Goal: Task Accomplishment & Management: Complete application form

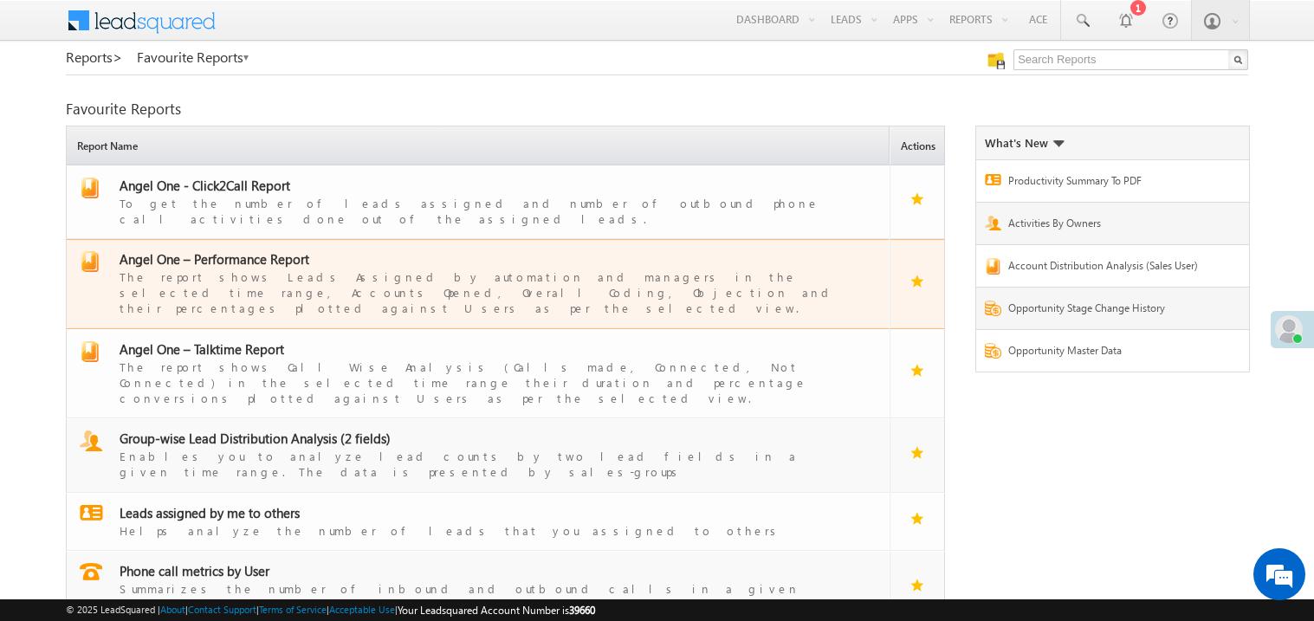
click at [237, 250] on span "Angel One – Performance Report" at bounding box center [215, 258] width 190 height 17
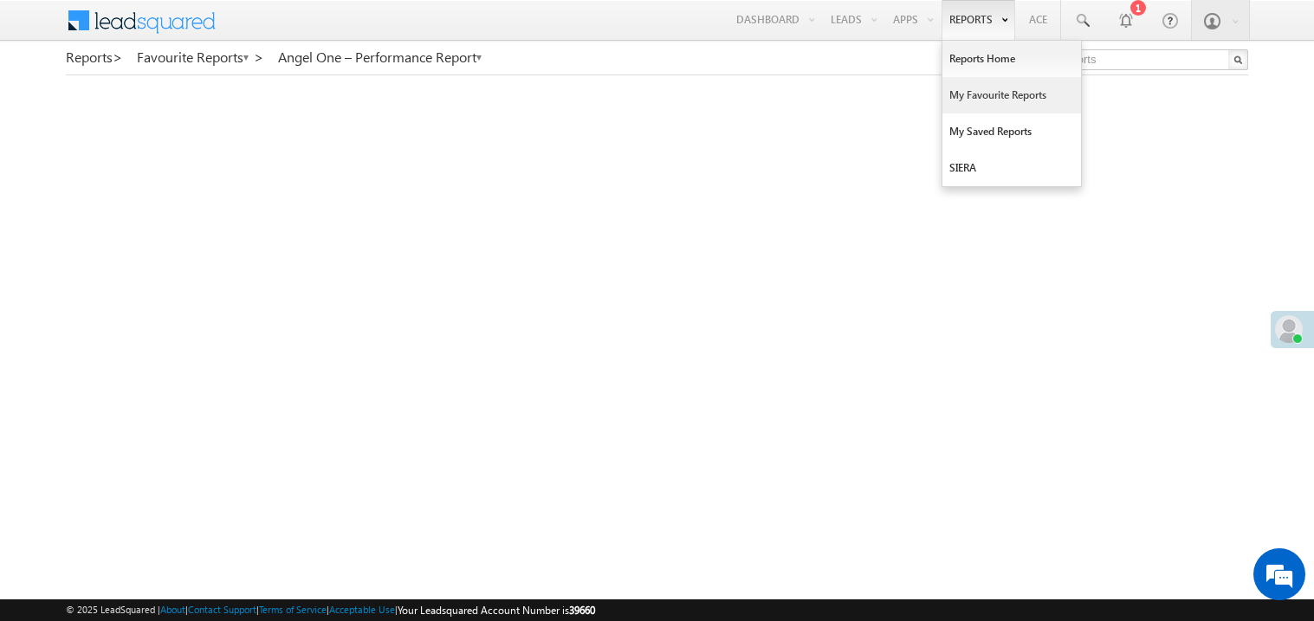
click at [974, 86] on link "My Favourite Reports" at bounding box center [1011, 95] width 139 height 36
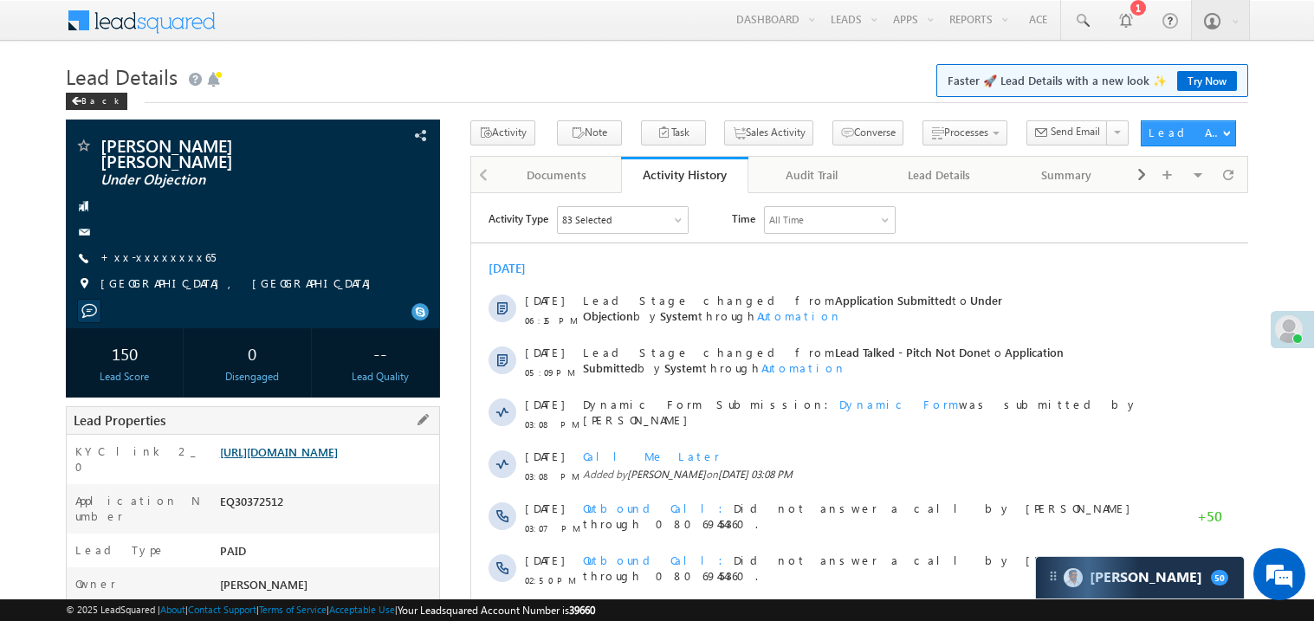
click at [333, 458] on link "https://angelbroking1-pk3em7sa.customui-test.leadsquared.com?leadId=9de92773-e9…" at bounding box center [279, 451] width 118 height 15
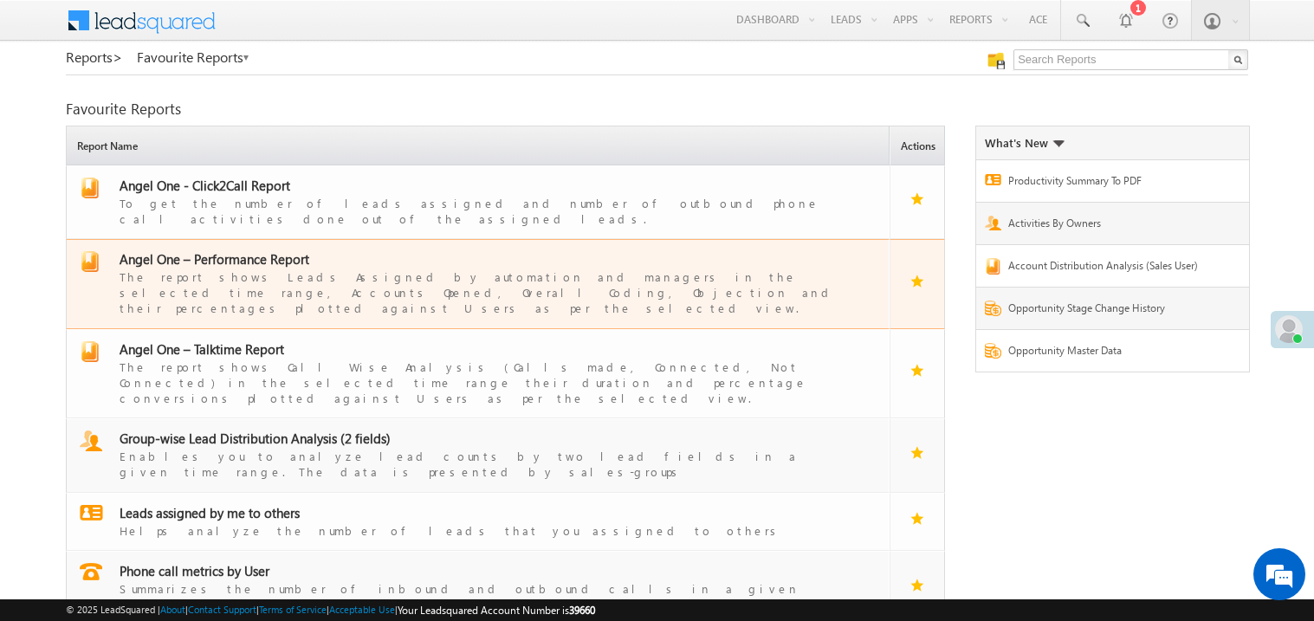
click at [266, 250] on span "Angel One – Performance Report" at bounding box center [215, 258] width 190 height 17
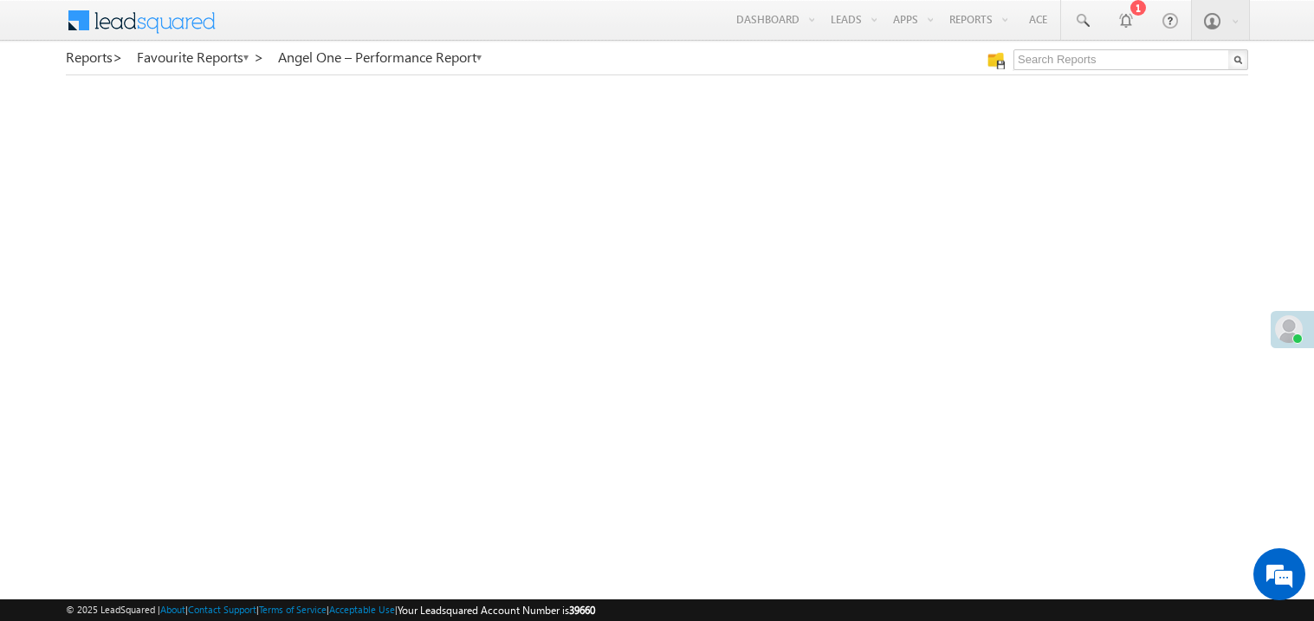
click at [1296, 319] on span at bounding box center [1289, 329] width 28 height 28
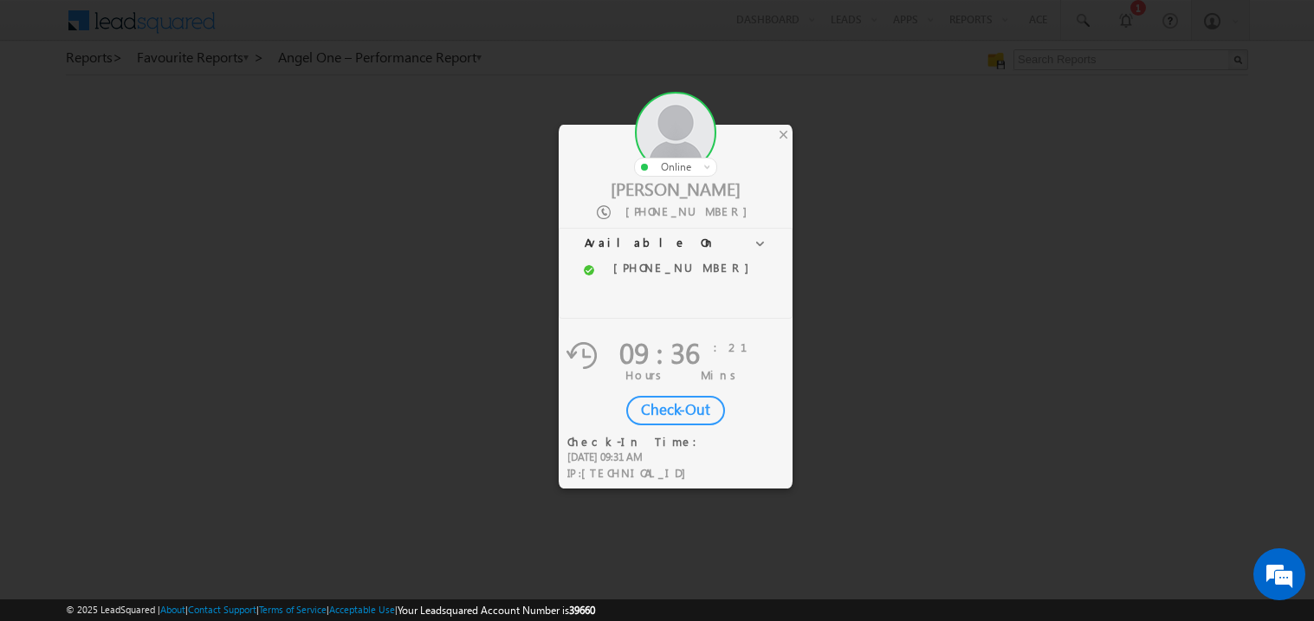
click at [676, 405] on div "Check-Out" at bounding box center [675, 410] width 99 height 29
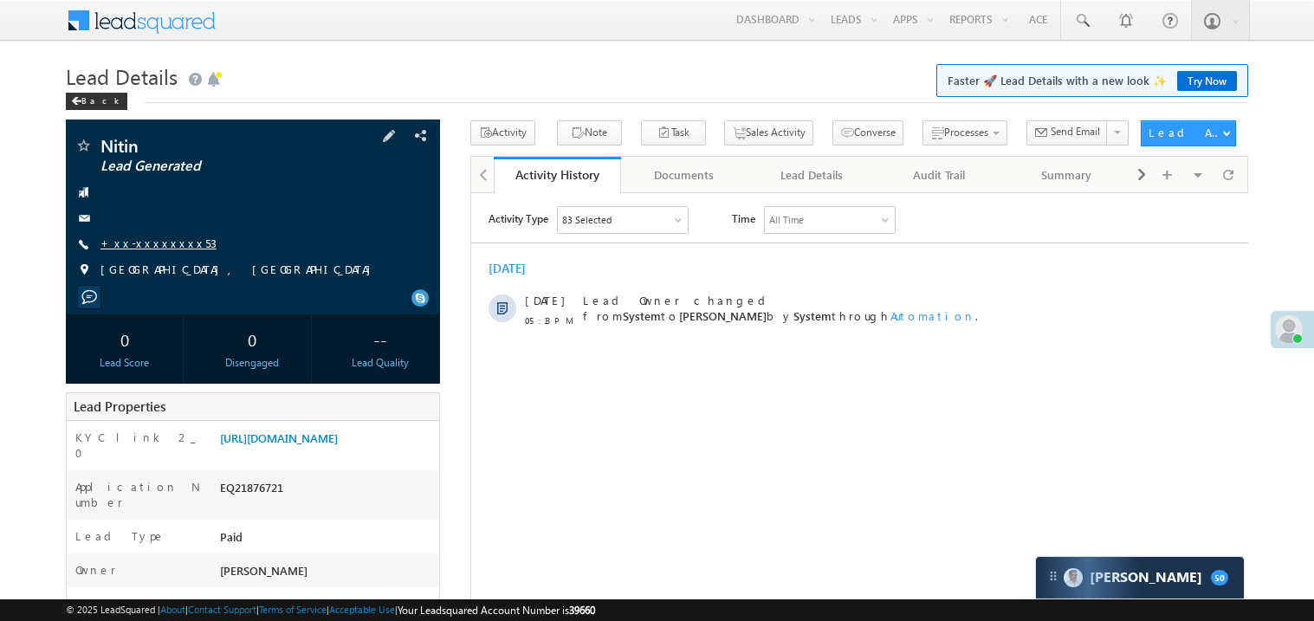
click at [155, 249] on link "+xx-xxxxxxxx53" at bounding box center [158, 243] width 116 height 15
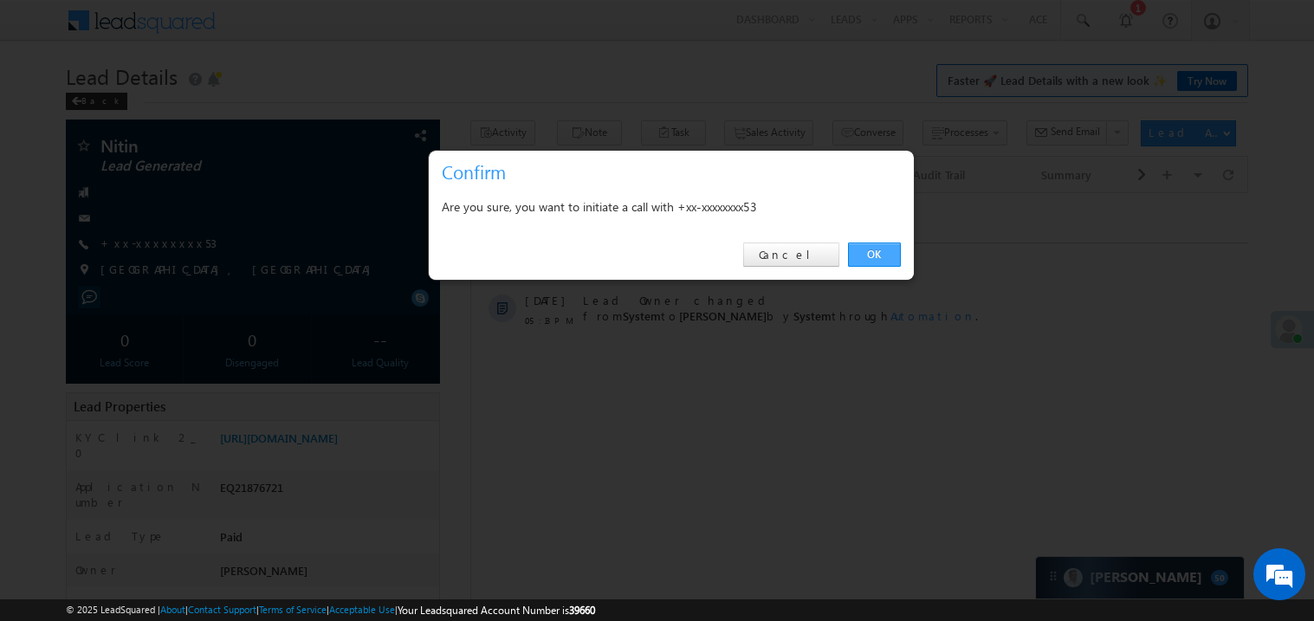
click at [879, 254] on link "OK" at bounding box center [874, 255] width 53 height 24
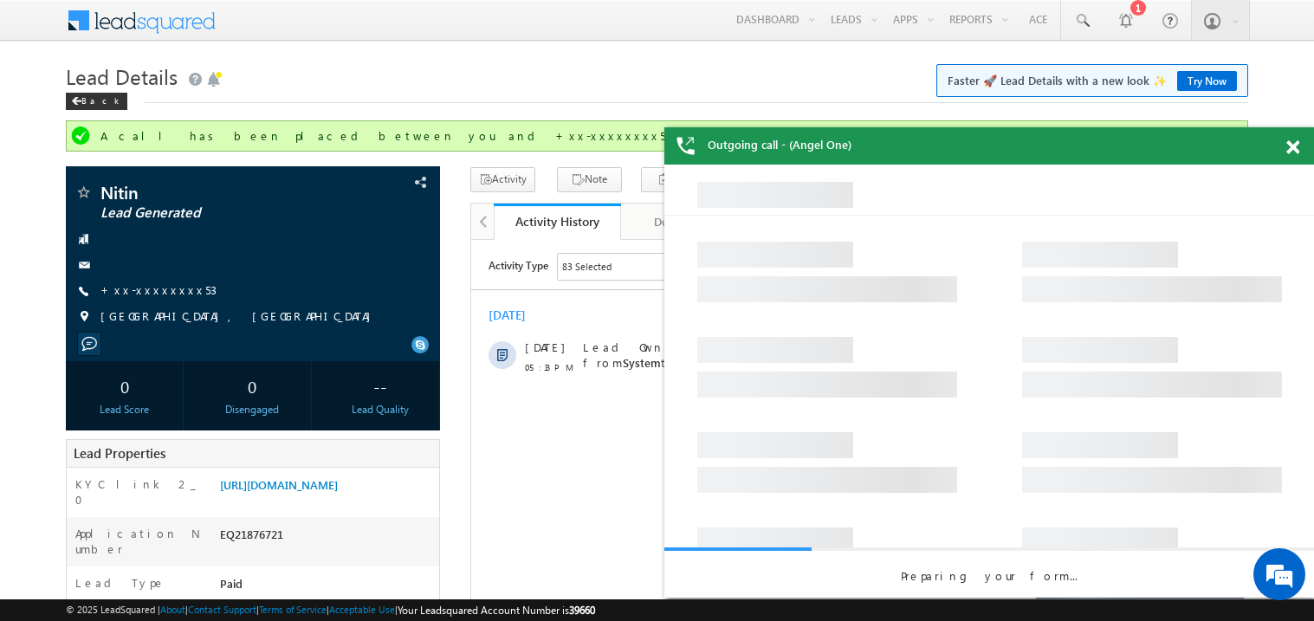
click at [1291, 146] on span at bounding box center [1292, 147] width 13 height 15
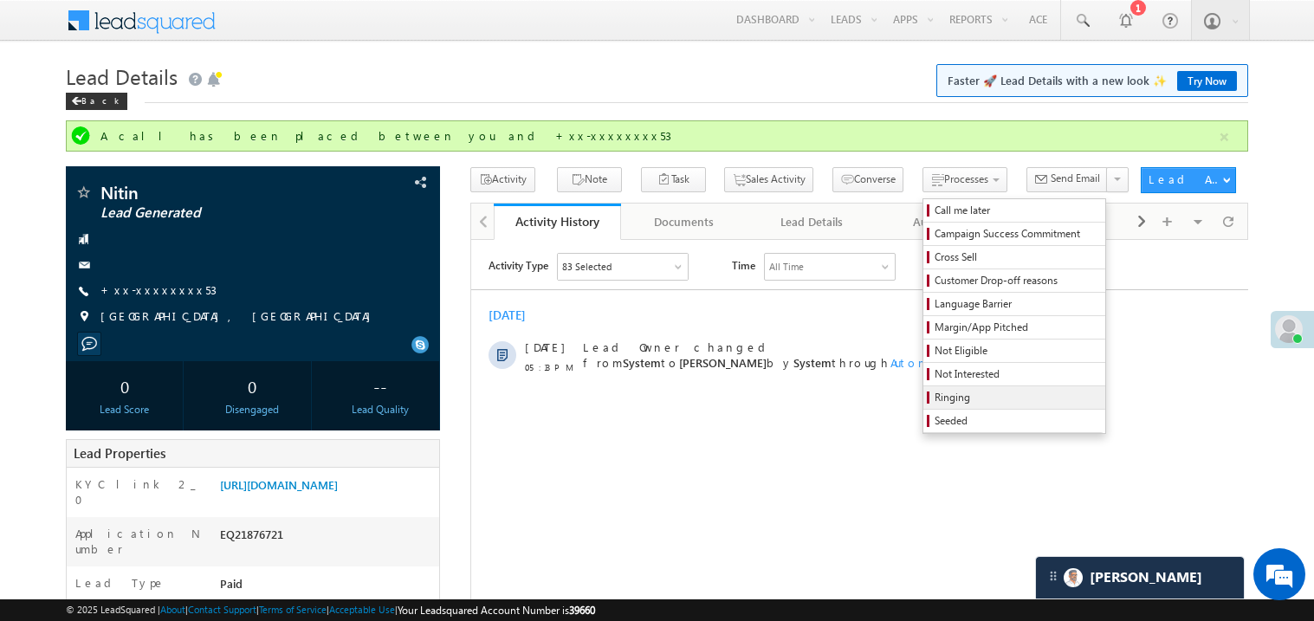
click at [935, 402] on span "Ringing" at bounding box center [1017, 398] width 165 height 16
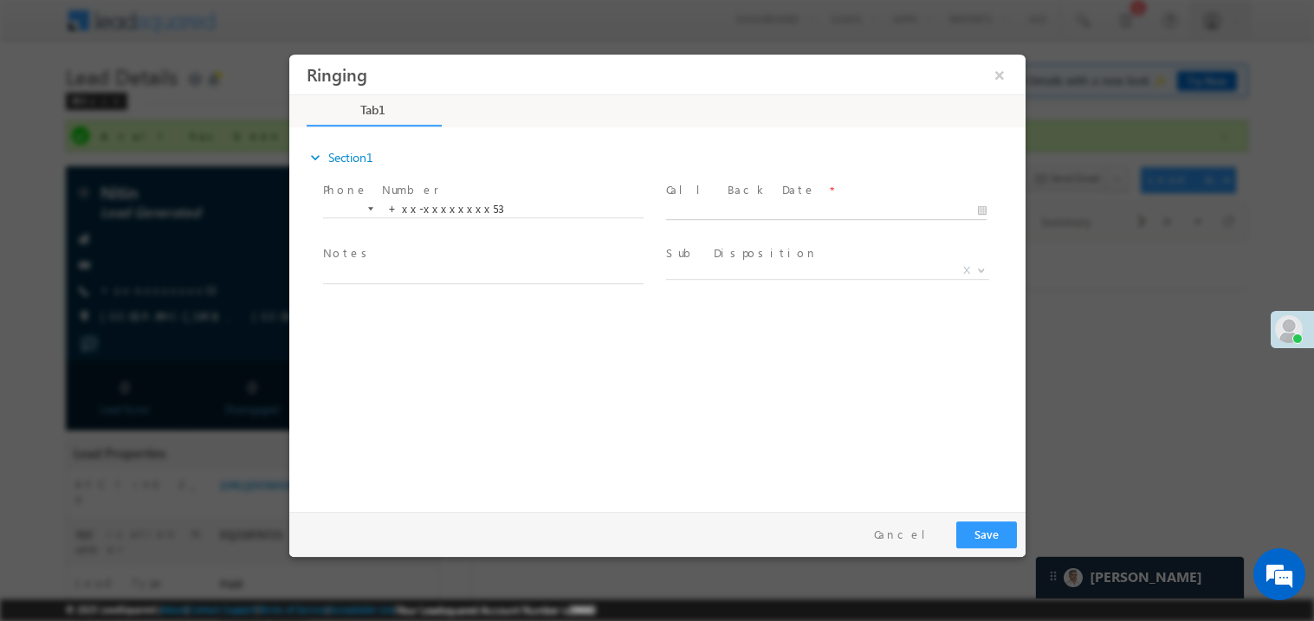
click at [735, 217] on body "Ringing ×" at bounding box center [656, 279] width 736 height 450
type input "10/11/25 7:06 PM"
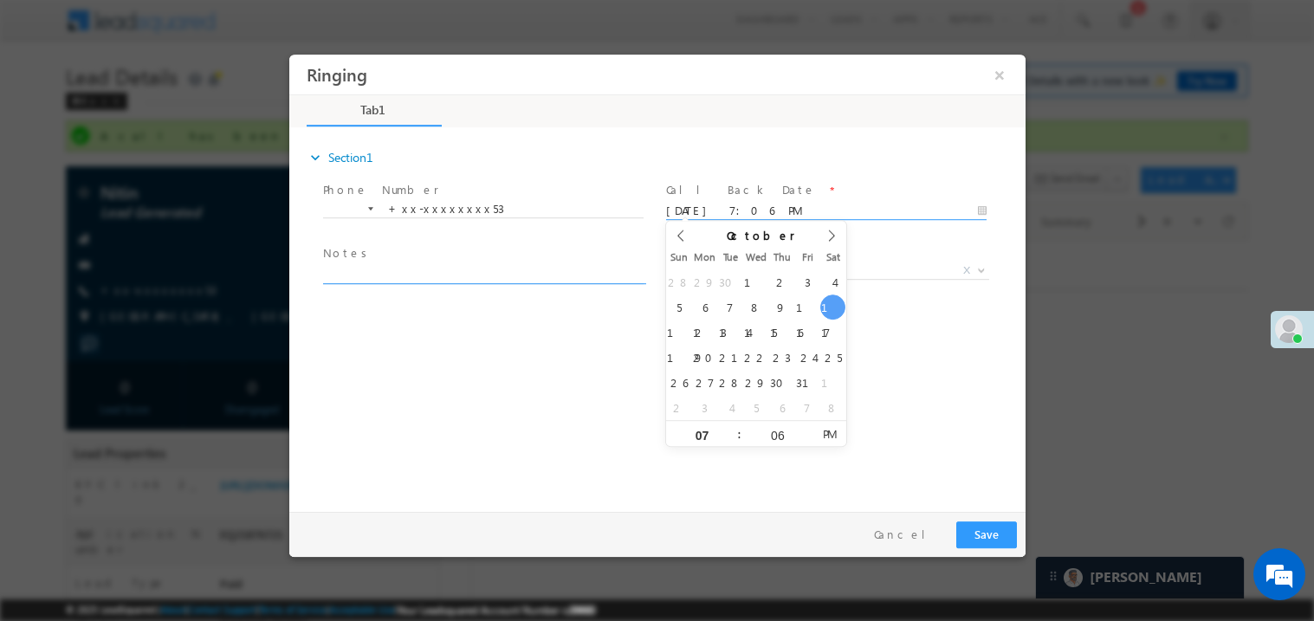
click at [453, 263] on textarea at bounding box center [482, 273] width 321 height 20
type textarea "ring"
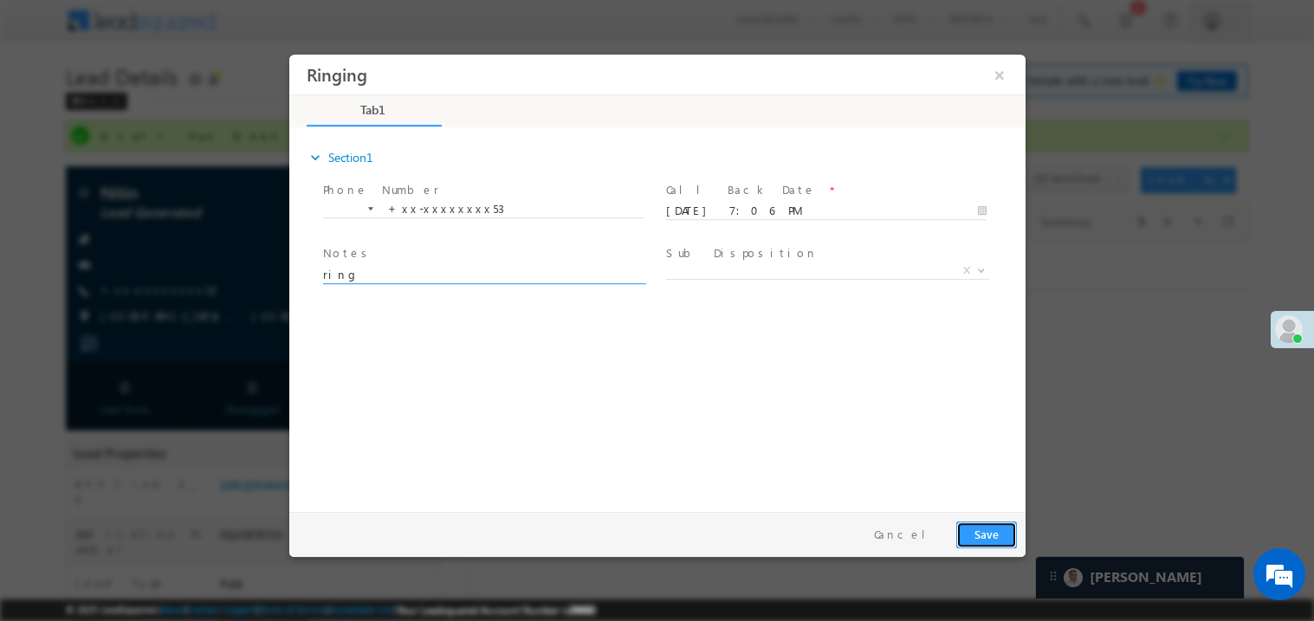
click at [975, 521] on button "Save" at bounding box center [985, 534] width 61 height 27
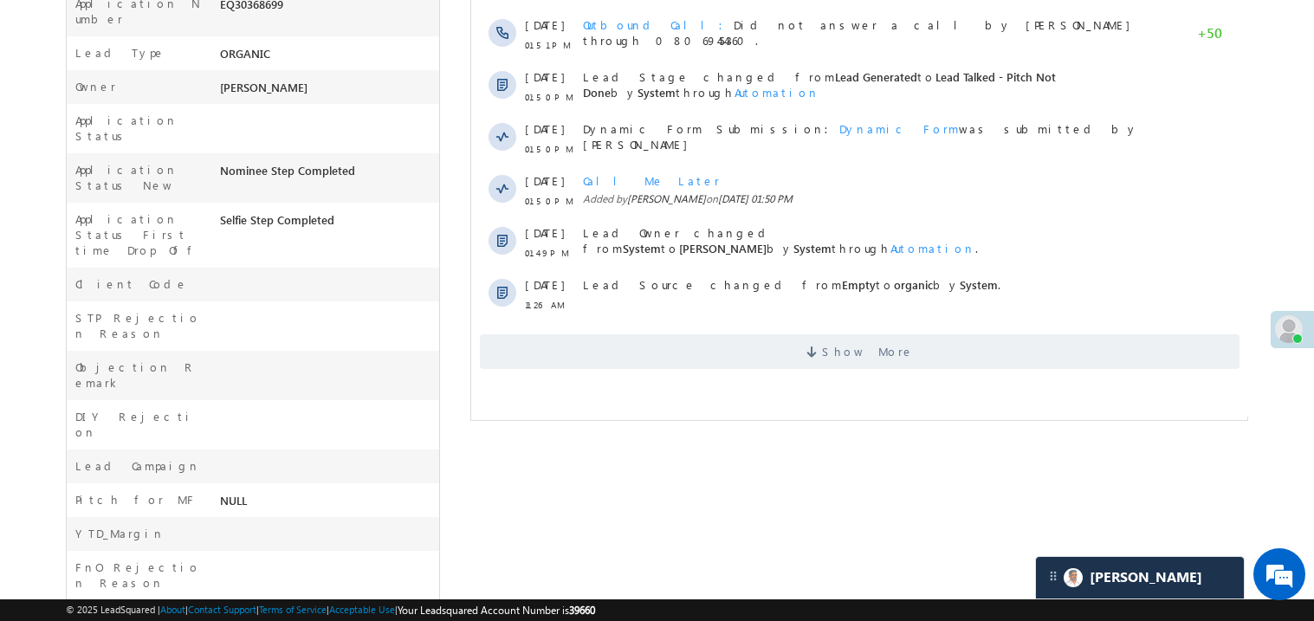
scroll to position [484, 0]
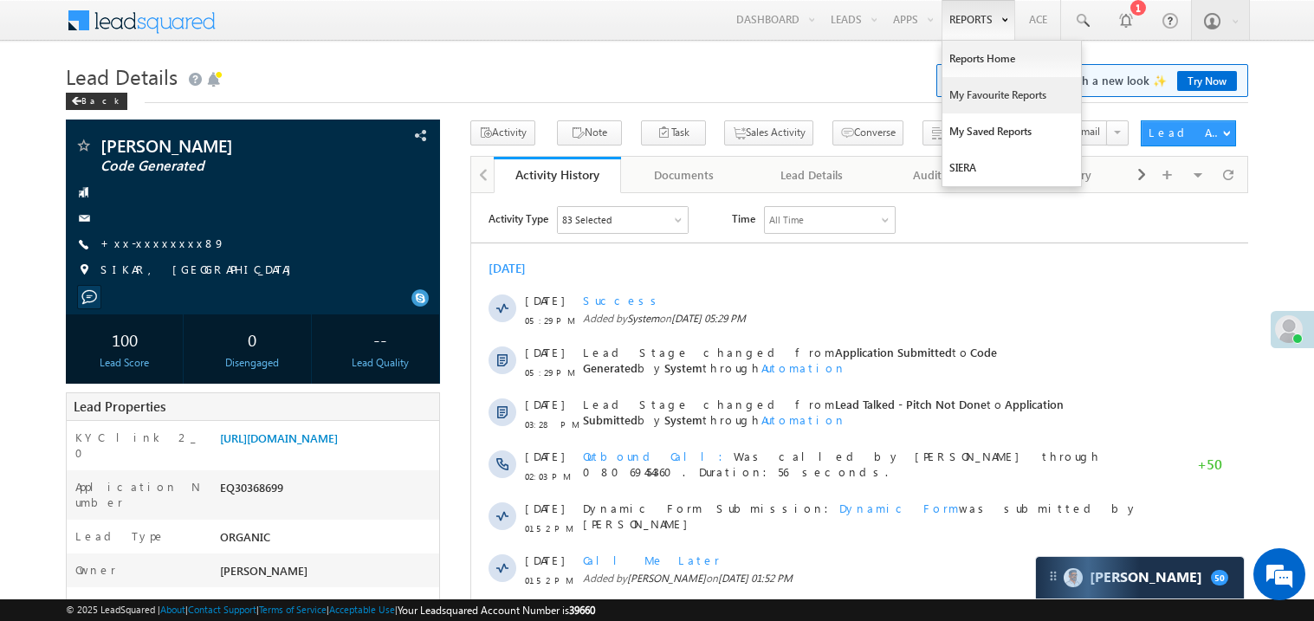
click at [976, 100] on link "My Favourite Reports" at bounding box center [1011, 95] width 139 height 36
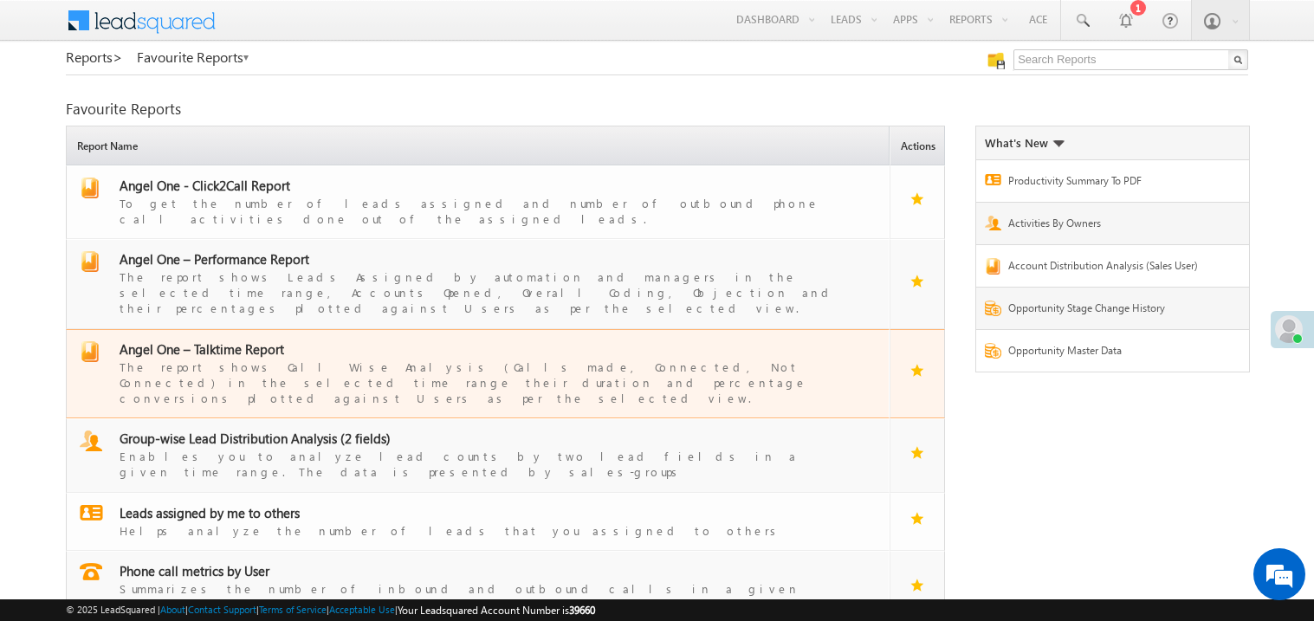
click at [232, 340] on span "Angel One – Talktime Report" at bounding box center [202, 348] width 165 height 17
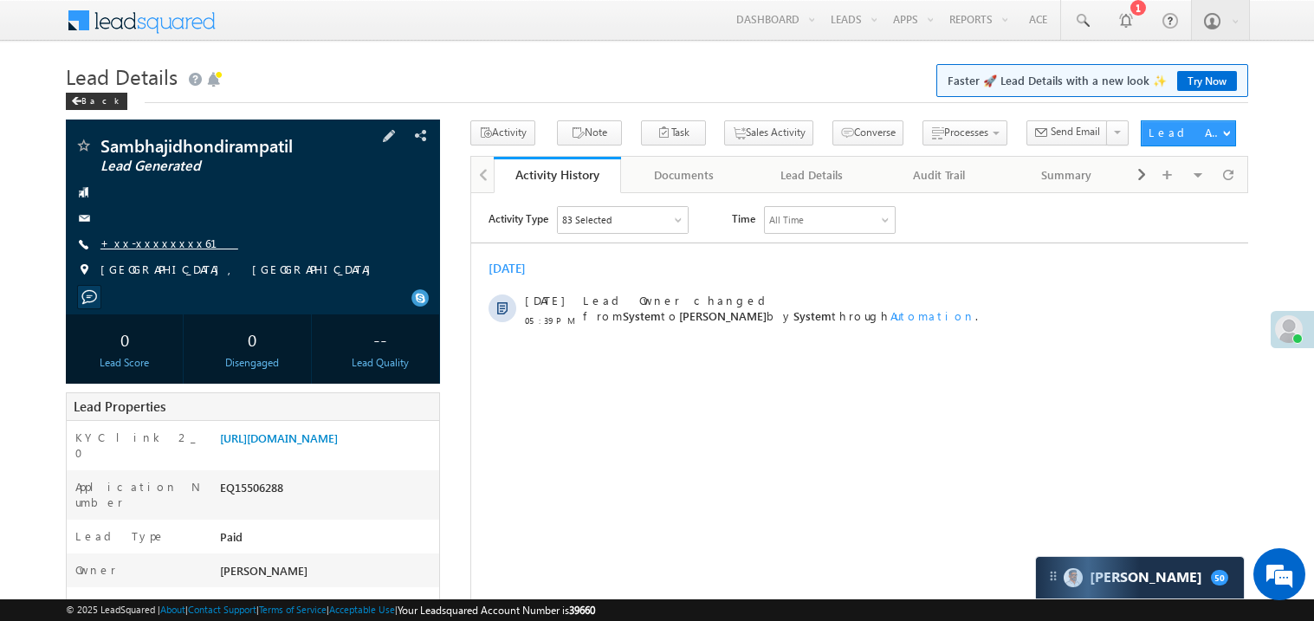
click at [155, 244] on link "+xx-xxxxxxxx61" at bounding box center [169, 243] width 138 height 15
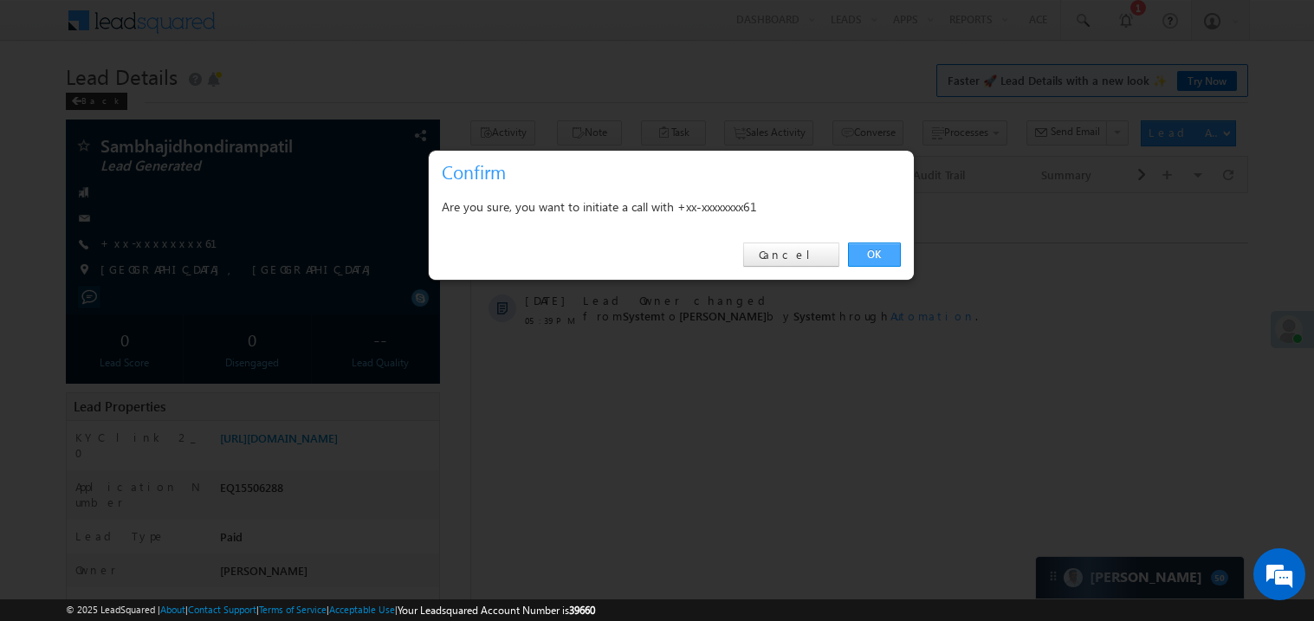
click at [876, 258] on link "OK" at bounding box center [874, 255] width 53 height 24
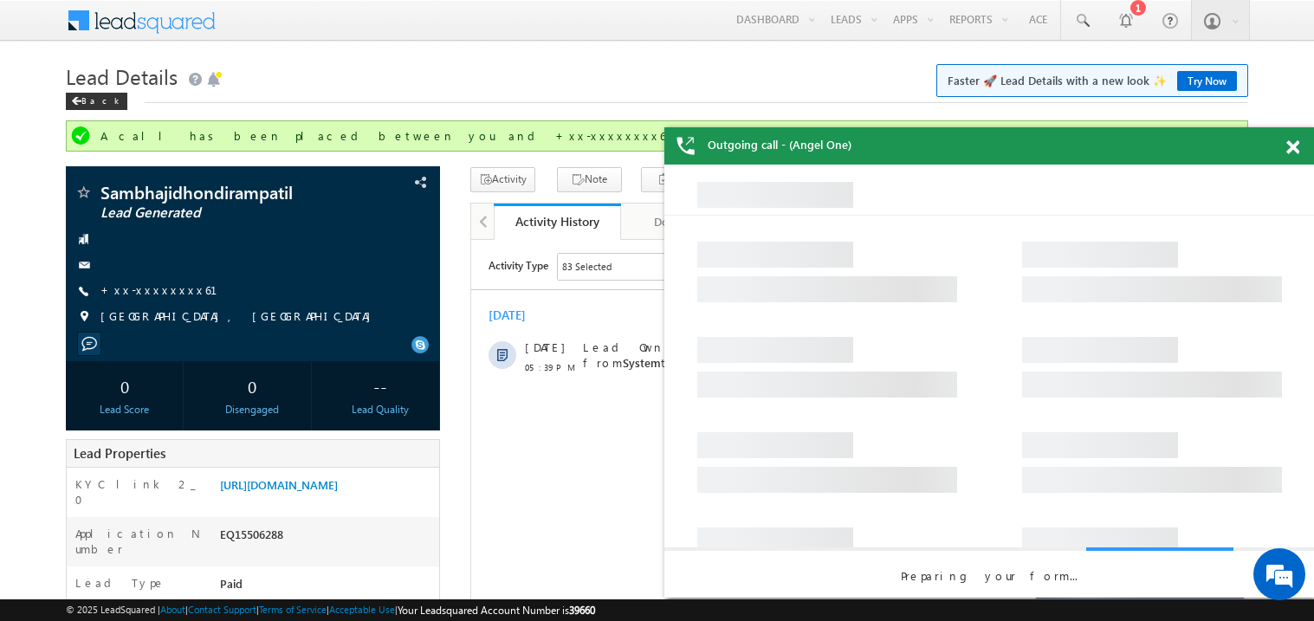
click at [1292, 154] on span at bounding box center [1292, 147] width 13 height 15
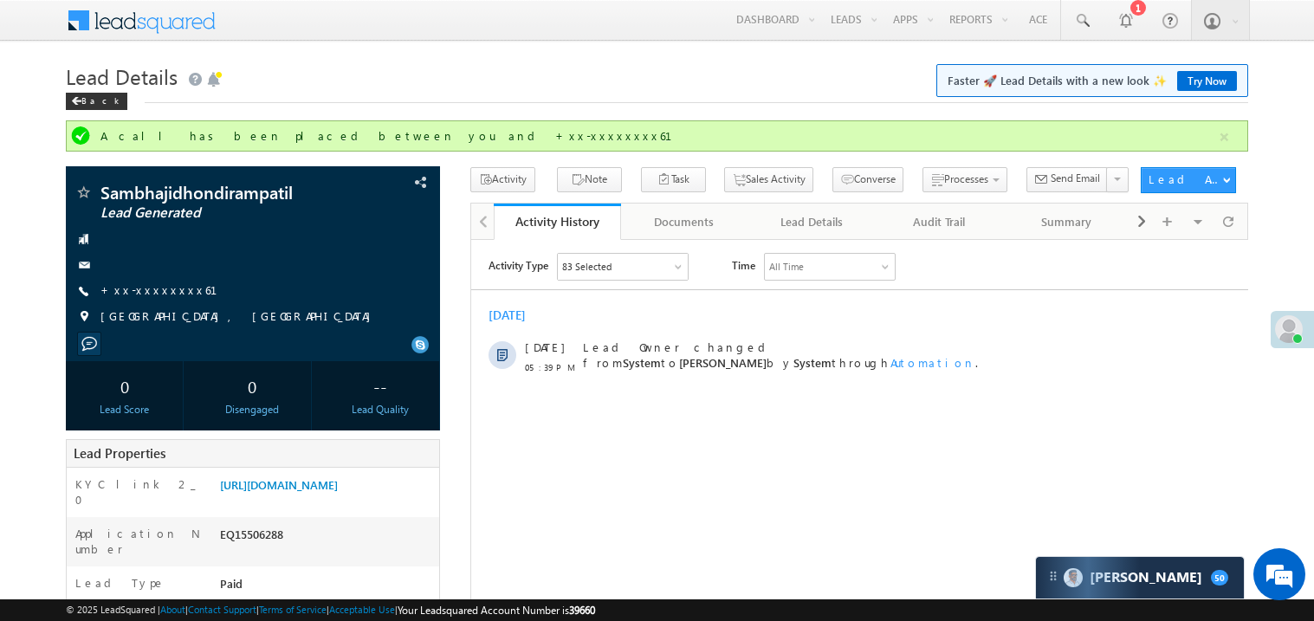
click at [555, 81] on h1 "Lead Details Faster 🚀 Lead Details with a new look ✨ Try Now" at bounding box center [657, 75] width 1182 height 34
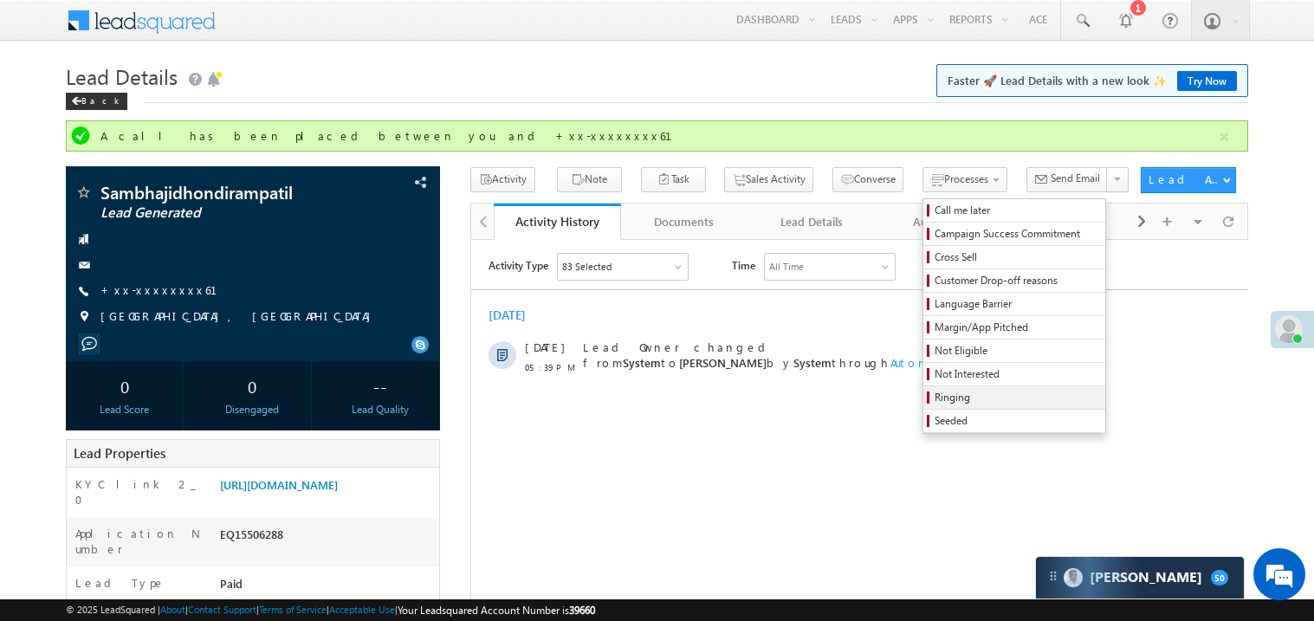
click at [935, 398] on span "Ringing" at bounding box center [1017, 398] width 165 height 16
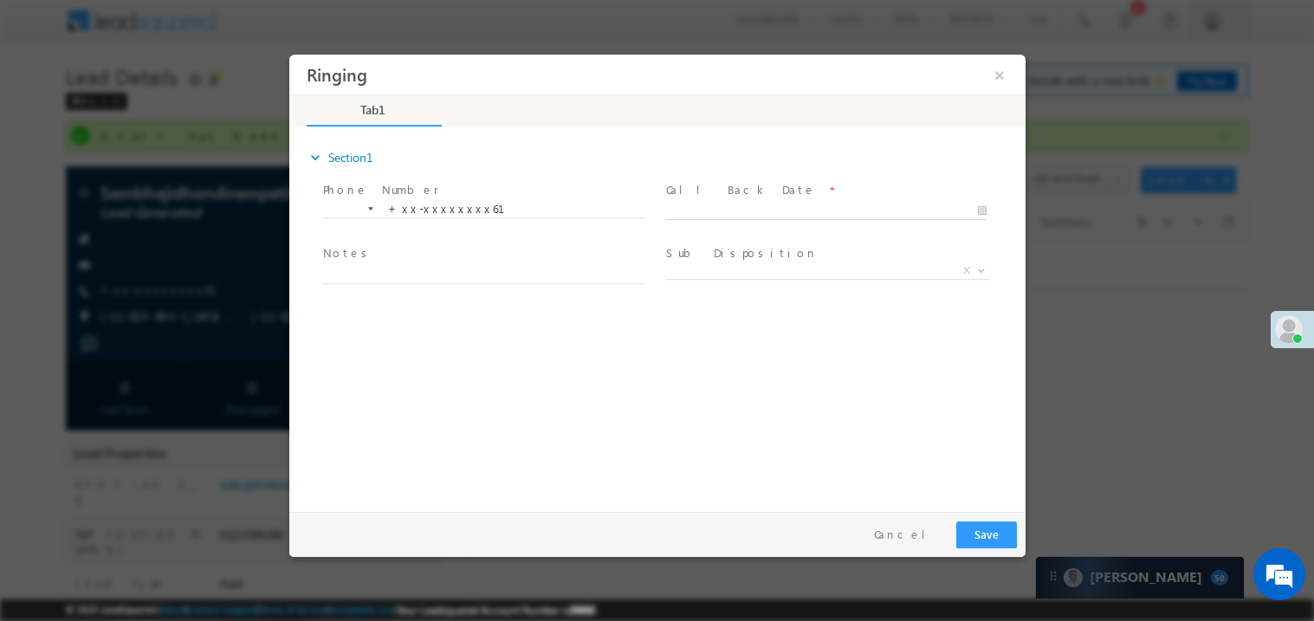
click at [699, 210] on body "Ringing ×" at bounding box center [656, 279] width 736 height 450
type input "10/11/25 7:08 PM"
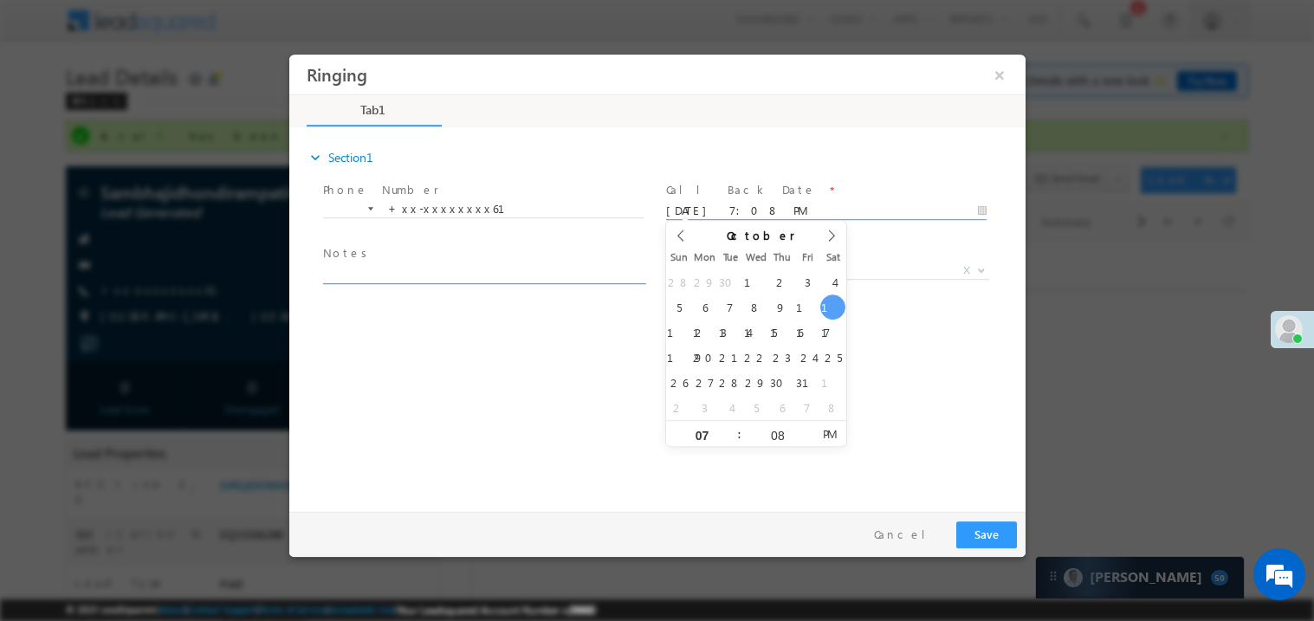
click at [450, 263] on textarea at bounding box center [482, 273] width 321 height 20
type textarea "ring"
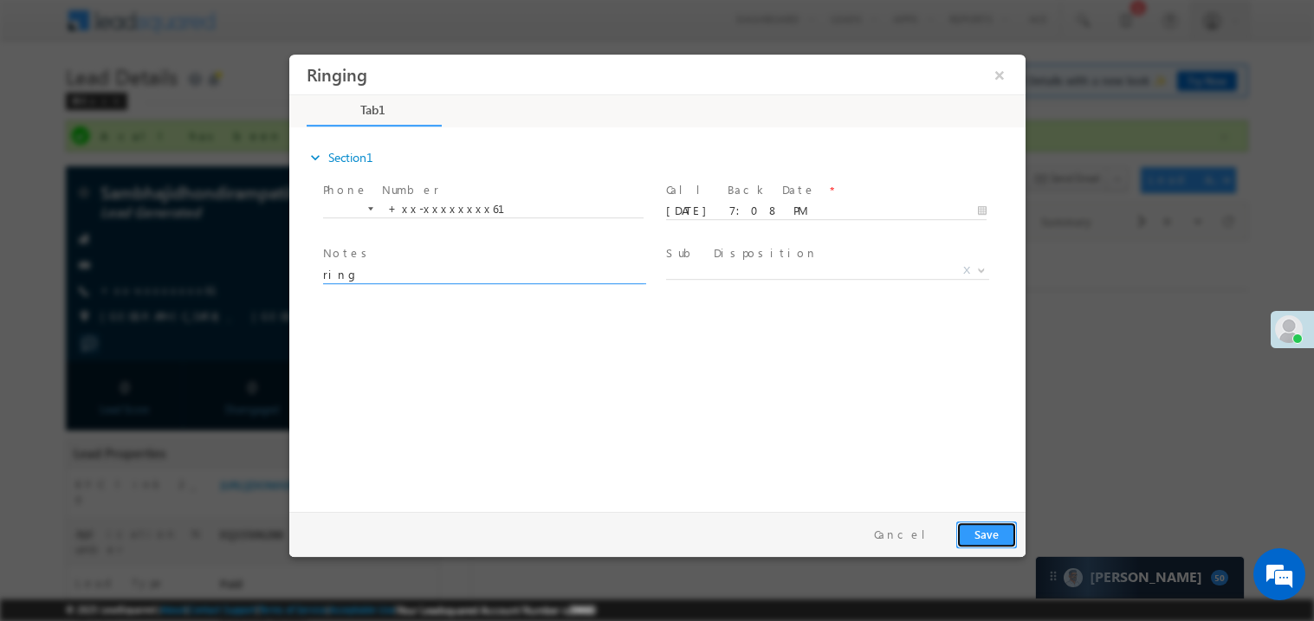
click at [988, 531] on button "Save" at bounding box center [985, 534] width 61 height 27
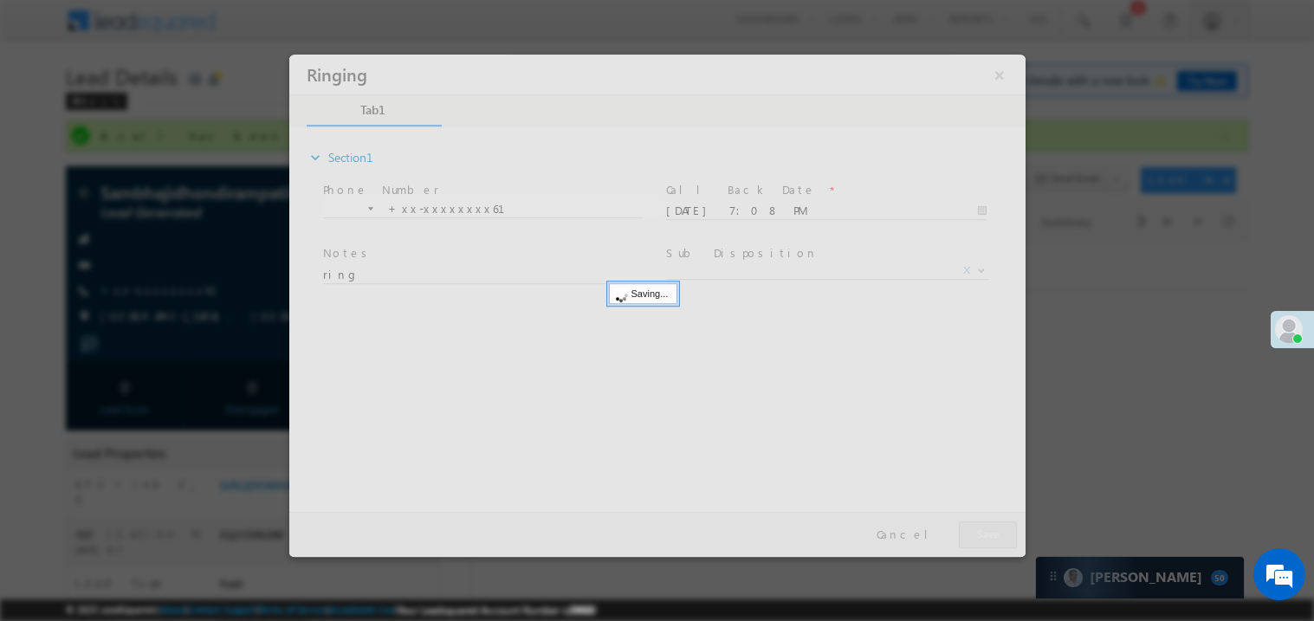
click at [988, 531] on div at bounding box center [656, 305] width 736 height 502
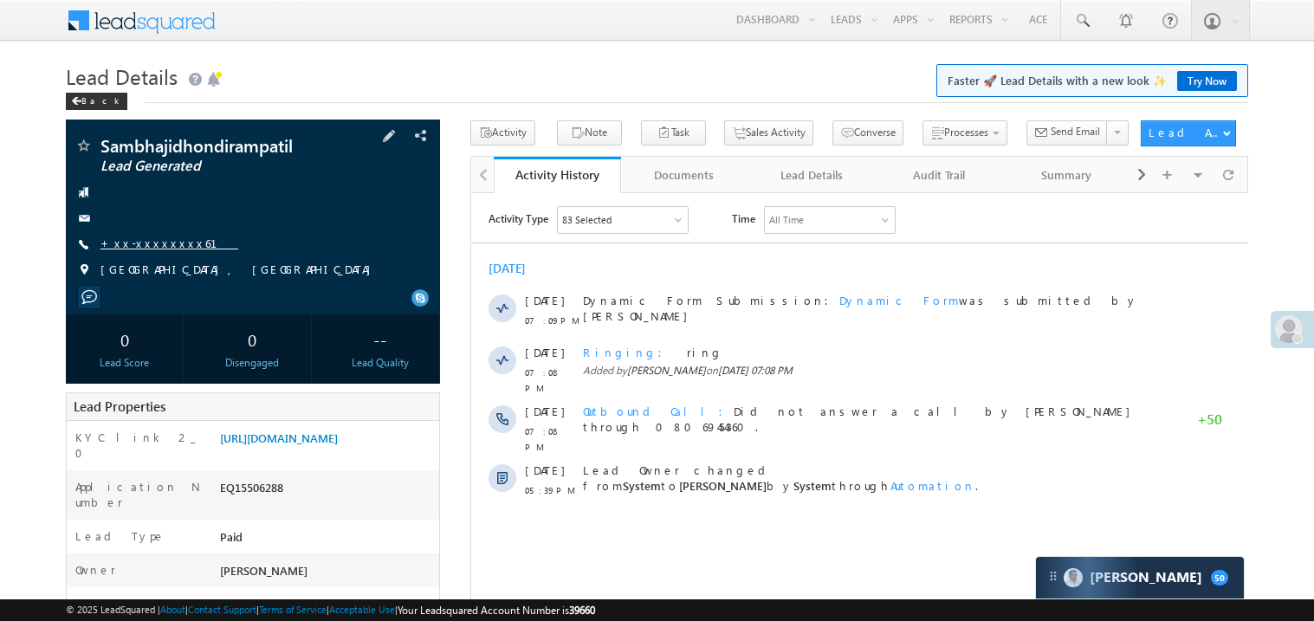
click at [158, 244] on link "+xx-xxxxxxxx61" at bounding box center [169, 243] width 138 height 15
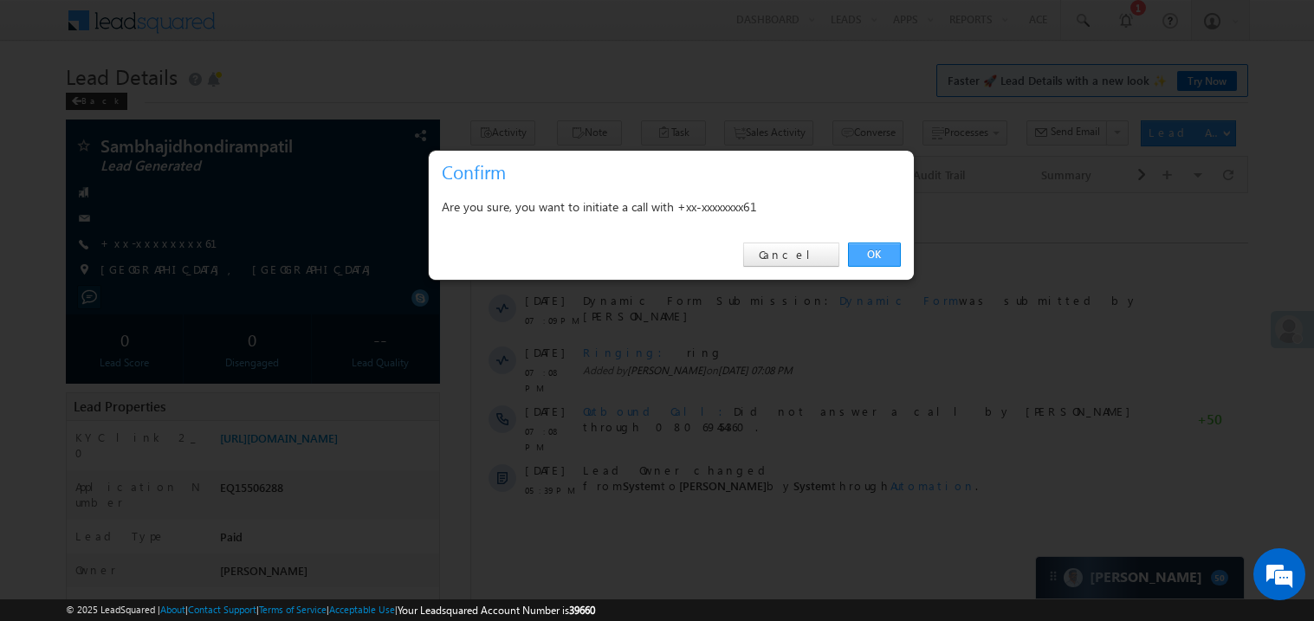
click at [887, 251] on link "OK" at bounding box center [874, 255] width 53 height 24
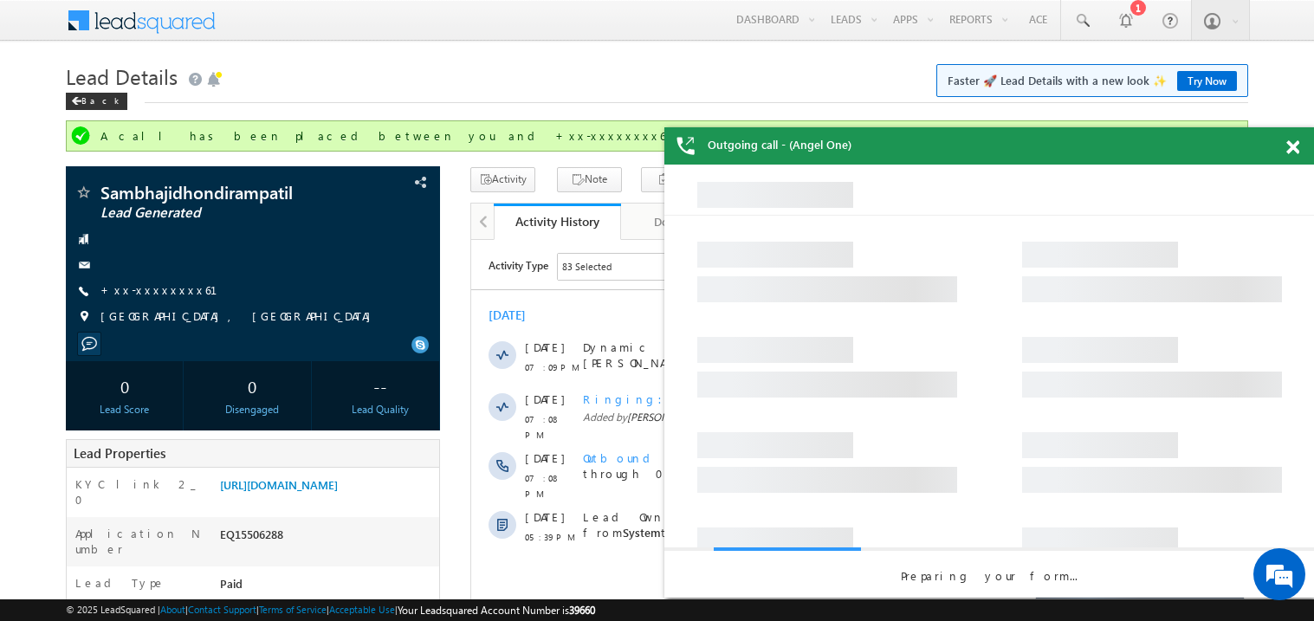
click at [1294, 147] on span at bounding box center [1292, 147] width 13 height 15
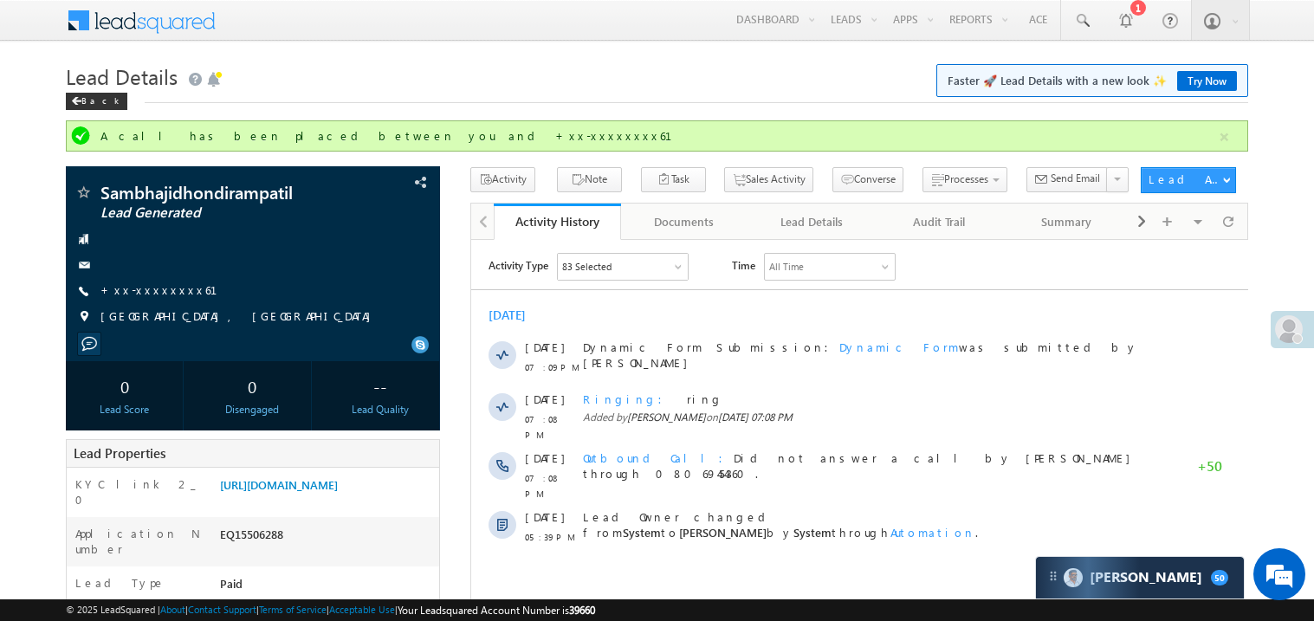
click at [586, 101] on div "Back" at bounding box center [657, 97] width 1182 height 11
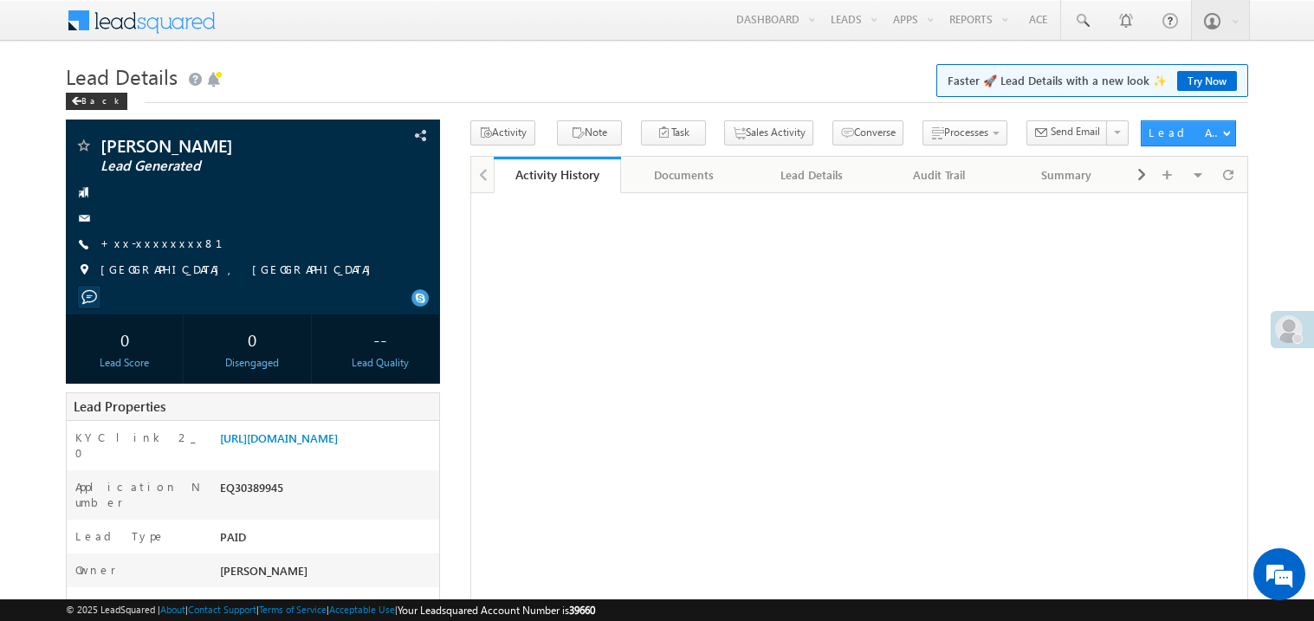
click at [155, 250] on link "+xx-xxxxxxxx81" at bounding box center [171, 243] width 143 height 15
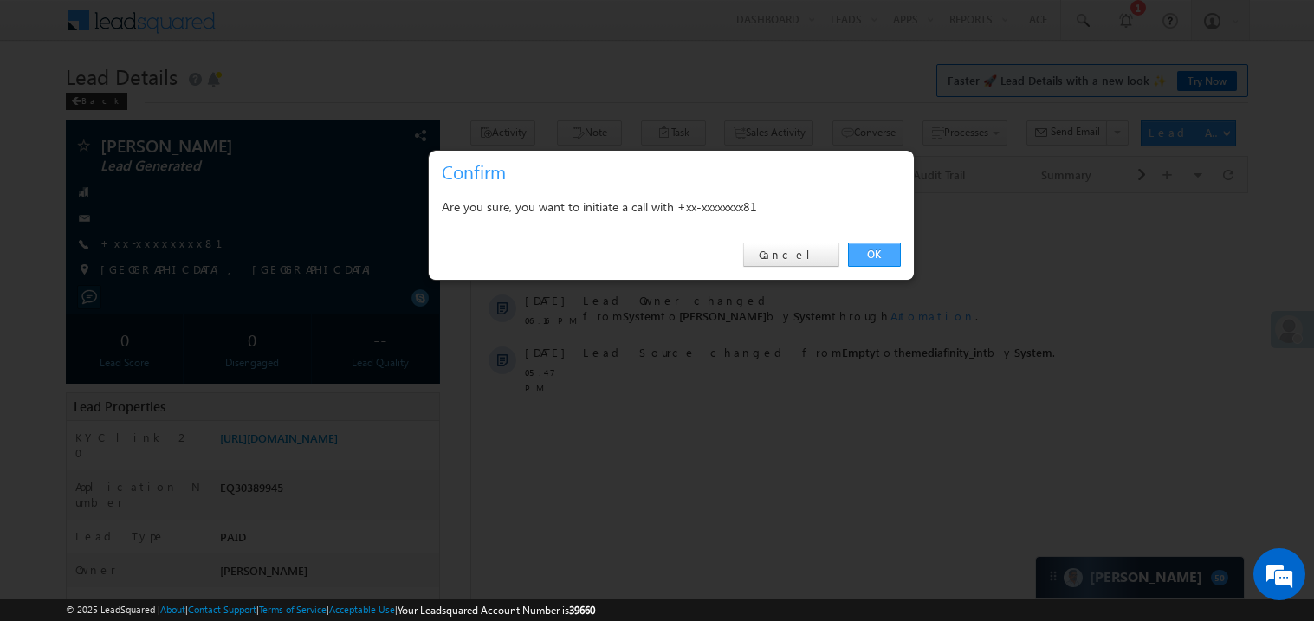
click at [873, 252] on link "OK" at bounding box center [874, 255] width 53 height 24
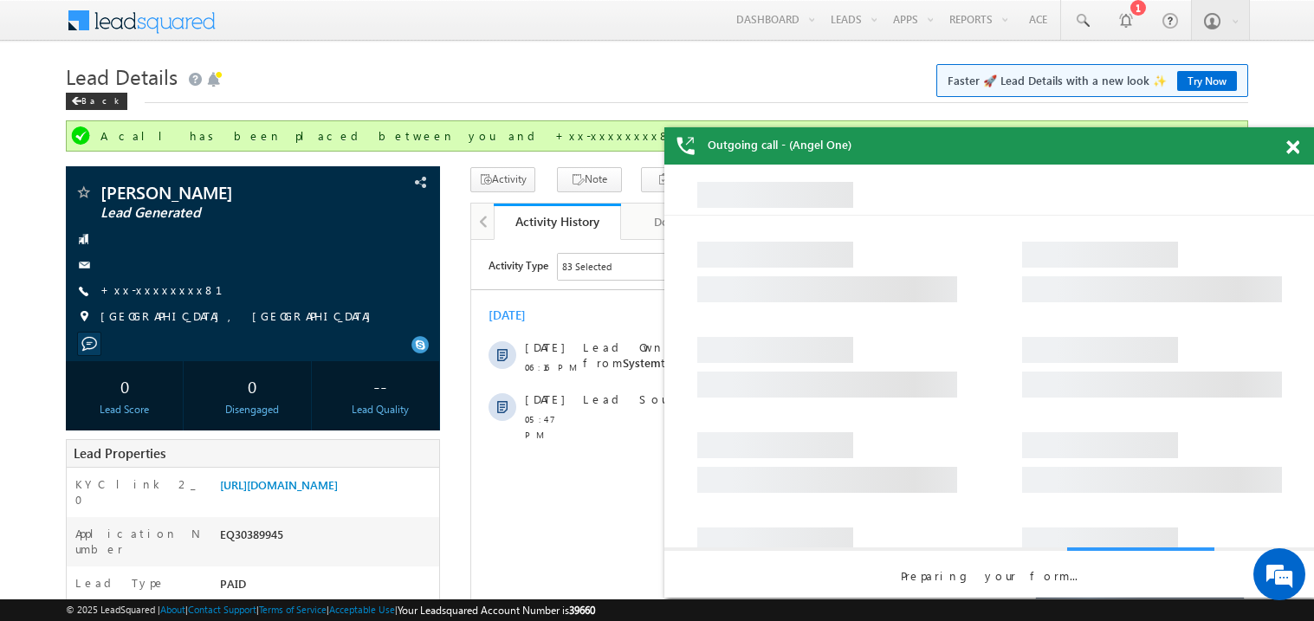
click at [1295, 145] on span at bounding box center [1292, 147] width 13 height 15
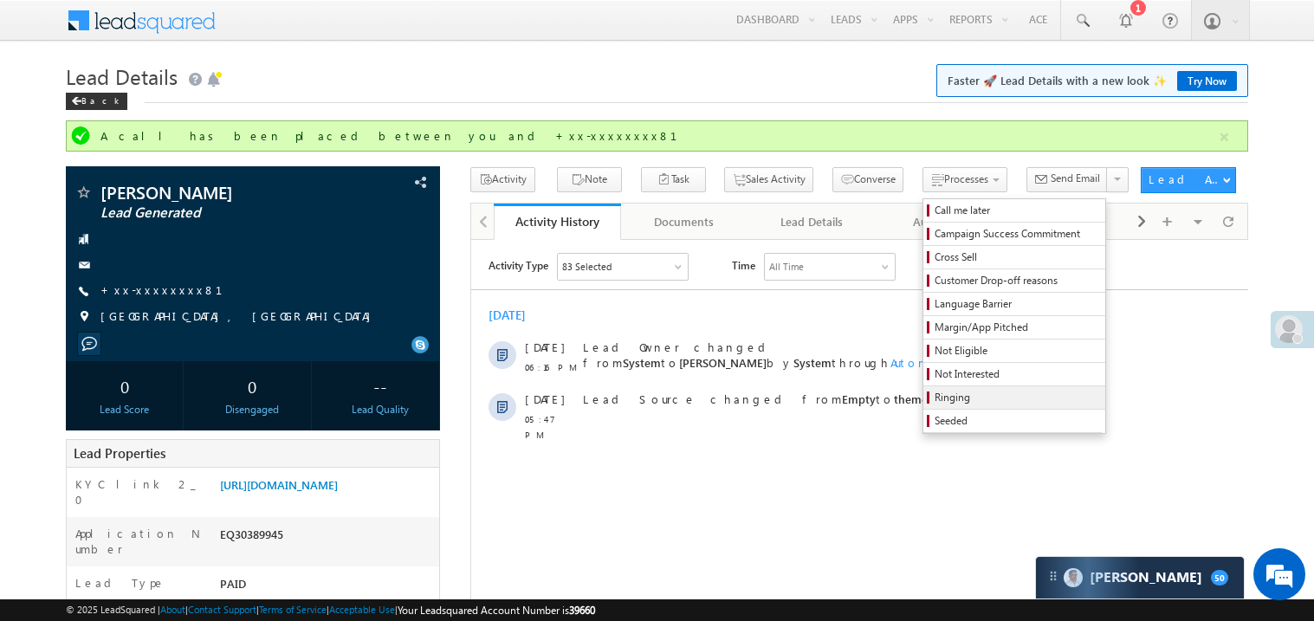
click at [963, 401] on span "Ringing" at bounding box center [1017, 398] width 165 height 16
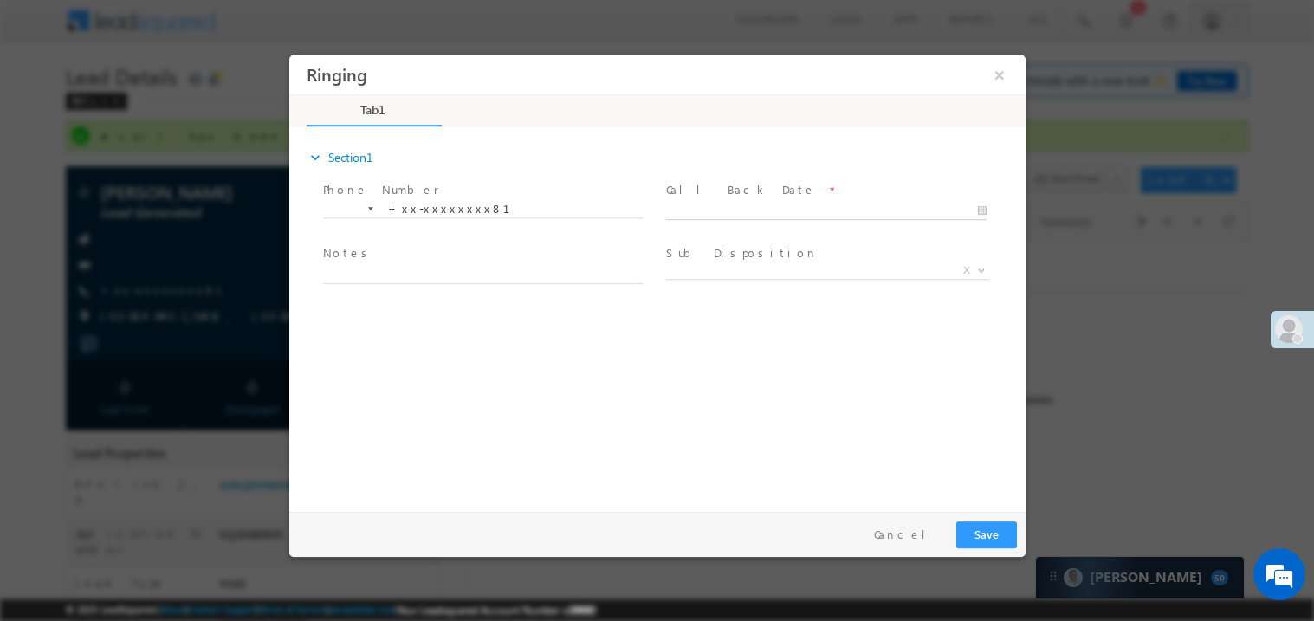
click at [740, 208] on body "Ringing ×" at bounding box center [656, 279] width 736 height 450
type input "[DATE] 7:10 PM"
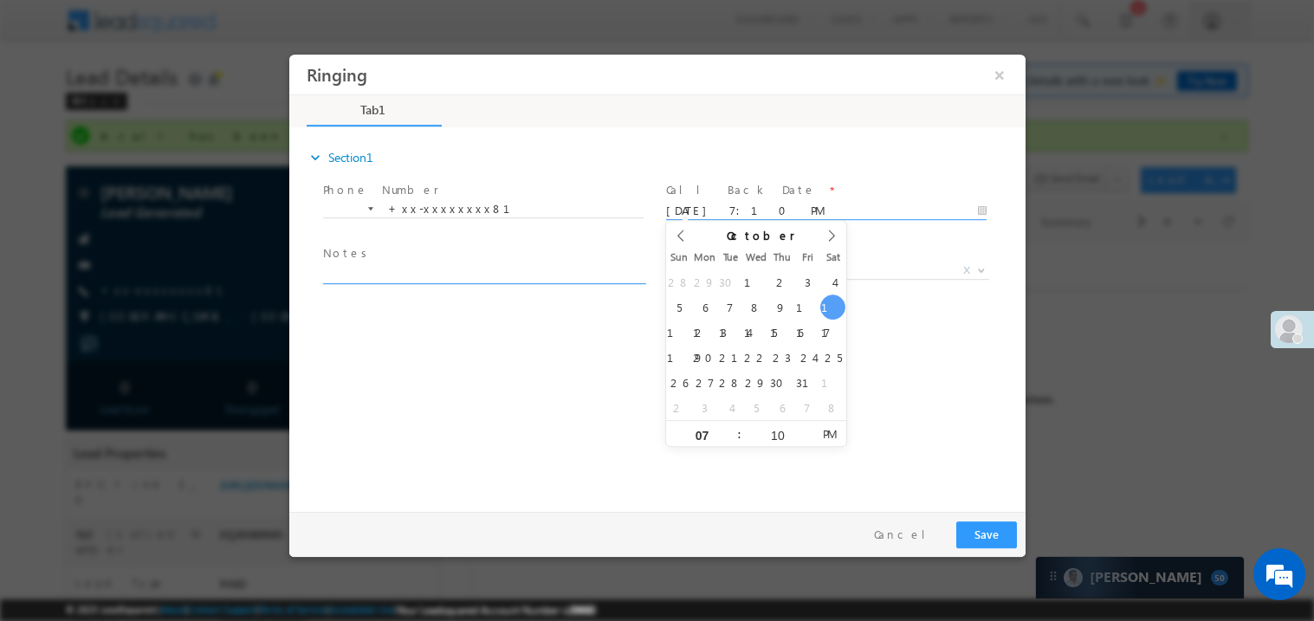
click at [441, 275] on textarea at bounding box center [482, 273] width 321 height 20
type textarea "ring"
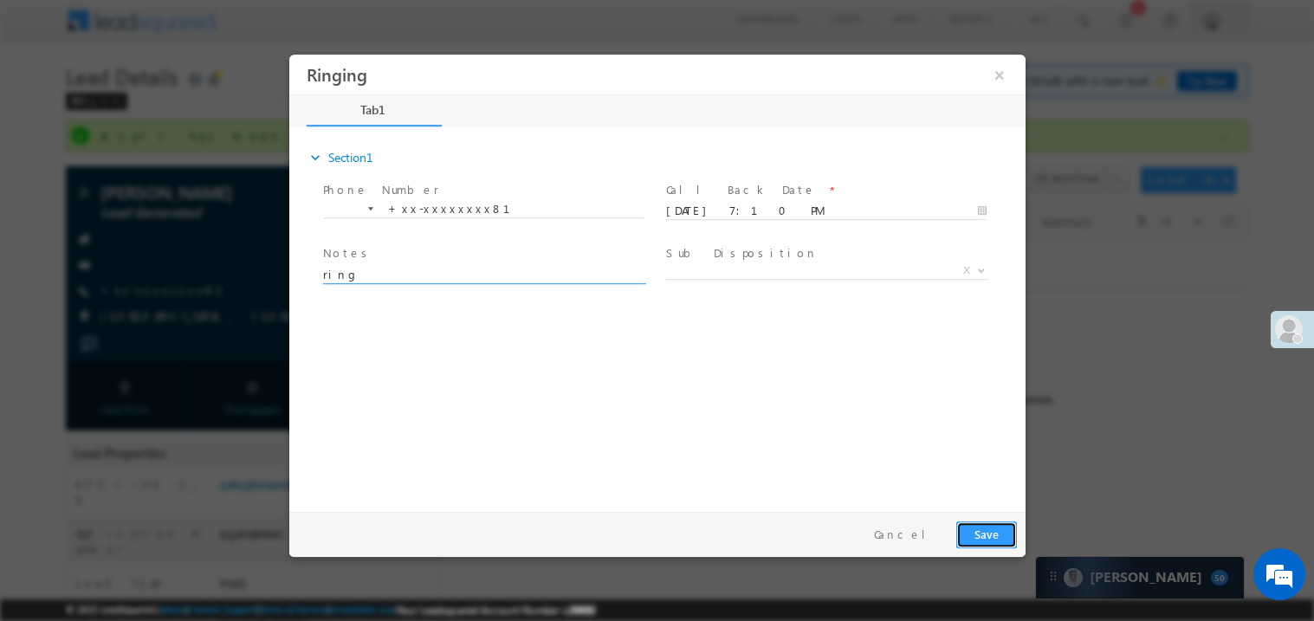
click at [973, 532] on button "Save" at bounding box center [985, 534] width 61 height 27
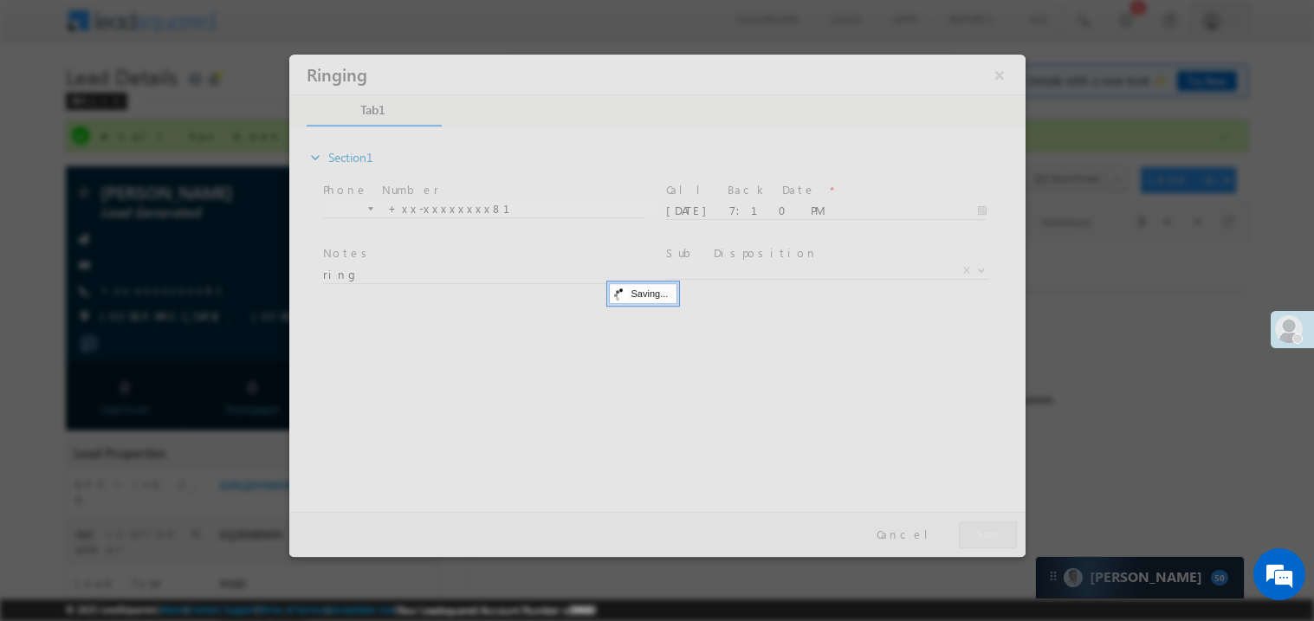
click at [973, 532] on div at bounding box center [656, 305] width 736 height 502
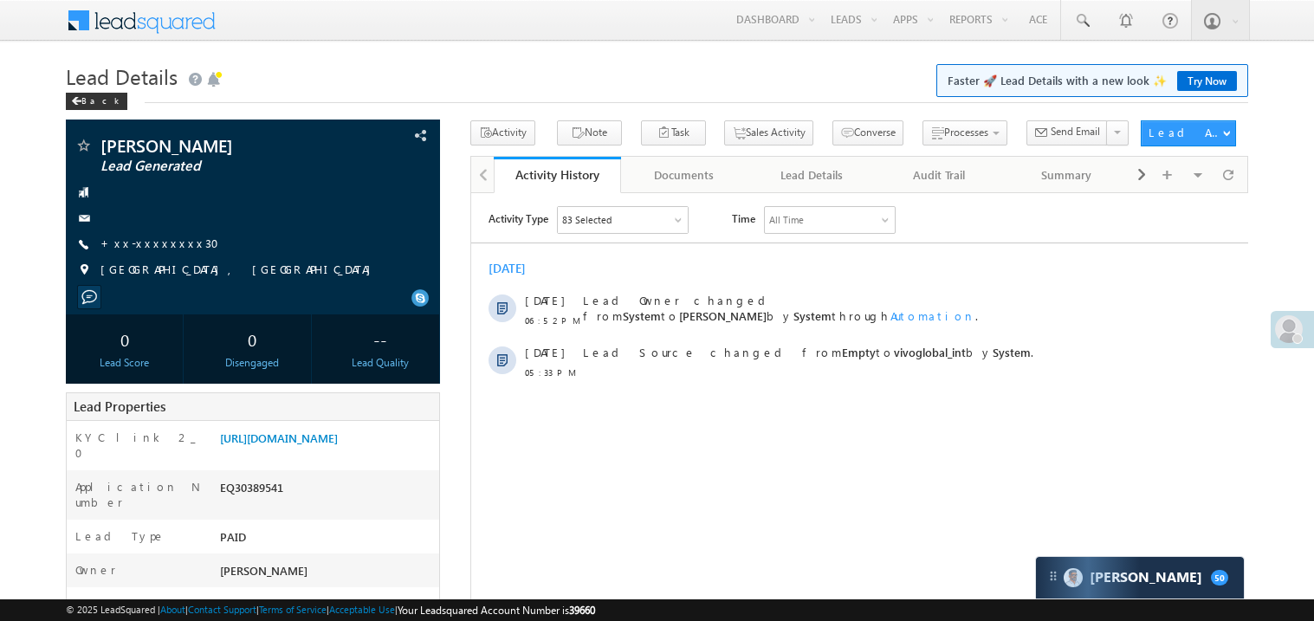
click at [167, 244] on link "+xx-xxxxxxxx30" at bounding box center [164, 243] width 129 height 15
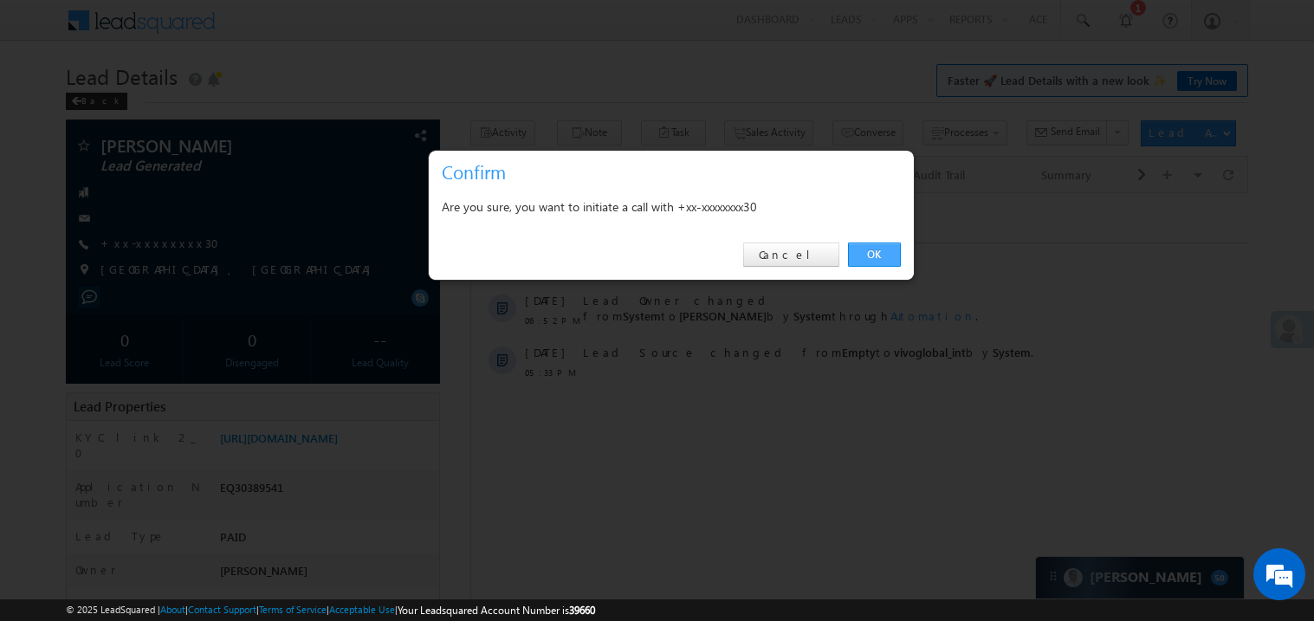
click at [872, 249] on link "OK" at bounding box center [874, 255] width 53 height 24
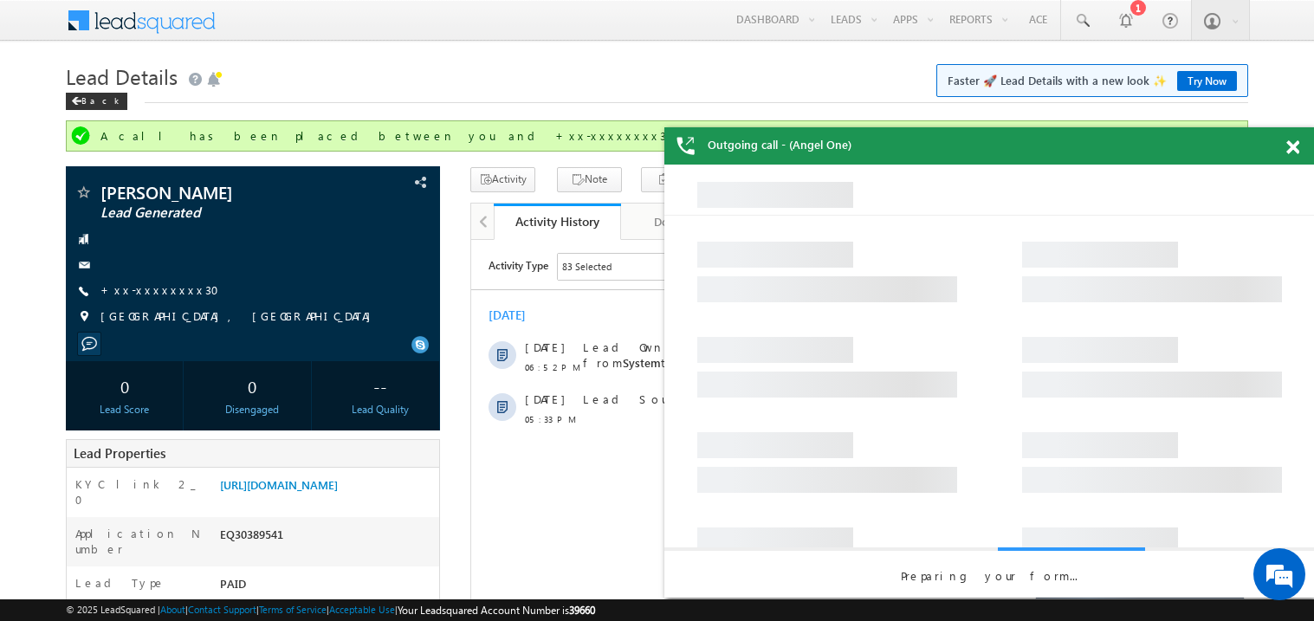
click at [1296, 151] on span at bounding box center [1292, 147] width 13 height 15
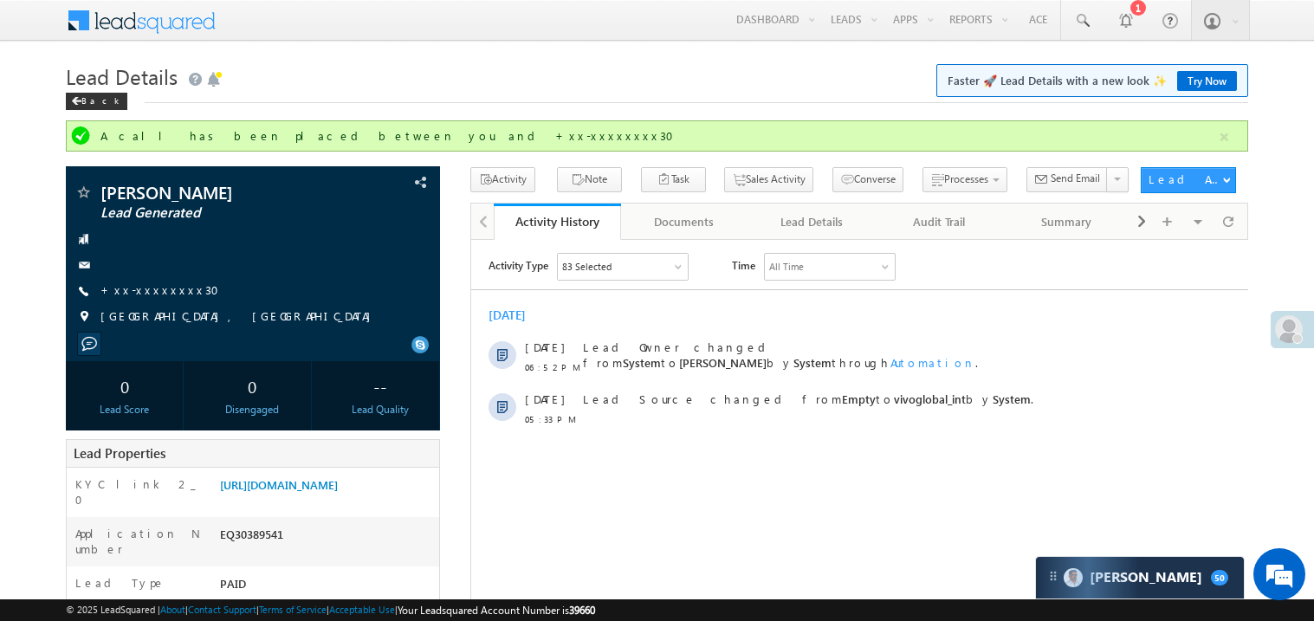
click at [628, 59] on h1 "Lead Details Faster 🚀 Lead Details with a new look ✨ Try Now" at bounding box center [657, 75] width 1182 height 34
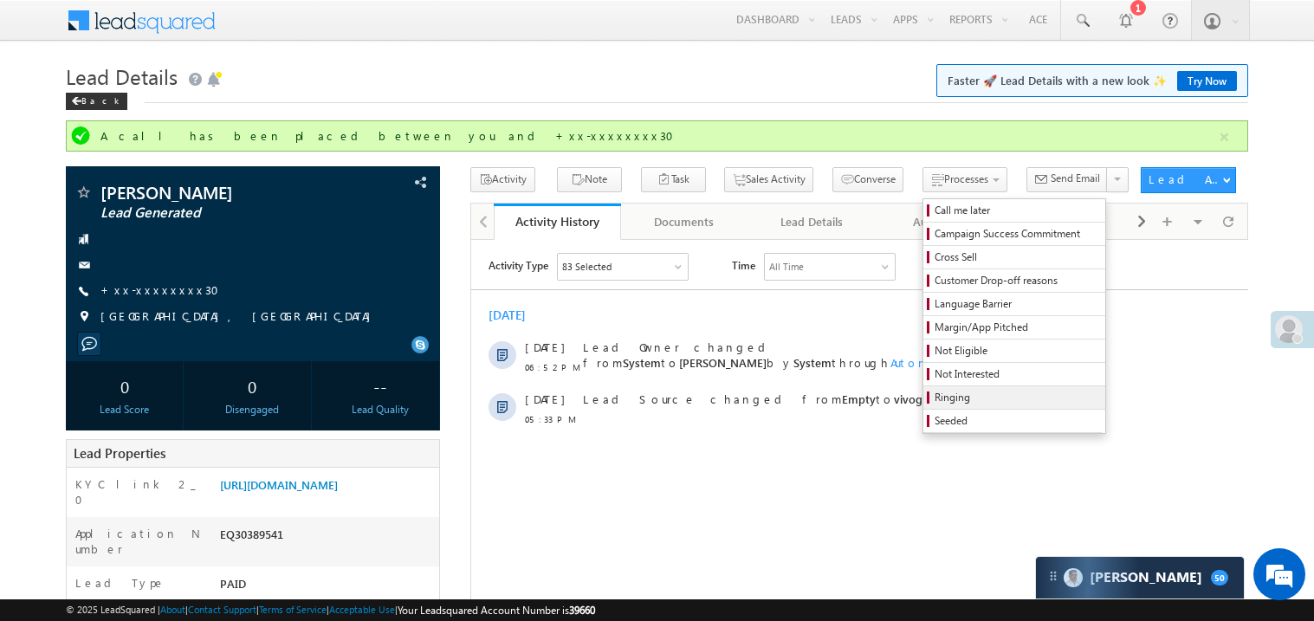
click at [937, 401] on span "Ringing" at bounding box center [1017, 398] width 165 height 16
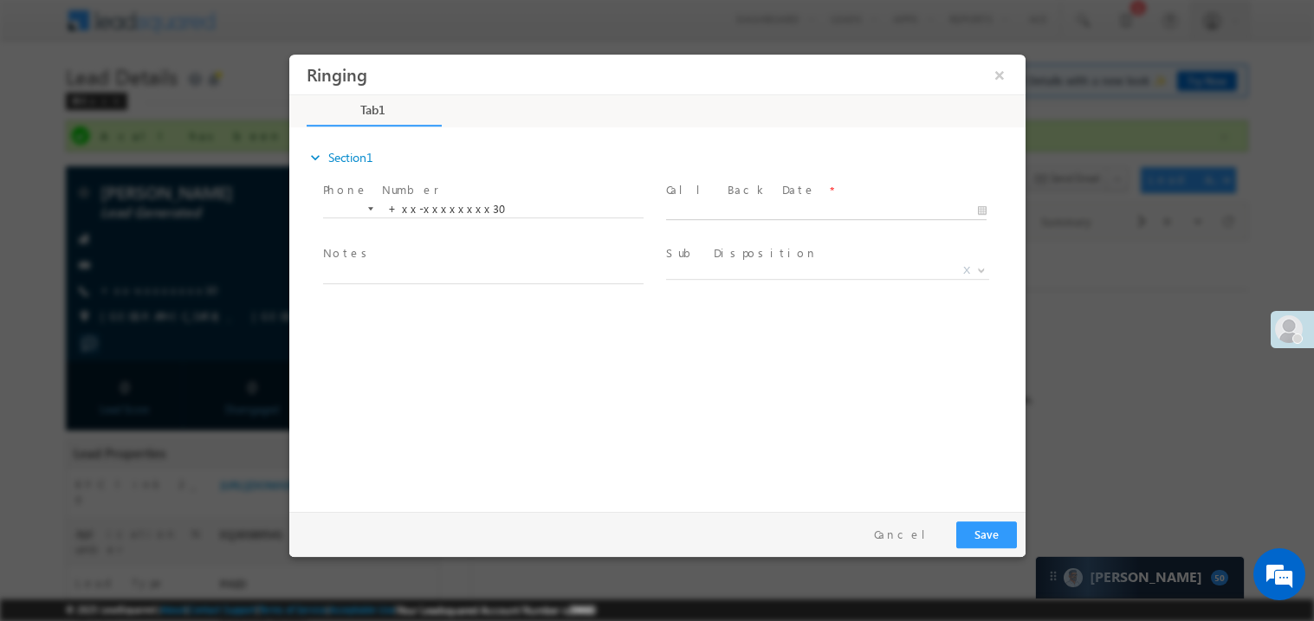
click at [724, 215] on body "Ringing ×" at bounding box center [656, 279] width 736 height 450
type input "10/11/25 7:11 PM"
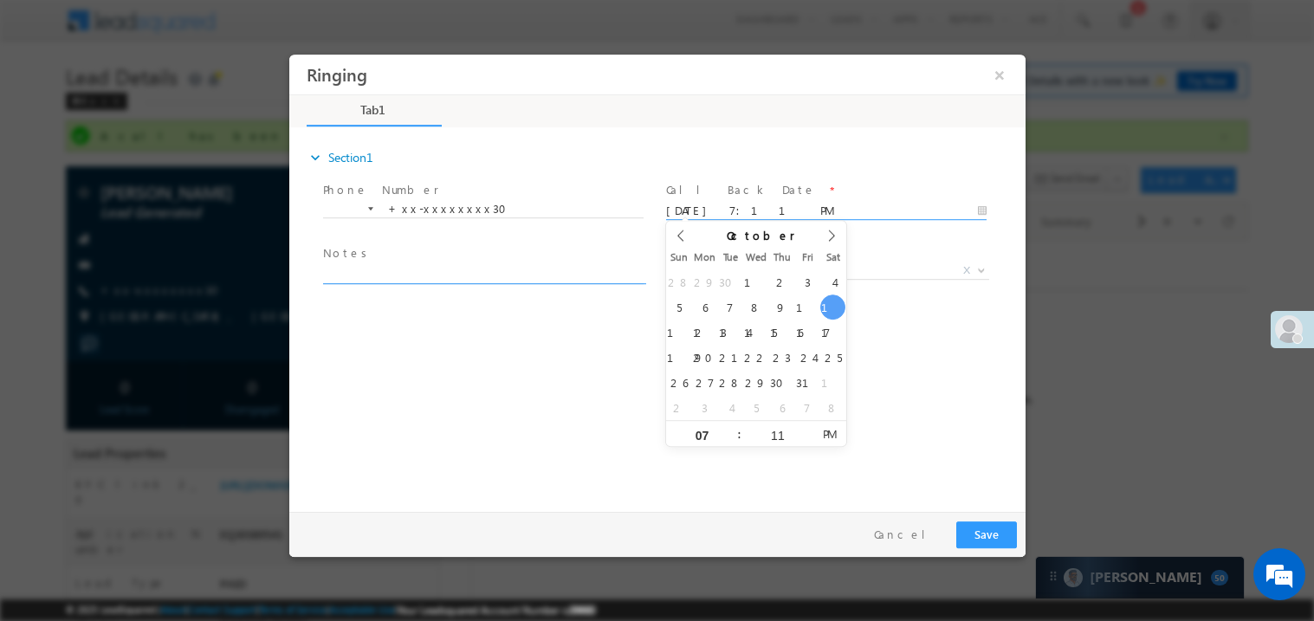
click at [431, 263] on textarea at bounding box center [482, 273] width 321 height 20
type textarea "ring"
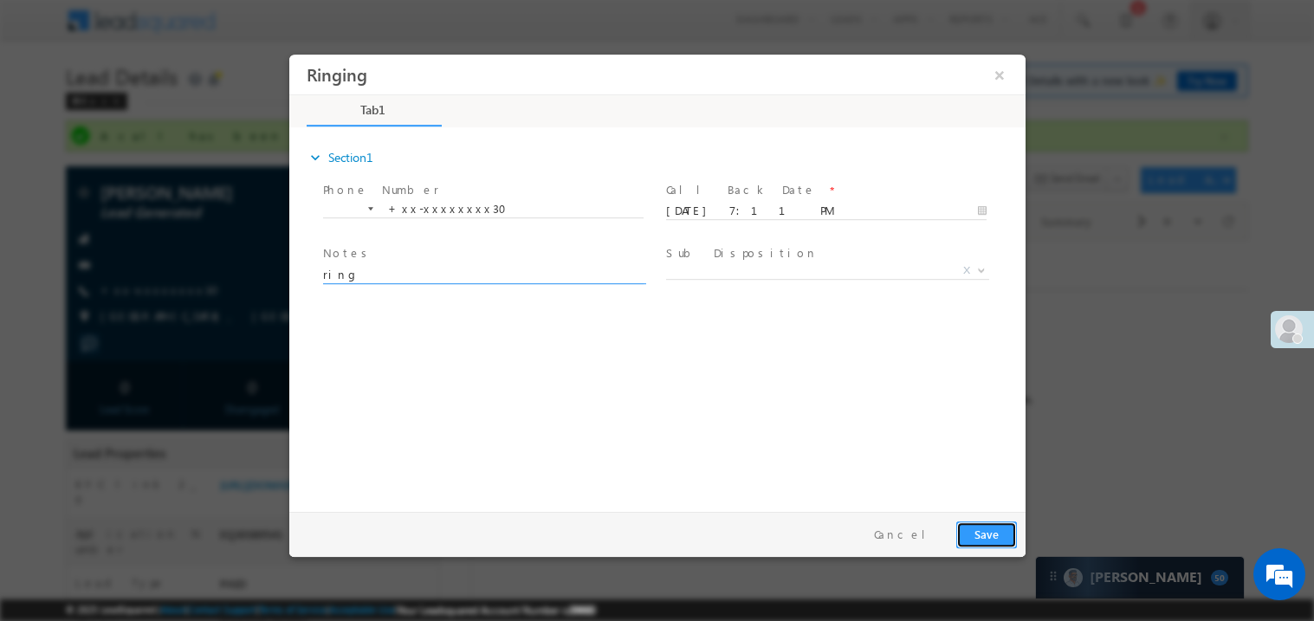
click at [981, 533] on button "Save" at bounding box center [985, 534] width 61 height 27
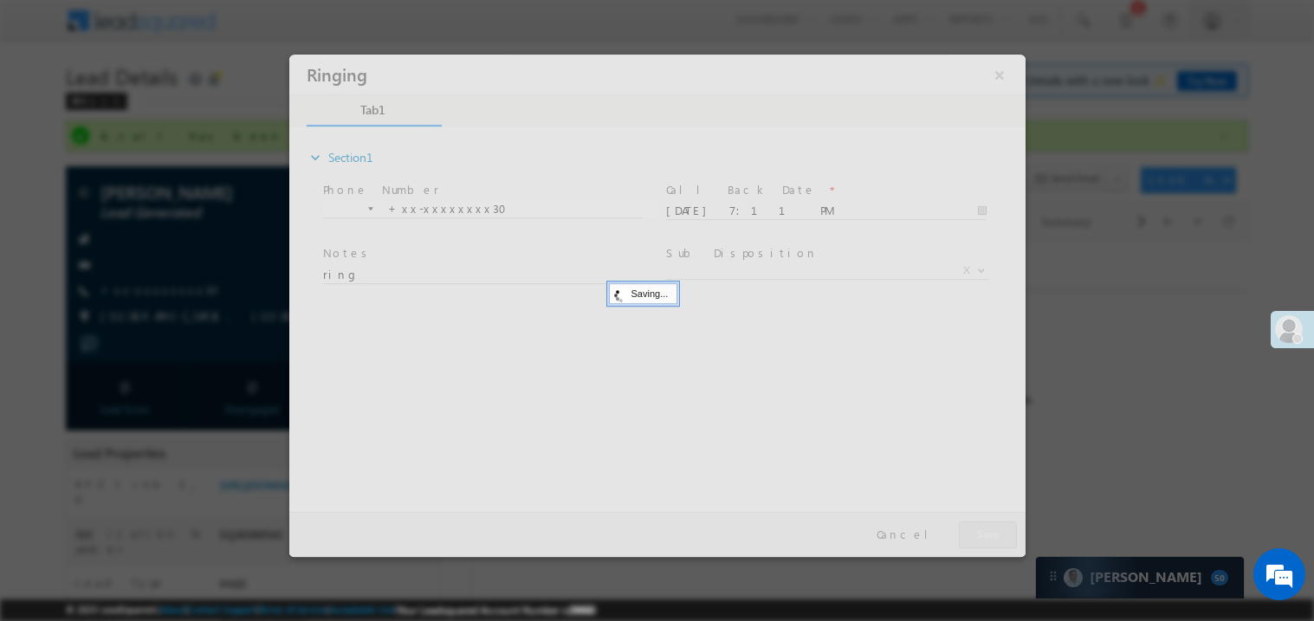
click at [981, 533] on div at bounding box center [656, 305] width 736 height 502
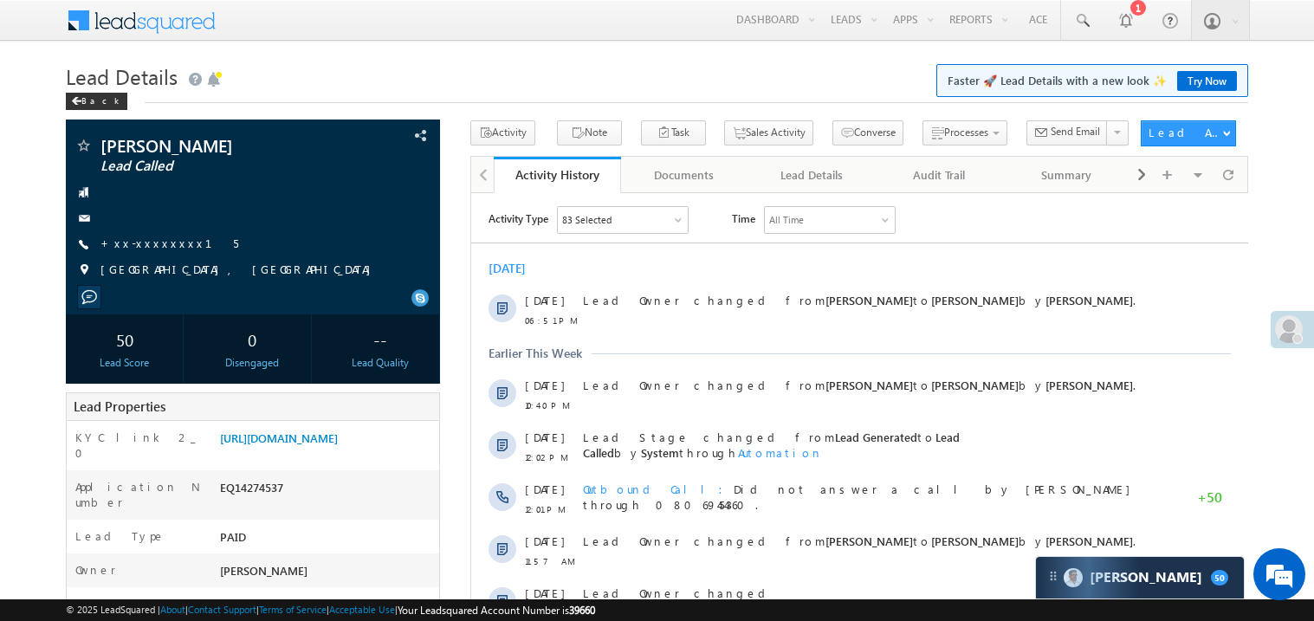
click at [729, 343] on div "Today 11 Oct 06:51 PM Lead Owner changed from Amit Padval to Madhavi Sumit by M…" at bounding box center [858, 466] width 777 height 430
click at [149, 242] on link "+xx-xxxxxxxx15" at bounding box center [169, 243] width 138 height 15
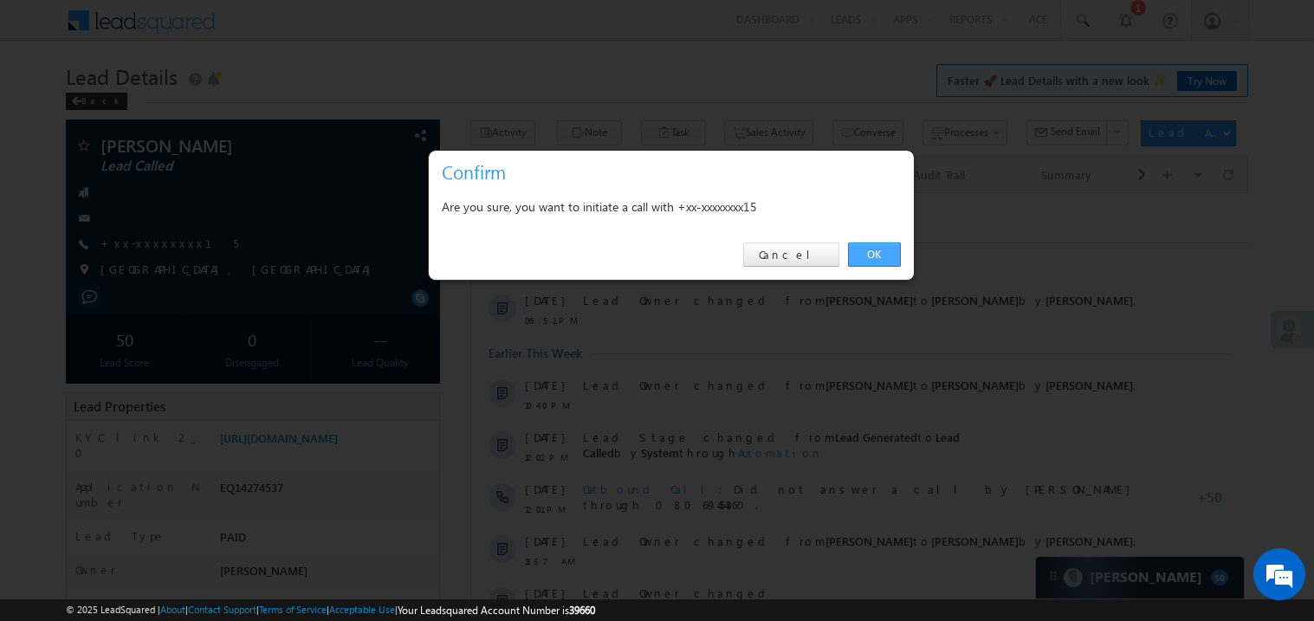
click at [867, 253] on link "OK" at bounding box center [874, 255] width 53 height 24
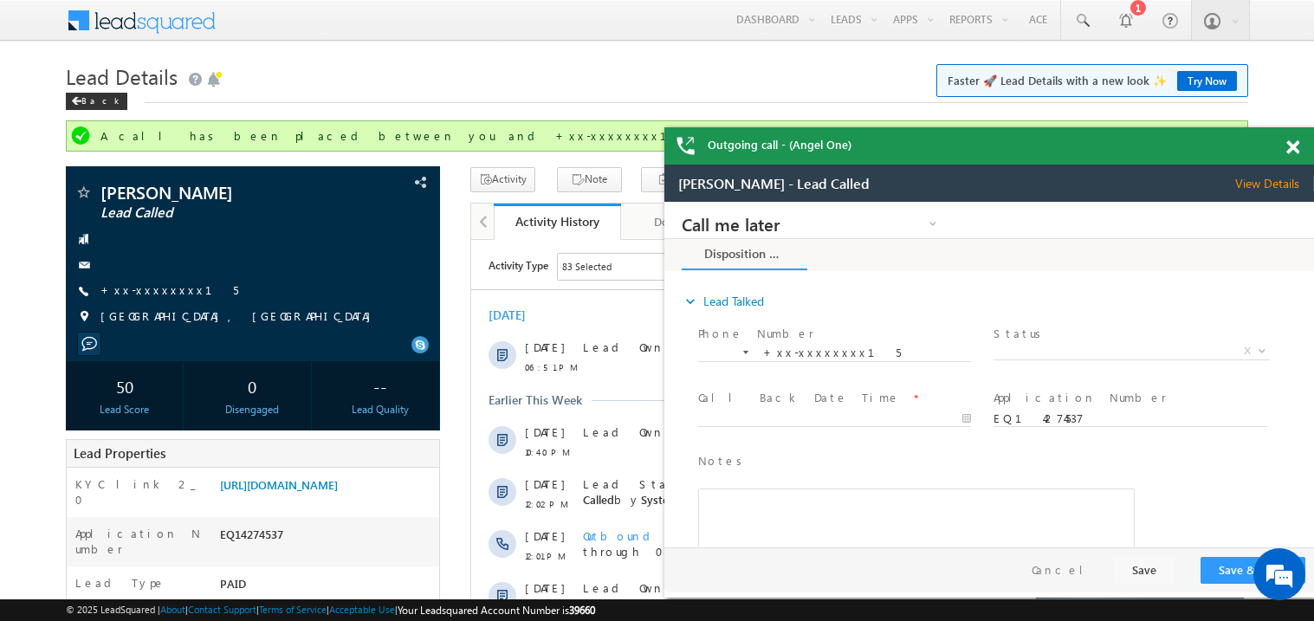
click at [1293, 149] on span at bounding box center [1292, 147] width 13 height 15
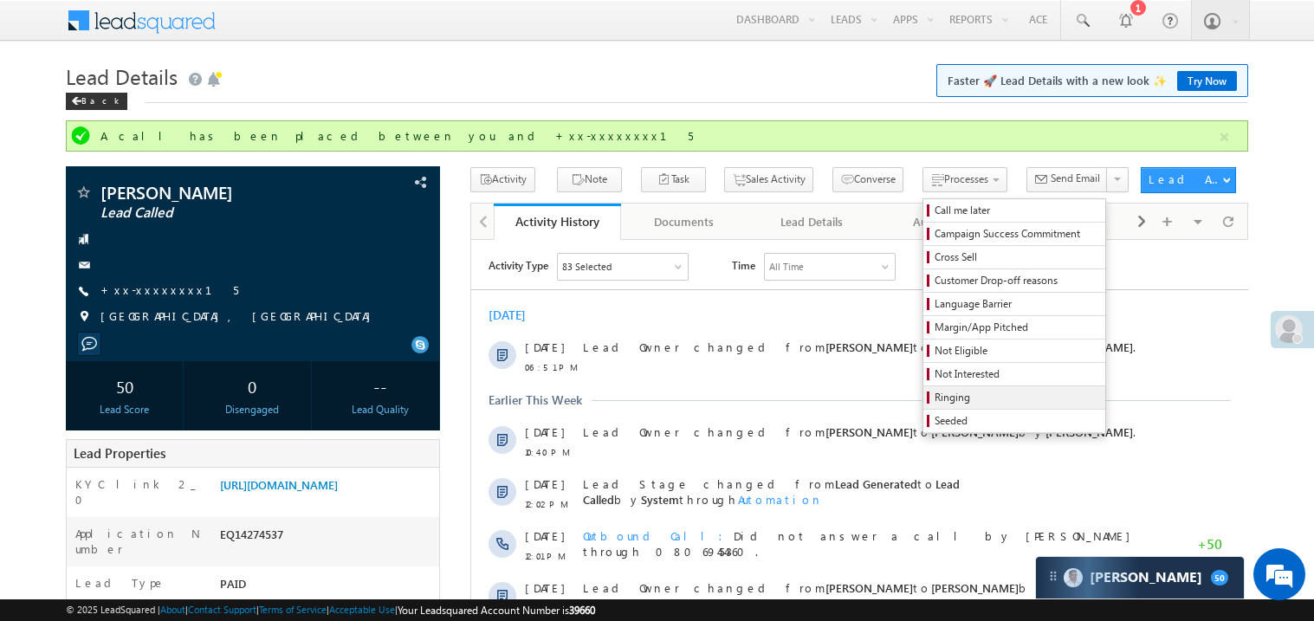
click at [937, 403] on span "Ringing" at bounding box center [1017, 398] width 165 height 16
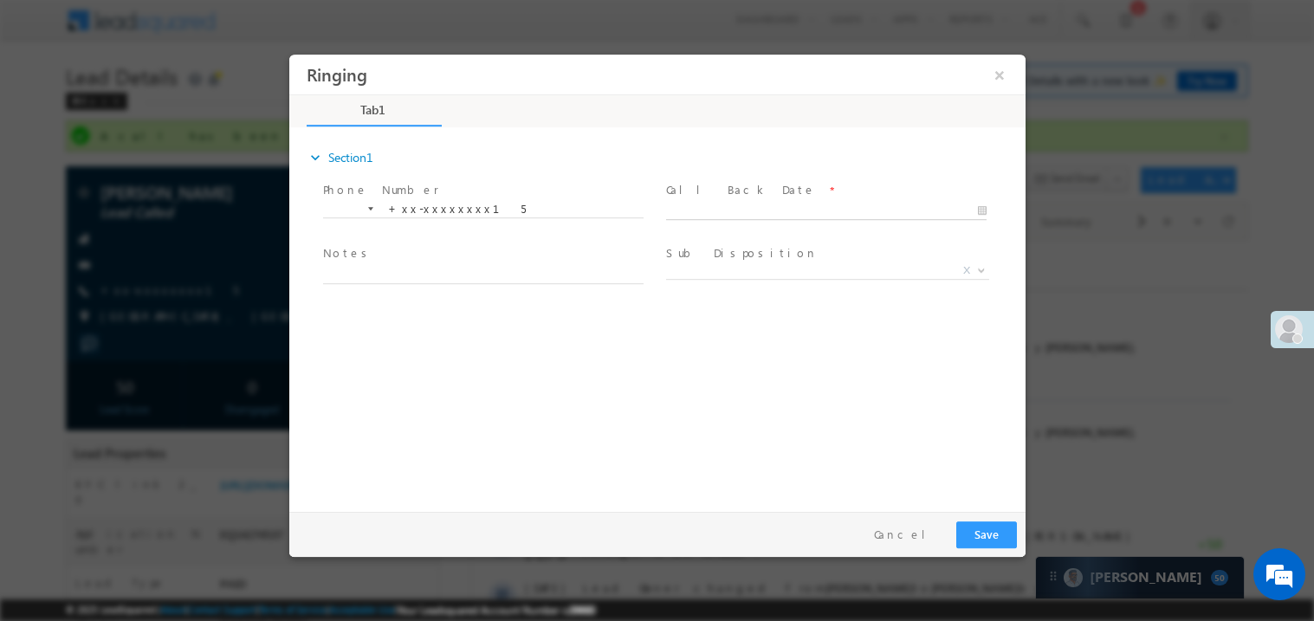
click at [722, 208] on body "Ringing ×" at bounding box center [656, 279] width 736 height 450
type input "10/11/25 7:12 PM"
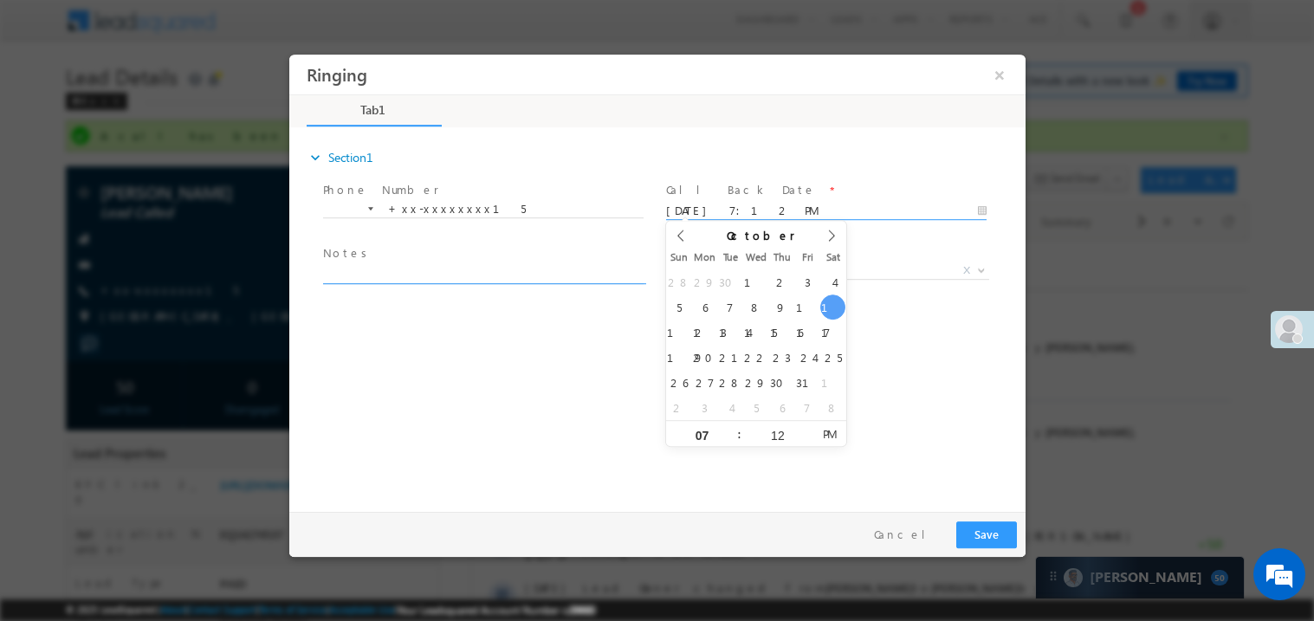
click at [356, 274] on textarea at bounding box center [482, 273] width 321 height 20
type textarea "ring"
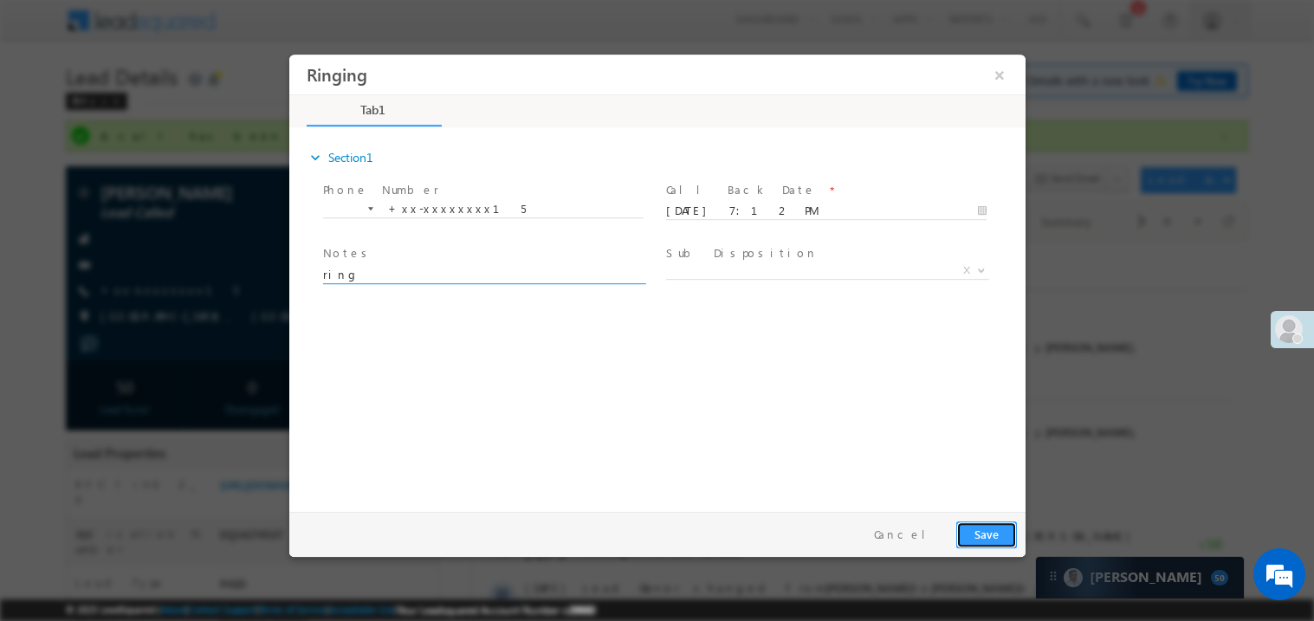
click at [991, 535] on button "Save" at bounding box center [985, 534] width 61 height 27
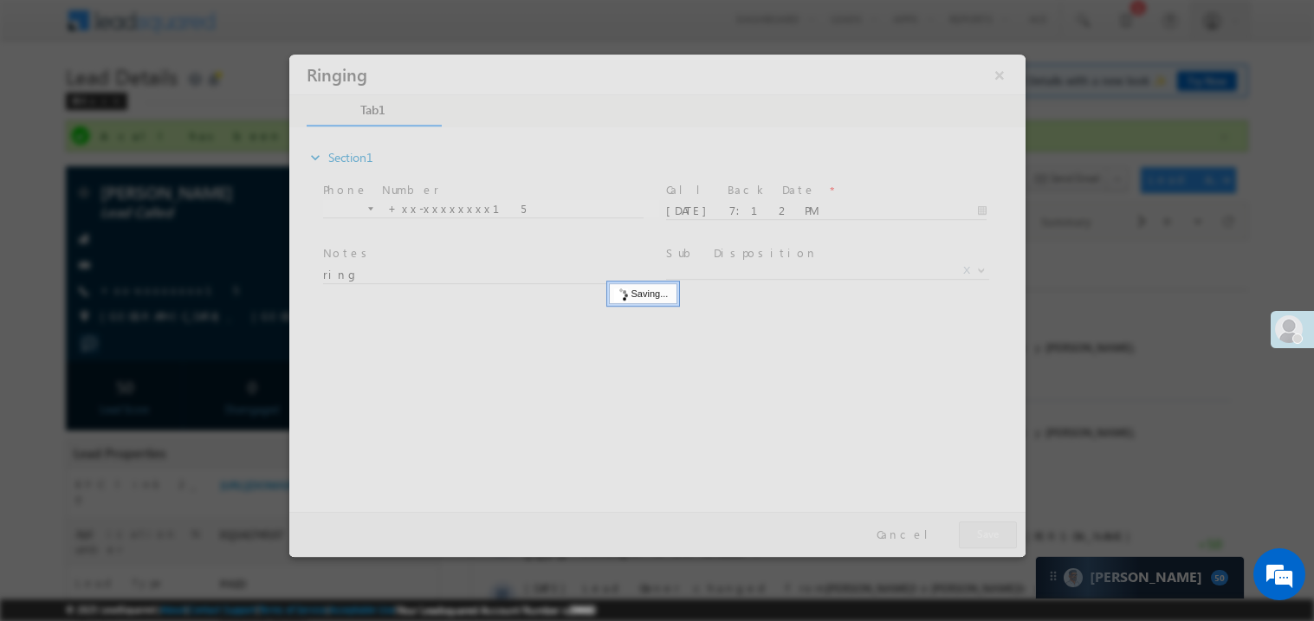
click at [991, 535] on div at bounding box center [656, 305] width 736 height 502
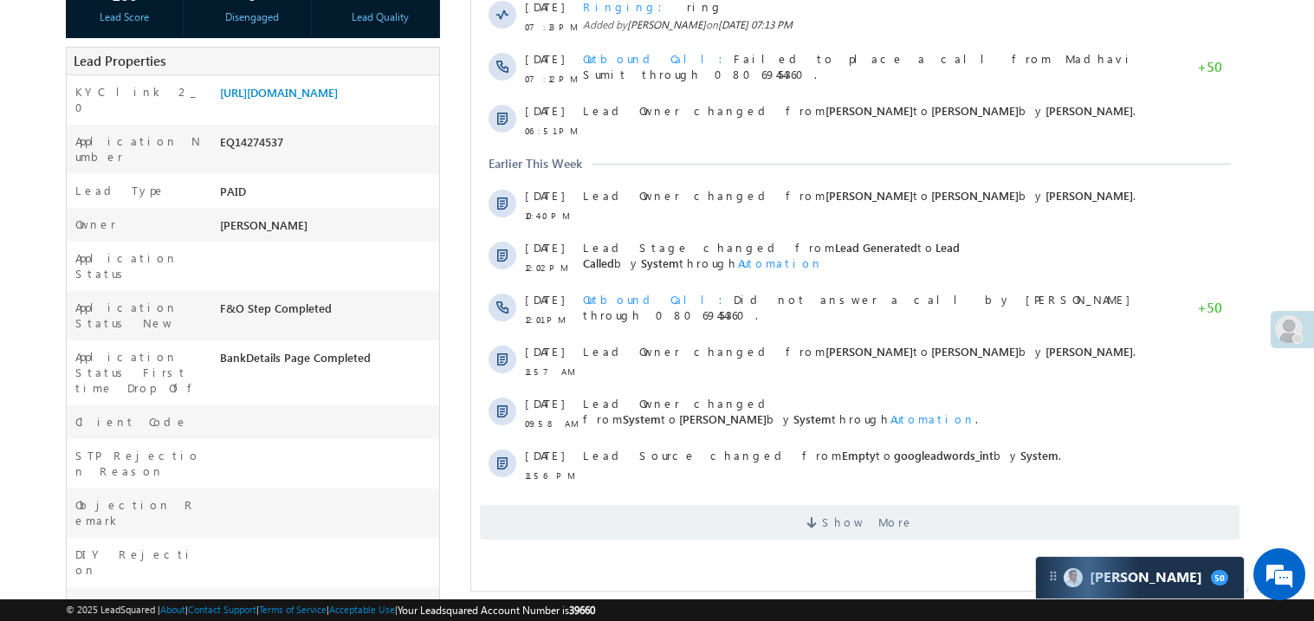
scroll to position [380, 0]
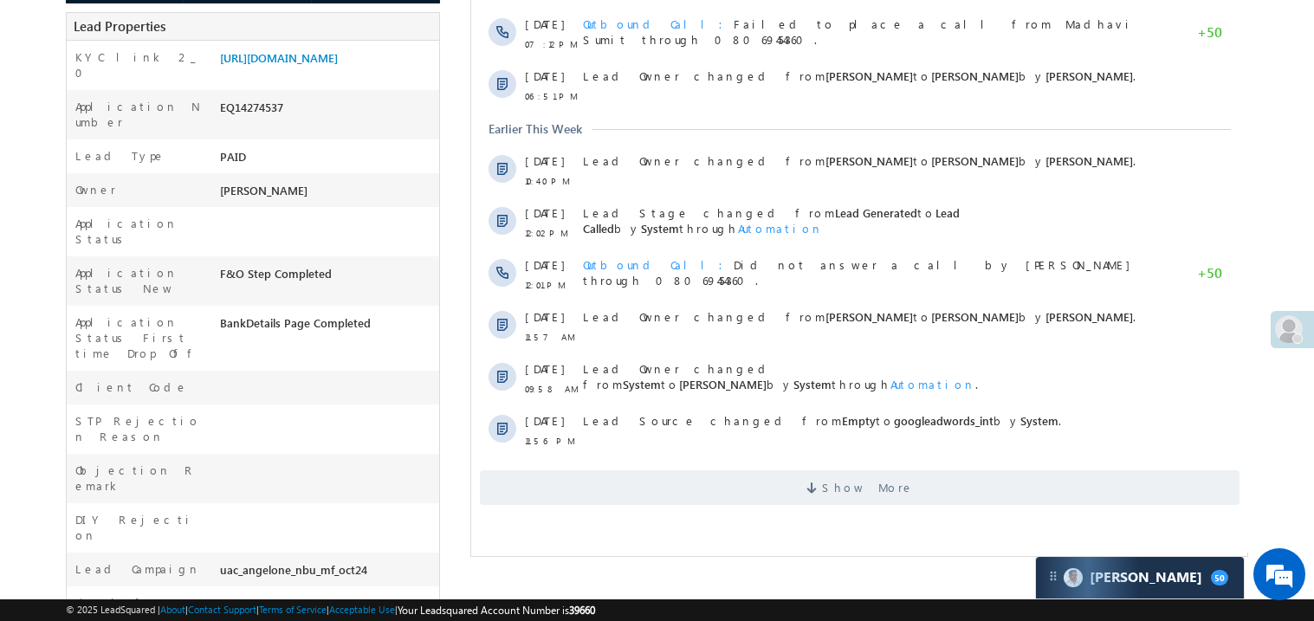
click at [805, 518] on html "Activity Type 83 Selected Select All Sales Activities 1 Sales Activity Email Ac…" at bounding box center [858, 165] width 777 height 705
click at [787, 515] on html "Activity Type 83 Selected Select All Sales Activities 1 Sales Activity Email Ac…" at bounding box center [858, 165] width 777 height 705
click at [820, 472] on span "Show More" at bounding box center [859, 487] width 760 height 35
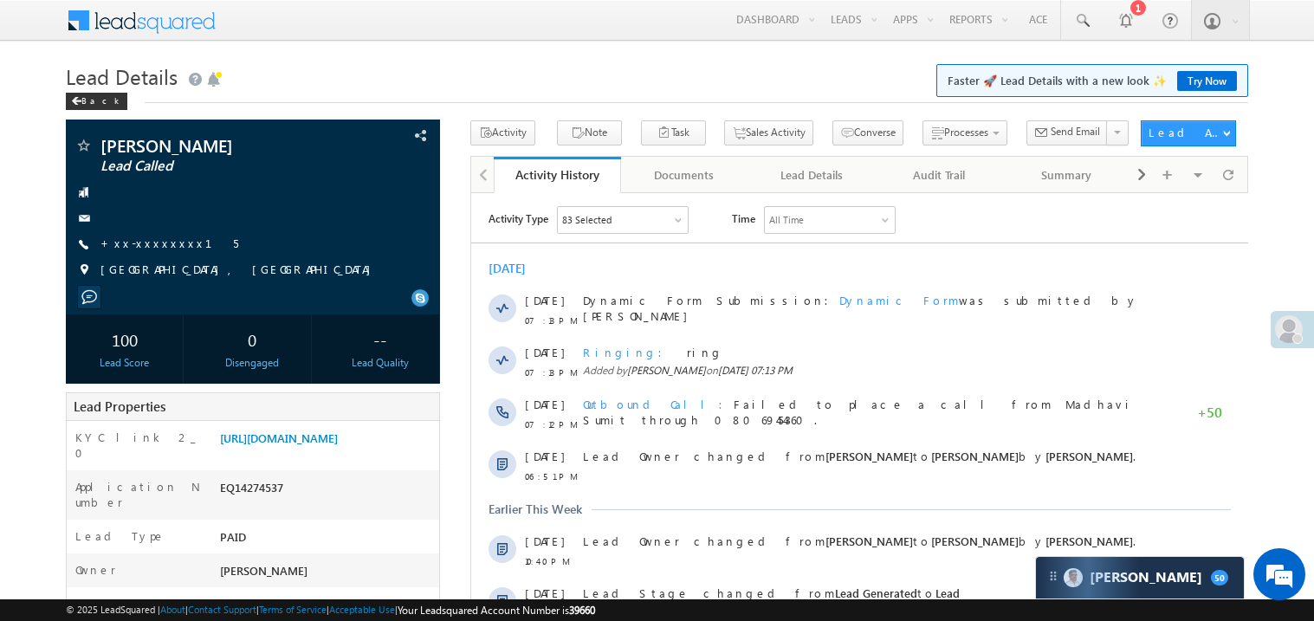
scroll to position [0, 0]
click at [276, 445] on link "[URL][DOMAIN_NAME]" at bounding box center [279, 438] width 118 height 15
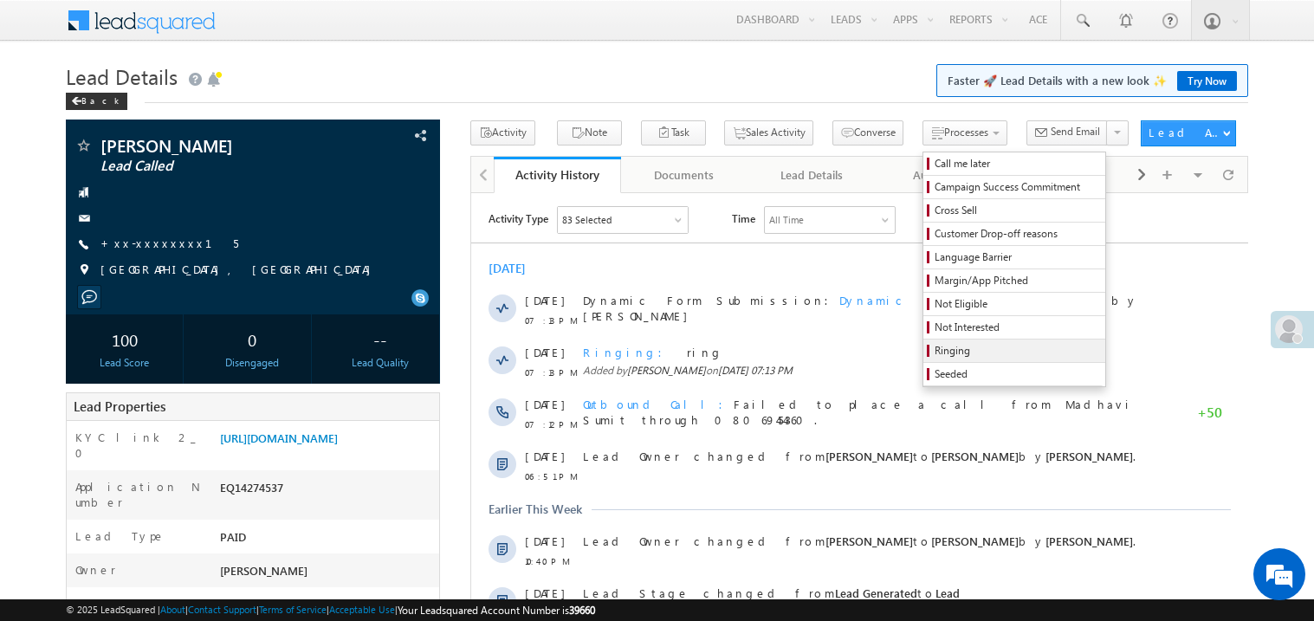
click at [935, 349] on span "Ringing" at bounding box center [1017, 351] width 165 height 16
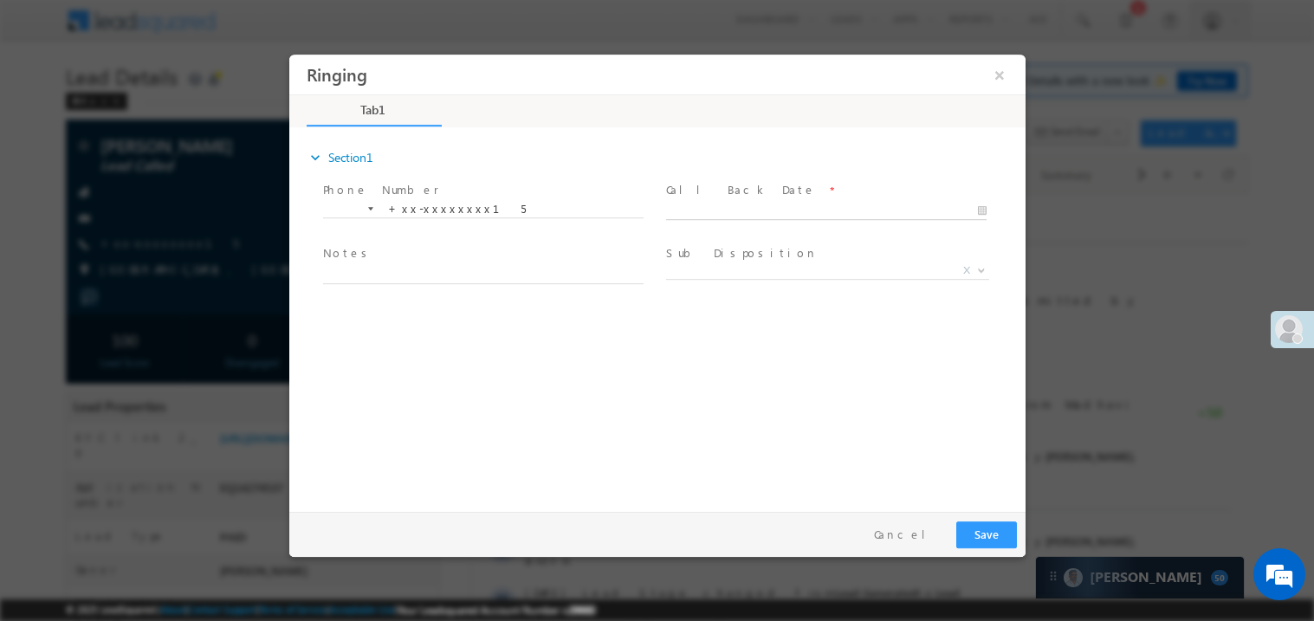
click at [720, 204] on body "Ringing ×" at bounding box center [656, 279] width 736 height 450
type input "10/11/25 7:19 PM"
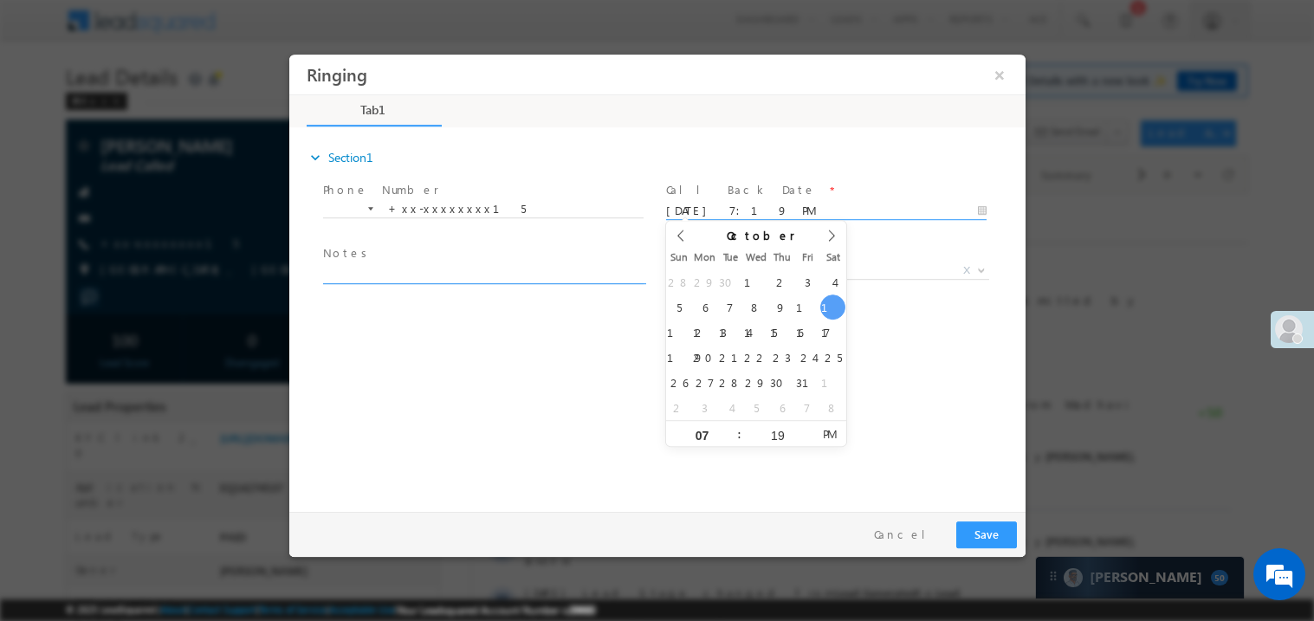
click at [328, 269] on textarea at bounding box center [482, 273] width 321 height 20
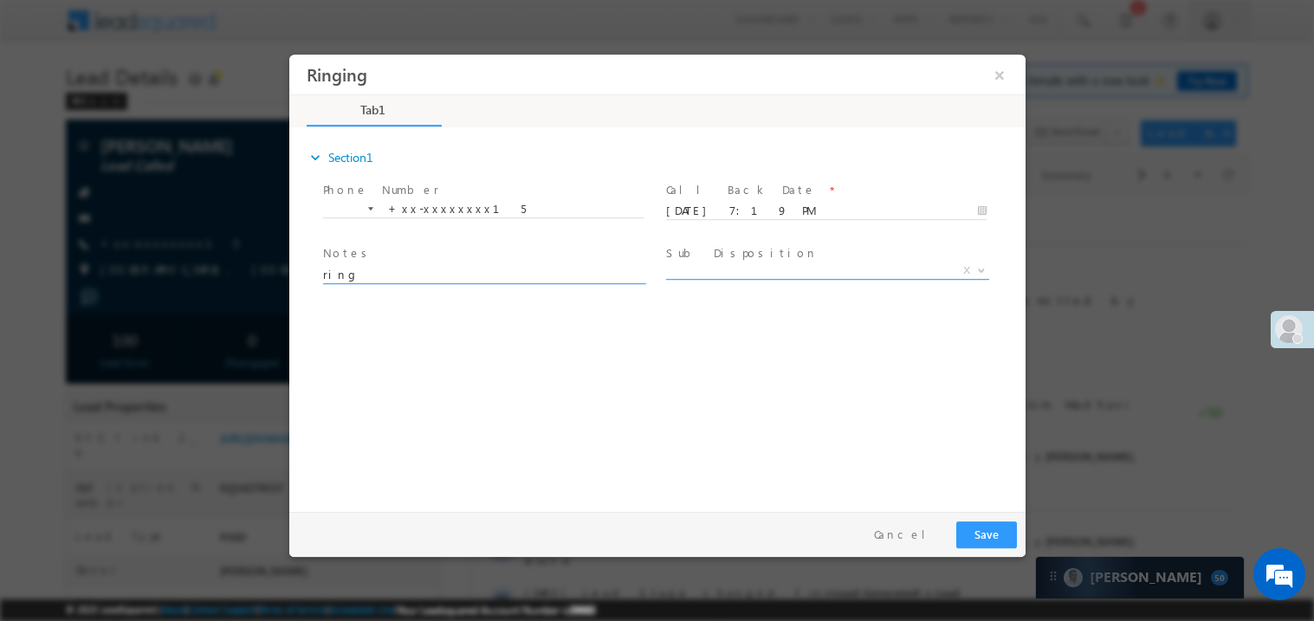
type textarea "ring"
click at [708, 269] on span "X" at bounding box center [826, 270] width 323 height 17
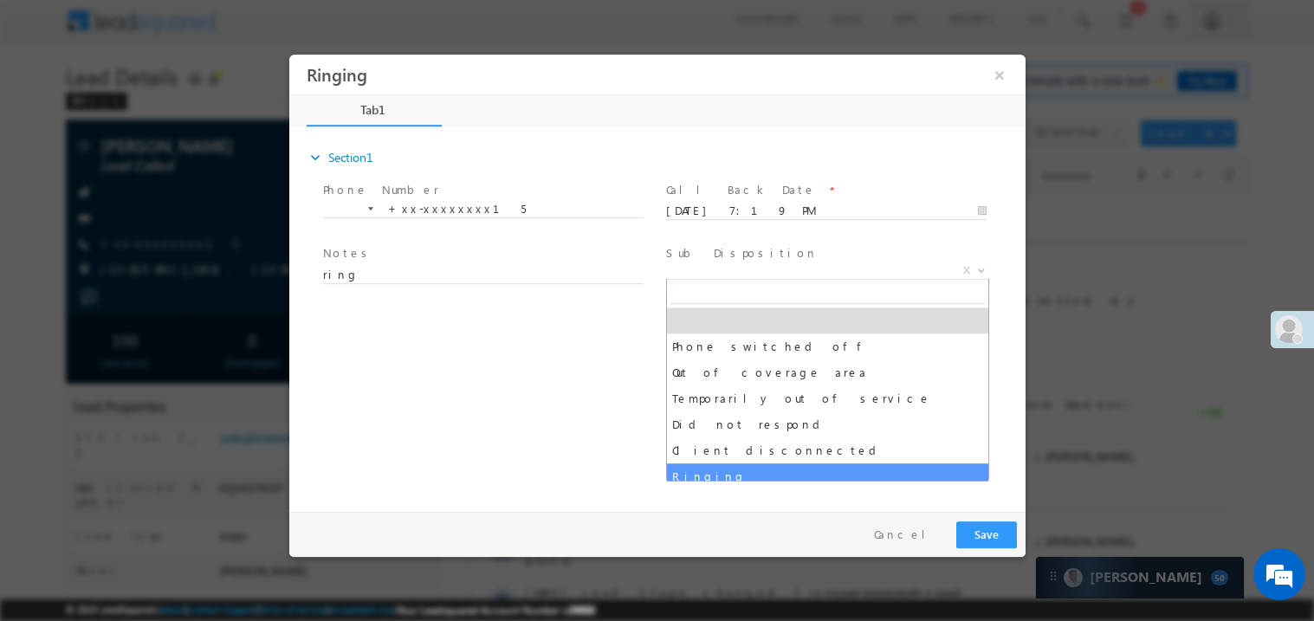
select select "Ringing"
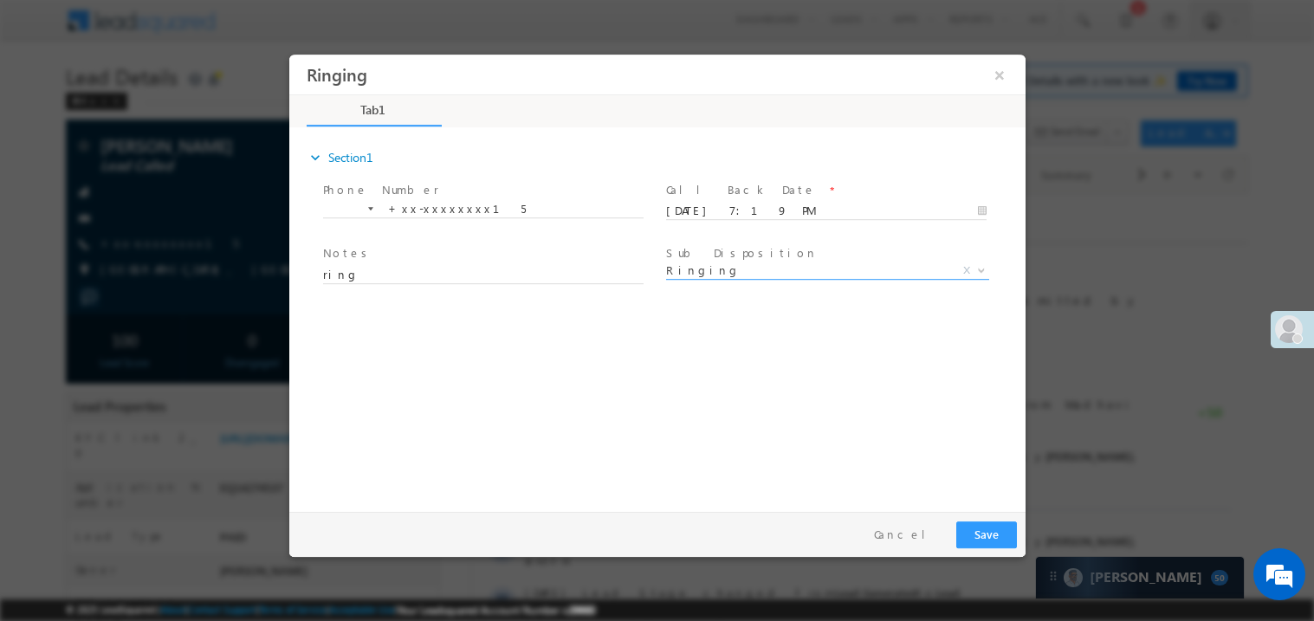
click at [378, 424] on div "expand_more Section1 Phone Number *" at bounding box center [661, 316] width 728 height 374
click at [983, 531] on button "Save" at bounding box center [985, 534] width 61 height 27
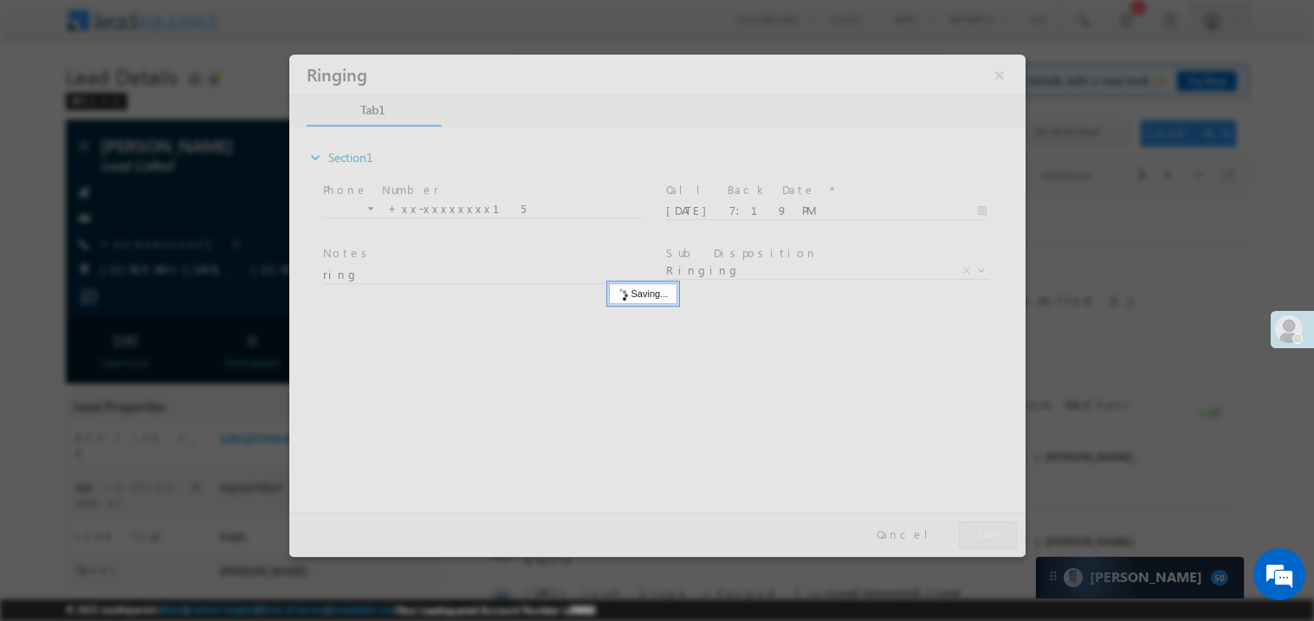
click at [983, 531] on div at bounding box center [656, 305] width 736 height 502
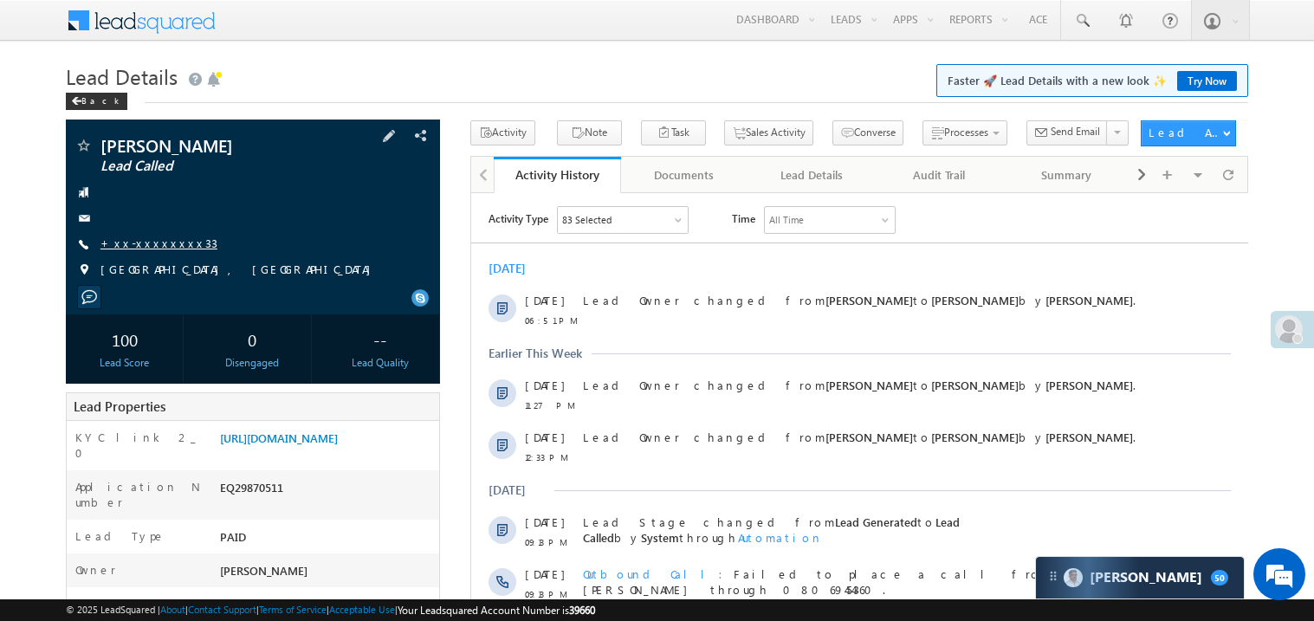
click at [154, 248] on link "+xx-xxxxxxxx33" at bounding box center [158, 243] width 117 height 15
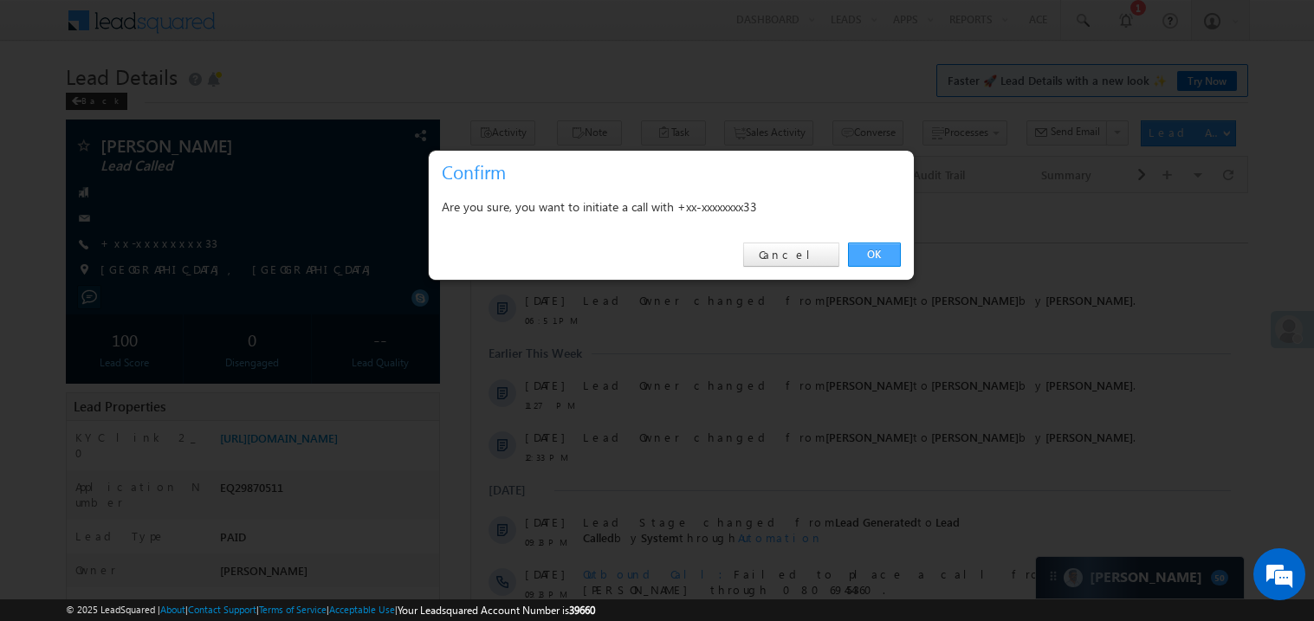
click at [873, 248] on link "OK" at bounding box center [874, 255] width 53 height 24
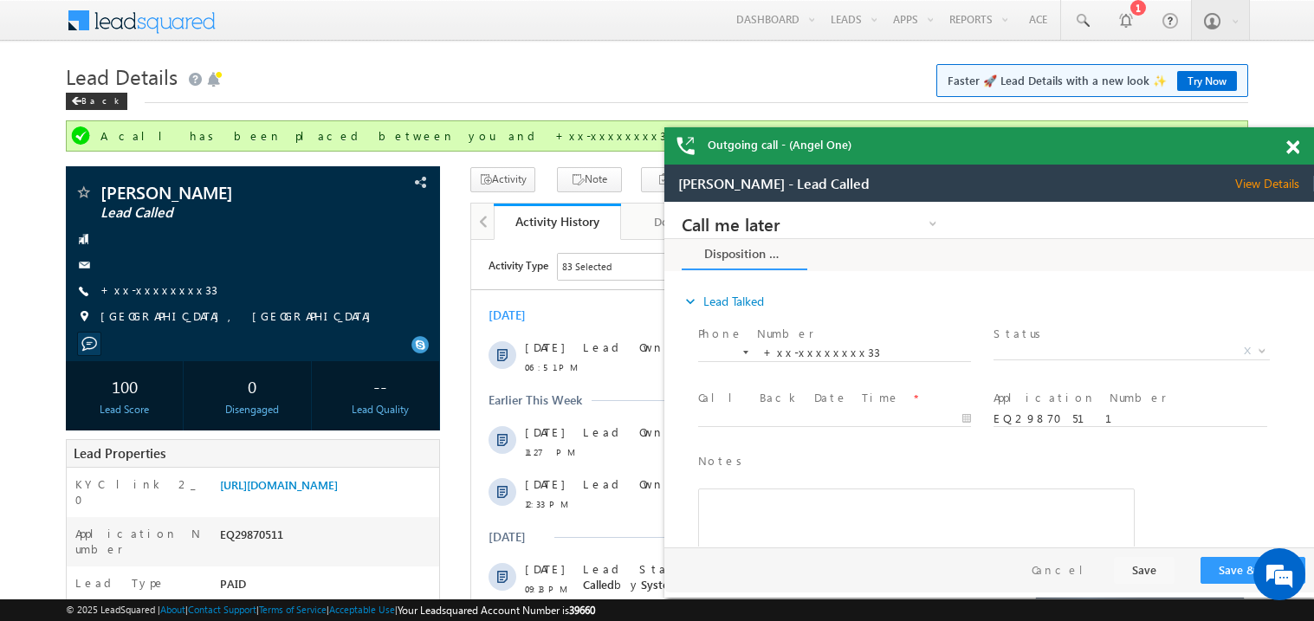
click at [1296, 146] on span at bounding box center [1292, 147] width 13 height 15
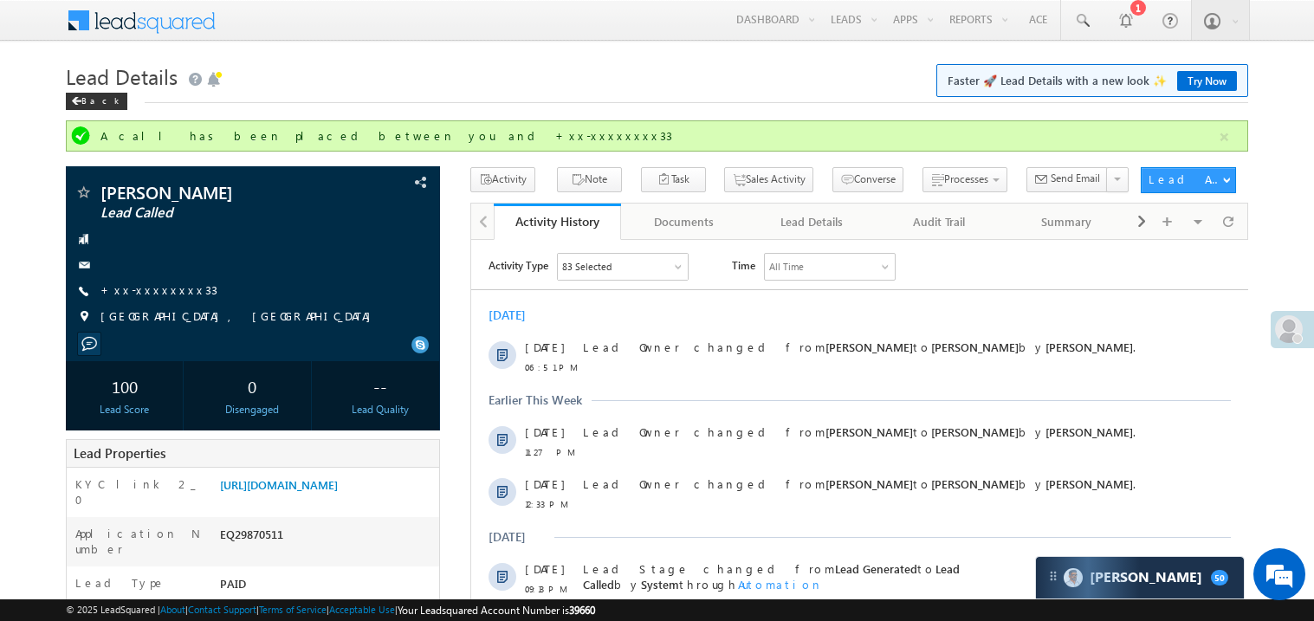
click at [636, 100] on div "Back" at bounding box center [657, 97] width 1182 height 11
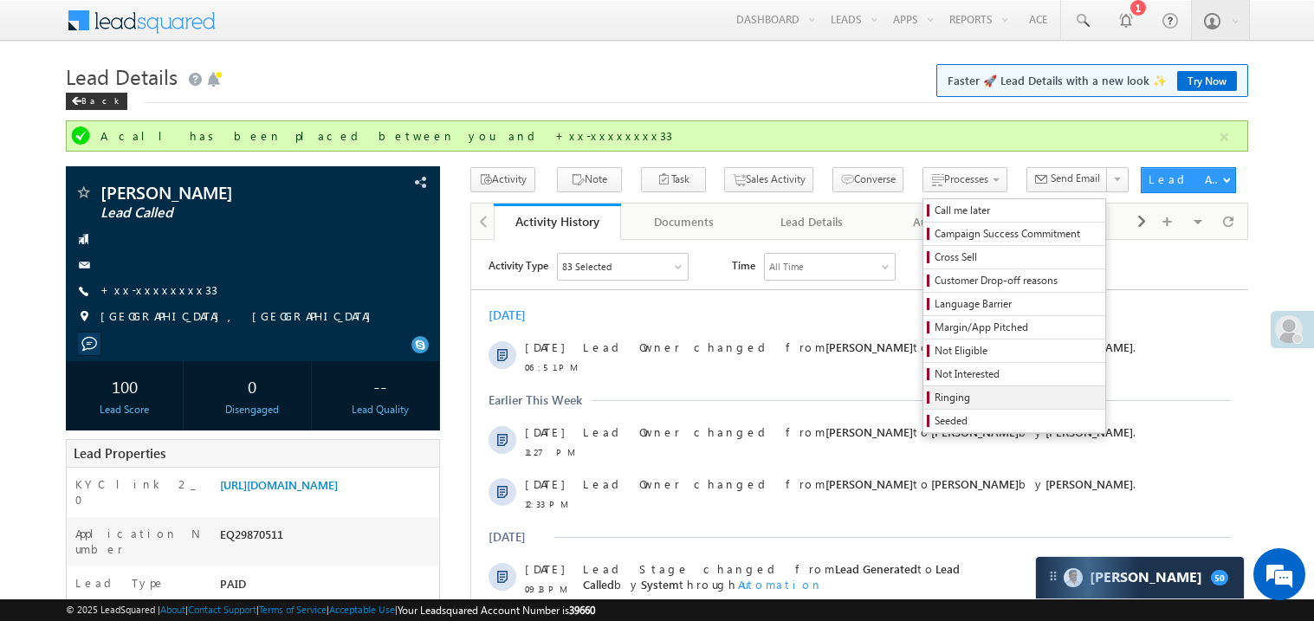
click at [935, 398] on span "Ringing" at bounding box center [1017, 398] width 165 height 16
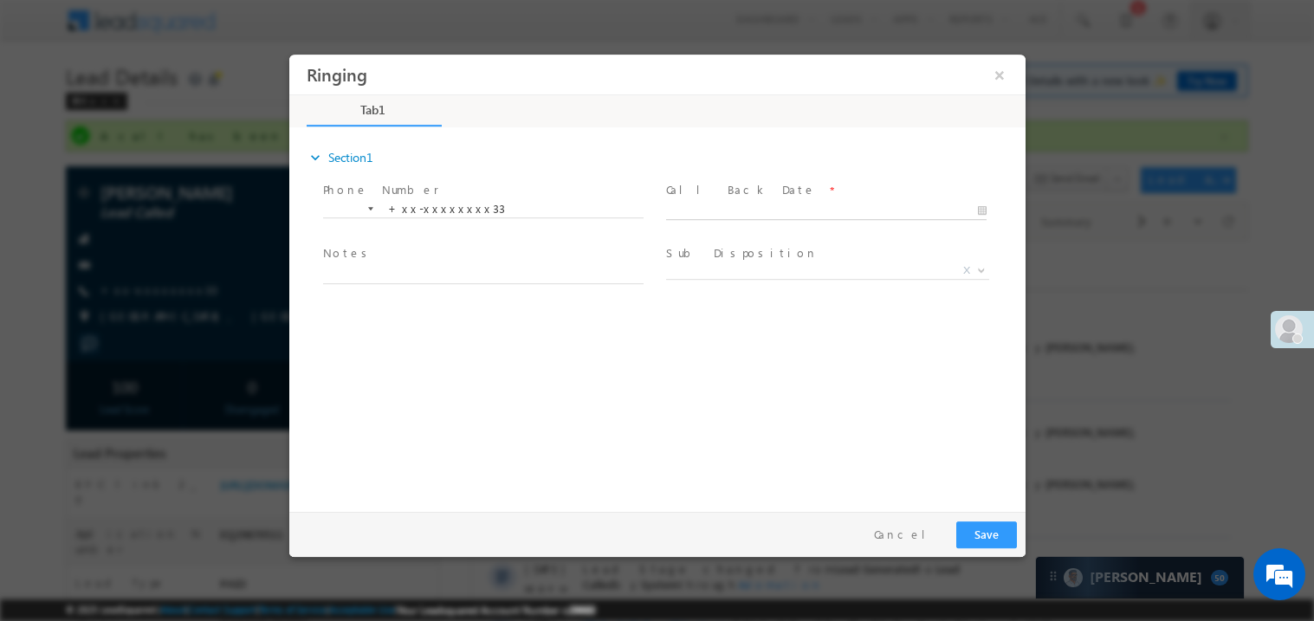
click at [707, 211] on body "Ringing ×" at bounding box center [656, 279] width 736 height 450
type input "10/11/25 7:20 PM"
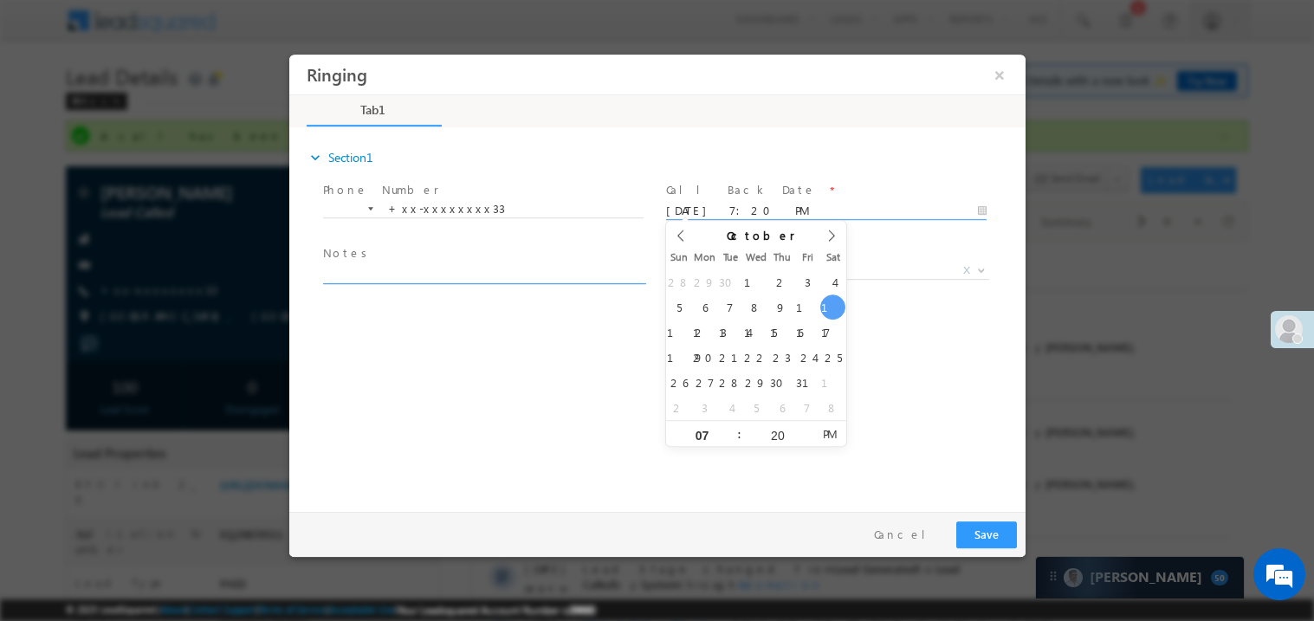
click at [447, 266] on textarea at bounding box center [482, 273] width 321 height 20
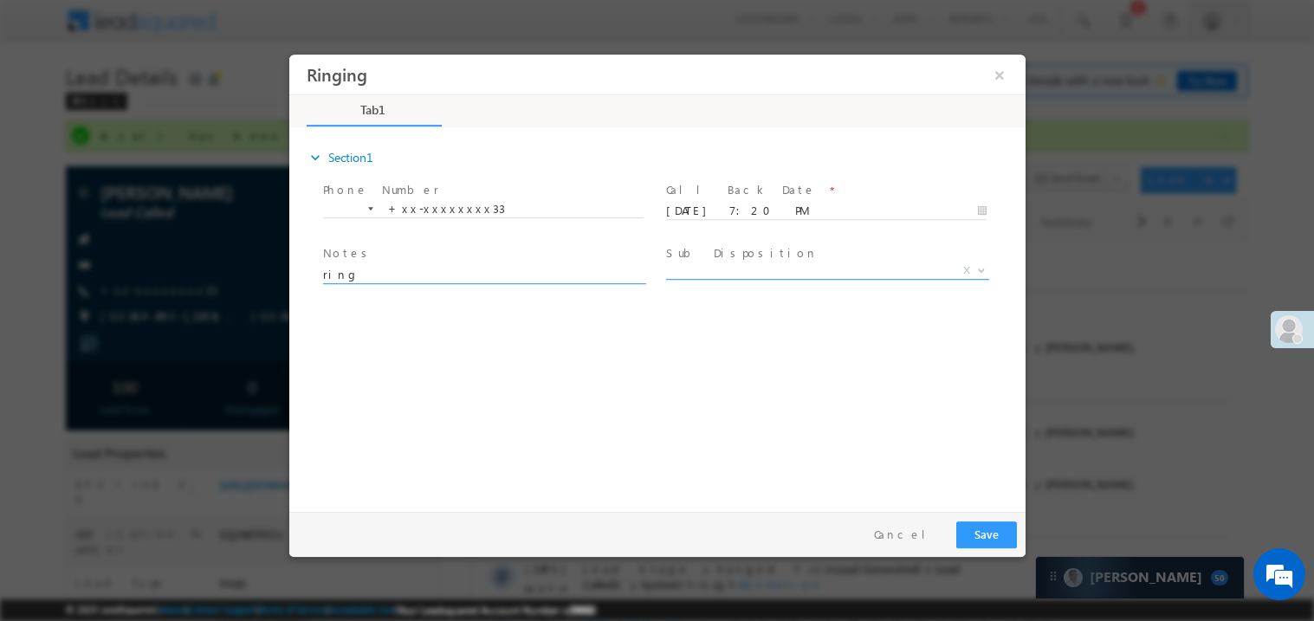
type textarea "ring"
click at [723, 269] on span "X" at bounding box center [826, 270] width 323 height 17
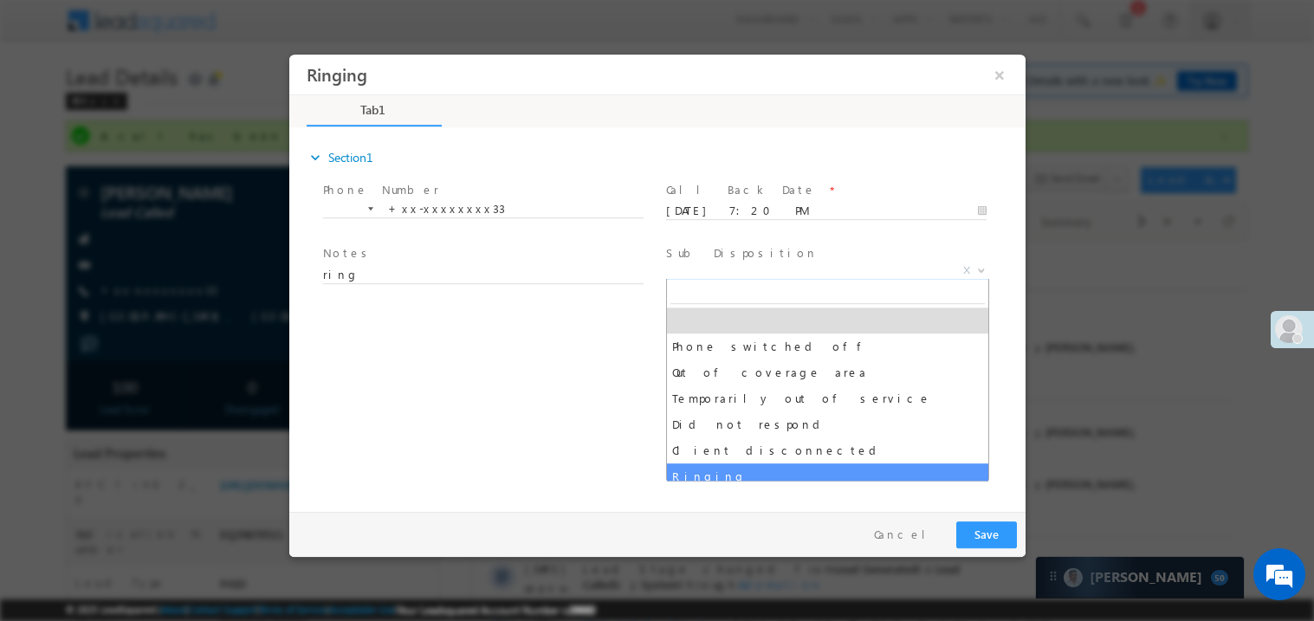
select select "Ringing"
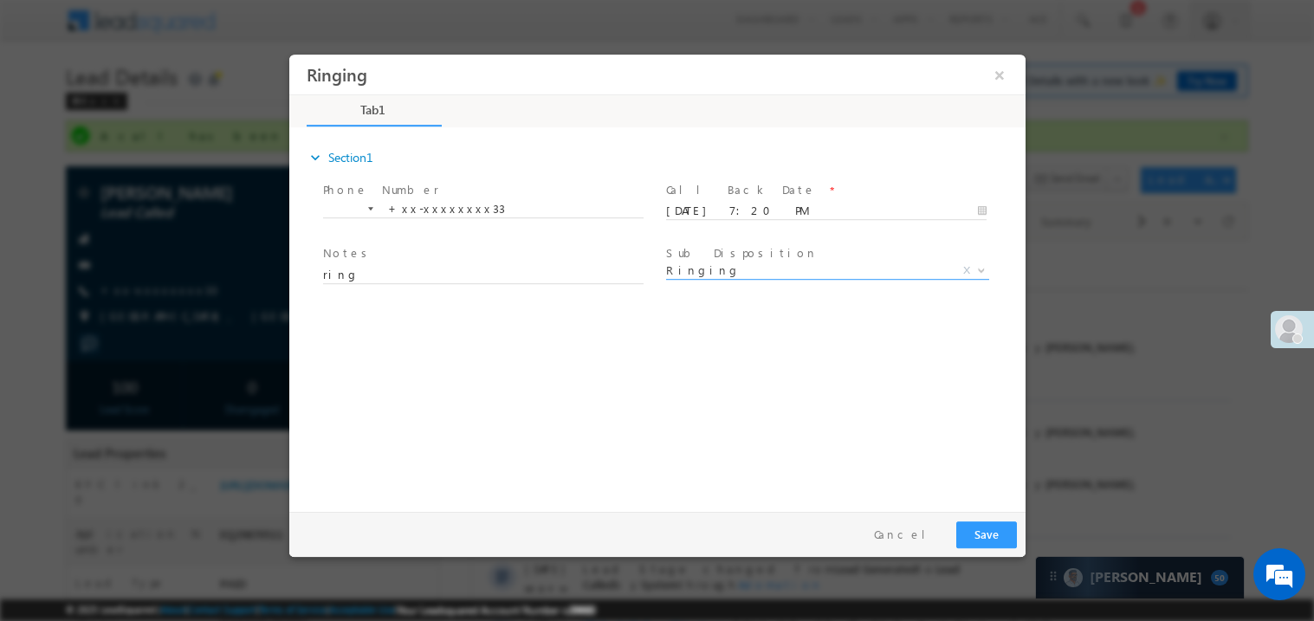
click at [580, 440] on div "expand_more Section1 Phone Number *" at bounding box center [661, 316] width 728 height 374
click at [986, 530] on button "Save" at bounding box center [985, 534] width 61 height 27
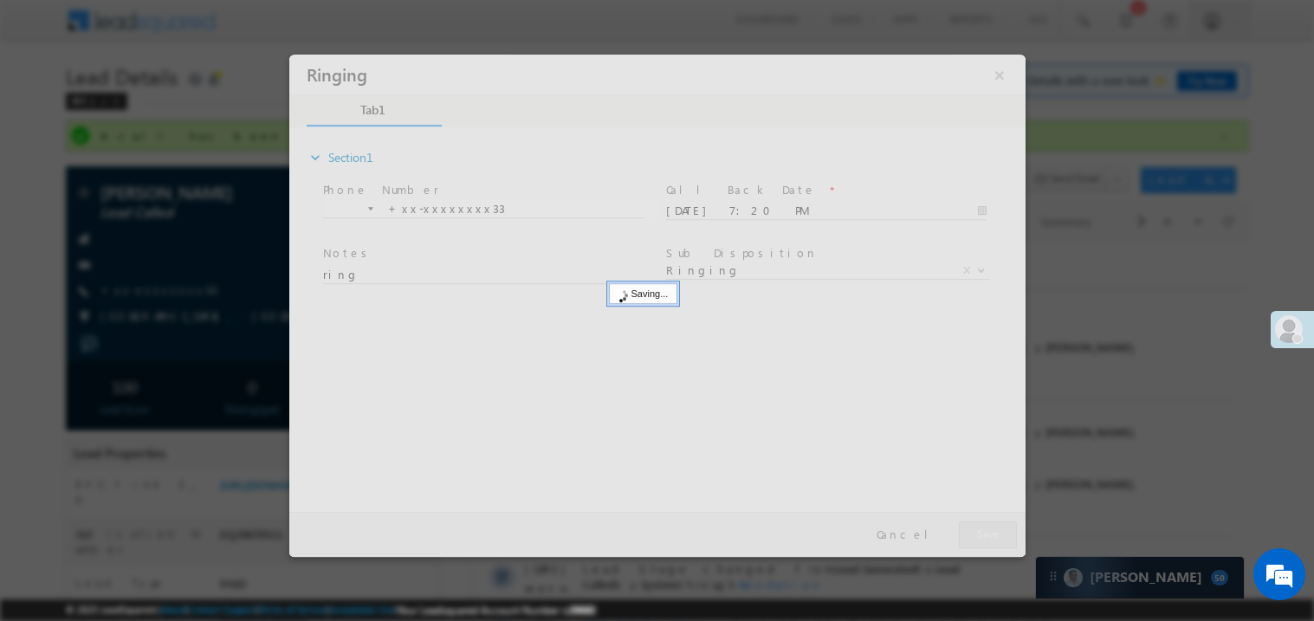
click at [986, 530] on div at bounding box center [656, 305] width 736 height 502
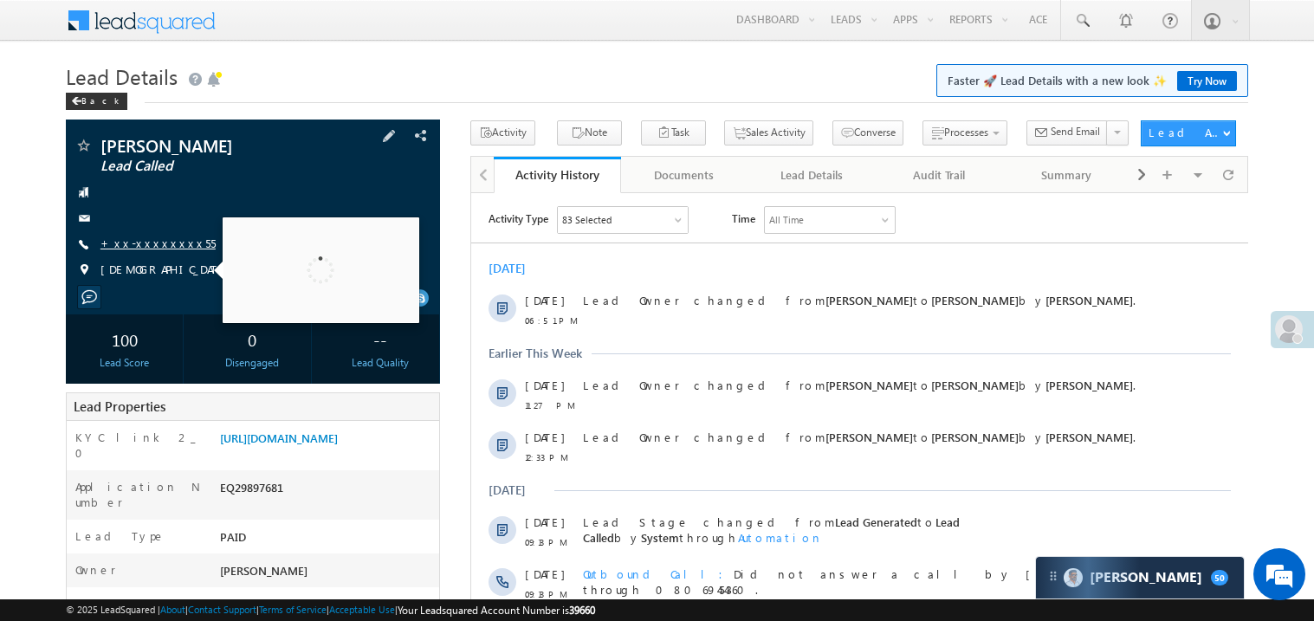
click at [159, 245] on link "+xx-xxxxxxxx55" at bounding box center [157, 243] width 115 height 15
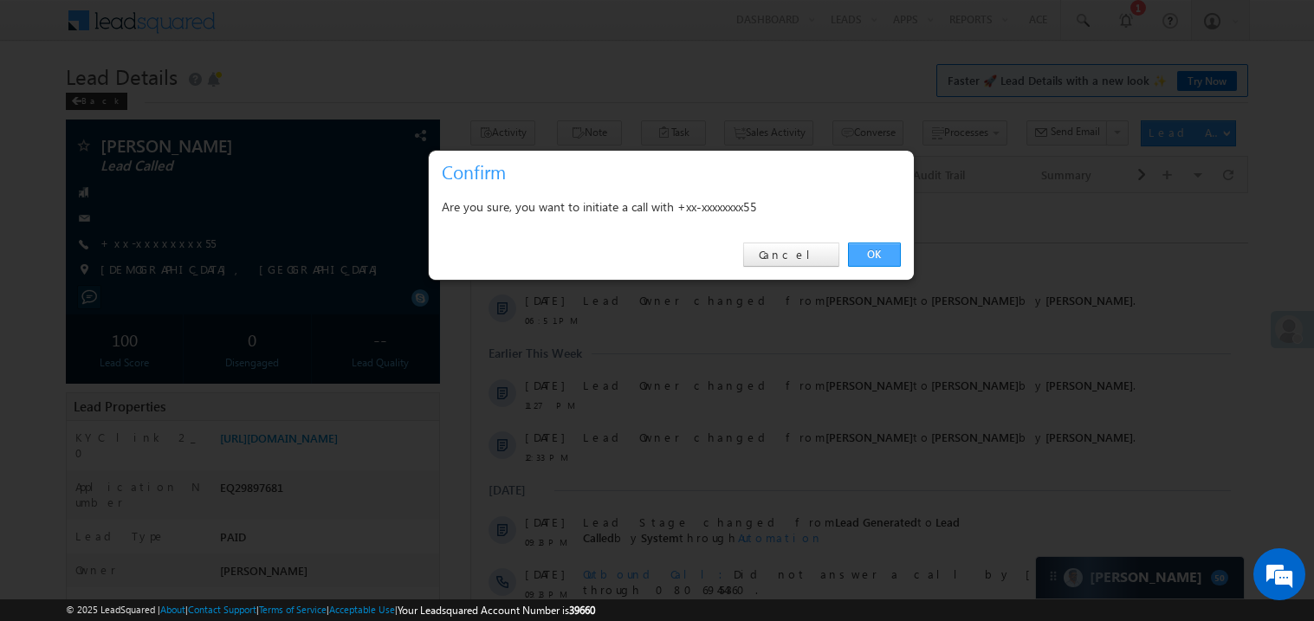
click at [871, 249] on link "OK" at bounding box center [874, 255] width 53 height 24
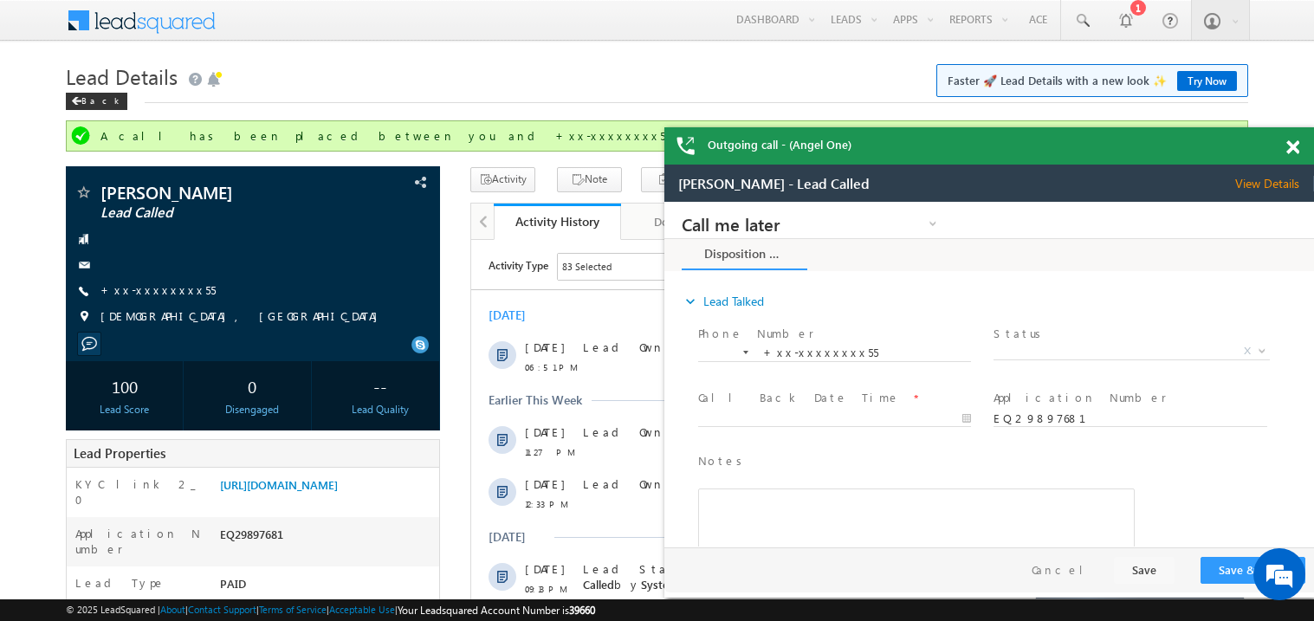
click at [1300, 146] on div at bounding box center [1302, 144] width 23 height 34
click at [1297, 147] on span at bounding box center [1292, 147] width 13 height 15
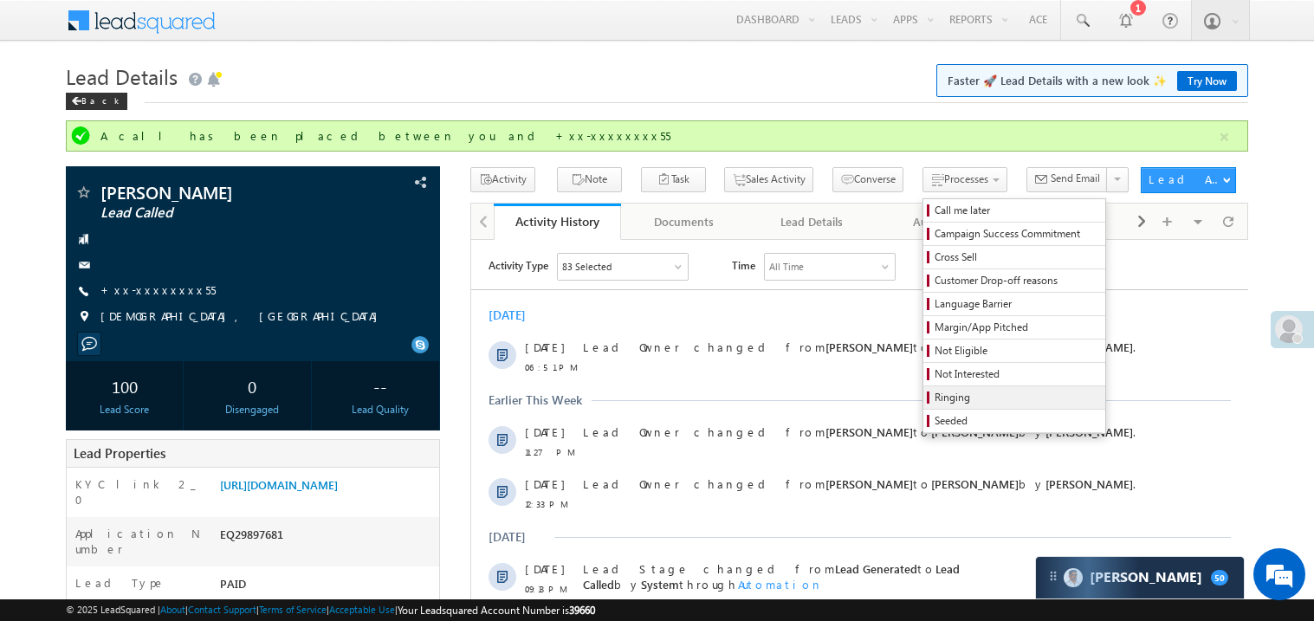
click at [943, 392] on span "Ringing" at bounding box center [1017, 398] width 165 height 16
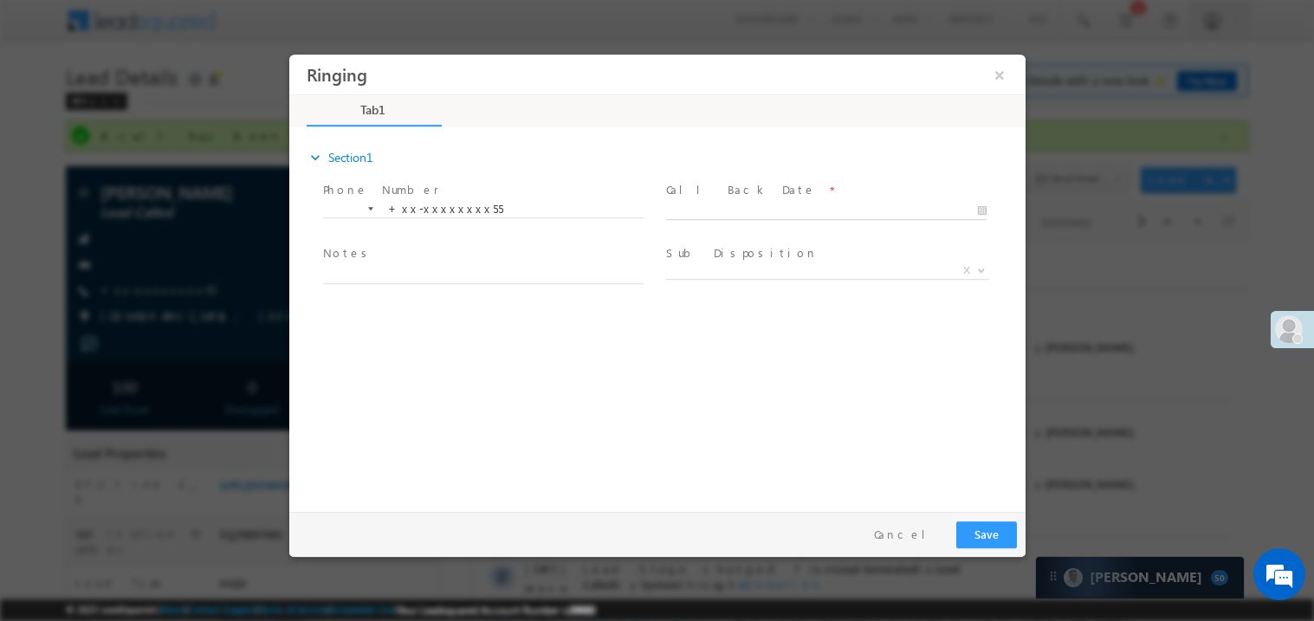
click at [704, 204] on body "Ringing ×" at bounding box center [656, 279] width 736 height 450
type input "10/11/25 7:21 PM"
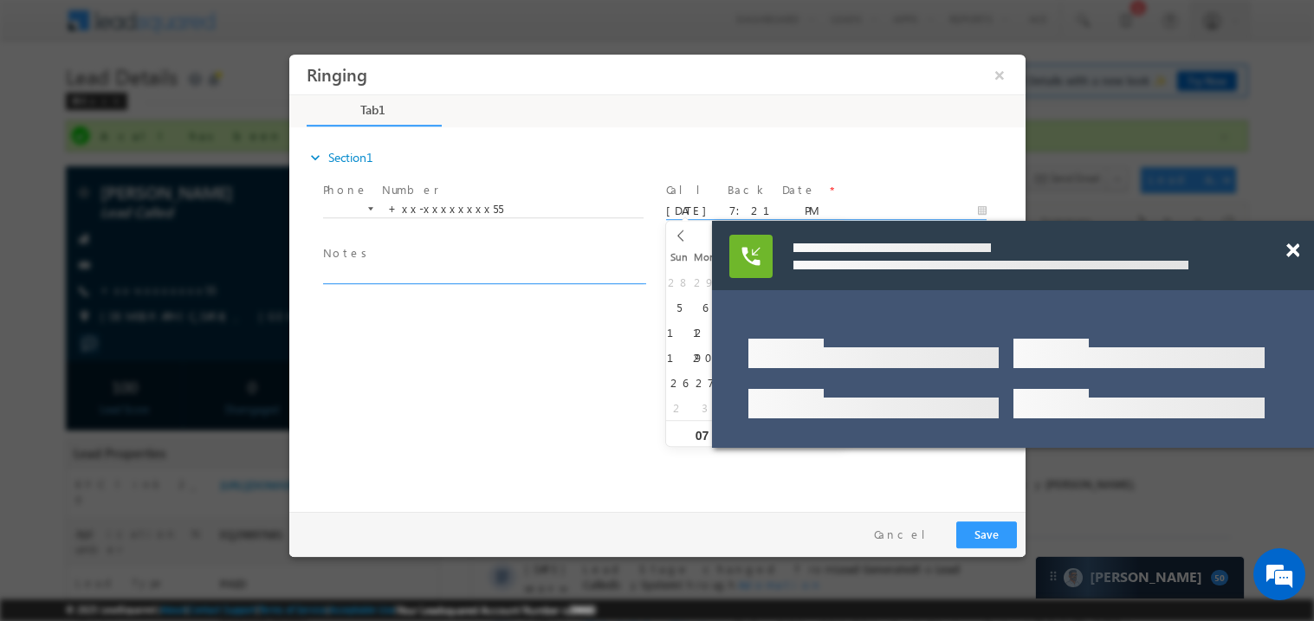
click at [383, 273] on textarea at bounding box center [482, 273] width 321 height 20
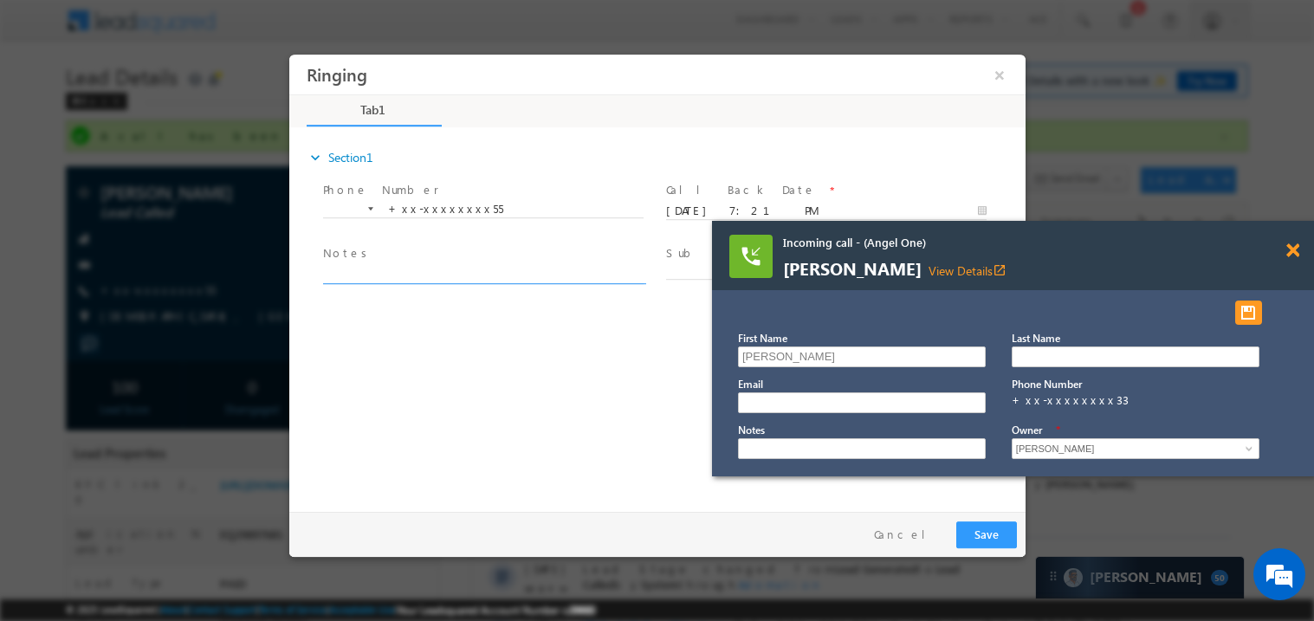
click at [1292, 254] on span at bounding box center [1292, 250] width 13 height 15
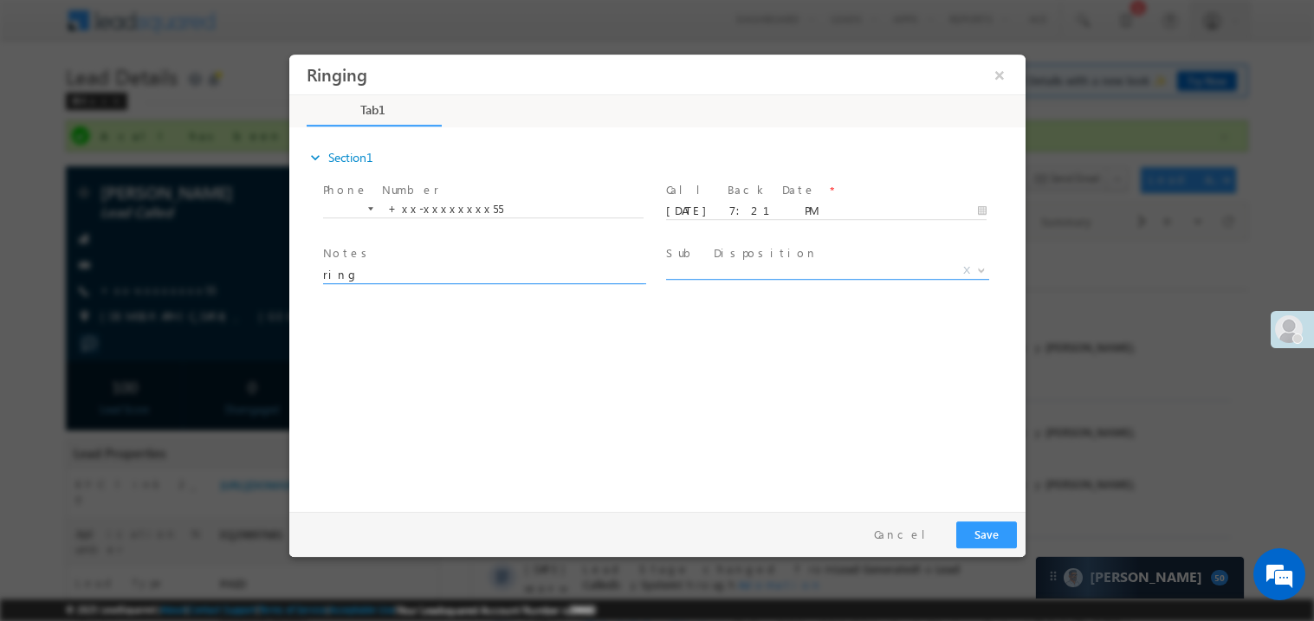
type textarea "ring"
click at [732, 269] on span "X" at bounding box center [826, 270] width 323 height 17
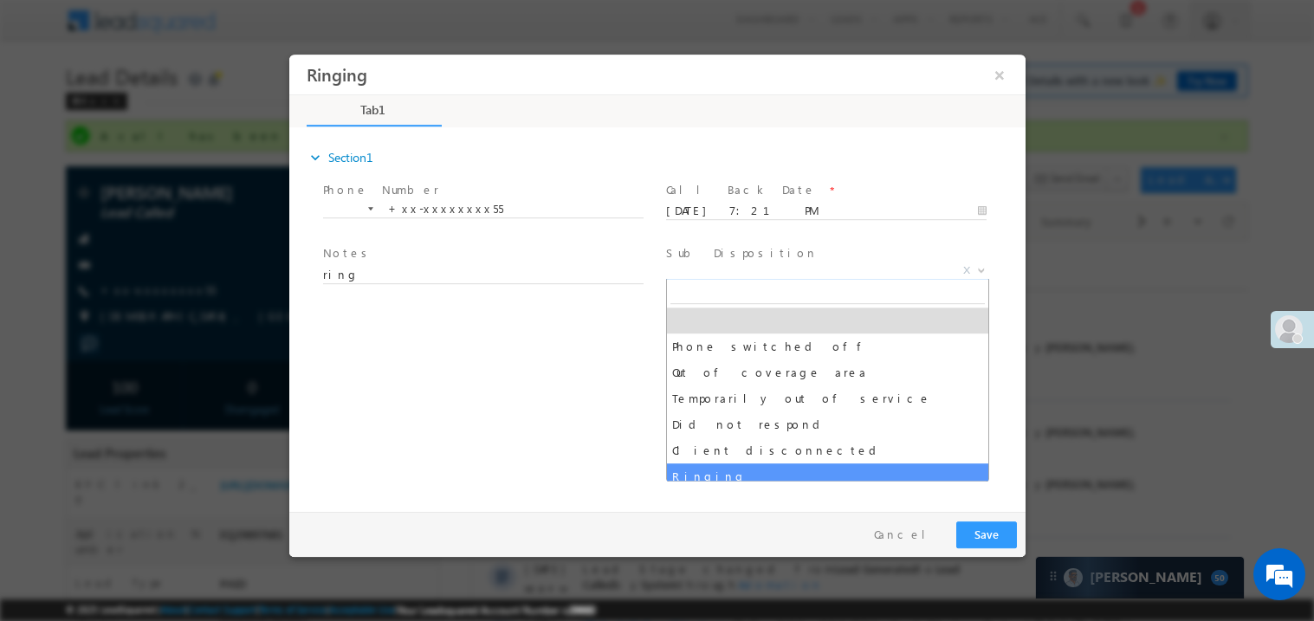
select select "Ringing"
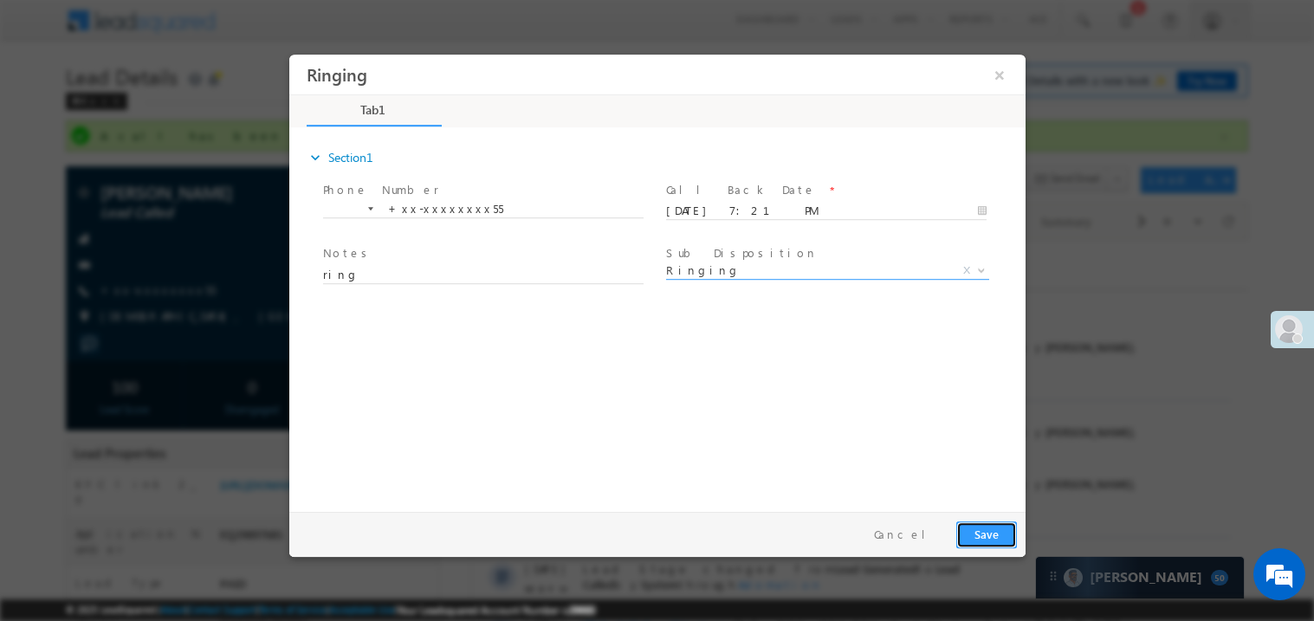
click at [996, 535] on button "Save" at bounding box center [985, 534] width 61 height 27
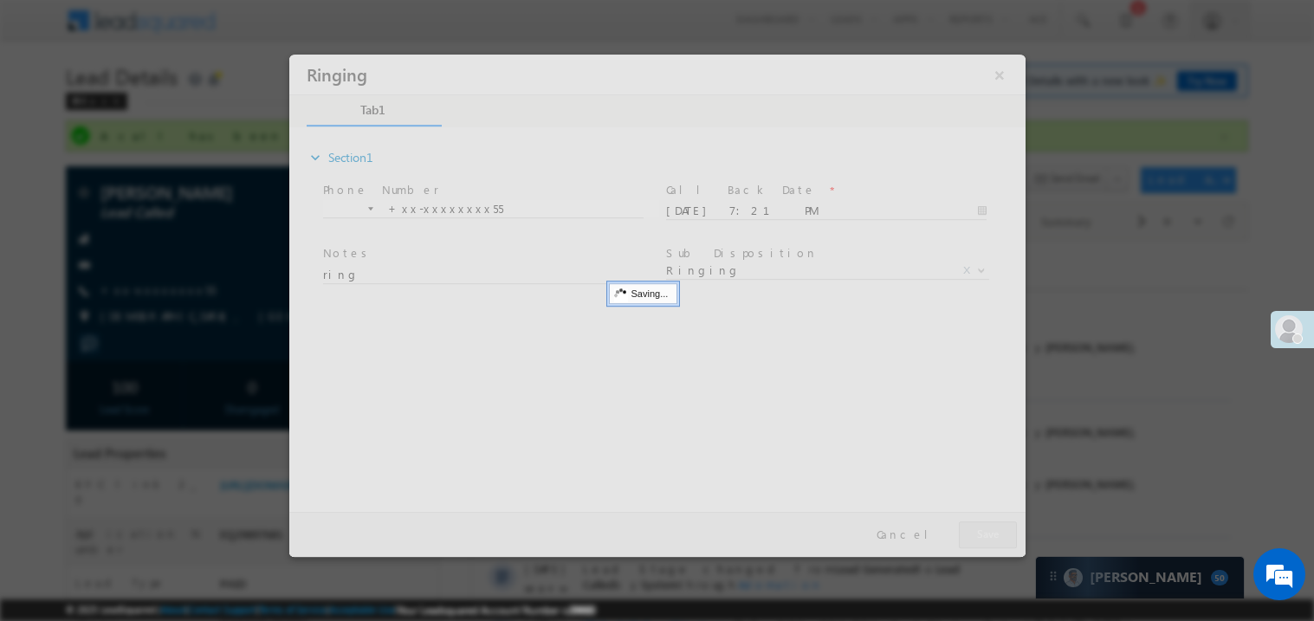
click at [996, 535] on div at bounding box center [656, 305] width 736 height 502
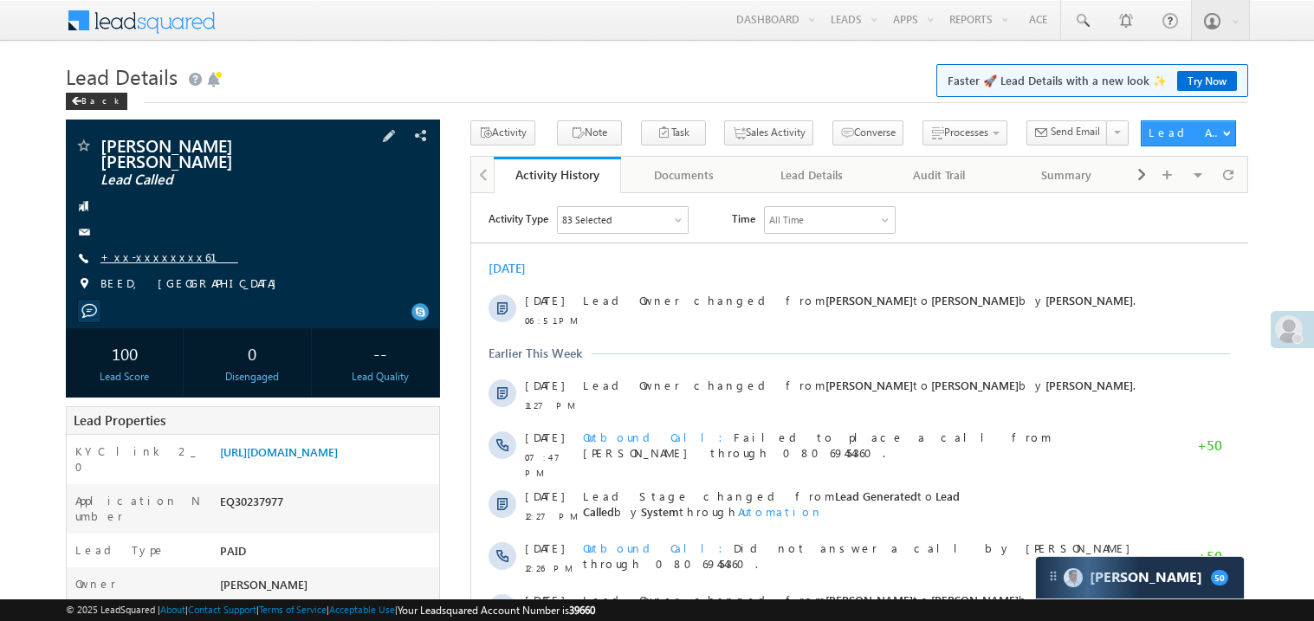
click at [159, 249] on link "+xx-xxxxxxxx61" at bounding box center [169, 256] width 138 height 15
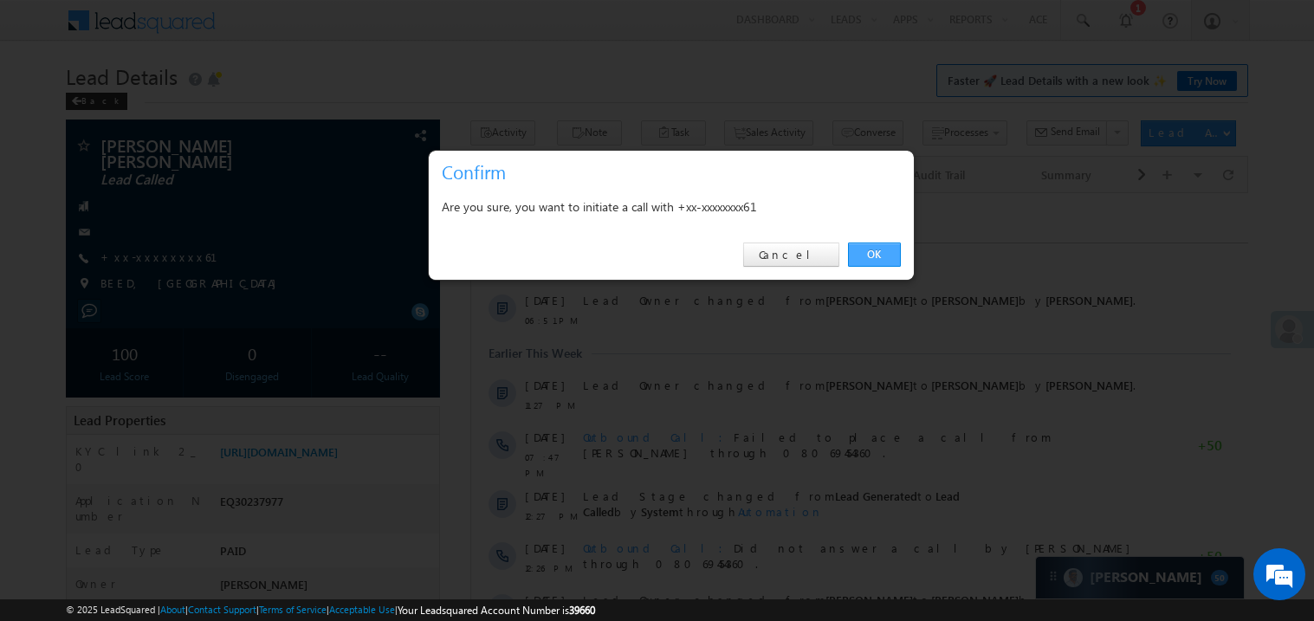
click at [886, 255] on link "OK" at bounding box center [874, 255] width 53 height 24
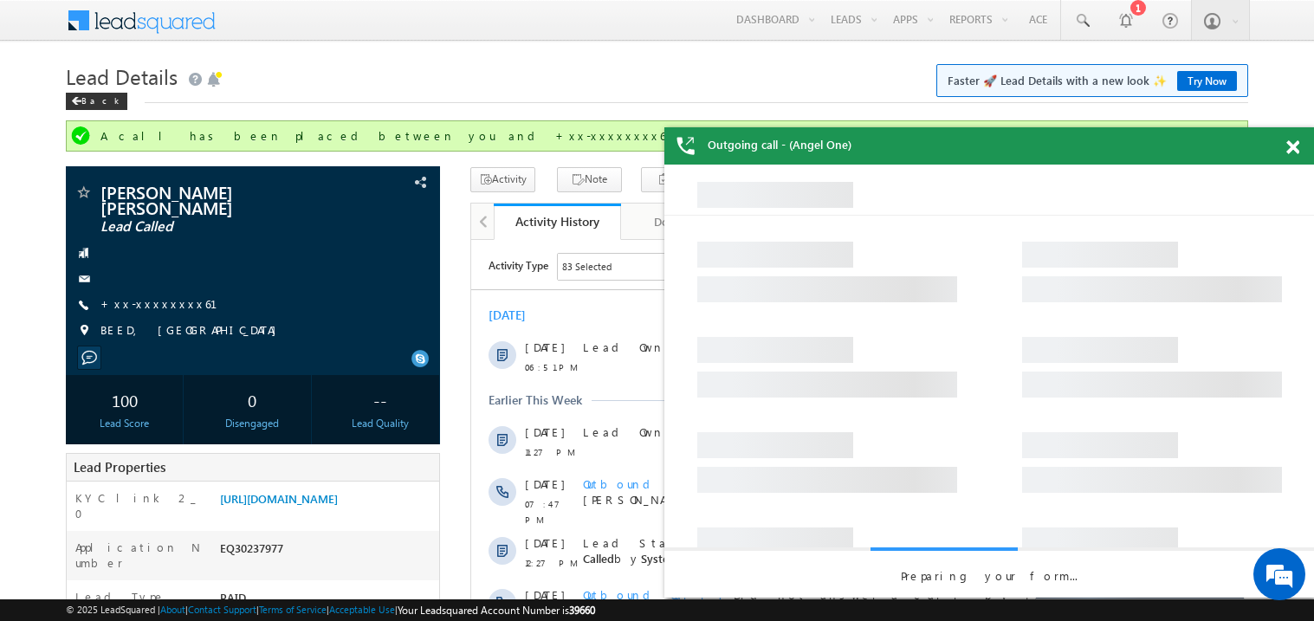
click at [1296, 146] on span at bounding box center [1292, 147] width 13 height 15
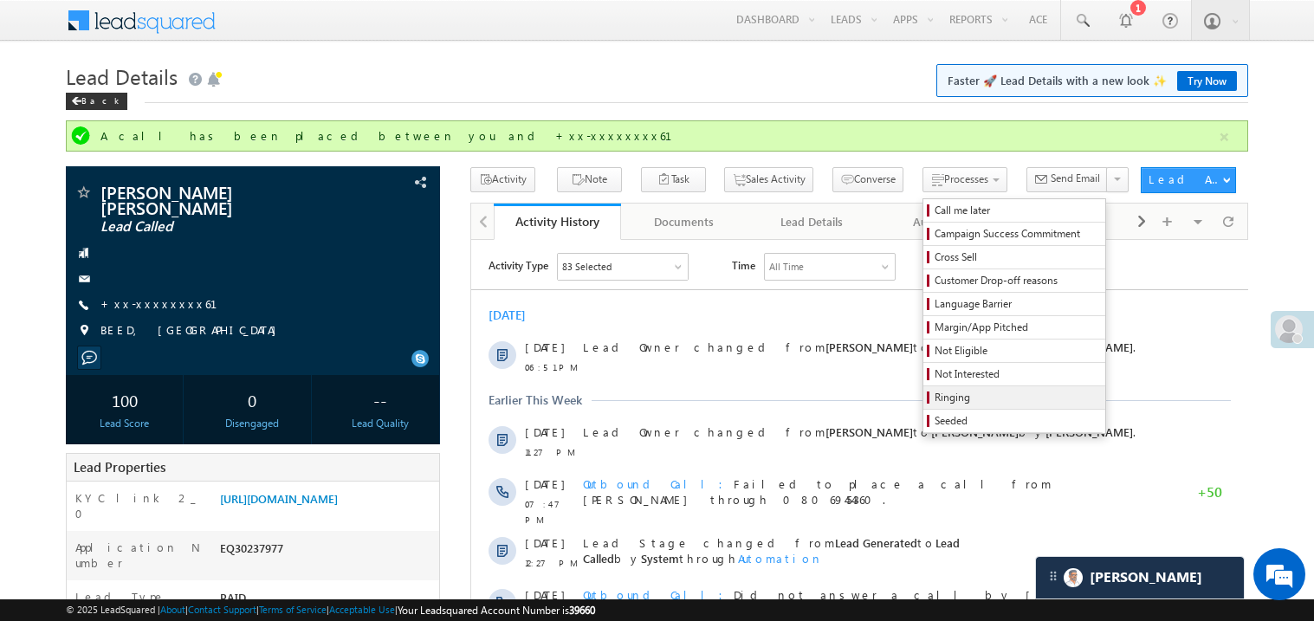
click at [957, 398] on span "Ringing" at bounding box center [1017, 398] width 165 height 16
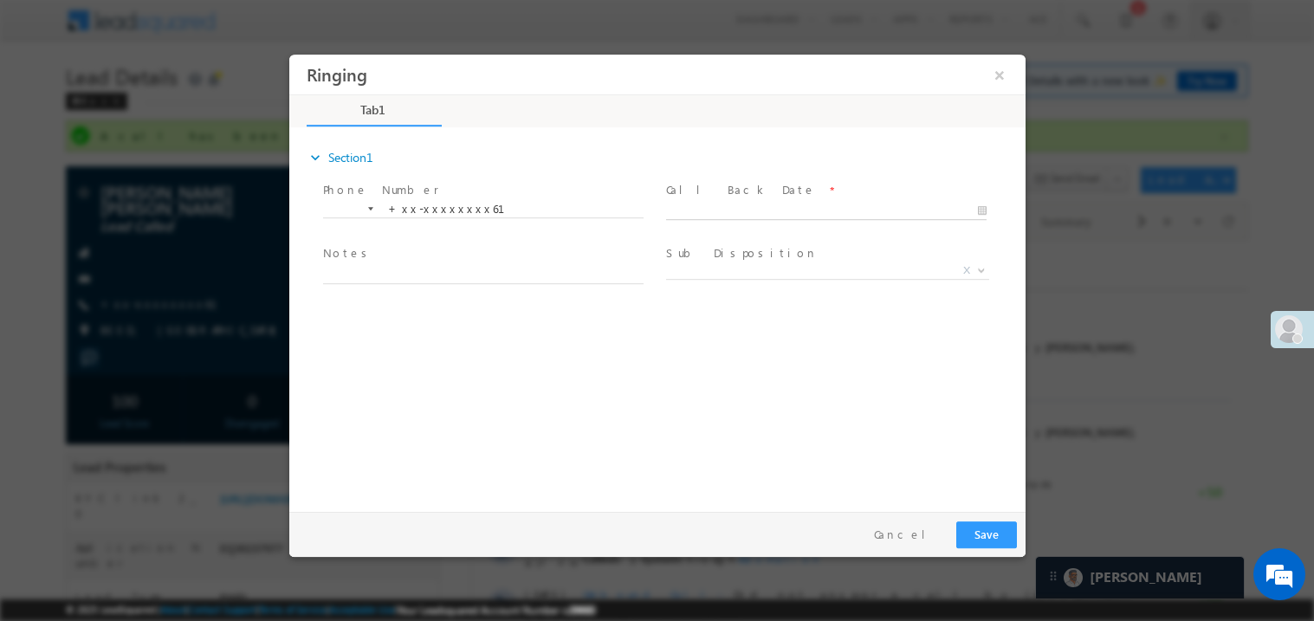
click at [699, 217] on body "Ringing ×" at bounding box center [656, 279] width 736 height 450
type input "10/11/25 7:22 PM"
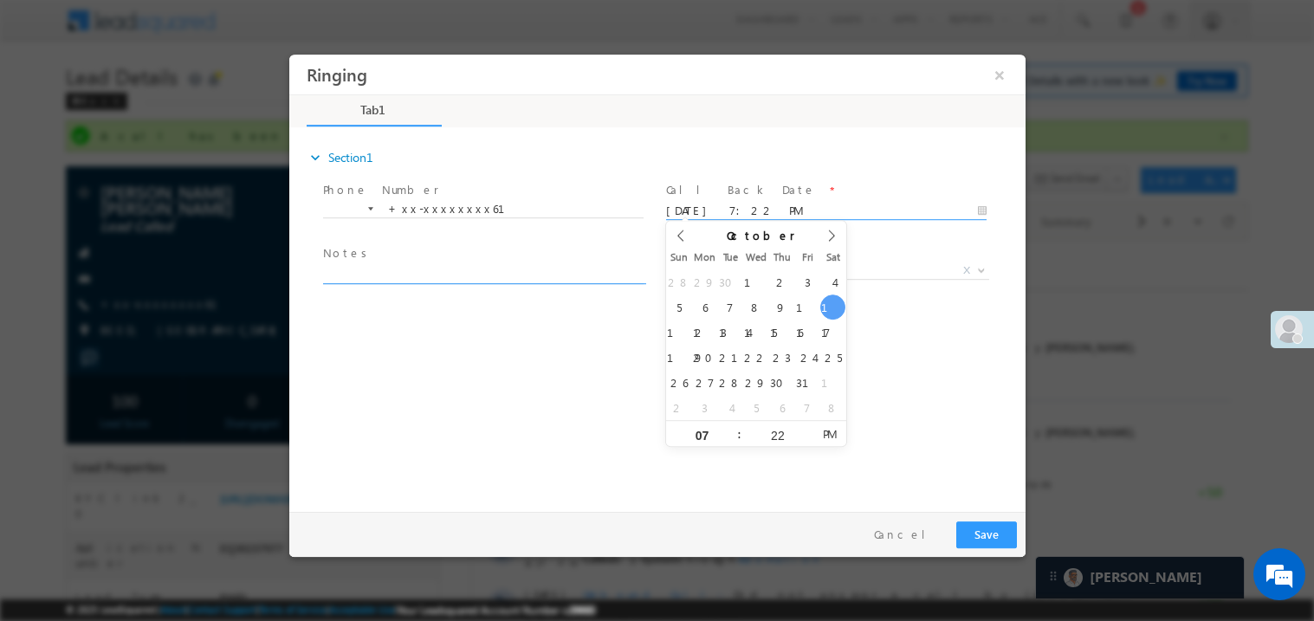
click at [372, 273] on textarea at bounding box center [482, 273] width 321 height 20
type textarea "ring"
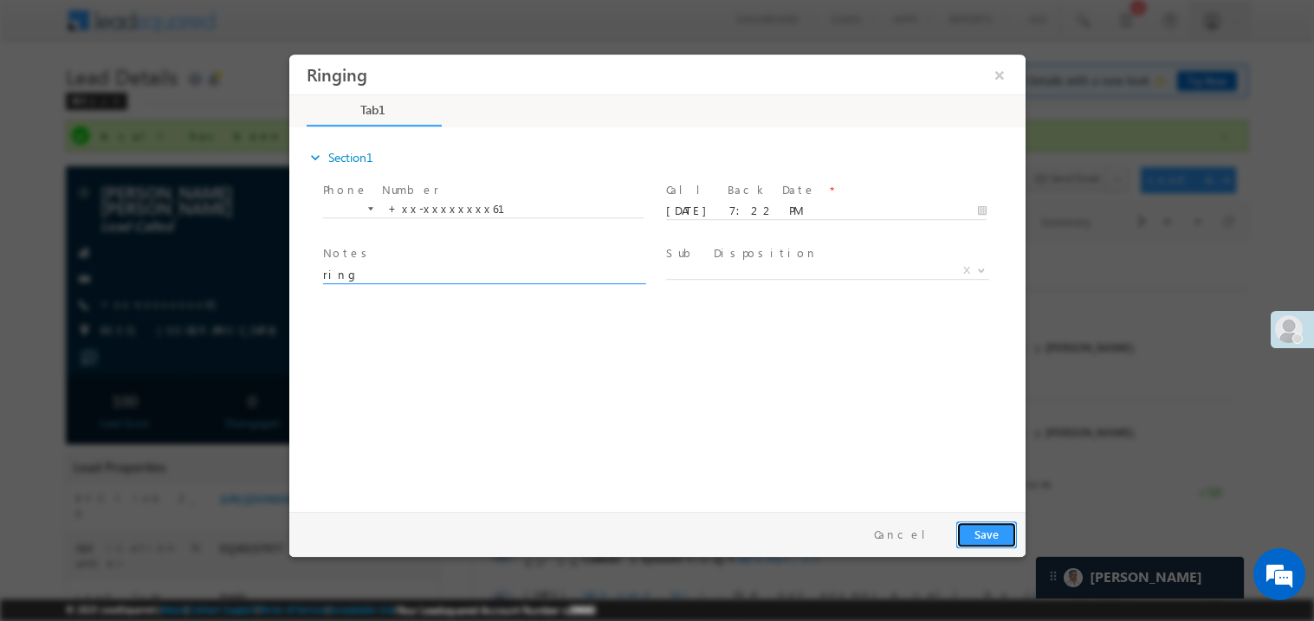
click at [994, 530] on button "Save" at bounding box center [985, 534] width 61 height 27
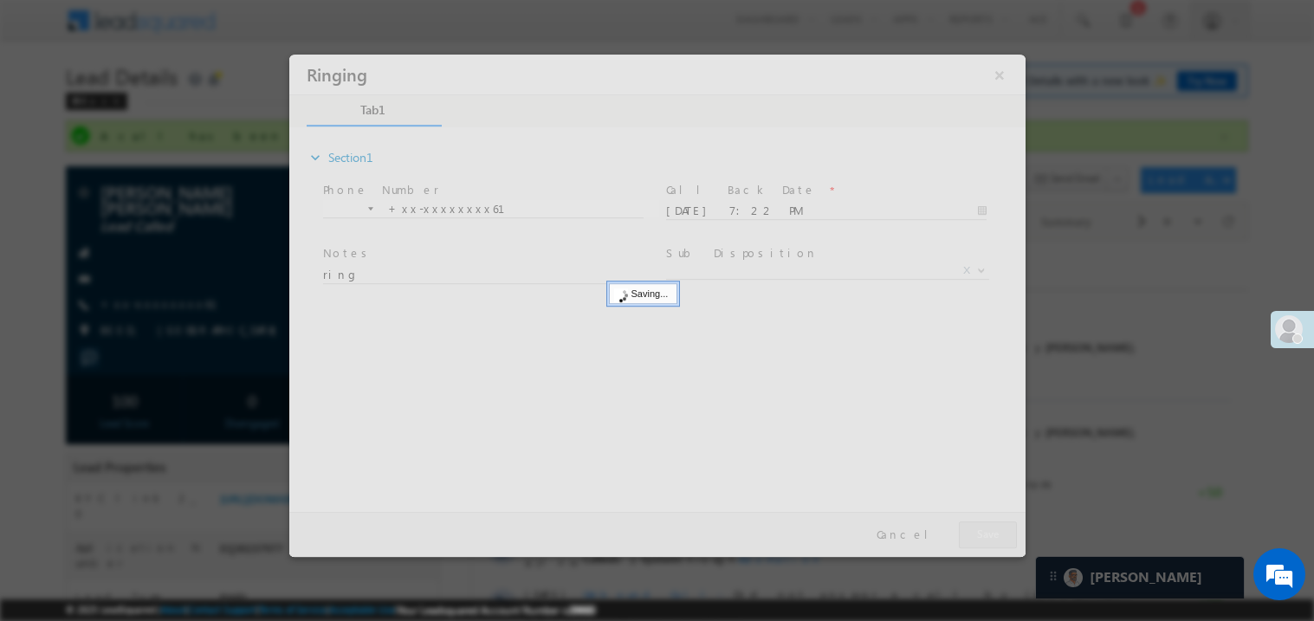
click at [994, 530] on div at bounding box center [656, 305] width 736 height 502
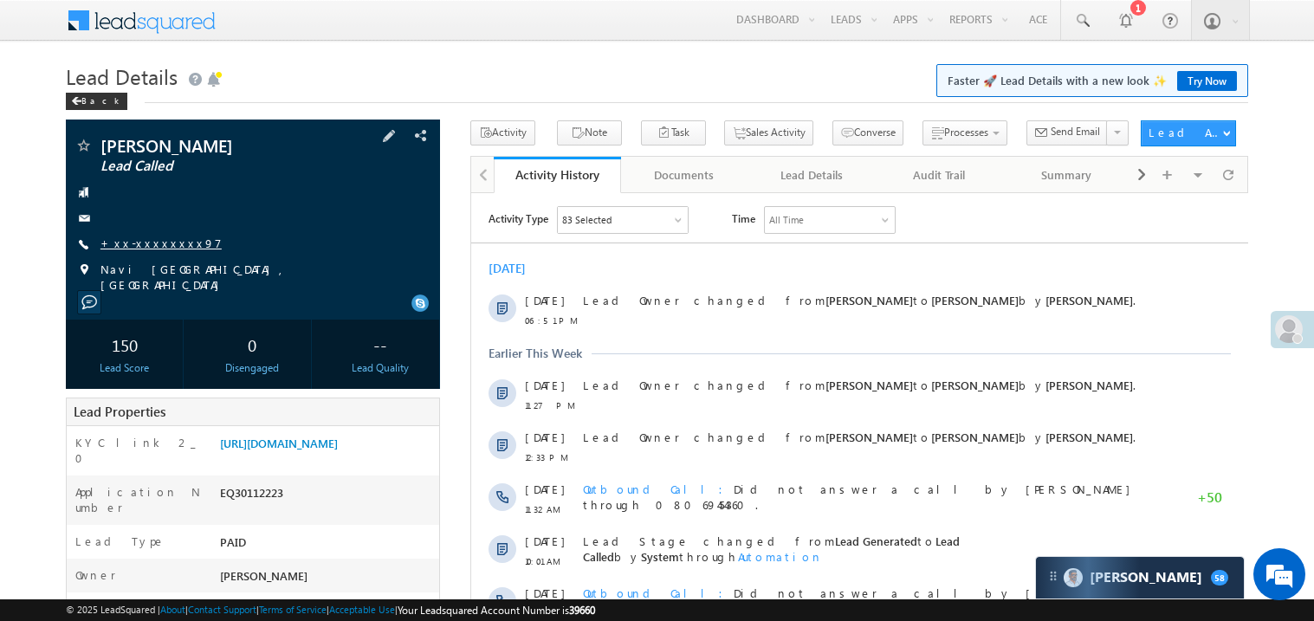
click at [155, 242] on link "+xx-xxxxxxxx97" at bounding box center [160, 243] width 121 height 15
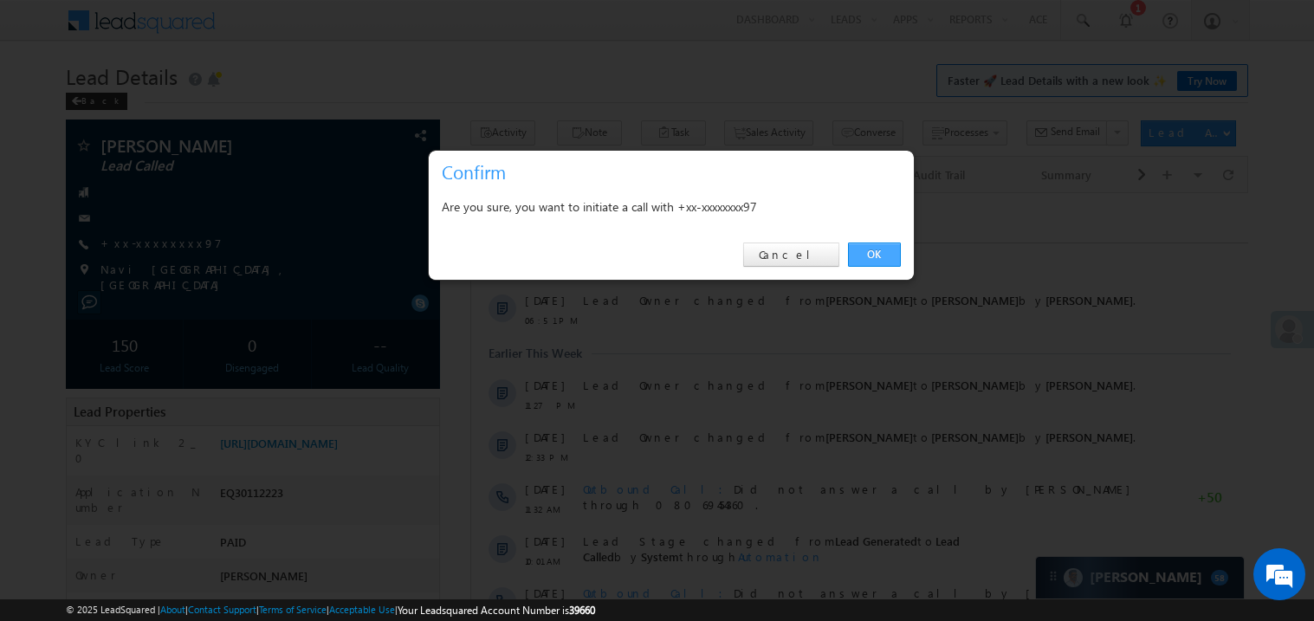
click at [880, 247] on link "OK" at bounding box center [874, 255] width 53 height 24
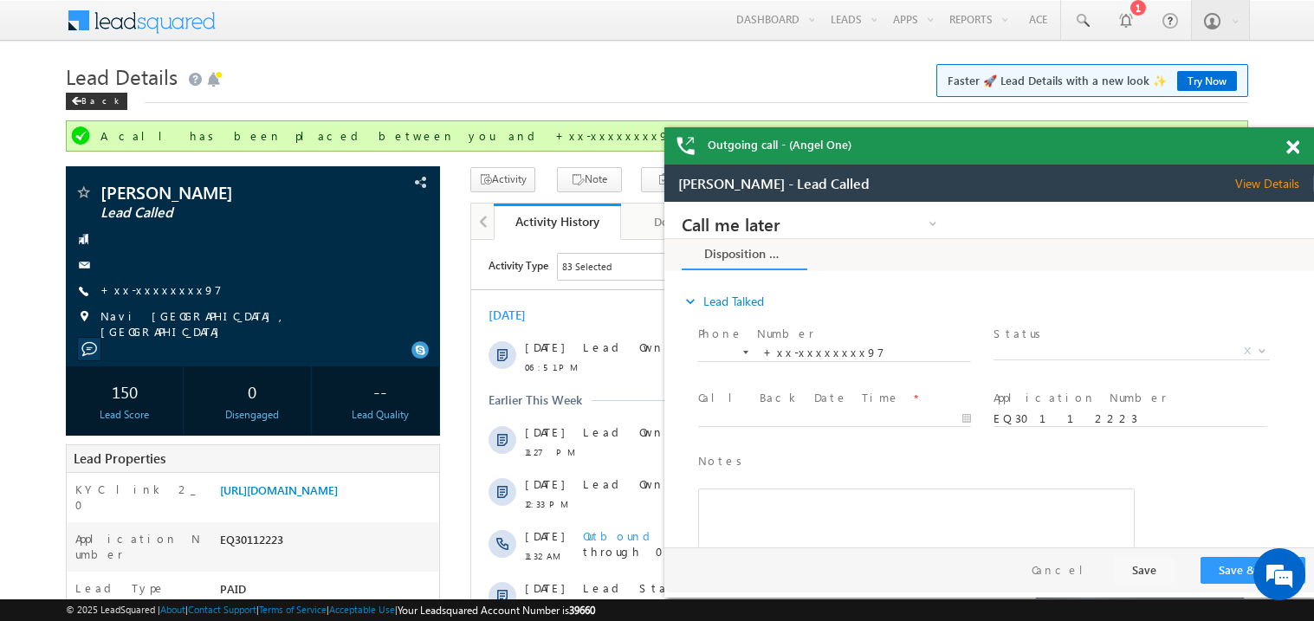
click at [1293, 146] on span at bounding box center [1292, 147] width 13 height 15
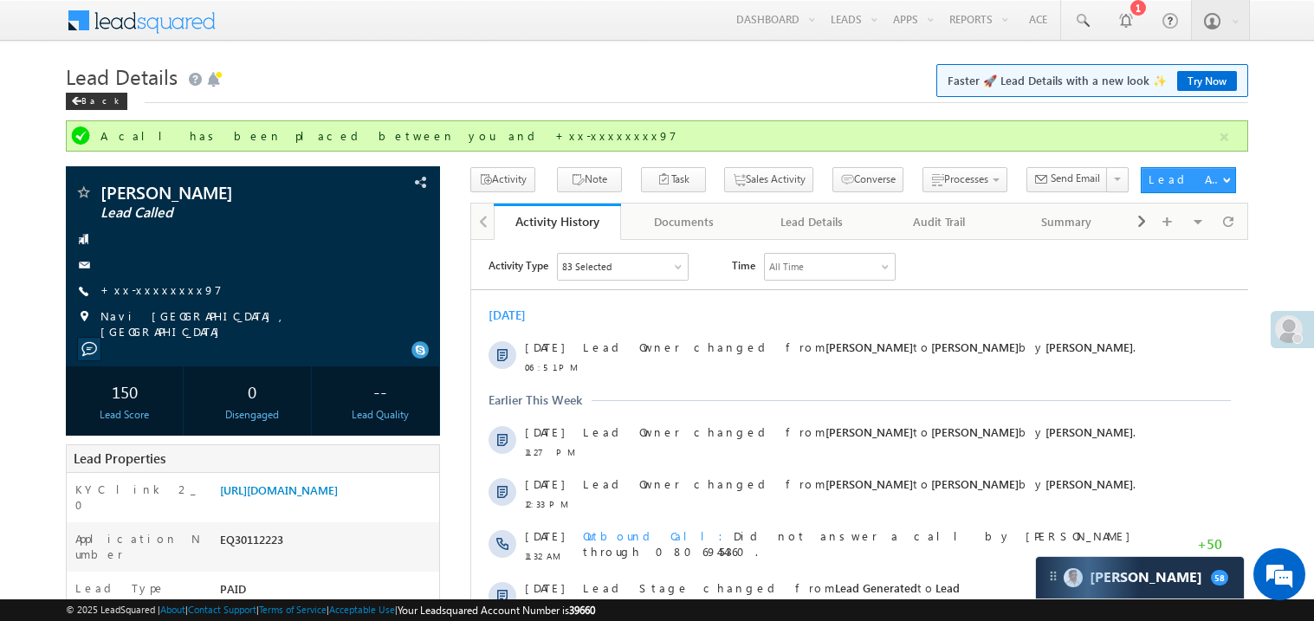
click at [570, 76] on h1 "Lead Details Faster 🚀 Lead Details with a new look ✨ Try Now" at bounding box center [657, 75] width 1182 height 34
click at [139, 291] on link "+xx-xxxxxxxx97" at bounding box center [160, 289] width 121 height 15
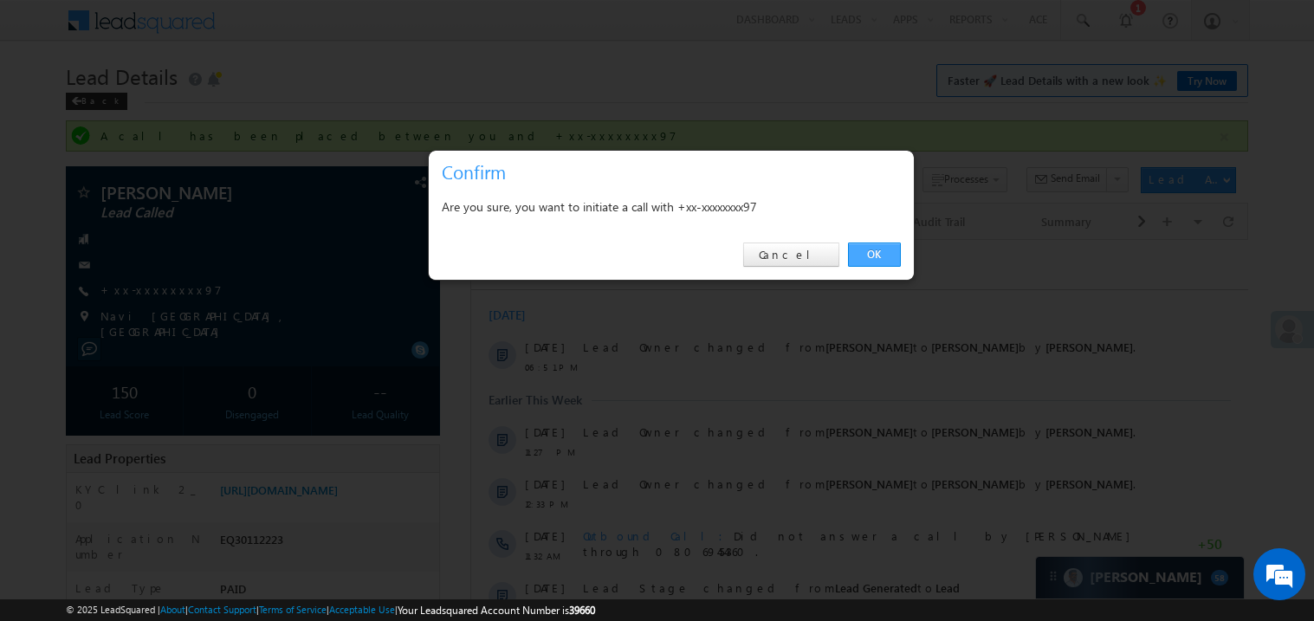
click at [879, 251] on link "OK" at bounding box center [874, 255] width 53 height 24
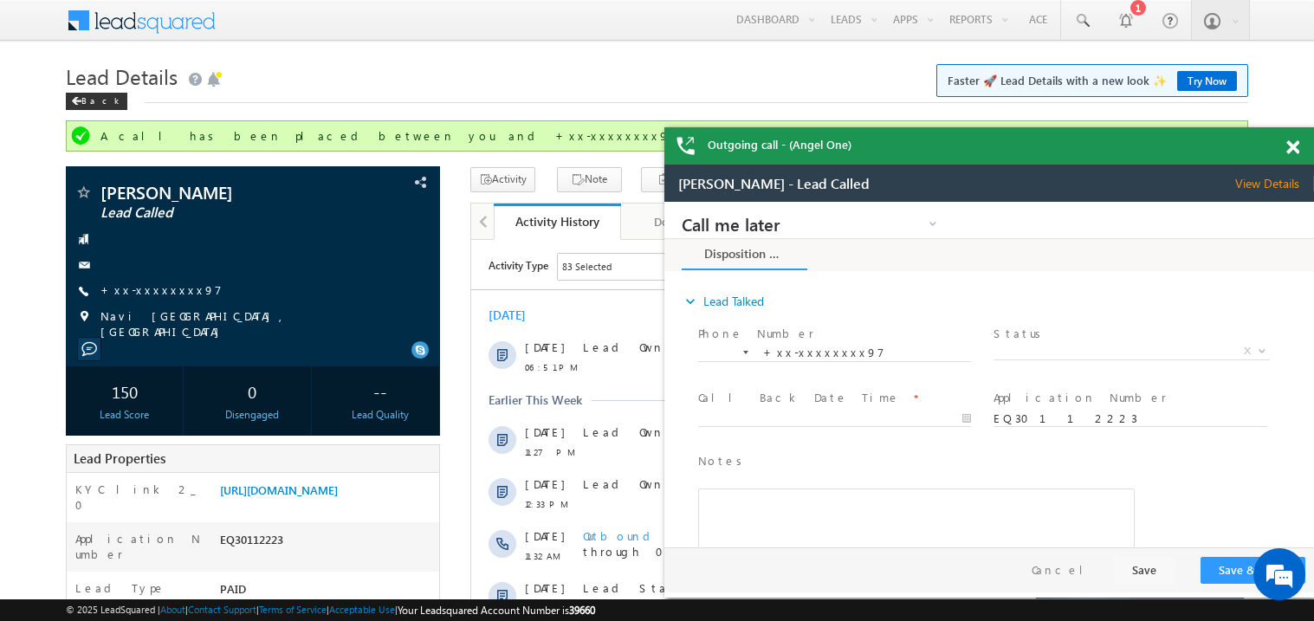
click at [1292, 144] on span at bounding box center [1292, 147] width 13 height 15
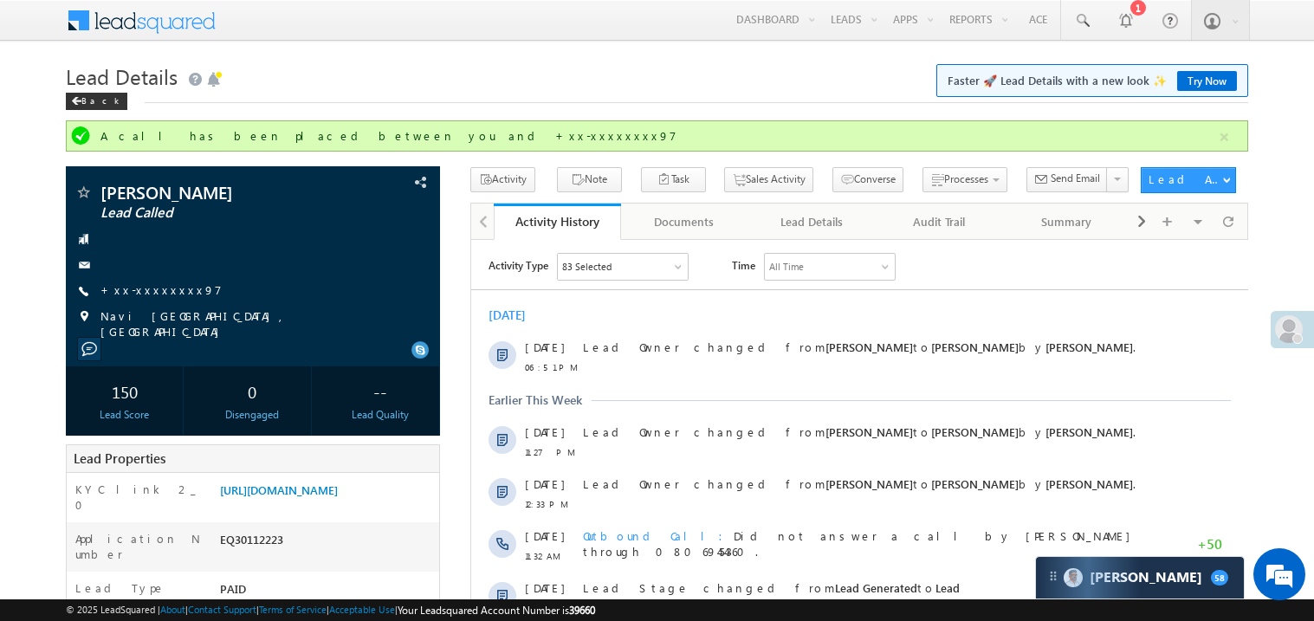
click at [743, 316] on div "[DATE]" at bounding box center [858, 315] width 777 height 16
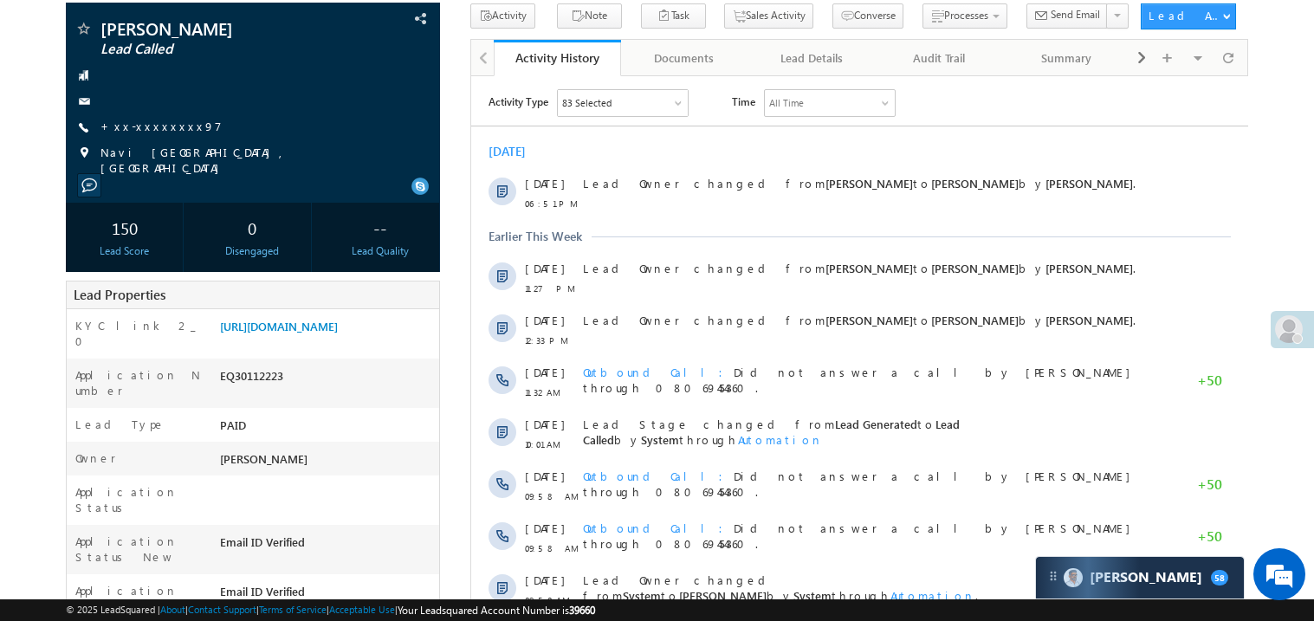
scroll to position [65, 0]
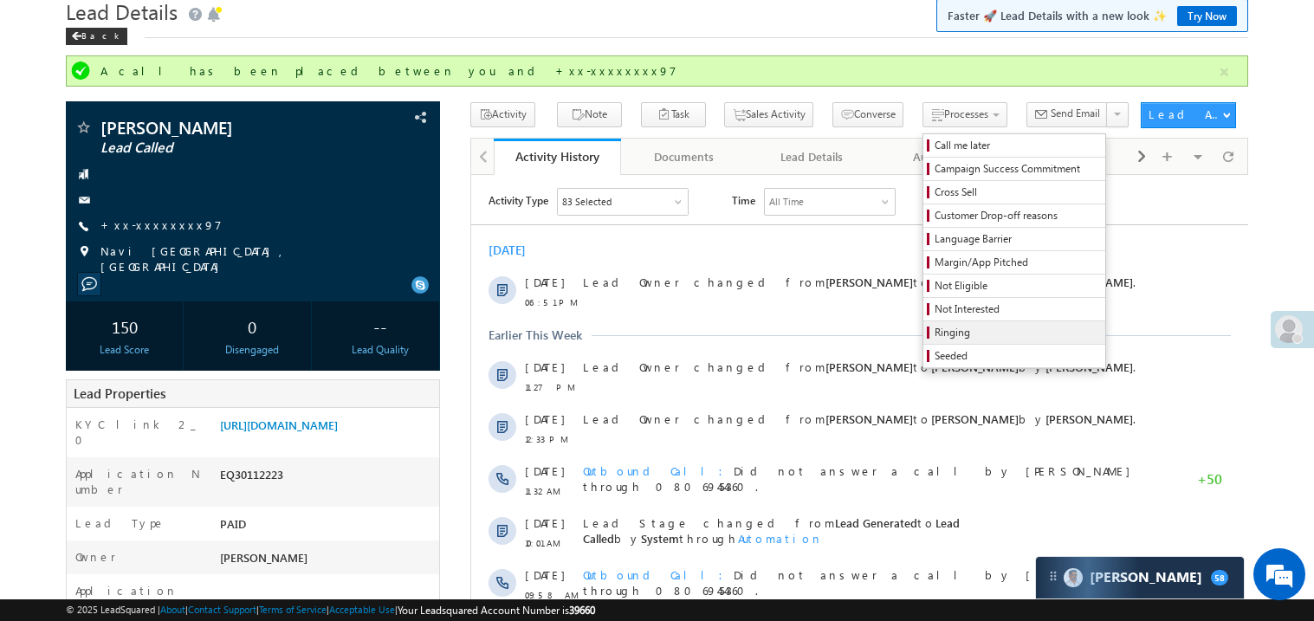
click at [947, 332] on span "Ringing" at bounding box center [1017, 333] width 165 height 16
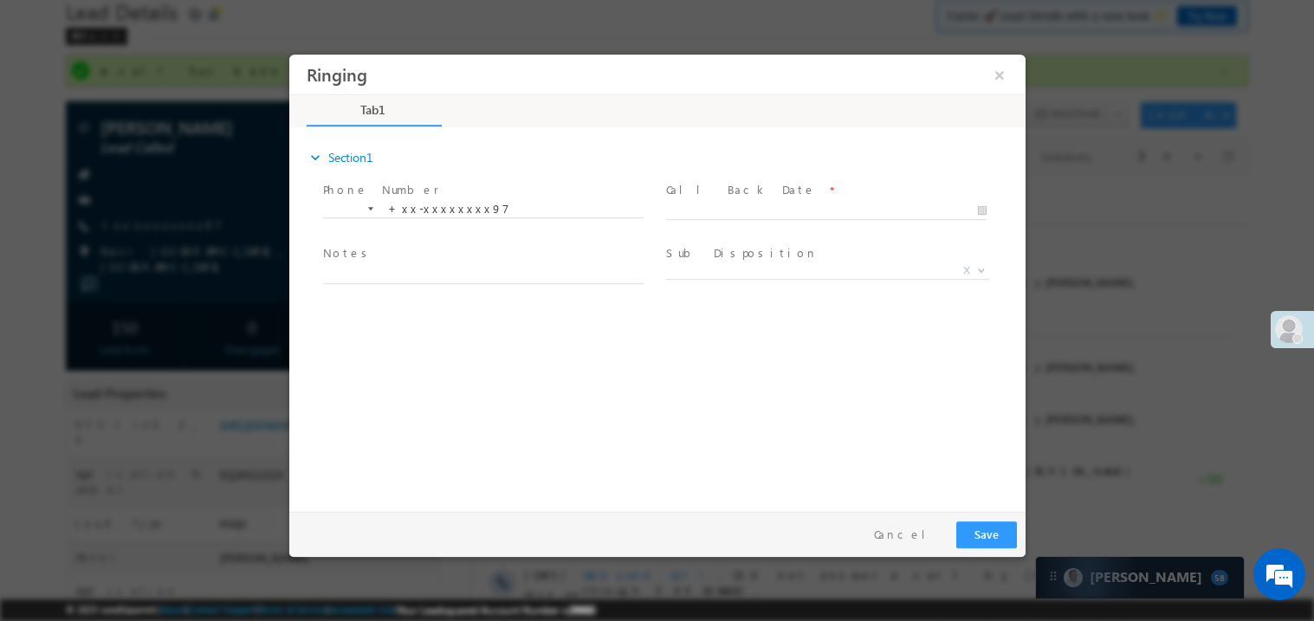
scroll to position [0, 0]
click at [711, 201] on span at bounding box center [833, 210] width 336 height 19
click at [701, 205] on body "Ringing ×" at bounding box center [656, 279] width 736 height 450
type input "10/11/25 7:28 PM"
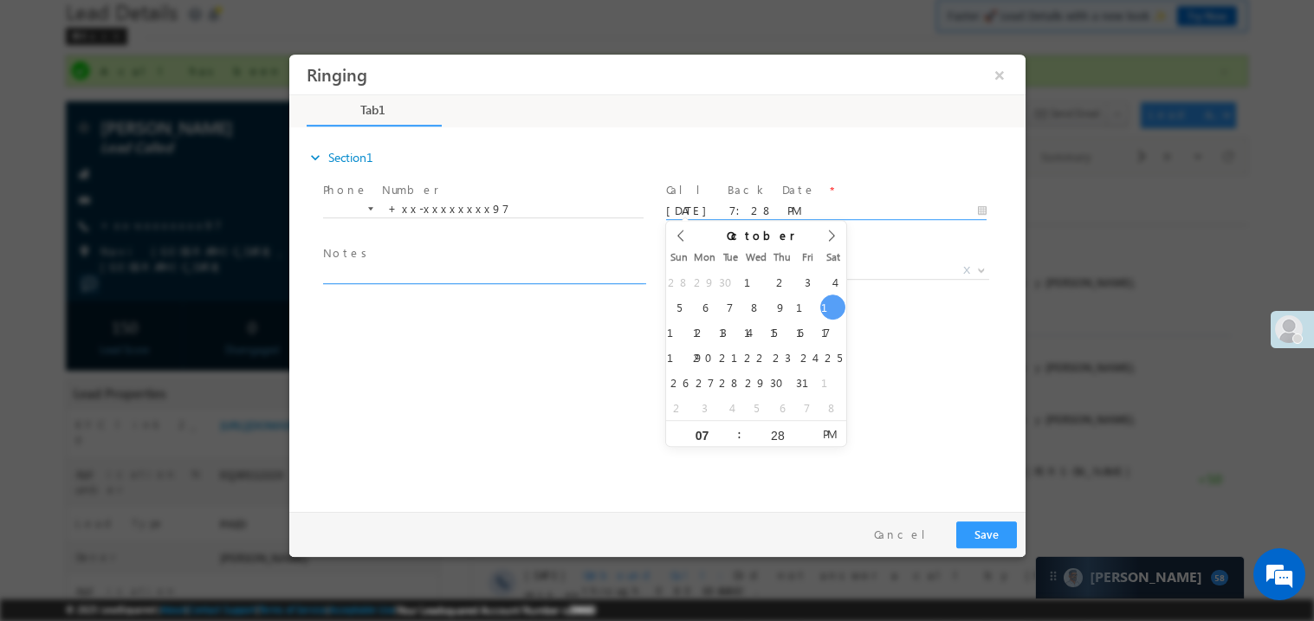
click at [511, 270] on textarea at bounding box center [482, 273] width 321 height 20
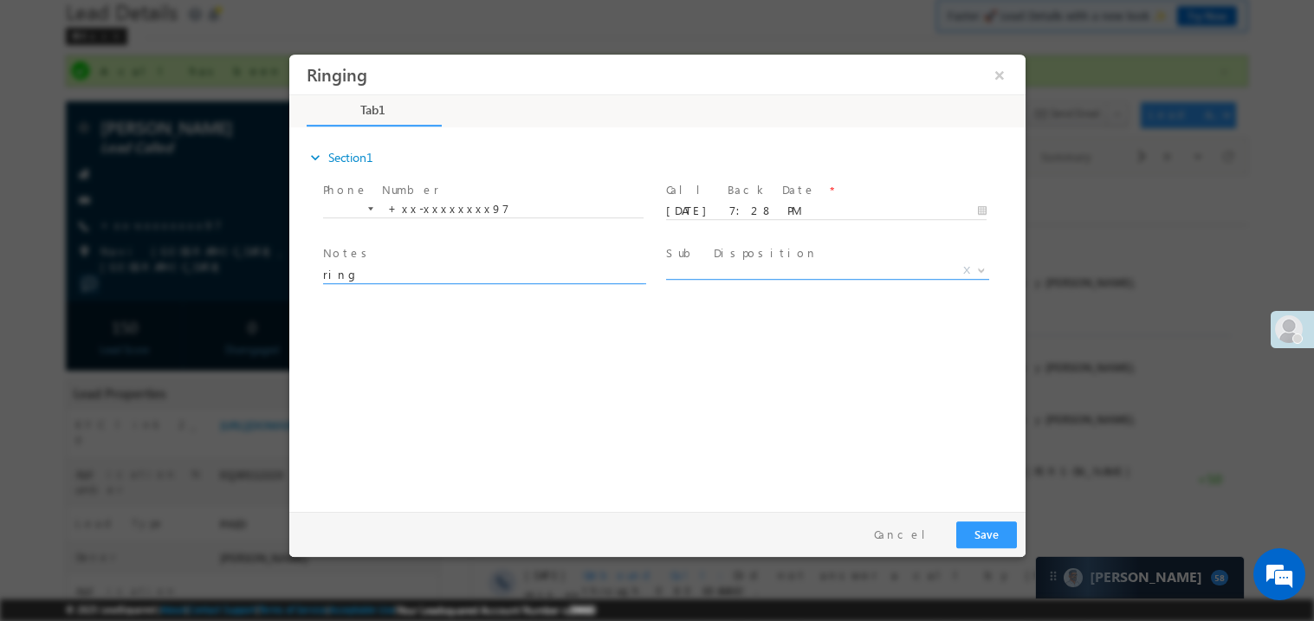
type textarea "ring"
click at [739, 278] on span at bounding box center [826, 278] width 323 height 1
click at [724, 266] on span "X" at bounding box center [826, 270] width 323 height 17
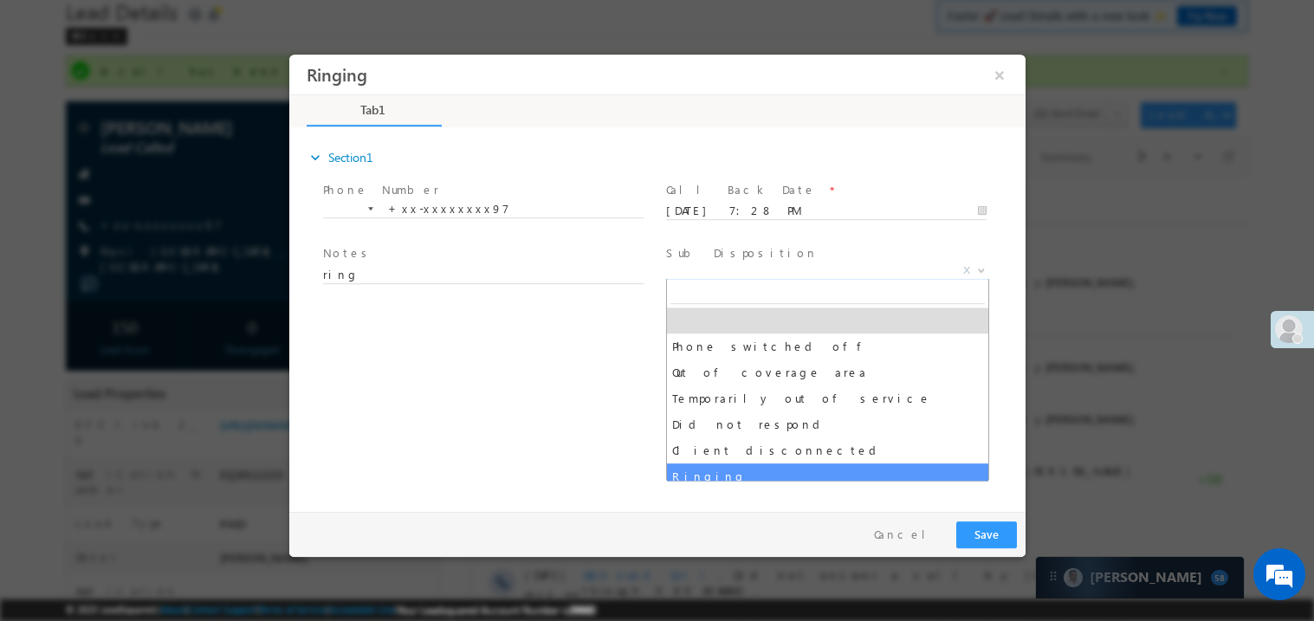
select select "Ringing"
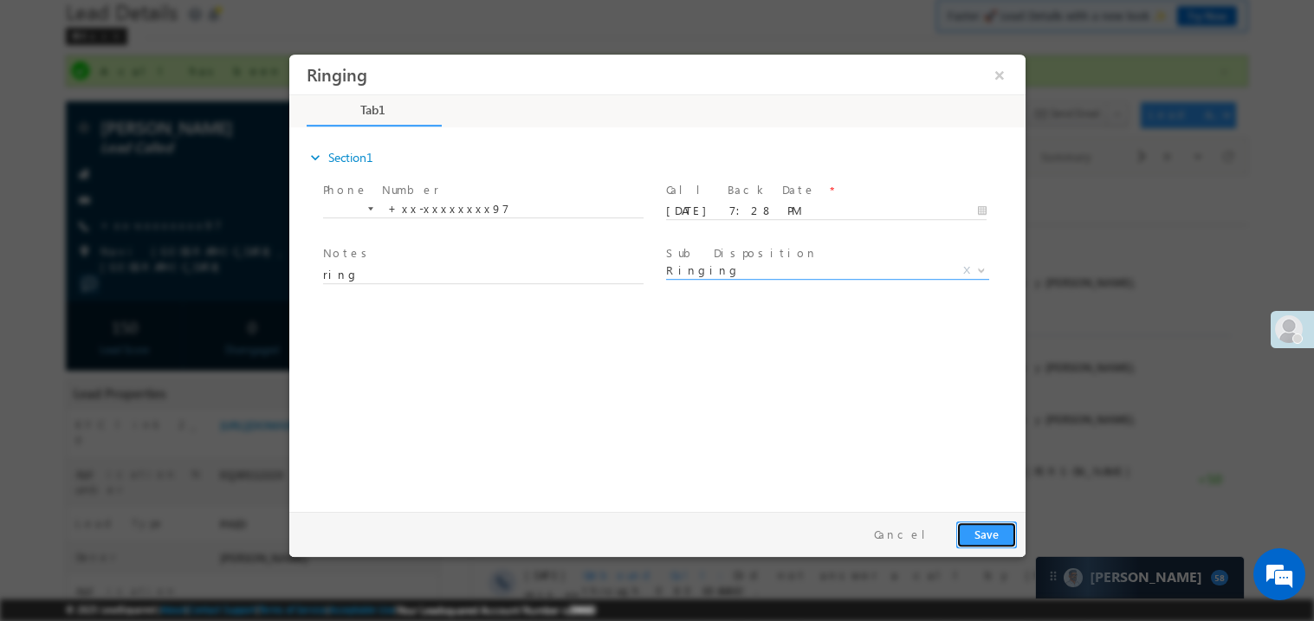
click at [986, 544] on button "Save" at bounding box center [985, 534] width 61 height 27
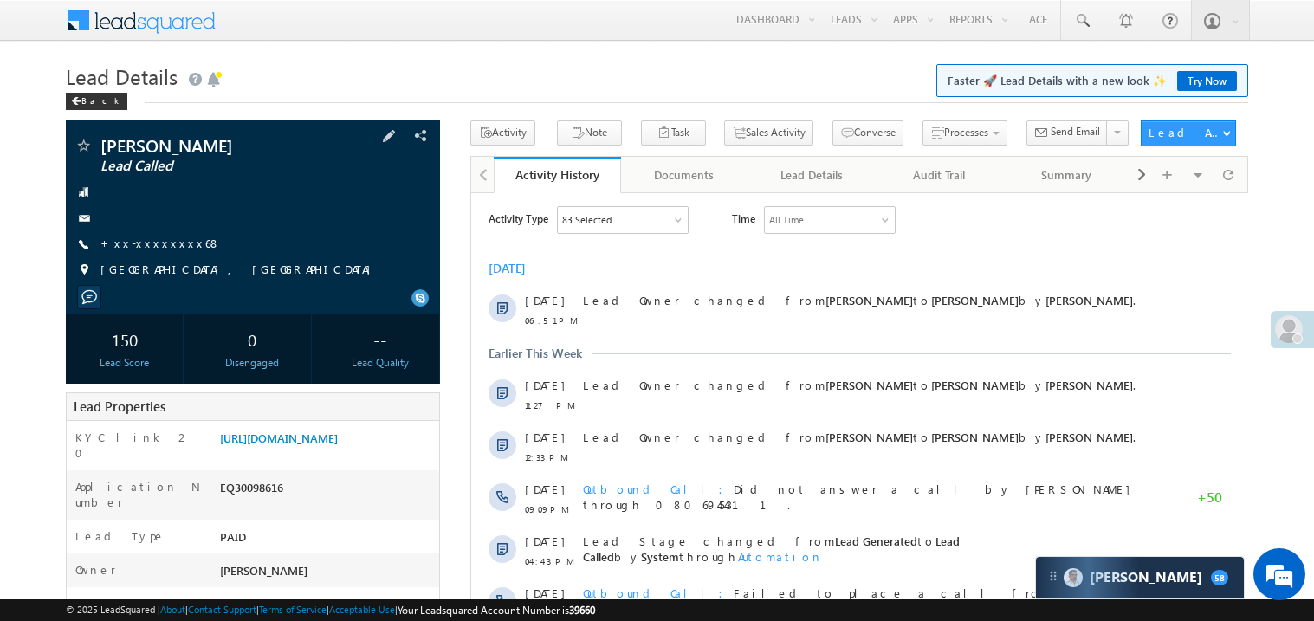
click at [154, 240] on link "+xx-xxxxxxxx68" at bounding box center [160, 243] width 120 height 15
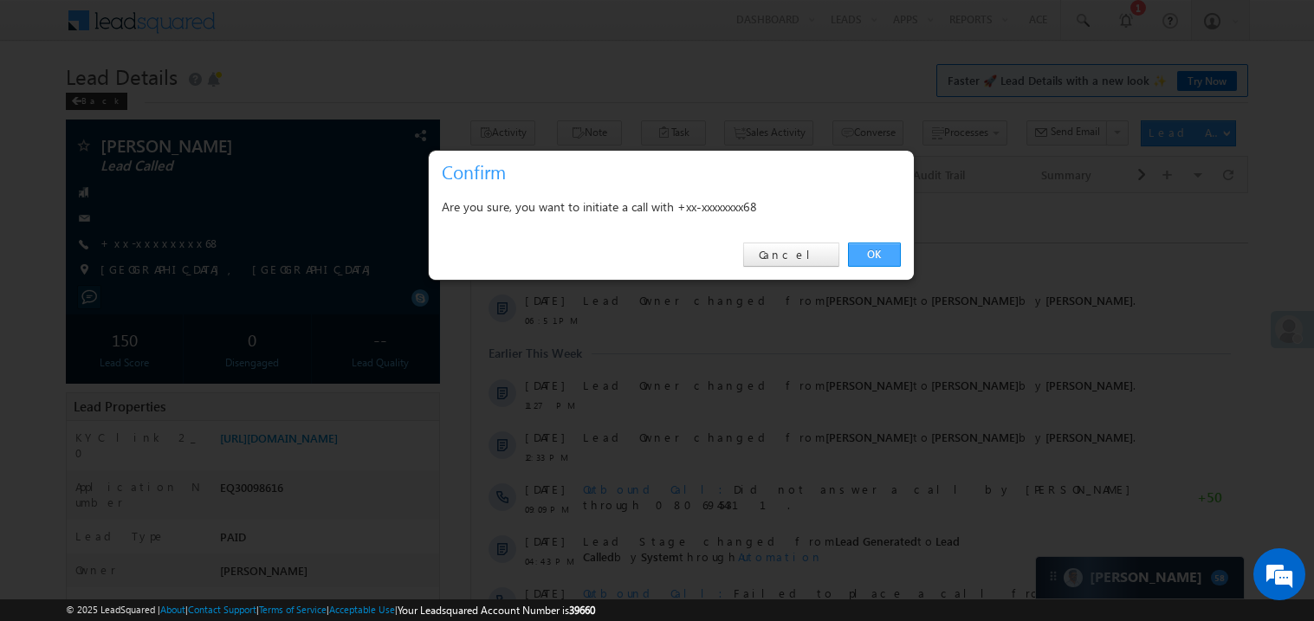
click at [877, 253] on link "OK" at bounding box center [874, 255] width 53 height 24
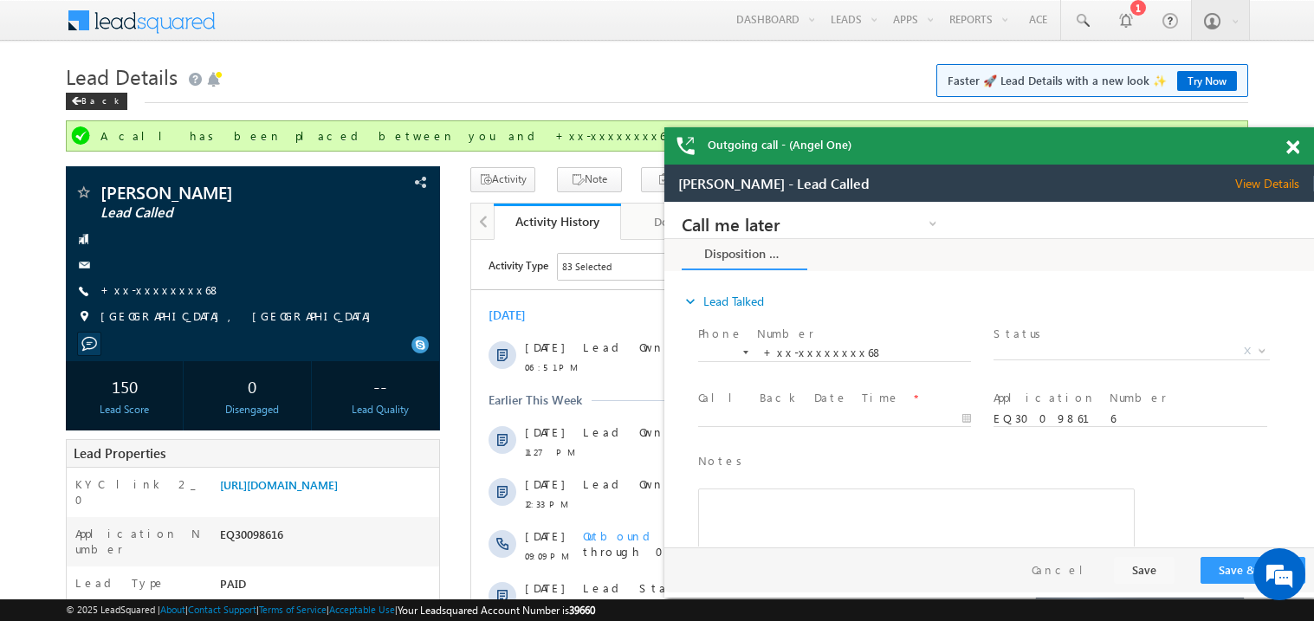
click at [1294, 136] on div at bounding box center [1302, 144] width 23 height 34
click at [1294, 146] on span at bounding box center [1292, 147] width 13 height 15
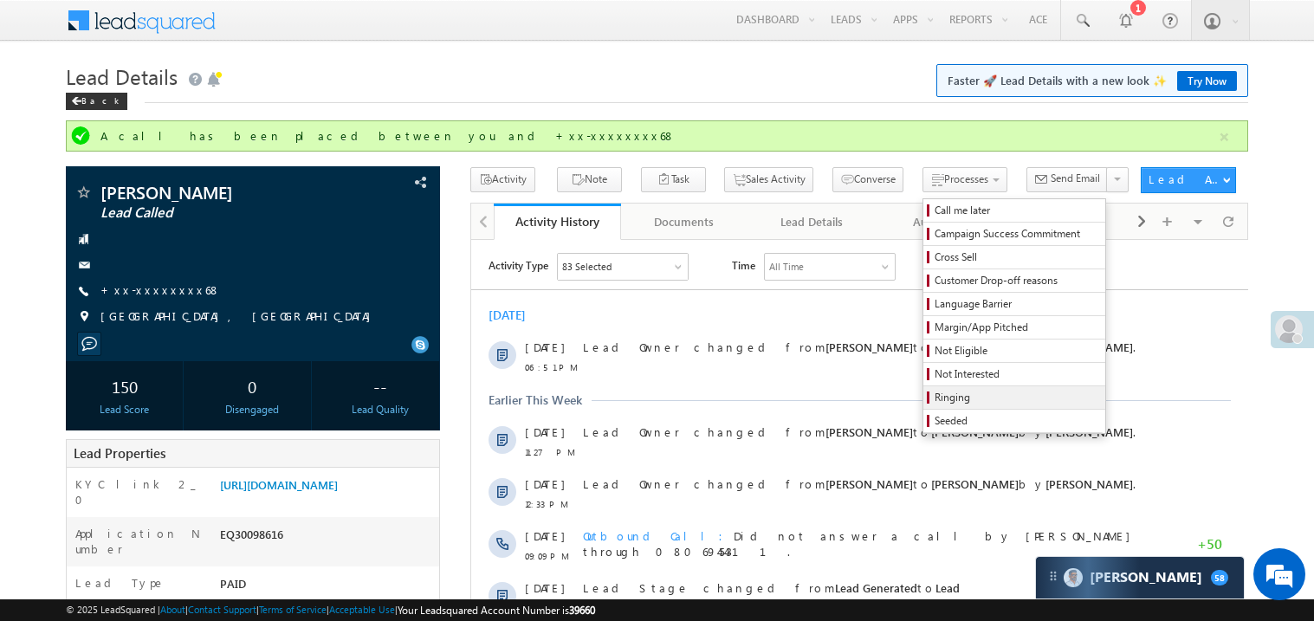
click at [958, 396] on span "Ringing" at bounding box center [1017, 398] width 165 height 16
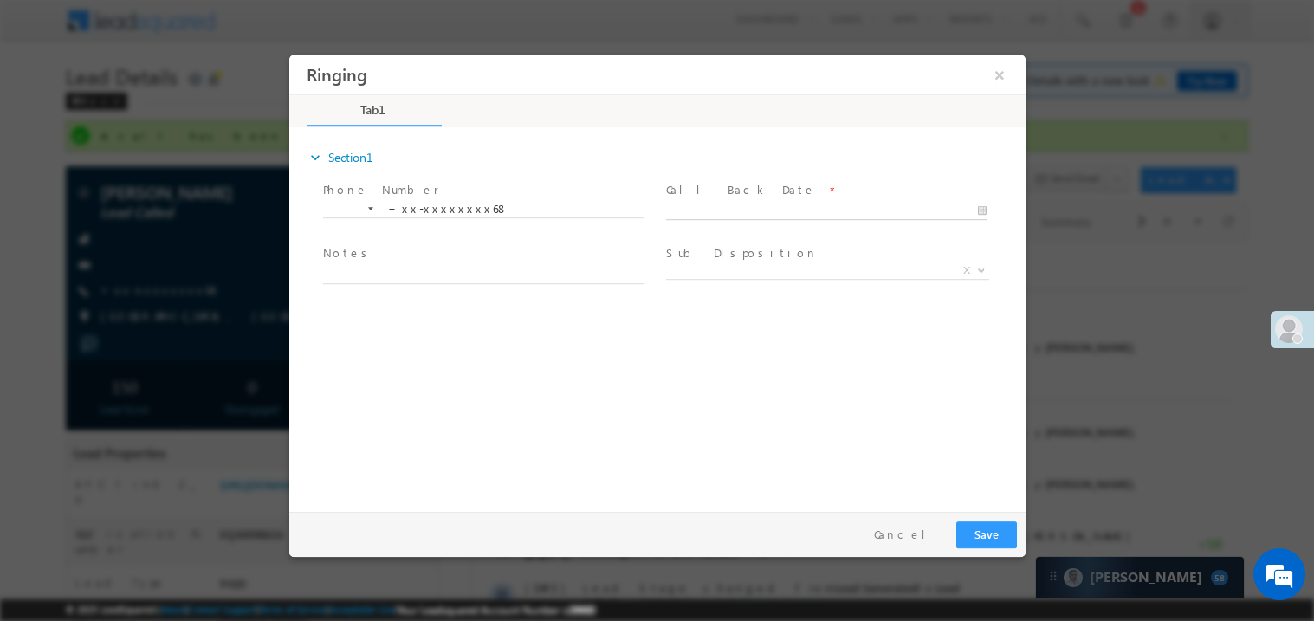
click at [712, 215] on body "Ringing ×" at bounding box center [656, 279] width 736 height 450
type input "[DATE] 7:29 PM"
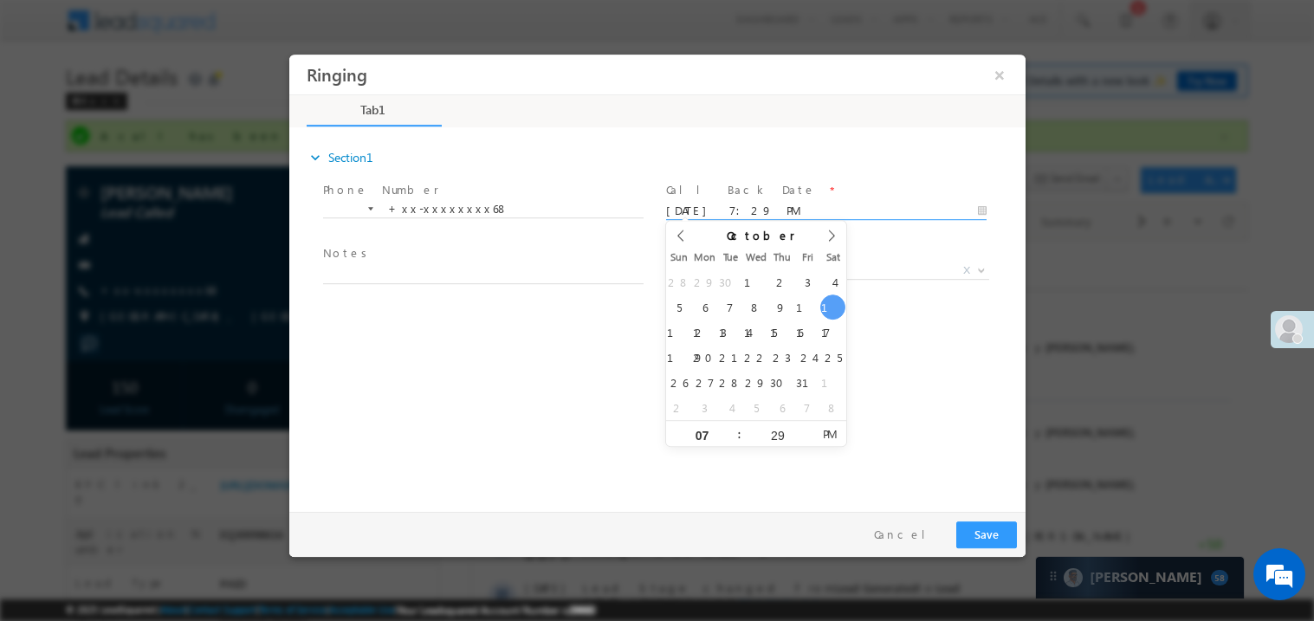
click at [494, 257] on span "Notes *" at bounding box center [482, 253] width 320 height 19
click at [484, 262] on span "Notes *" at bounding box center [482, 253] width 320 height 19
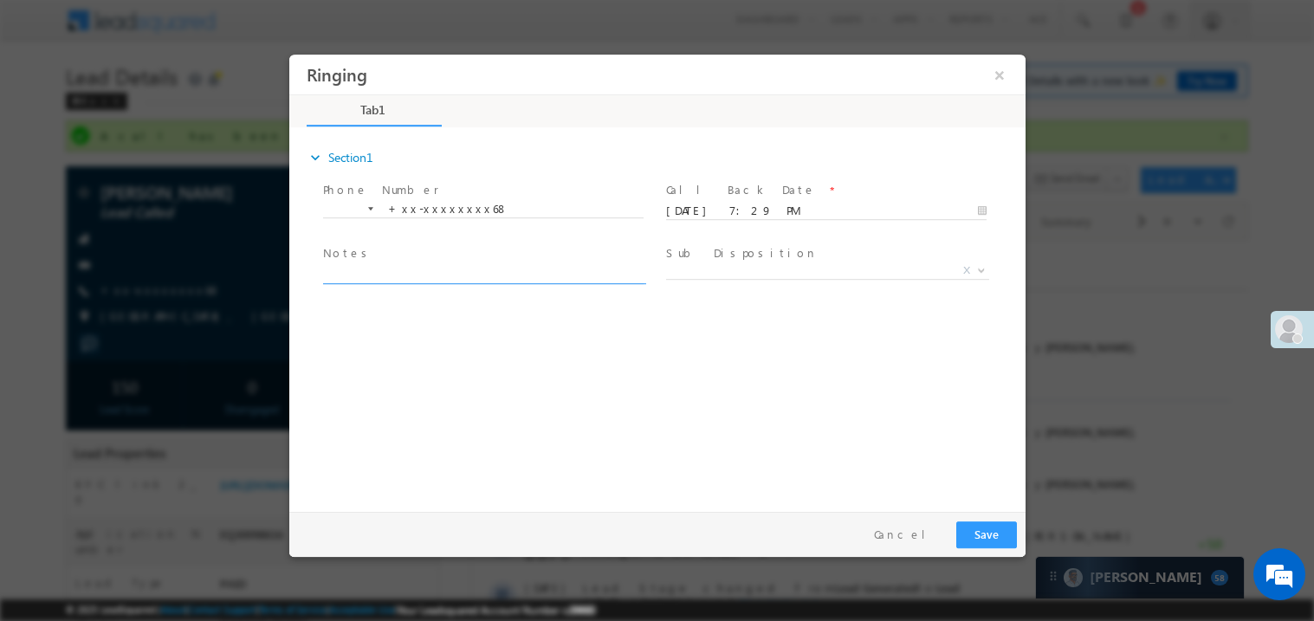
click at [472, 267] on textarea at bounding box center [482, 273] width 321 height 20
type textarea "ring"
click at [997, 534] on button "Save" at bounding box center [985, 534] width 61 height 27
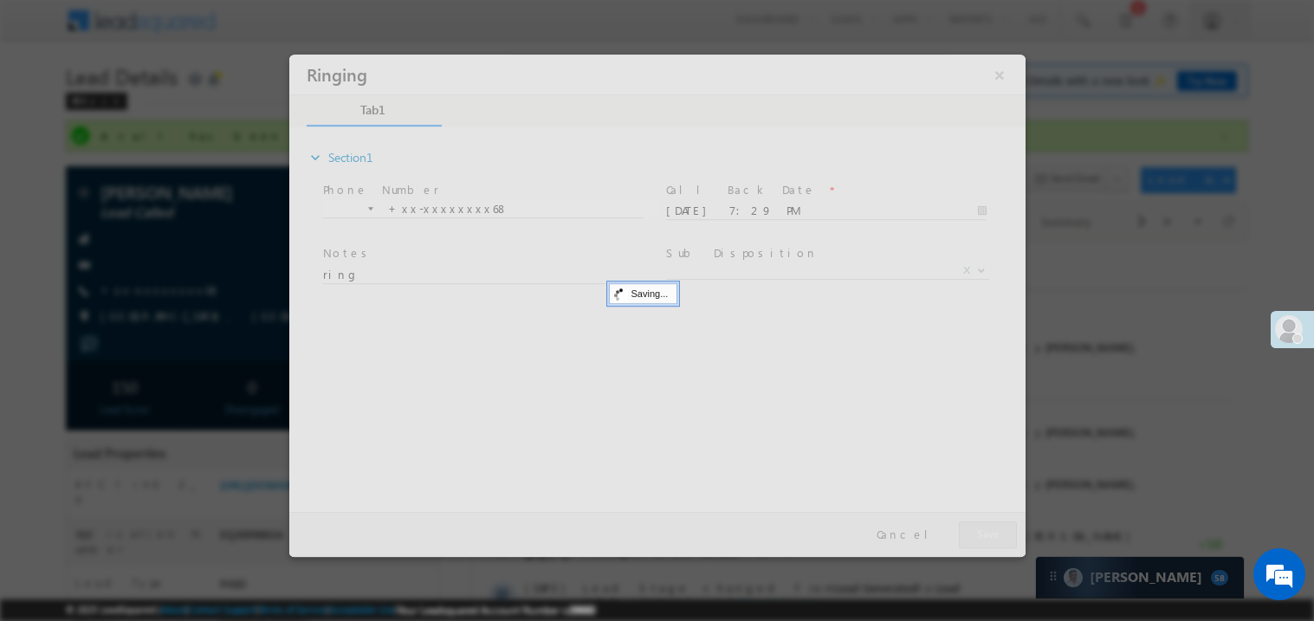
click at [997, 534] on div at bounding box center [656, 305] width 736 height 502
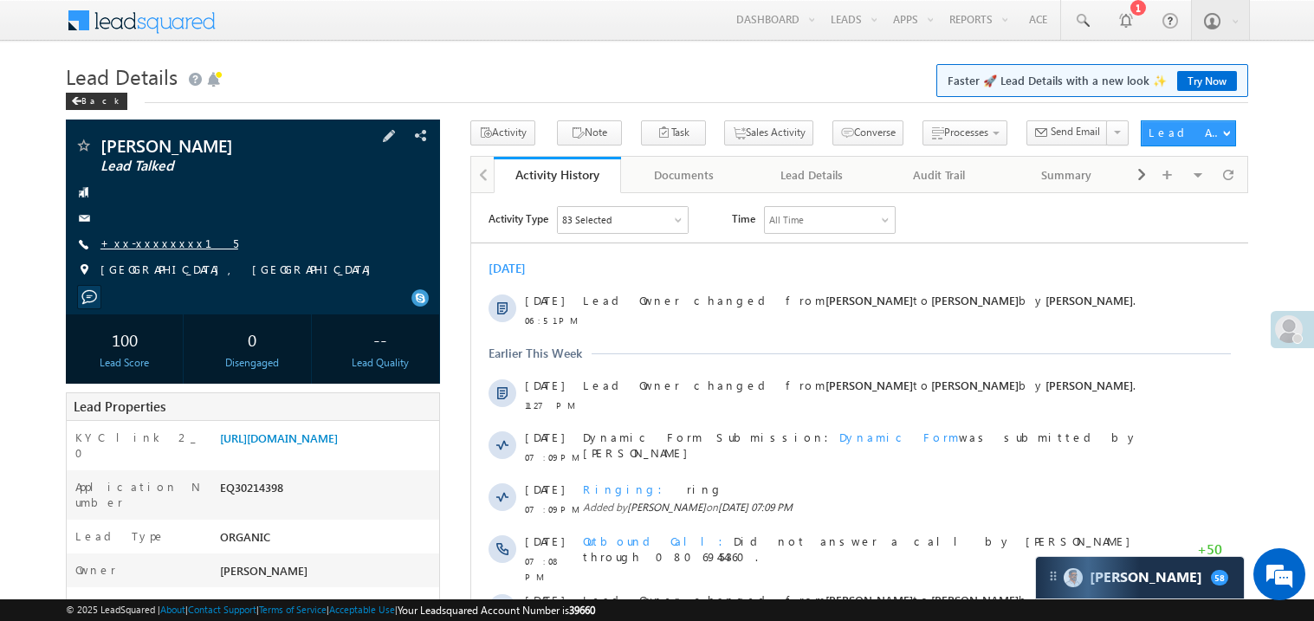
click at [159, 243] on link "+xx-xxxxxxxx15" at bounding box center [169, 243] width 138 height 15
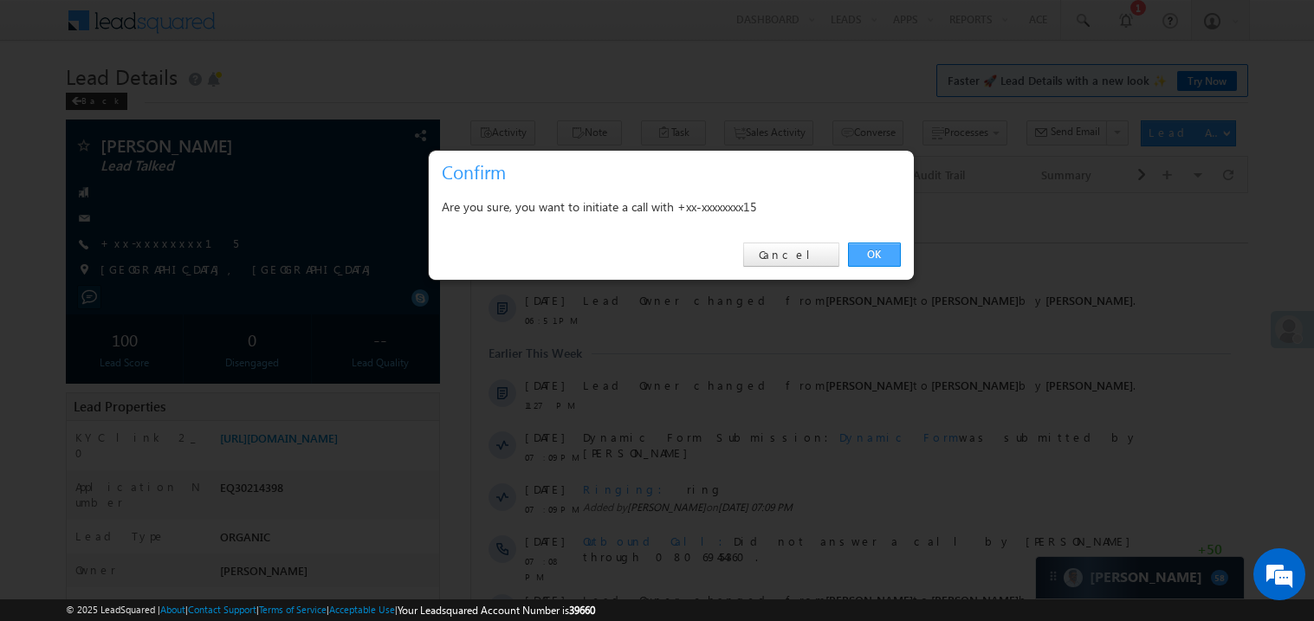
click at [877, 249] on link "OK" at bounding box center [874, 255] width 53 height 24
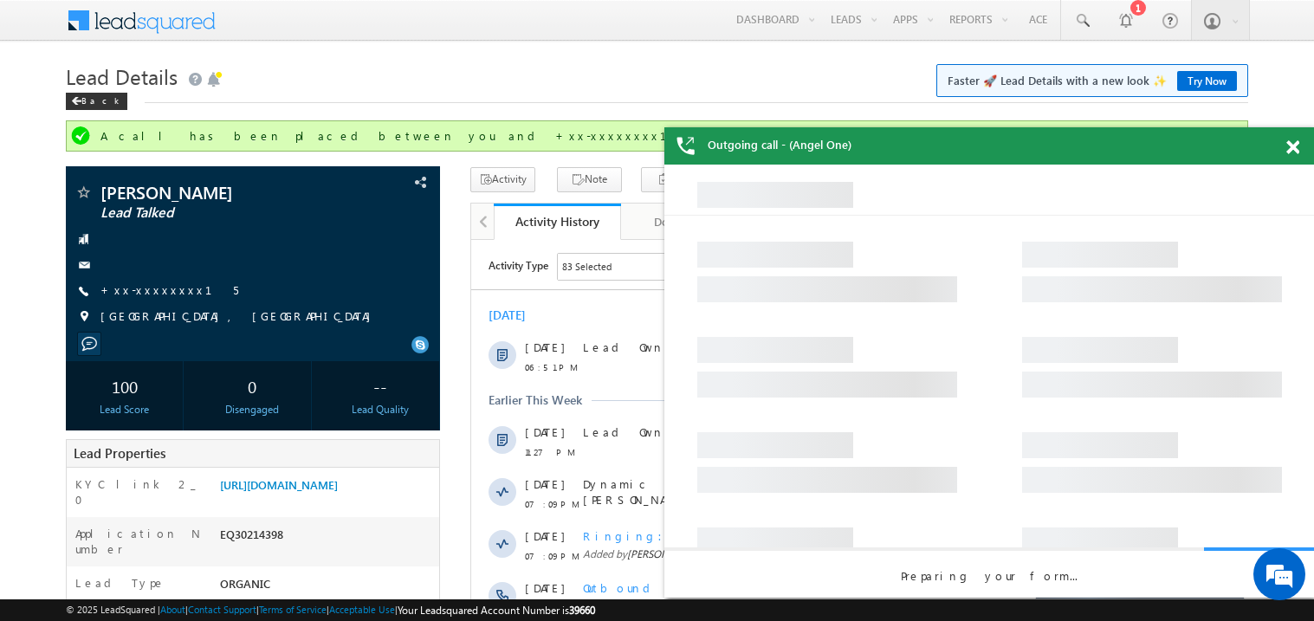
click at [1305, 143] on div at bounding box center [1302, 144] width 23 height 34
click at [1301, 145] on div at bounding box center [1302, 144] width 23 height 34
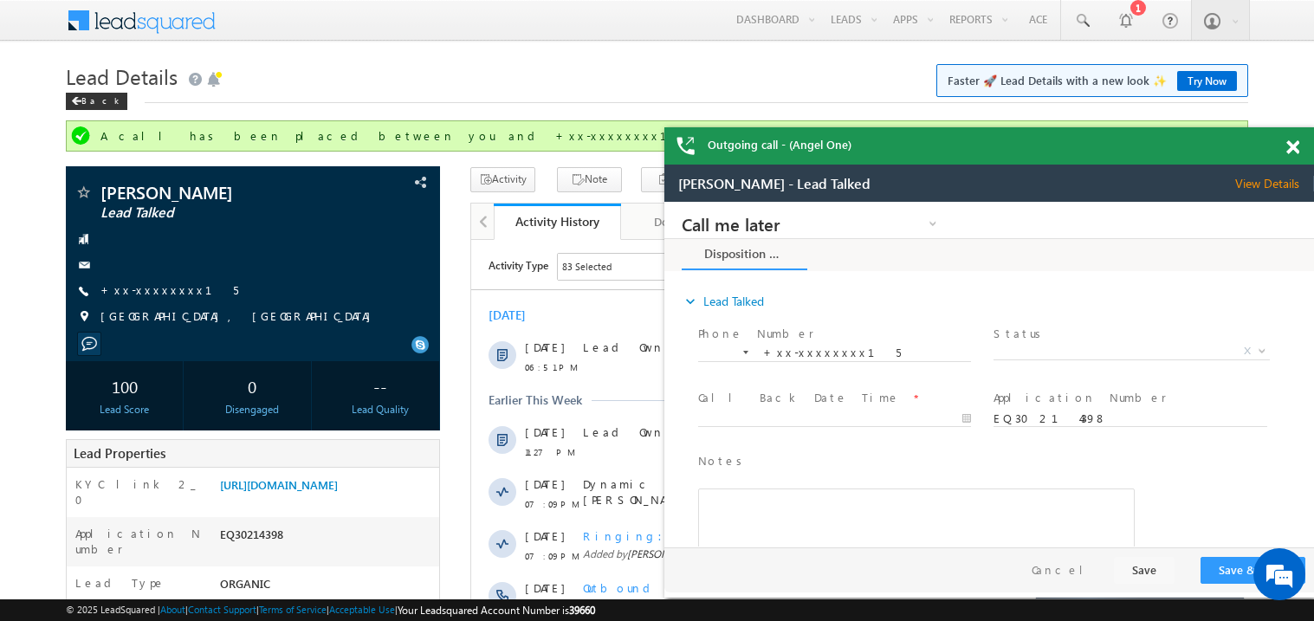
click at [1295, 149] on span at bounding box center [1292, 147] width 13 height 15
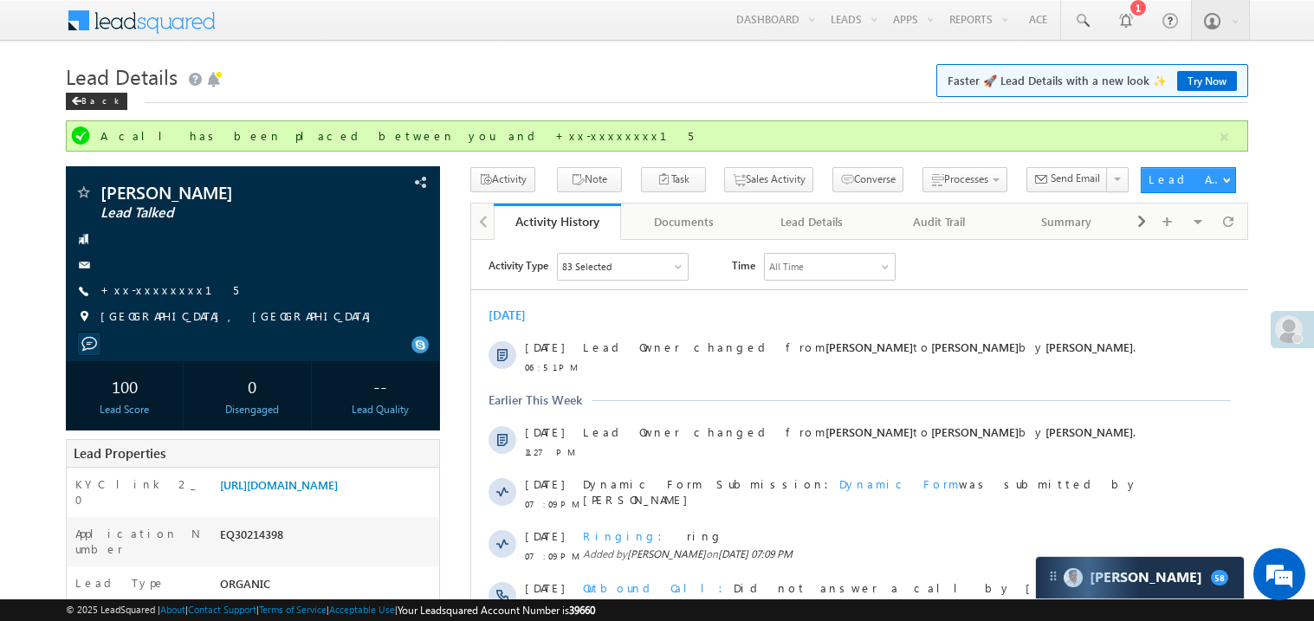
click at [804, 60] on h1 "Lead Details Faster 🚀 Lead Details with a new look ✨ Try Now" at bounding box center [657, 75] width 1182 height 34
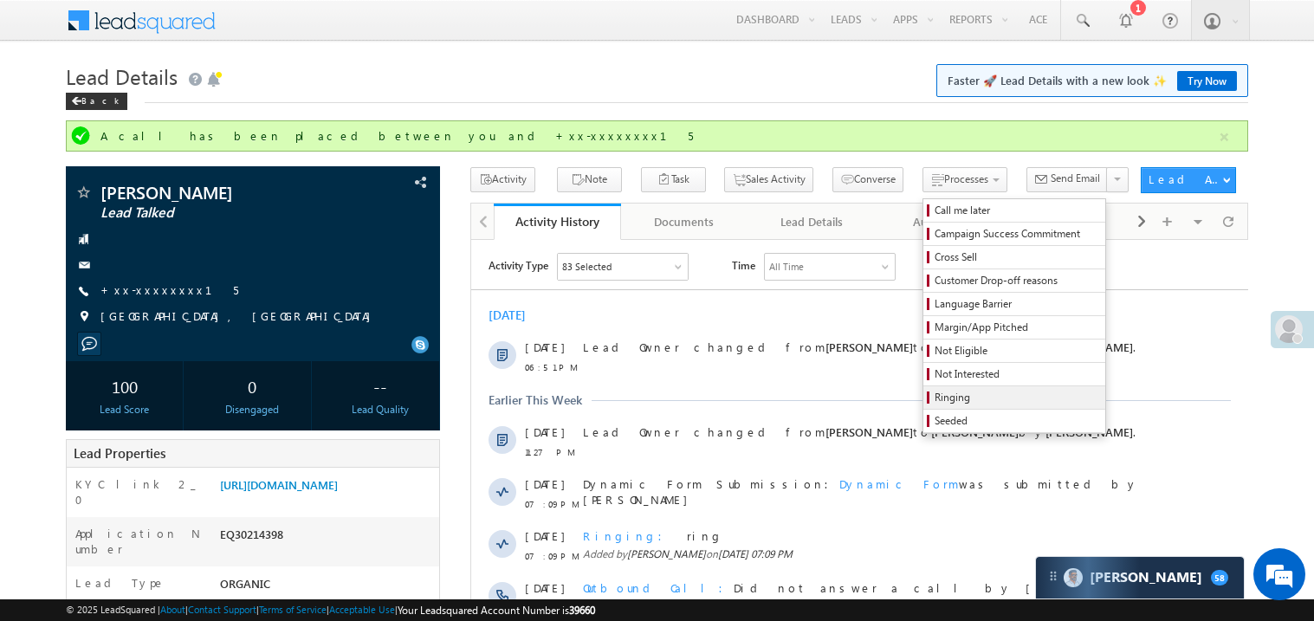
click at [952, 405] on span "Ringing" at bounding box center [1017, 398] width 165 height 16
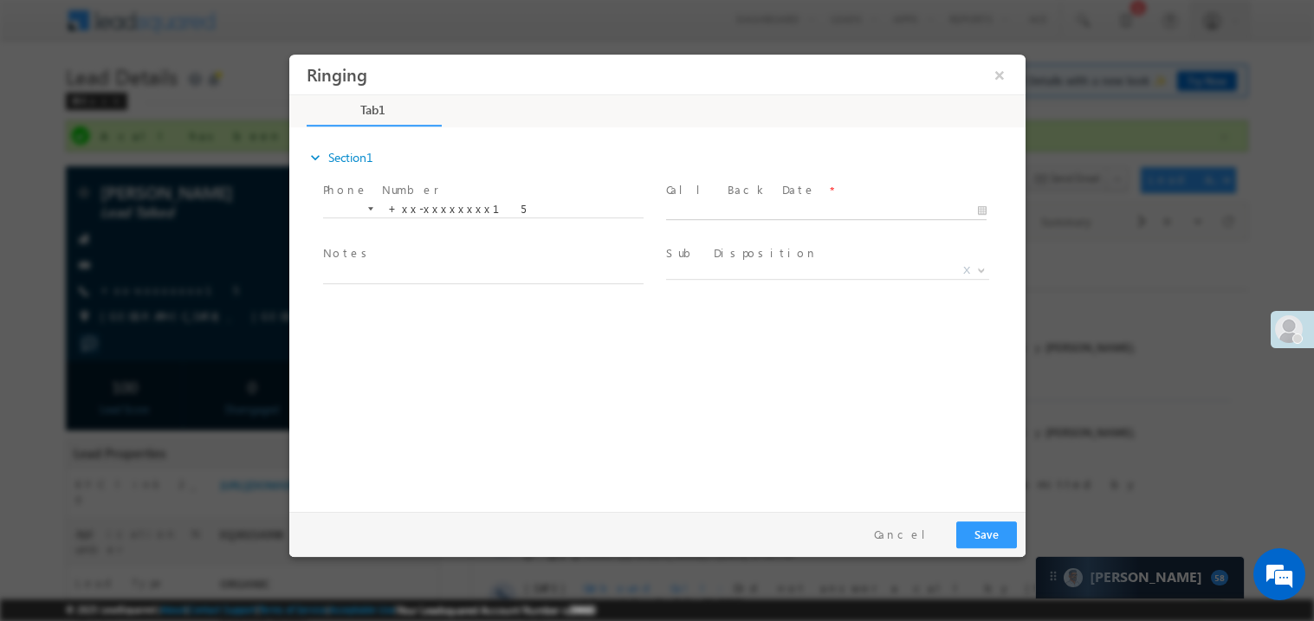
click at [708, 213] on body "Ringing ×" at bounding box center [656, 279] width 736 height 450
type input "10/11/25 7:30 PM"
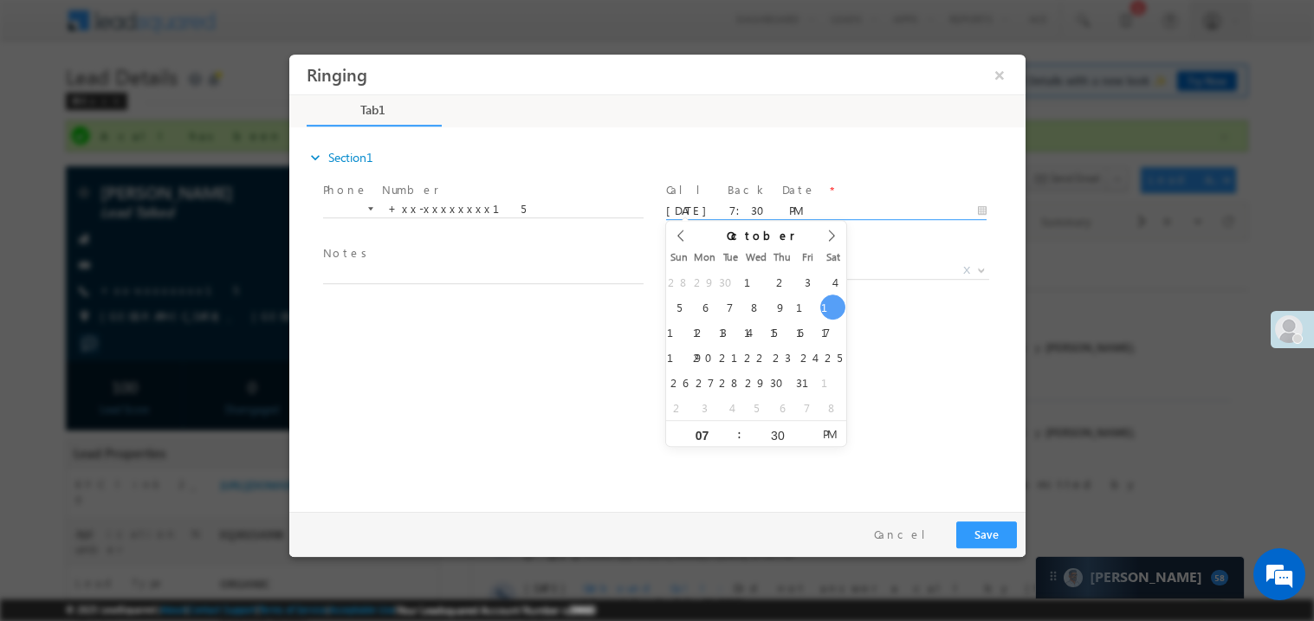
click at [485, 252] on span "Notes *" at bounding box center [482, 253] width 320 height 19
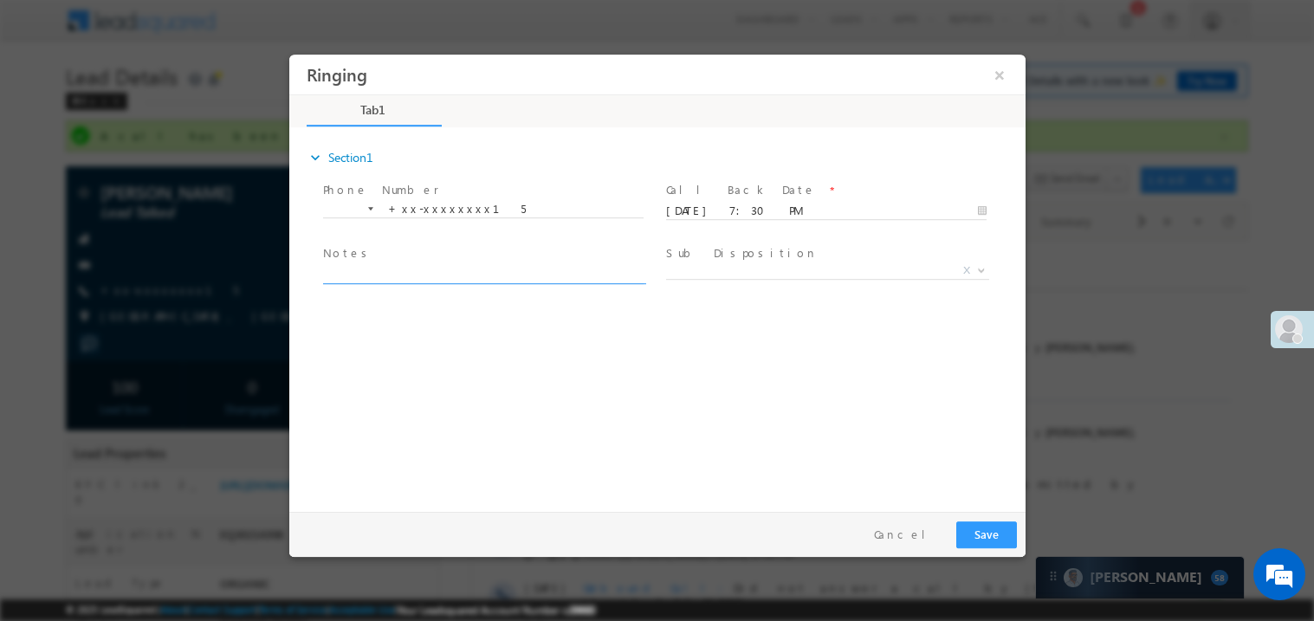
click at [459, 270] on textarea at bounding box center [482, 273] width 321 height 20
type textarea "ring"
click at [1004, 547] on button "Save" at bounding box center [985, 534] width 61 height 27
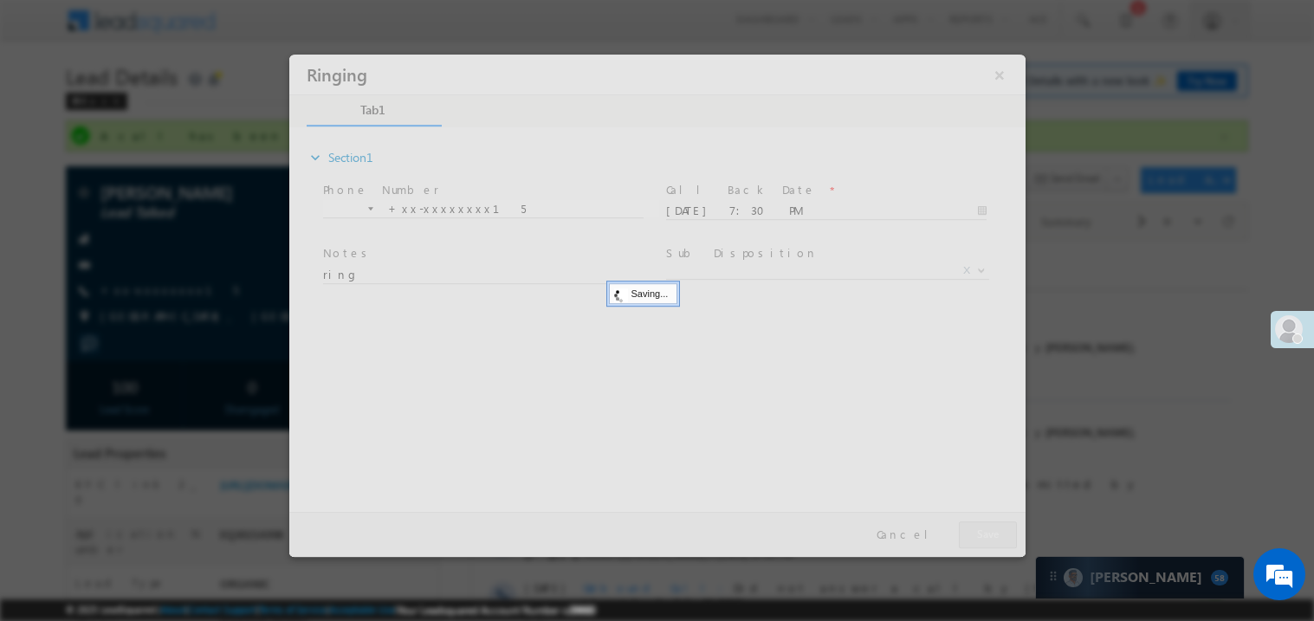
click at [1004, 547] on div at bounding box center [656, 305] width 736 height 502
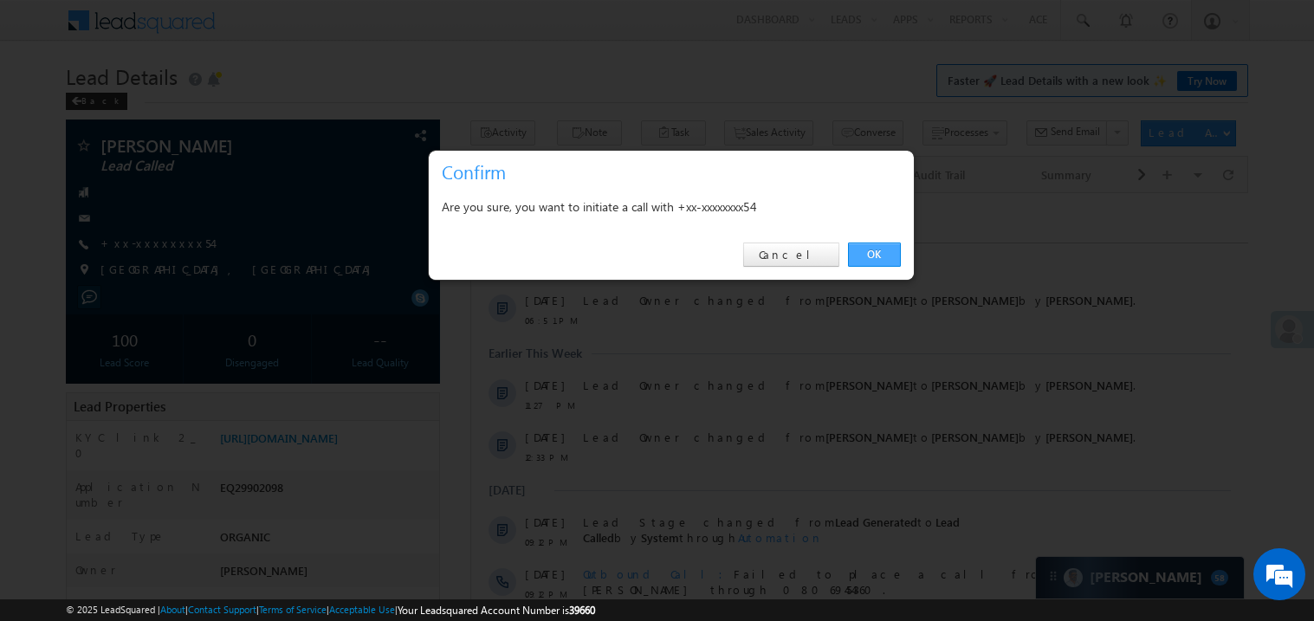
click at [876, 257] on link "OK" at bounding box center [874, 255] width 53 height 24
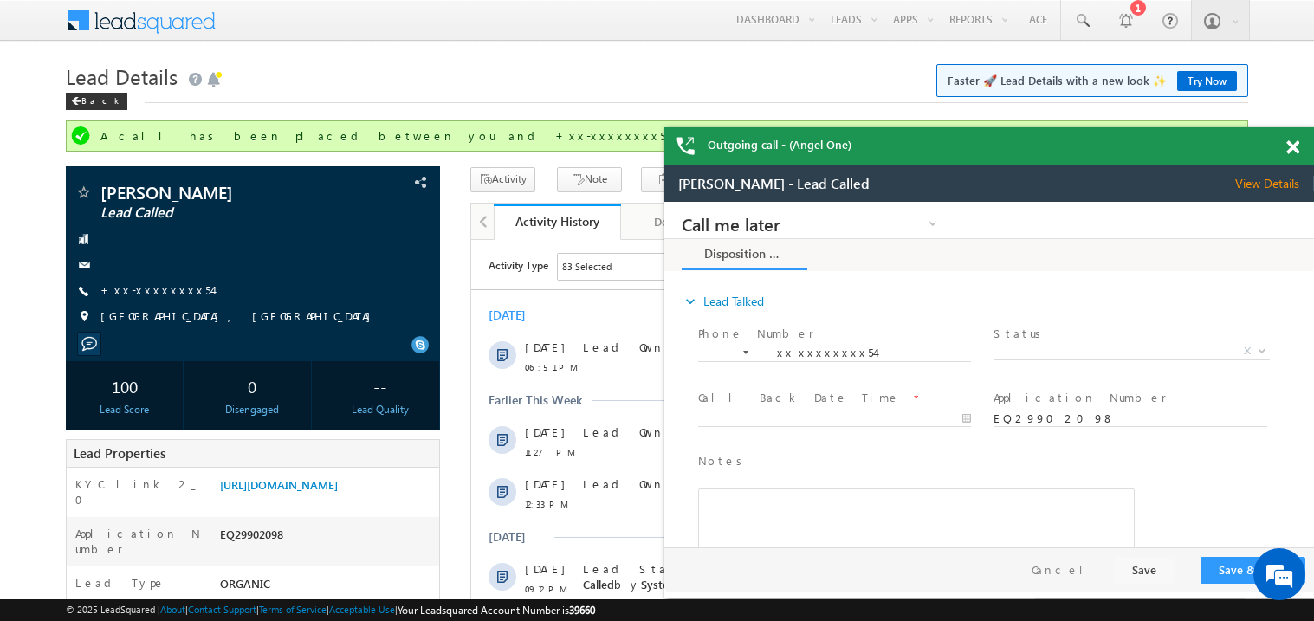
click at [1294, 146] on span at bounding box center [1292, 147] width 13 height 15
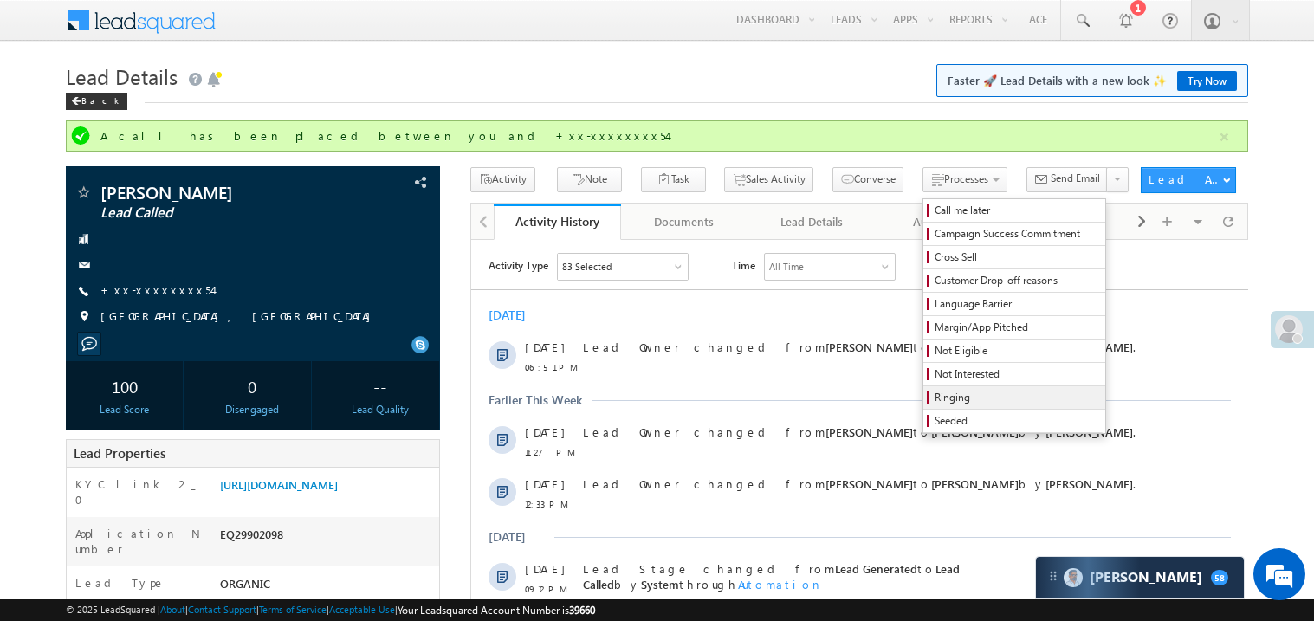
click at [964, 395] on span "Ringing" at bounding box center [1017, 398] width 165 height 16
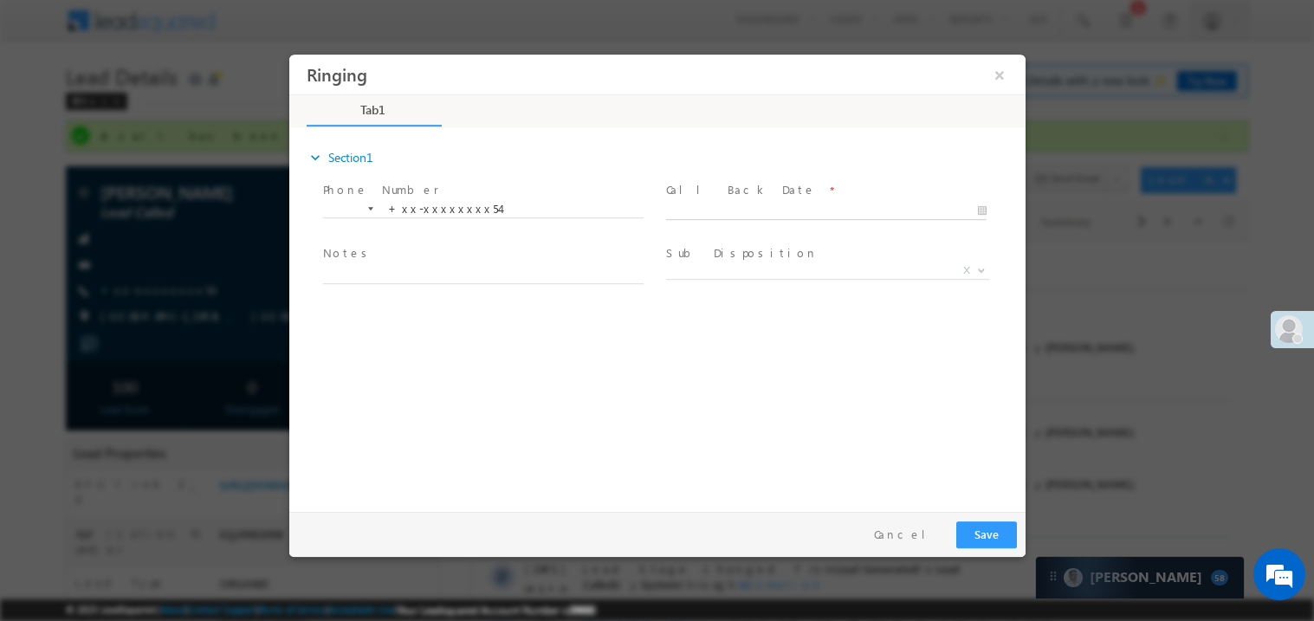
click at [746, 210] on body "Ringing ×" at bounding box center [656, 279] width 736 height 450
type input "10/11/25 7:31 PM"
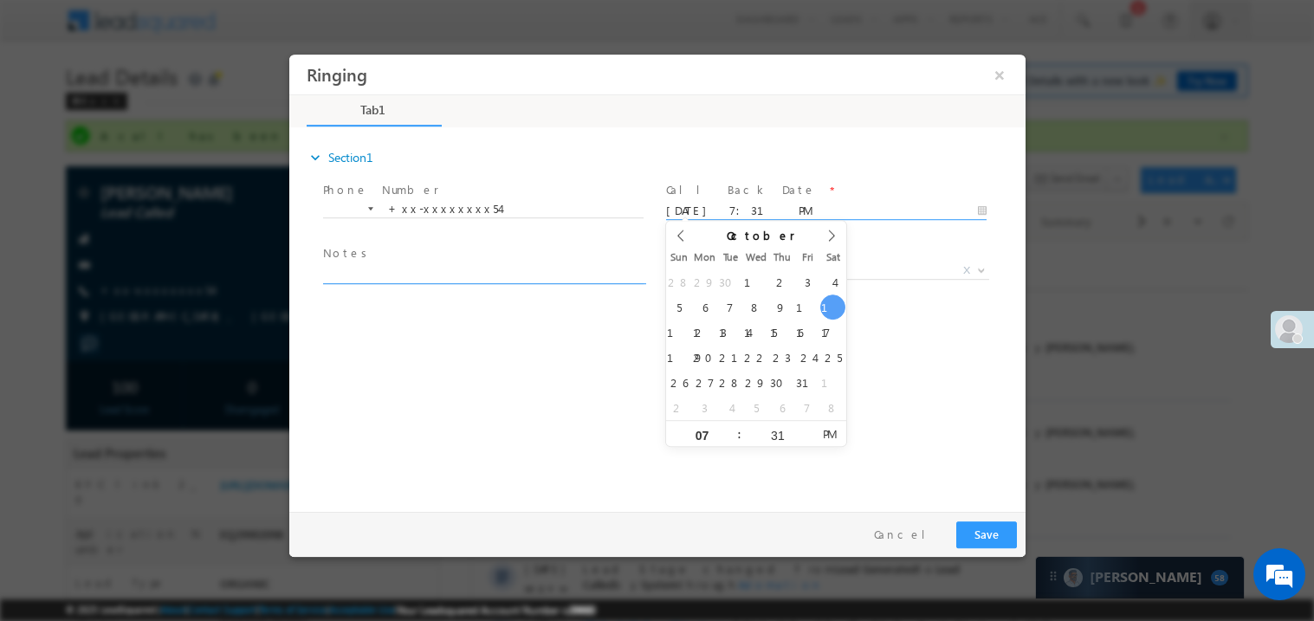
click at [434, 274] on textarea at bounding box center [482, 273] width 321 height 20
type textarea "ring"
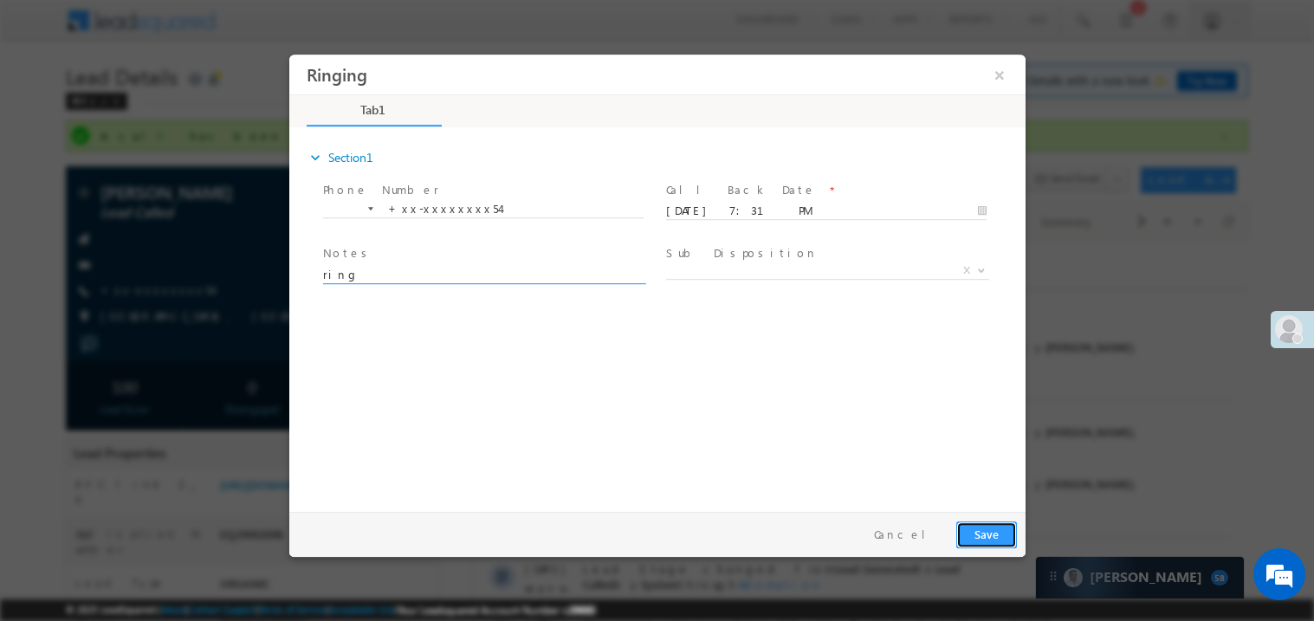
click at [991, 536] on button "Save" at bounding box center [985, 534] width 61 height 27
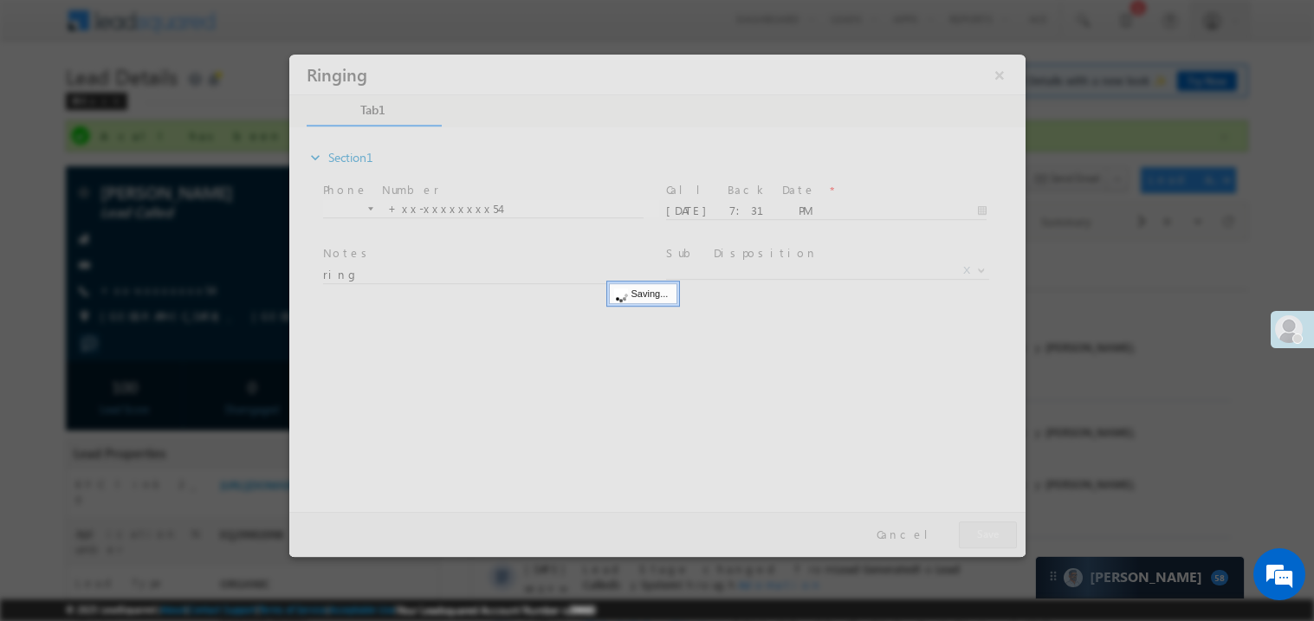
click at [991, 536] on div at bounding box center [656, 305] width 736 height 502
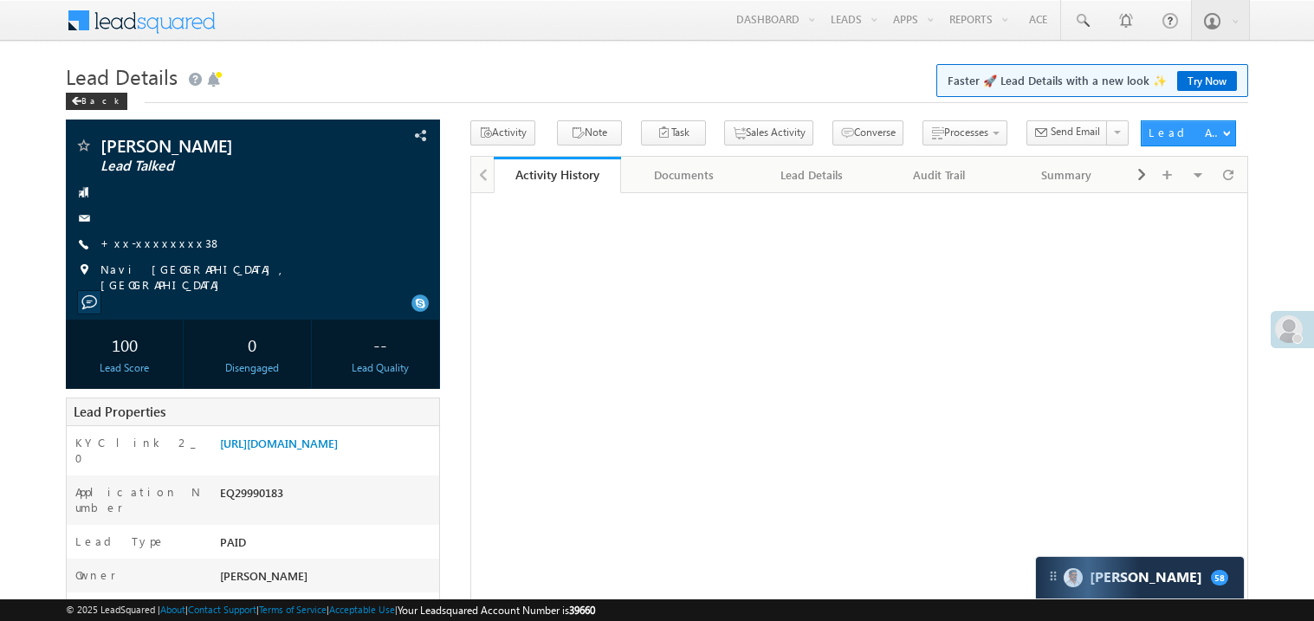
click at [149, 243] on link "+xx-xxxxxxxx38" at bounding box center [160, 243] width 121 height 15
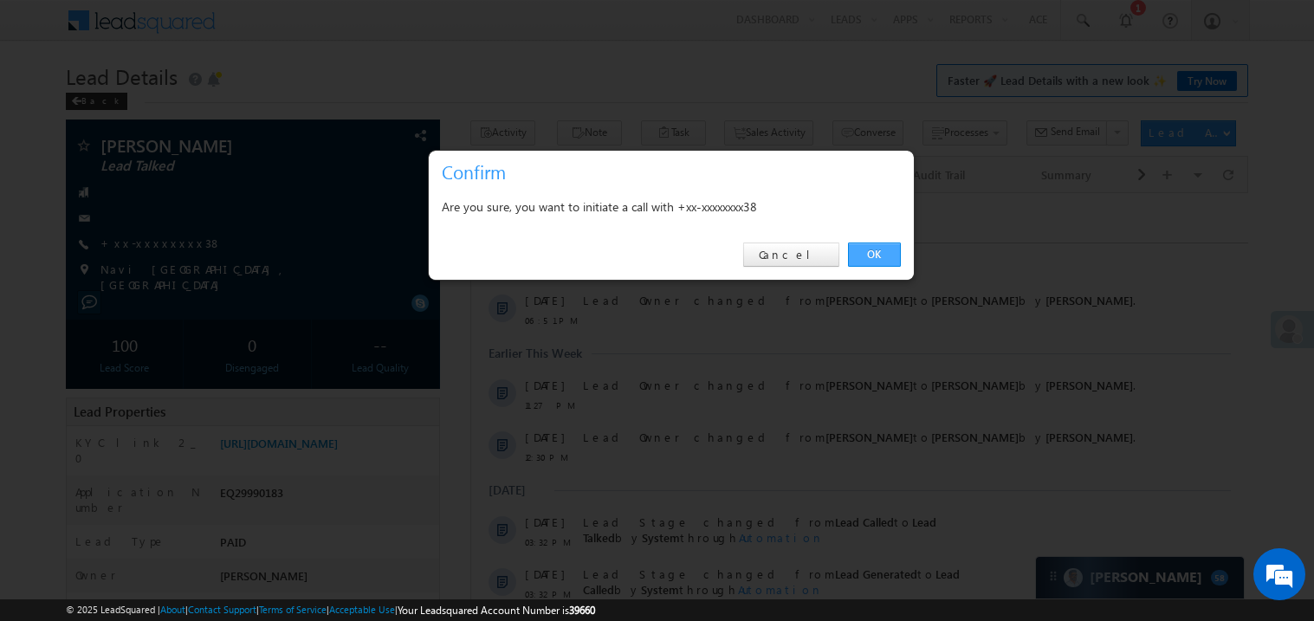
click at [881, 249] on link "OK" at bounding box center [874, 255] width 53 height 24
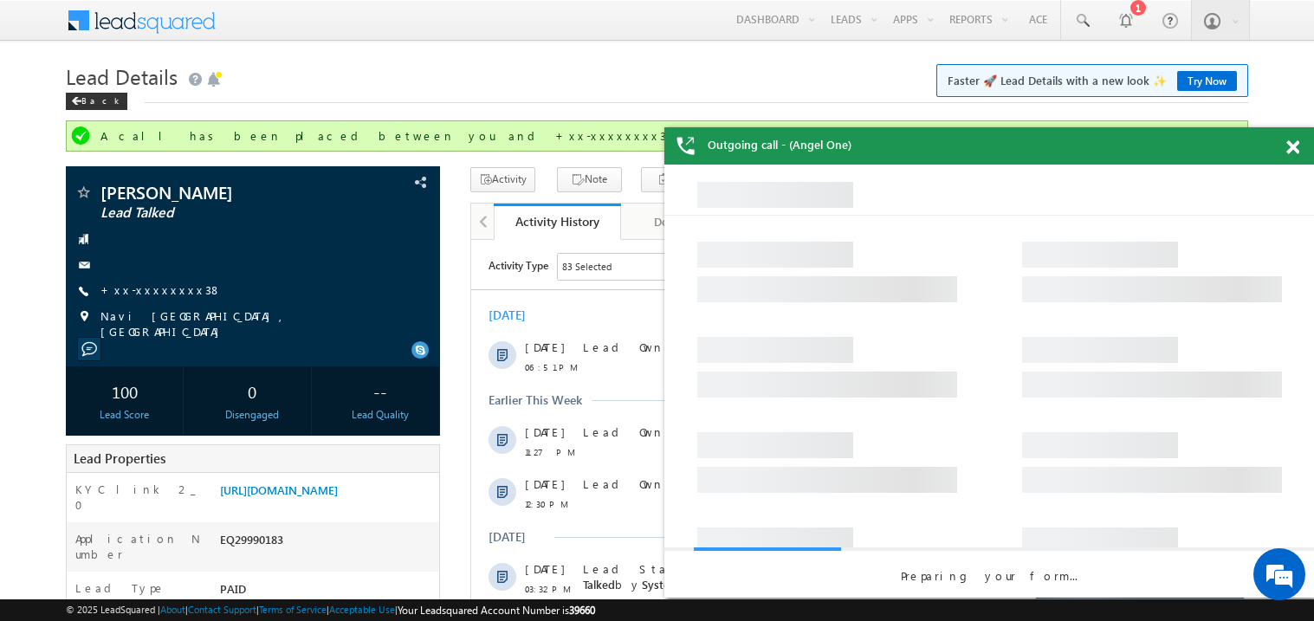
click at [1298, 149] on span at bounding box center [1292, 147] width 13 height 15
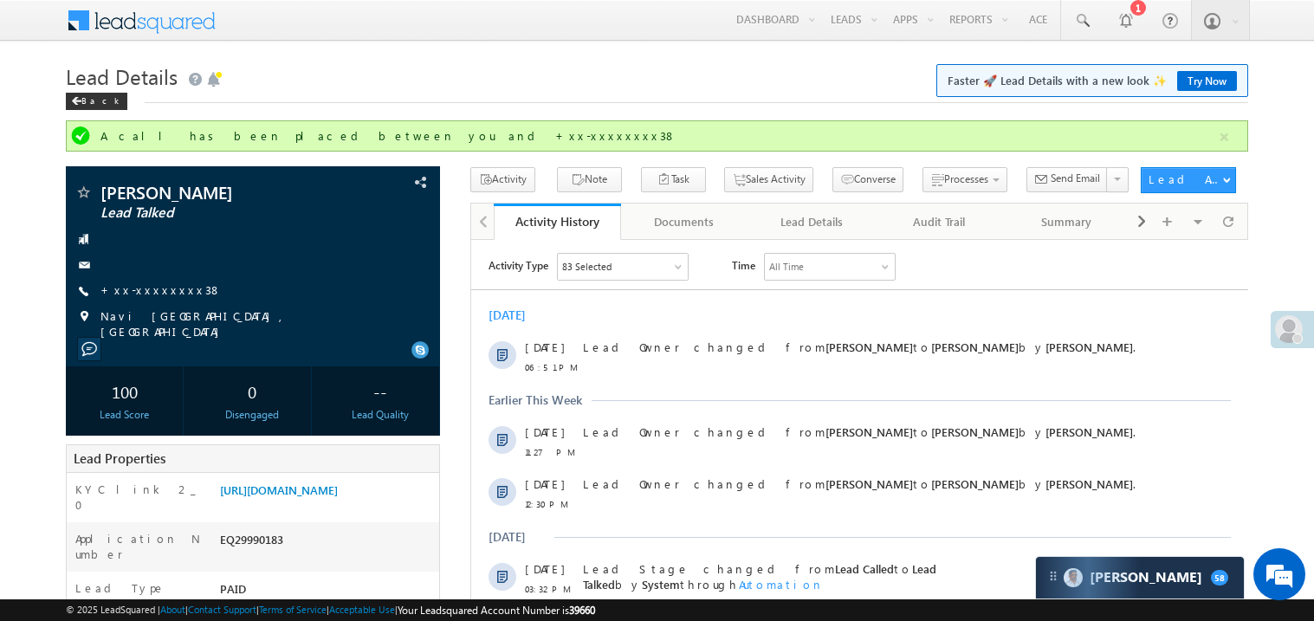
click at [720, 100] on div "Back" at bounding box center [657, 97] width 1182 height 11
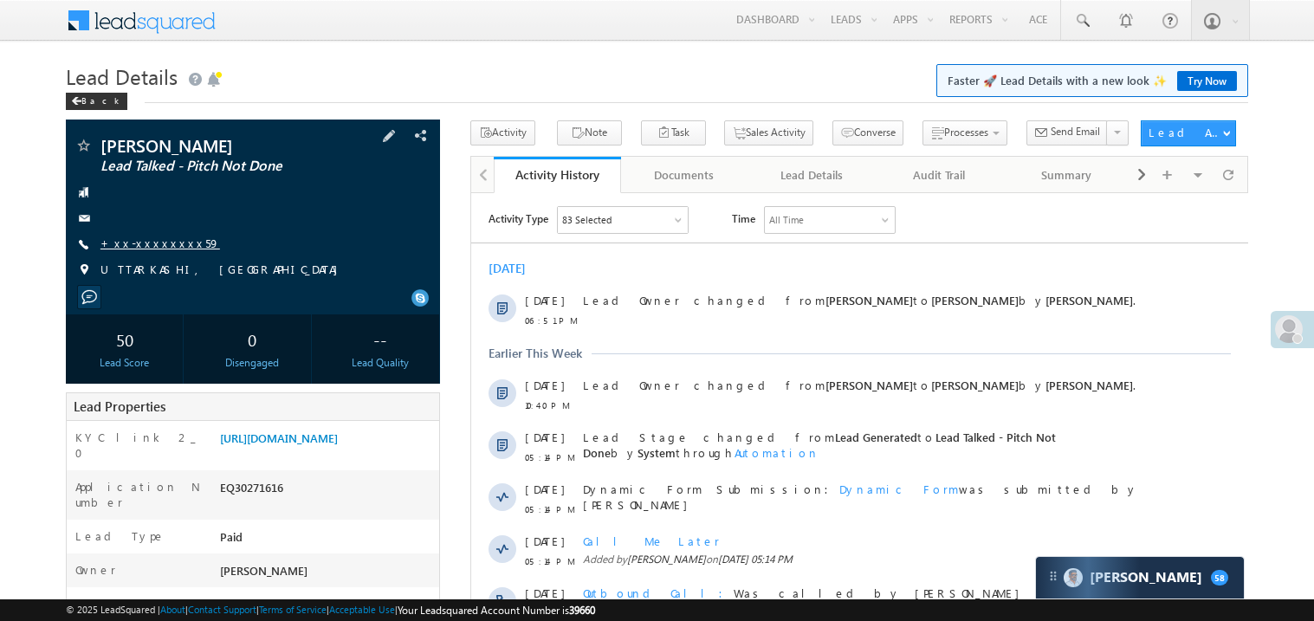
click at [167, 243] on link "+xx-xxxxxxxx59" at bounding box center [160, 243] width 120 height 15
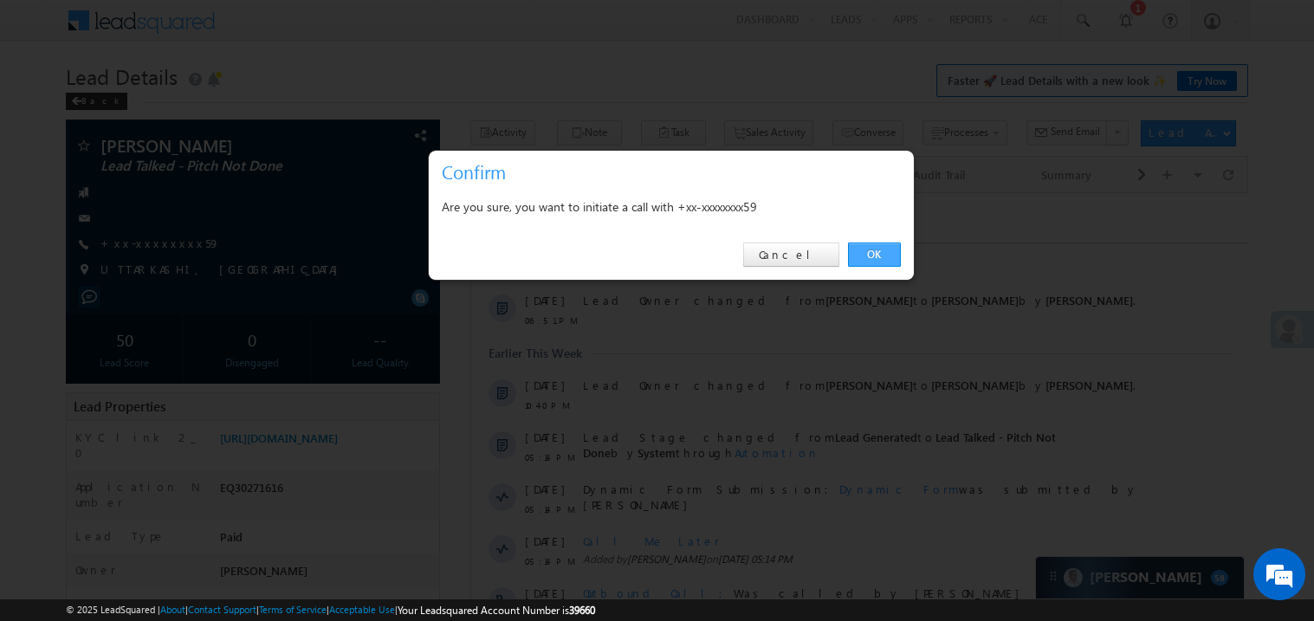
click at [897, 258] on link "OK" at bounding box center [874, 255] width 53 height 24
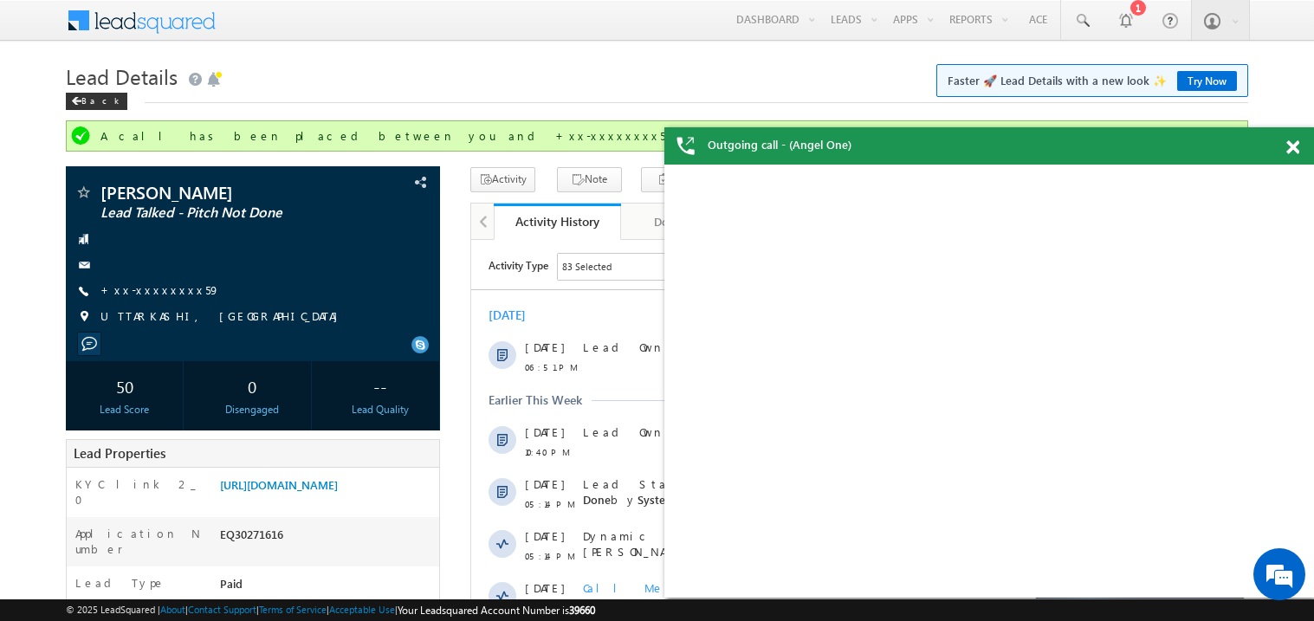
click at [1298, 140] on span at bounding box center [1292, 147] width 13 height 15
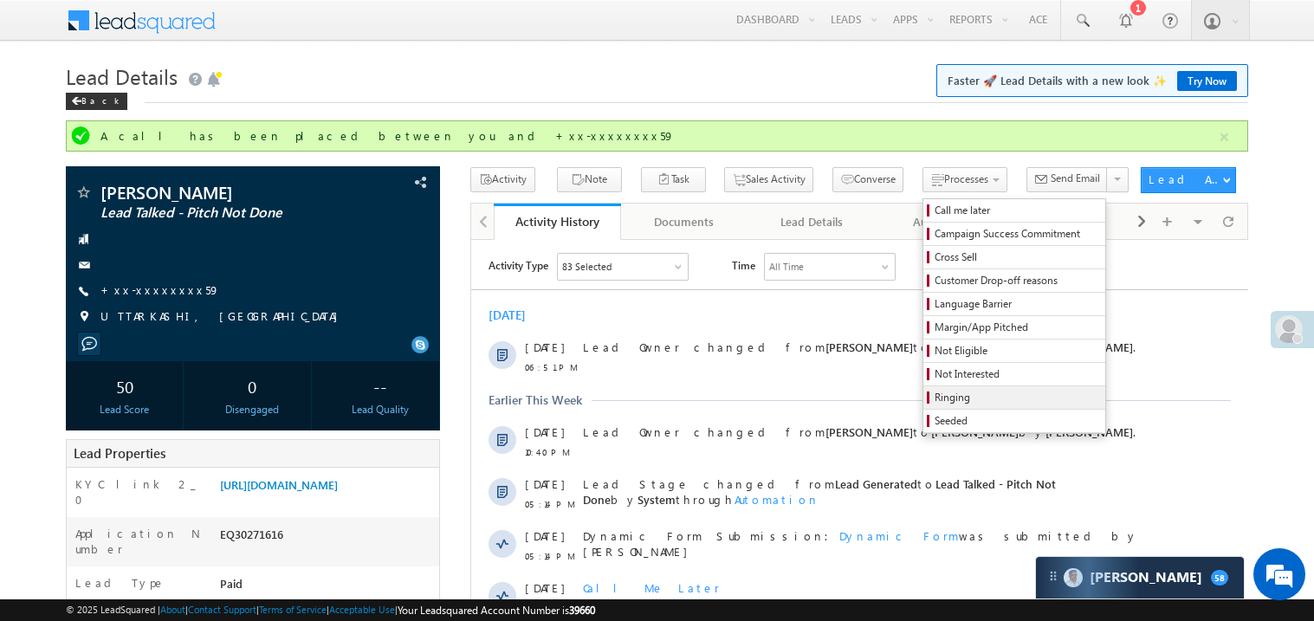
click at [953, 399] on span "Ringing" at bounding box center [1017, 398] width 165 height 16
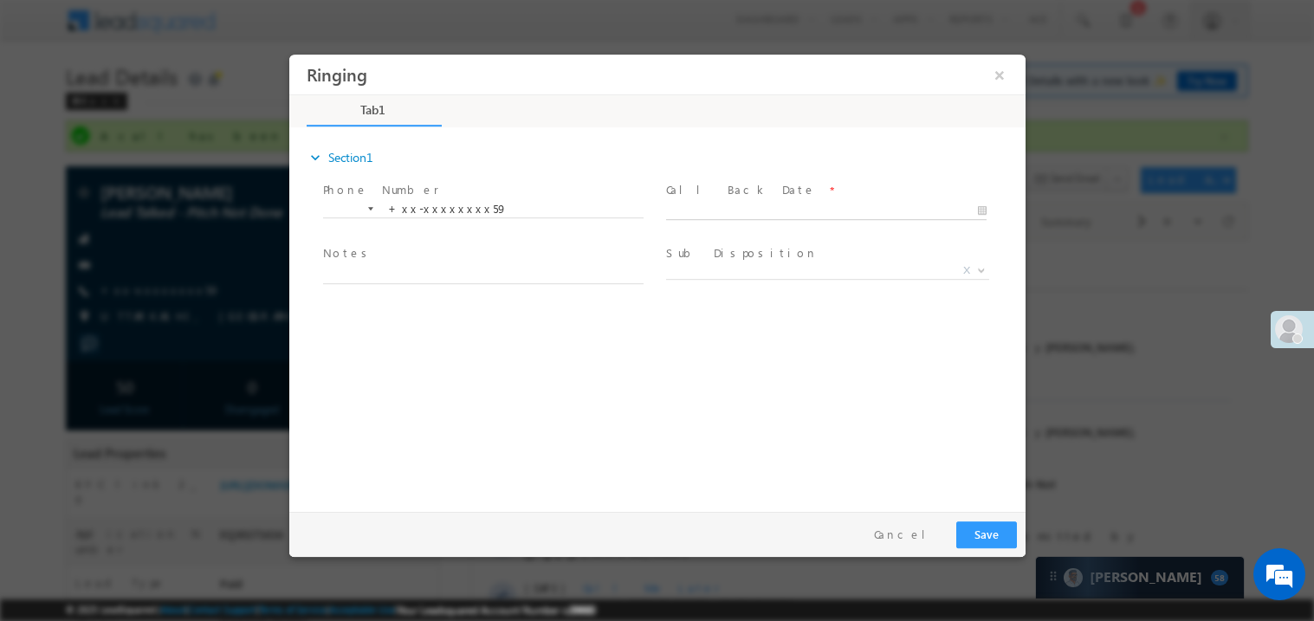
click at [693, 207] on body "Ringing ×" at bounding box center [656, 279] width 736 height 450
type input "10/11/25 7:34 PM"
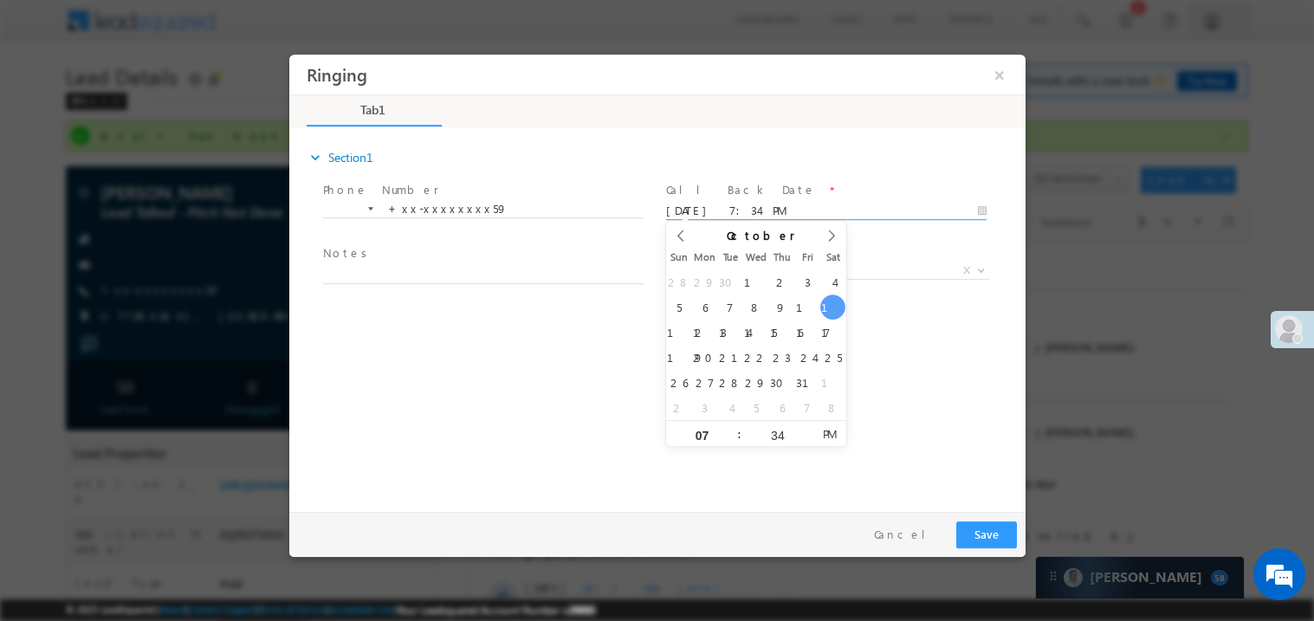
click at [390, 269] on textarea at bounding box center [482, 273] width 321 height 20
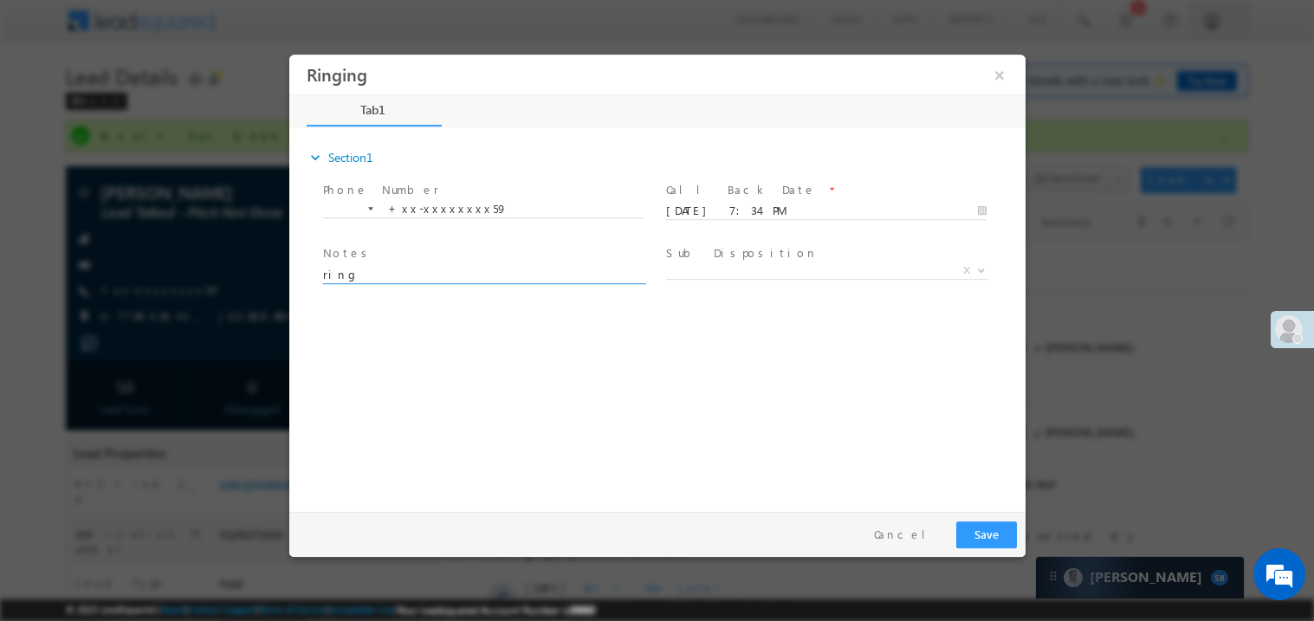
type textarea "ring"
click at [997, 531] on button "Save" at bounding box center [985, 534] width 61 height 27
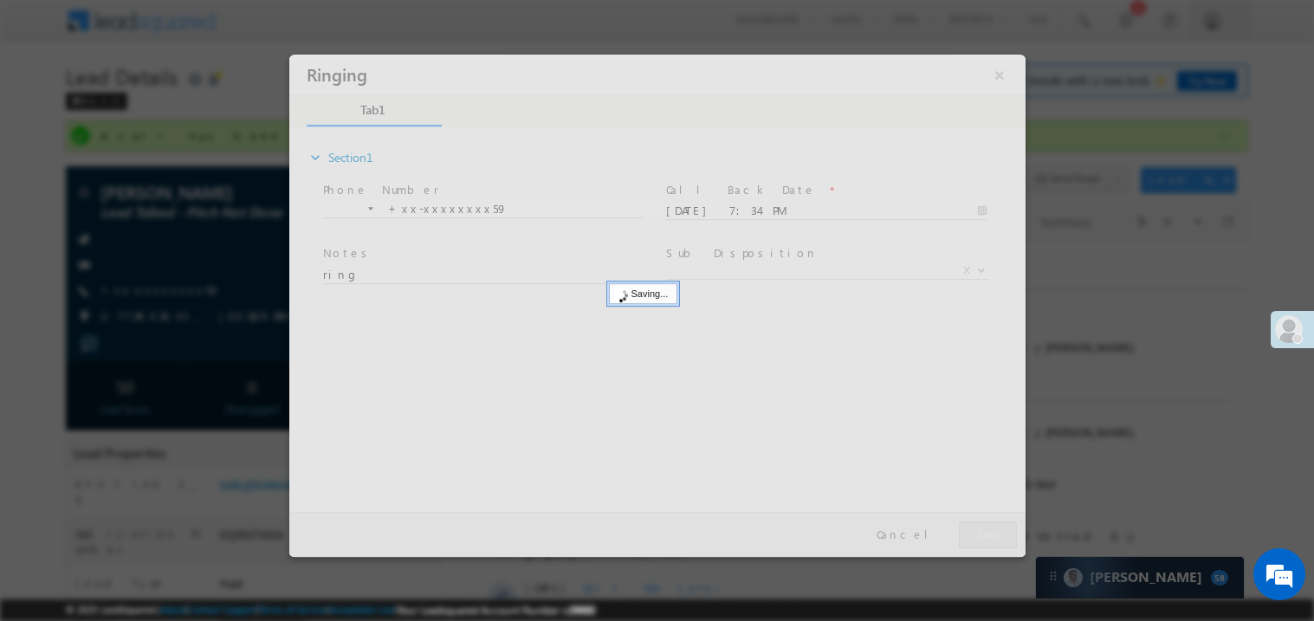
click at [997, 531] on div at bounding box center [656, 305] width 736 height 502
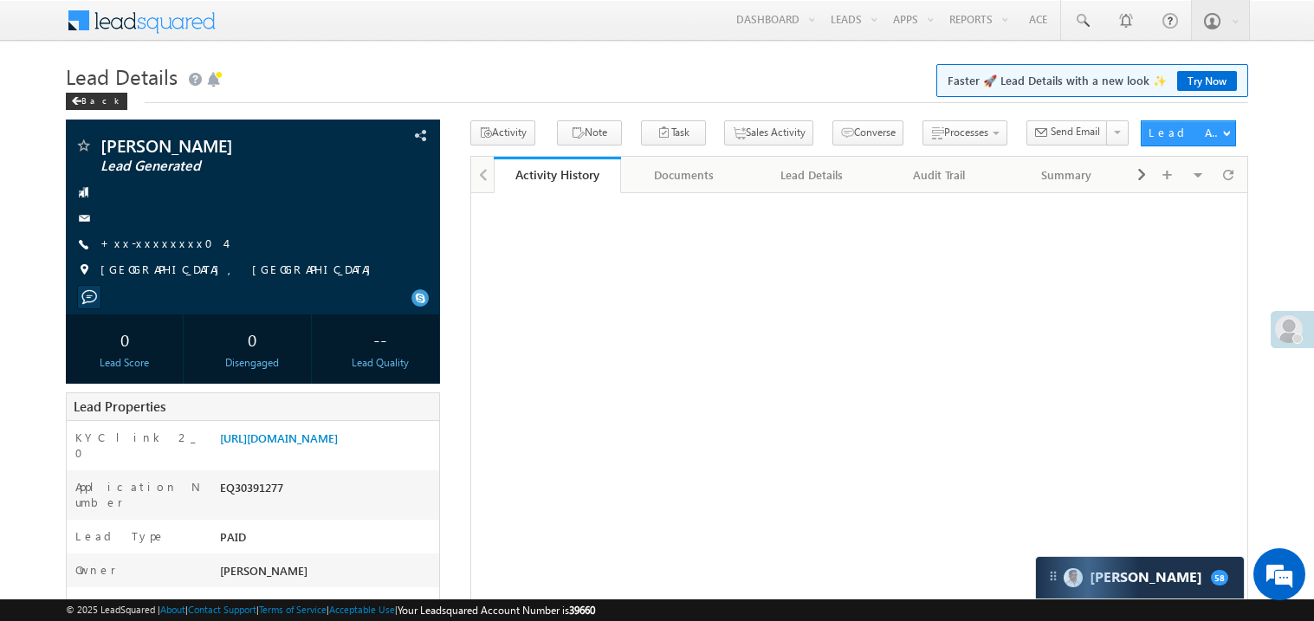
click at [157, 243] on link "+xx-xxxxxxxx04" at bounding box center [162, 243] width 125 height 15
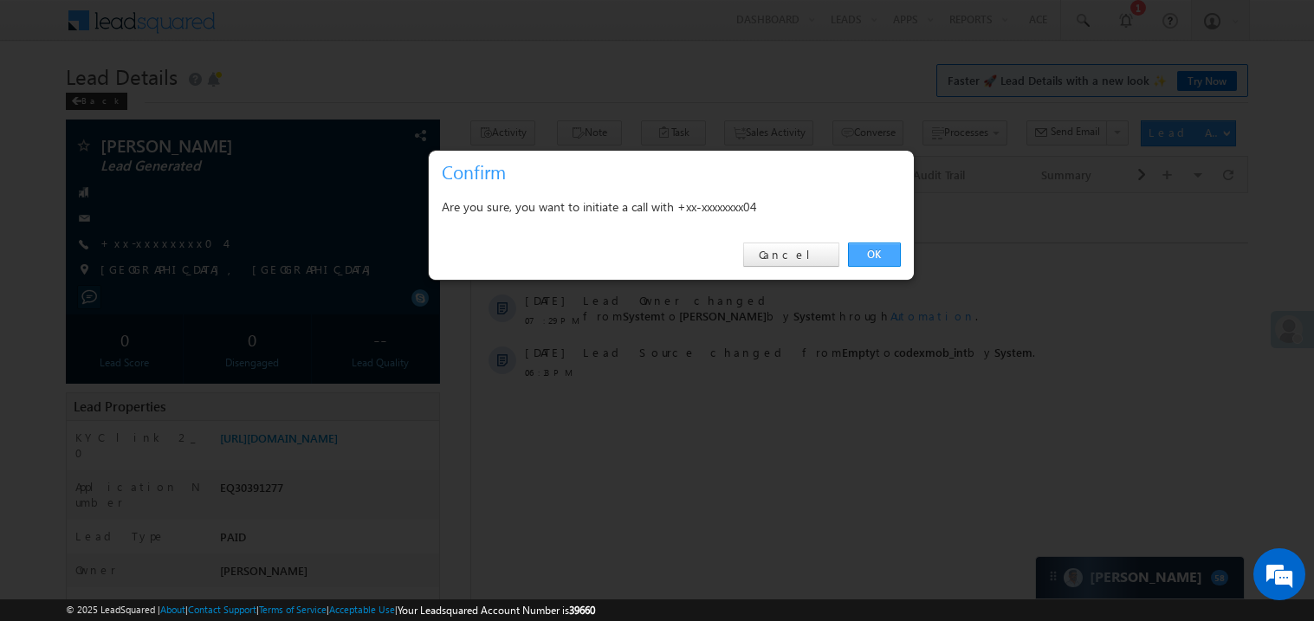
click at [876, 246] on link "OK" at bounding box center [874, 255] width 53 height 24
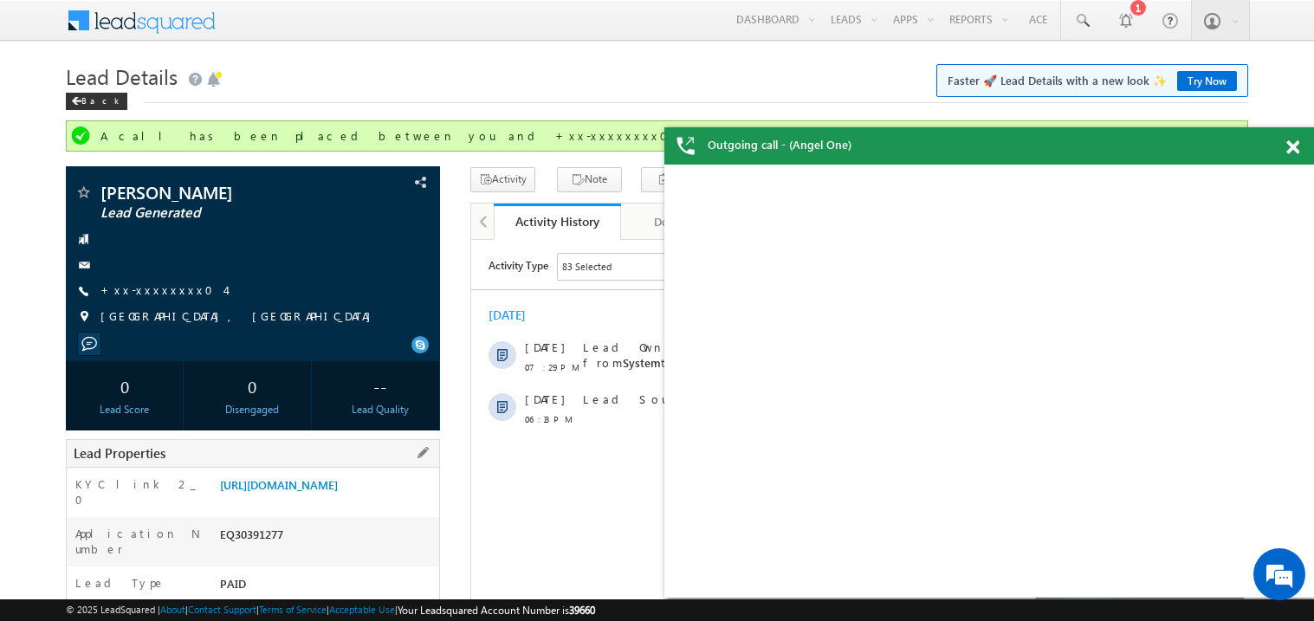
click at [340, 455] on div "Lead Properties" at bounding box center [253, 453] width 374 height 29
click at [338, 485] on link "[URL][DOMAIN_NAME]" at bounding box center [279, 484] width 118 height 15
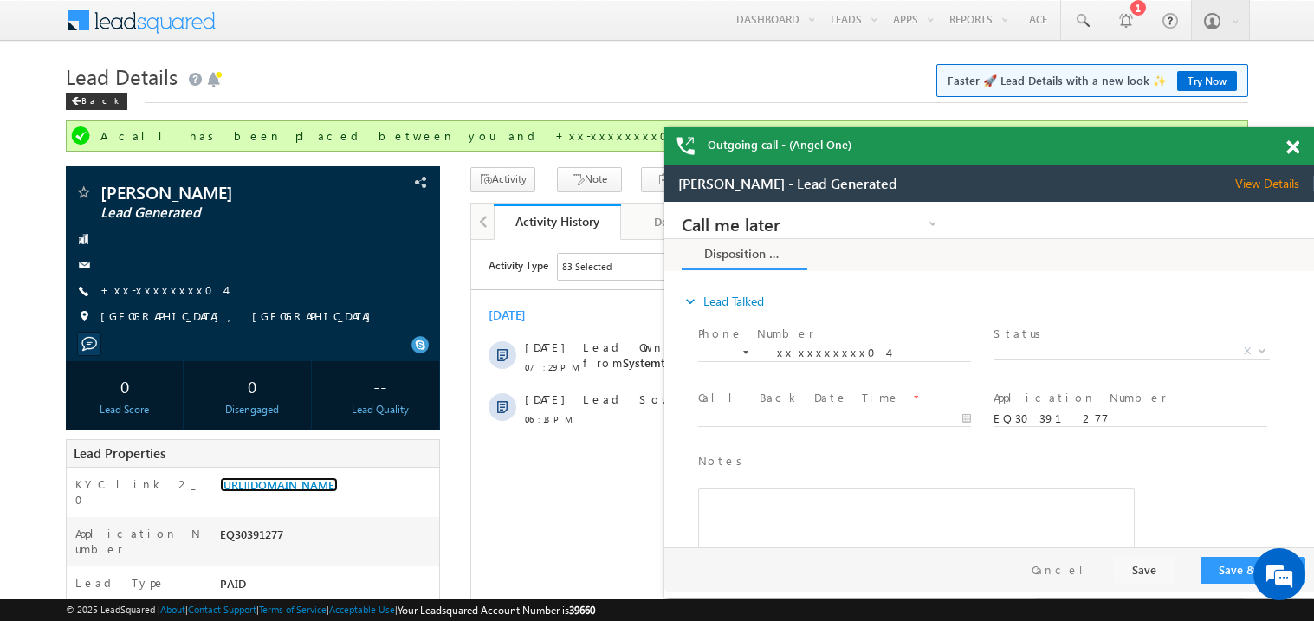
click at [1297, 141] on span at bounding box center [1292, 147] width 13 height 15
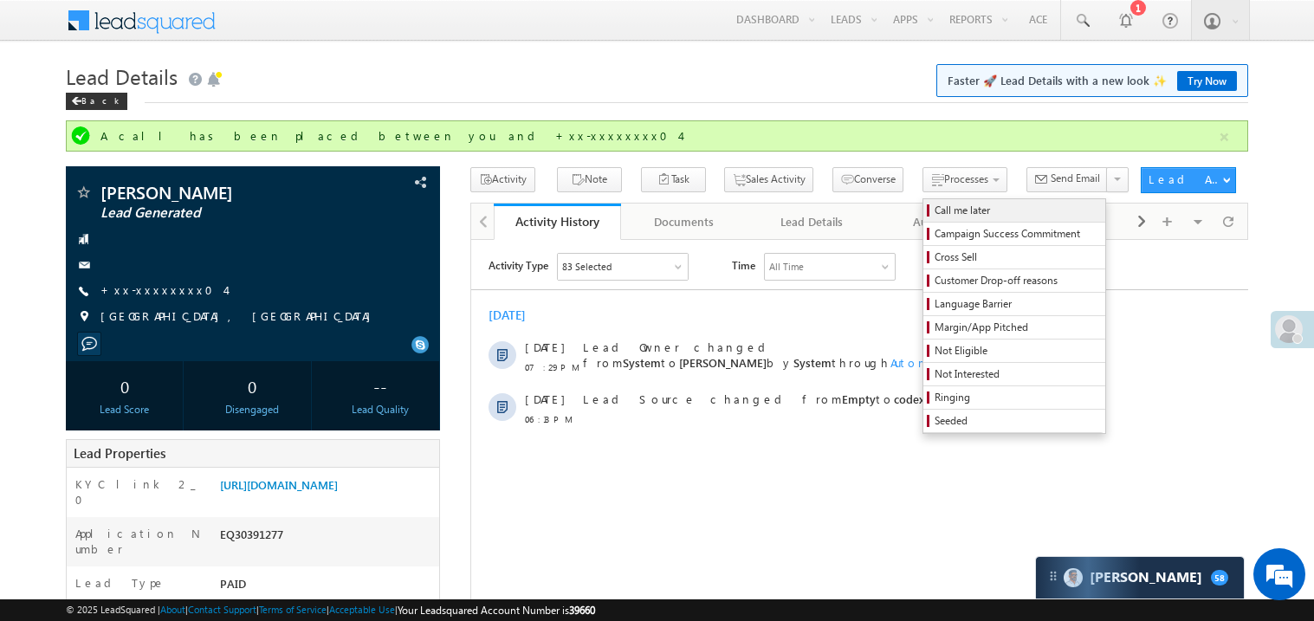
click at [935, 211] on span "Call me later" at bounding box center [1017, 211] width 165 height 16
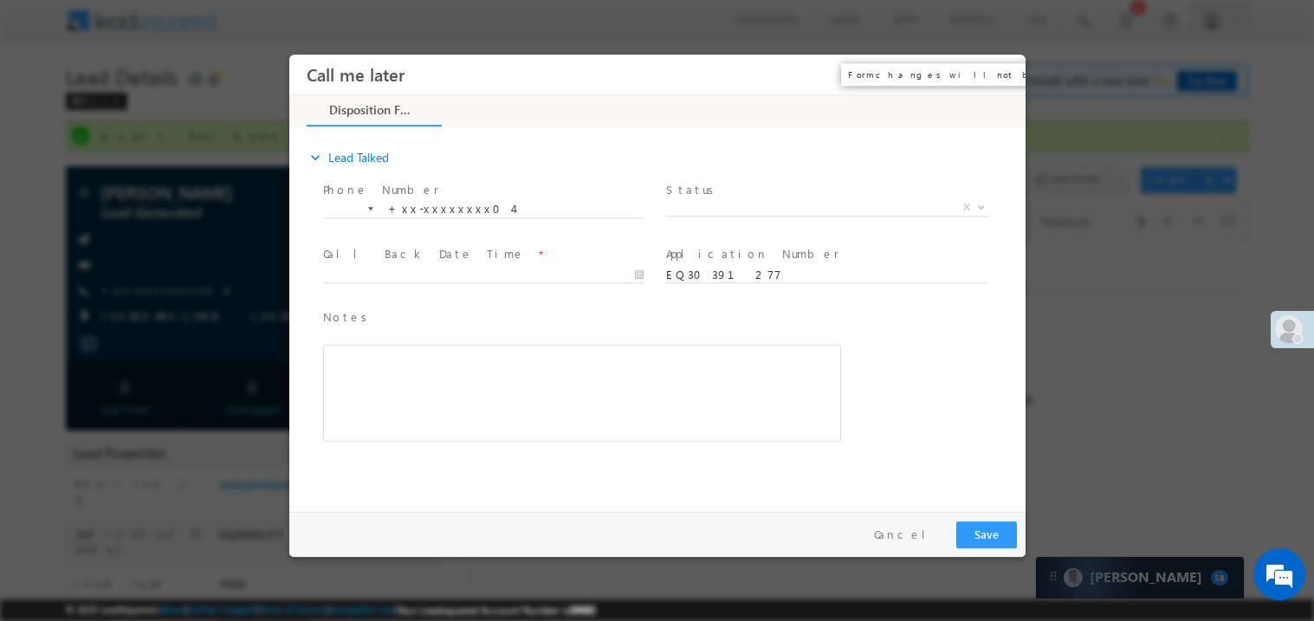
click at [996, 74] on button "×" at bounding box center [998, 74] width 29 height 32
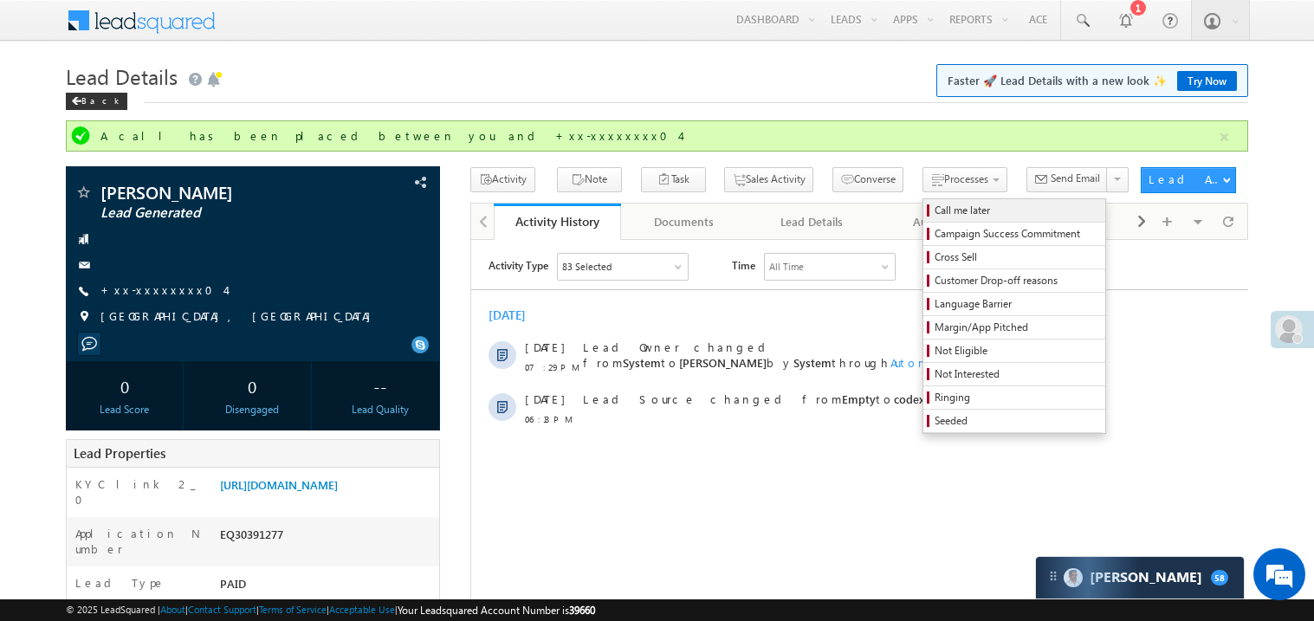
click at [935, 216] on span "Call me later" at bounding box center [1017, 211] width 165 height 16
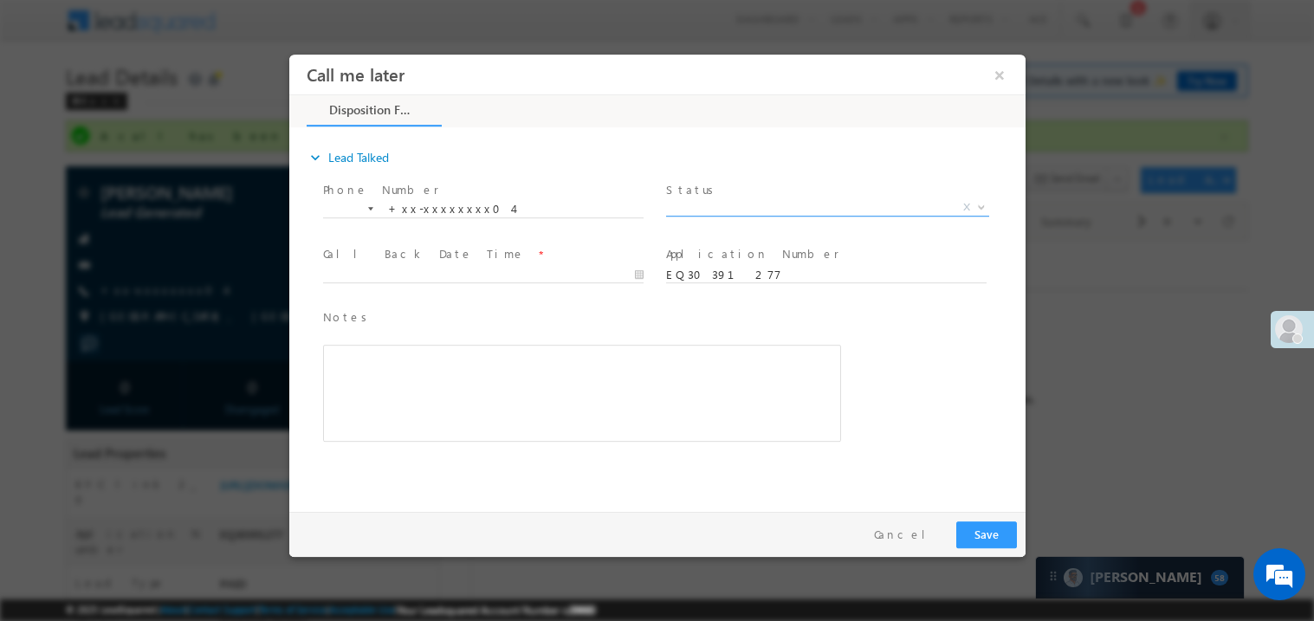
click at [716, 206] on span "X" at bounding box center [826, 206] width 323 height 17
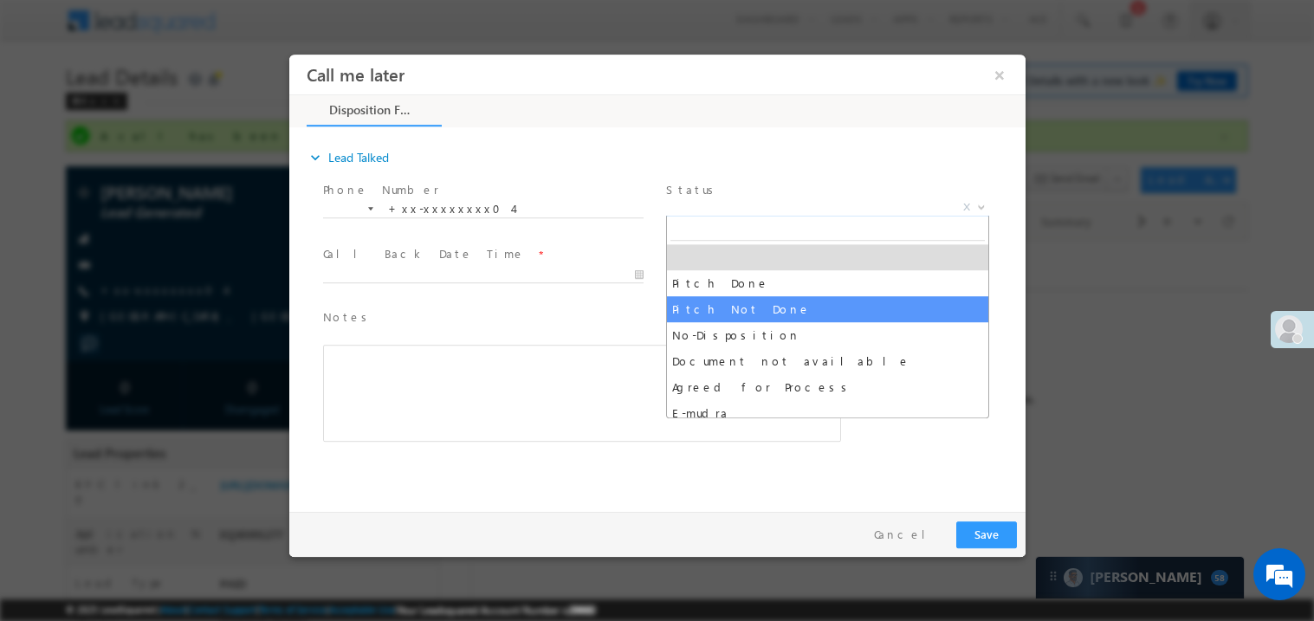
select select "Pitch Not Done"
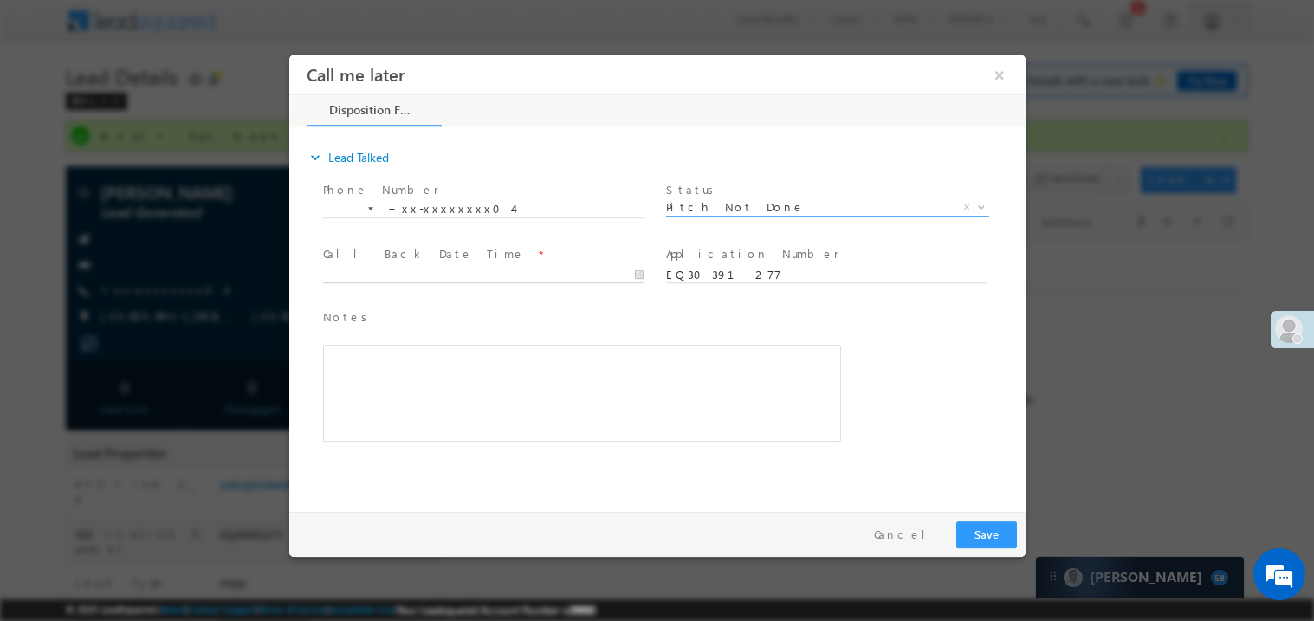
click at [447, 272] on body "Call me later ×" at bounding box center [656, 279] width 736 height 450
type input "[DATE] 7:37 PM"
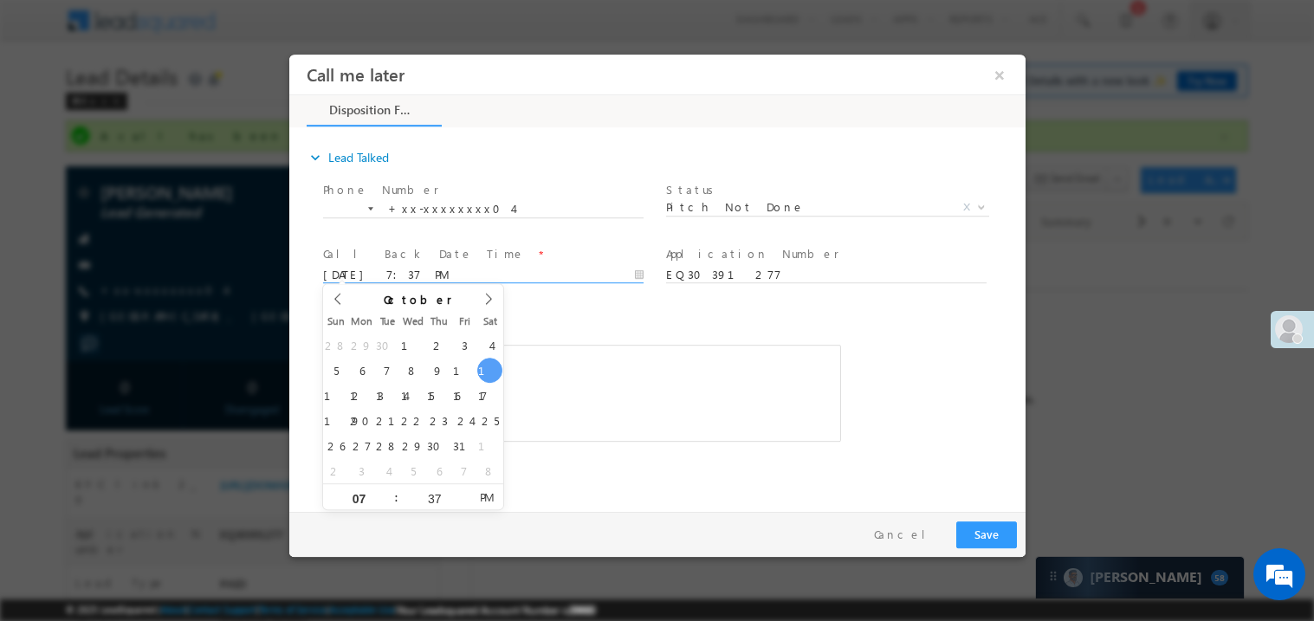
click at [650, 455] on span at bounding box center [568, 449] width 492 height 19
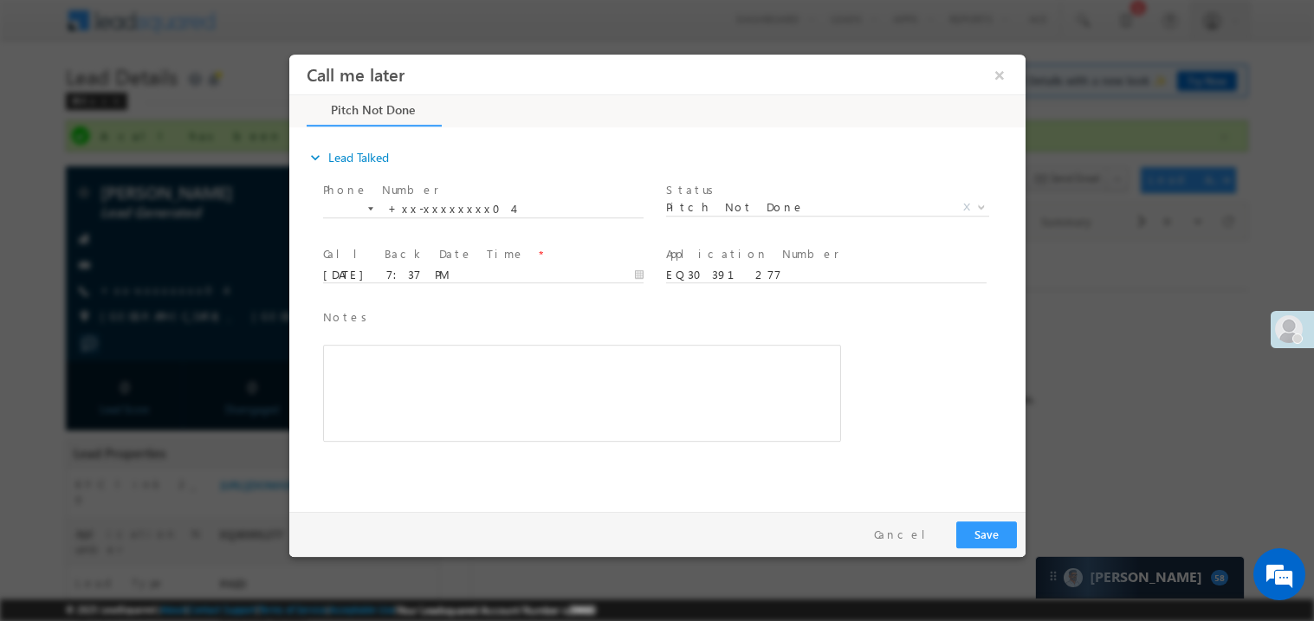
click at [618, 420] on div "Rich Text Editor, 40788eee-0fb2-11ec-a811-0adc8a9d82c2__tab1__section1__Notes__…" at bounding box center [581, 392] width 518 height 97
click at [991, 534] on button "Save" at bounding box center [985, 534] width 61 height 27
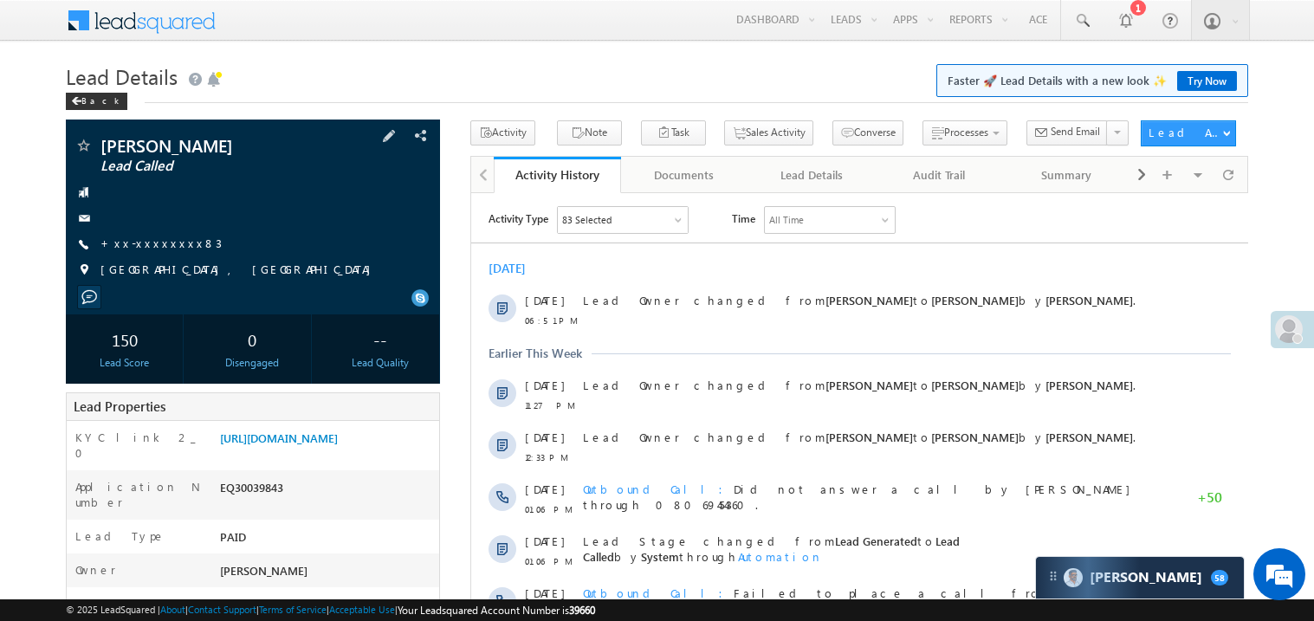
click at [159, 253] on span "+xx-xxxxxxxx83" at bounding box center [160, 244] width 121 height 17
click at [159, 247] on link "+xx-xxxxxxxx83" at bounding box center [160, 243] width 121 height 15
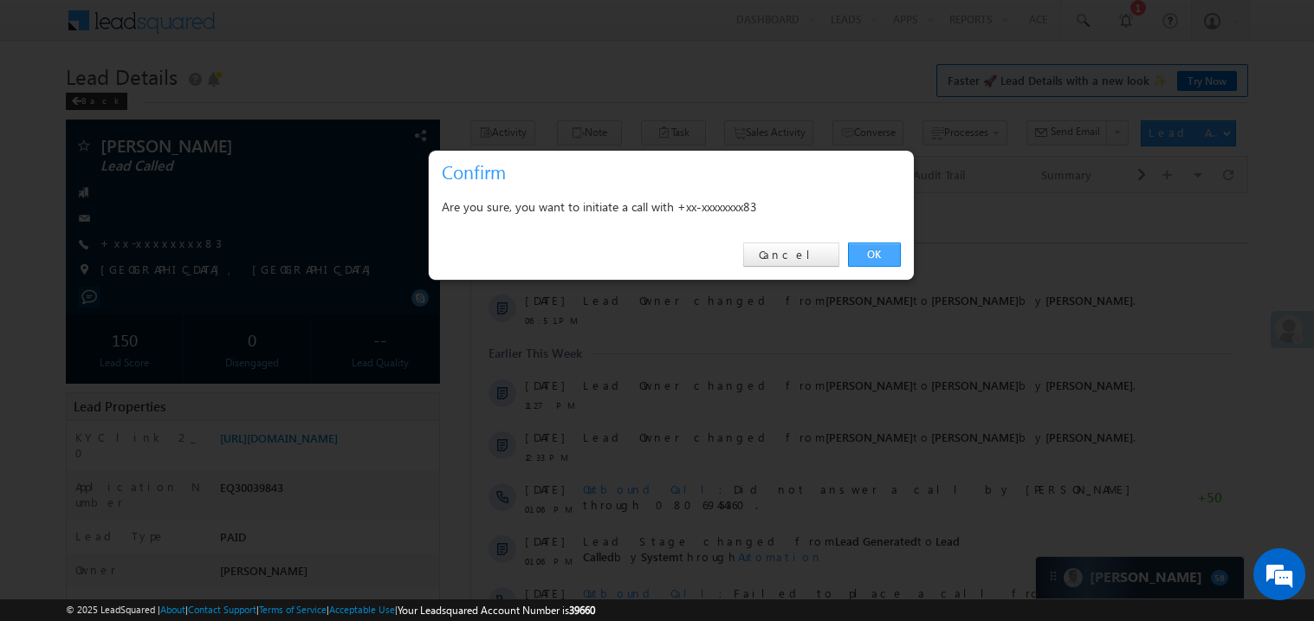
click at [877, 252] on link "OK" at bounding box center [874, 255] width 53 height 24
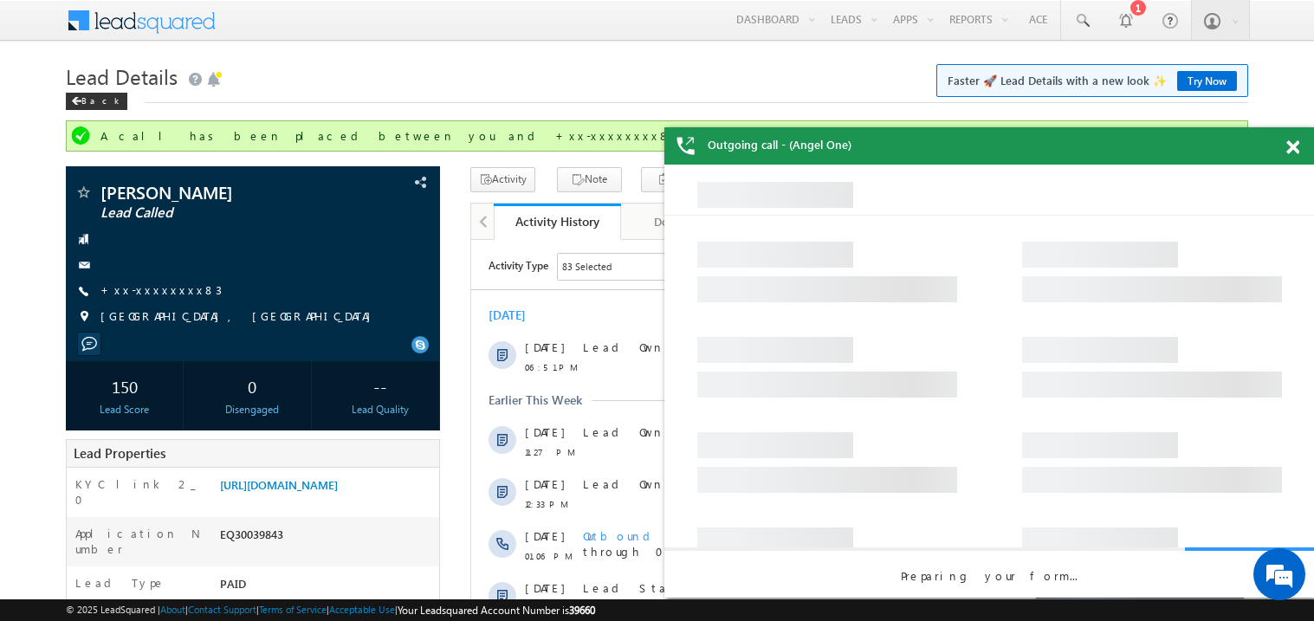
click at [1291, 147] on span at bounding box center [1292, 147] width 13 height 15
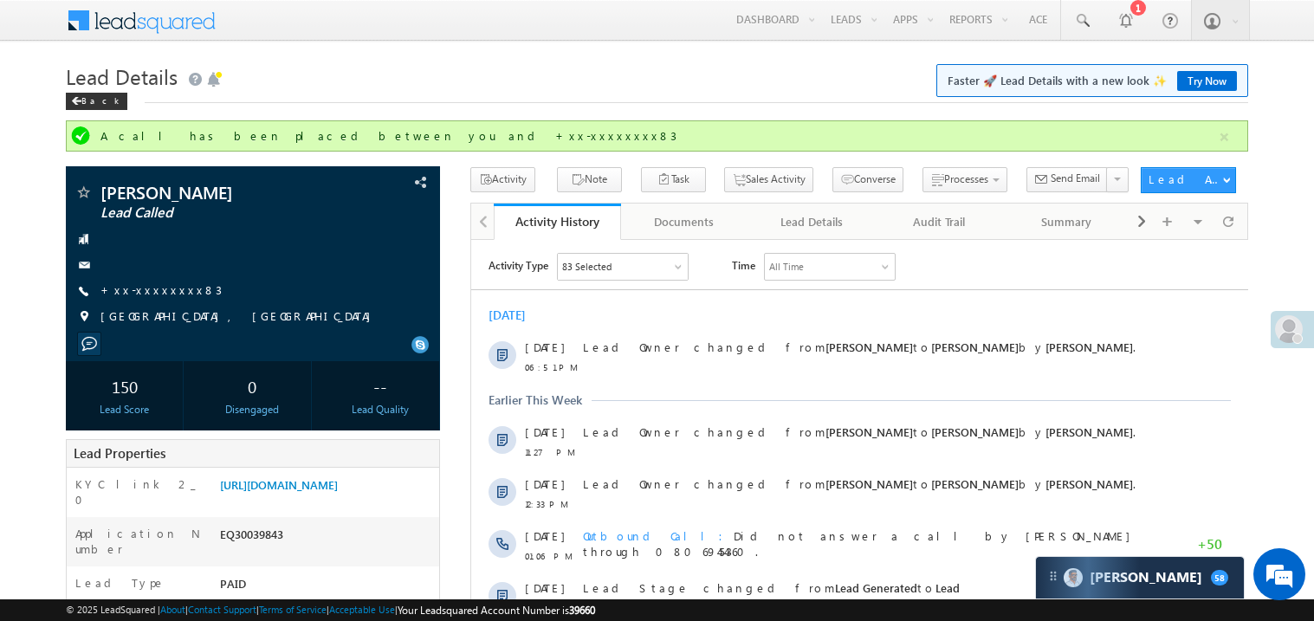
click at [690, 77] on h1 "Lead Details Faster 🚀 Lead Details with a new look ✨ Try Now" at bounding box center [657, 75] width 1182 height 34
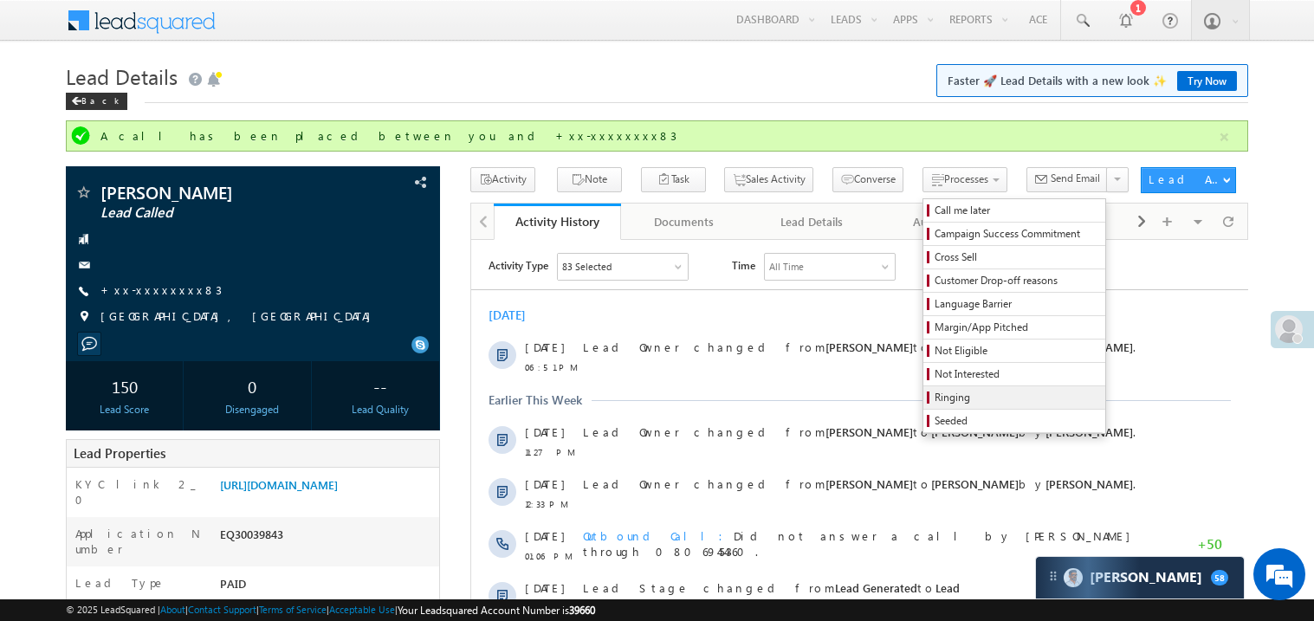
click at [943, 400] on span "Ringing" at bounding box center [1017, 398] width 165 height 16
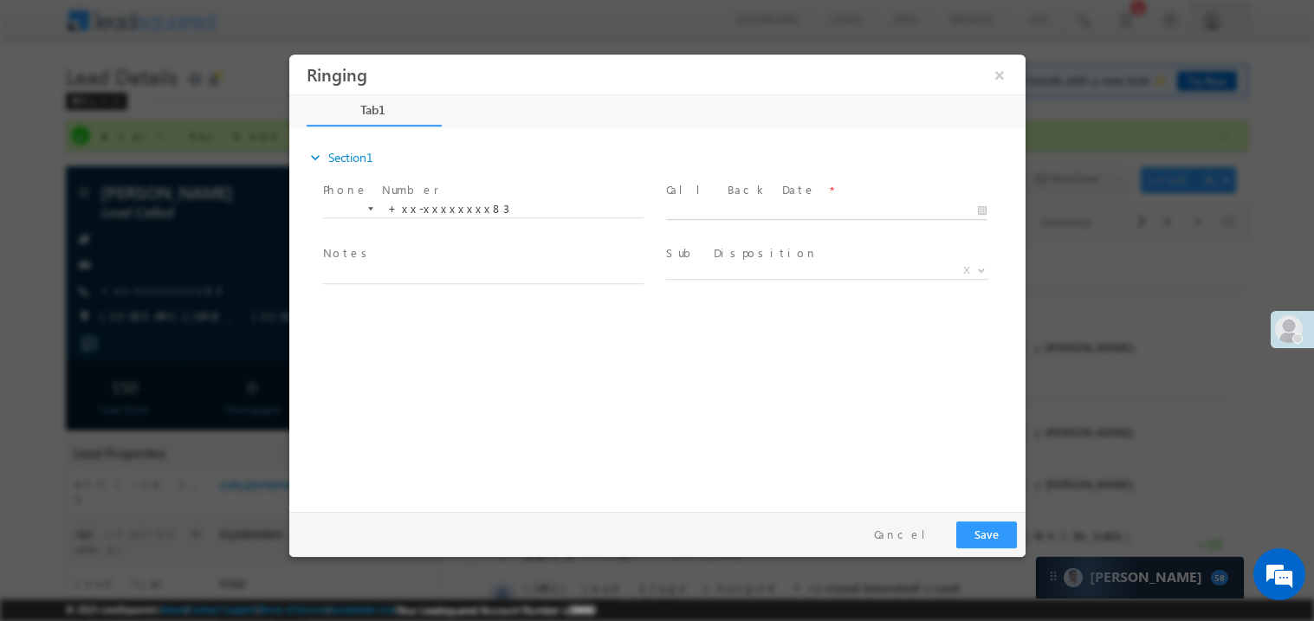
click at [725, 210] on body "Ringing ×" at bounding box center [656, 279] width 736 height 450
type input "[DATE] 7:41 PM"
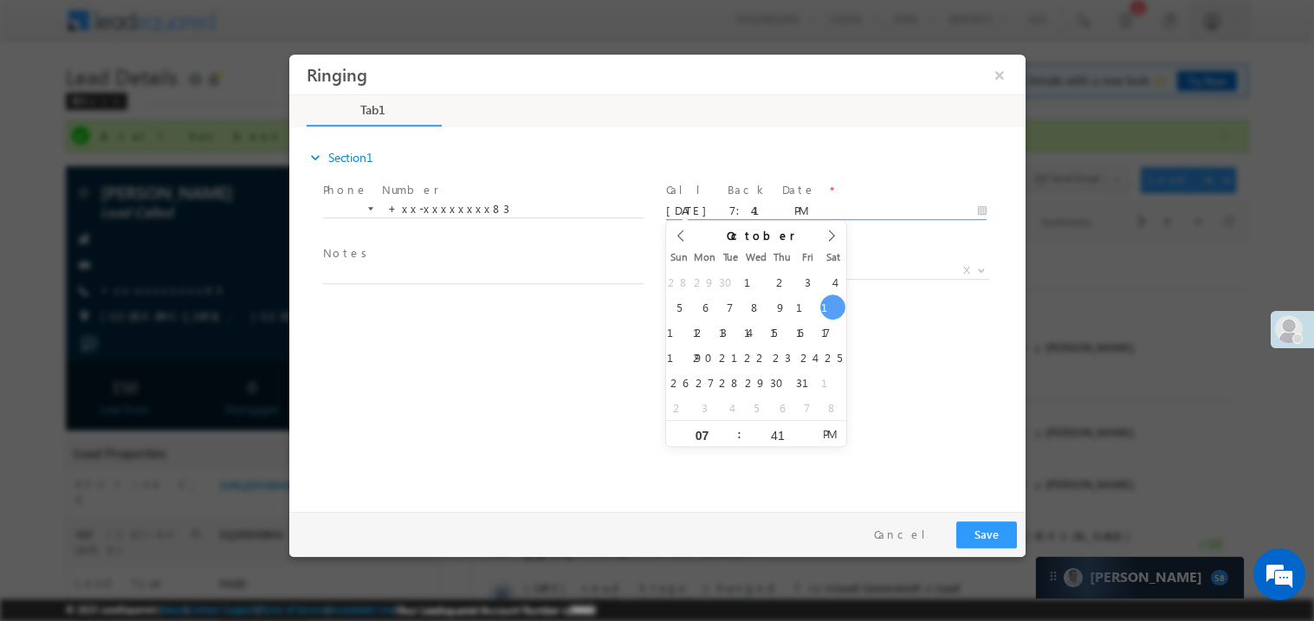
click at [432, 282] on span at bounding box center [482, 291] width 320 height 19
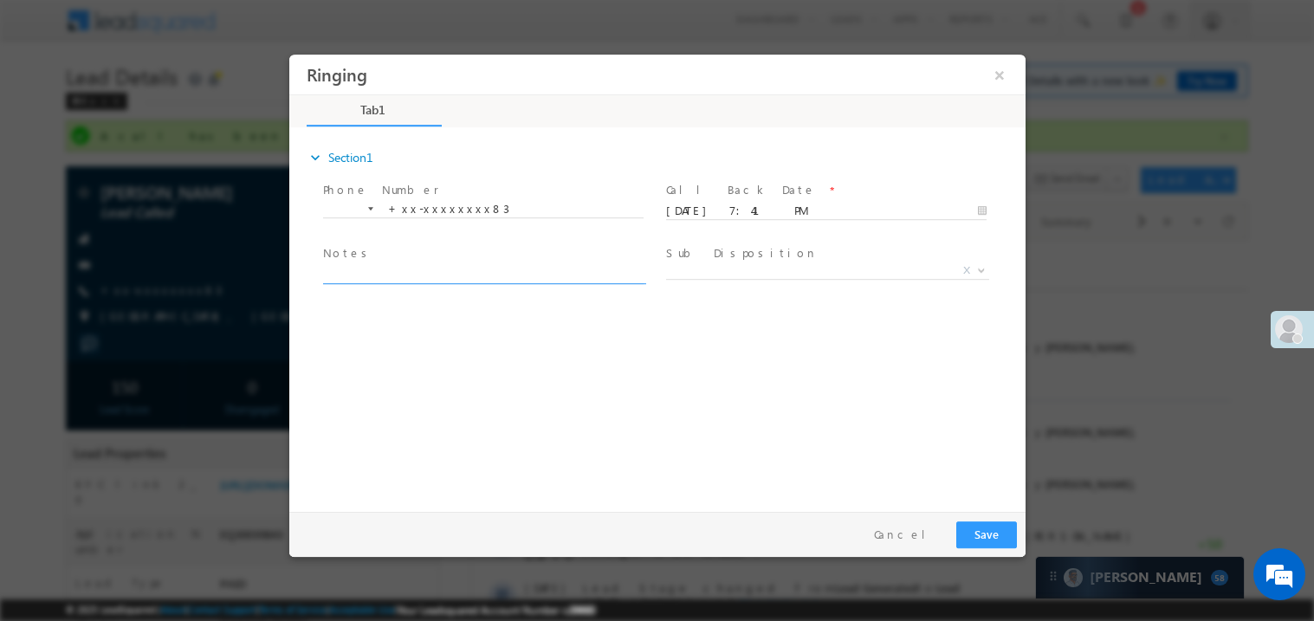
click at [412, 275] on textarea at bounding box center [482, 273] width 321 height 20
type textarea "ring"
click at [731, 279] on span "X" at bounding box center [826, 273] width 323 height 17
click at [732, 276] on span "X" at bounding box center [826, 270] width 323 height 17
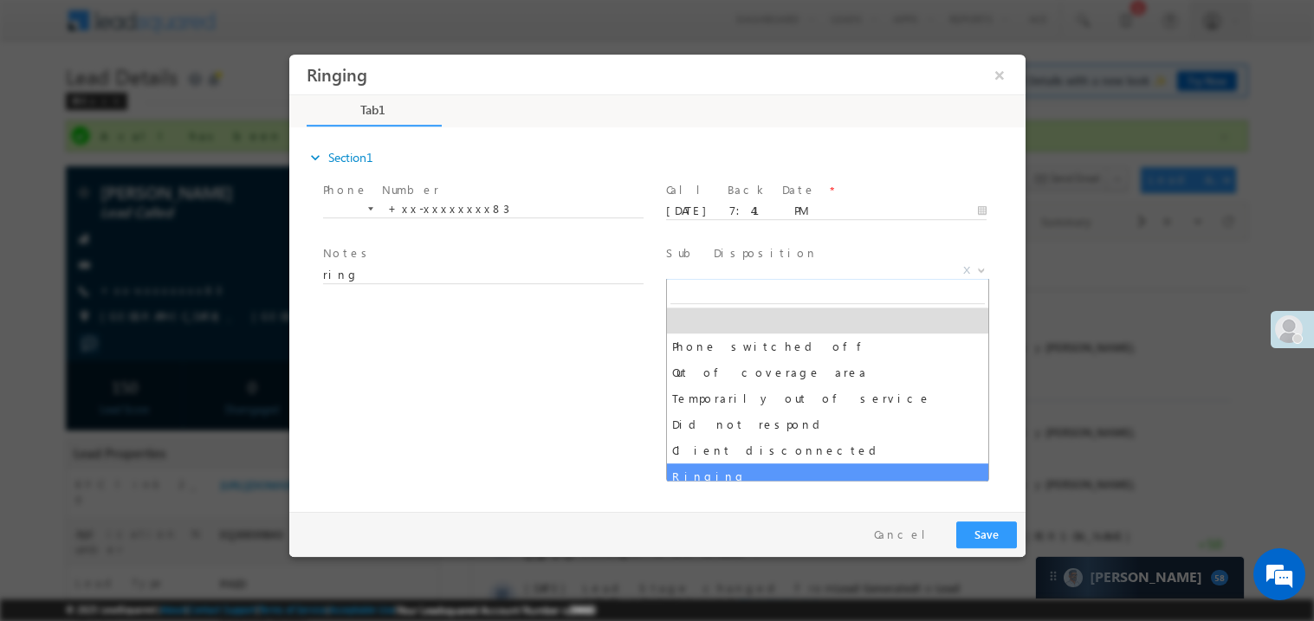
select select "Ringing"
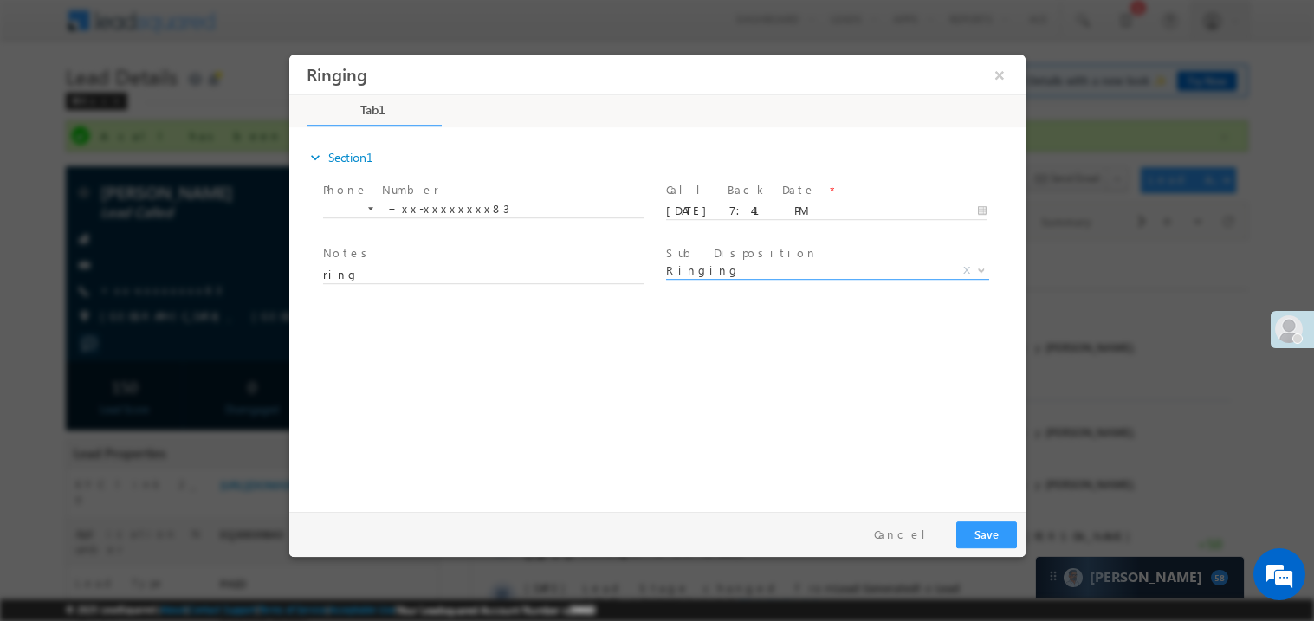
click at [558, 433] on div "expand_more Section1 Phone Number *" at bounding box center [661, 316] width 728 height 374
click at [1007, 535] on button "Save" at bounding box center [985, 534] width 61 height 27
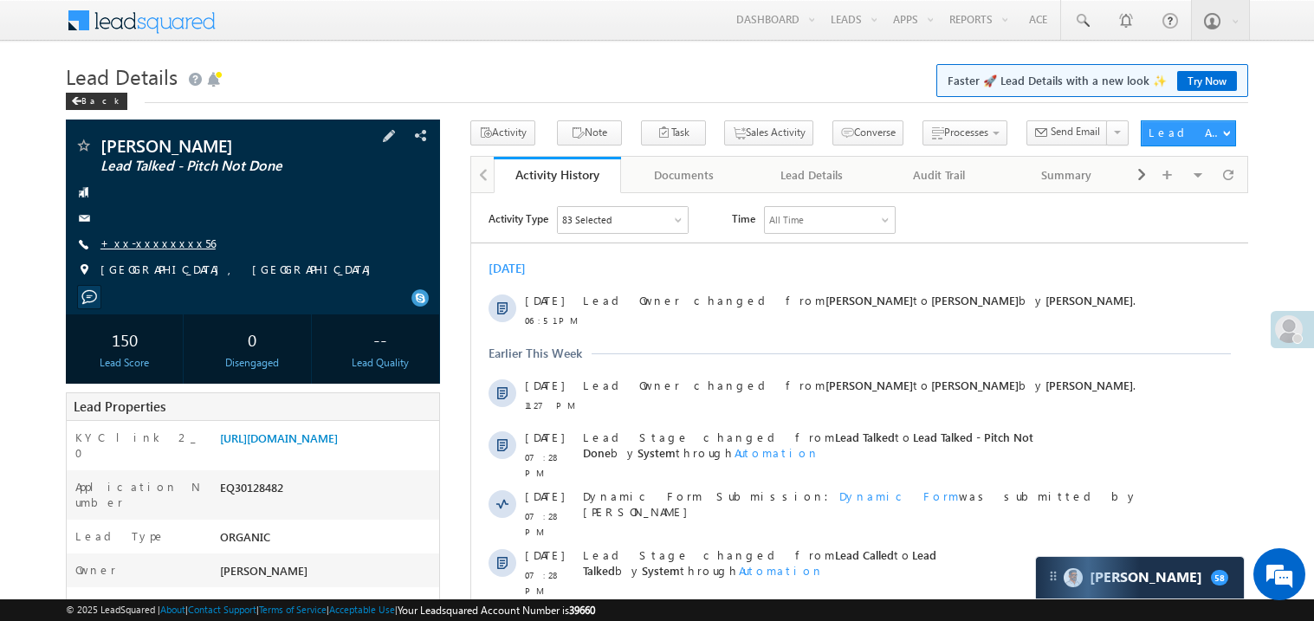
click at [163, 242] on link "+xx-xxxxxxxx56" at bounding box center [157, 243] width 115 height 15
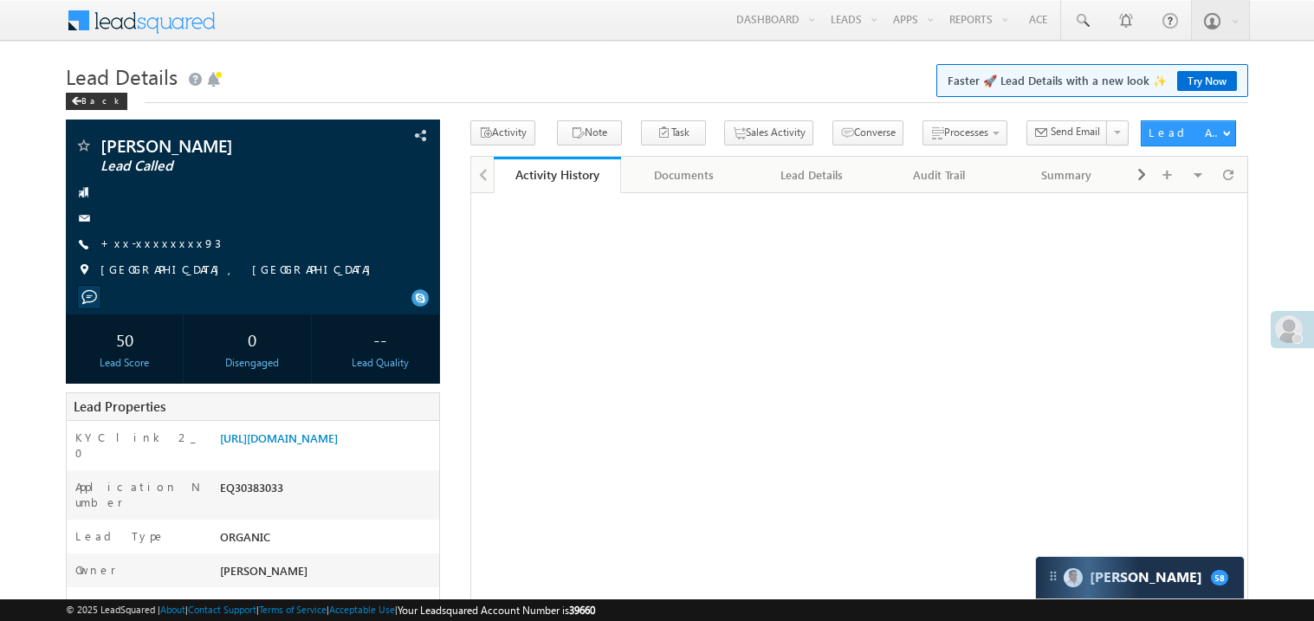
click at [160, 241] on link "+xx-xxxxxxxx93" at bounding box center [160, 243] width 120 height 15
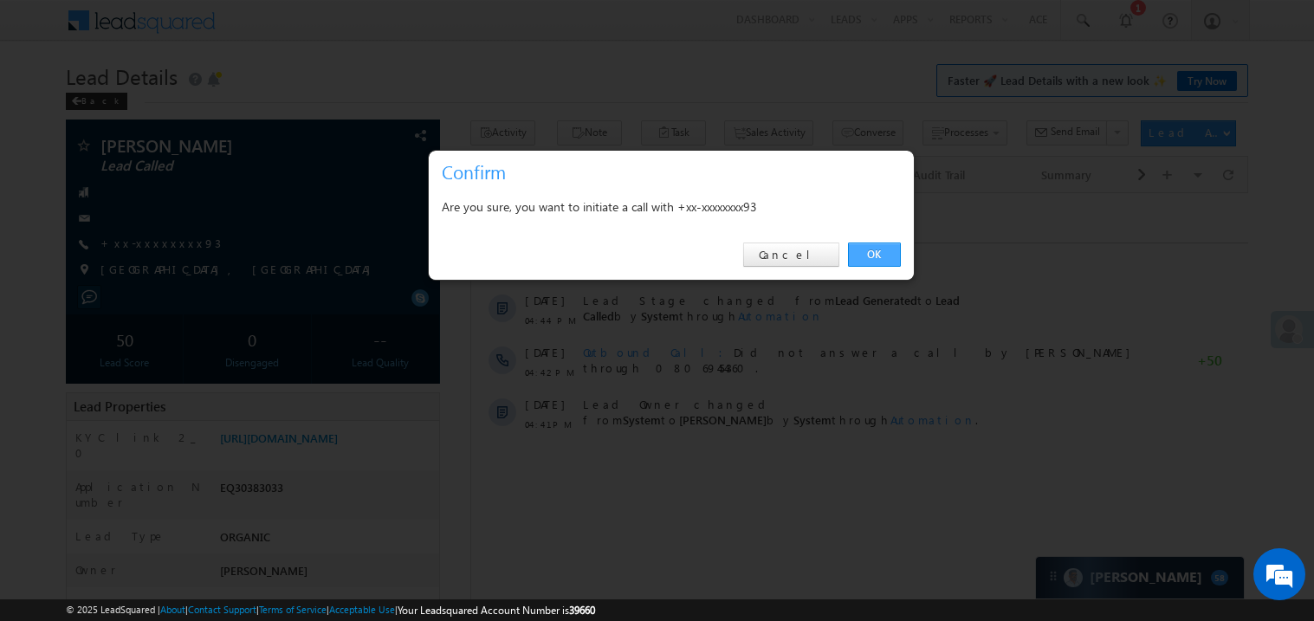
click at [877, 253] on link "OK" at bounding box center [874, 255] width 53 height 24
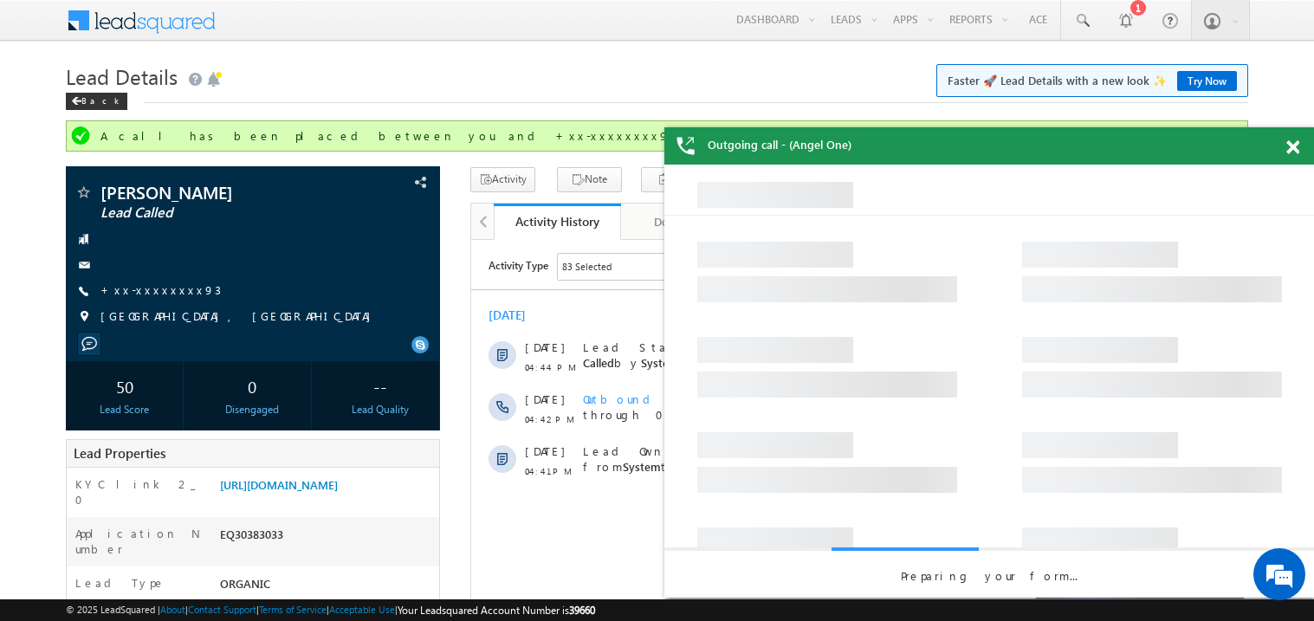
click at [1290, 151] on span at bounding box center [1292, 147] width 13 height 15
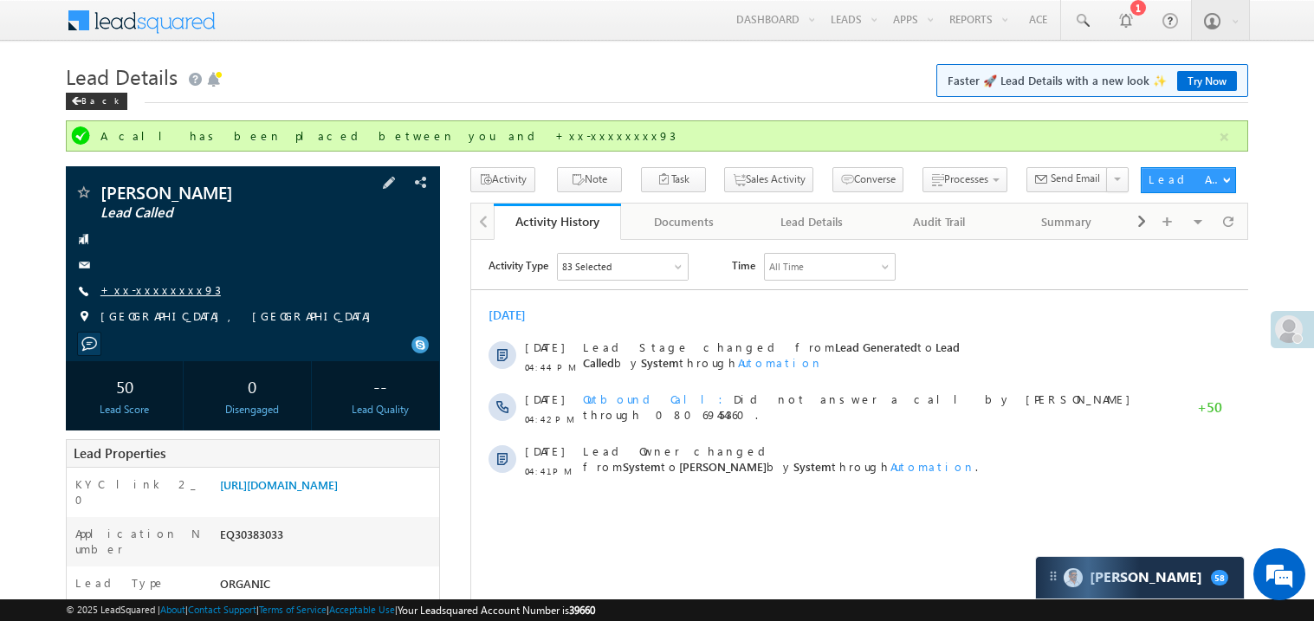
click at [155, 293] on link "+xx-xxxxxxxx93" at bounding box center [160, 289] width 120 height 15
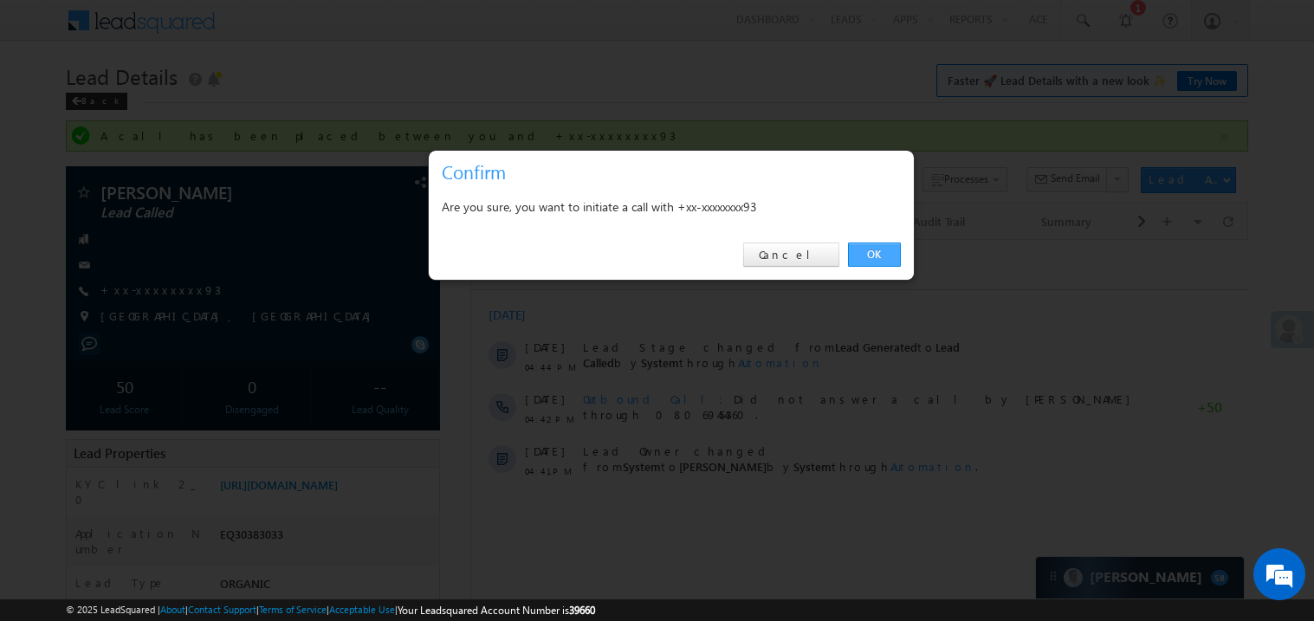
click at [873, 250] on link "OK" at bounding box center [874, 255] width 53 height 24
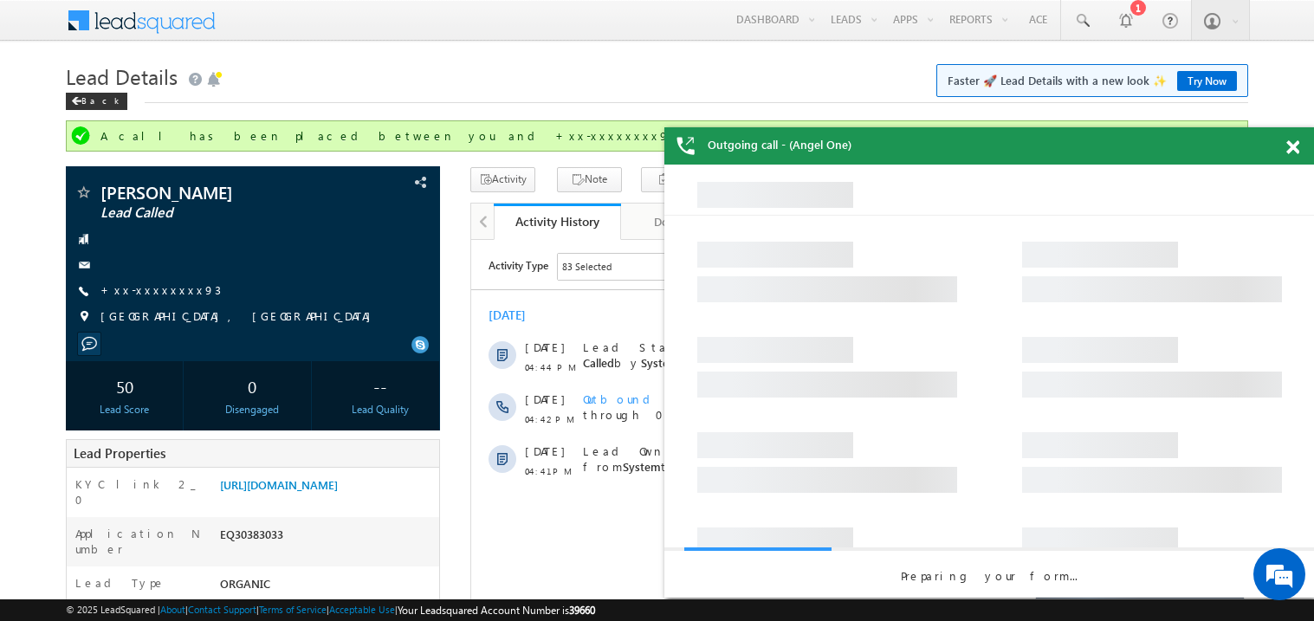
click at [1298, 149] on span at bounding box center [1292, 147] width 13 height 15
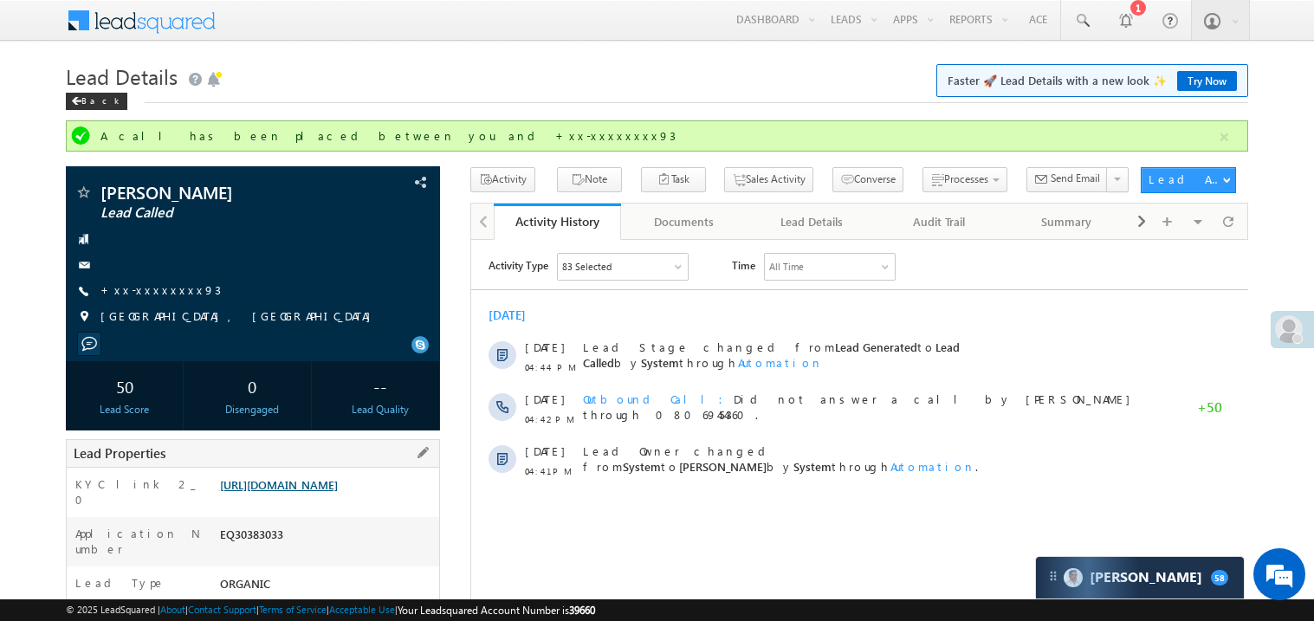
click at [309, 492] on link "https://angelbroking1-pk3em7sa.customui-test.leadsquared.com?leadId=5a1bac72-44…" at bounding box center [279, 484] width 118 height 15
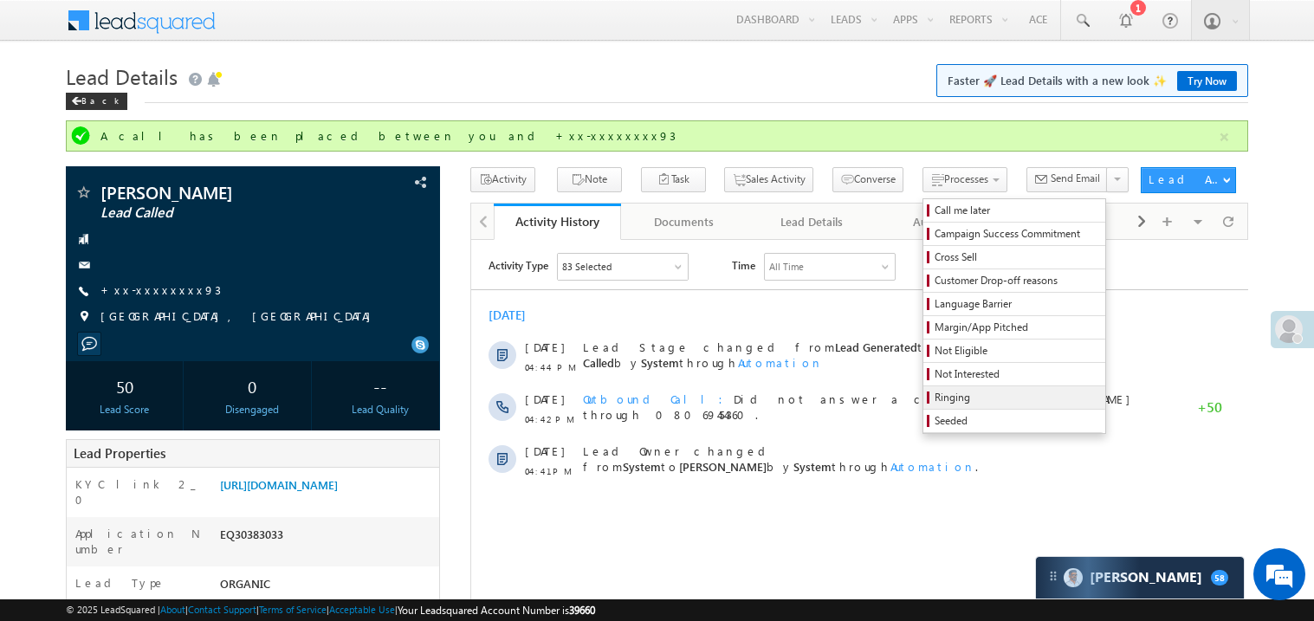
click at [958, 396] on span "Ringing" at bounding box center [1017, 398] width 165 height 16
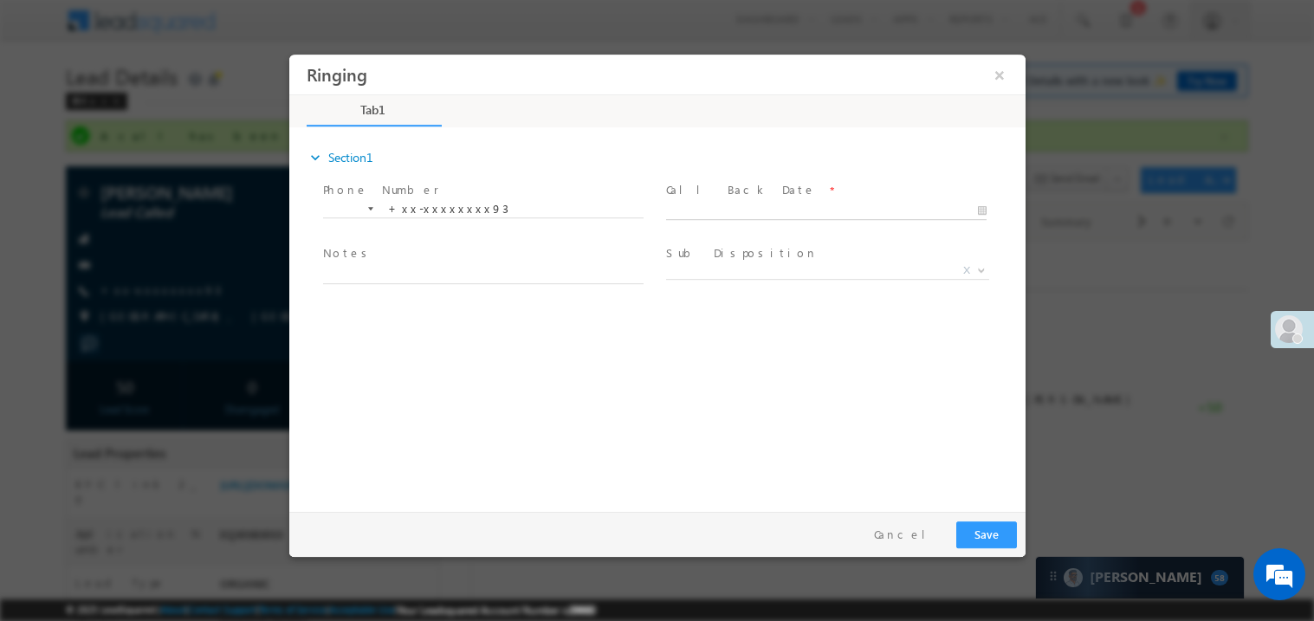
click at [735, 205] on body "Ringing ×" at bounding box center [656, 279] width 736 height 450
type input "10/11/25 7:43 PM"
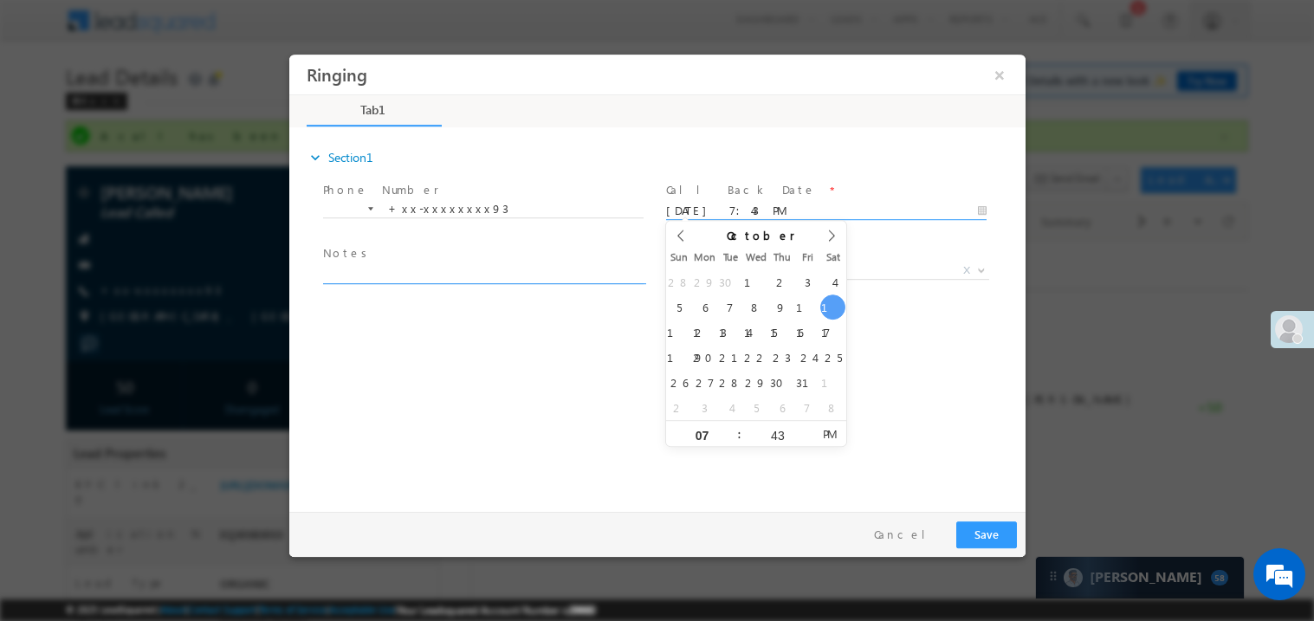
click at [417, 271] on textarea at bounding box center [482, 273] width 321 height 20
type textarea "ring"
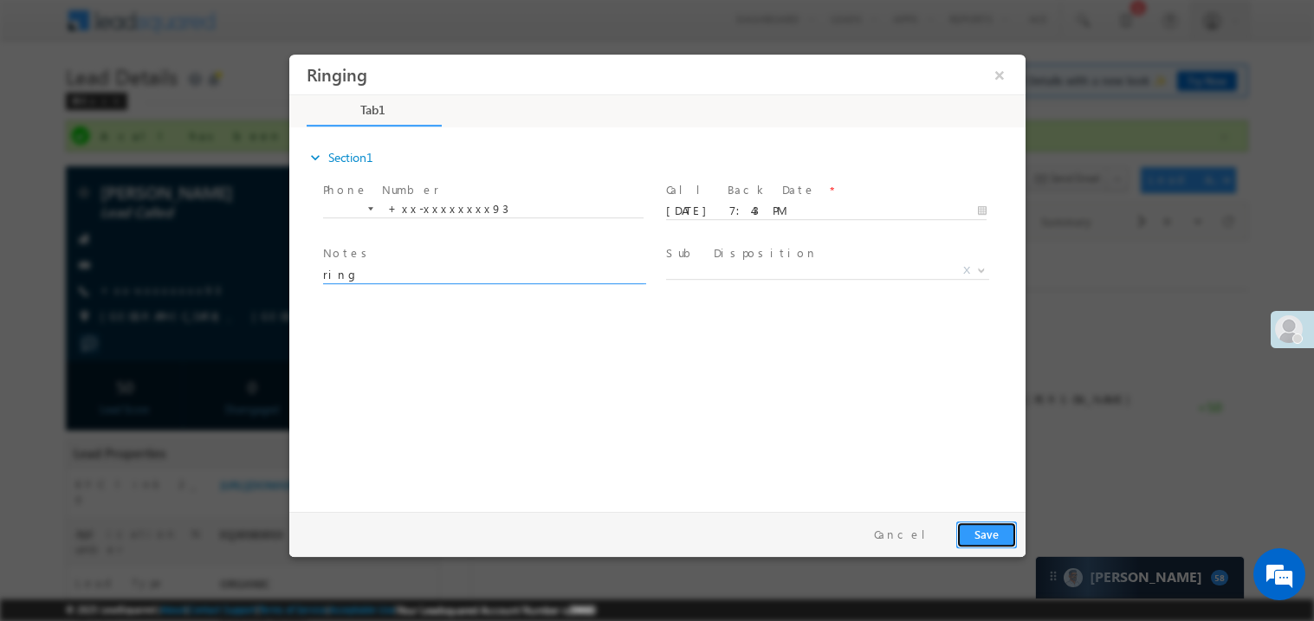
click at [985, 533] on button "Save" at bounding box center [985, 534] width 61 height 27
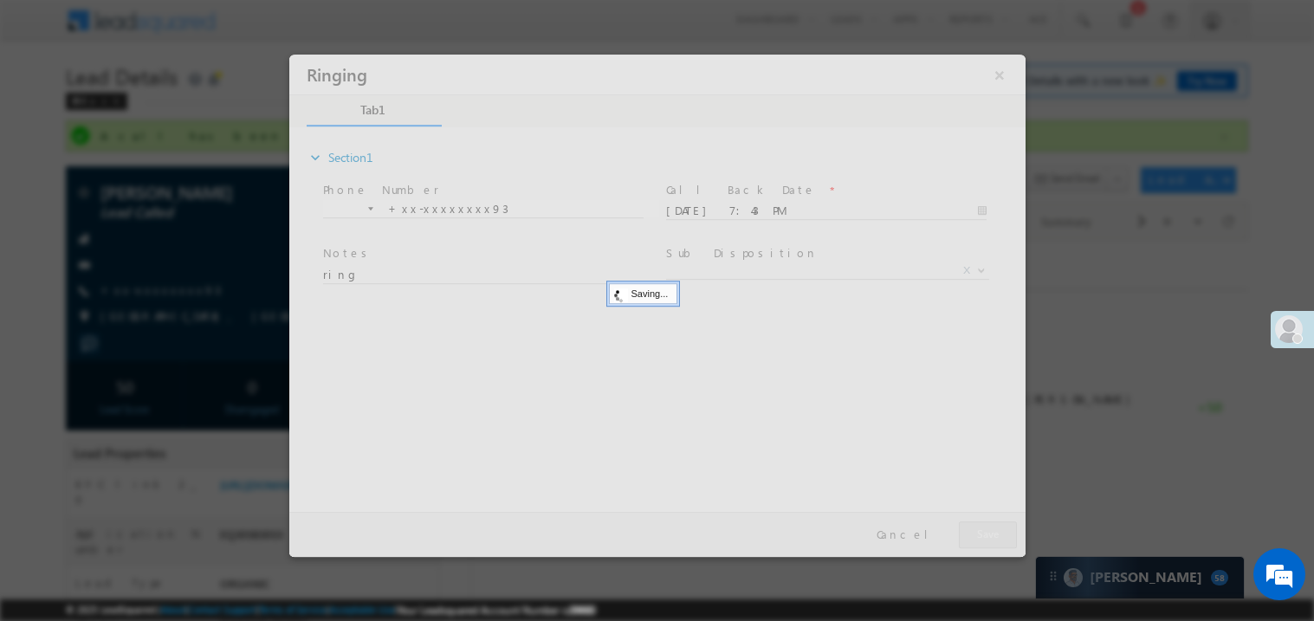
click at [985, 533] on div at bounding box center [656, 305] width 736 height 502
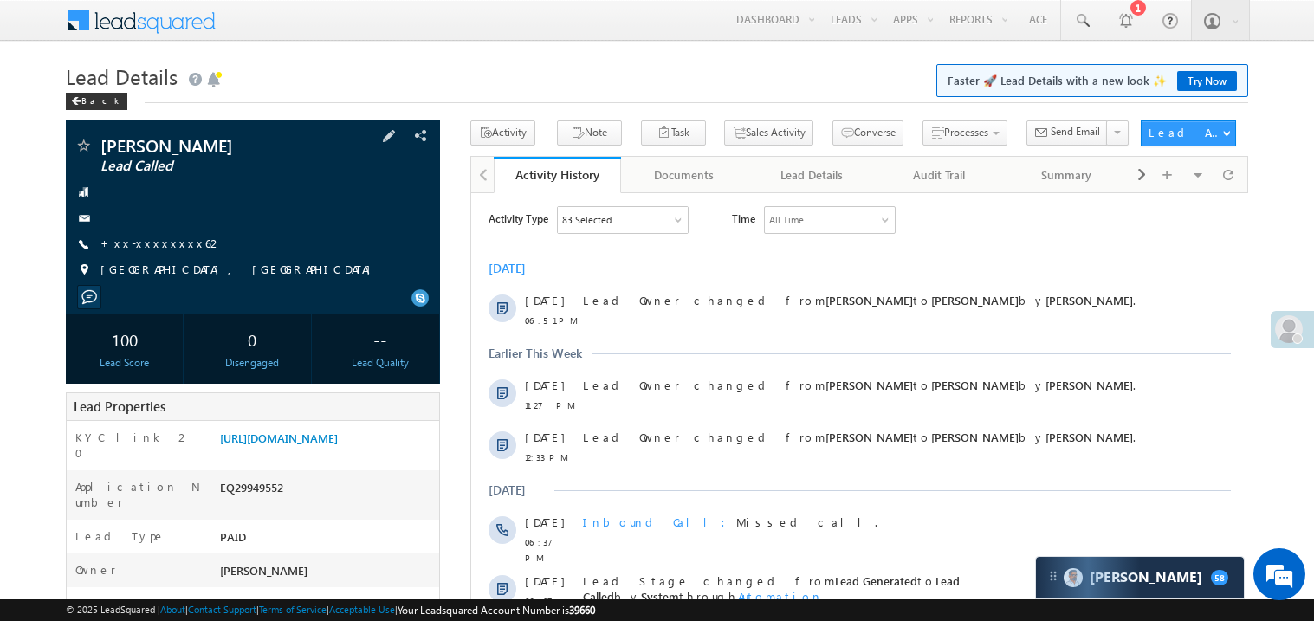
click at [162, 240] on link "+xx-xxxxxxxx62" at bounding box center [161, 243] width 122 height 15
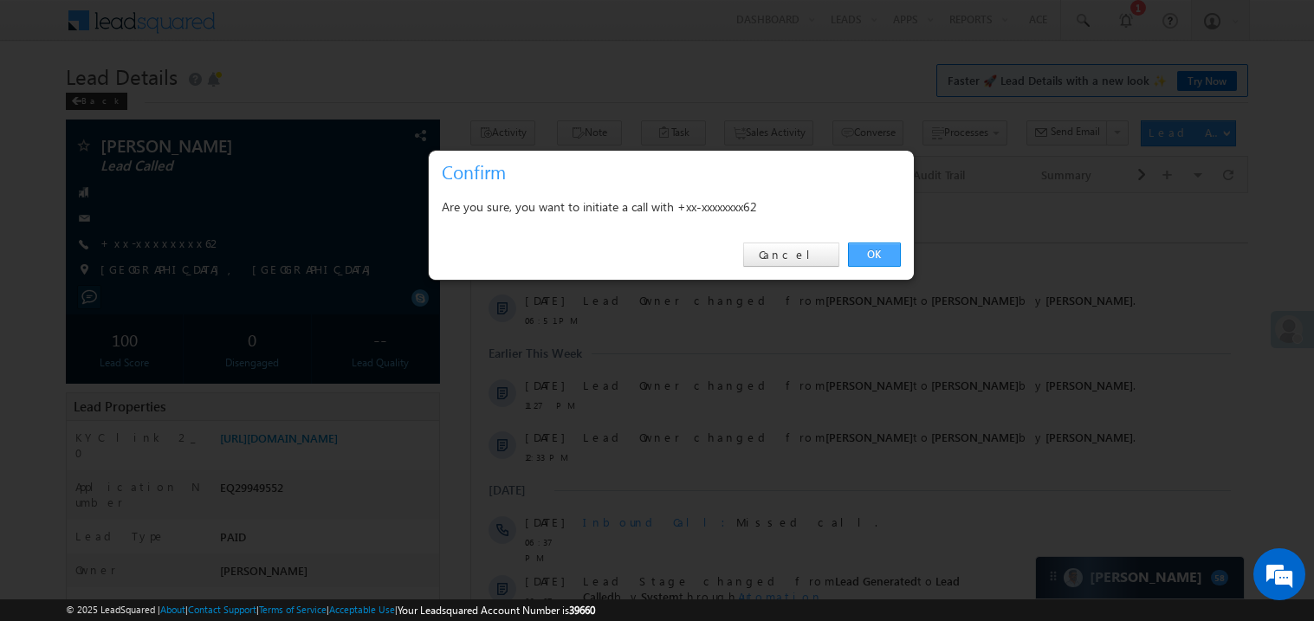
click at [873, 252] on link "OK" at bounding box center [874, 255] width 53 height 24
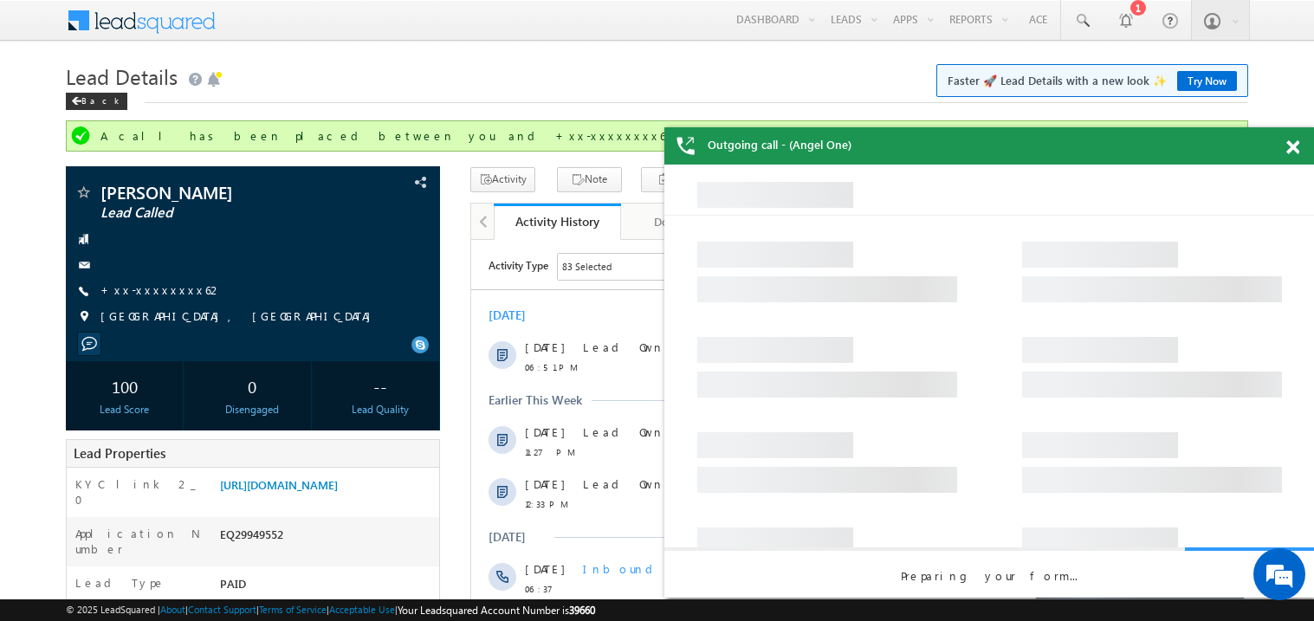
click at [1293, 143] on span at bounding box center [1292, 147] width 13 height 15
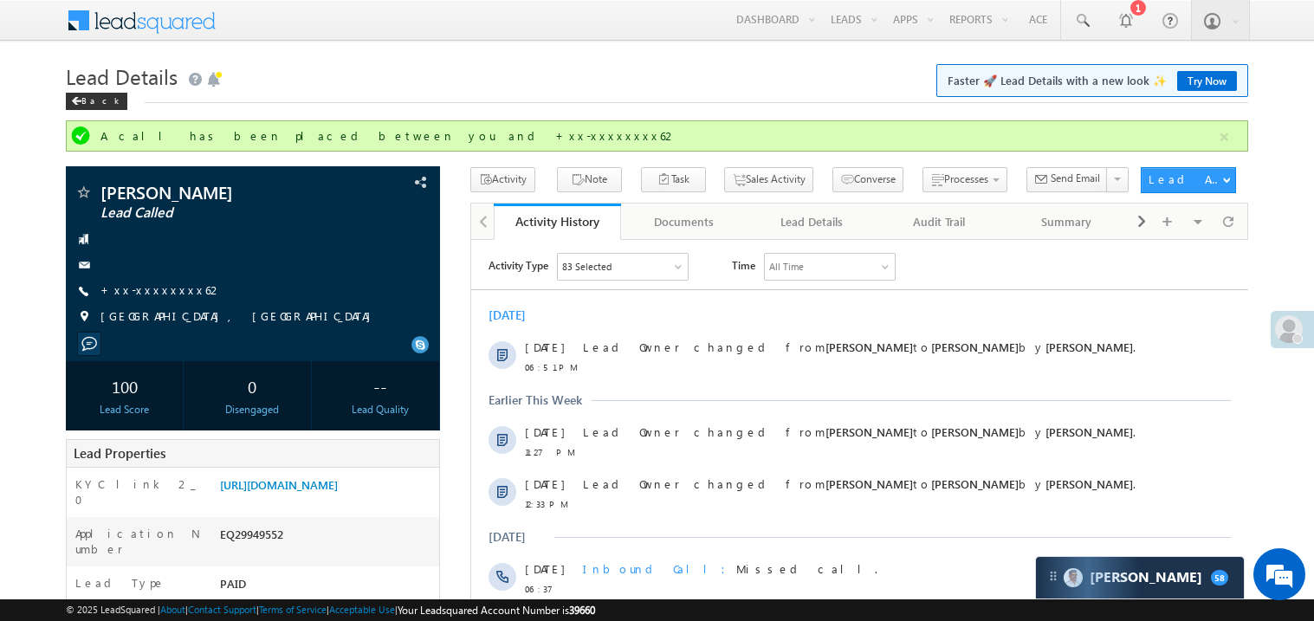
click at [366, 65] on h1 "Lead Details Faster 🚀 Lead Details with a new look ✨ Try Now" at bounding box center [657, 75] width 1182 height 34
click at [649, 301] on div "Today 11 Oct 06:51 PM Lead Owner changed from Amit Padval to Madhavi Sumit by M…" at bounding box center [858, 588] width 777 height 580
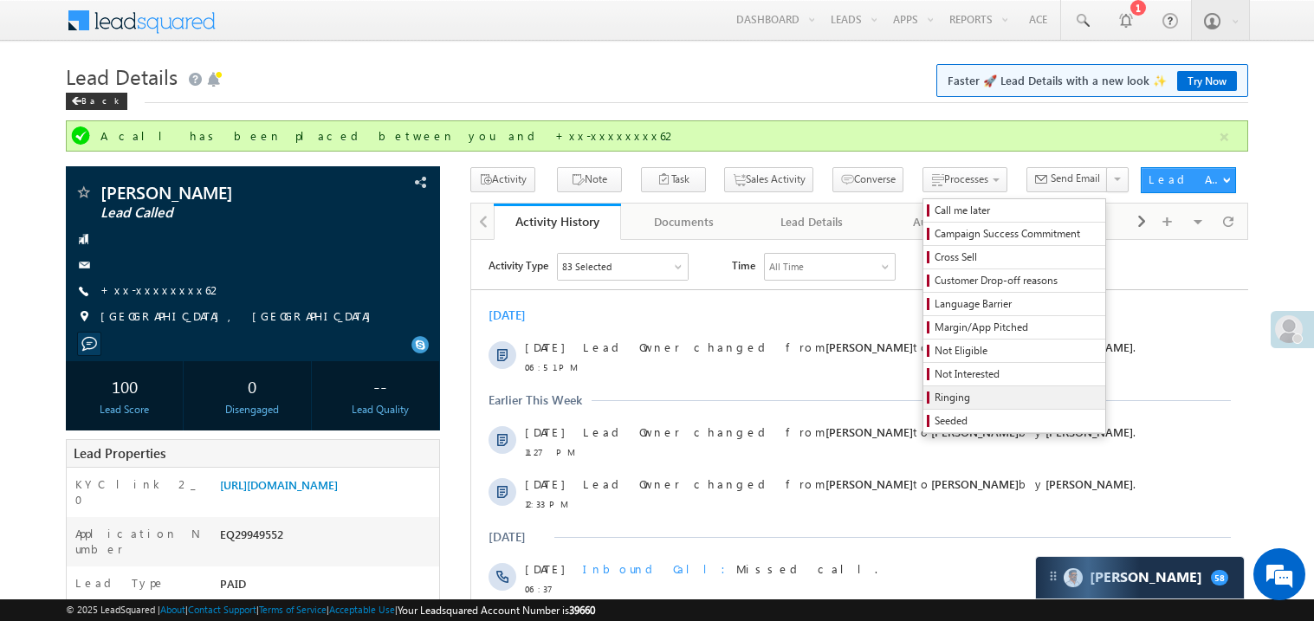
click at [970, 399] on span "Ringing" at bounding box center [1017, 398] width 165 height 16
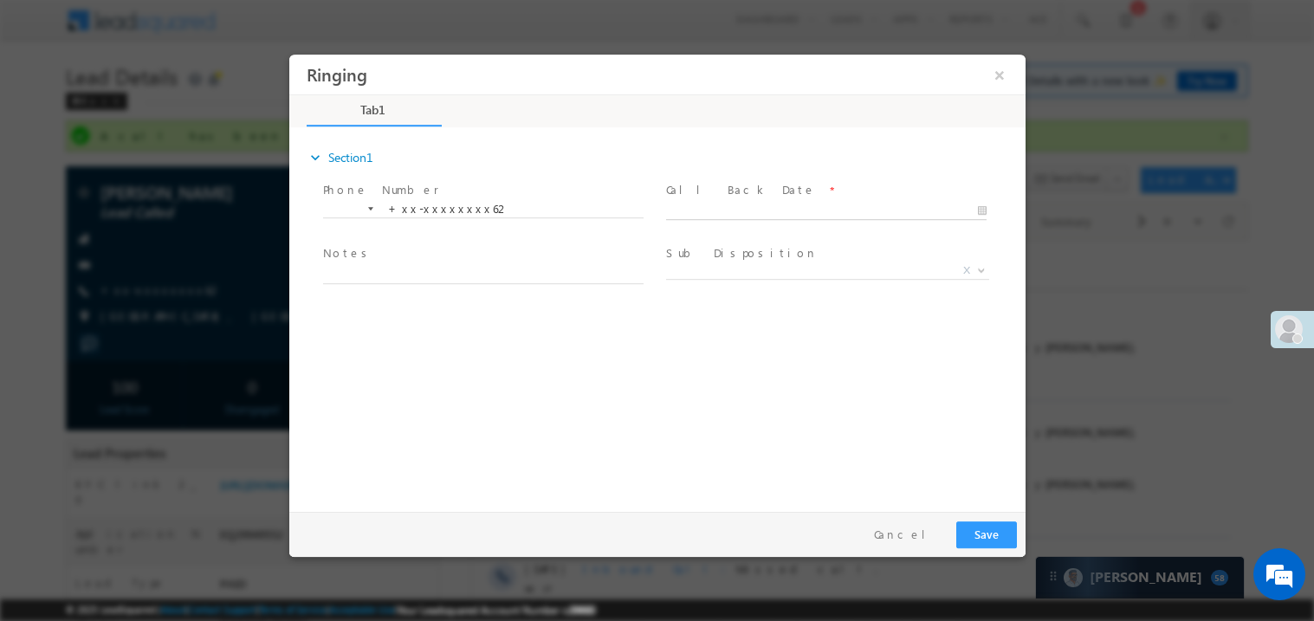
click at [723, 204] on body "Ringing ×" at bounding box center [656, 279] width 736 height 450
type input "10/11/25 7:44 PM"
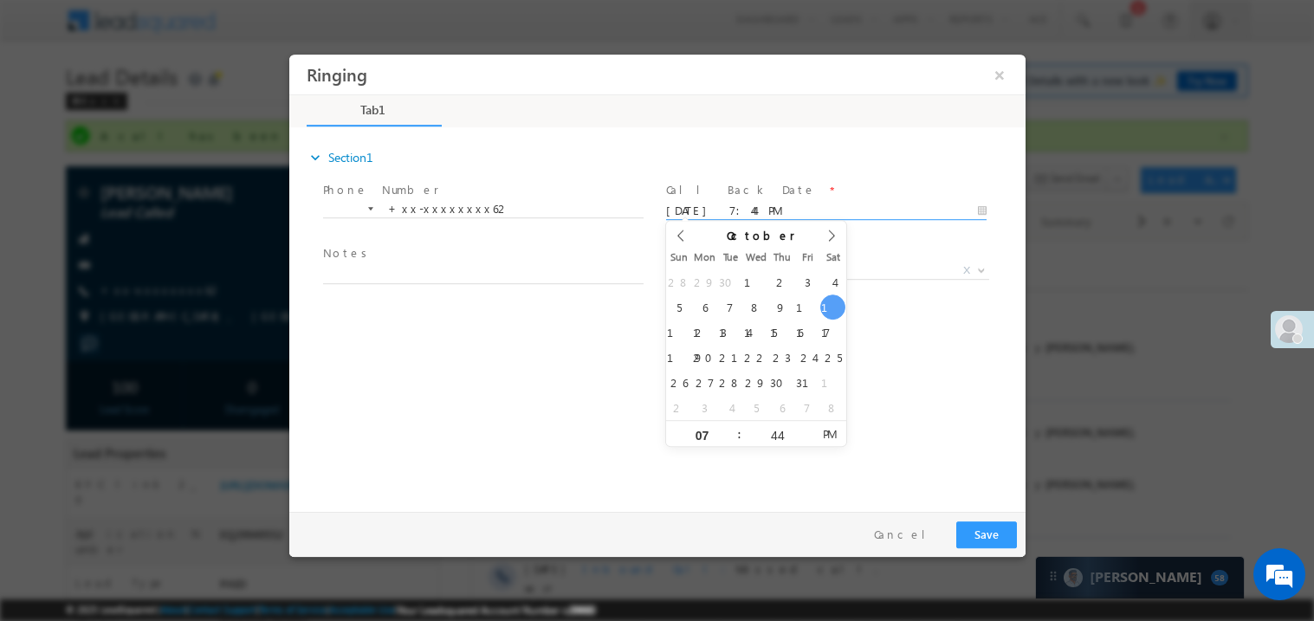
click at [449, 262] on span "Notes *" at bounding box center [482, 253] width 320 height 19
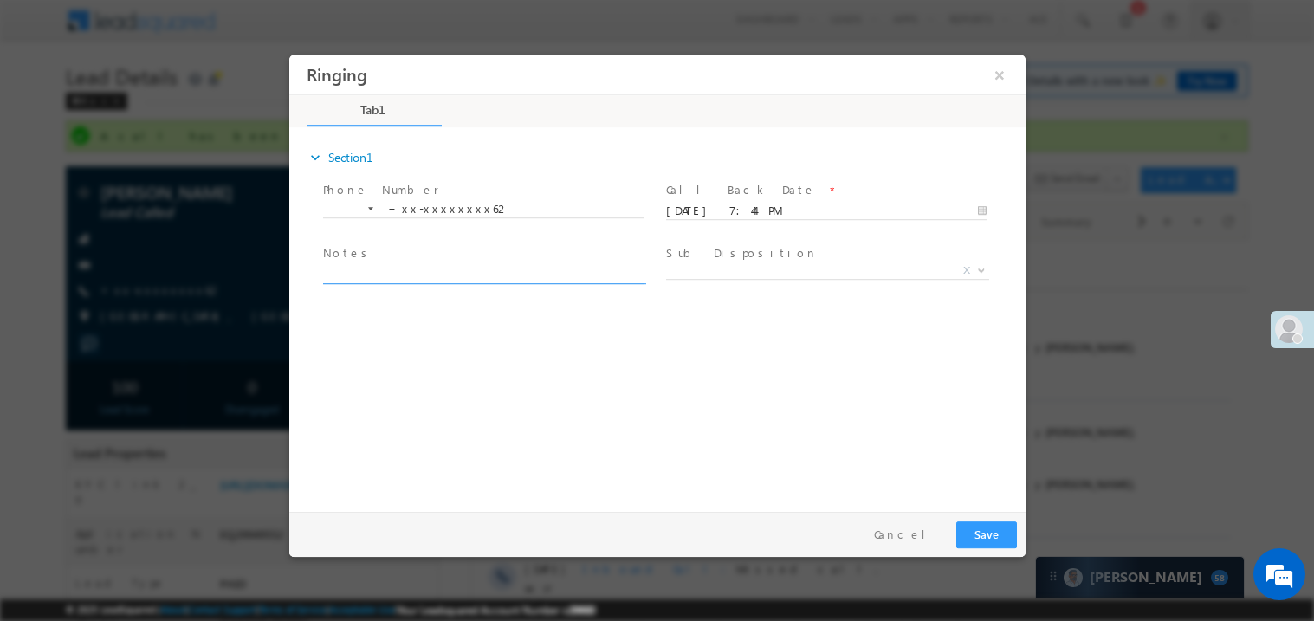
click at [428, 276] on textarea at bounding box center [482, 273] width 321 height 20
type textarea "ring"
click at [740, 272] on span "X" at bounding box center [826, 270] width 323 height 17
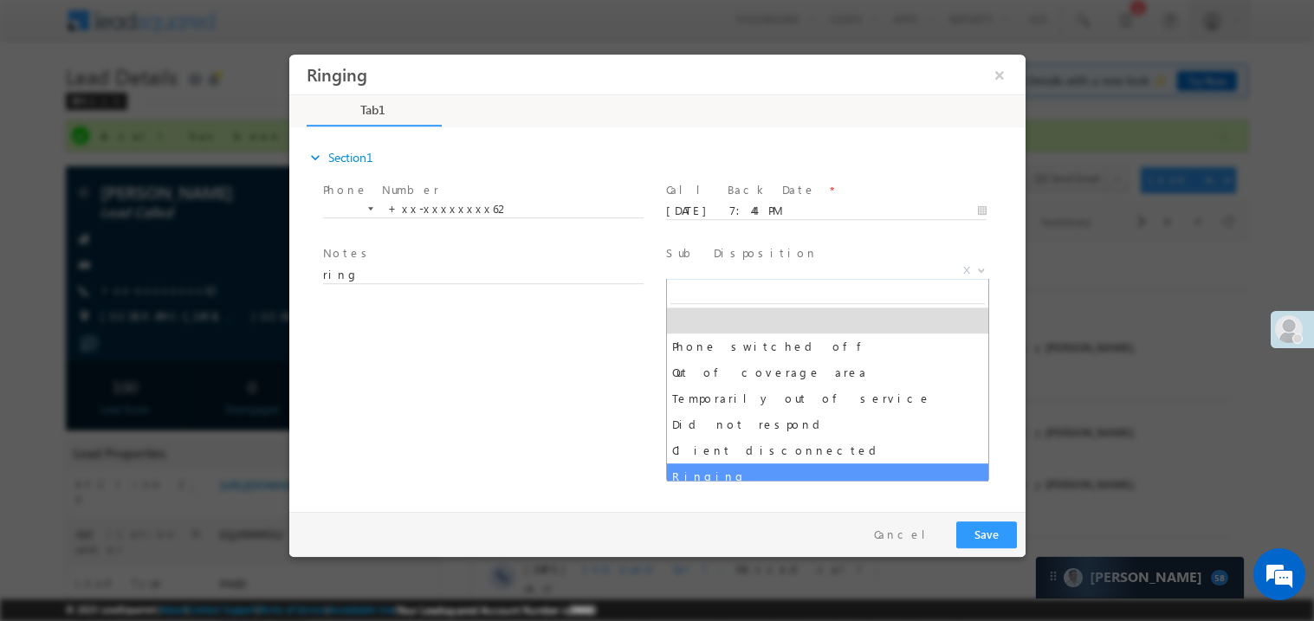
select select "Ringing"
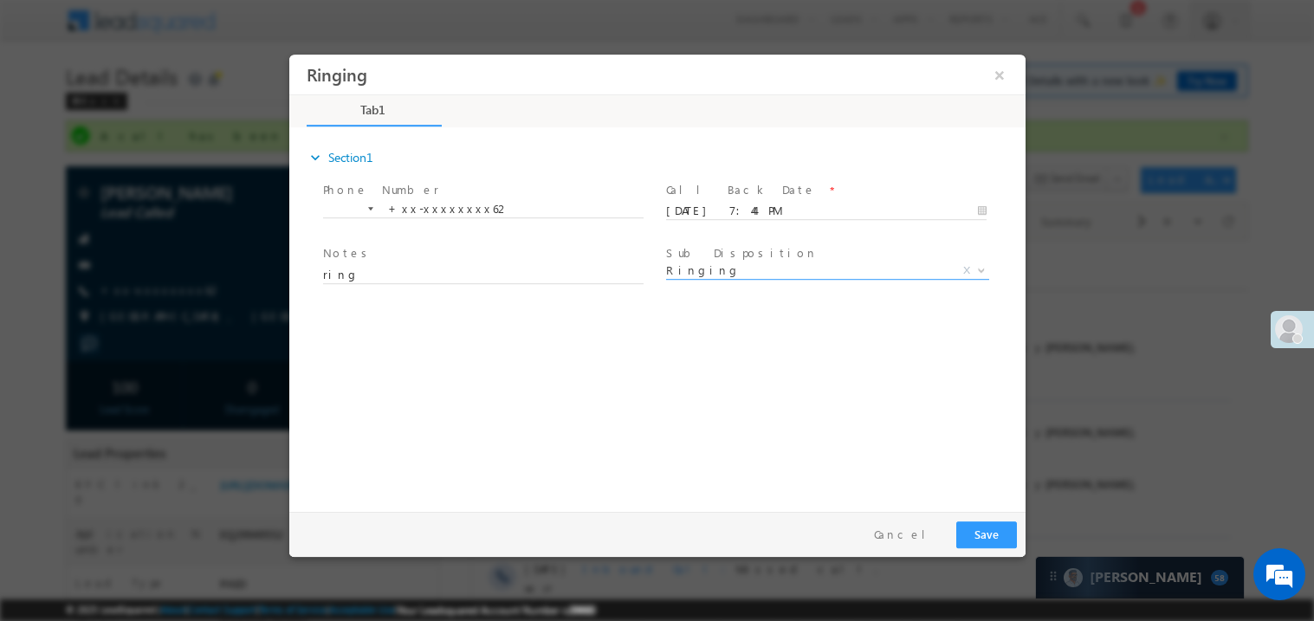
click at [507, 463] on div "expand_more Section1 Phone Number *" at bounding box center [661, 316] width 728 height 374
click at [994, 537] on button "Save" at bounding box center [985, 534] width 61 height 27
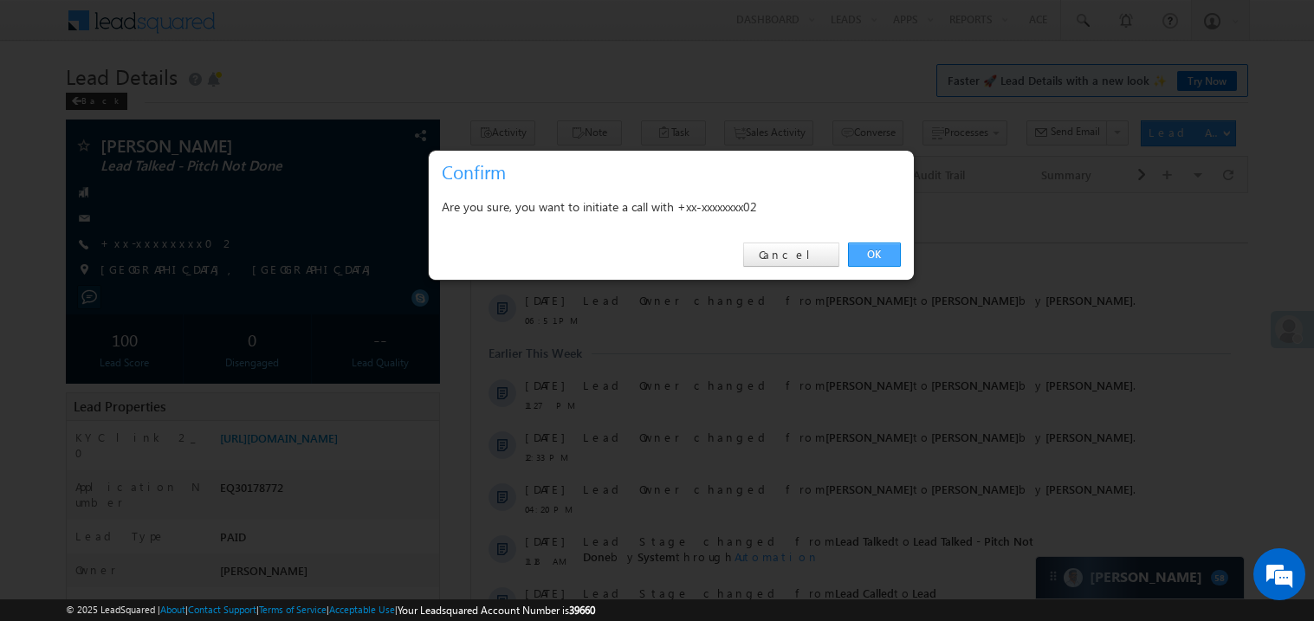
click at [878, 250] on link "OK" at bounding box center [874, 255] width 53 height 24
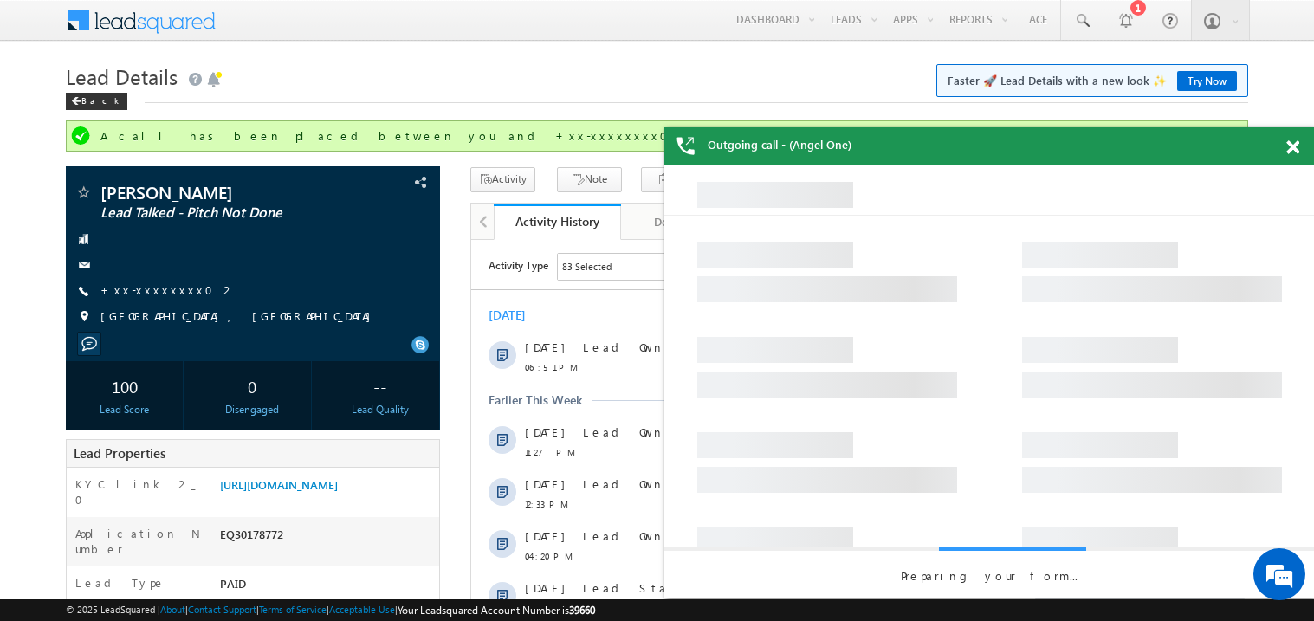
click at [1292, 145] on span at bounding box center [1292, 147] width 13 height 15
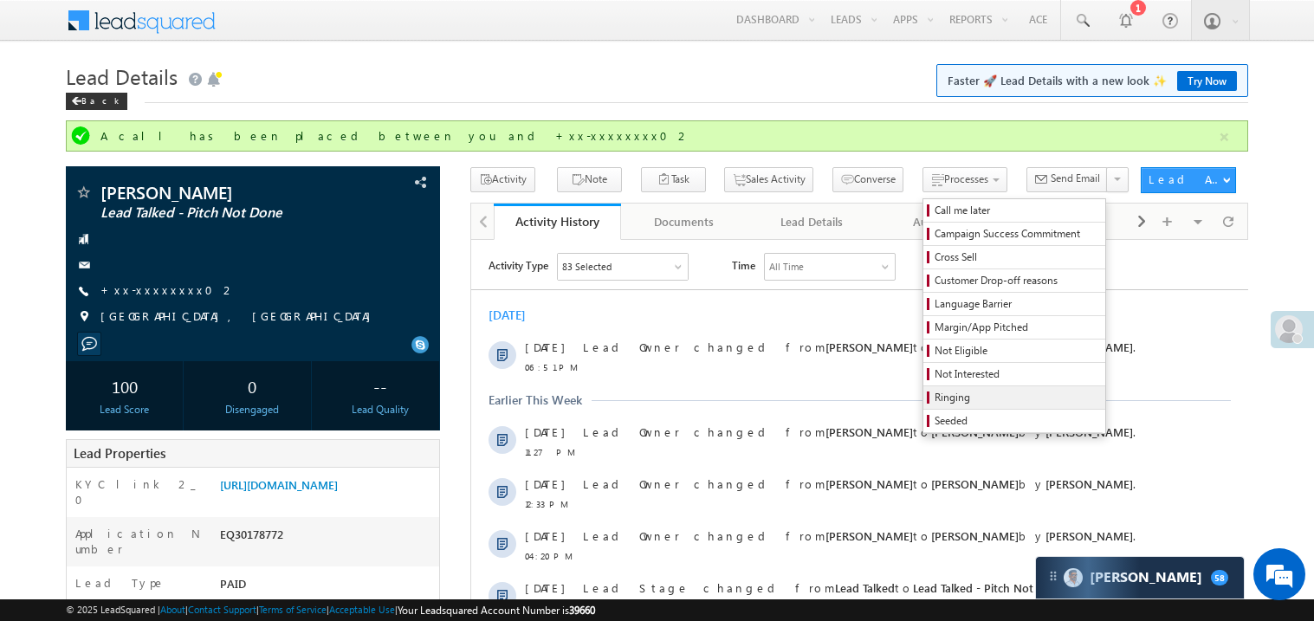
click at [985, 401] on span "Ringing" at bounding box center [1017, 398] width 165 height 16
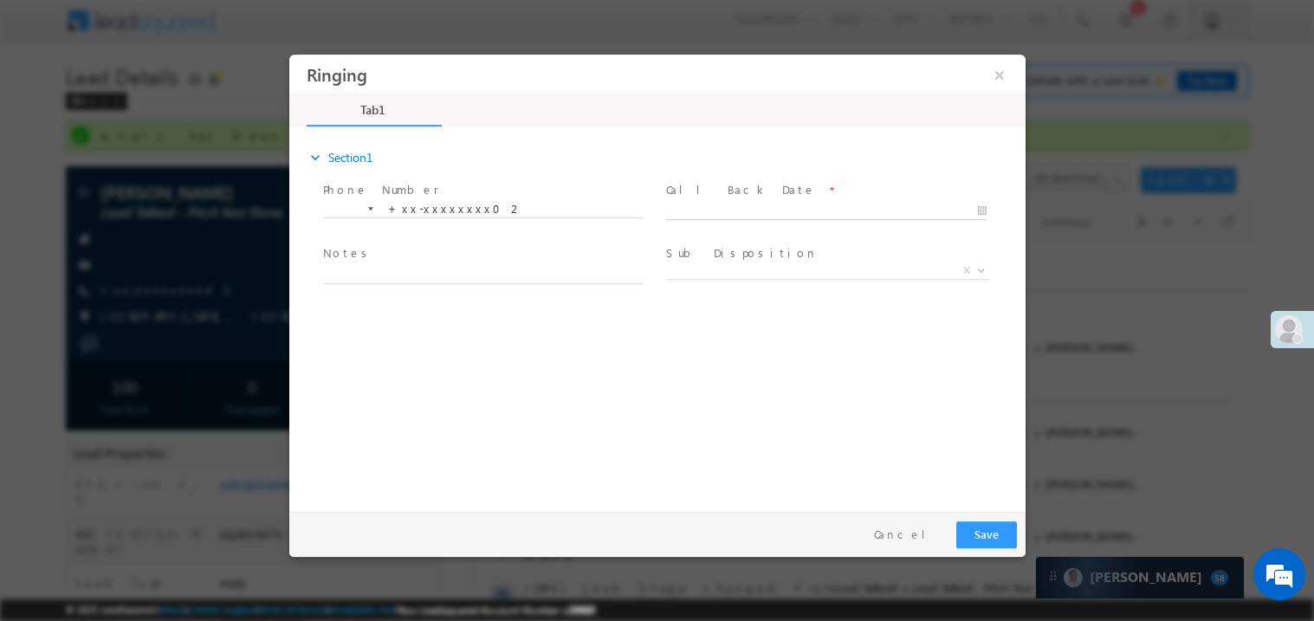
click at [735, 215] on body "Ringing ×" at bounding box center [656, 279] width 736 height 450
type input "[DATE] 7:45 PM"
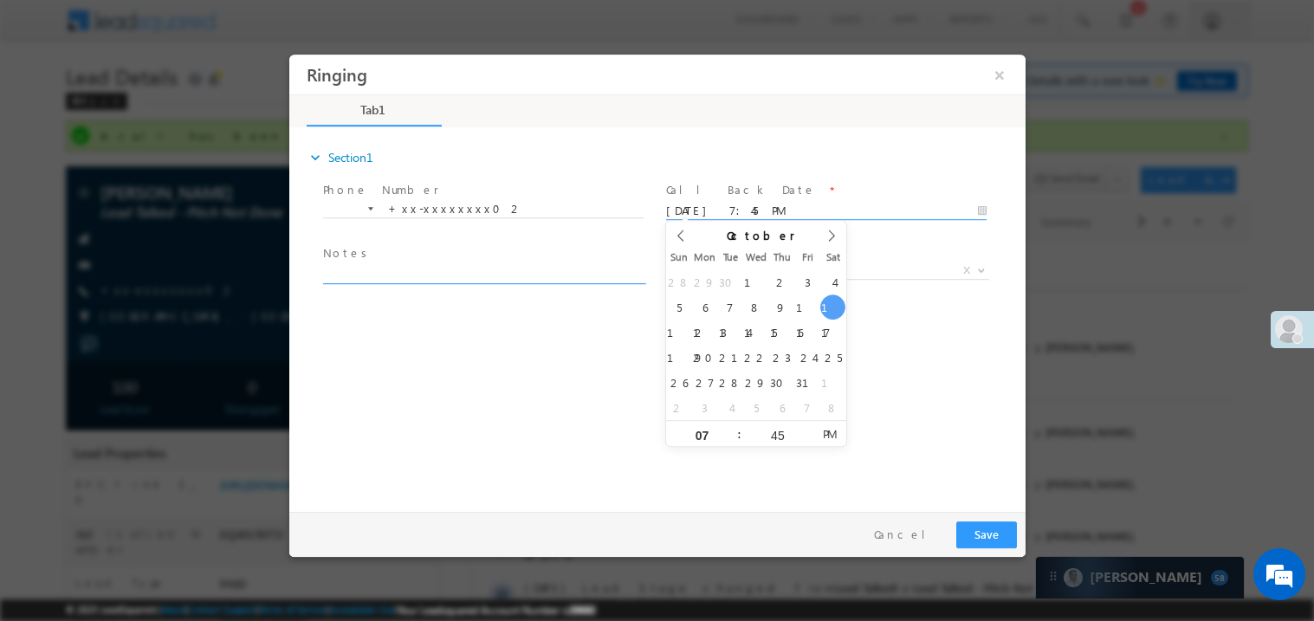
click at [420, 275] on textarea at bounding box center [482, 273] width 321 height 20
type textarea "ring"
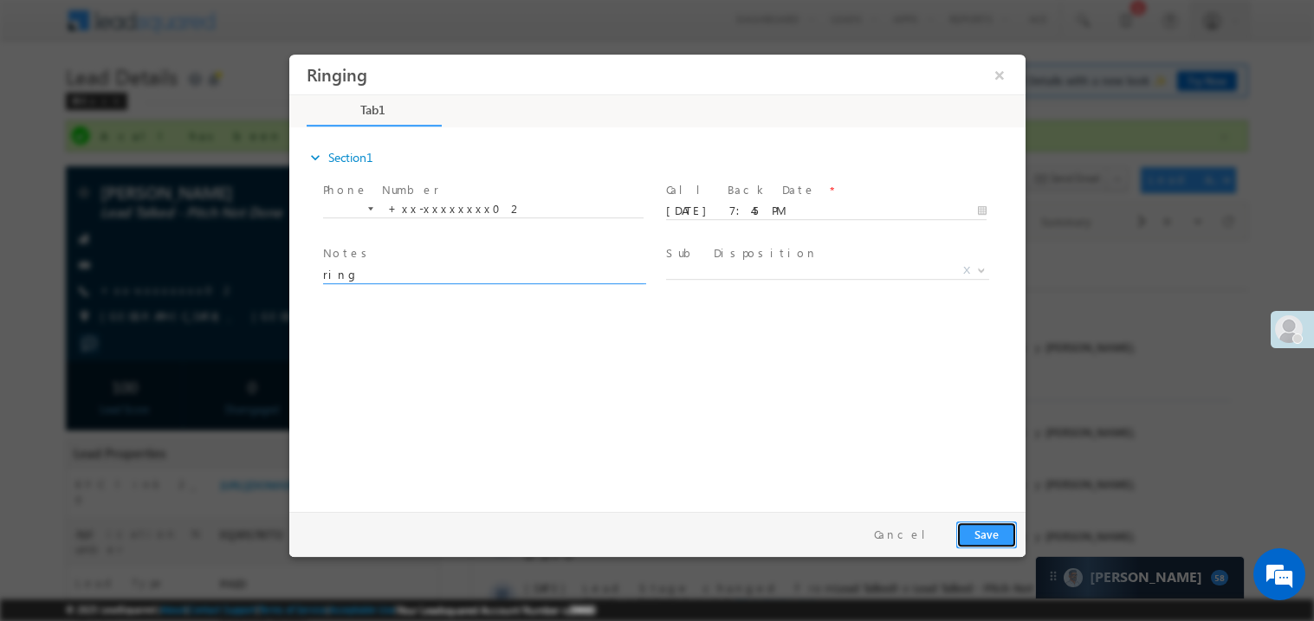
click at [1003, 535] on button "Save" at bounding box center [985, 534] width 61 height 27
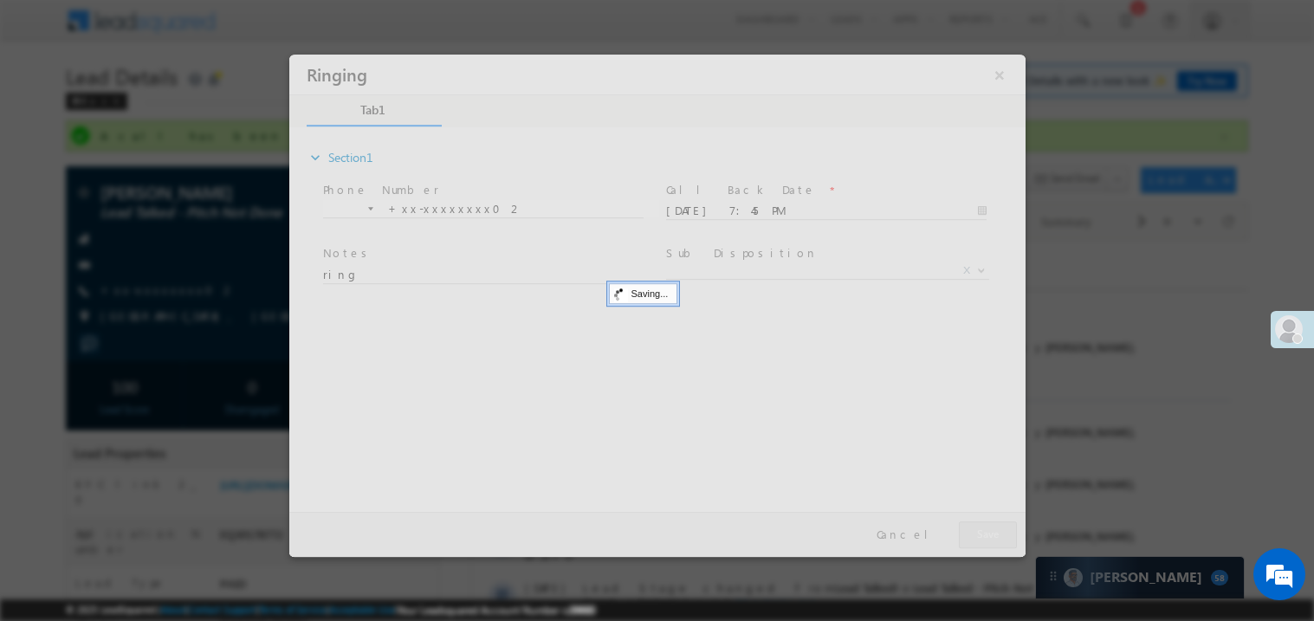
click at [1003, 535] on div at bounding box center [656, 305] width 736 height 502
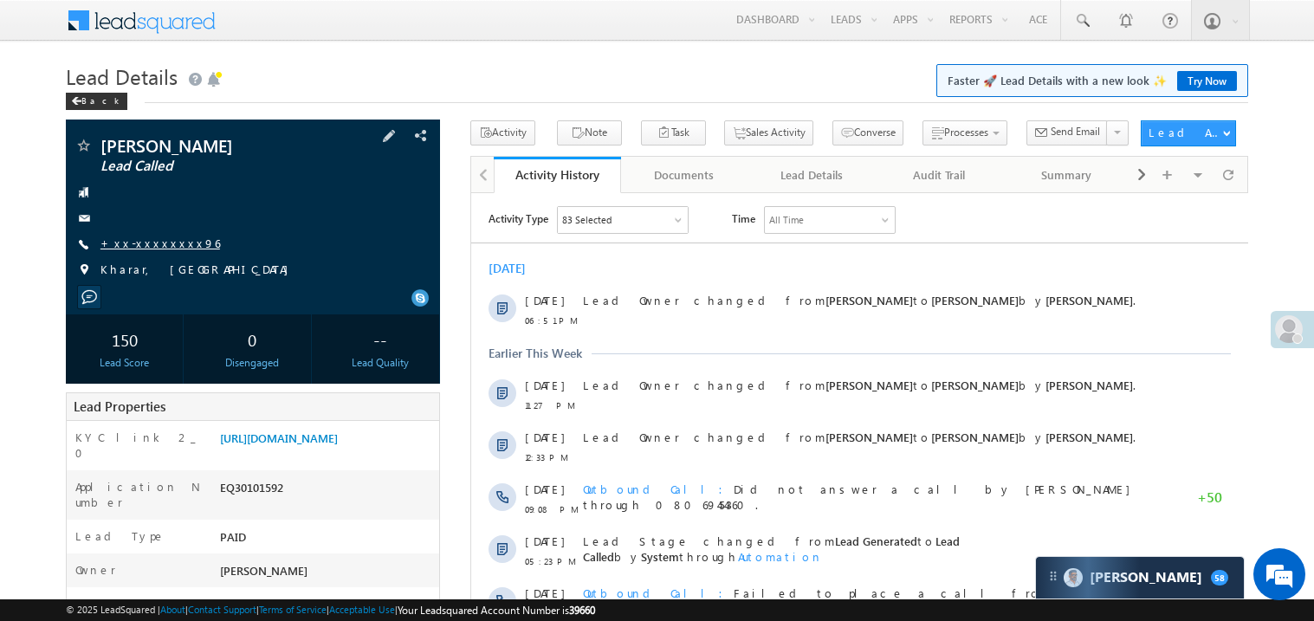
click at [154, 239] on link "+xx-xxxxxxxx96" at bounding box center [160, 243] width 120 height 15
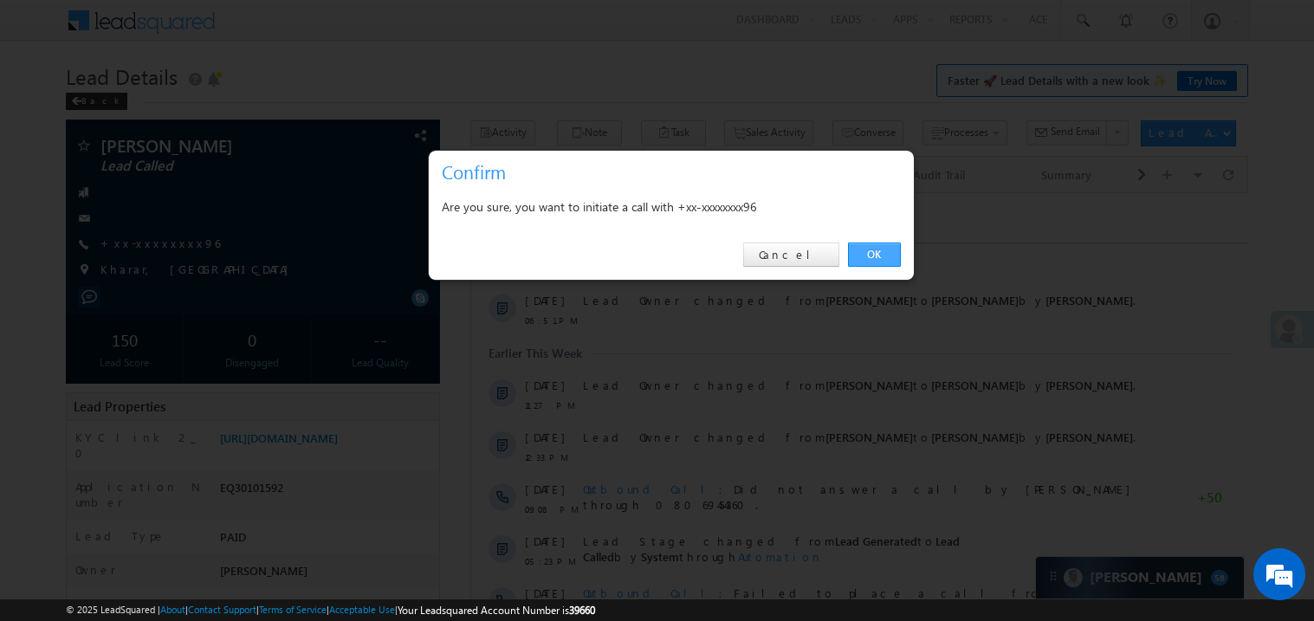
click at [877, 253] on link "OK" at bounding box center [874, 255] width 53 height 24
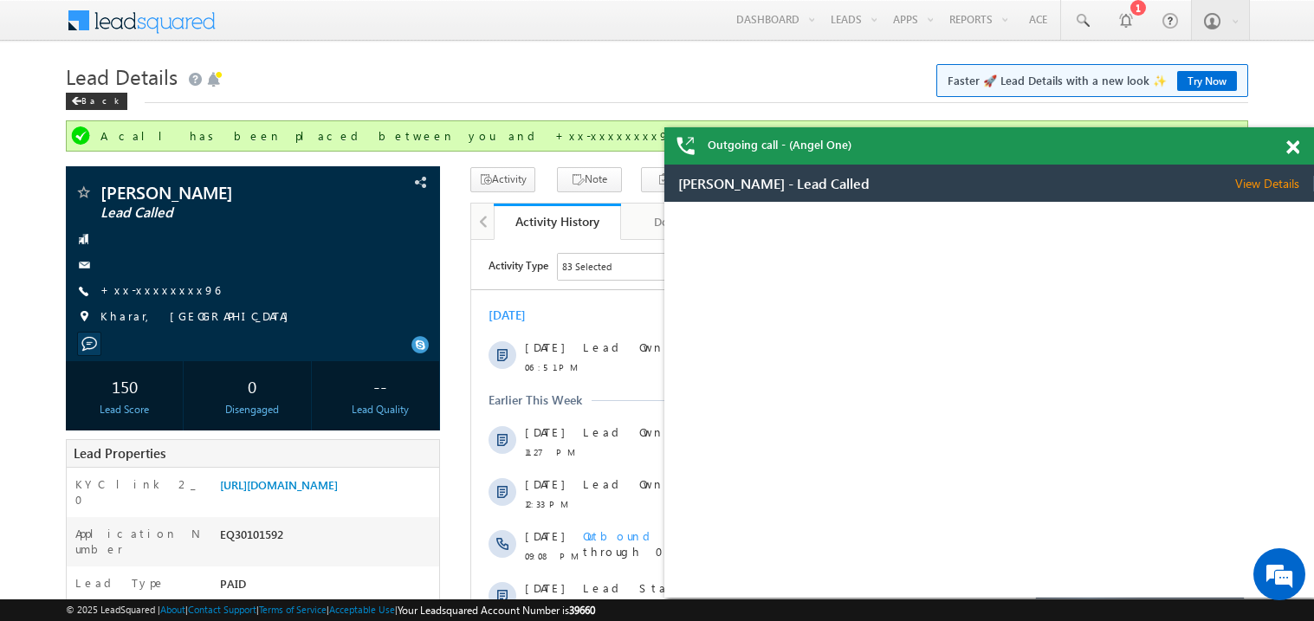
click at [1294, 149] on span at bounding box center [1292, 147] width 13 height 15
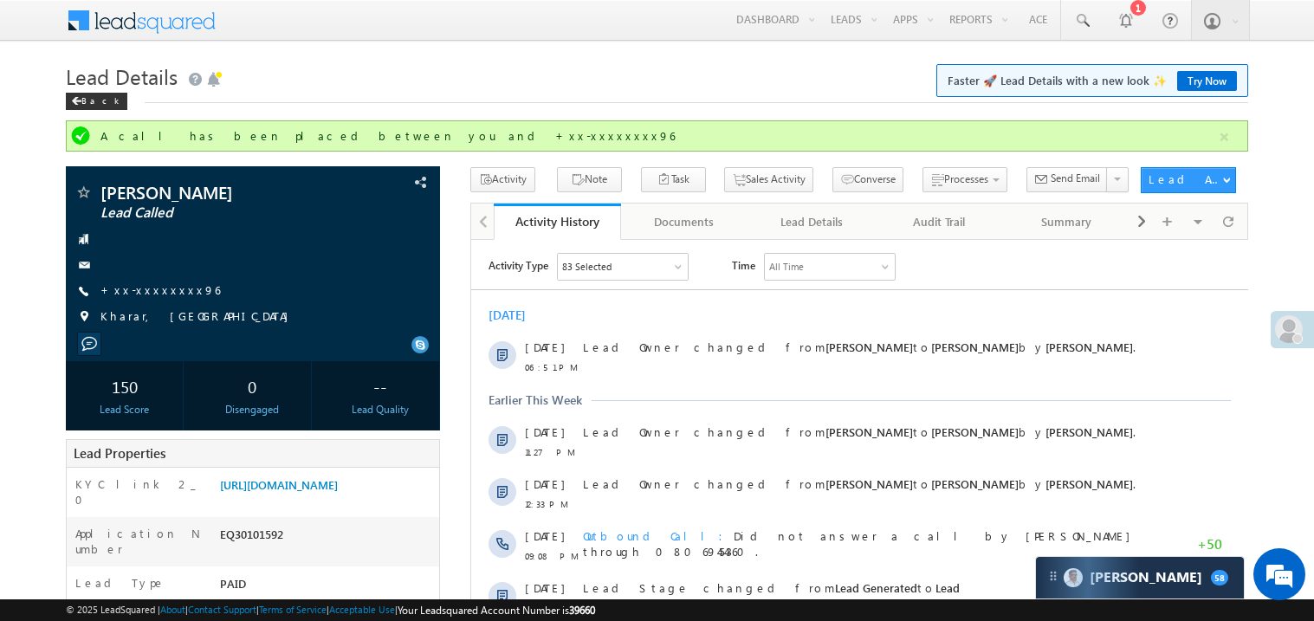
click at [480, 85] on h1 "Lead Details Faster 🚀 Lead Details with a new look ✨ Try Now" at bounding box center [657, 75] width 1182 height 34
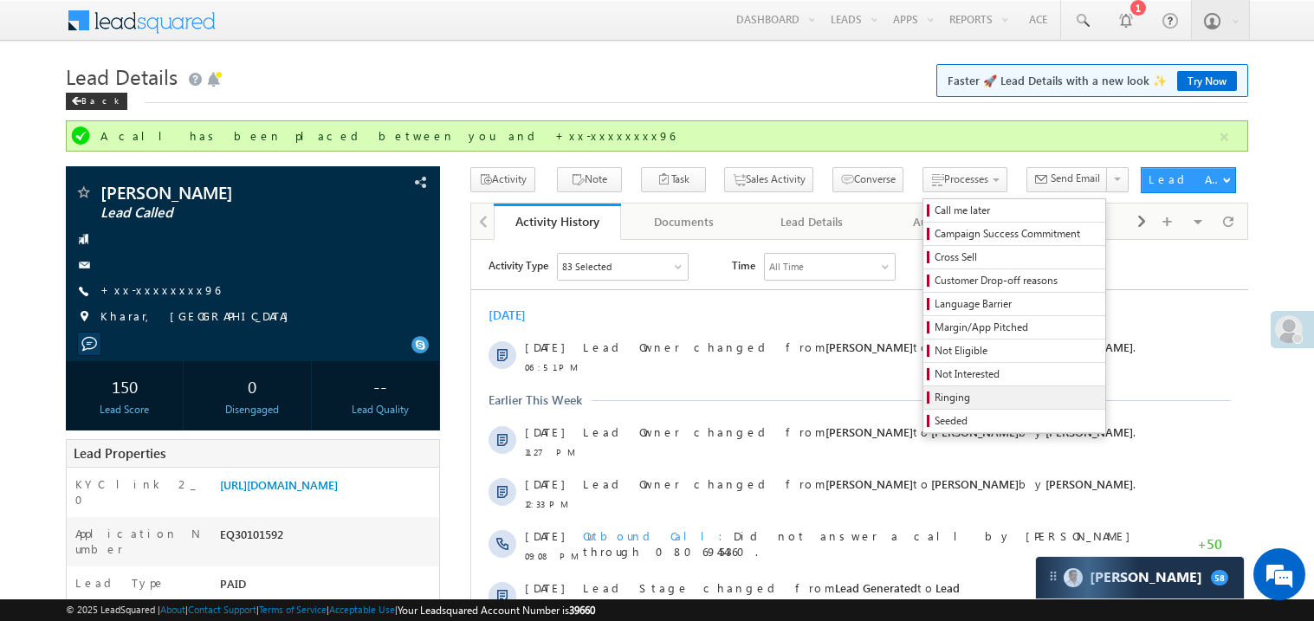
click at [968, 398] on span "Ringing" at bounding box center [1017, 398] width 165 height 16
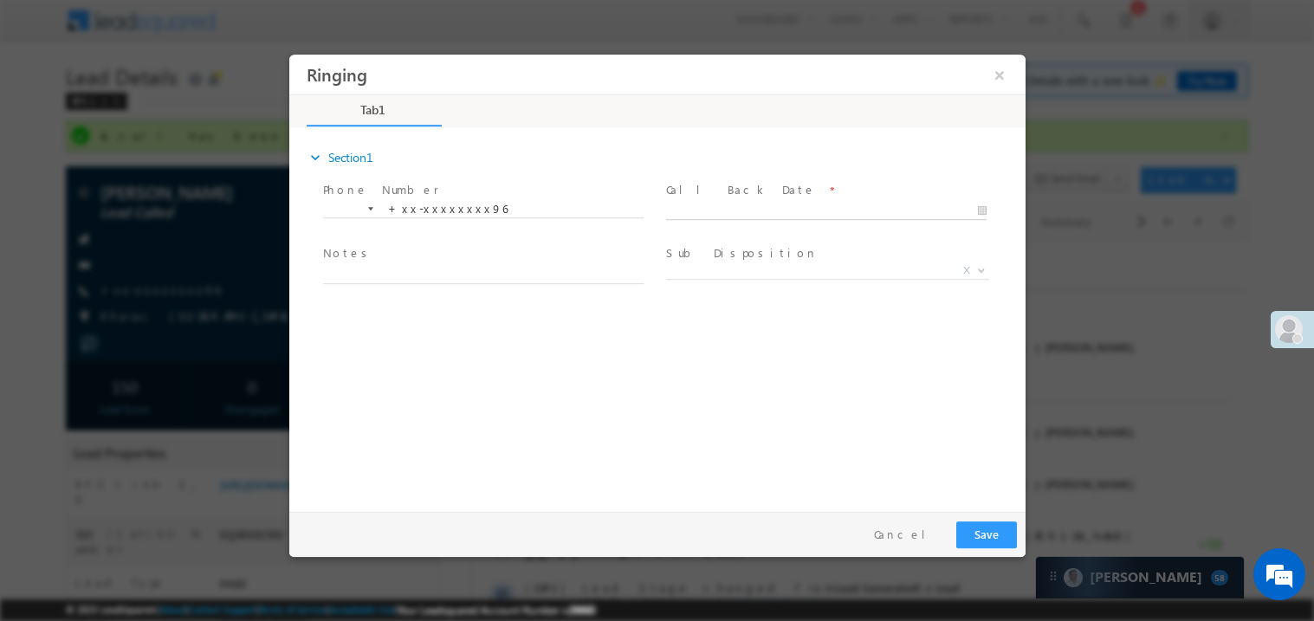
click at [735, 208] on body "Ringing ×" at bounding box center [656, 279] width 736 height 450
type input "10/11/25 7:47 PM"
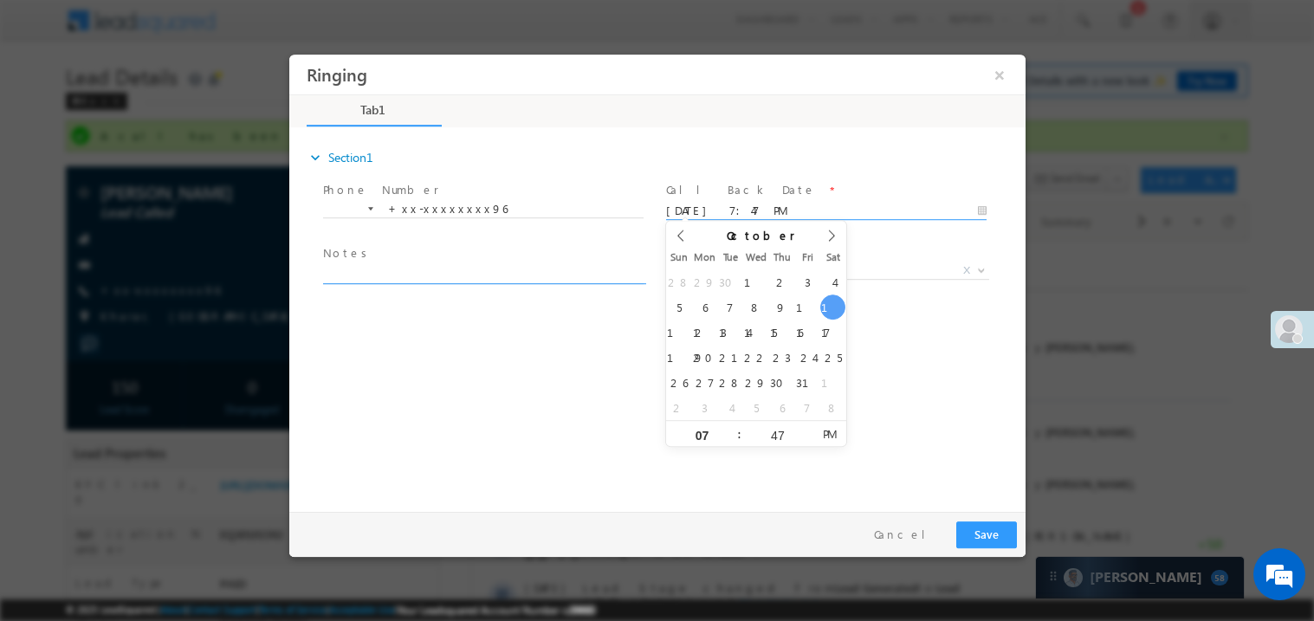
click at [385, 275] on textarea at bounding box center [482, 273] width 321 height 20
type textarea "ring"
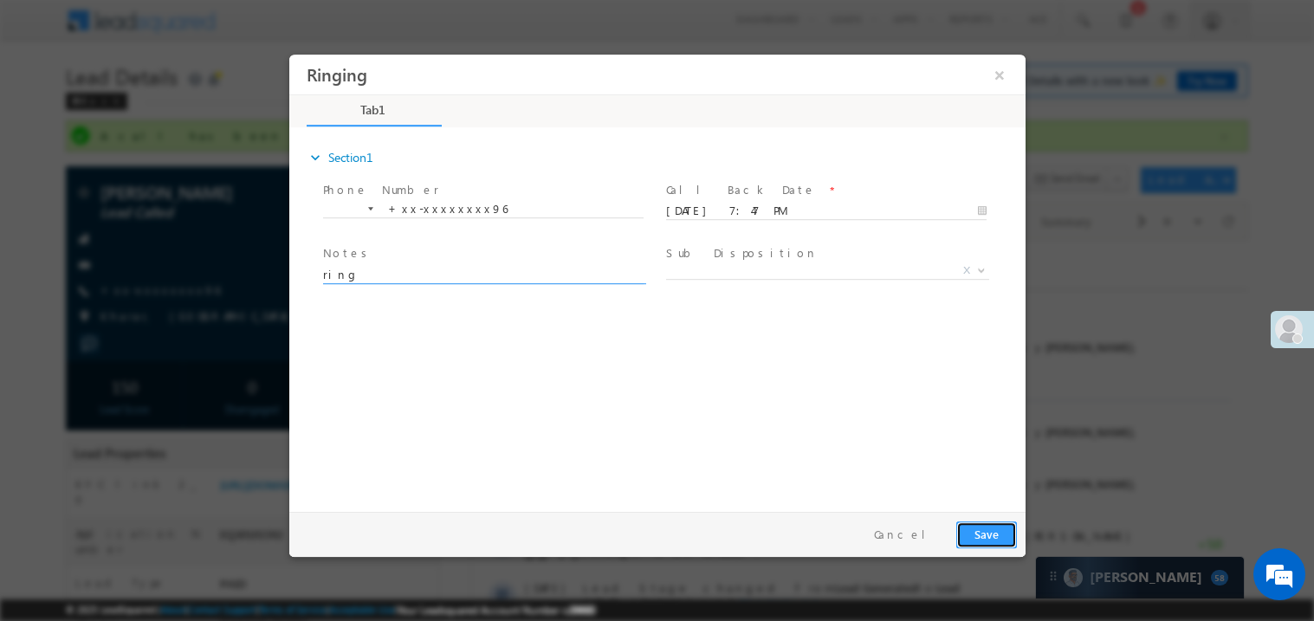
click at [1001, 542] on button "Save" at bounding box center [985, 534] width 61 height 27
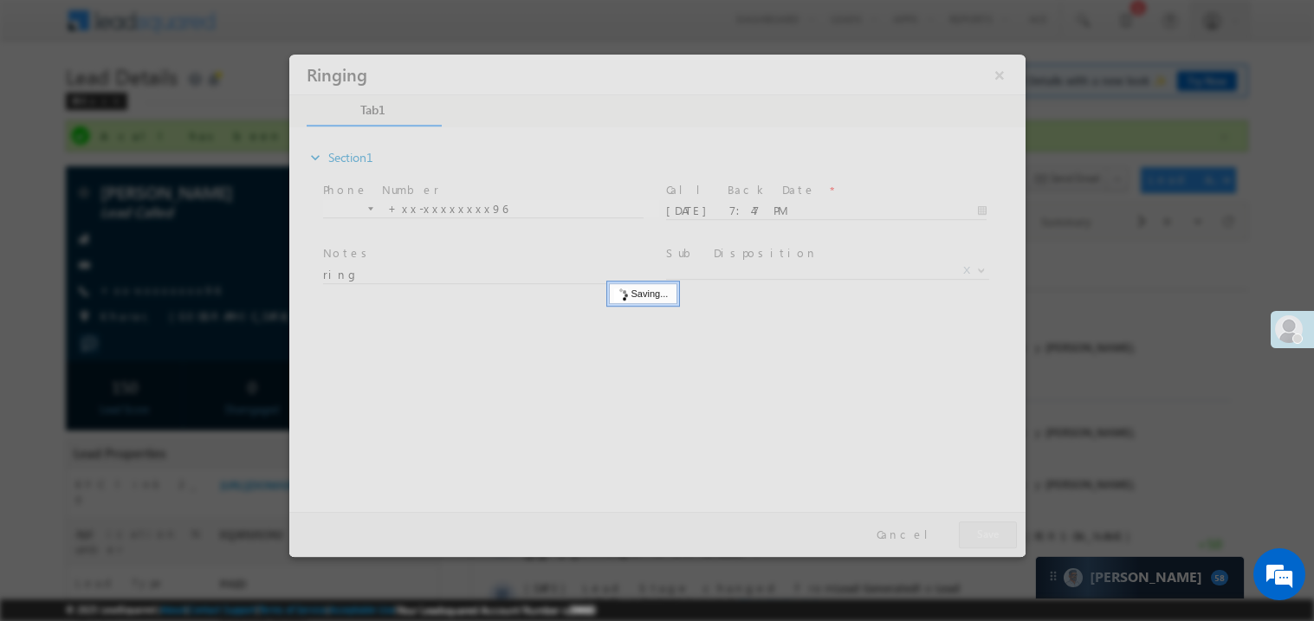
click at [1001, 542] on div at bounding box center [656, 305] width 736 height 502
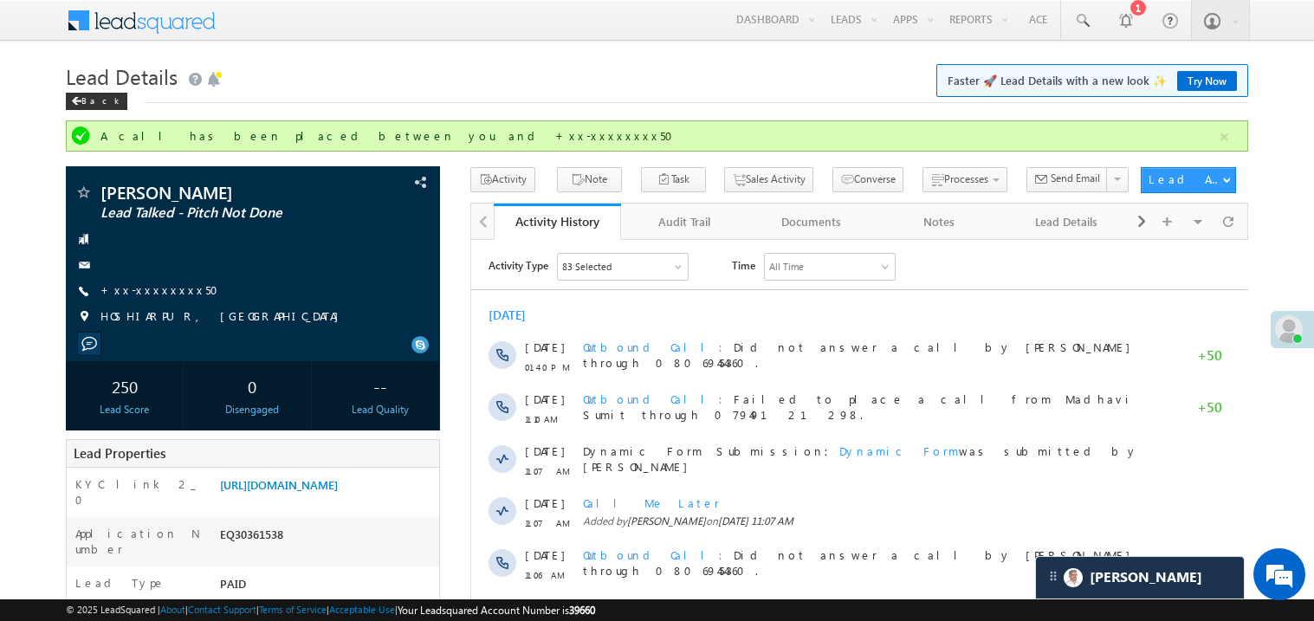
click at [146, 288] on link "+xx-xxxxxxxx50" at bounding box center [164, 289] width 128 height 15
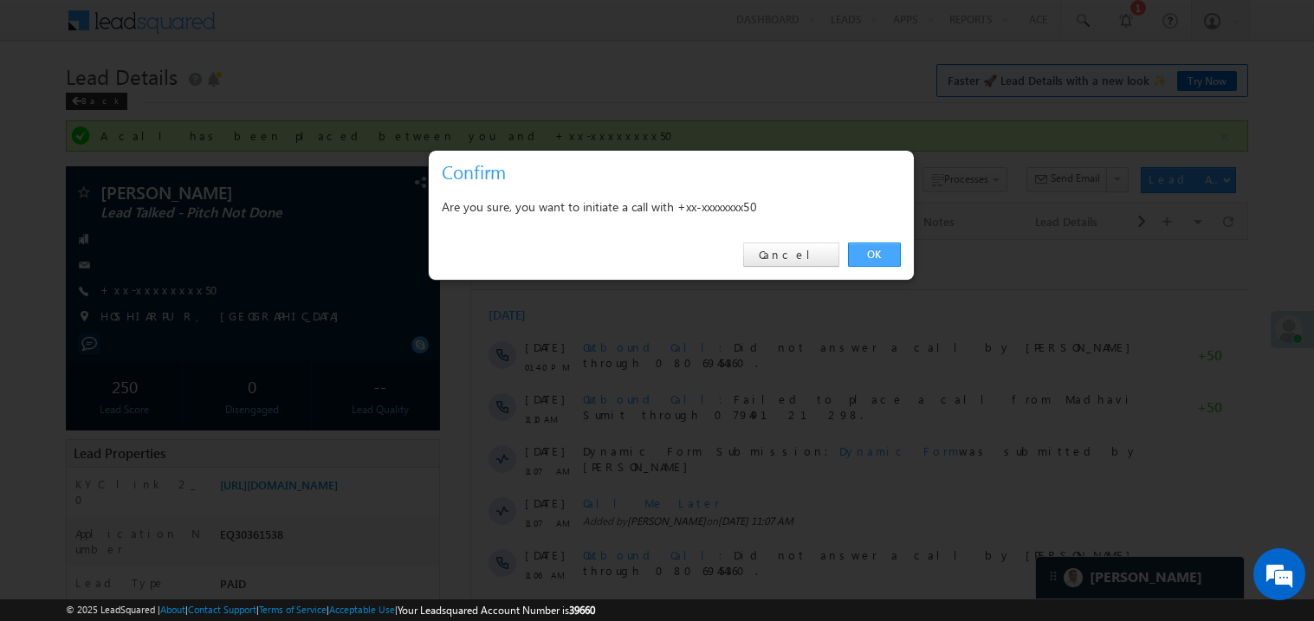
click at [879, 250] on link "OK" at bounding box center [874, 255] width 53 height 24
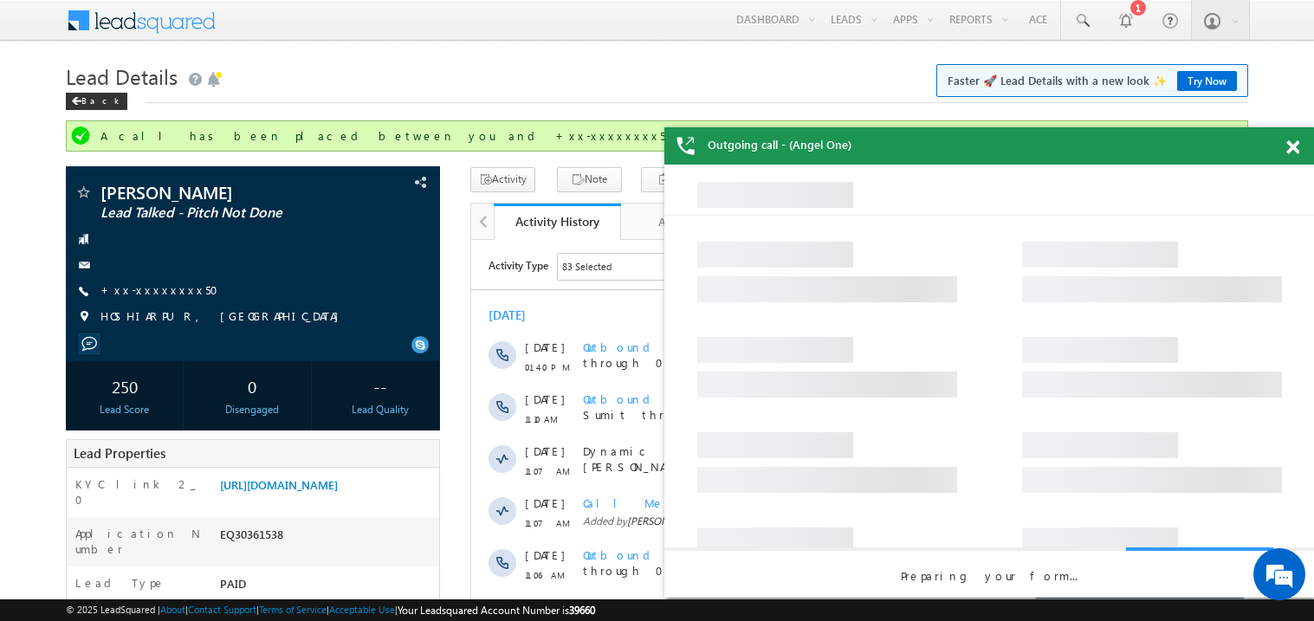
click at [1298, 153] on span at bounding box center [1292, 147] width 13 height 15
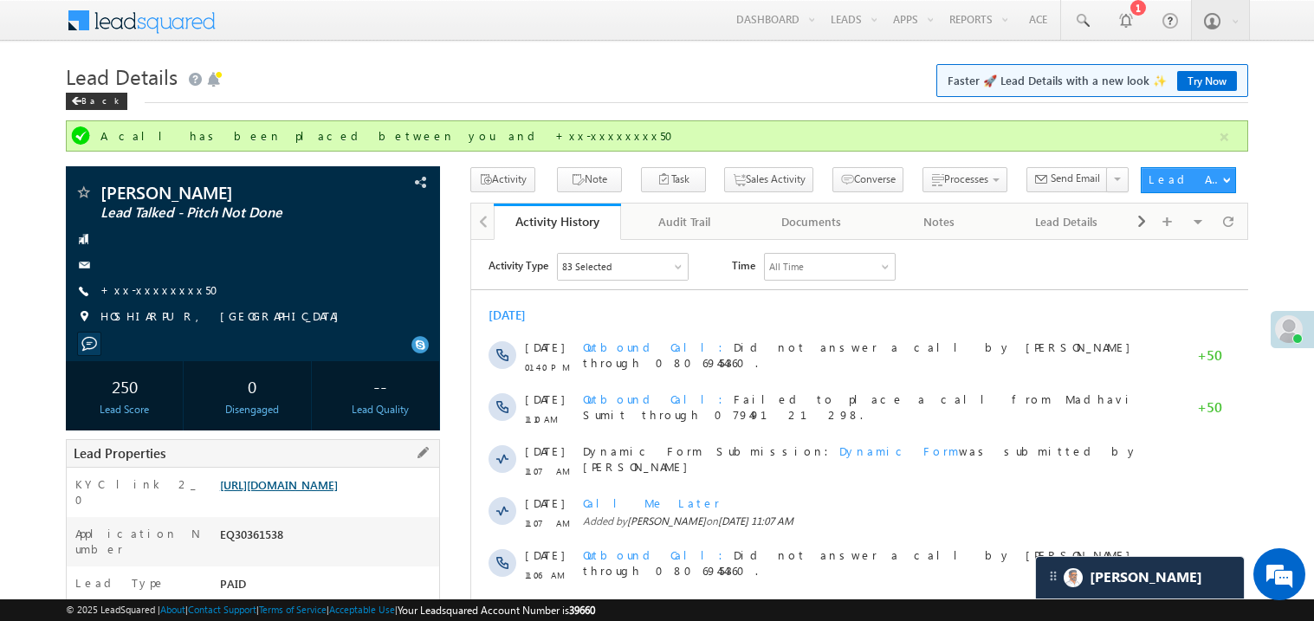
click at [338, 492] on link "https://angelbroking1-pk3em7sa.customui-test.leadsquared.com?leadId=58f79848-7c…" at bounding box center [279, 484] width 118 height 15
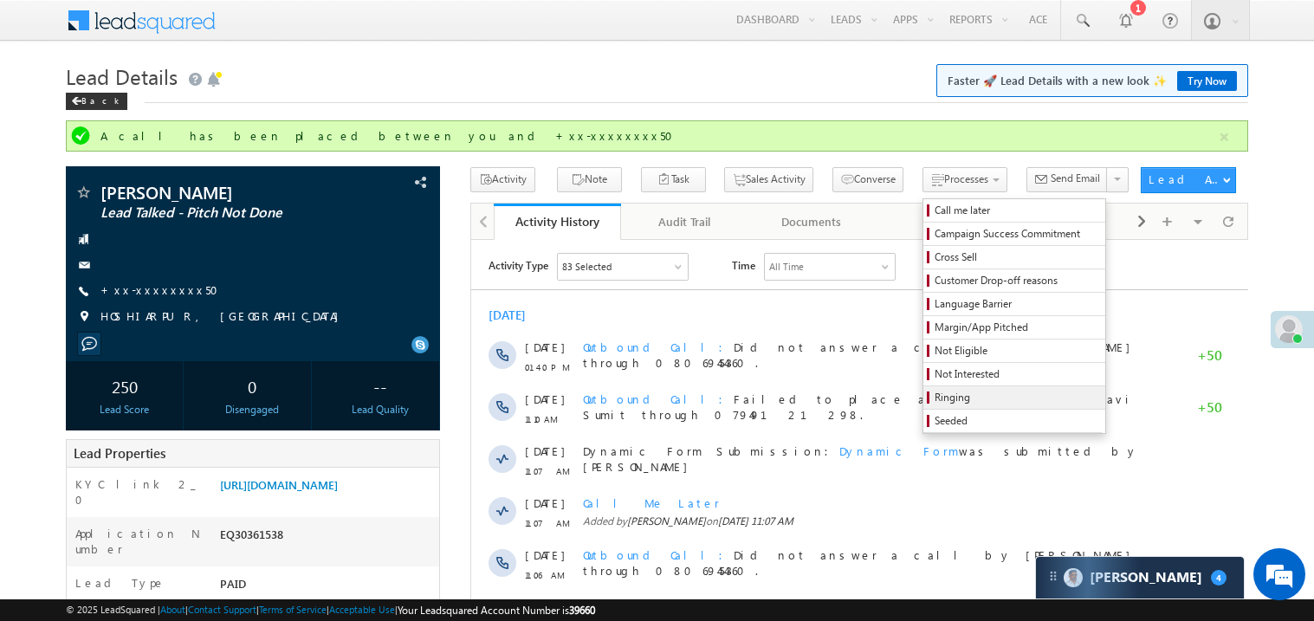
click at [956, 395] on span "Ringing" at bounding box center [1017, 398] width 165 height 16
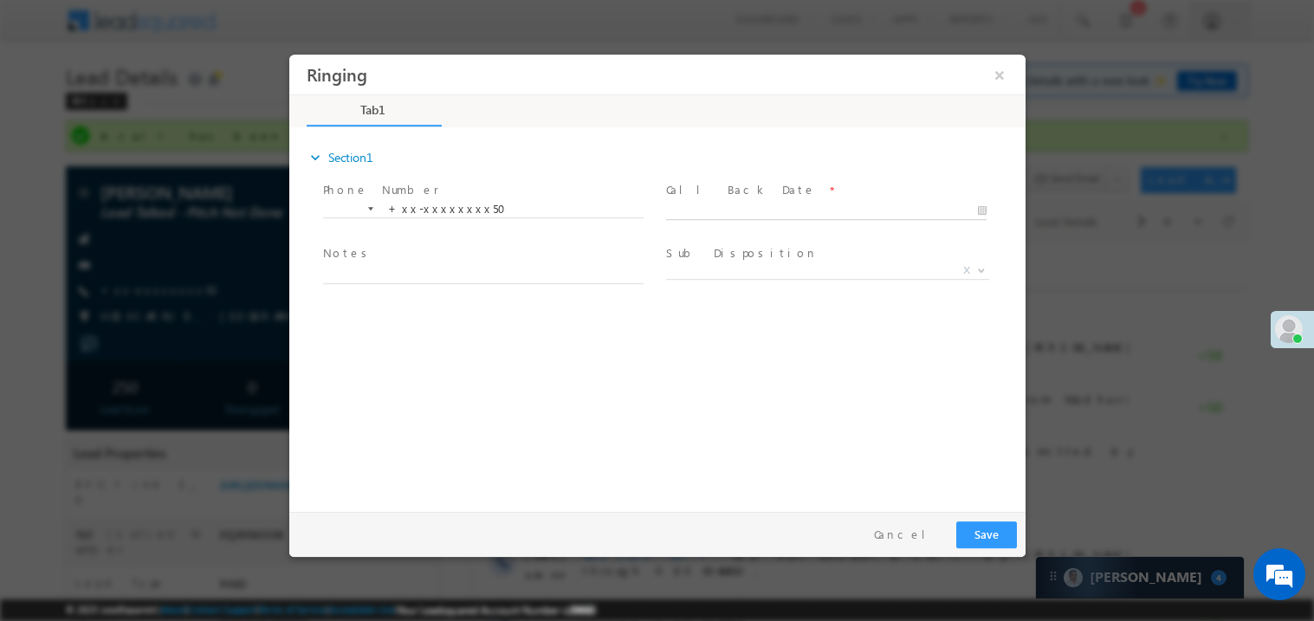
click at [746, 202] on body "Ringing ×" at bounding box center [656, 279] width 736 height 450
type input "10/11/25 7:52 PM"
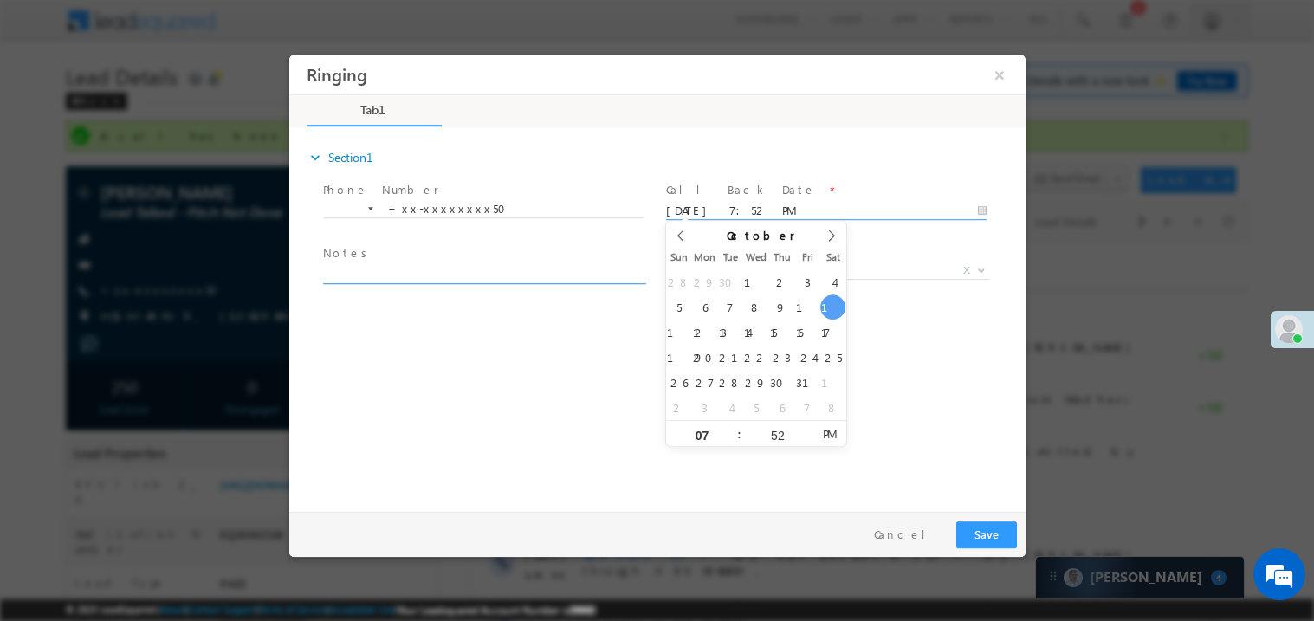
click at [383, 272] on textarea at bounding box center [482, 273] width 321 height 20
type textarea "ring"
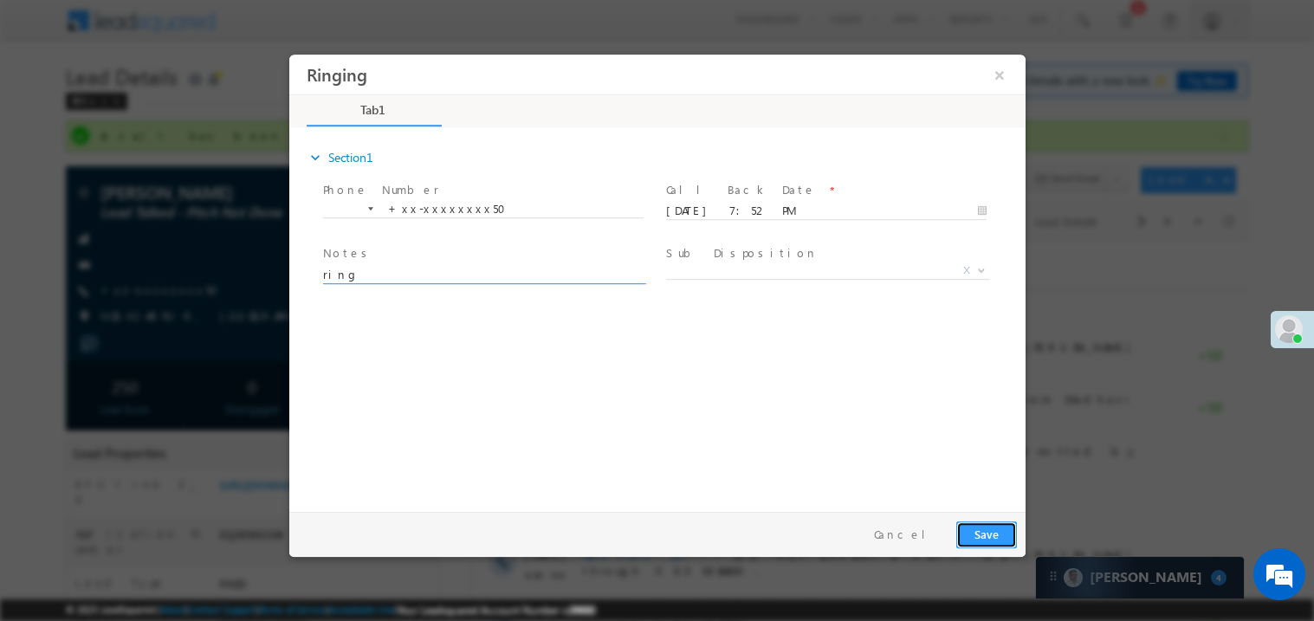
click at [995, 528] on button "Save" at bounding box center [985, 534] width 61 height 27
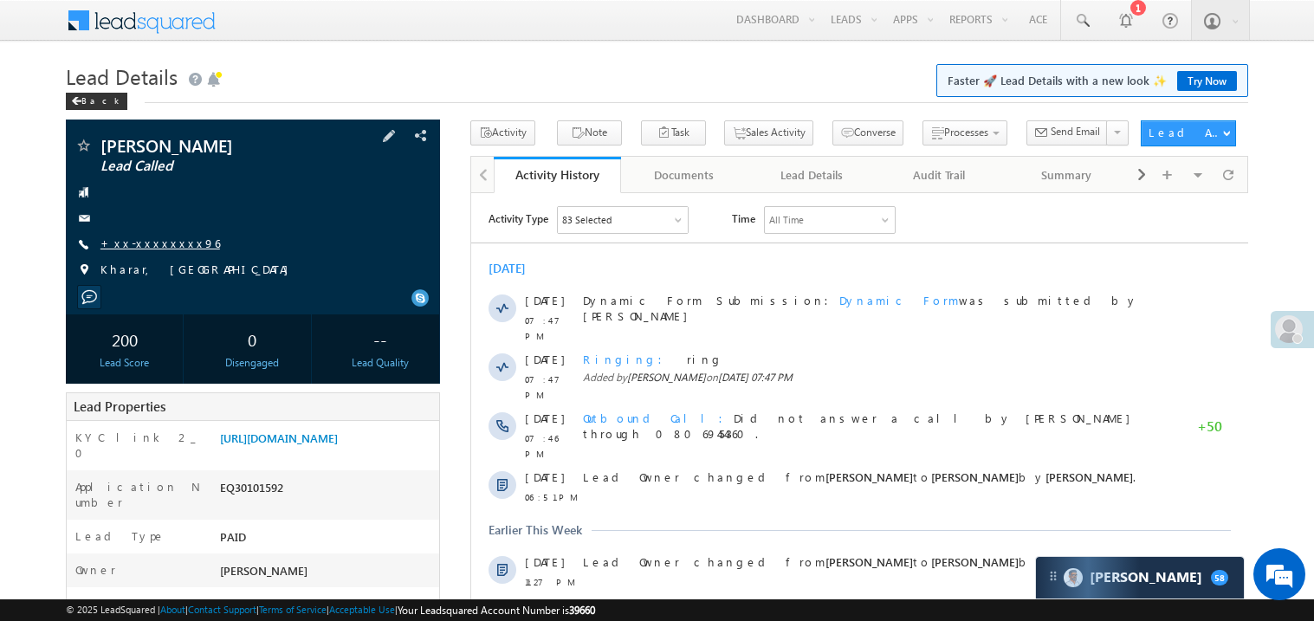
click at [151, 243] on link "+xx-xxxxxxxx96" at bounding box center [160, 243] width 120 height 15
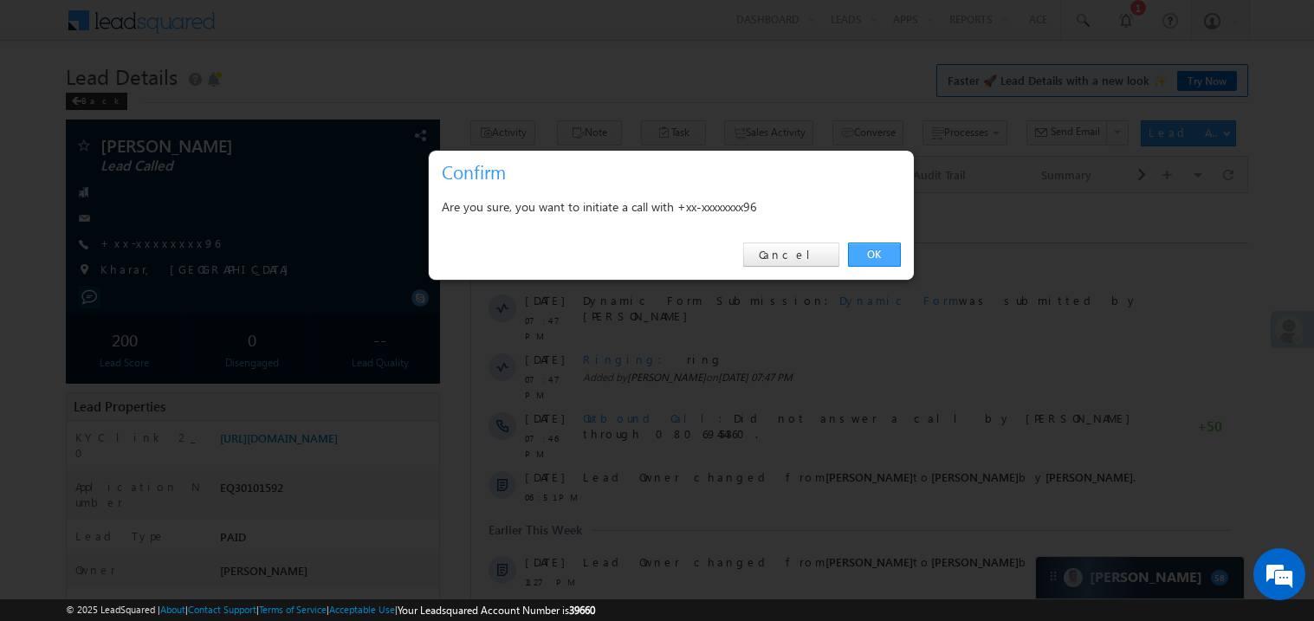
click at [871, 259] on link "OK" at bounding box center [874, 255] width 53 height 24
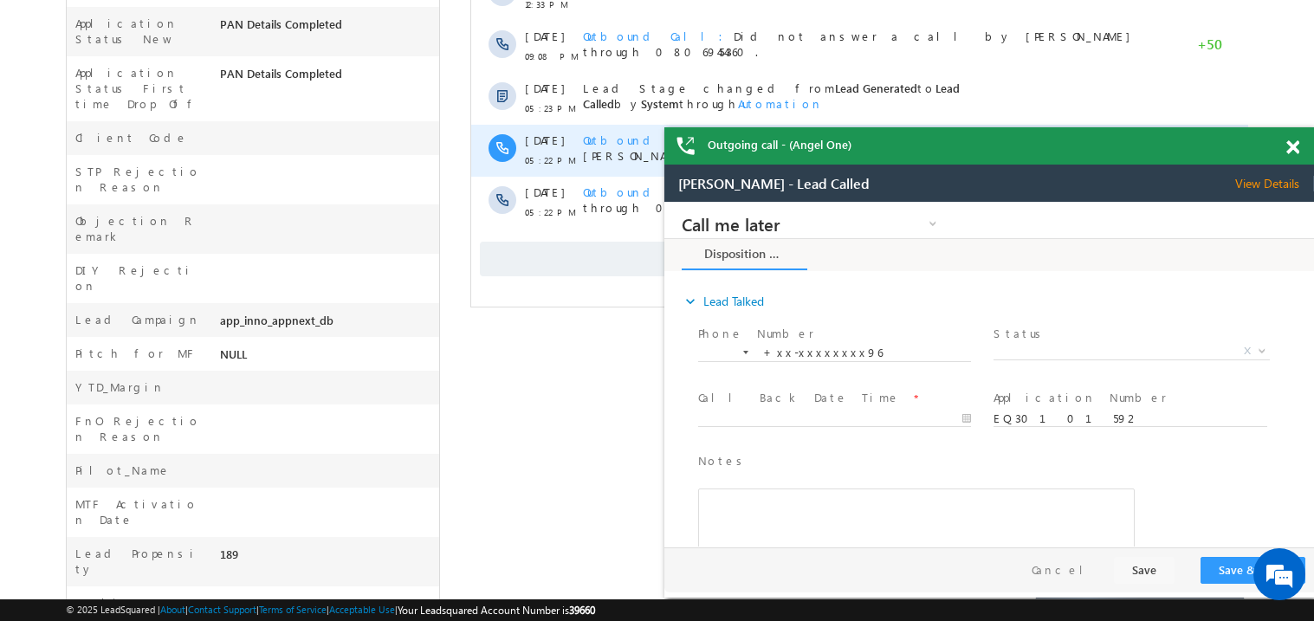
scroll to position [689, 0]
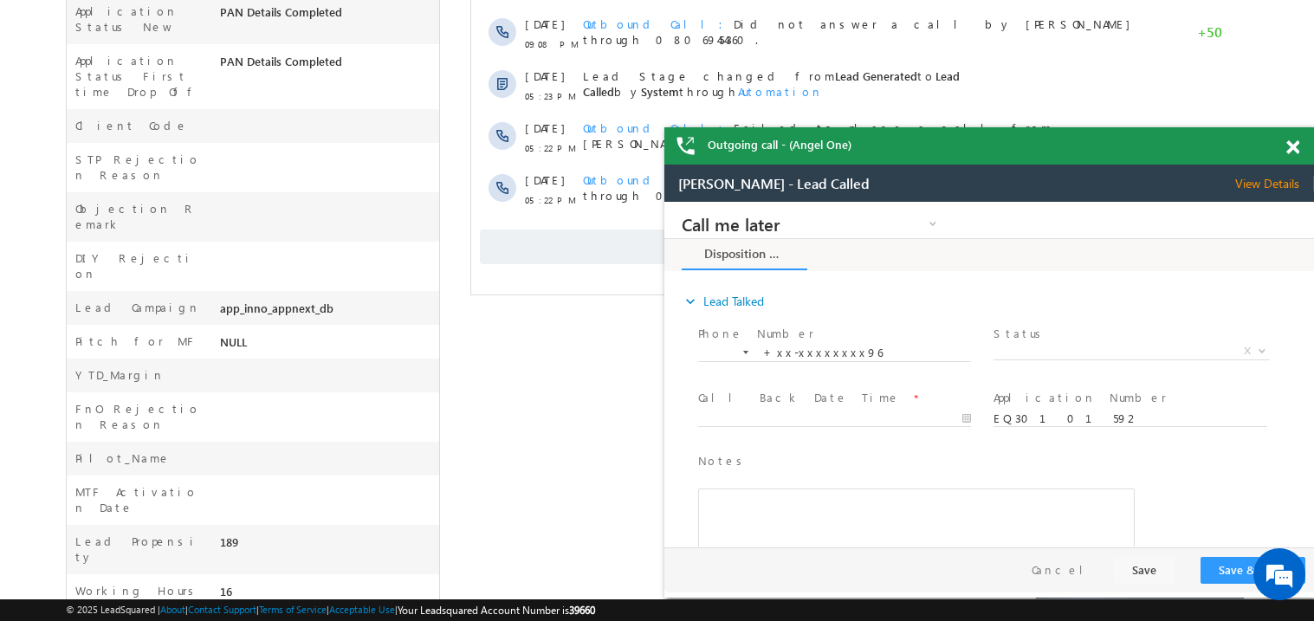
click at [1291, 146] on span at bounding box center [1292, 147] width 13 height 15
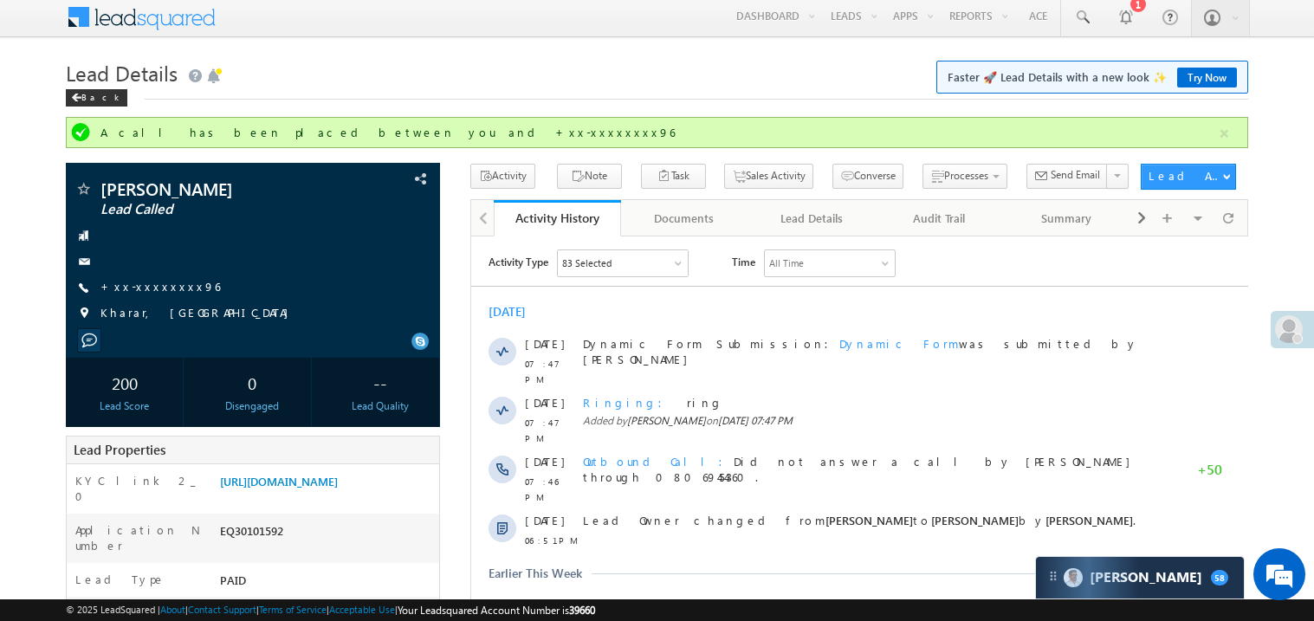
scroll to position [0, 0]
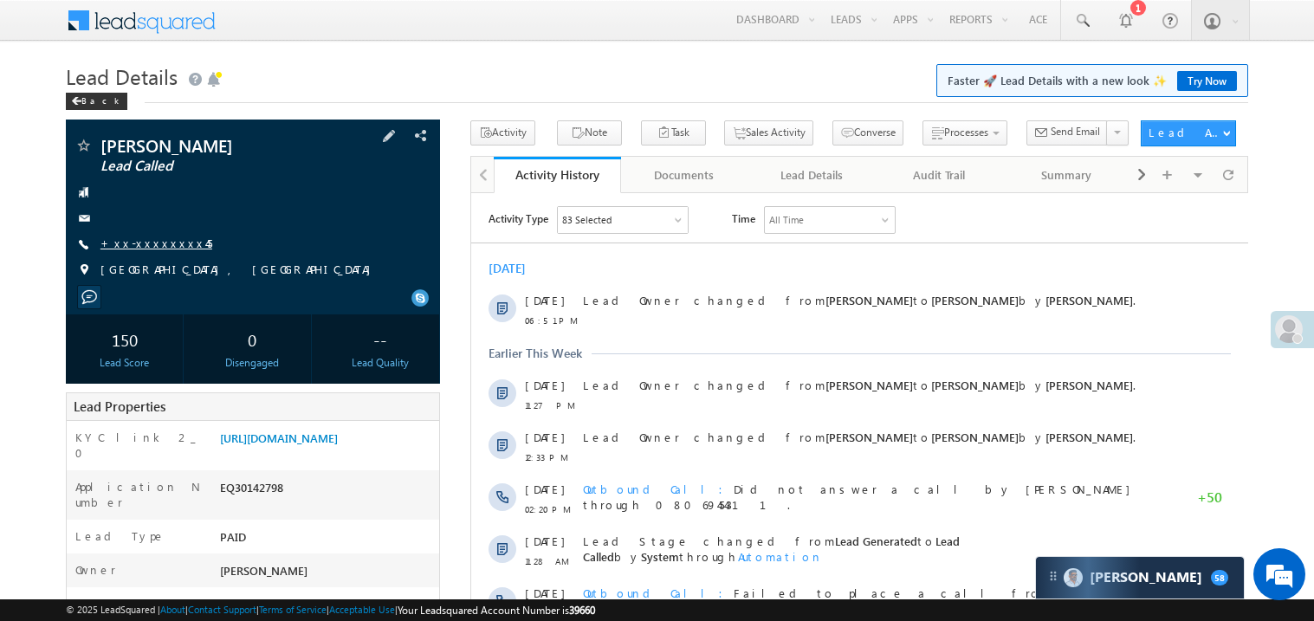
click at [155, 243] on link "+xx-xxxxxxxx45" at bounding box center [156, 243] width 112 height 15
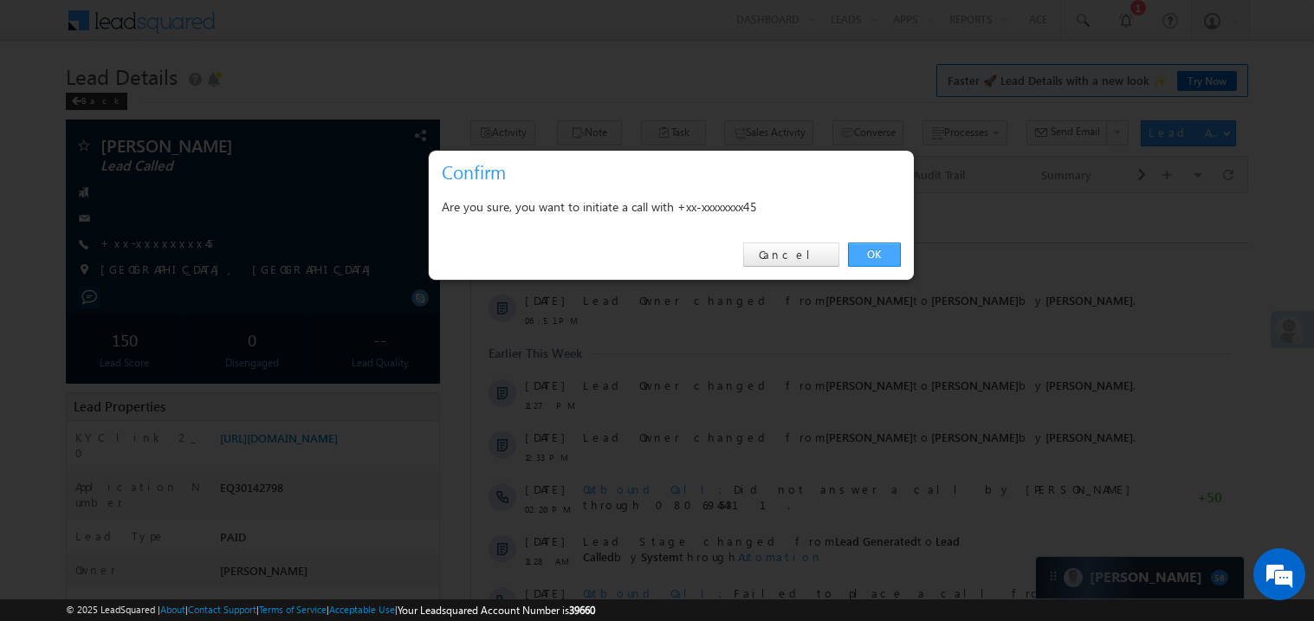
click at [874, 251] on link "OK" at bounding box center [874, 255] width 53 height 24
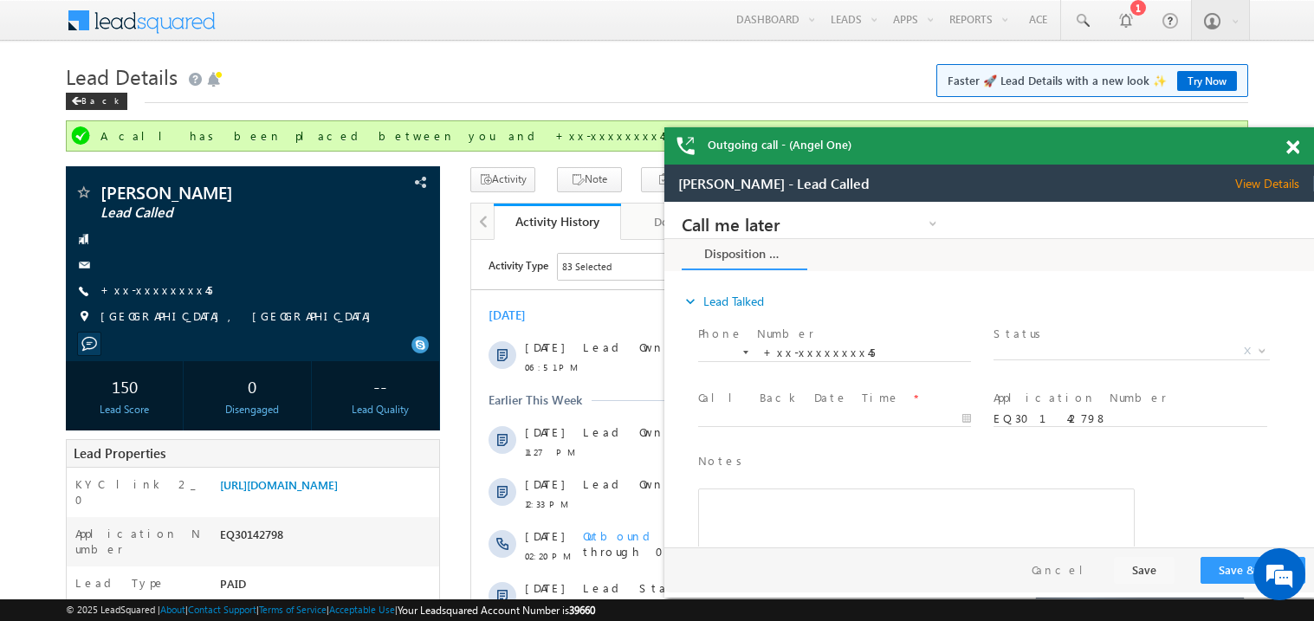
click at [1292, 146] on span at bounding box center [1292, 147] width 13 height 15
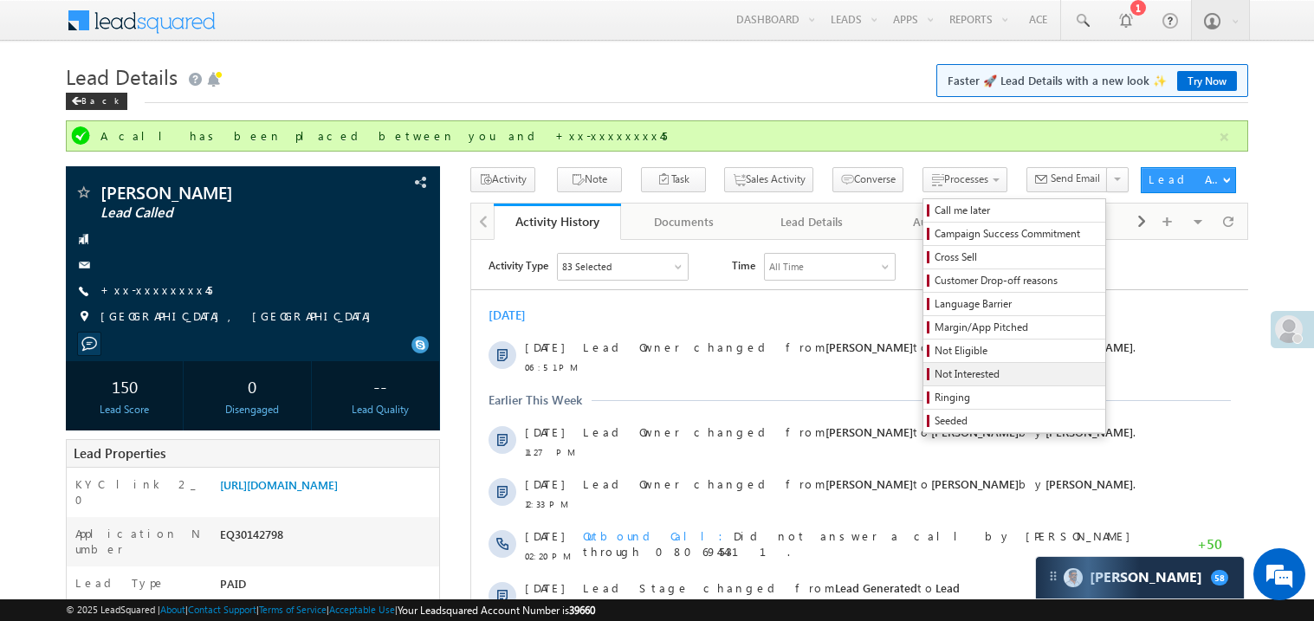
click at [935, 372] on span "Not Interested" at bounding box center [1017, 374] width 165 height 16
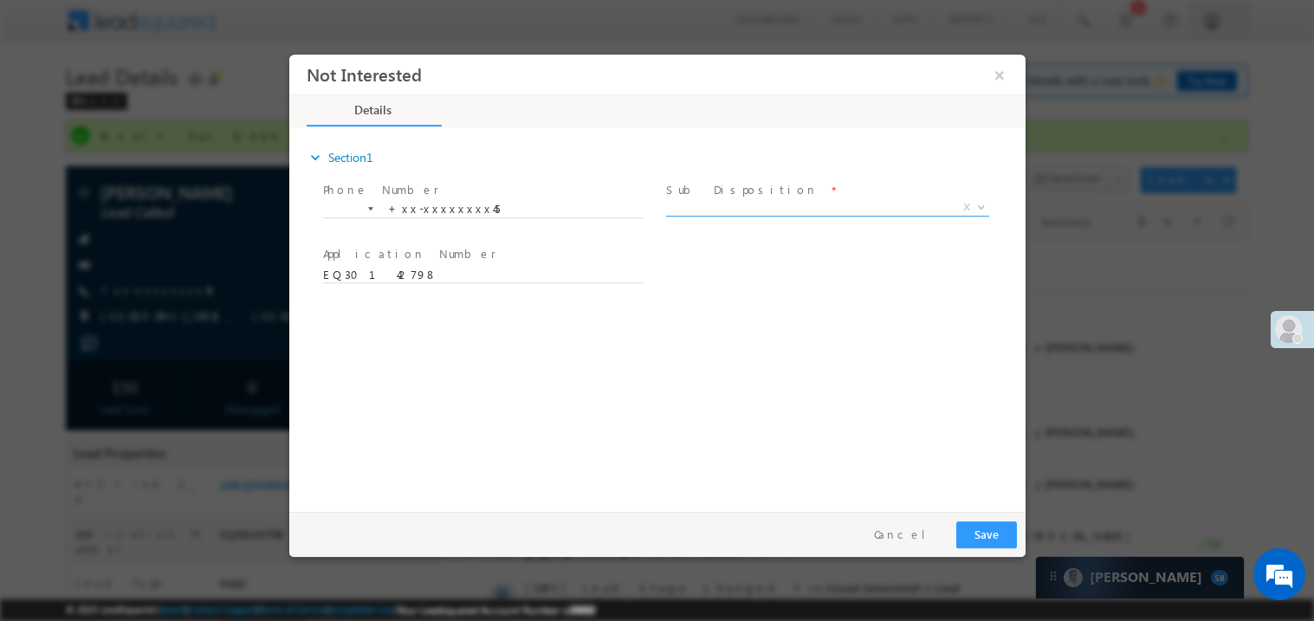
click at [717, 204] on span "X" at bounding box center [826, 206] width 323 height 17
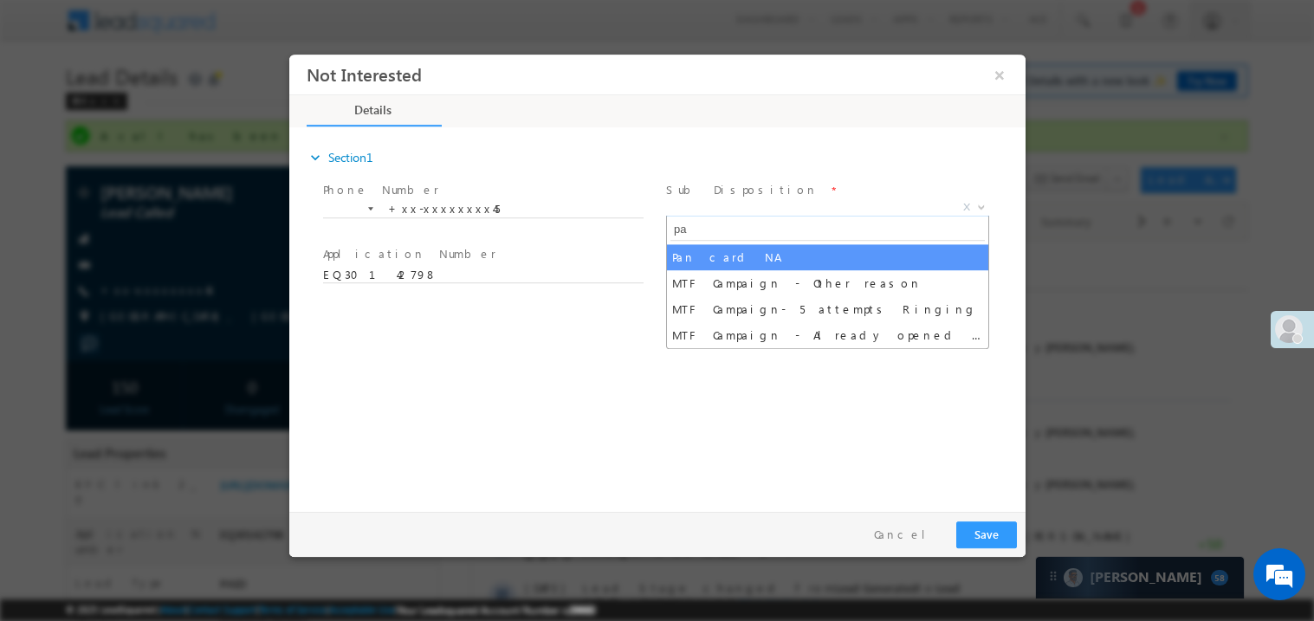
type input "pan"
select select "Pan card NA"
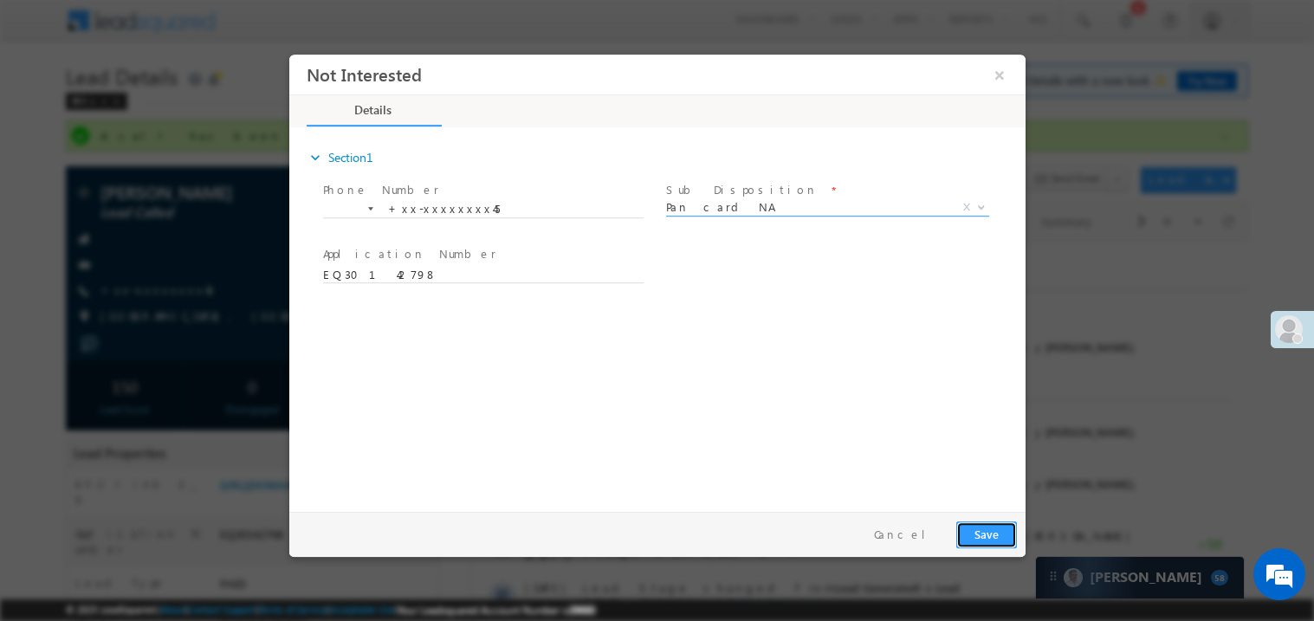
click at [977, 534] on button "Save" at bounding box center [985, 534] width 61 height 27
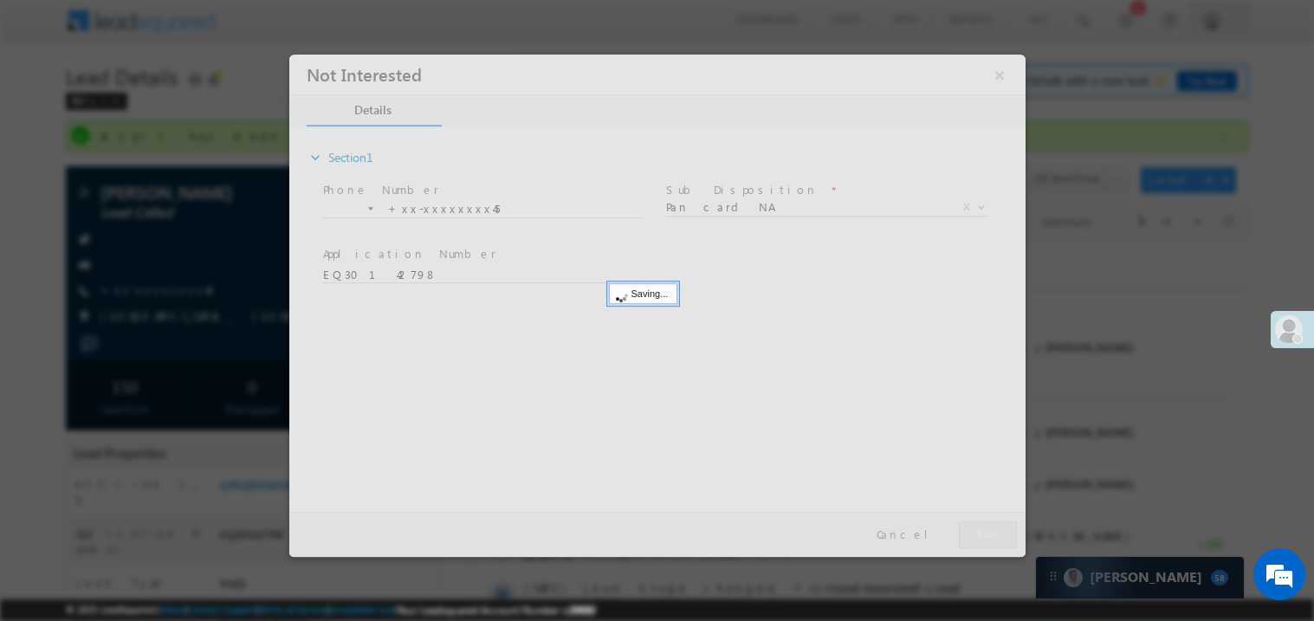
click at [977, 534] on div at bounding box center [656, 305] width 736 height 502
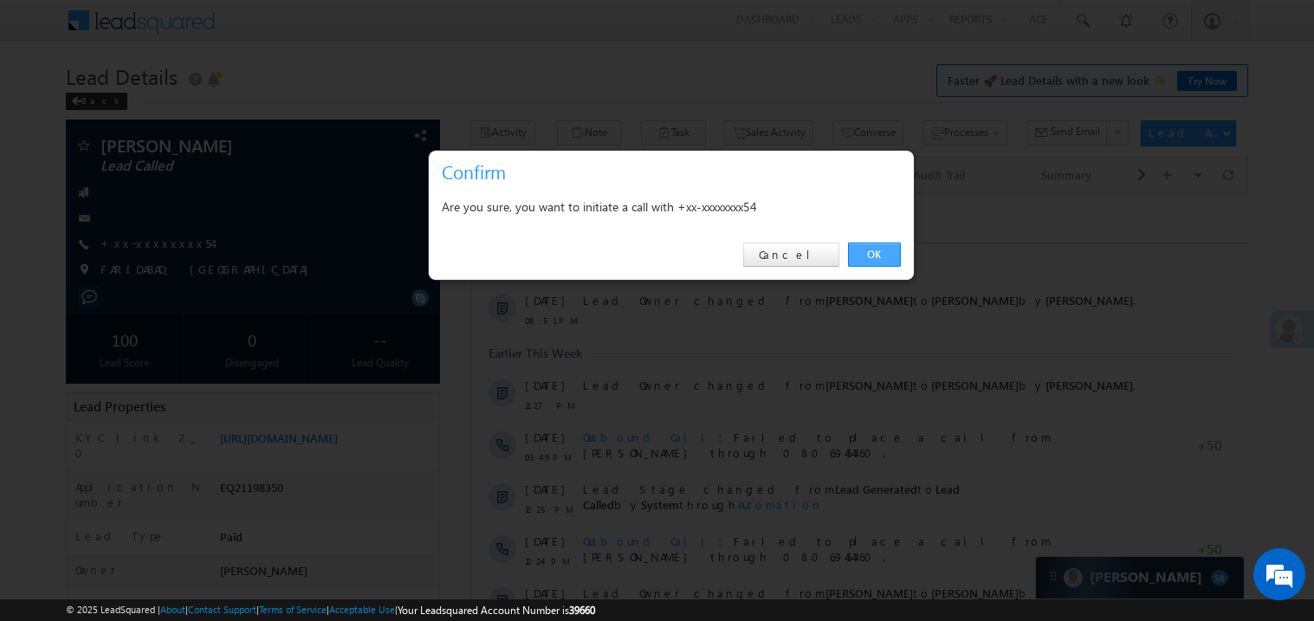
click at [874, 253] on link "OK" at bounding box center [874, 255] width 53 height 24
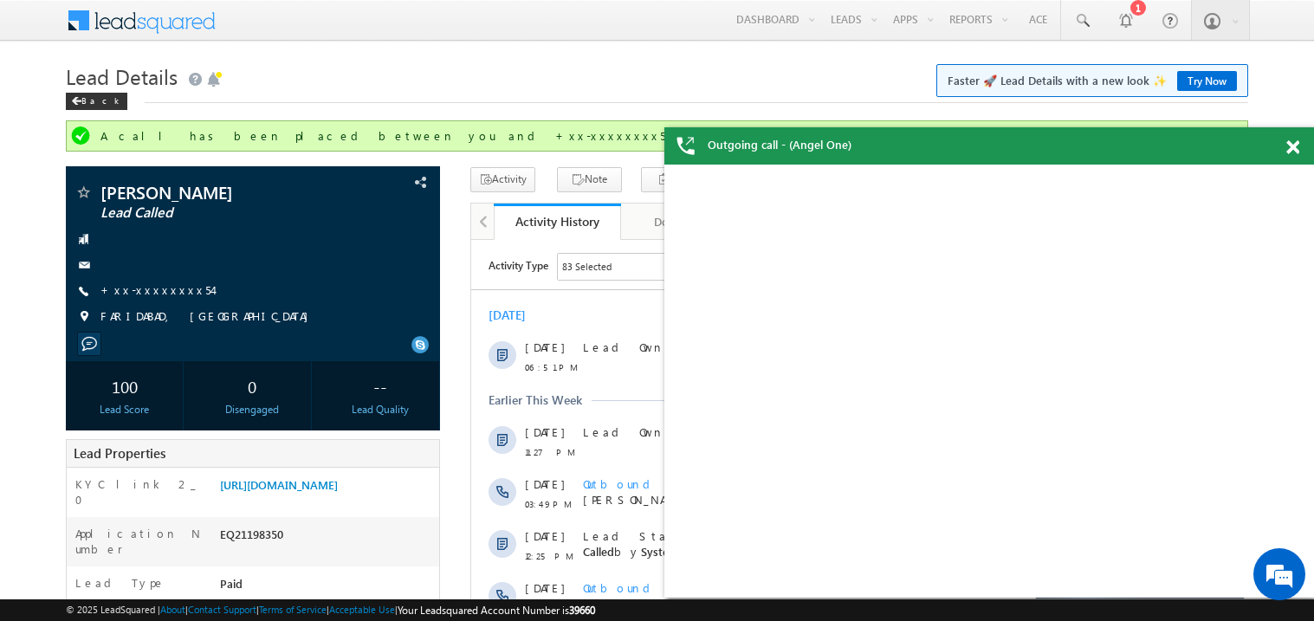
click at [1297, 146] on span at bounding box center [1292, 147] width 13 height 15
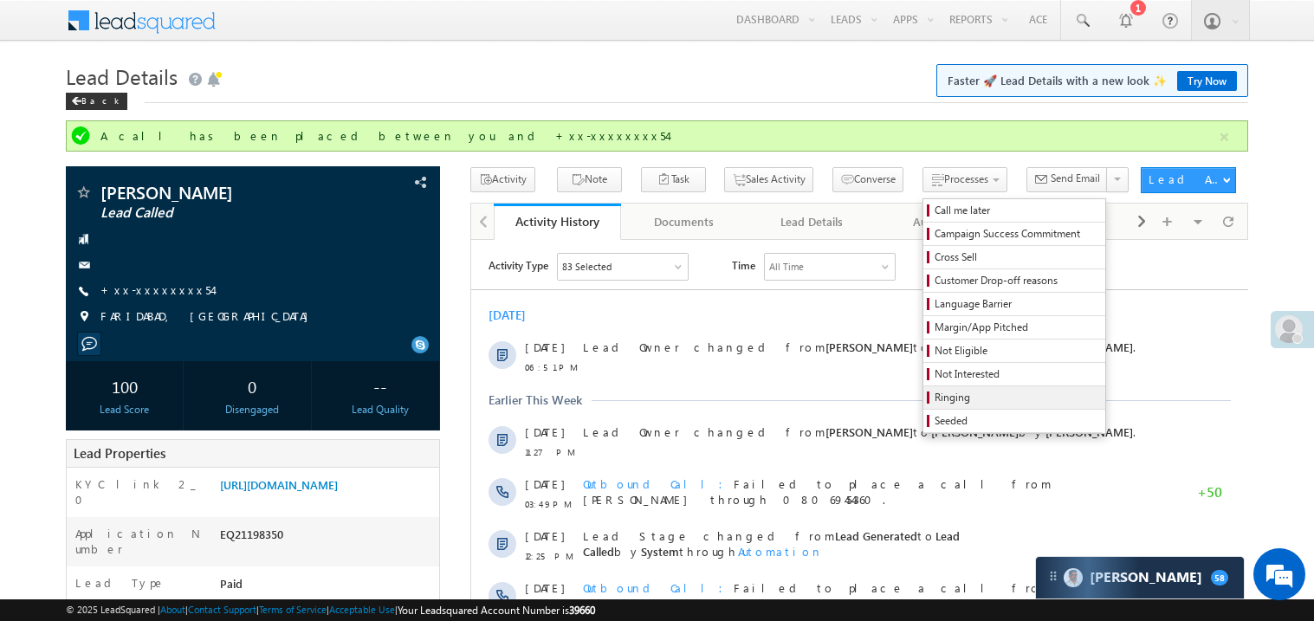
click at [935, 405] on span "Ringing" at bounding box center [1017, 398] width 165 height 16
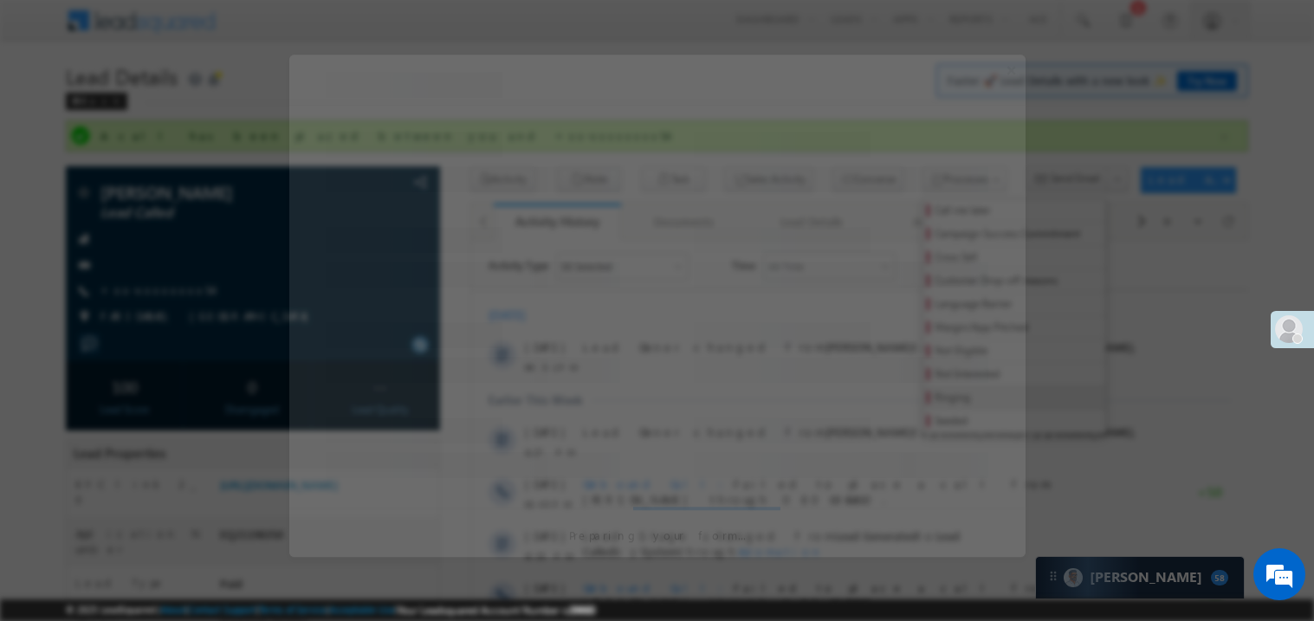
click at [925, 405] on div at bounding box center [657, 439] width 736 height 95
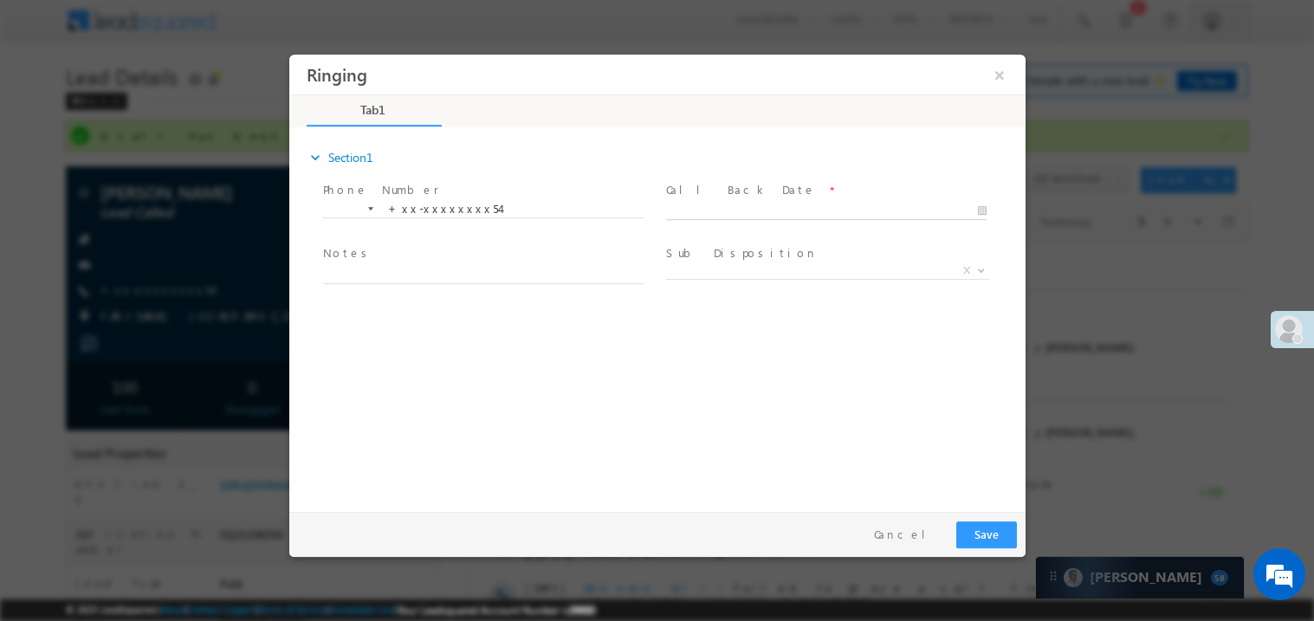
click at [747, 209] on body "Ringing ×" at bounding box center [656, 279] width 736 height 450
type input "10/11/25 7:51 PM"
click at [381, 262] on span "Notes *" at bounding box center [482, 253] width 320 height 19
click at [370, 273] on textarea at bounding box center [482, 273] width 321 height 20
type textarea "ring"
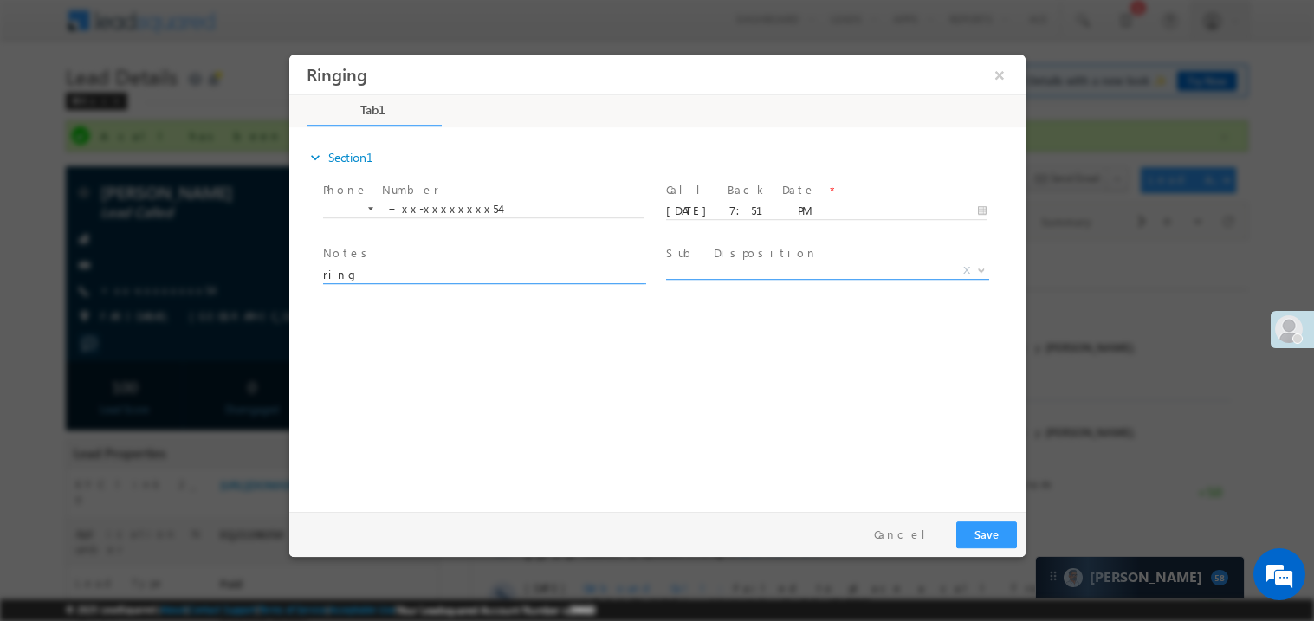
click at [719, 275] on span "X" at bounding box center [826, 270] width 323 height 17
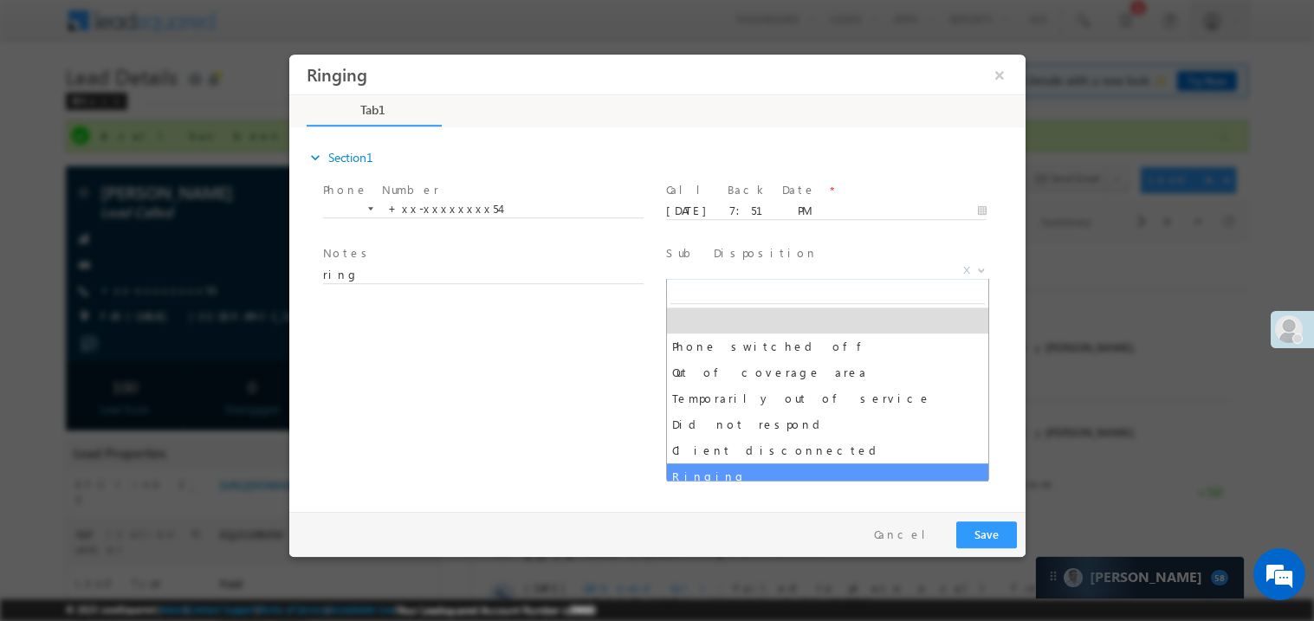
select select "Ringing"
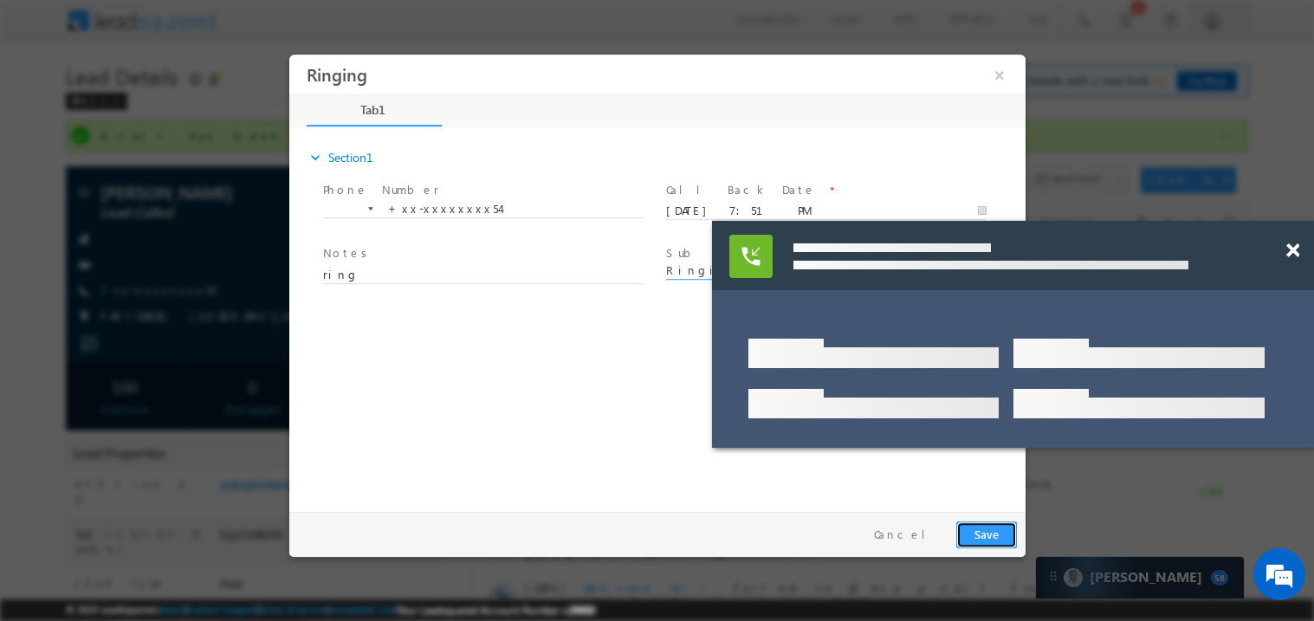
click at [976, 525] on button "Save" at bounding box center [985, 534] width 61 height 27
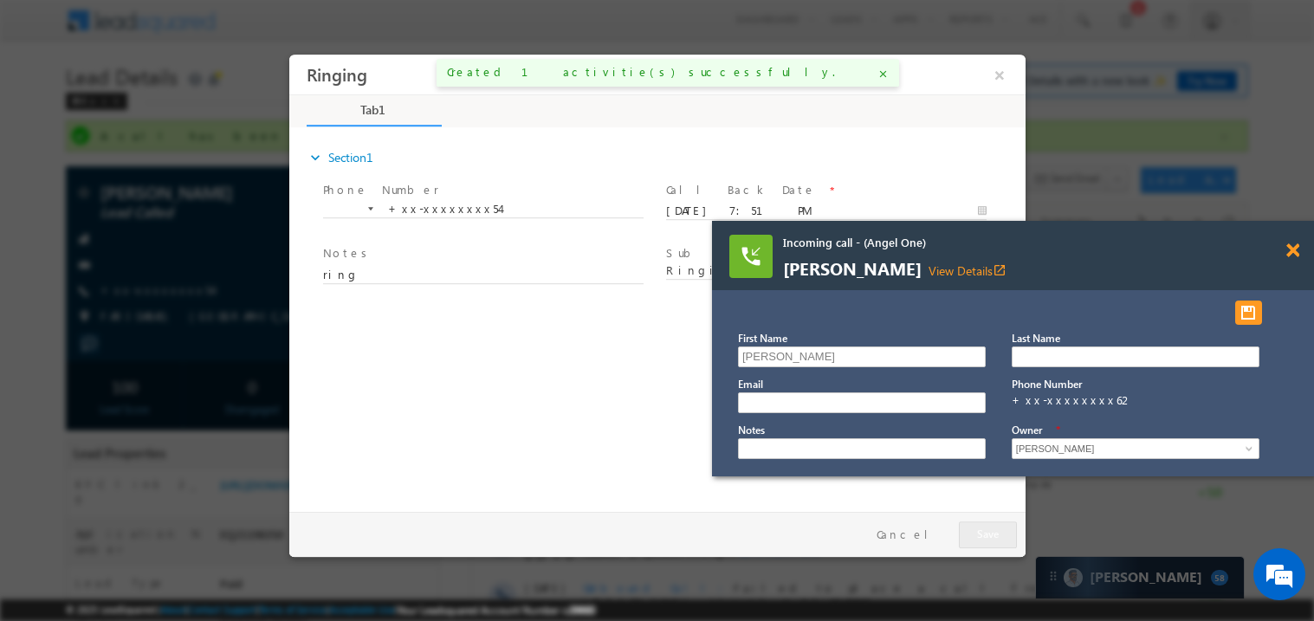
click at [1296, 256] on span at bounding box center [1292, 250] width 13 height 15
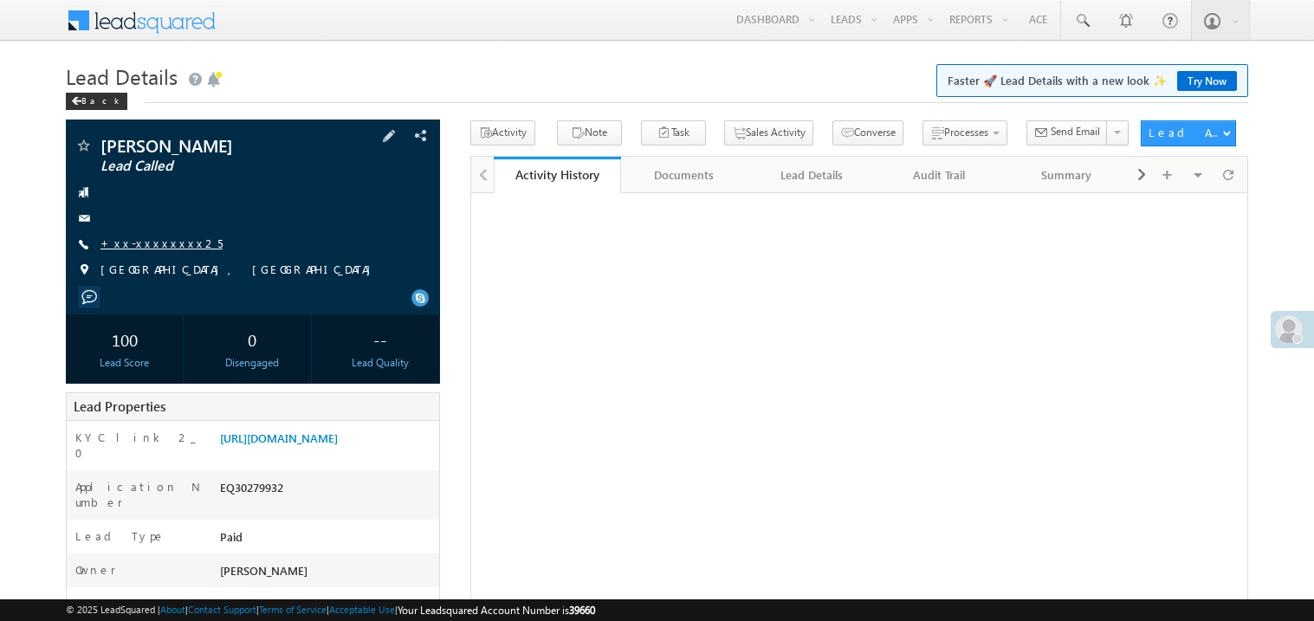
click at [159, 249] on link "+xx-xxxxxxxx25" at bounding box center [161, 243] width 122 height 15
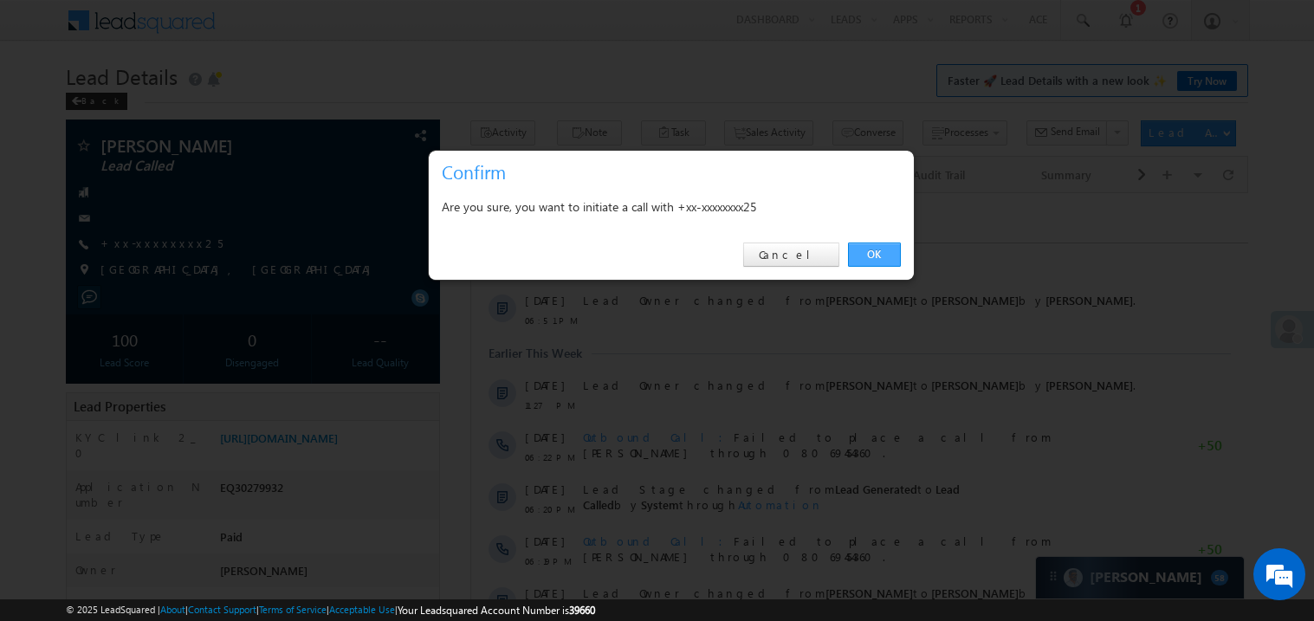
click at [876, 254] on link "OK" at bounding box center [874, 255] width 53 height 24
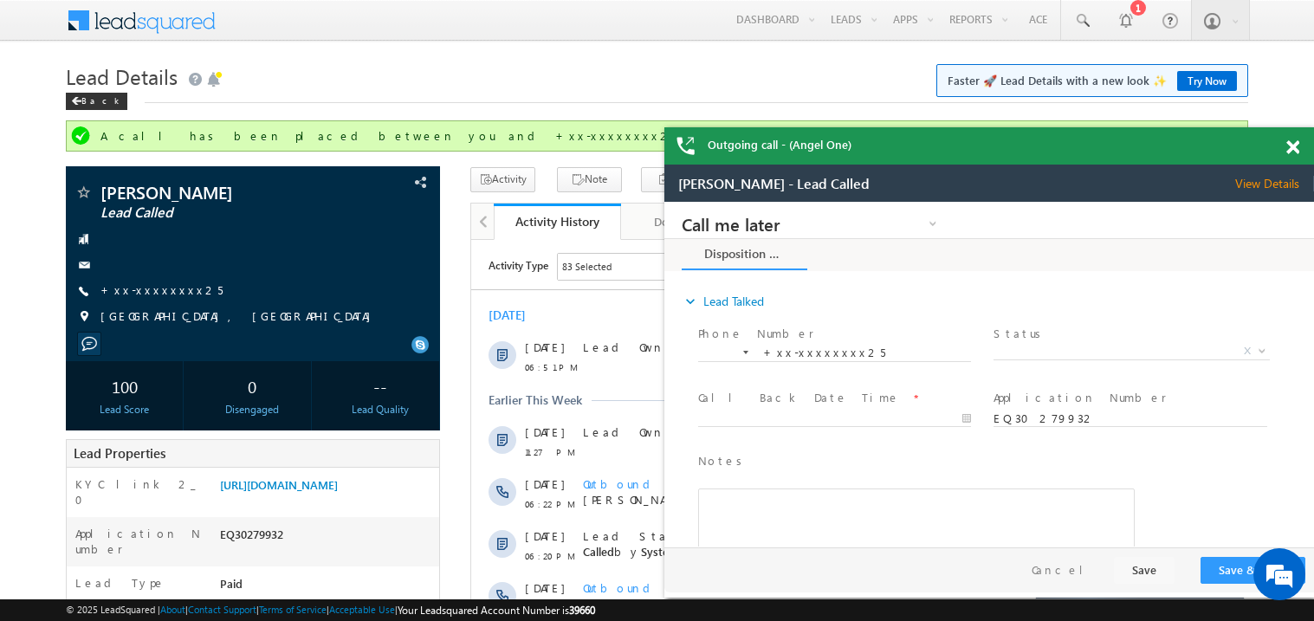
click at [1293, 150] on span at bounding box center [1292, 147] width 13 height 15
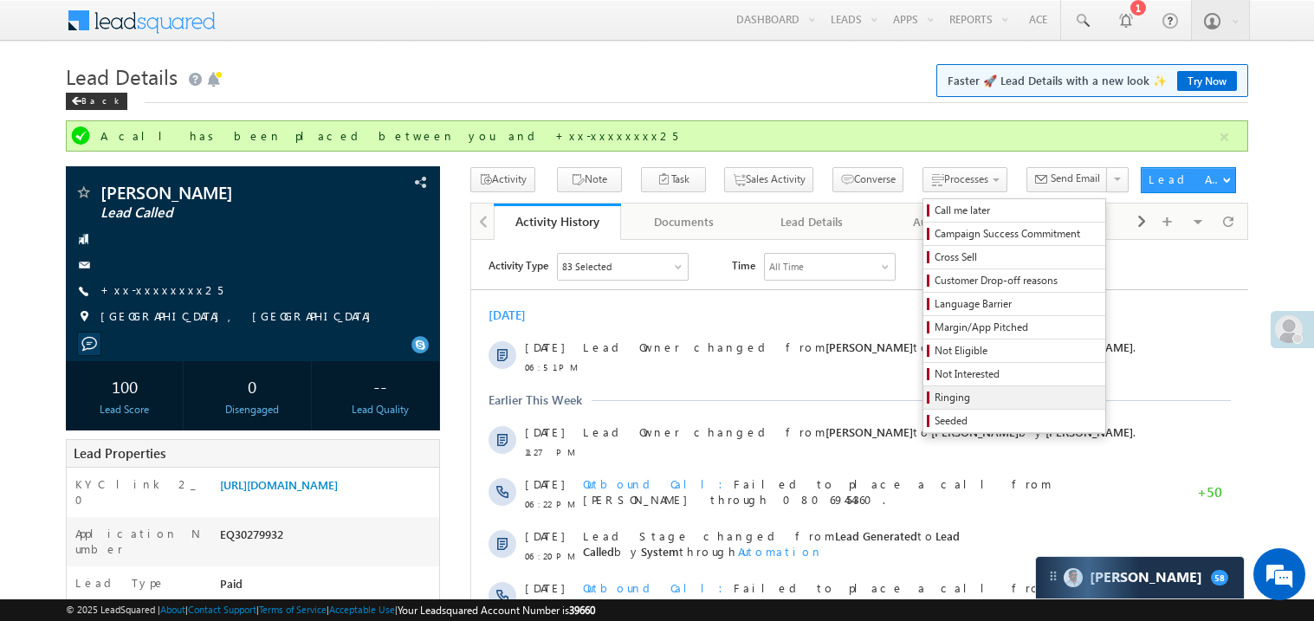
click at [971, 394] on span "Ringing" at bounding box center [1017, 398] width 165 height 16
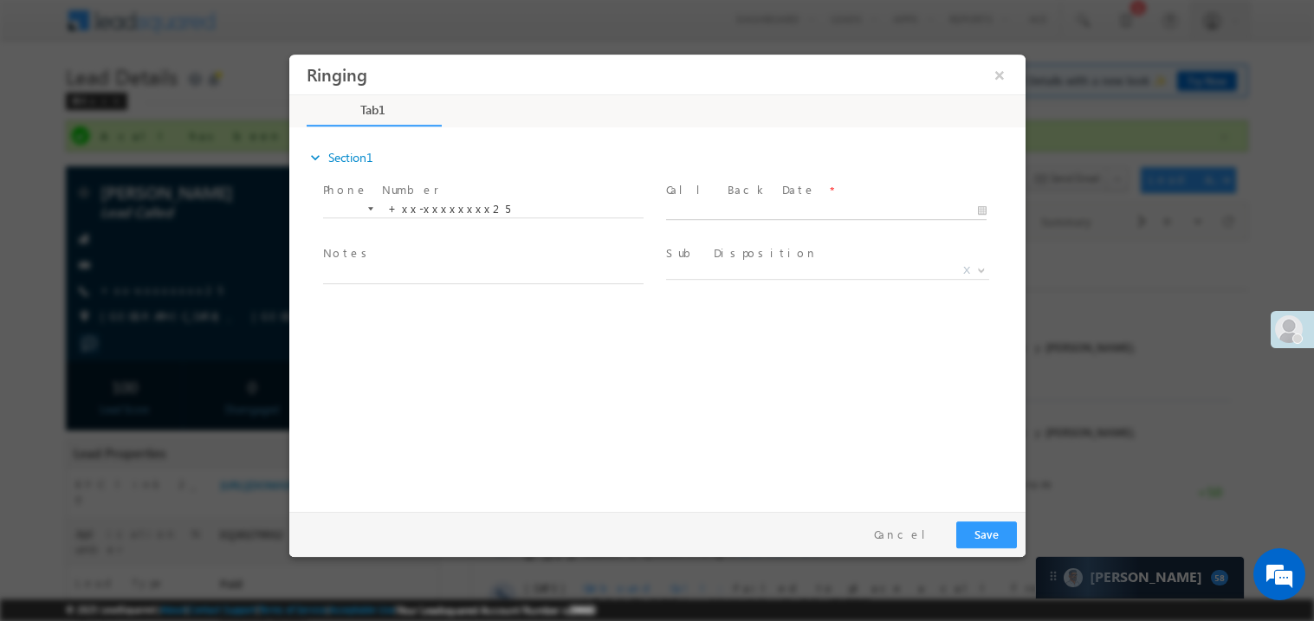
click at [719, 210] on body "Ringing ×" at bounding box center [656, 279] width 736 height 450
type input "10/11/25 7:52 PM"
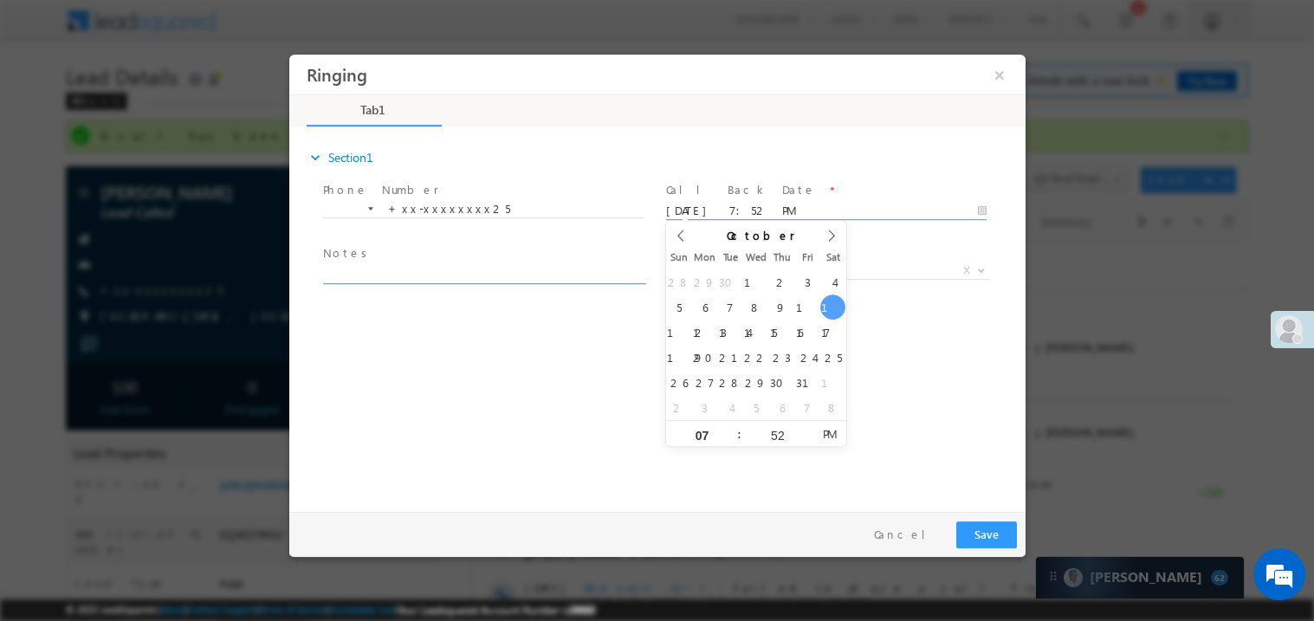
click at [408, 278] on textarea at bounding box center [482, 273] width 321 height 20
type textarea "ring"
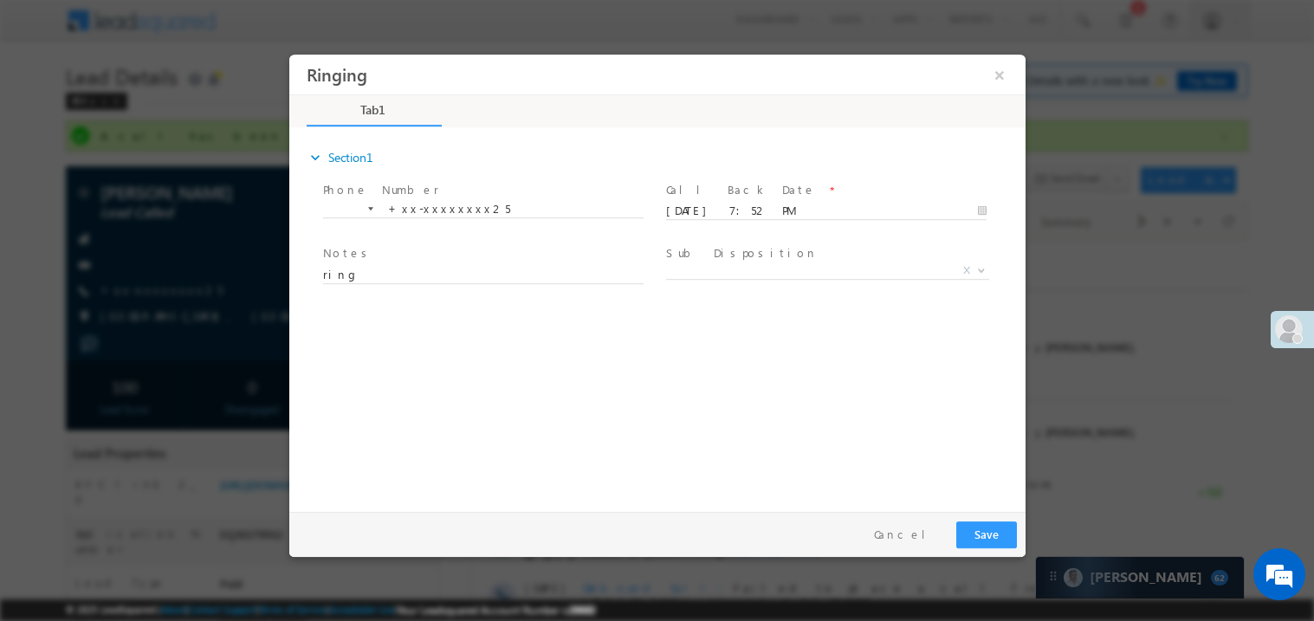
click at [848, 449] on div "expand_more Section1 Phone Number *" at bounding box center [661, 316] width 728 height 374
click at [987, 521] on button "Save" at bounding box center [985, 534] width 61 height 27
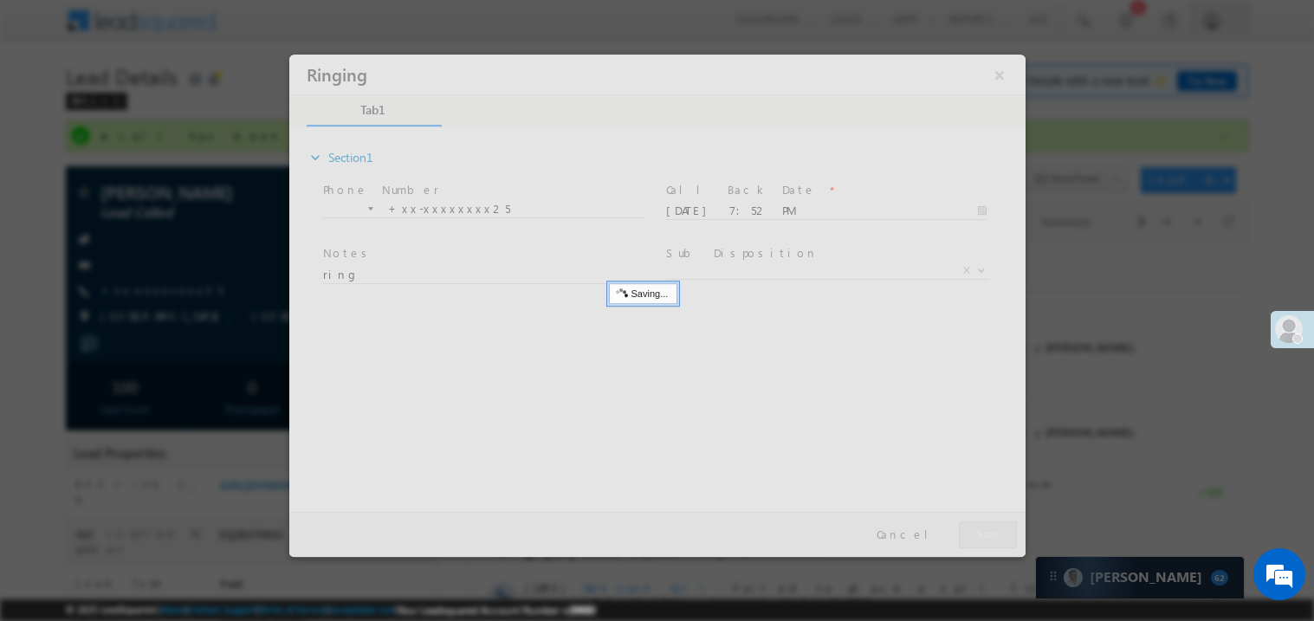
click at [987, 521] on div at bounding box center [656, 305] width 736 height 502
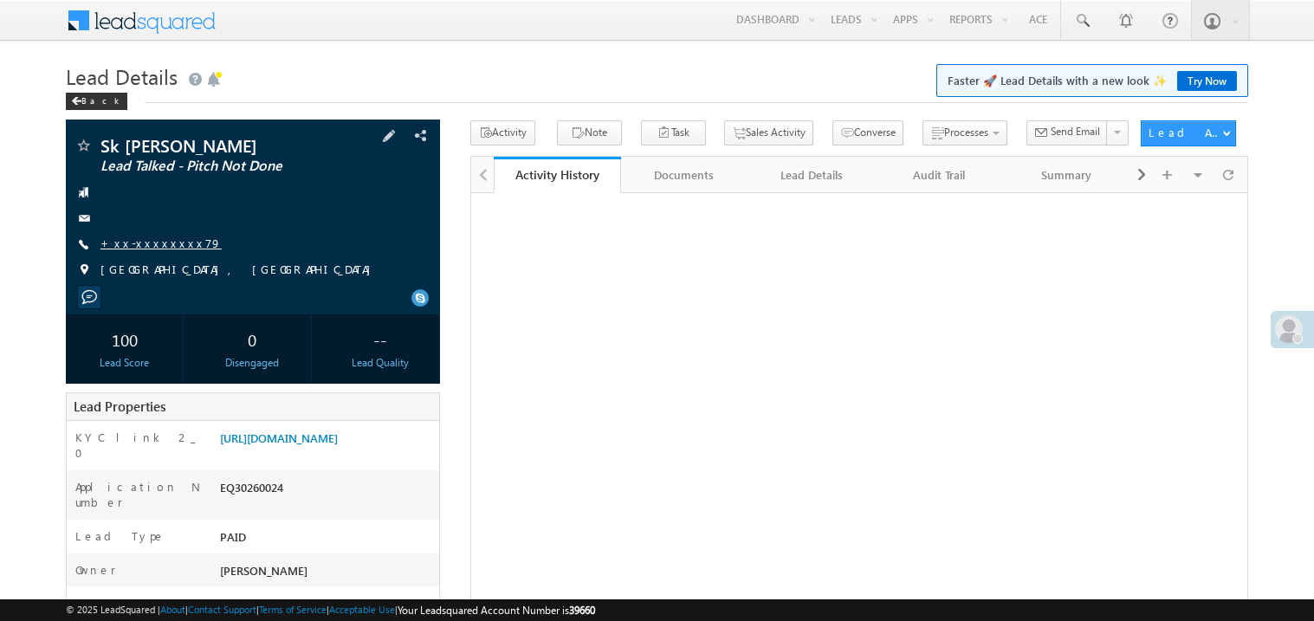
click at [169, 241] on link "+xx-xxxxxxxx79" at bounding box center [160, 243] width 121 height 15
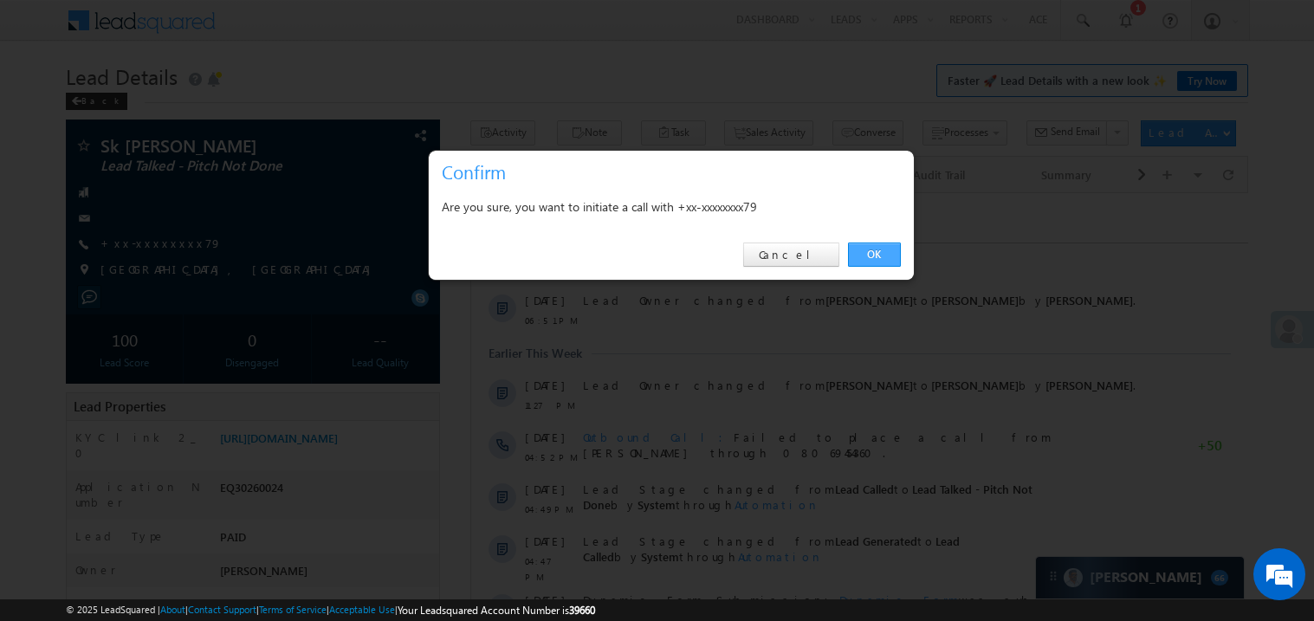
click at [868, 249] on link "OK" at bounding box center [874, 255] width 53 height 24
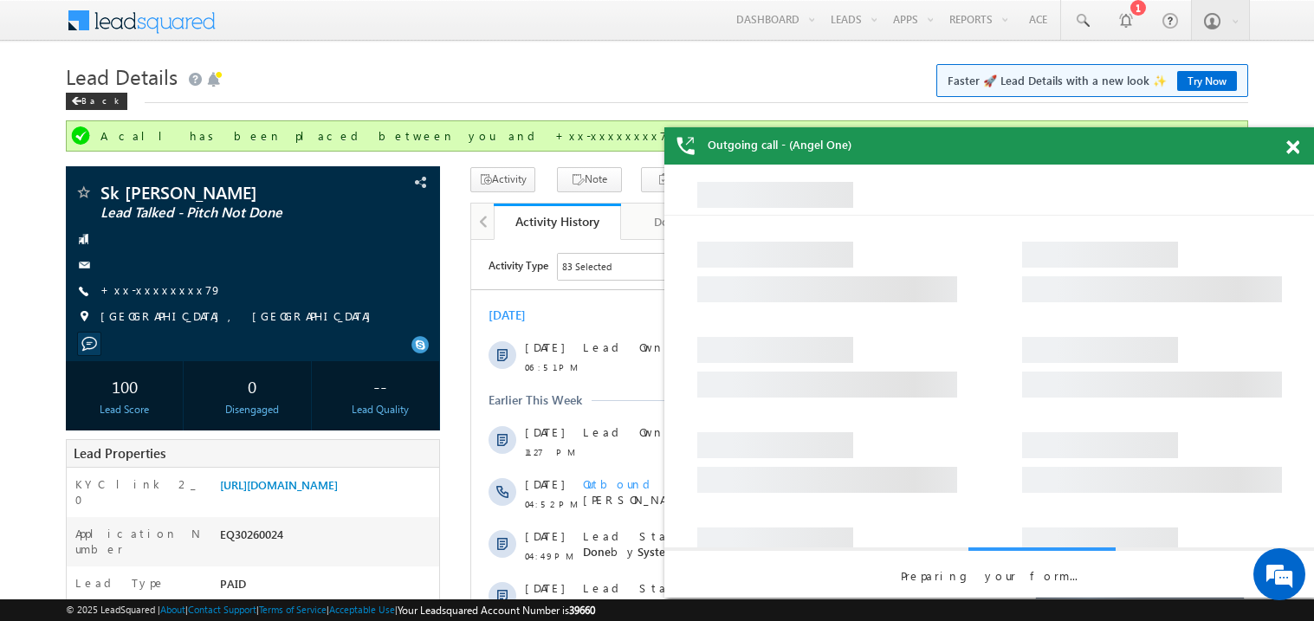
click at [1294, 144] on span at bounding box center [1292, 147] width 13 height 15
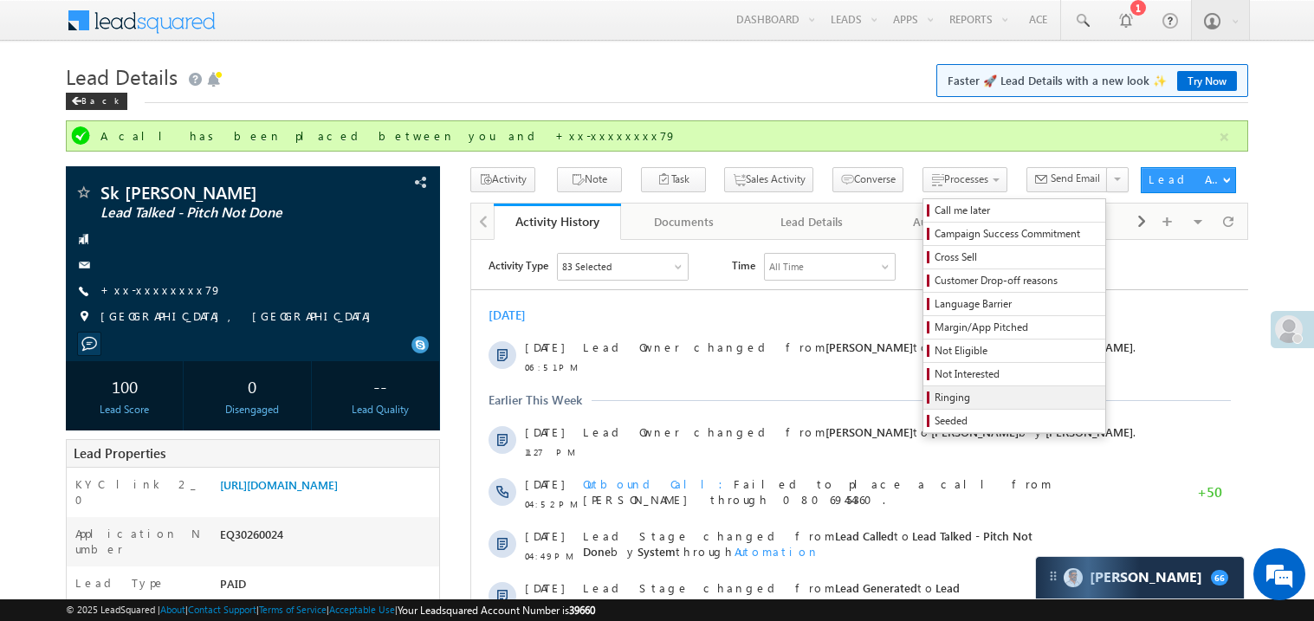
click at [954, 395] on span "Ringing" at bounding box center [1017, 398] width 165 height 16
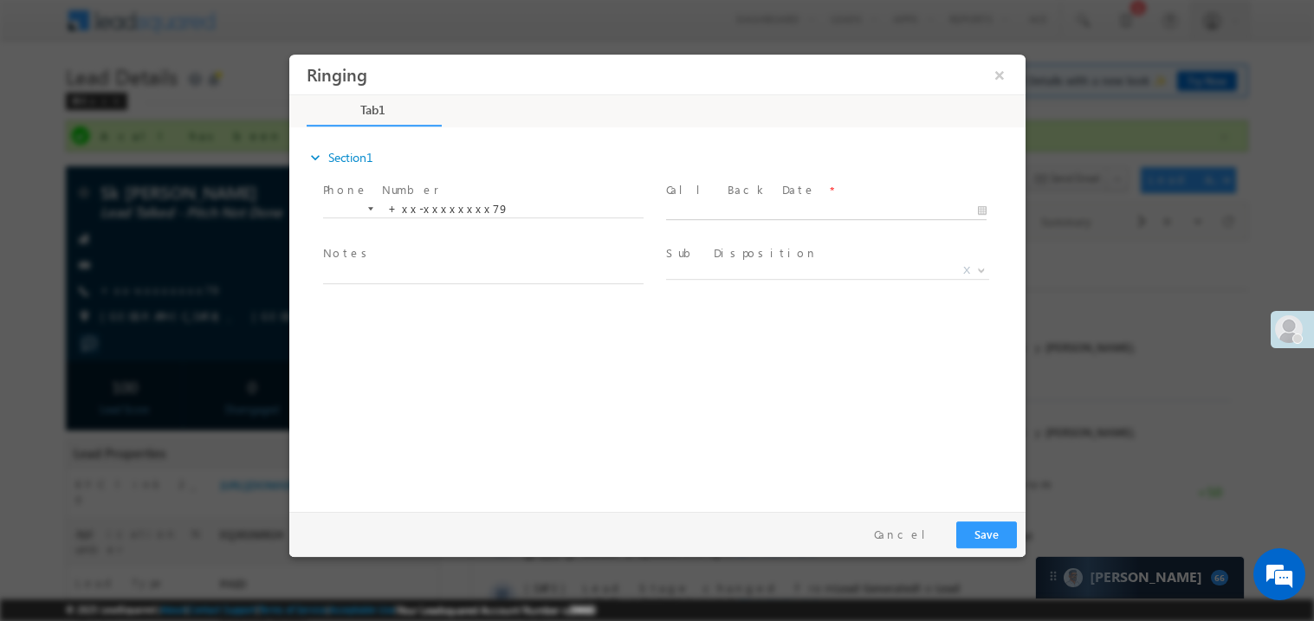
click at [717, 210] on body "Ringing ×" at bounding box center [656, 279] width 736 height 450
type input "10/11/25 7:53 PM"
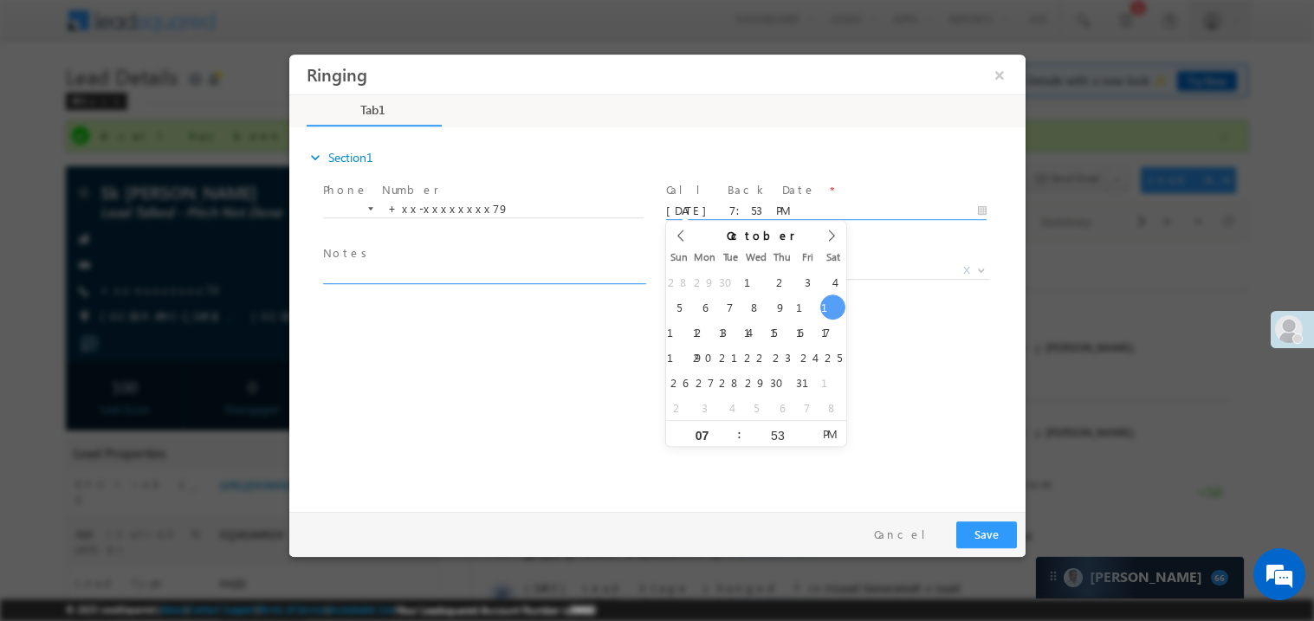
click at [385, 265] on textarea at bounding box center [482, 273] width 321 height 20
type textarea "ring"
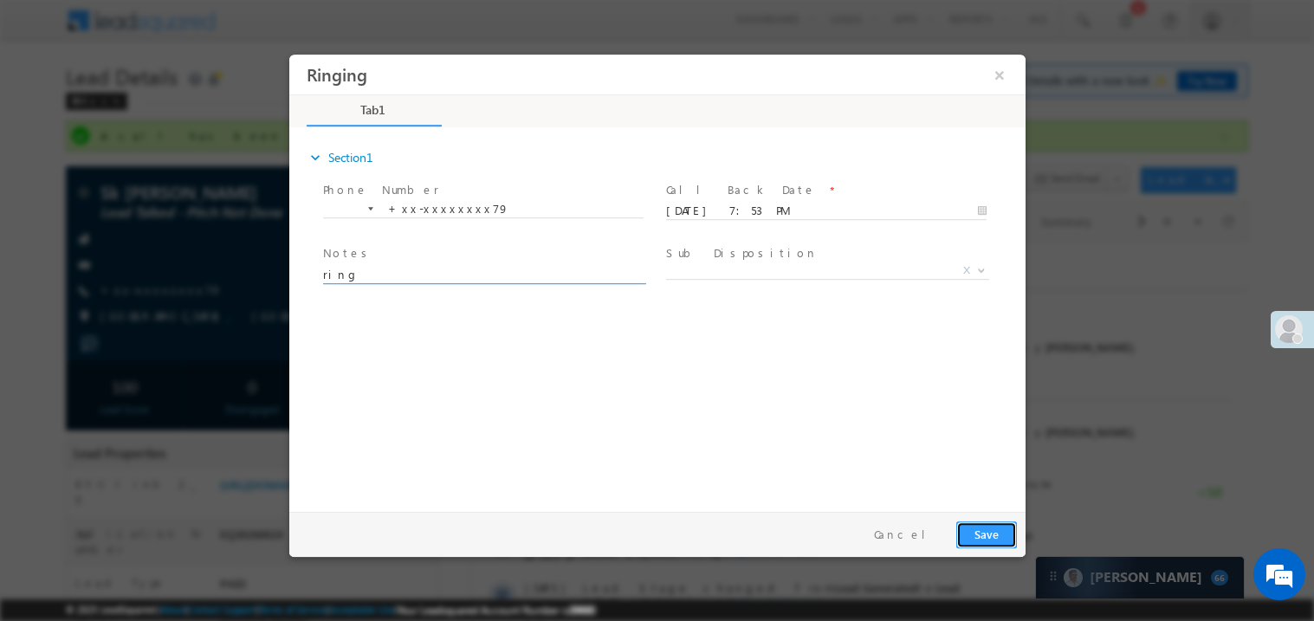
click at [974, 531] on button "Save" at bounding box center [985, 534] width 61 height 27
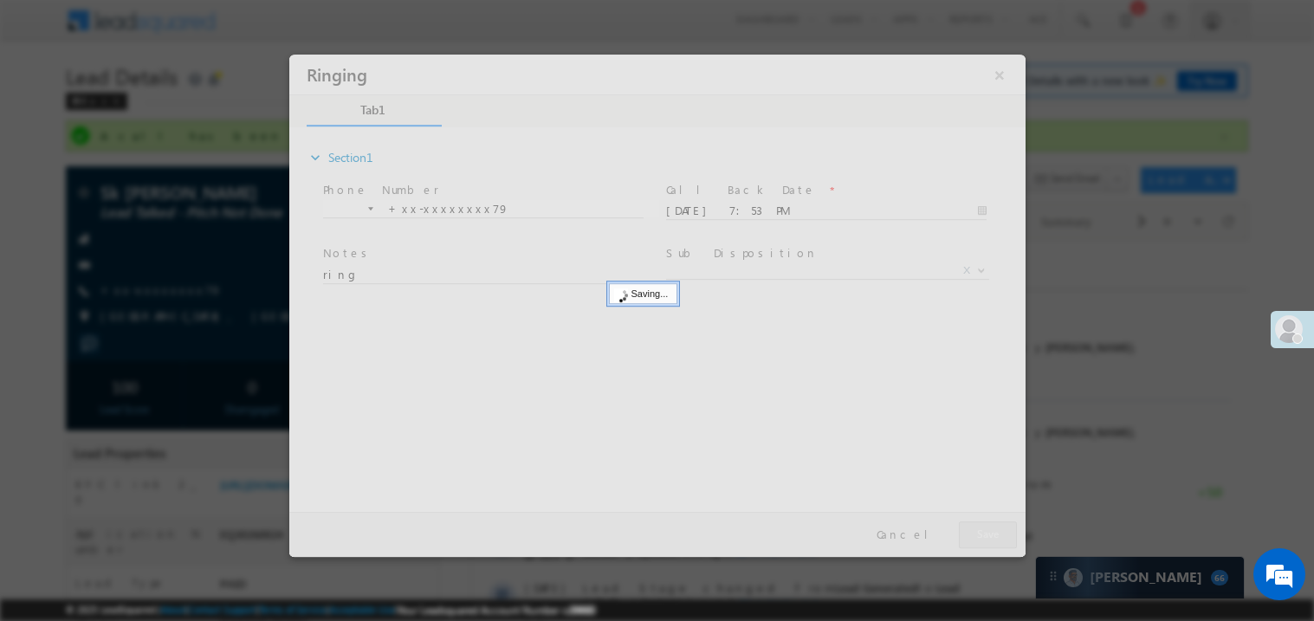
click at [974, 531] on div at bounding box center [656, 305] width 736 height 502
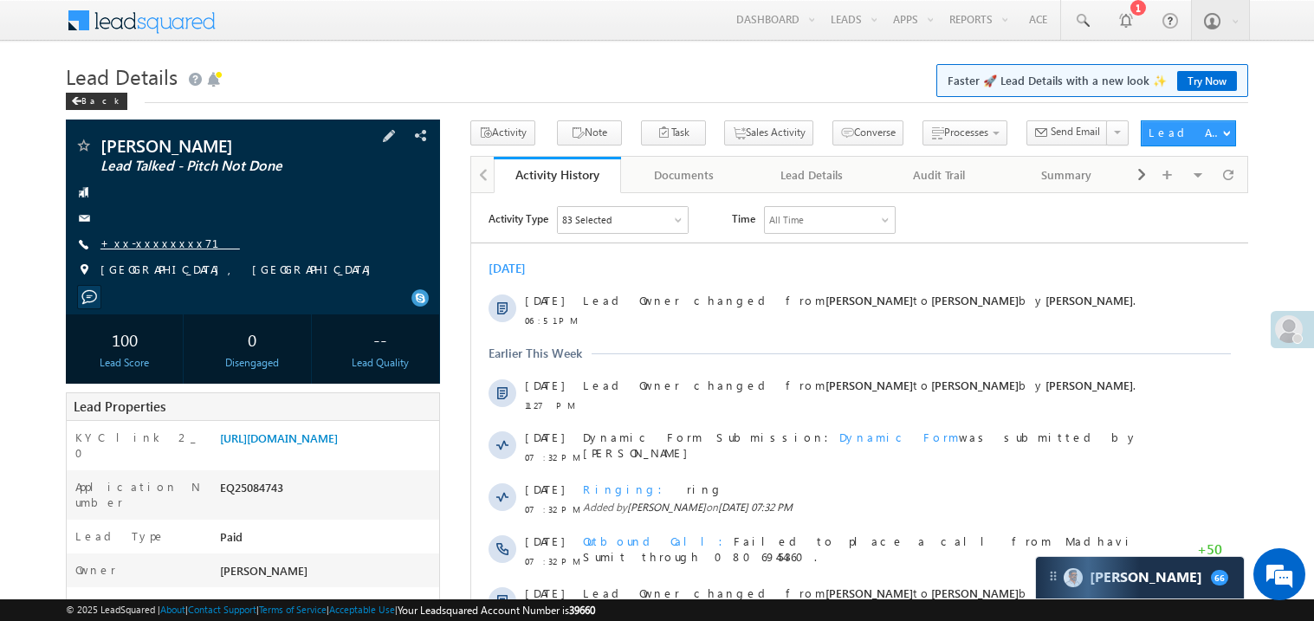
click at [153, 243] on link "+xx-xxxxxxxx71" at bounding box center [169, 243] width 139 height 15
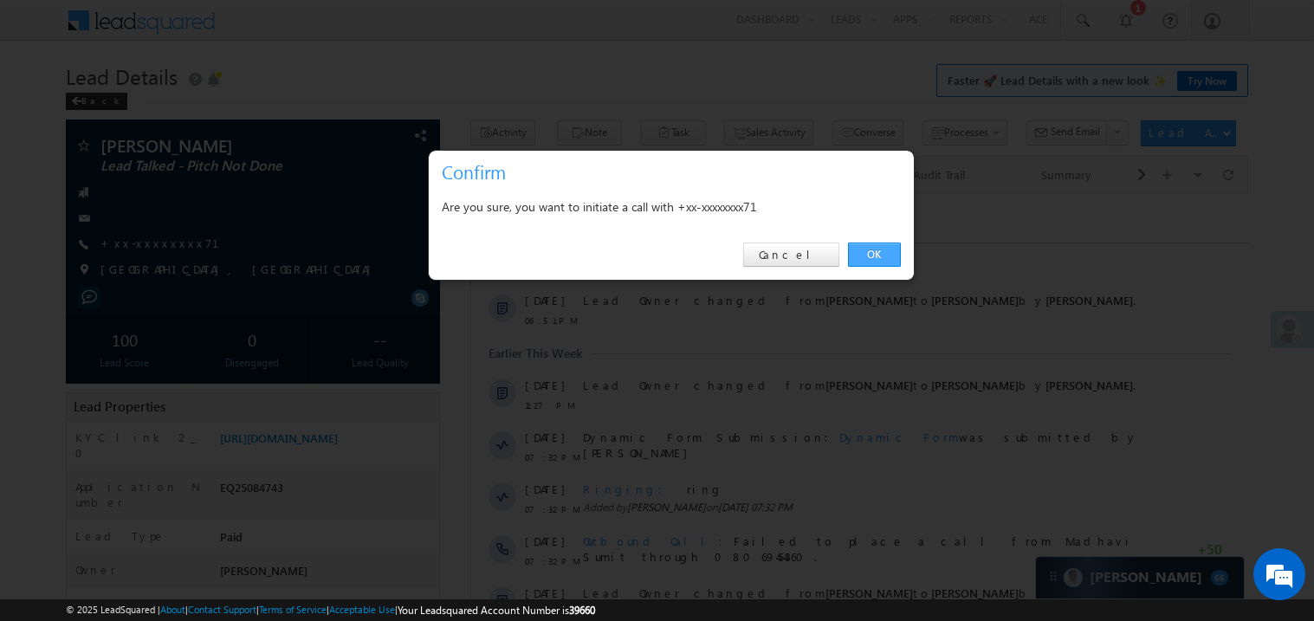
click at [880, 254] on link "OK" at bounding box center [874, 255] width 53 height 24
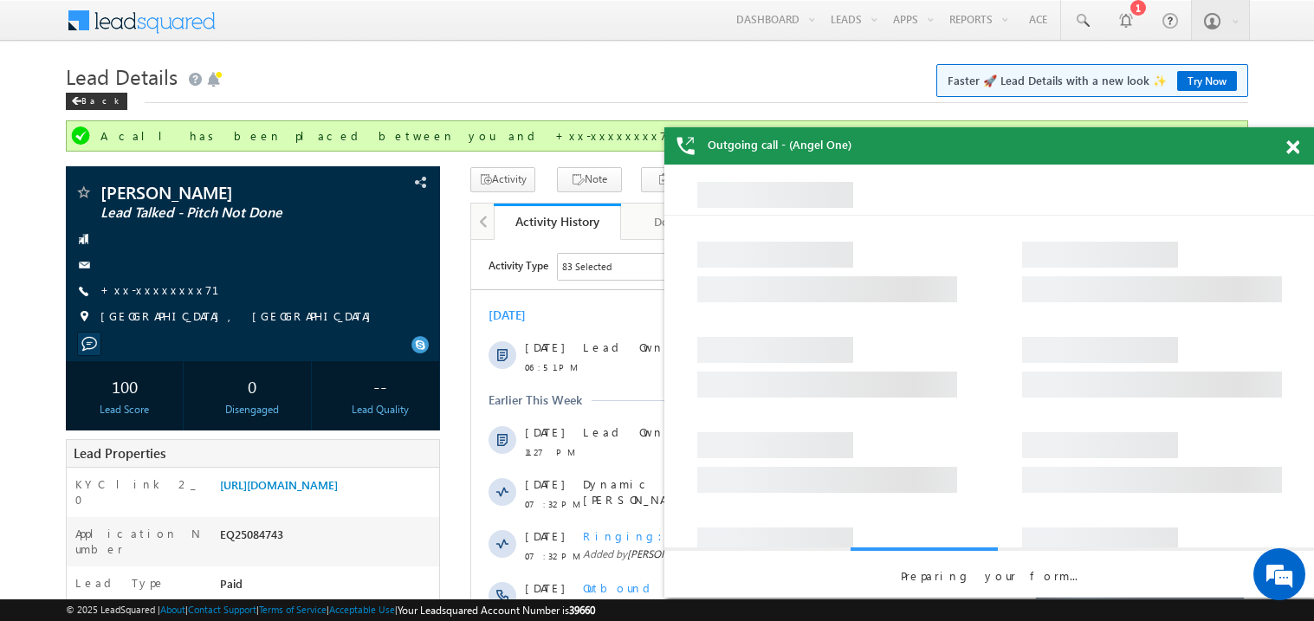
click at [1294, 148] on span at bounding box center [1292, 147] width 13 height 15
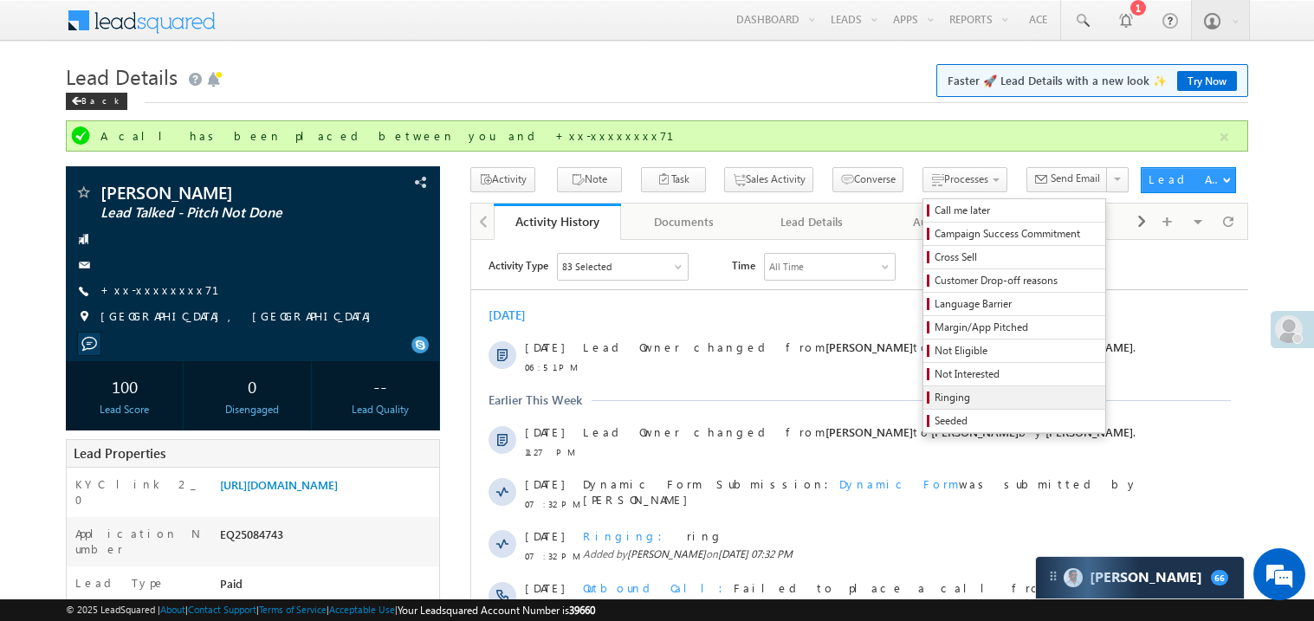
click at [964, 405] on span "Ringing" at bounding box center [1017, 398] width 165 height 16
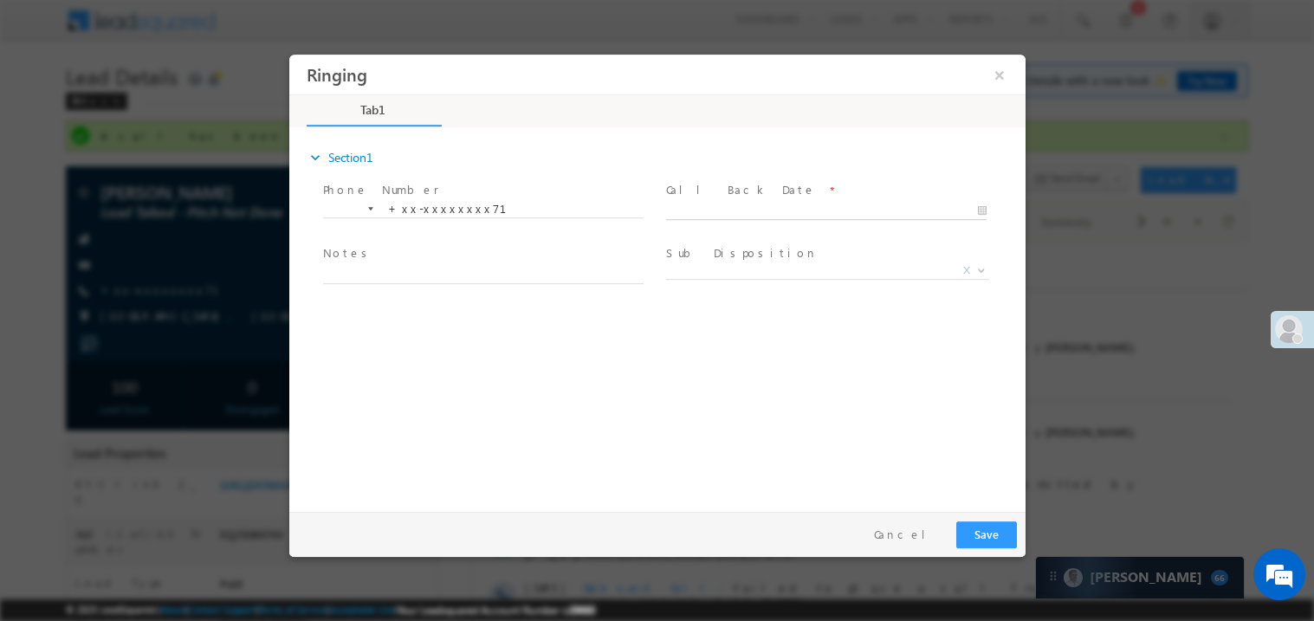
click at [722, 210] on body "Ringing ×" at bounding box center [656, 279] width 736 height 450
type input "[DATE] 7:54 PM"
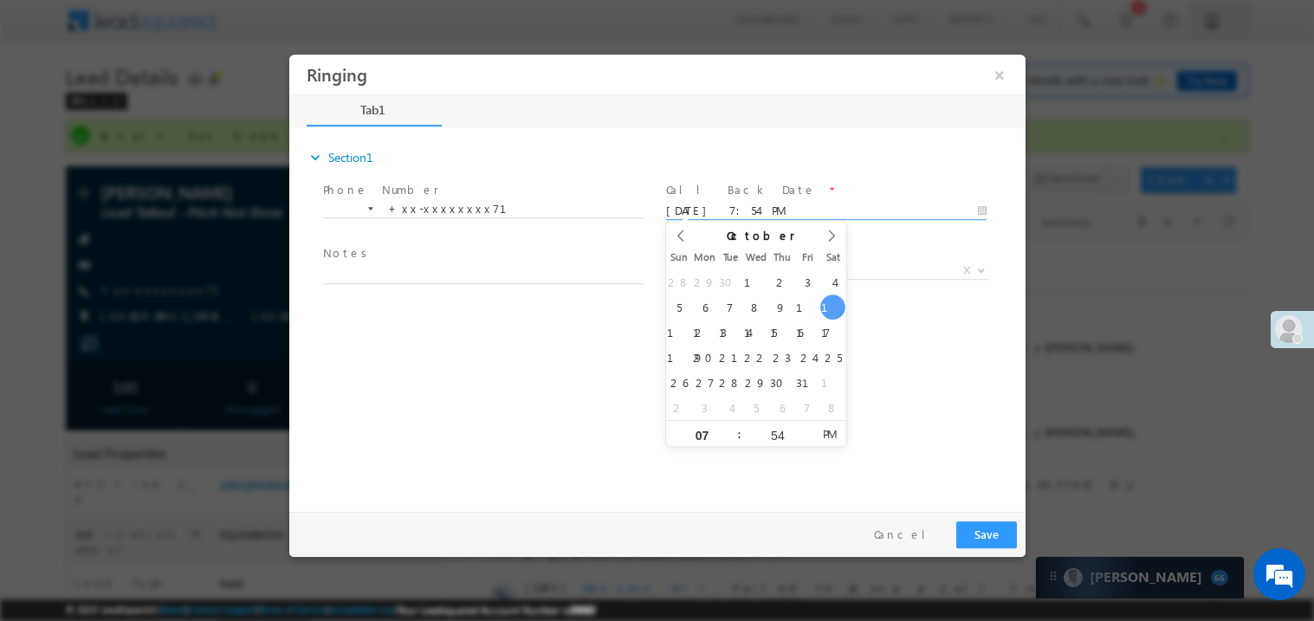
click at [512, 248] on span "Notes *" at bounding box center [482, 253] width 320 height 19
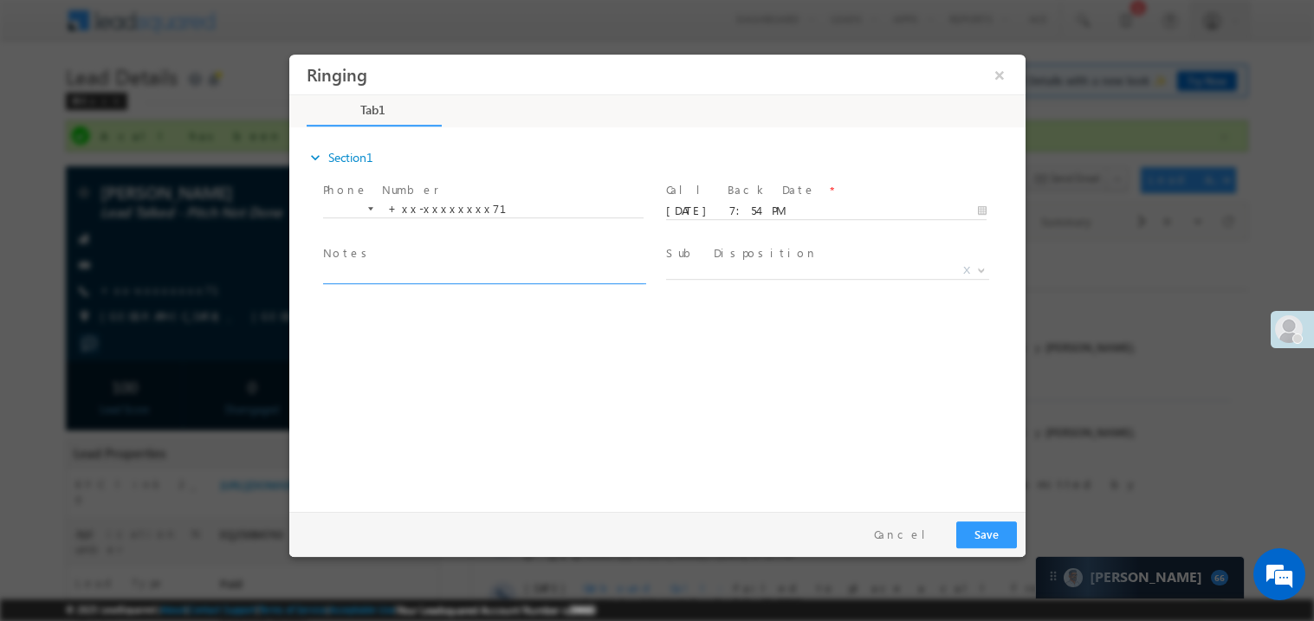
click at [489, 266] on textarea at bounding box center [482, 273] width 321 height 20
type textarea "ring"
click at [987, 528] on button "Save" at bounding box center [985, 534] width 61 height 27
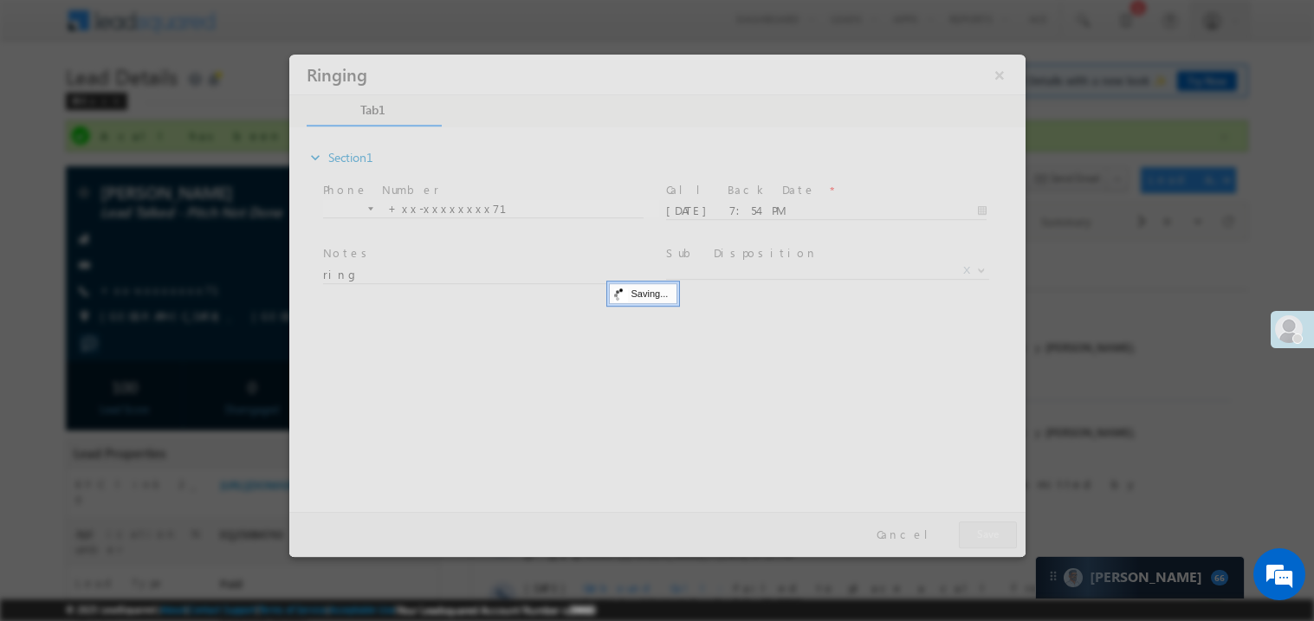
click at [987, 528] on div at bounding box center [656, 305] width 736 height 502
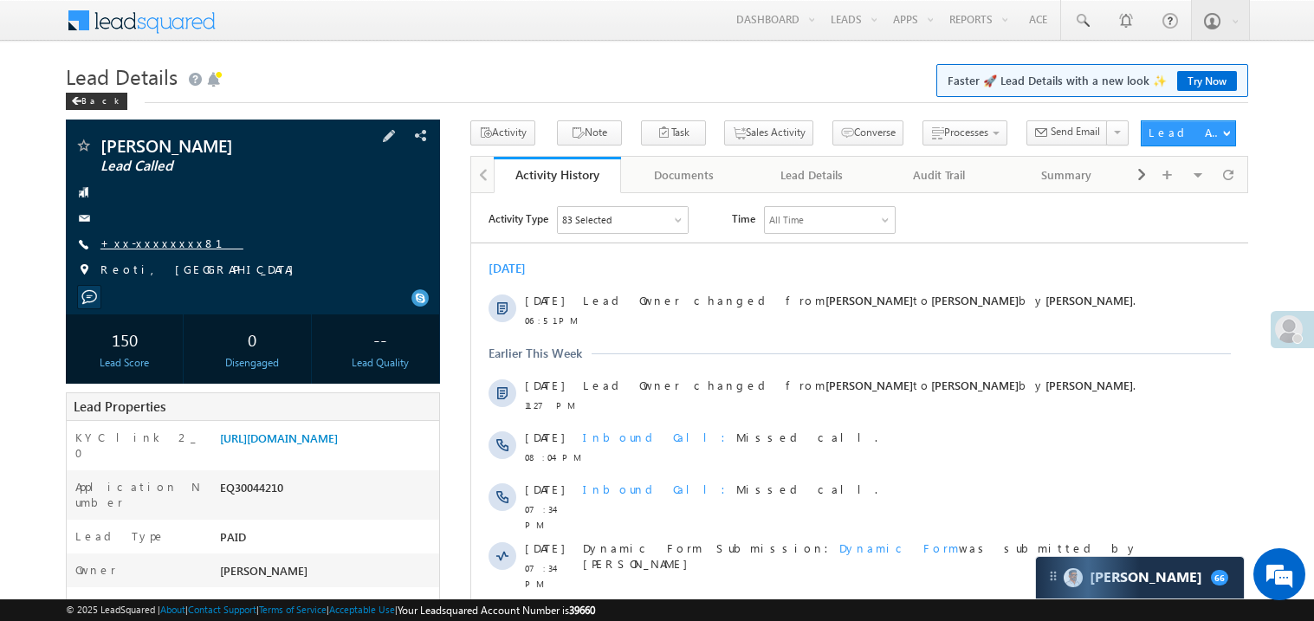
click at [154, 247] on link "+xx-xxxxxxxx81" at bounding box center [171, 243] width 143 height 15
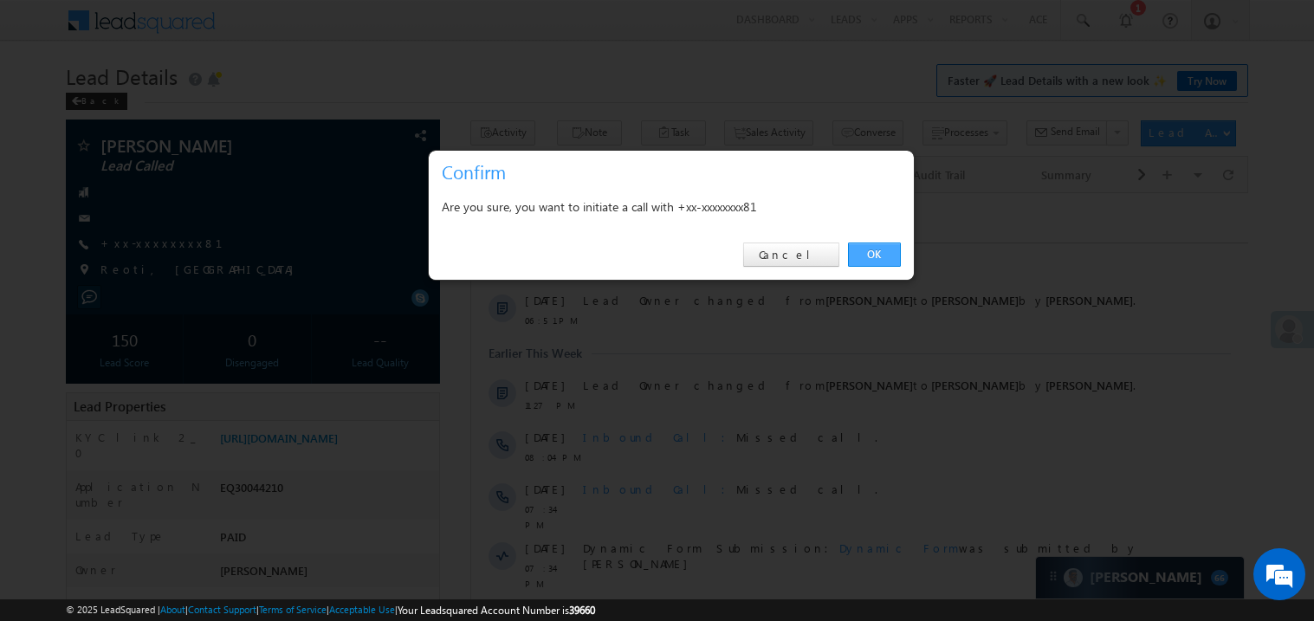
click at [870, 255] on link "OK" at bounding box center [874, 255] width 53 height 24
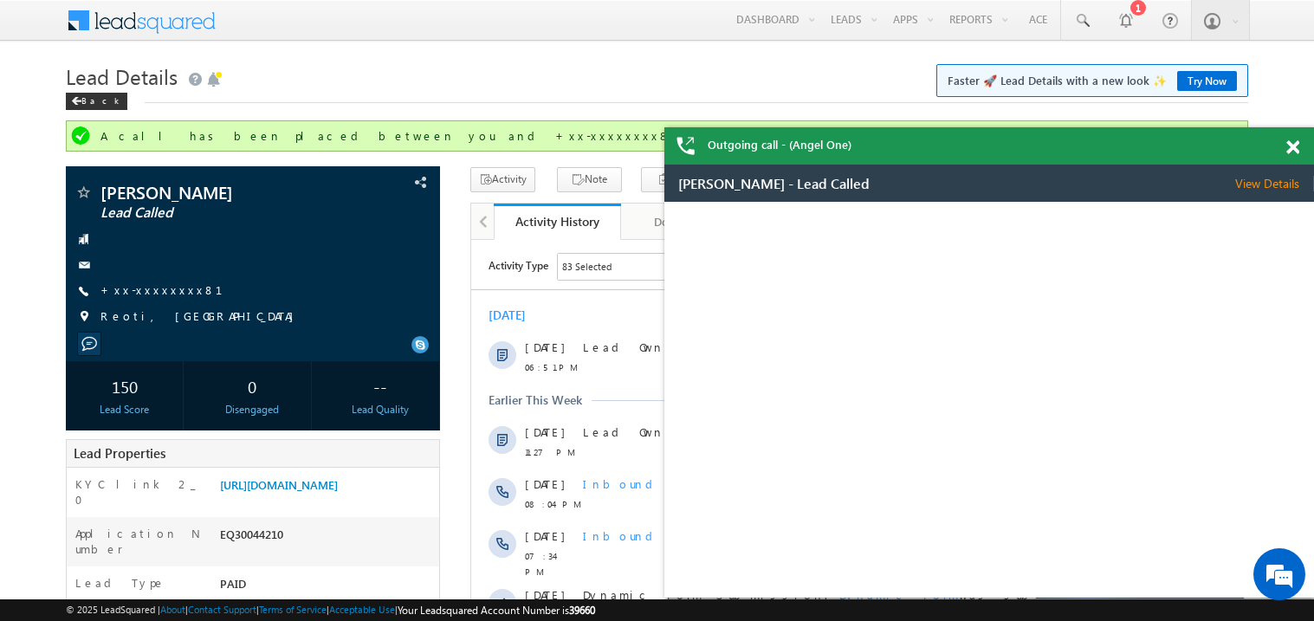
click at [1290, 151] on span at bounding box center [1292, 147] width 13 height 15
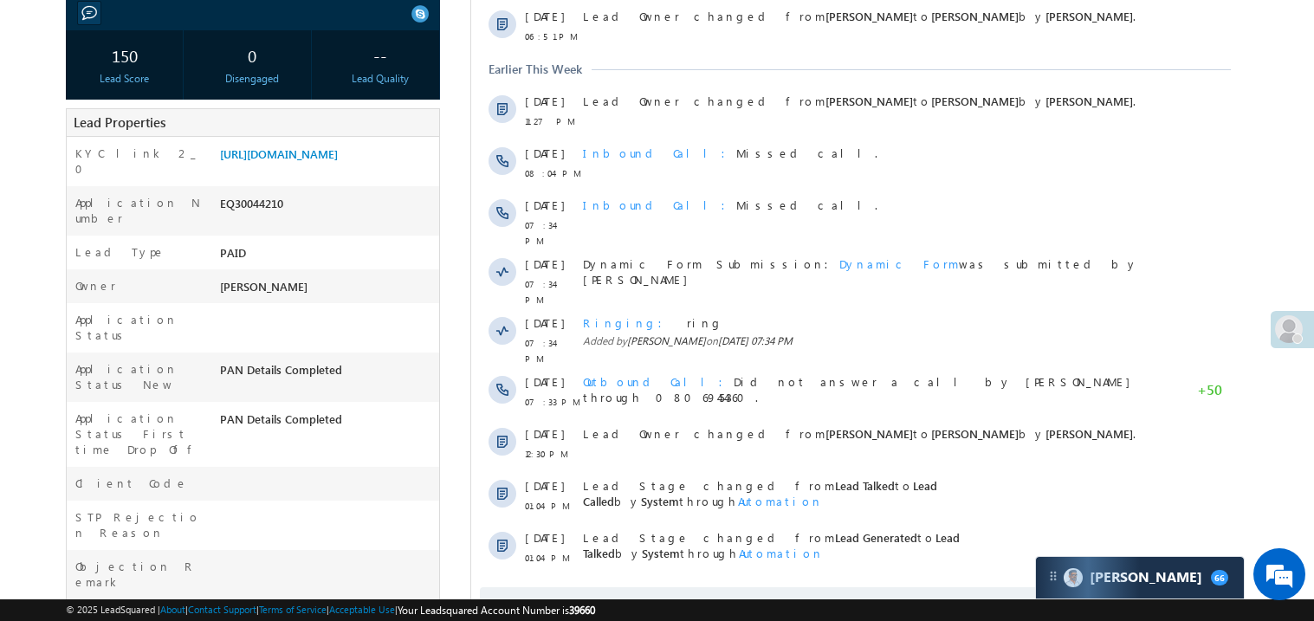
scroll to position [380, 0]
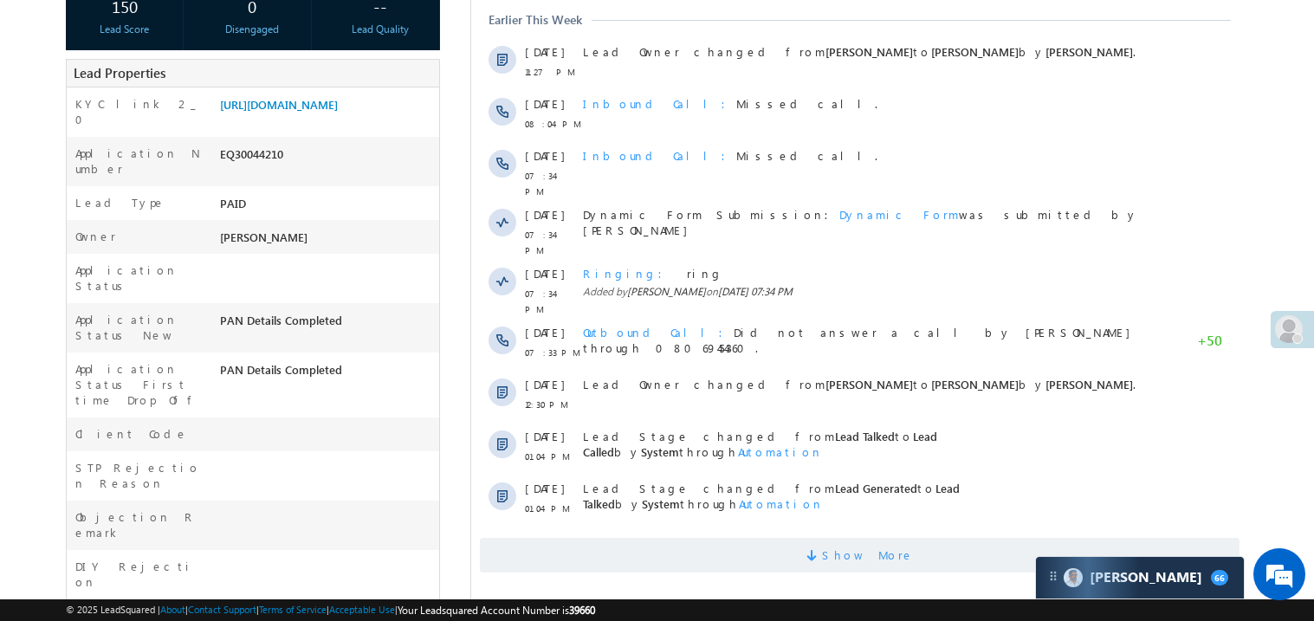
click at [767, 538] on span "Show More" at bounding box center [859, 555] width 760 height 35
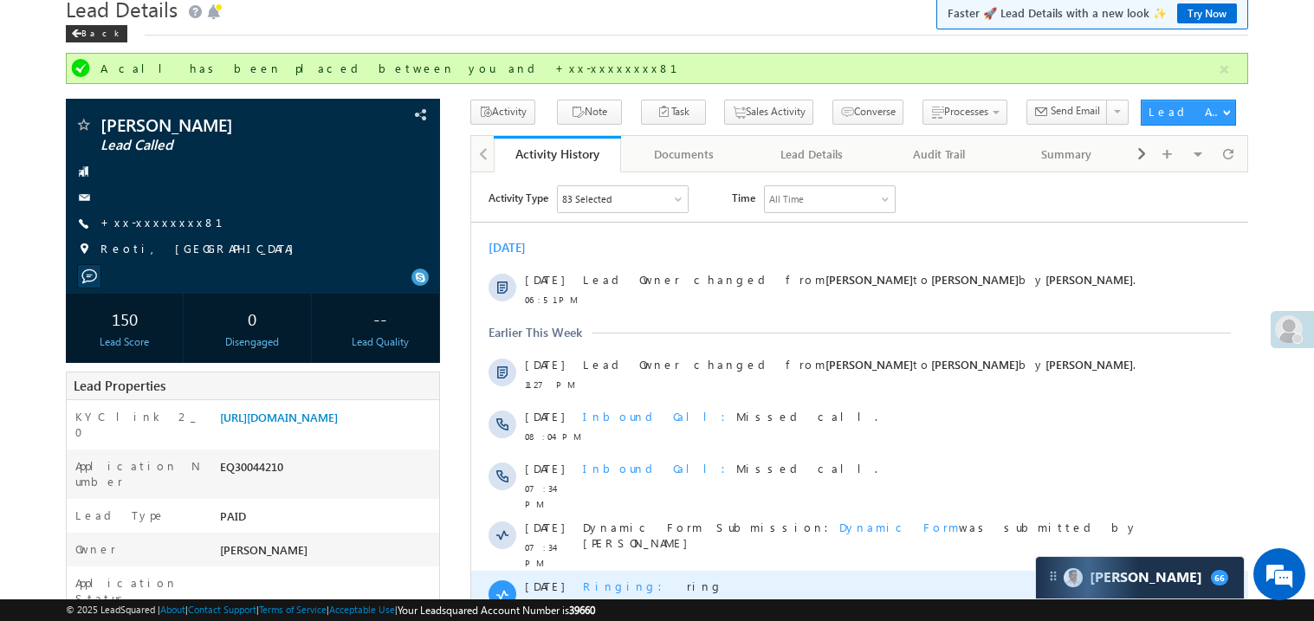
scroll to position [0, 0]
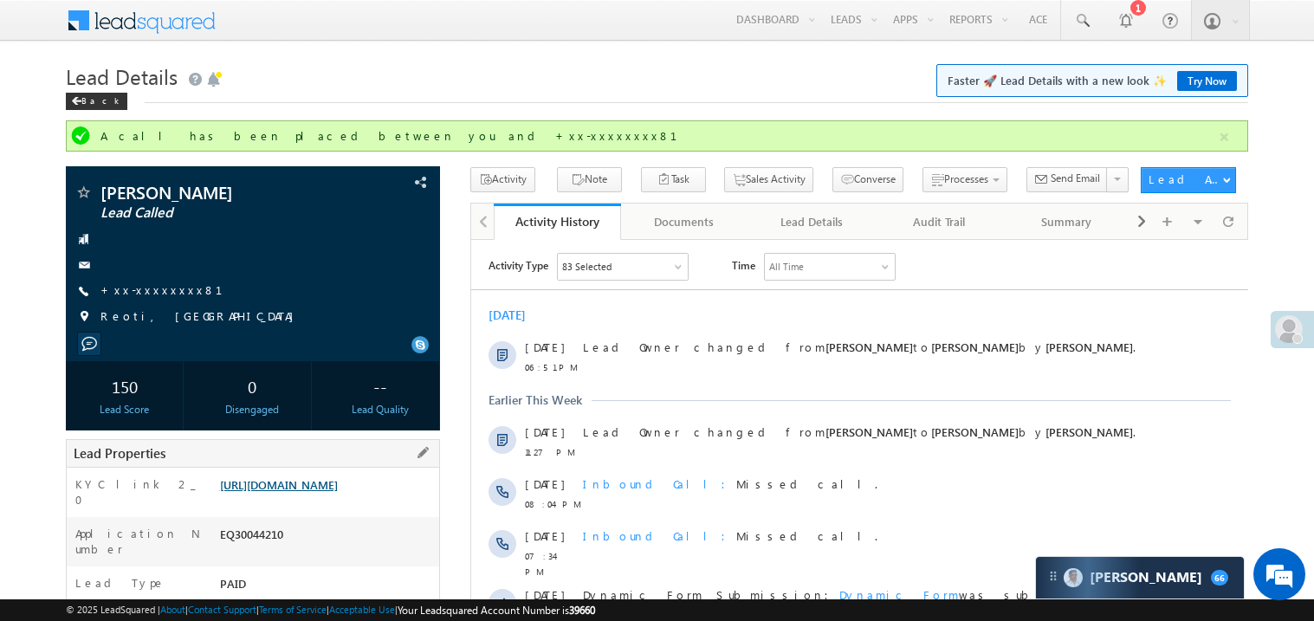
click at [333, 492] on link "[URL][DOMAIN_NAME]" at bounding box center [279, 484] width 118 height 15
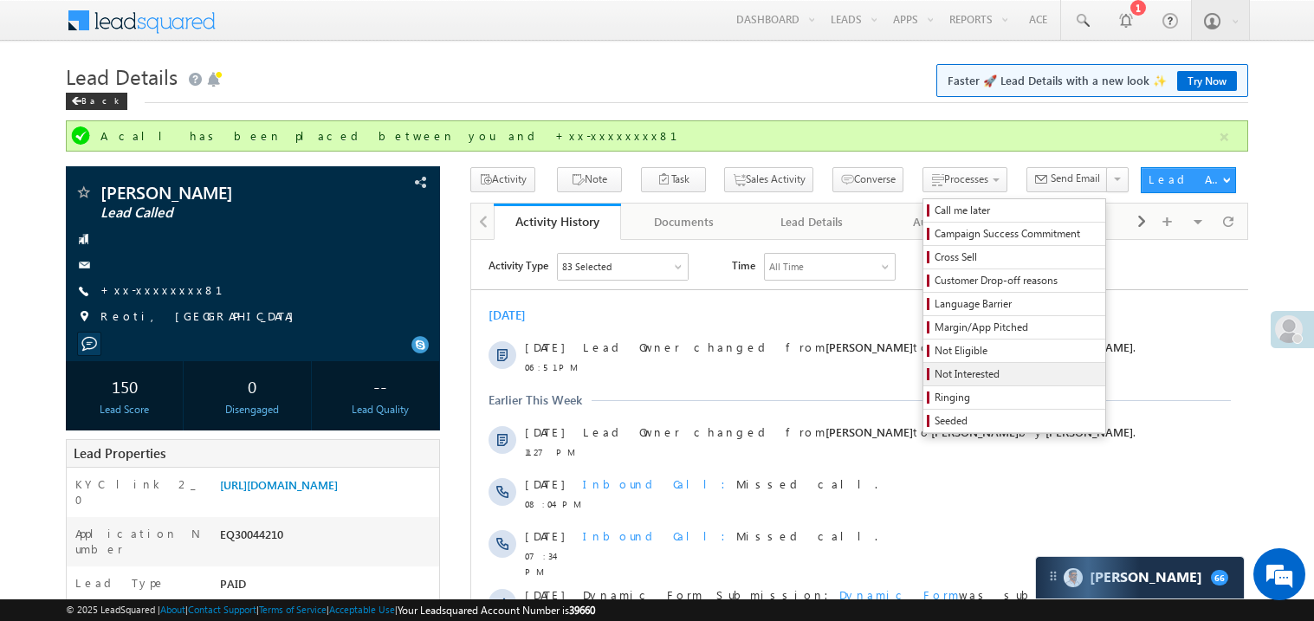
click at [935, 372] on span "Not Interested" at bounding box center [1017, 374] width 165 height 16
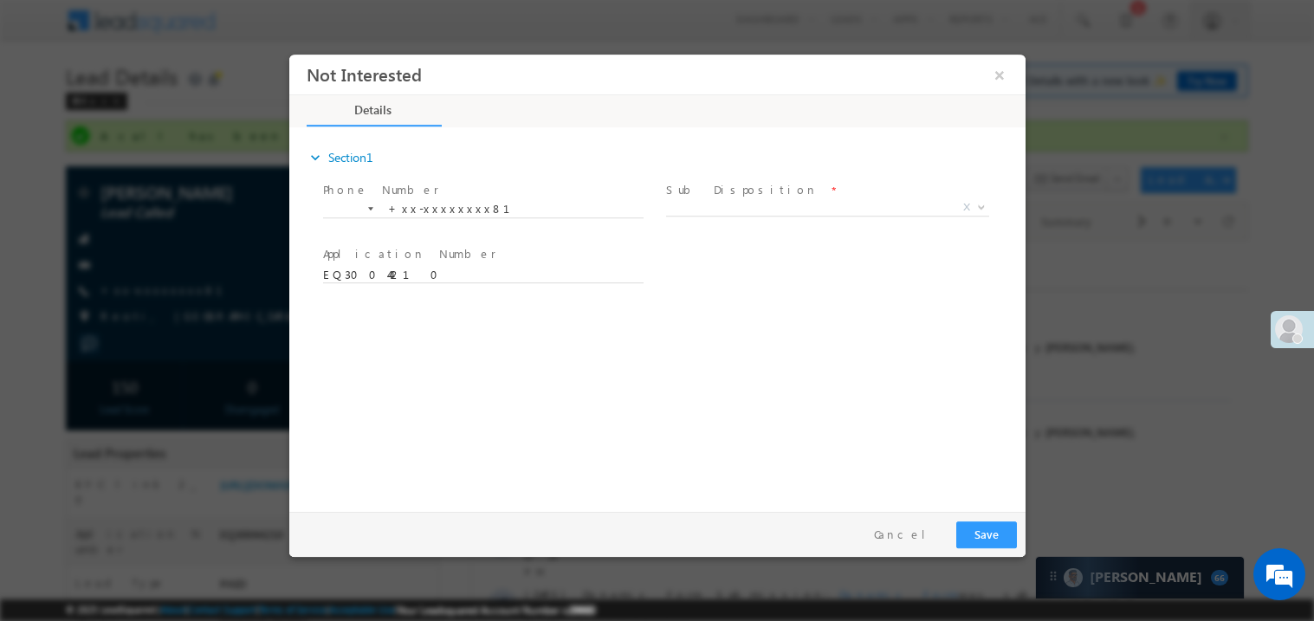
click at [705, 196] on label "Sub Disposition" at bounding box center [741, 189] width 152 height 16
click at [701, 201] on span "X" at bounding box center [826, 206] width 323 height 17
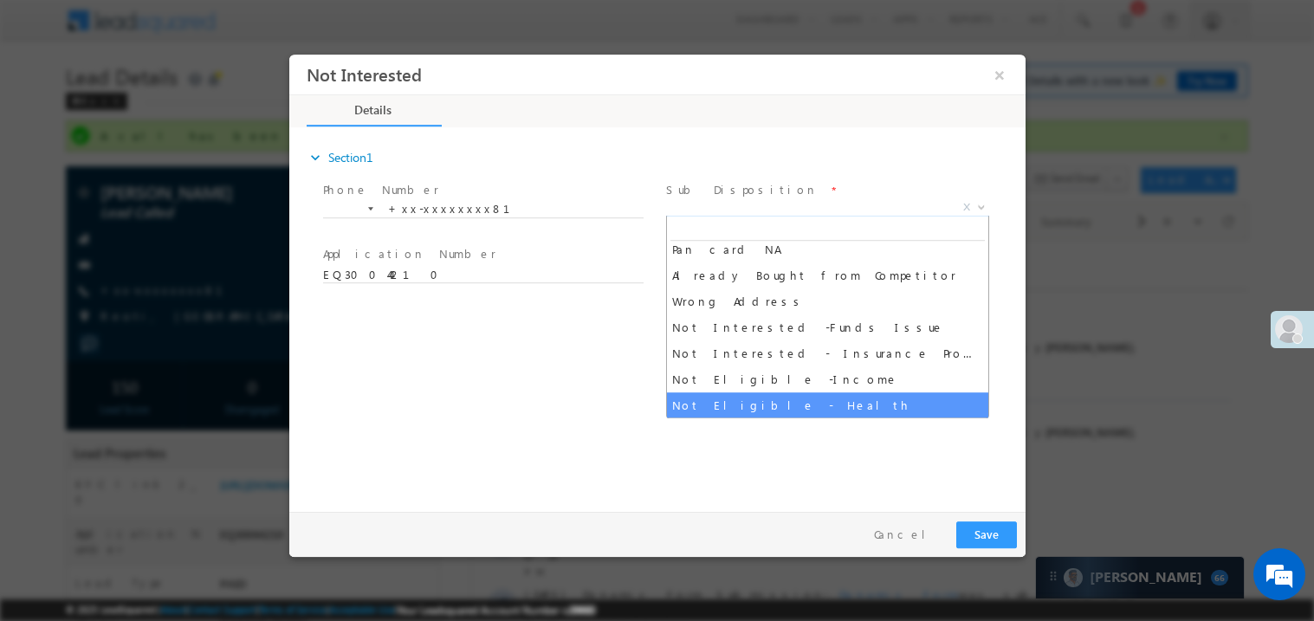
scroll to position [294, 0]
select select "Interested in Loan"
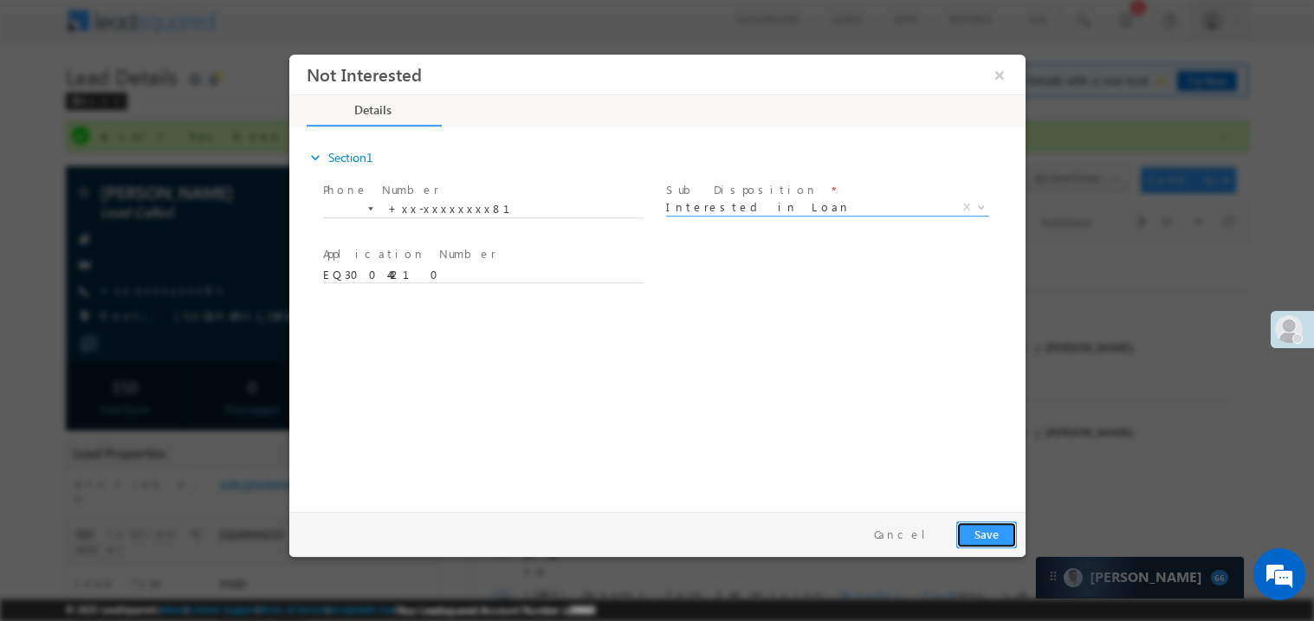
click at [996, 534] on button "Save" at bounding box center [985, 534] width 61 height 27
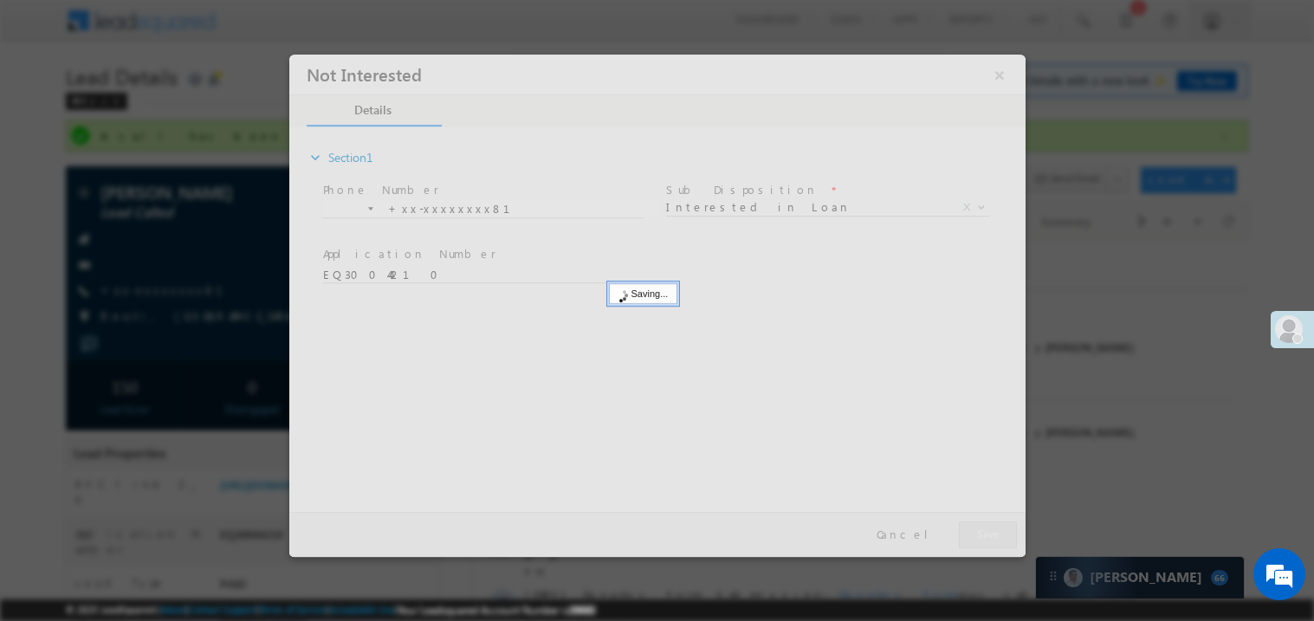
click at [996, 534] on div at bounding box center [656, 305] width 736 height 502
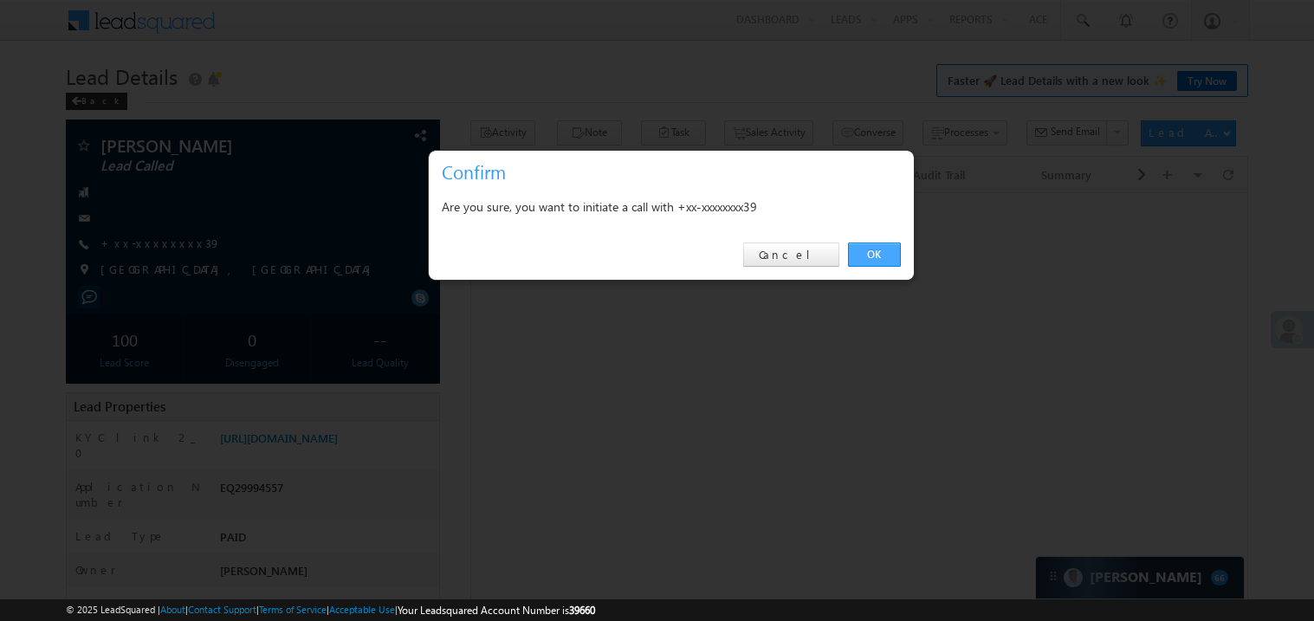
click at [866, 245] on link "OK" at bounding box center [874, 255] width 53 height 24
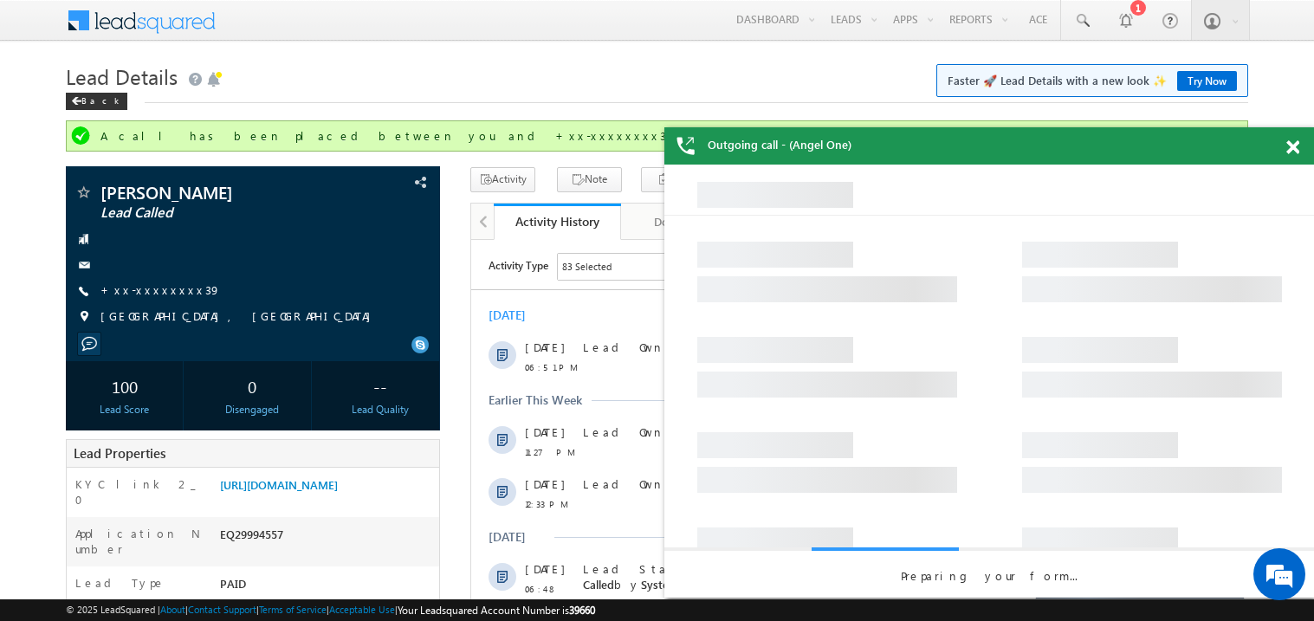
click at [1291, 146] on span at bounding box center [1292, 147] width 13 height 15
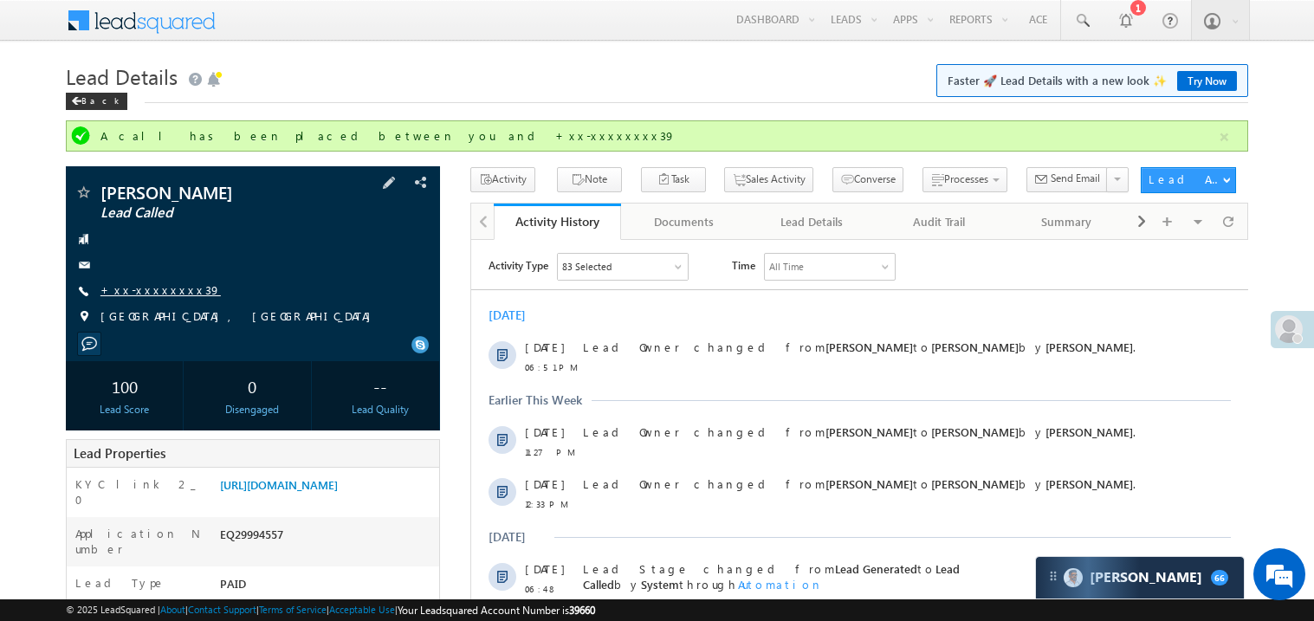
click at [165, 286] on link "+xx-xxxxxxxx39" at bounding box center [160, 289] width 120 height 15
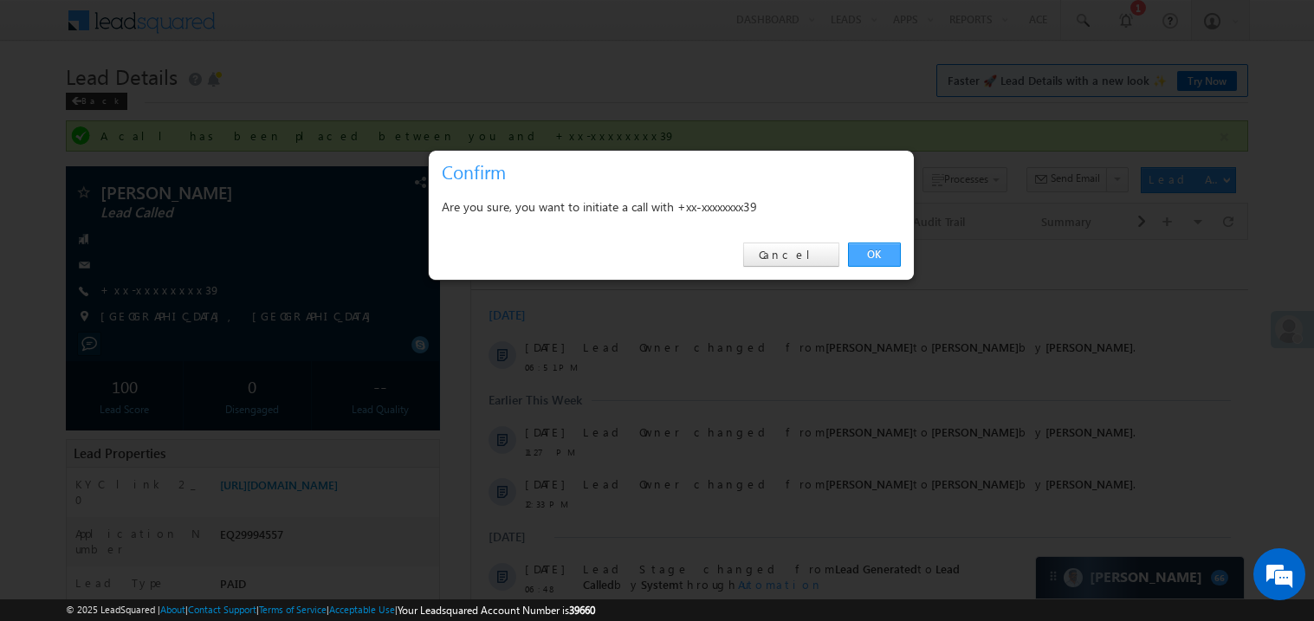
click at [878, 254] on link "OK" at bounding box center [874, 255] width 53 height 24
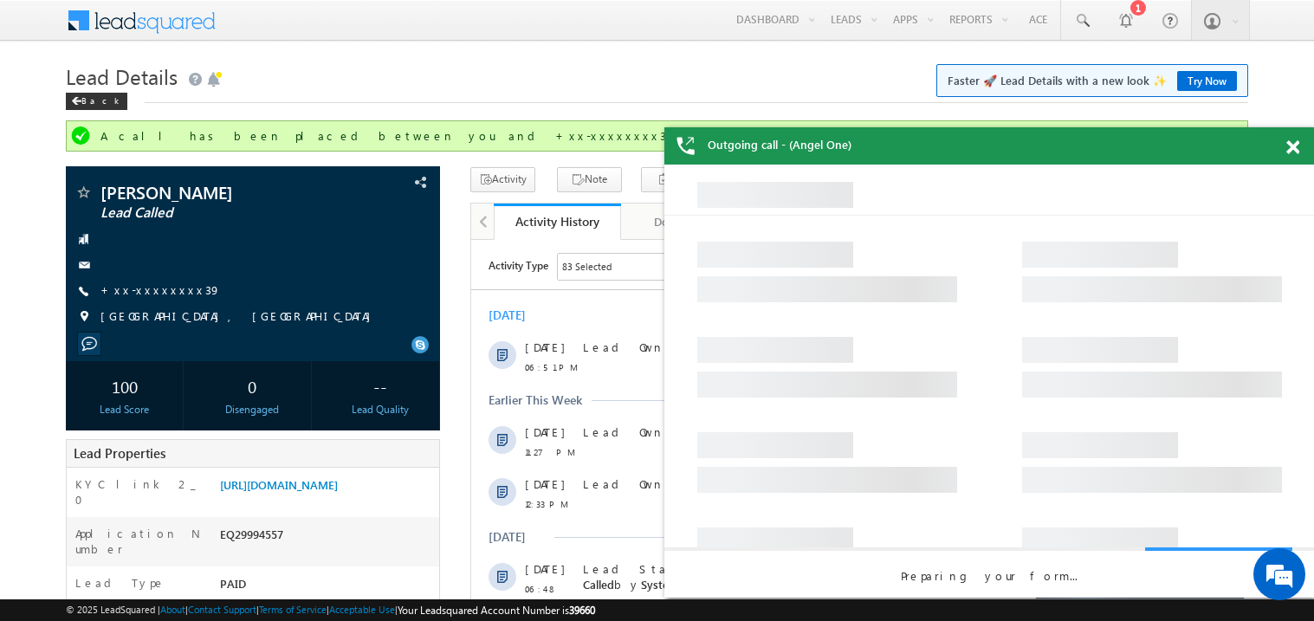
click at [1293, 147] on span at bounding box center [1292, 147] width 13 height 15
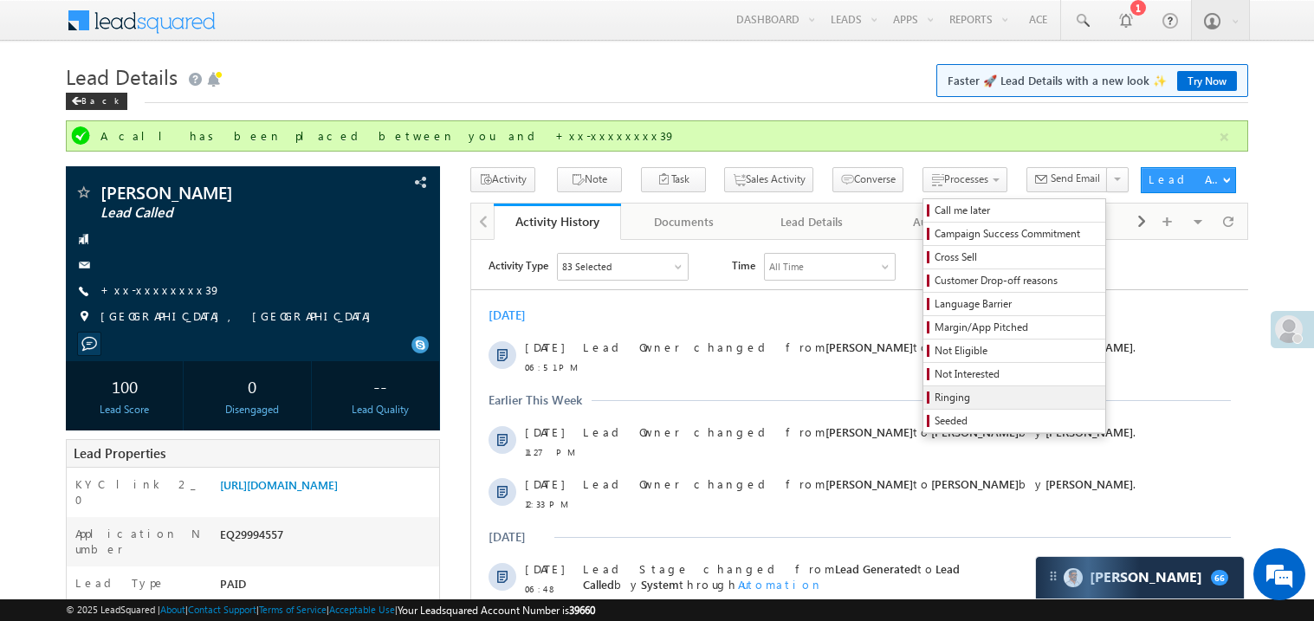
click at [979, 401] on span "Ringing" at bounding box center [1017, 398] width 165 height 16
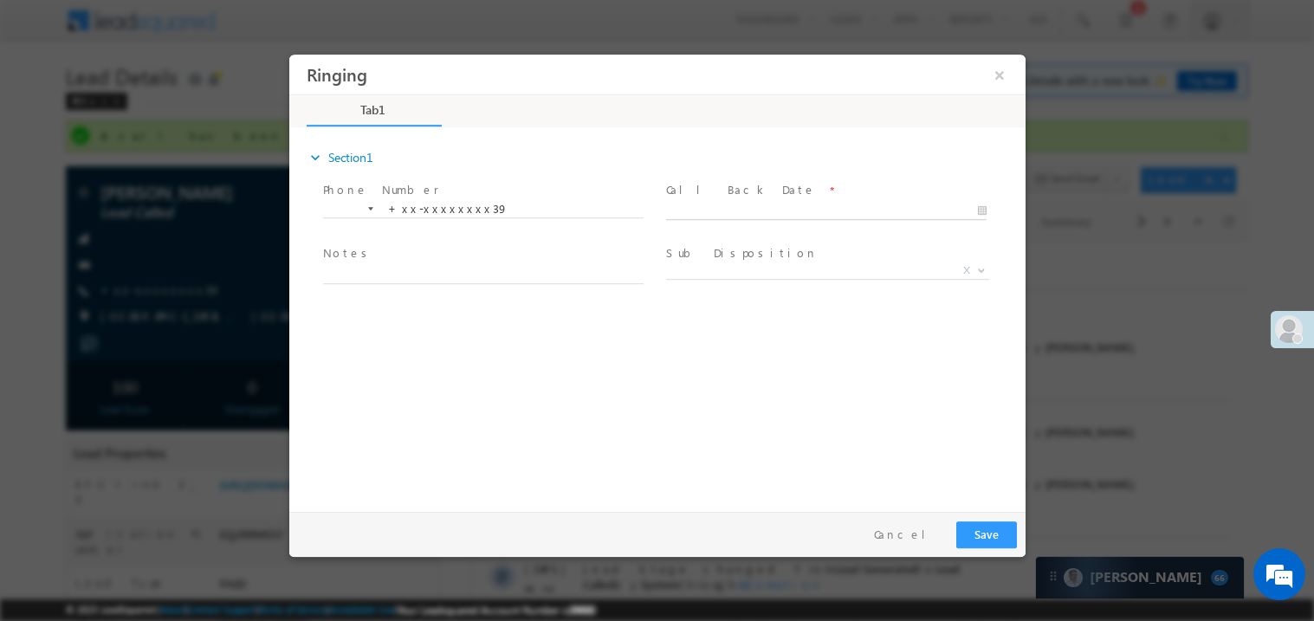
click at [721, 213] on body "Ringing ×" at bounding box center [656, 279] width 736 height 450
type input "10/11/25 7:57 PM"
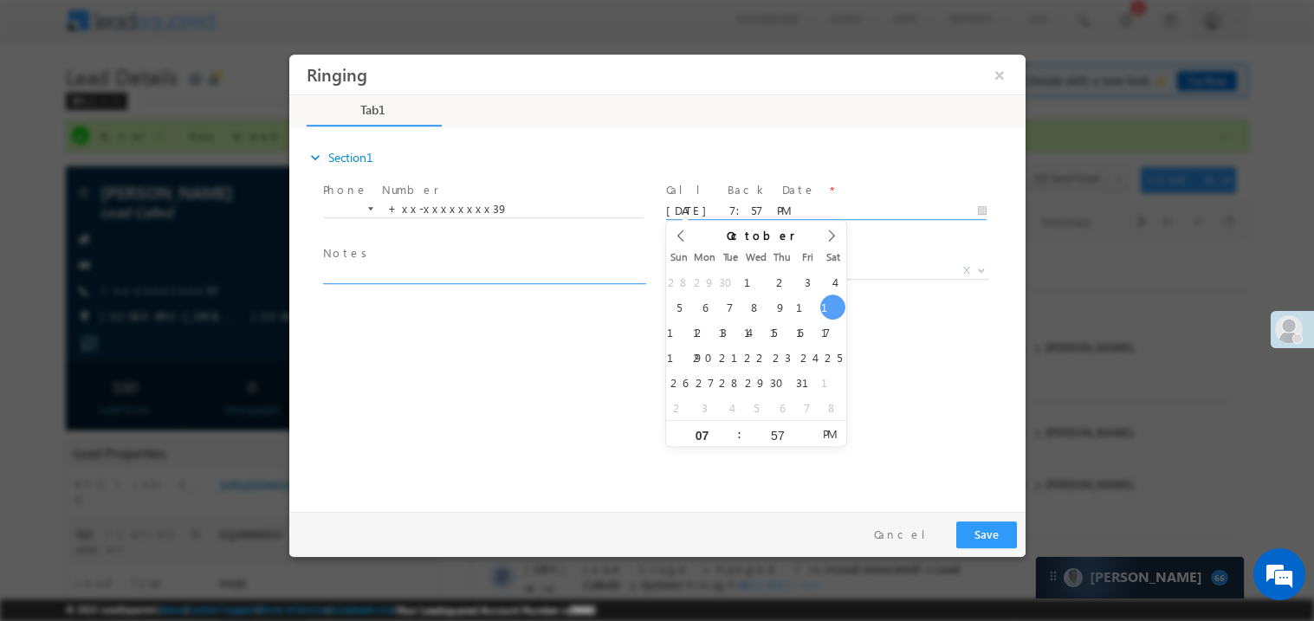
click at [455, 272] on textarea at bounding box center [482, 273] width 321 height 20
type textarea "ring"
click at [1080, 379] on div at bounding box center [657, 310] width 1314 height 621
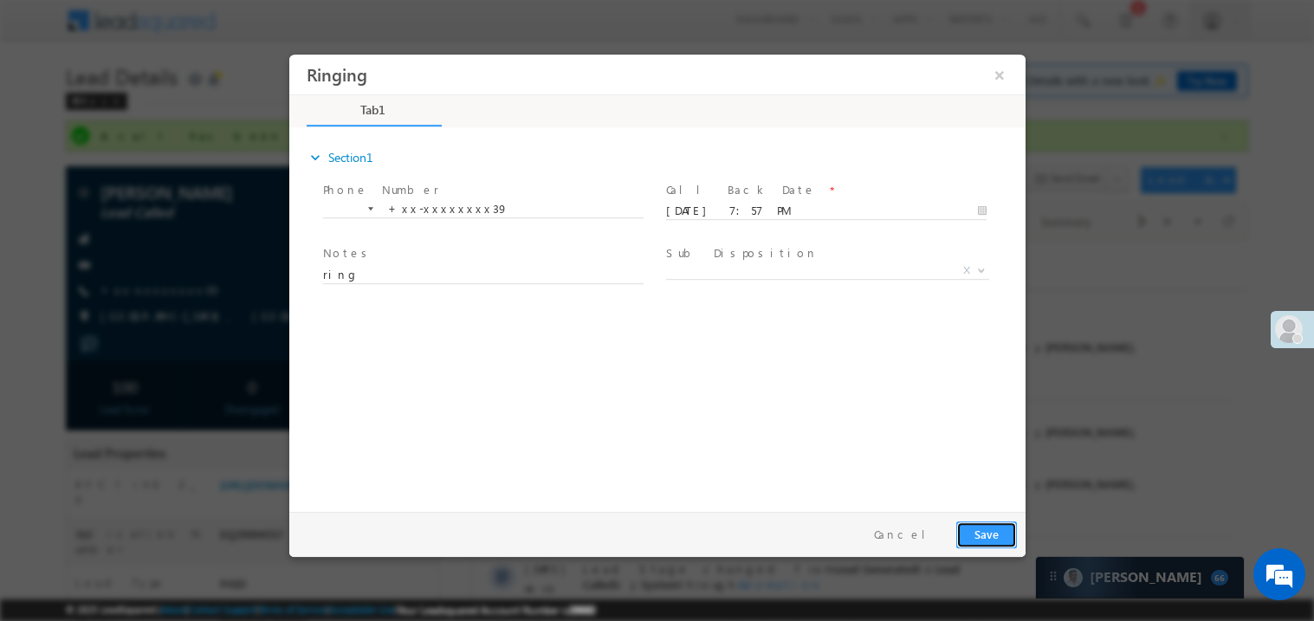
click at [994, 536] on button "Save" at bounding box center [985, 534] width 61 height 27
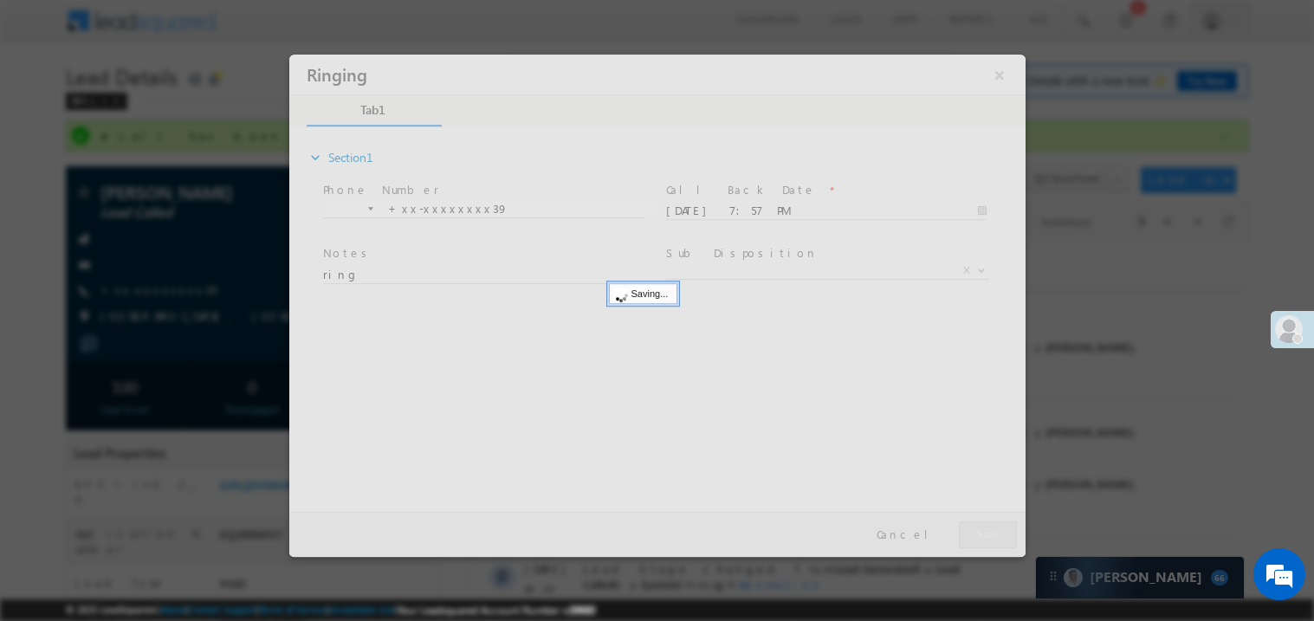
click at [994, 536] on div at bounding box center [656, 305] width 736 height 502
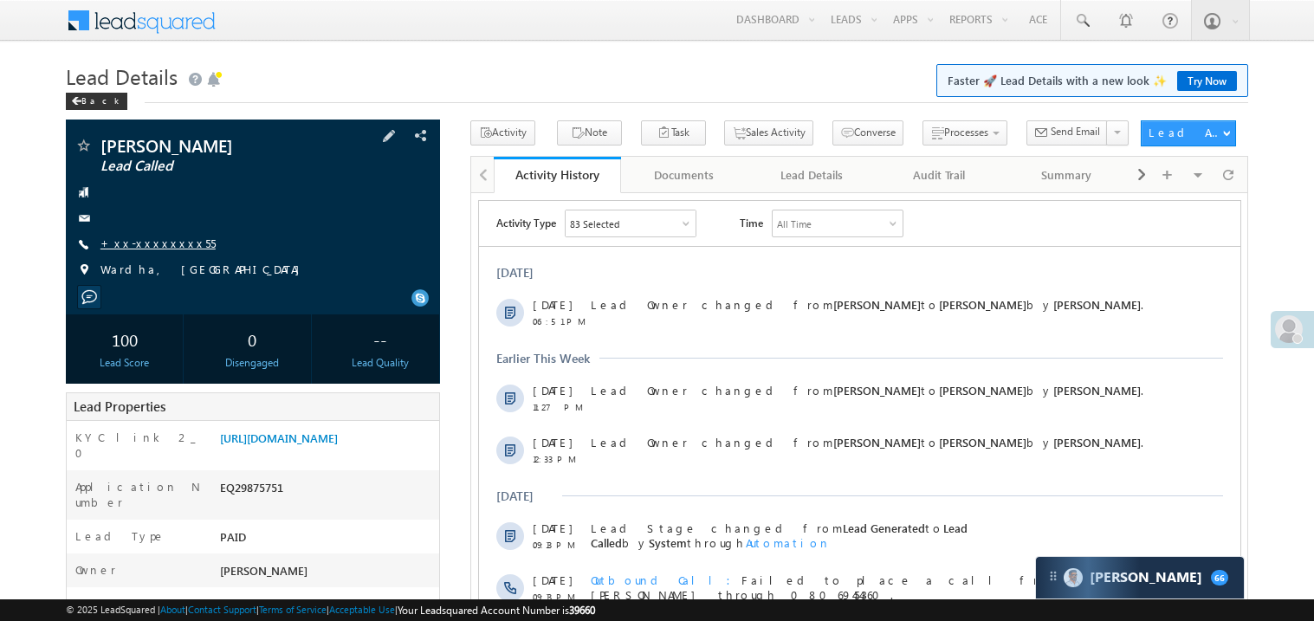
click at [159, 248] on link "+xx-xxxxxxxx55" at bounding box center [157, 243] width 115 height 15
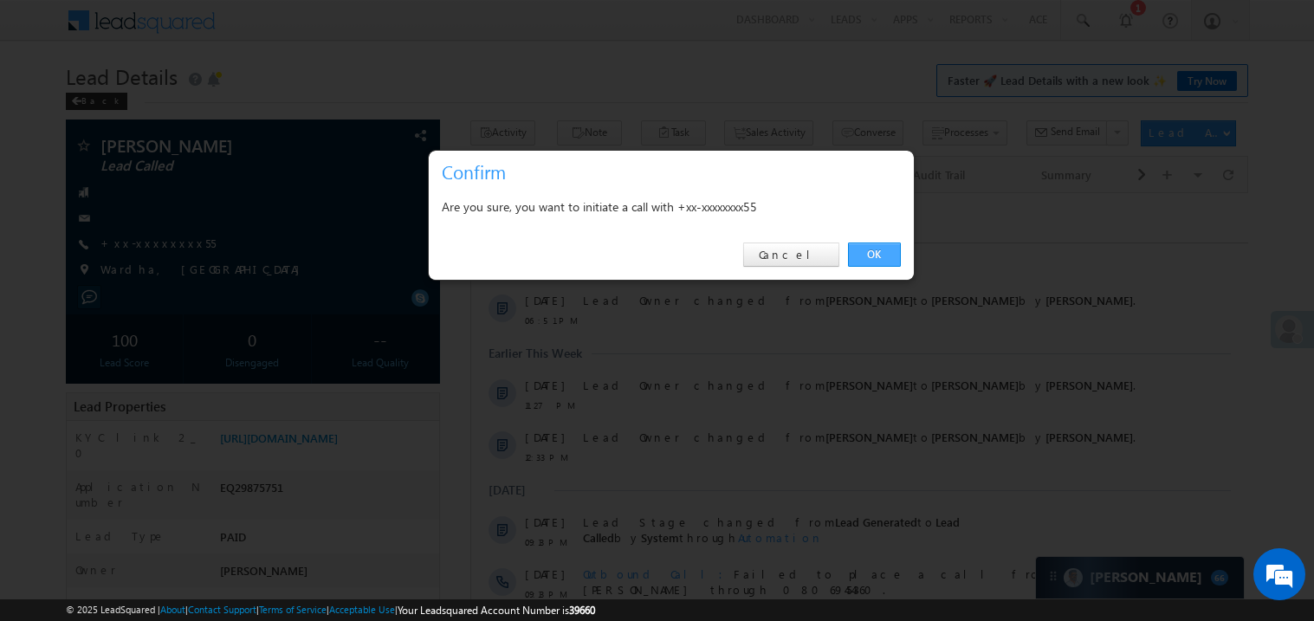
click at [871, 249] on link "OK" at bounding box center [874, 255] width 53 height 24
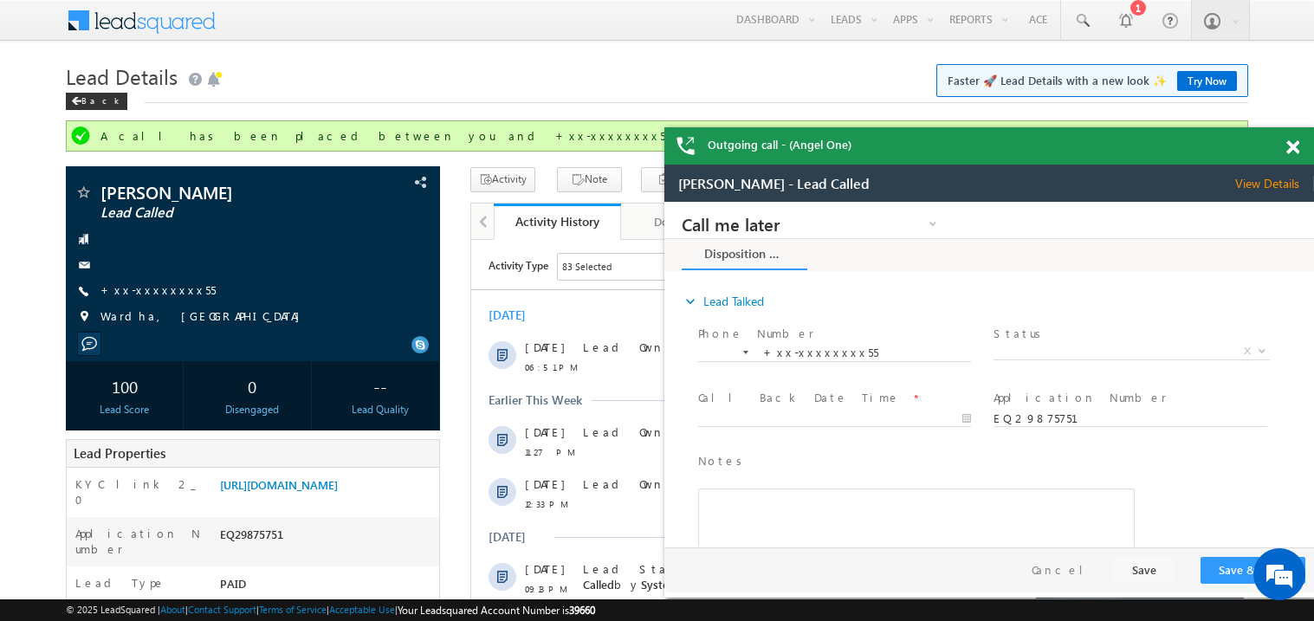
click at [1294, 149] on span at bounding box center [1292, 147] width 13 height 15
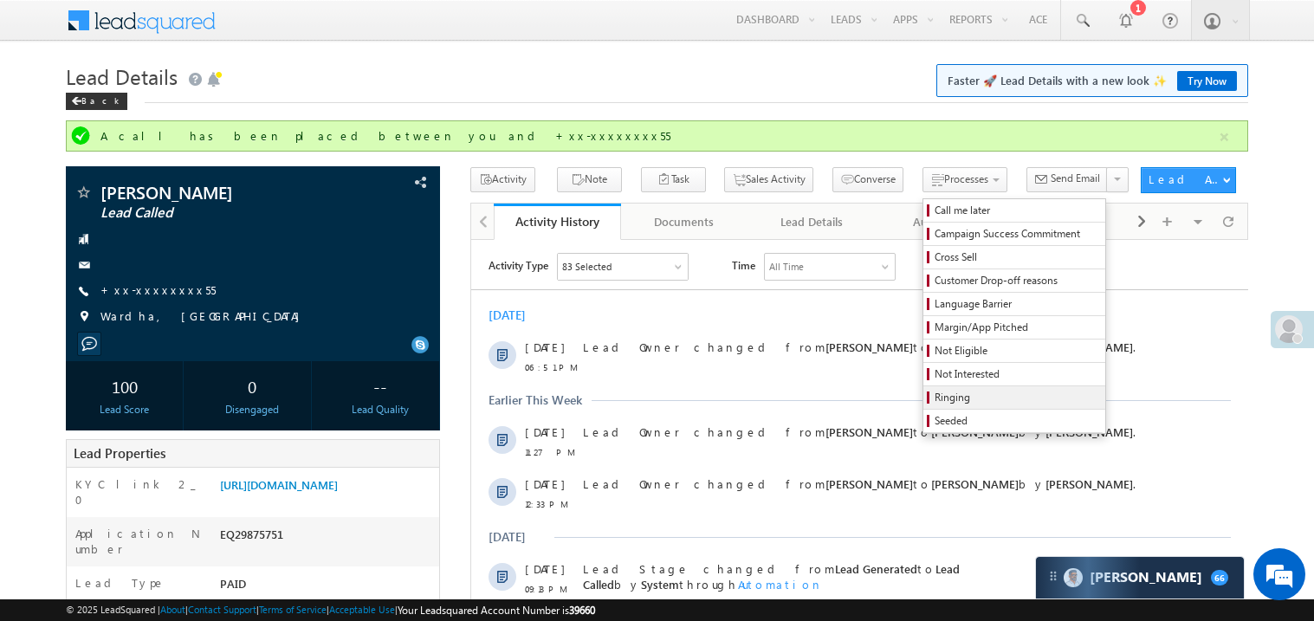
click at [984, 404] on span "Ringing" at bounding box center [1017, 398] width 165 height 16
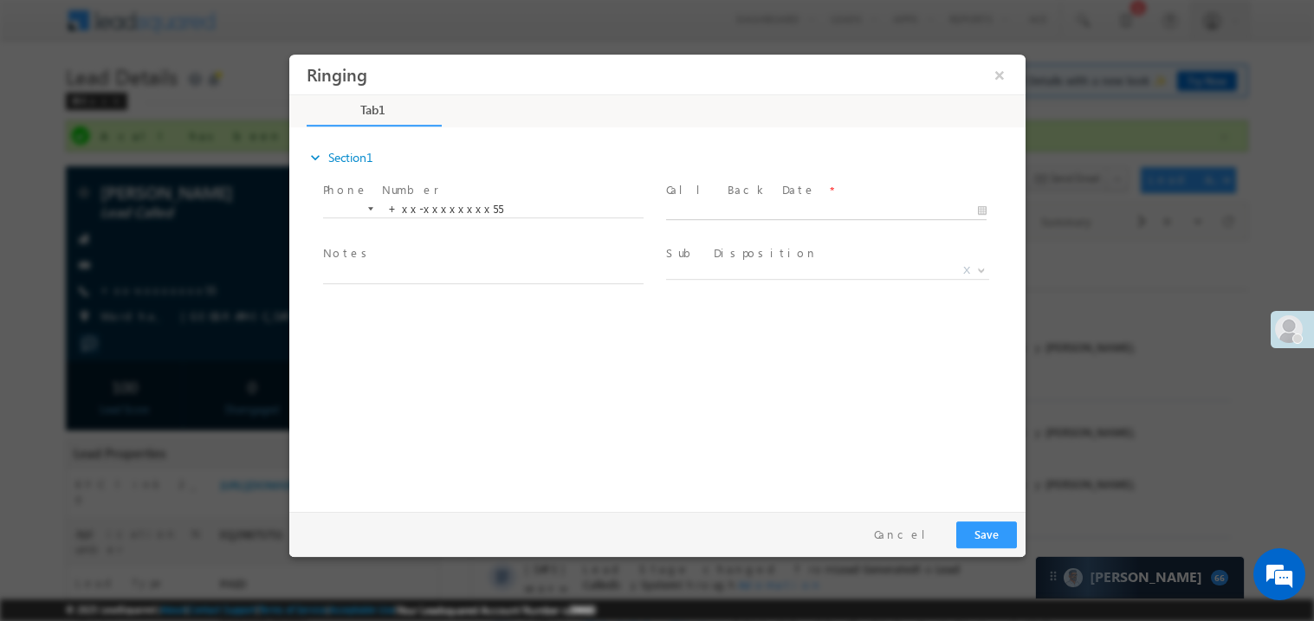
click at [711, 210] on body "Ringing ×" at bounding box center [656, 279] width 736 height 450
type input "[DATE] 7:58 PM"
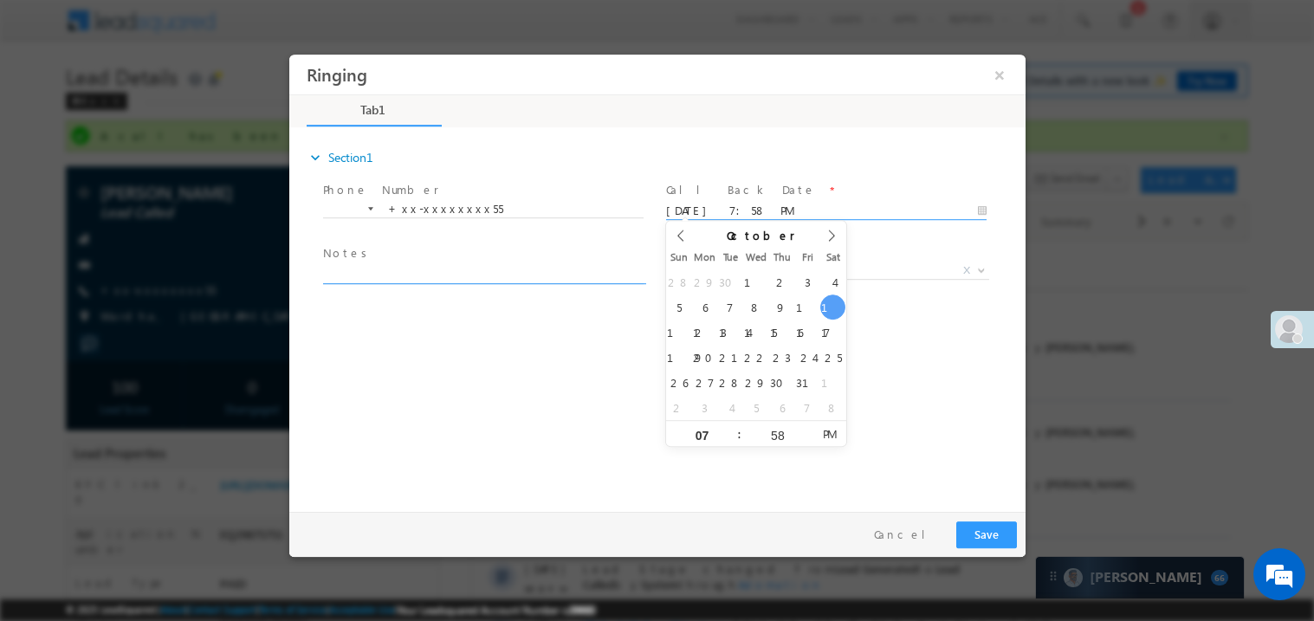
click at [364, 269] on textarea at bounding box center [482, 273] width 321 height 20
type textarea "ring"
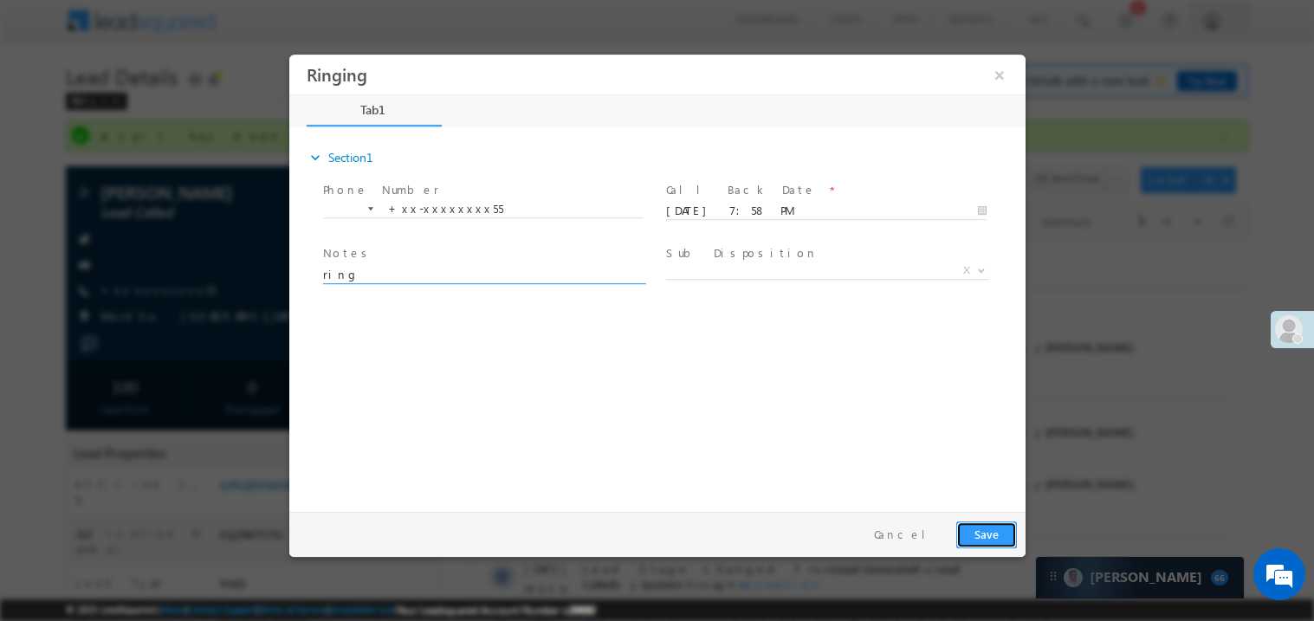
click at [994, 535] on button "Save" at bounding box center [985, 534] width 61 height 27
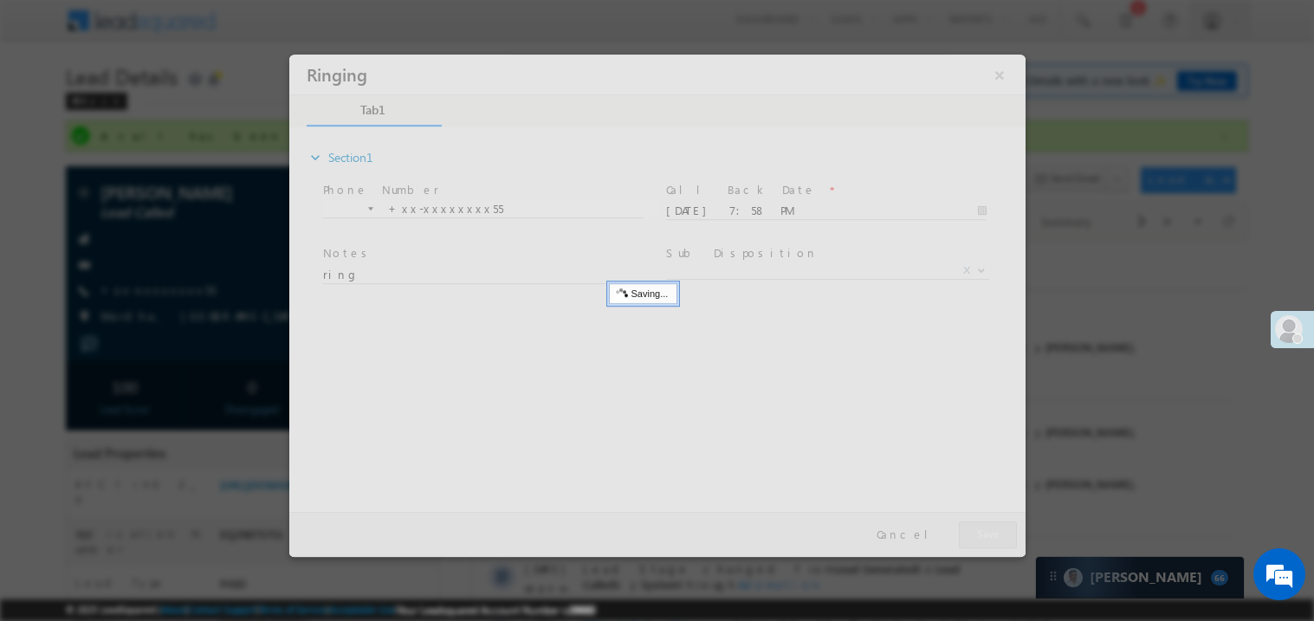
click at [994, 535] on div at bounding box center [656, 305] width 736 height 502
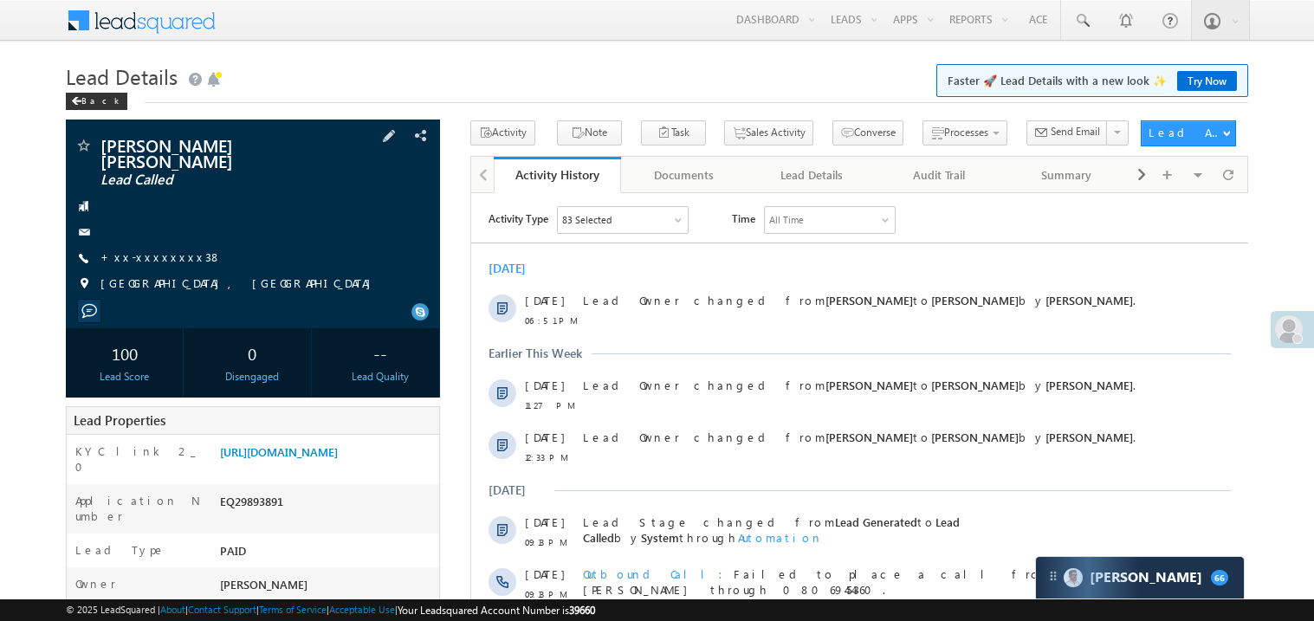
click at [146, 253] on div "Sanjit Kumar rajak Lead Called +xx-xxxxxxxx38" at bounding box center [252, 219] width 357 height 165
click at [151, 249] on link "+xx-xxxxxxxx38" at bounding box center [160, 256] width 121 height 15
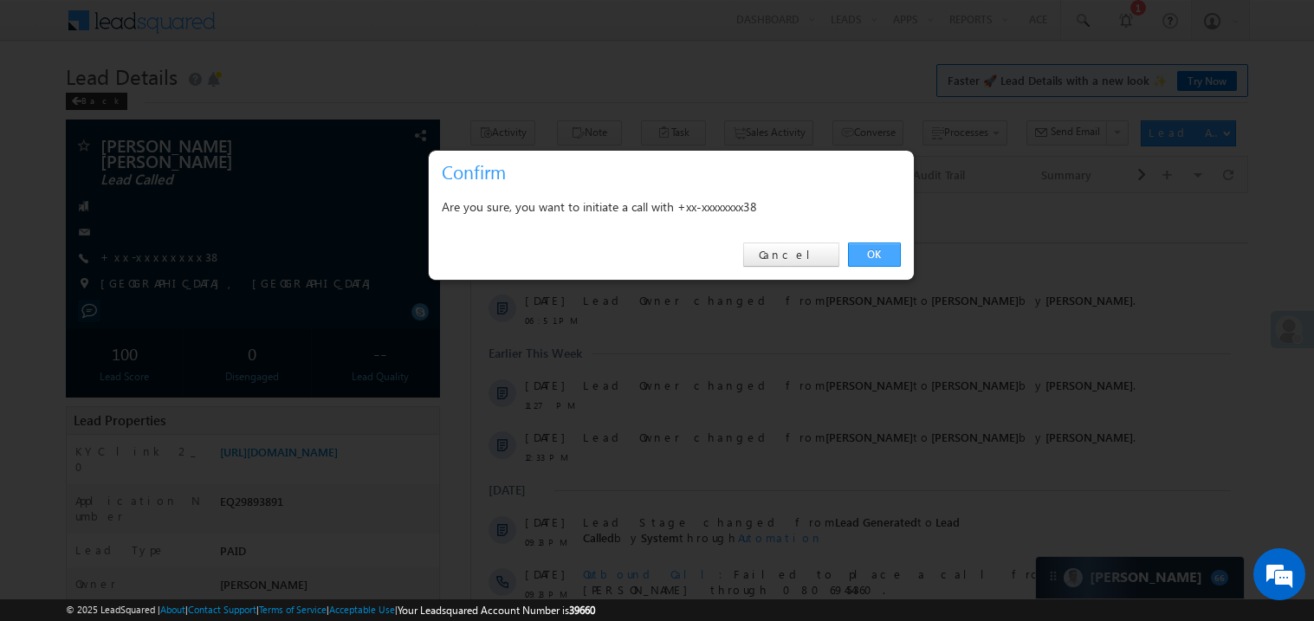
click at [880, 253] on link "OK" at bounding box center [874, 255] width 53 height 24
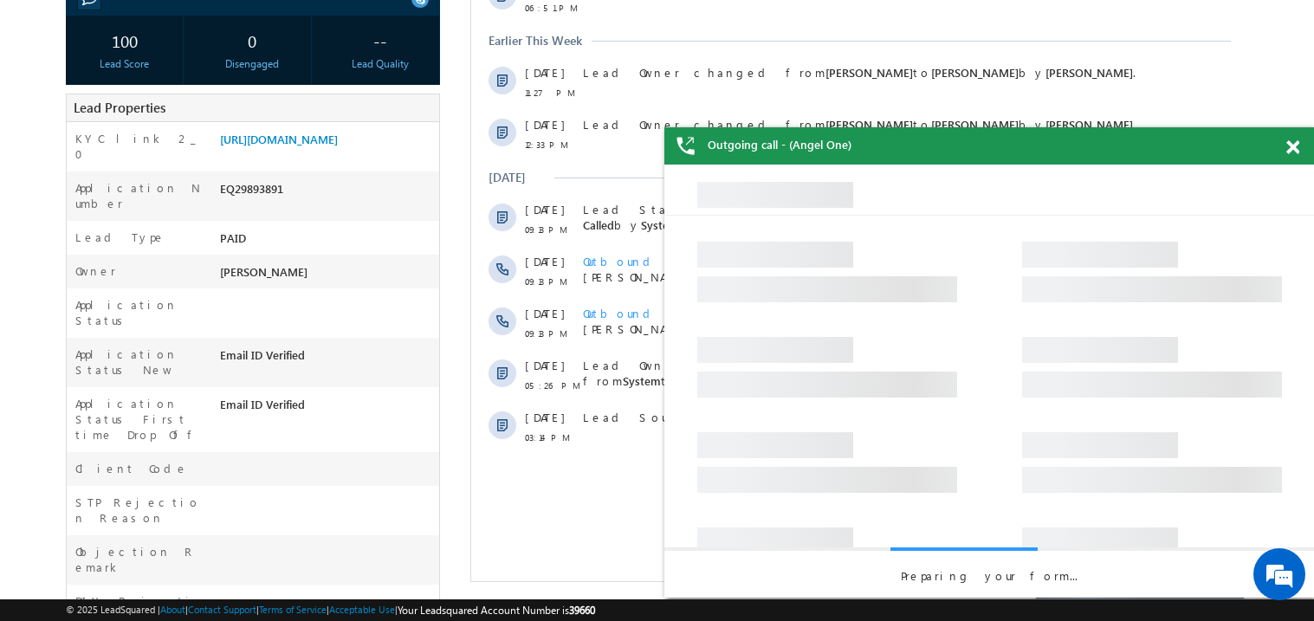
scroll to position [324, 0]
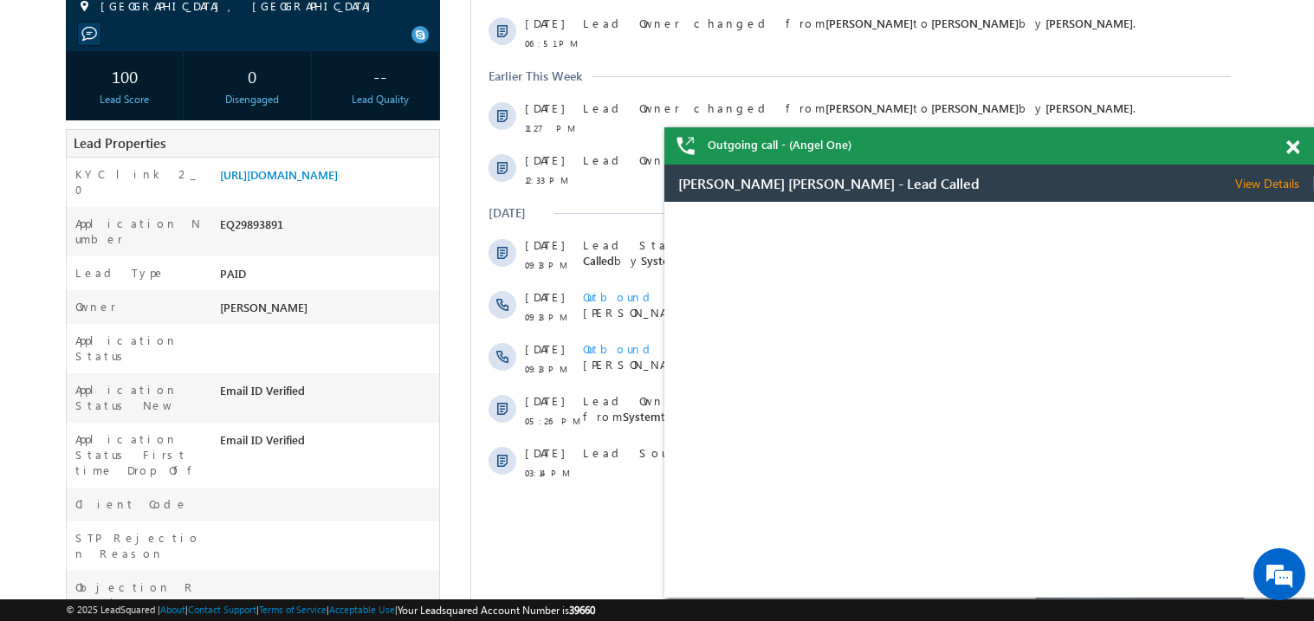
click at [1305, 146] on div at bounding box center [1302, 144] width 23 height 34
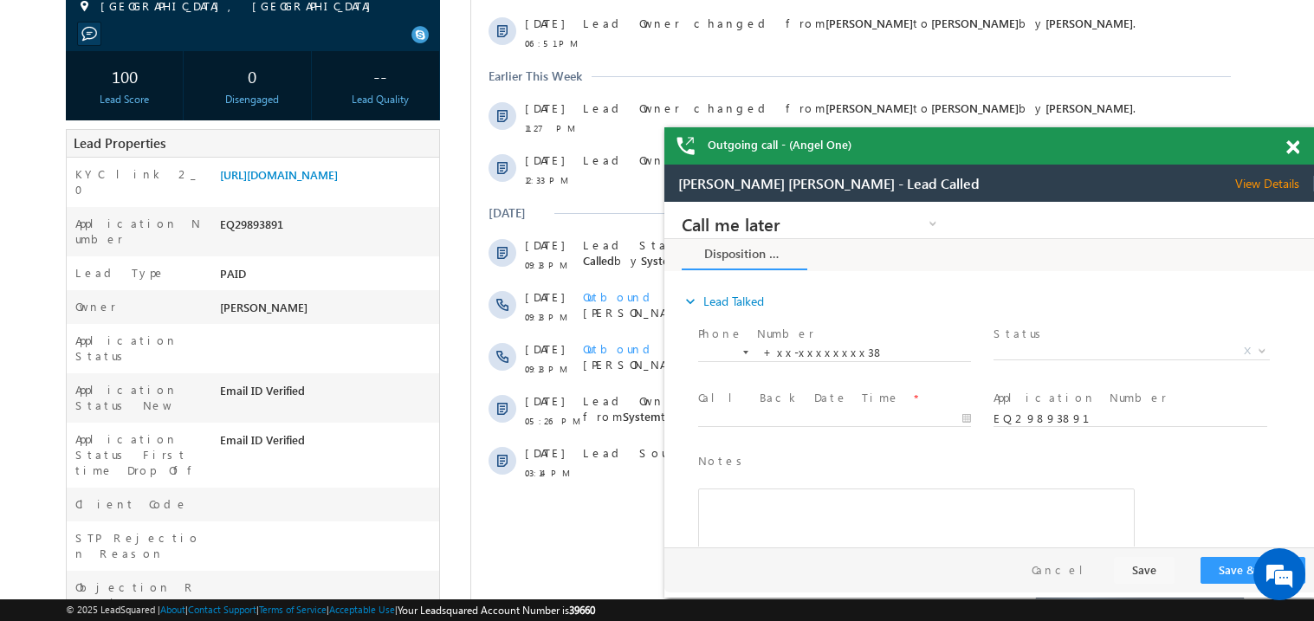
scroll to position [0, 0]
click at [1293, 146] on span at bounding box center [1292, 147] width 13 height 15
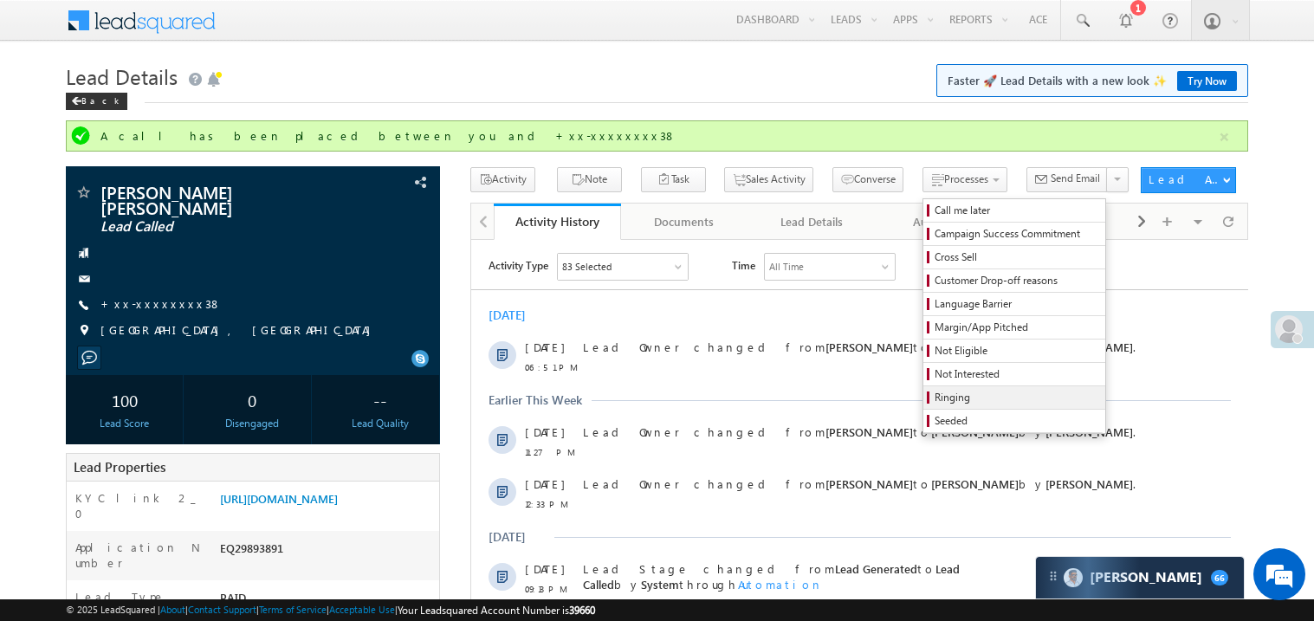
click at [966, 399] on span "Ringing" at bounding box center [1017, 398] width 165 height 16
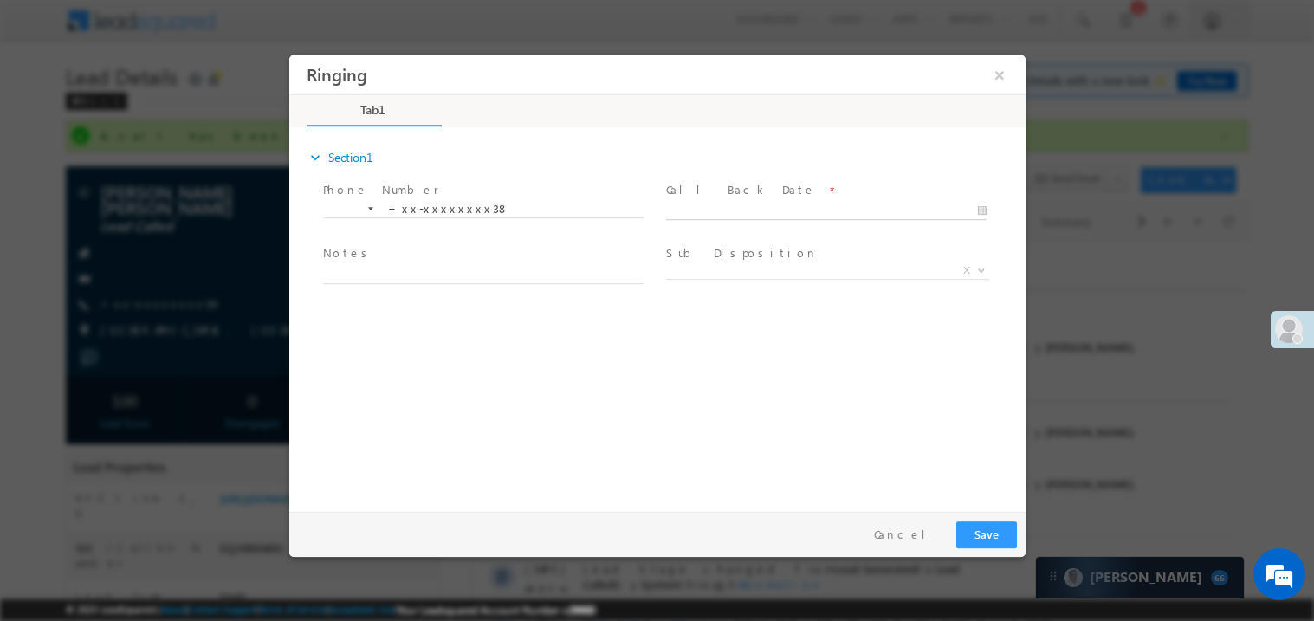
click at [716, 208] on body "Ringing ×" at bounding box center [656, 279] width 736 height 450
type input "10/11/25 7:59 PM"
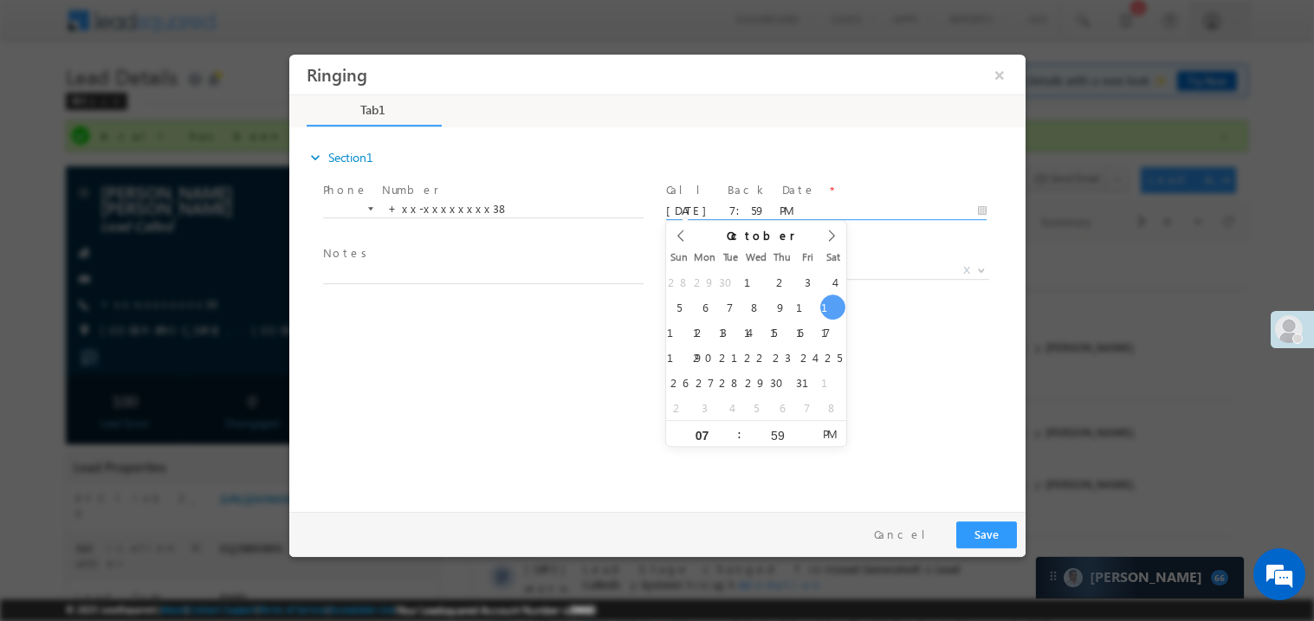
click at [437, 254] on span "Notes *" at bounding box center [482, 253] width 320 height 19
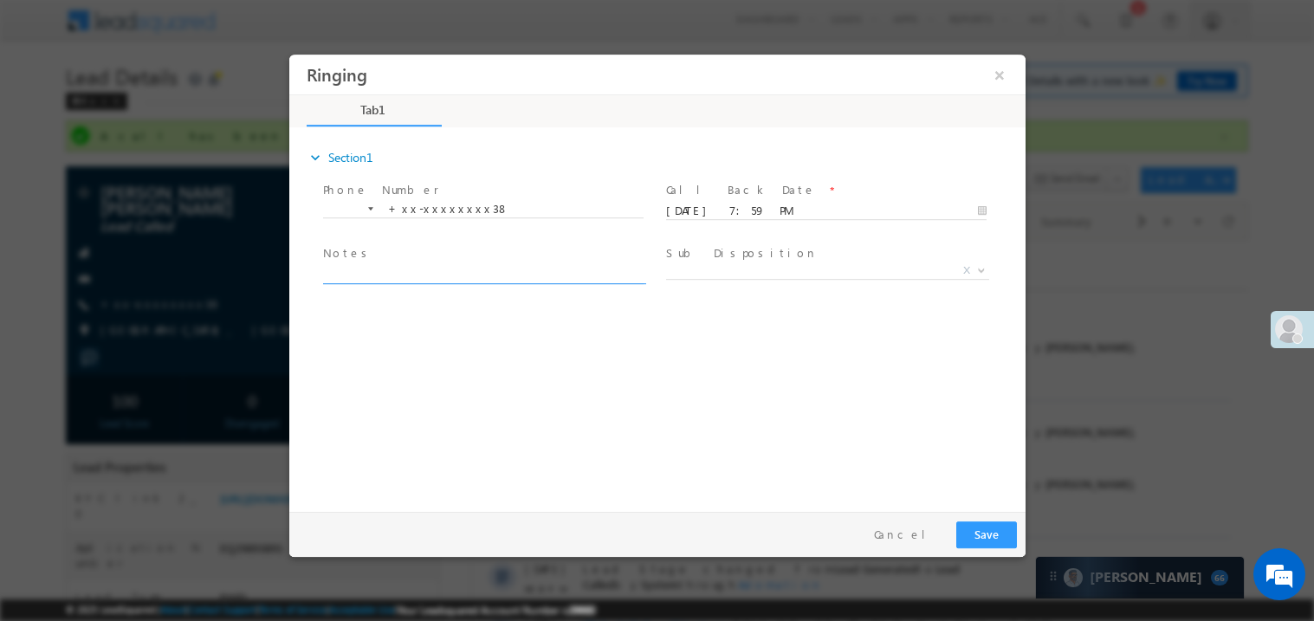
click at [424, 276] on textarea at bounding box center [482, 273] width 321 height 20
type textarea "ring"
click at [1019, 546] on div "Pay & Save Save Cancel" at bounding box center [660, 533] width 745 height 45
click at [1004, 535] on button "Save" at bounding box center [985, 534] width 61 height 27
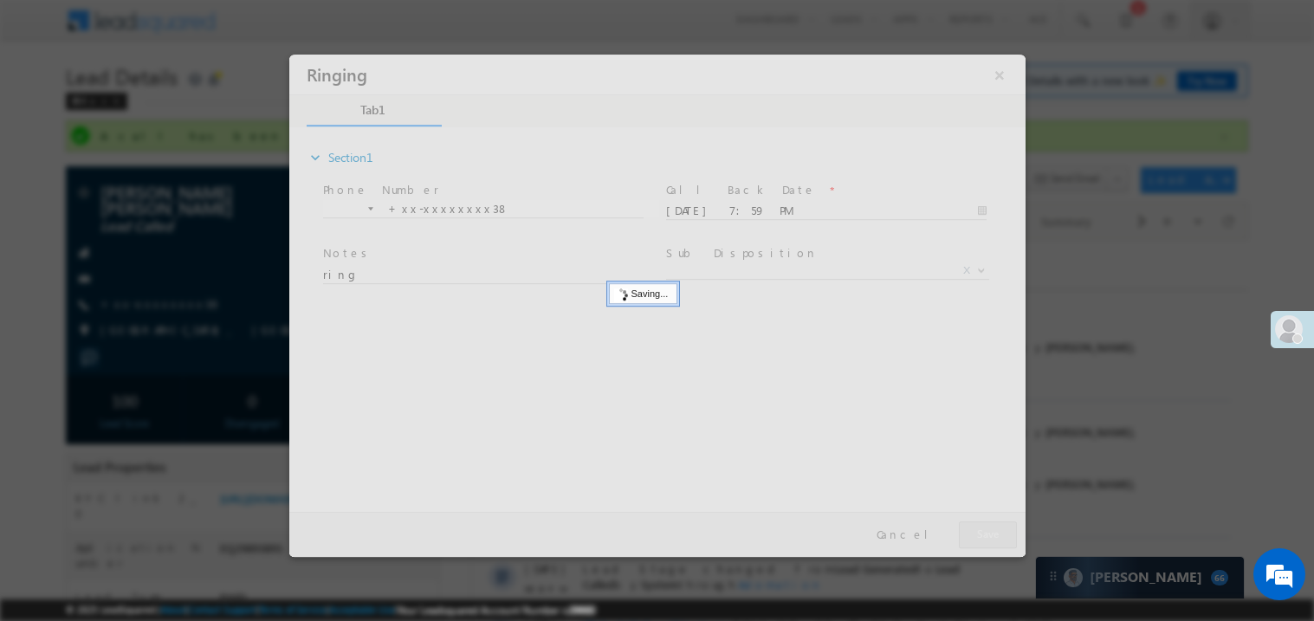
click at [1004, 535] on div at bounding box center [656, 305] width 736 height 502
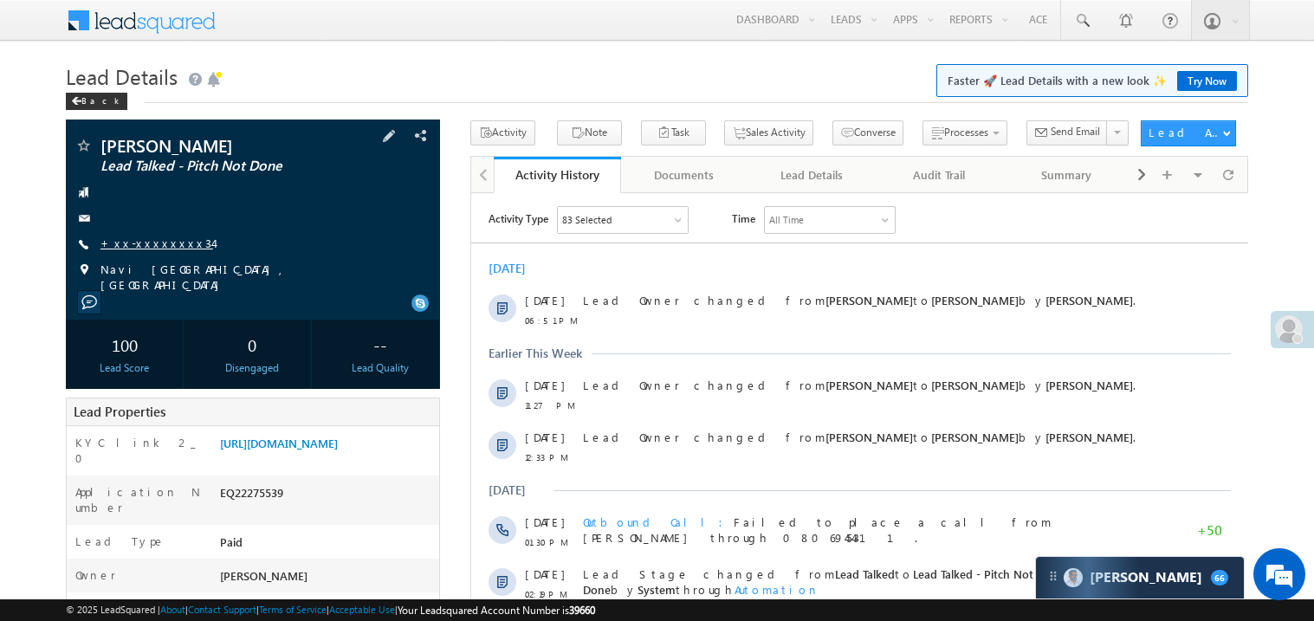
click at [153, 241] on link "+xx-xxxxxxxx34" at bounding box center [156, 243] width 113 height 15
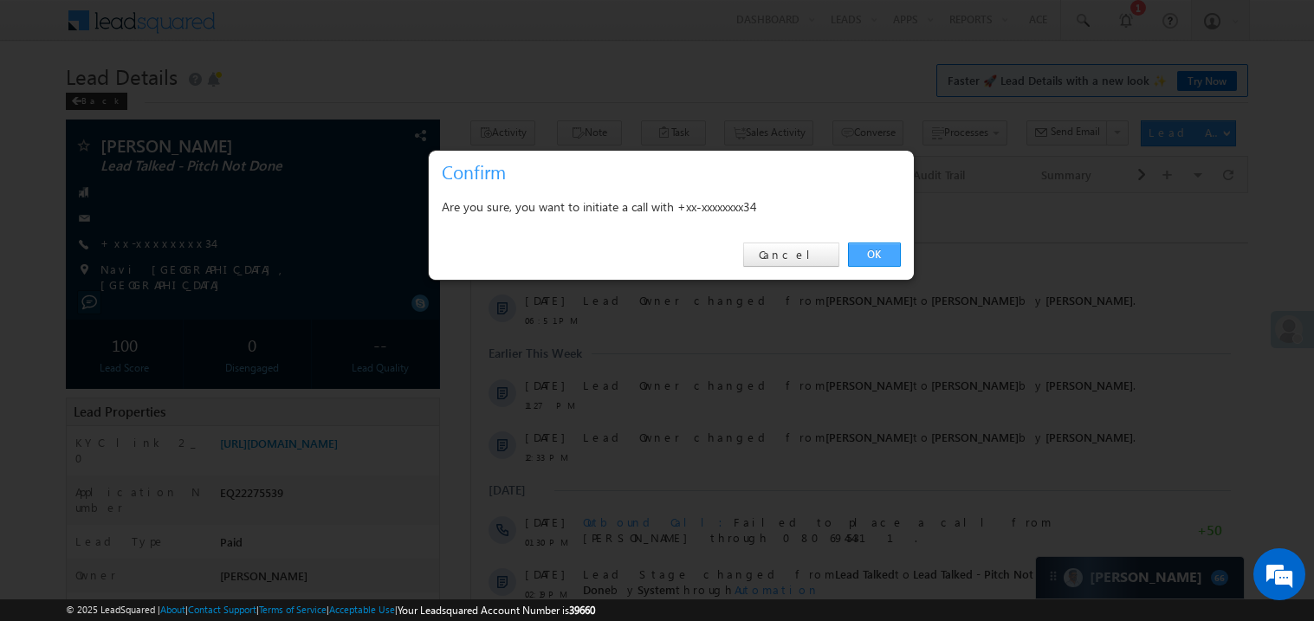
click at [873, 250] on link "OK" at bounding box center [874, 255] width 53 height 24
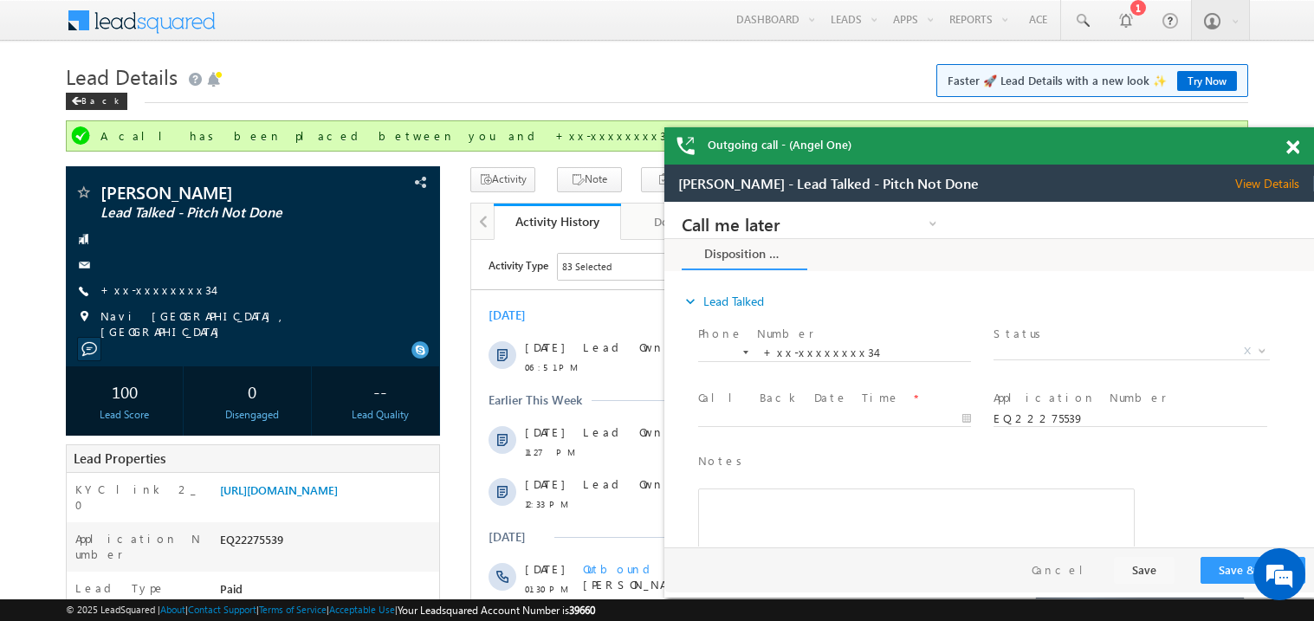
click at [1298, 148] on span at bounding box center [1292, 147] width 13 height 15
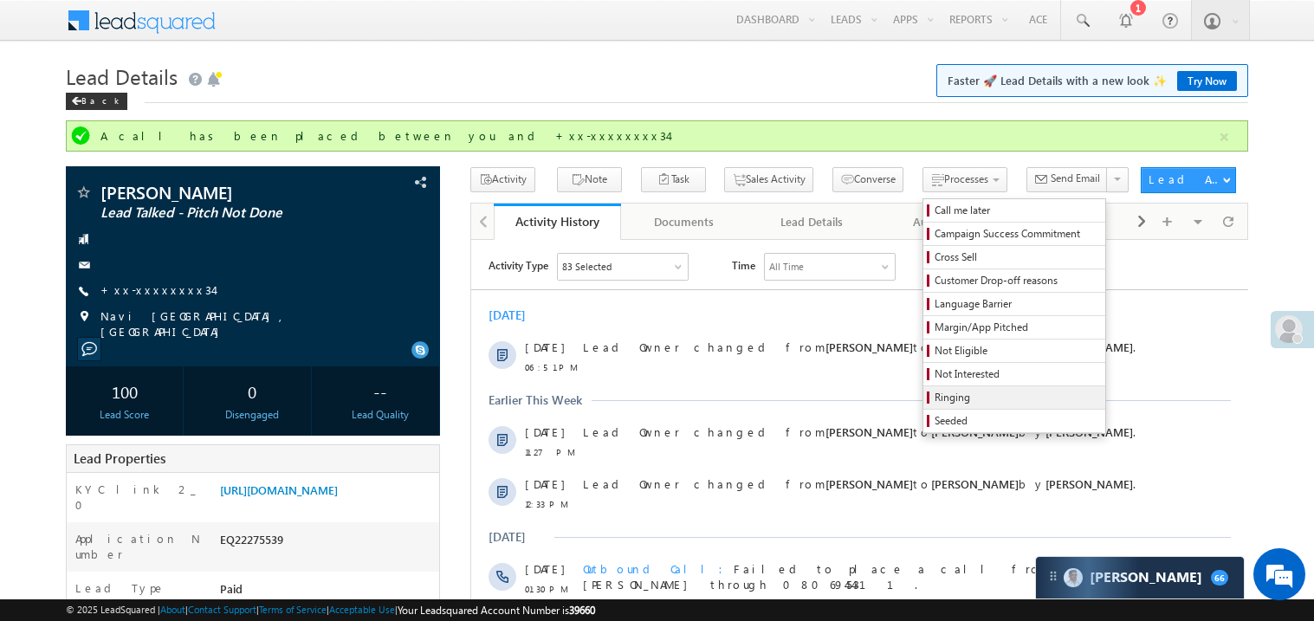
click at [948, 399] on span "Ringing" at bounding box center [1017, 398] width 165 height 16
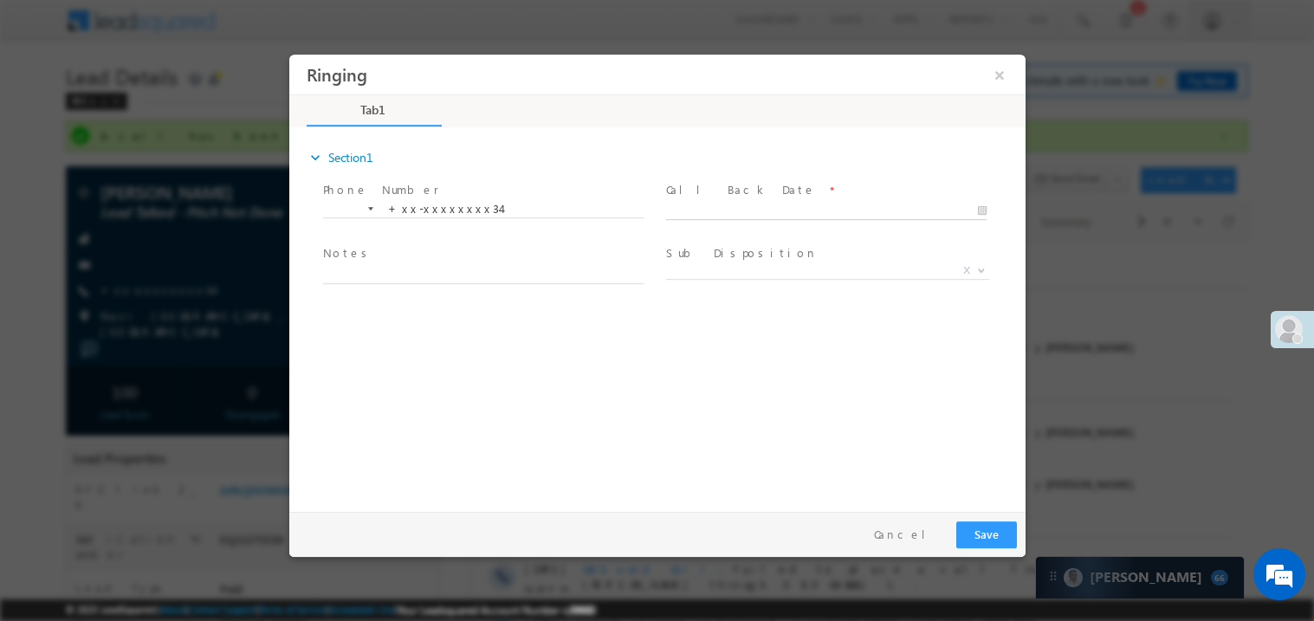
click at [713, 202] on input "text" at bounding box center [825, 210] width 321 height 17
type input "10/11/25 8:01 PM"
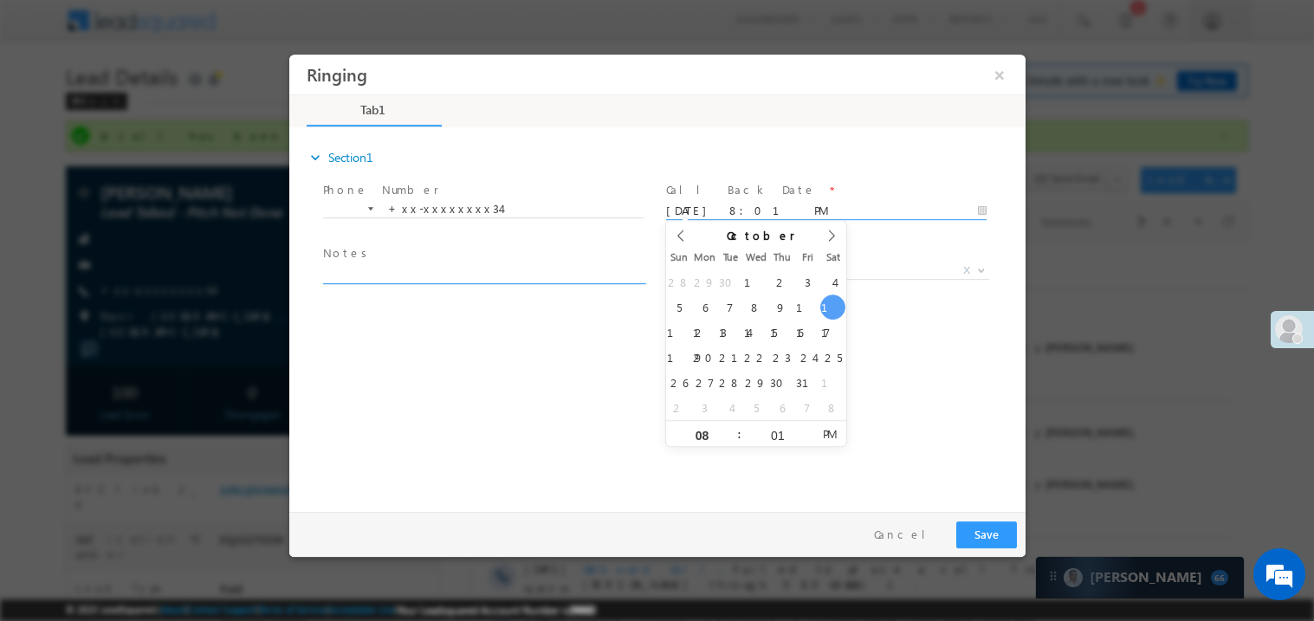
click at [464, 275] on textarea at bounding box center [482, 273] width 321 height 20
type textarea "ring"
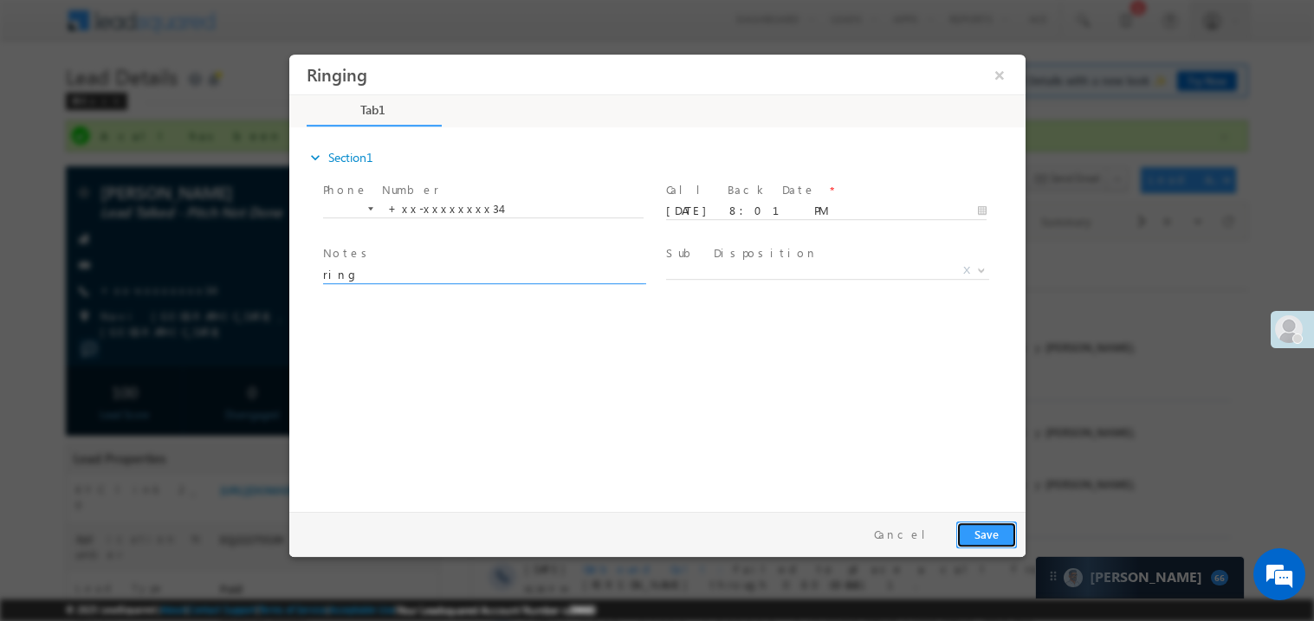
click at [988, 531] on button "Save" at bounding box center [985, 534] width 61 height 27
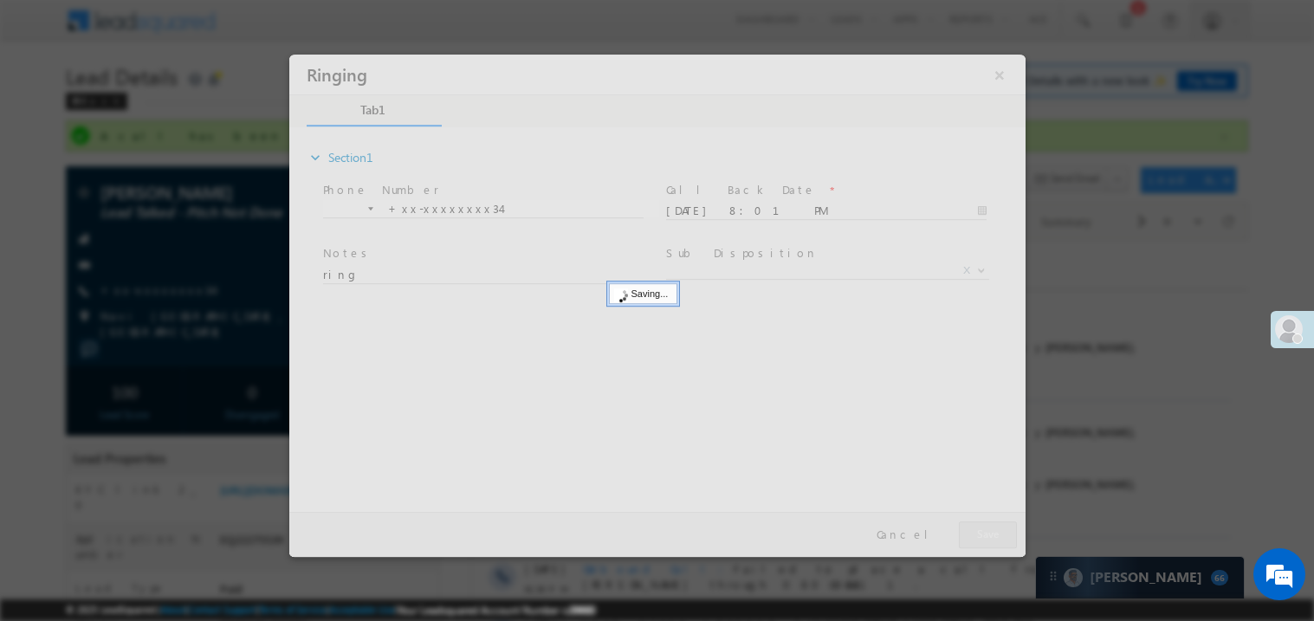
click at [988, 531] on div at bounding box center [656, 305] width 736 height 502
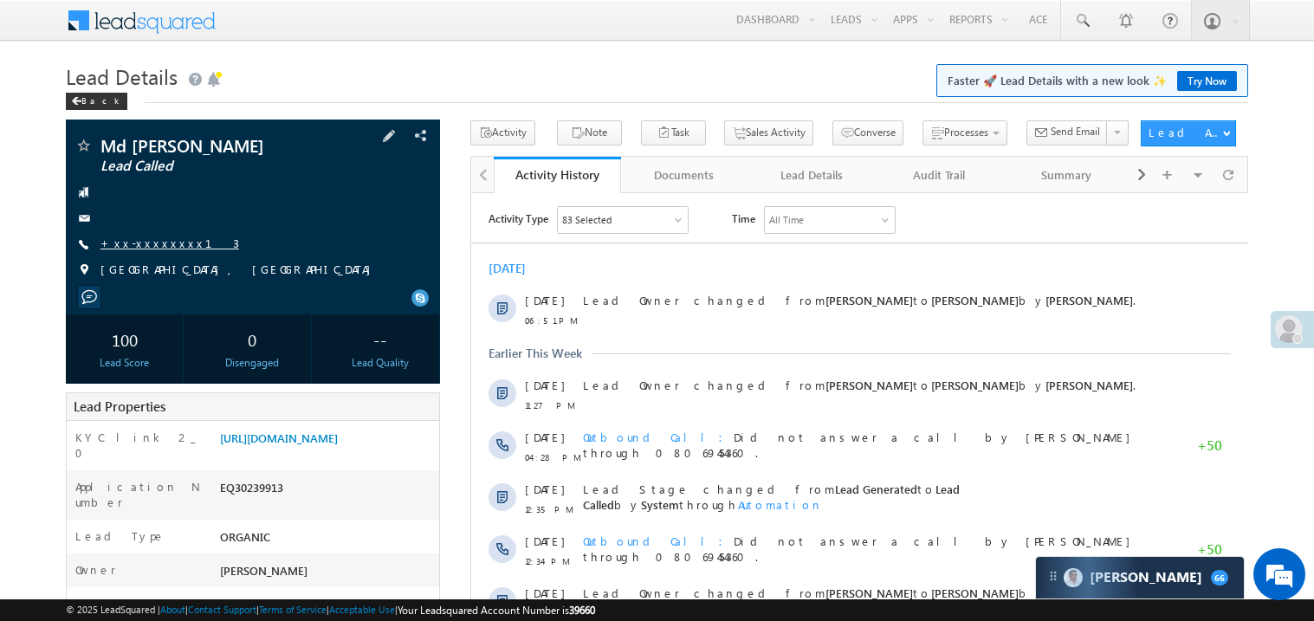
click at [149, 243] on link "+xx-xxxxxxxx13" at bounding box center [169, 243] width 139 height 15
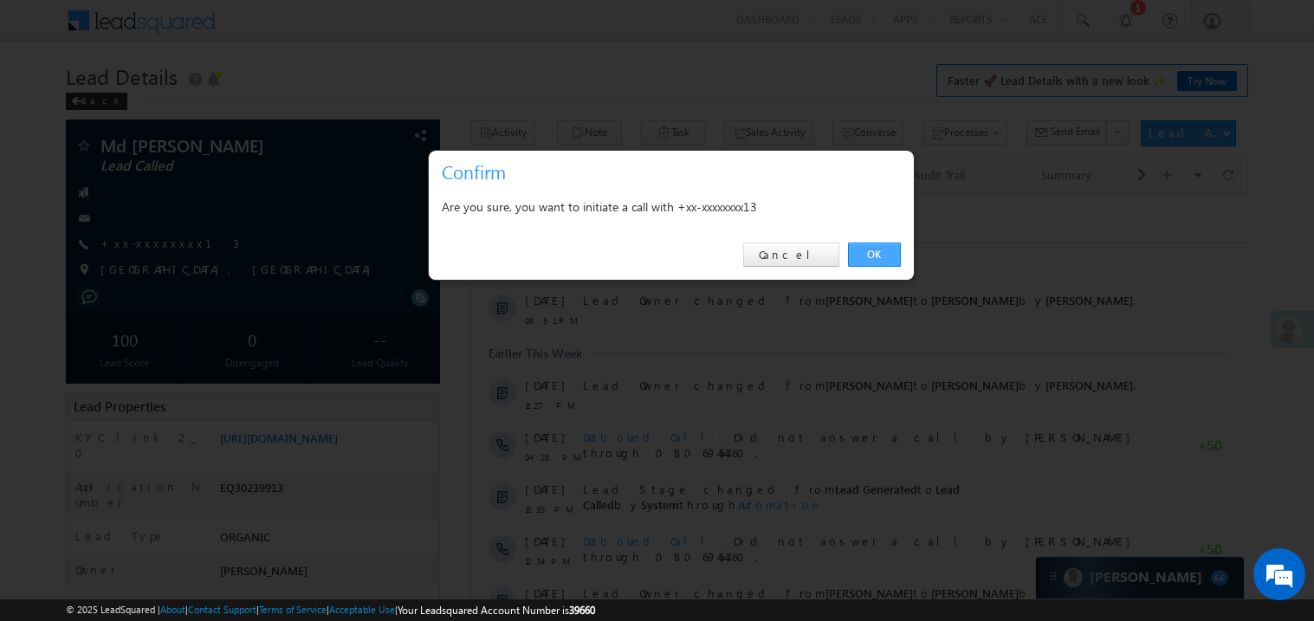
click at [866, 256] on link "OK" at bounding box center [874, 255] width 53 height 24
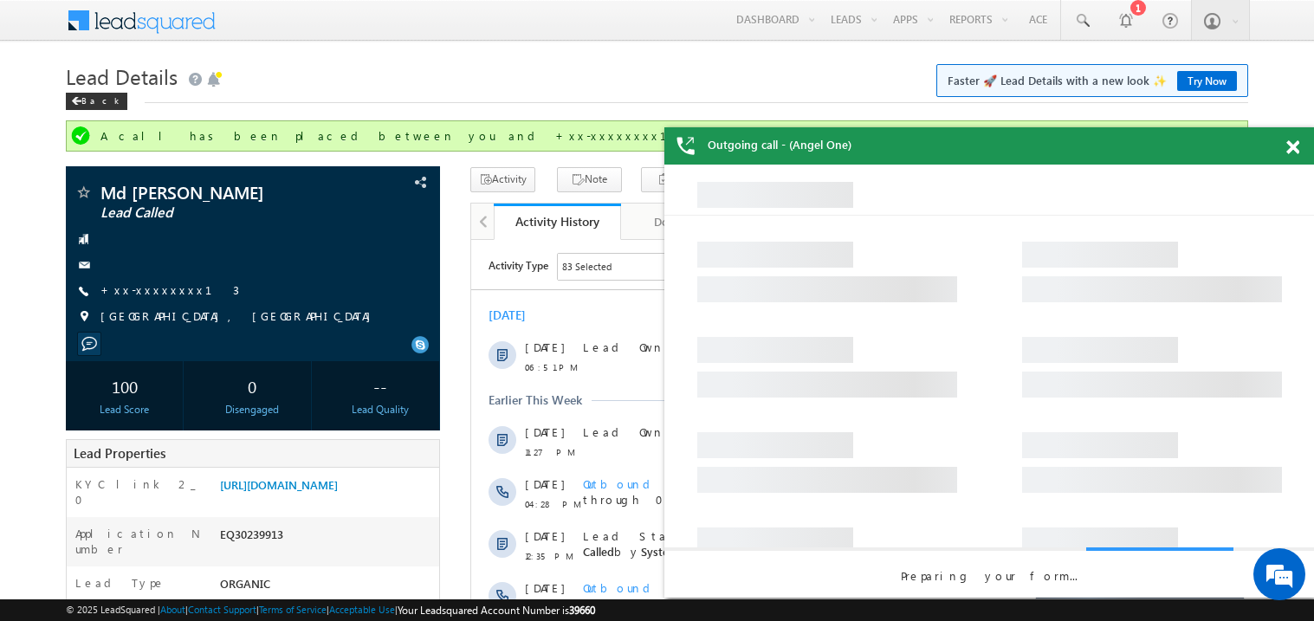
click at [1289, 144] on span at bounding box center [1292, 147] width 13 height 15
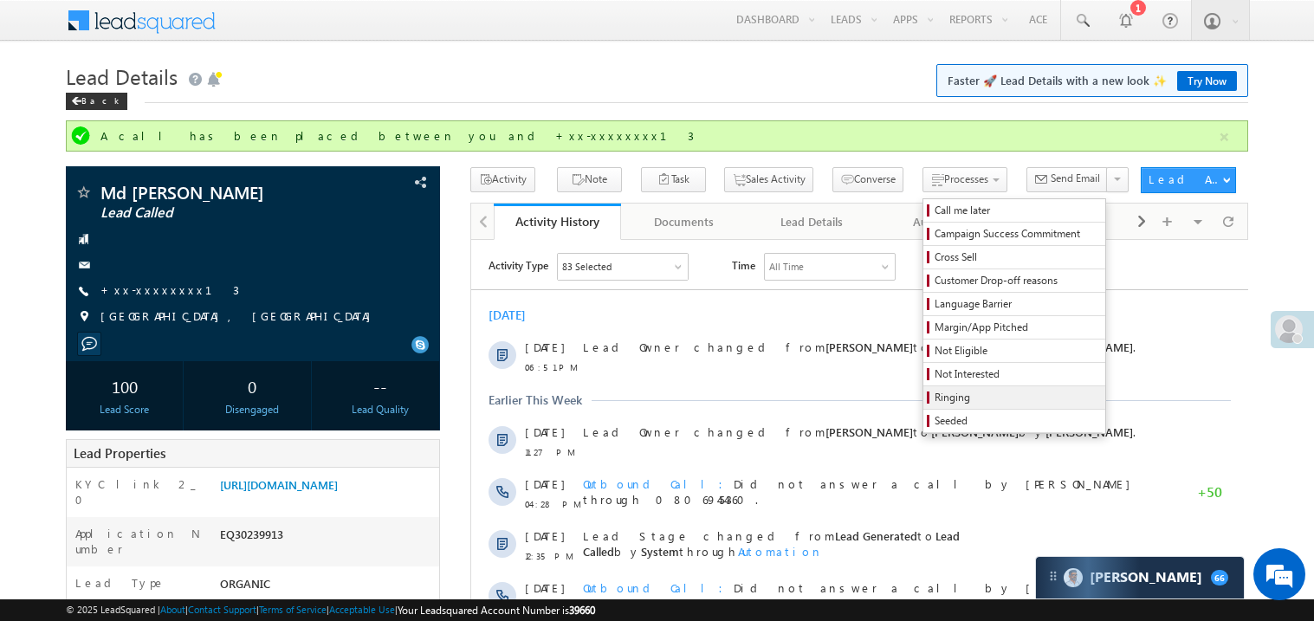
click at [985, 400] on span "Ringing" at bounding box center [1017, 398] width 165 height 16
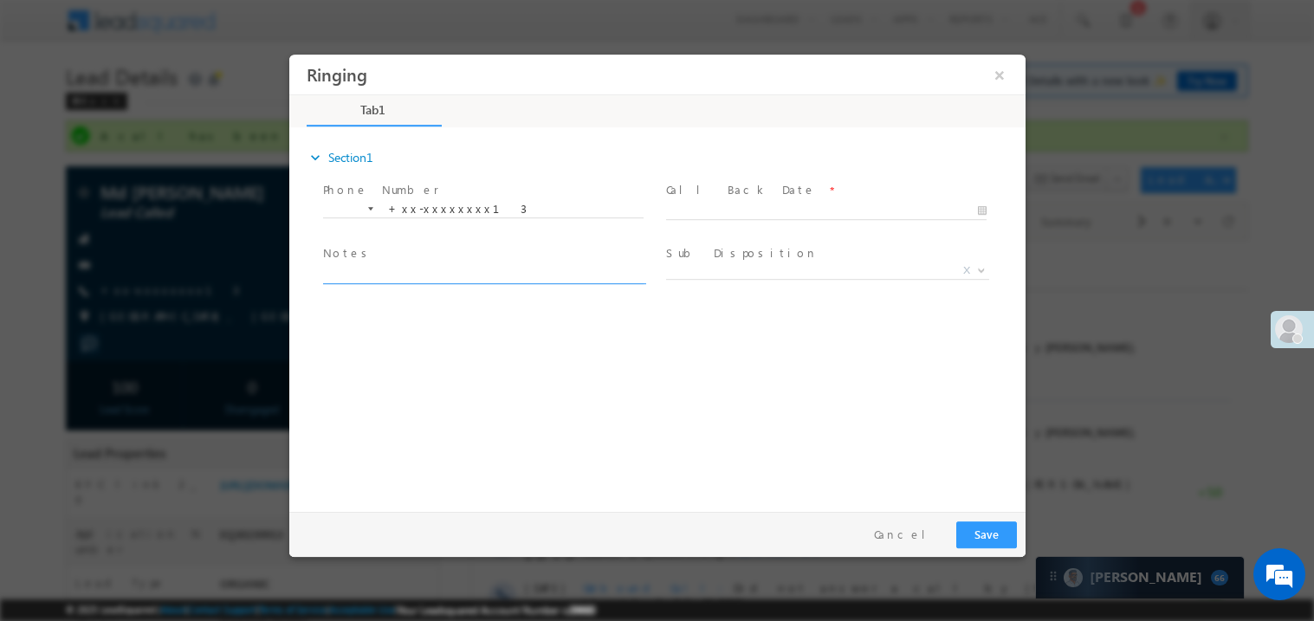
click at [361, 275] on textarea at bounding box center [482, 273] width 321 height 20
type textarea "ring"
click at [991, 539] on button "Save" at bounding box center [985, 534] width 61 height 27
click at [699, 213] on body "Ringing ×" at bounding box center [656, 279] width 736 height 450
type input "10/11/25 8:02 PM"
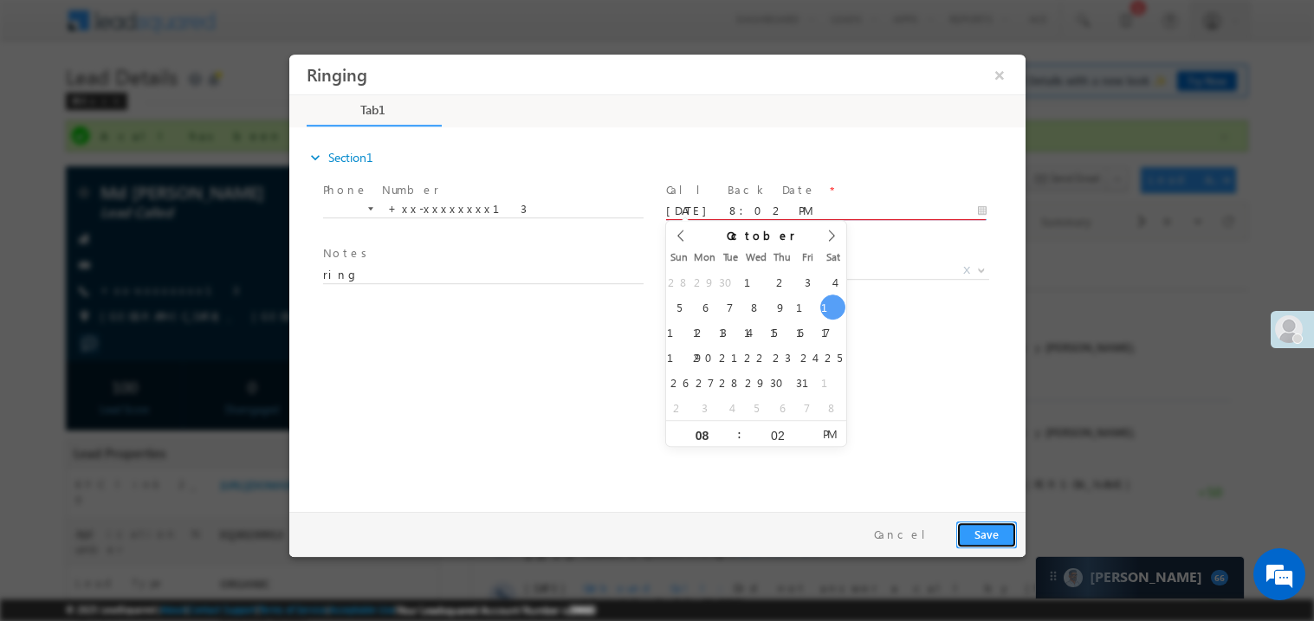
click at [988, 539] on button "Save" at bounding box center [985, 534] width 61 height 27
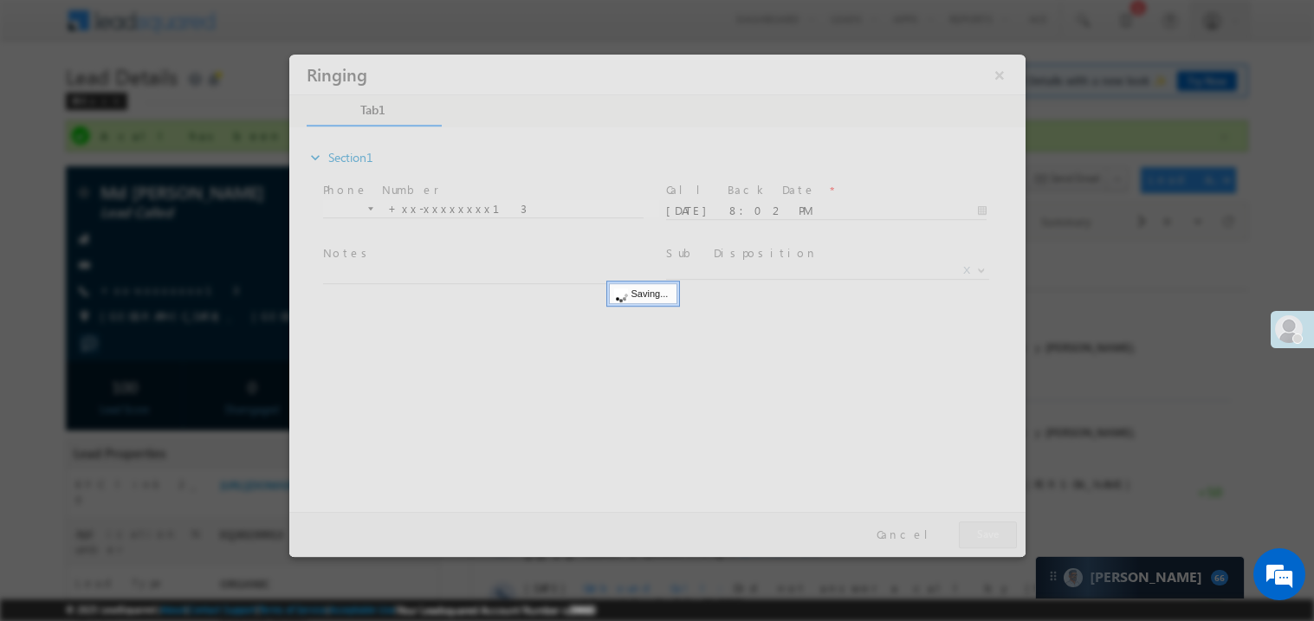
click at [988, 539] on div at bounding box center [656, 305] width 736 height 502
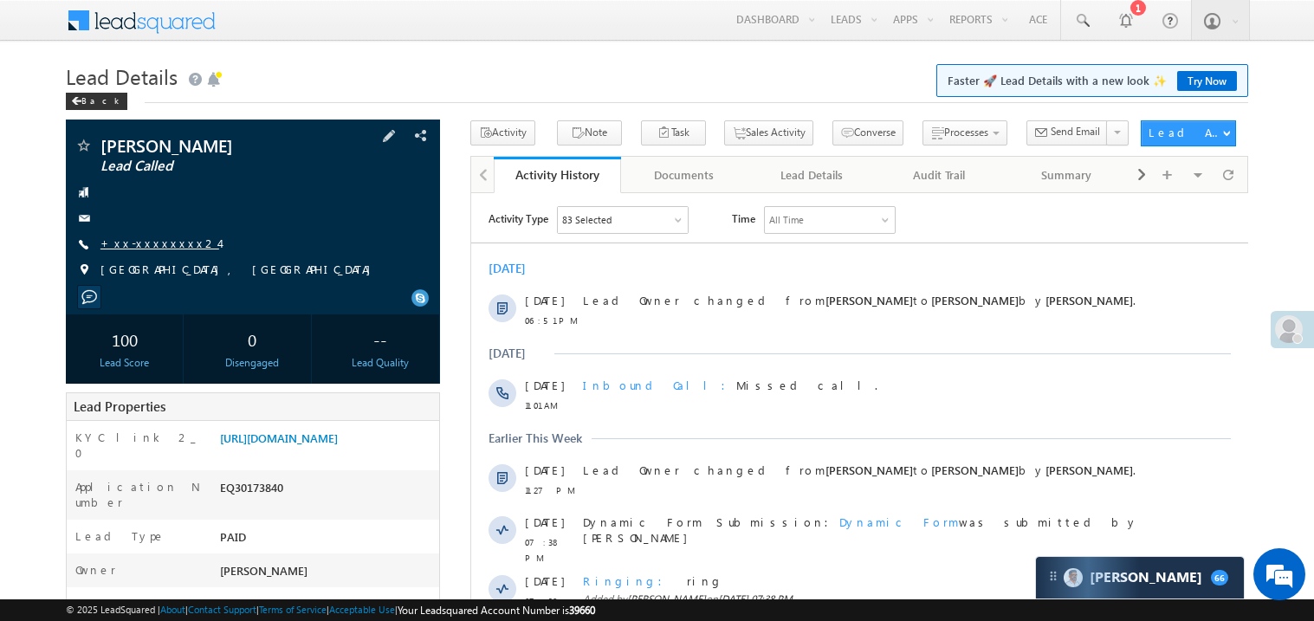
click at [151, 241] on link "+xx-xxxxxxxx24" at bounding box center [159, 243] width 119 height 15
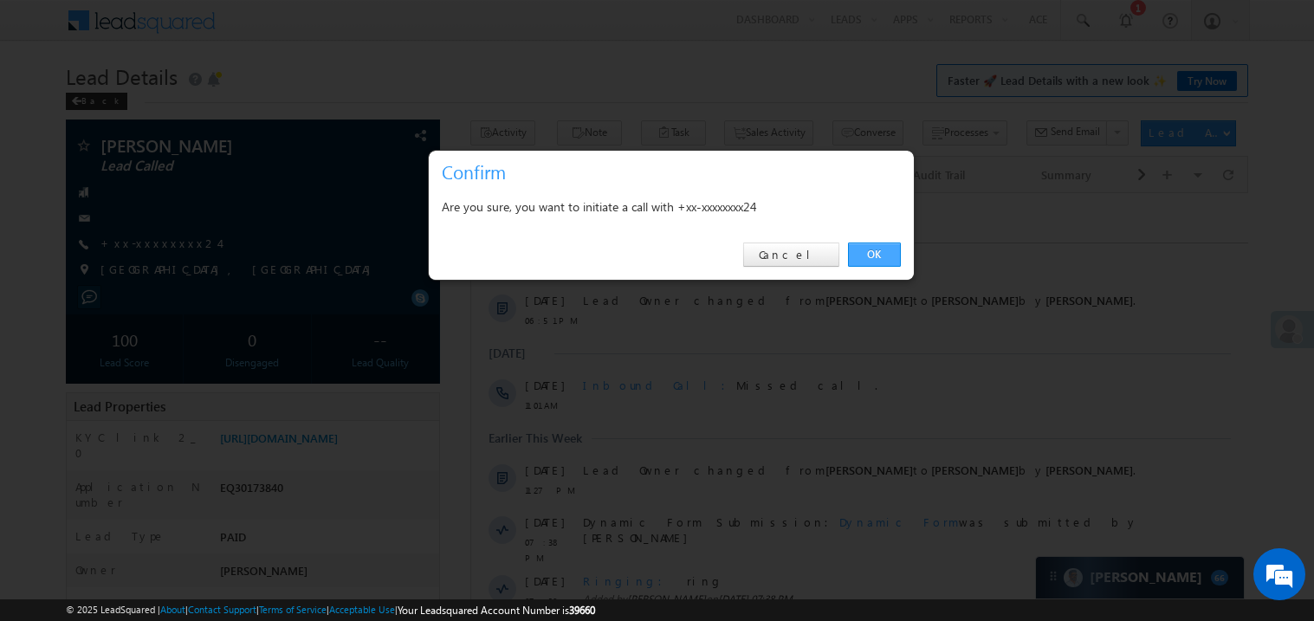
click at [891, 254] on link "OK" at bounding box center [874, 255] width 53 height 24
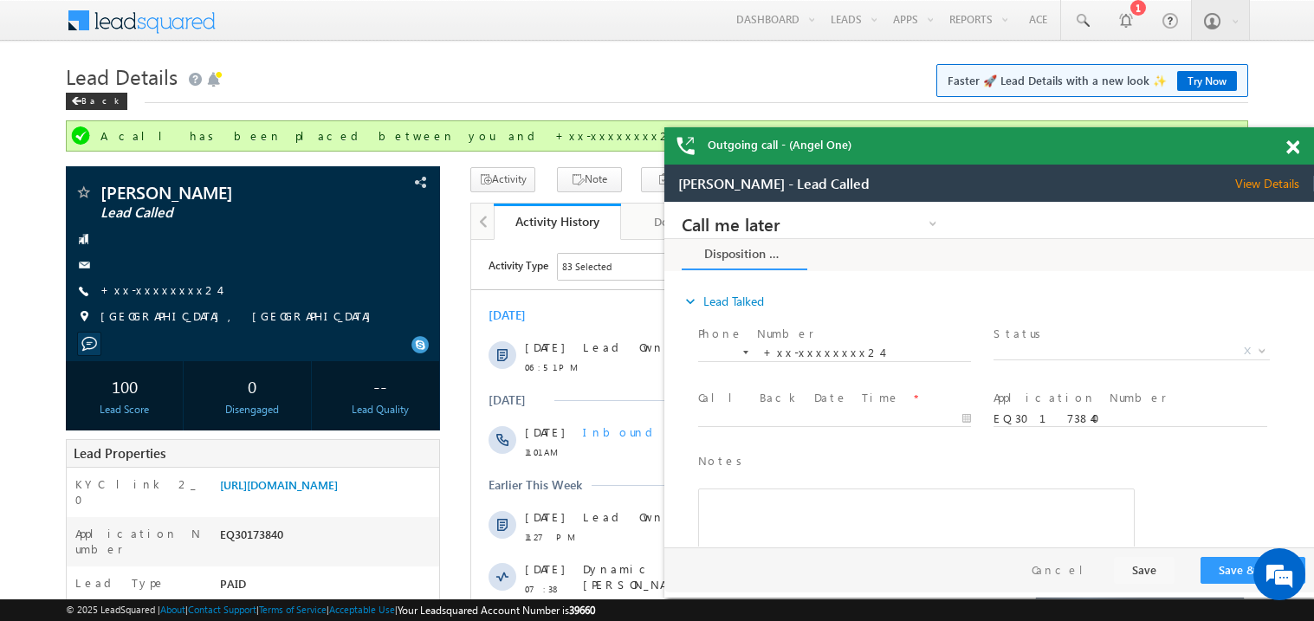
click at [1295, 149] on span at bounding box center [1292, 147] width 13 height 15
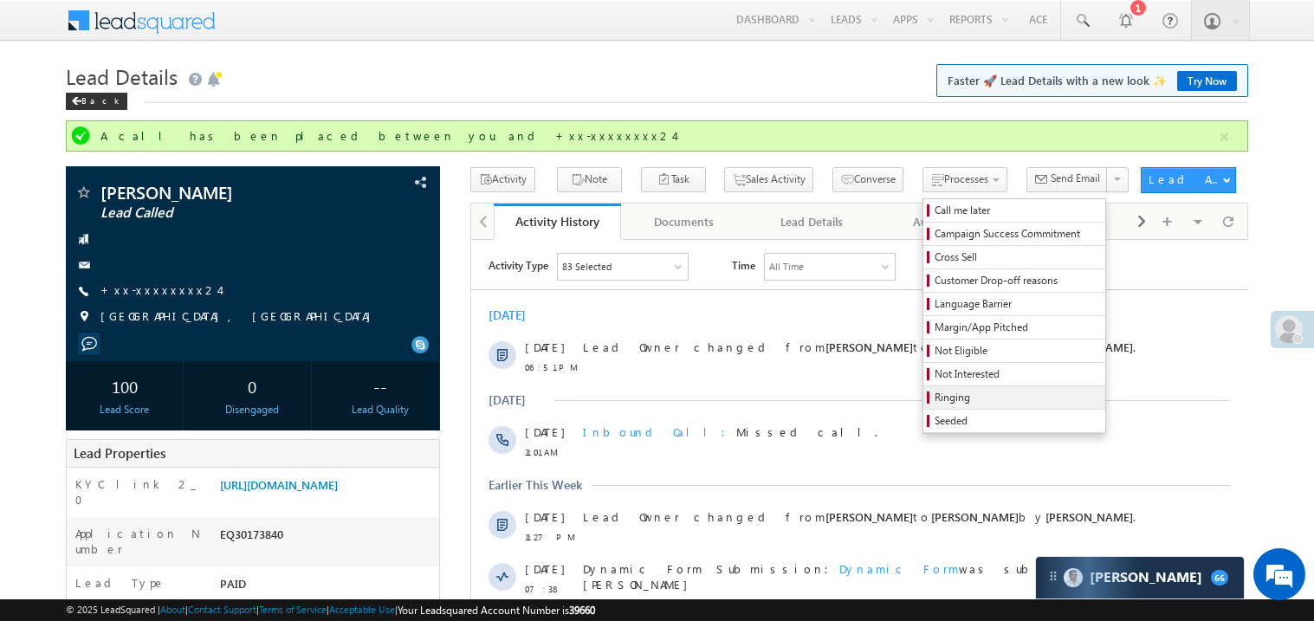
click at [943, 405] on span "Ringing" at bounding box center [1017, 398] width 165 height 16
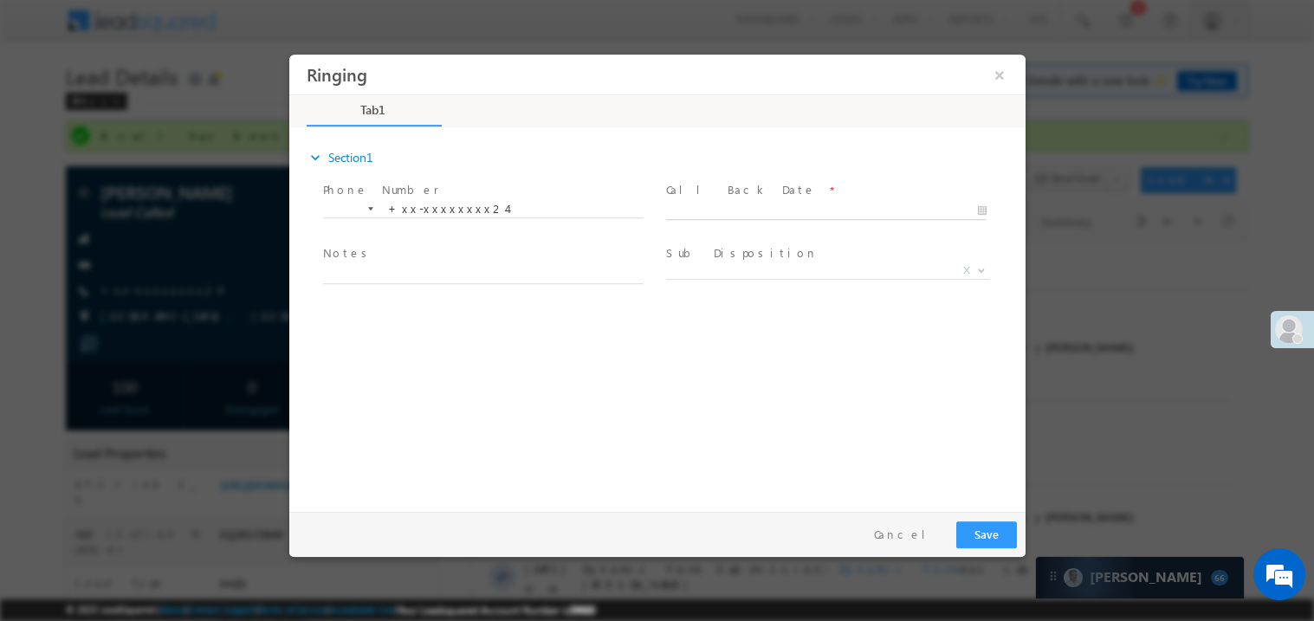
click at [722, 208] on body "Ringing ×" at bounding box center [656, 279] width 736 height 450
type input "[DATE] 8:05 PM"
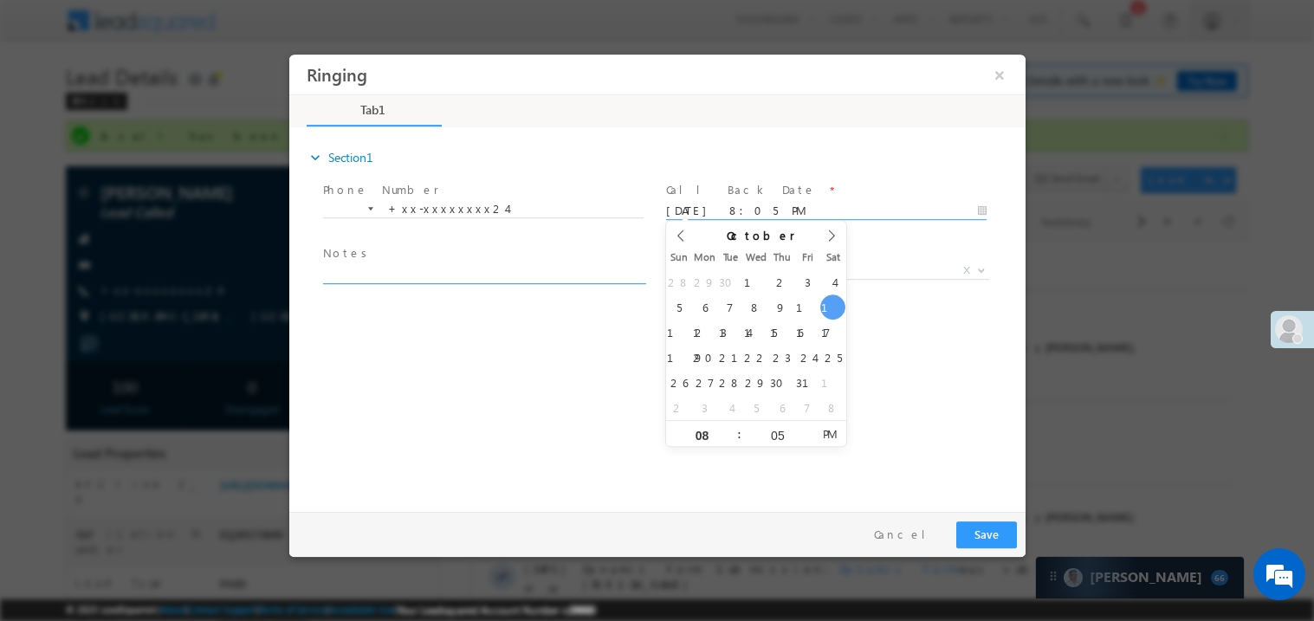
click at [364, 268] on textarea at bounding box center [482, 273] width 321 height 20
type textarea "ring"
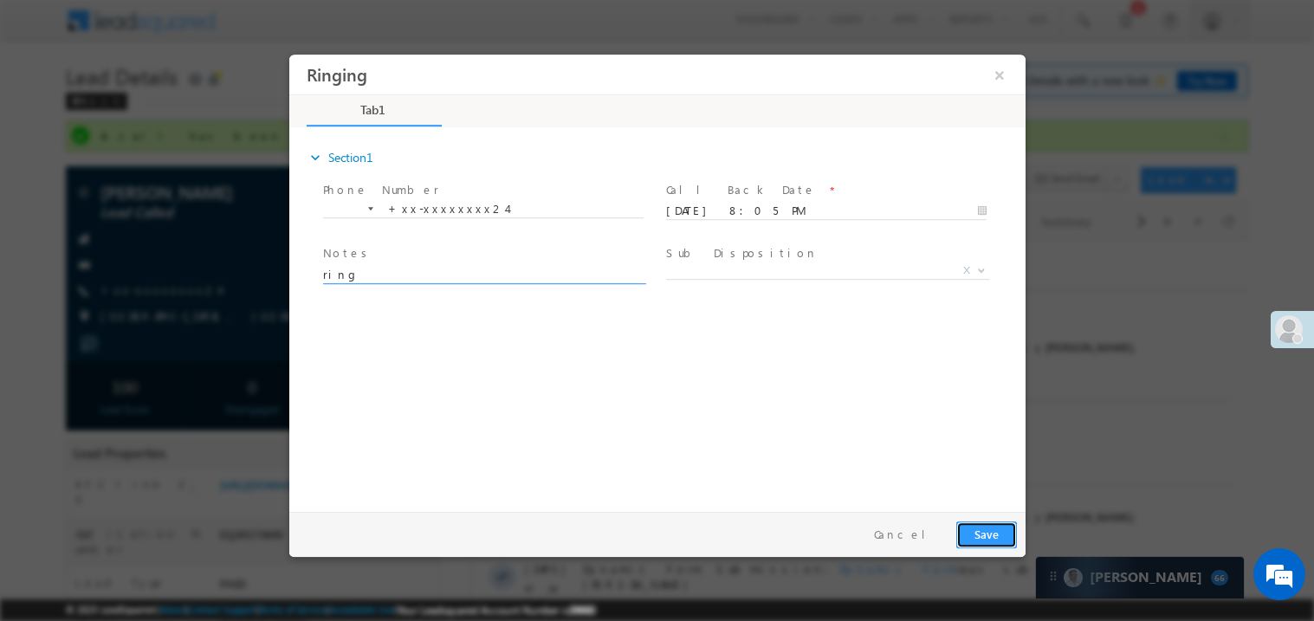
click at [987, 539] on button "Save" at bounding box center [985, 534] width 61 height 27
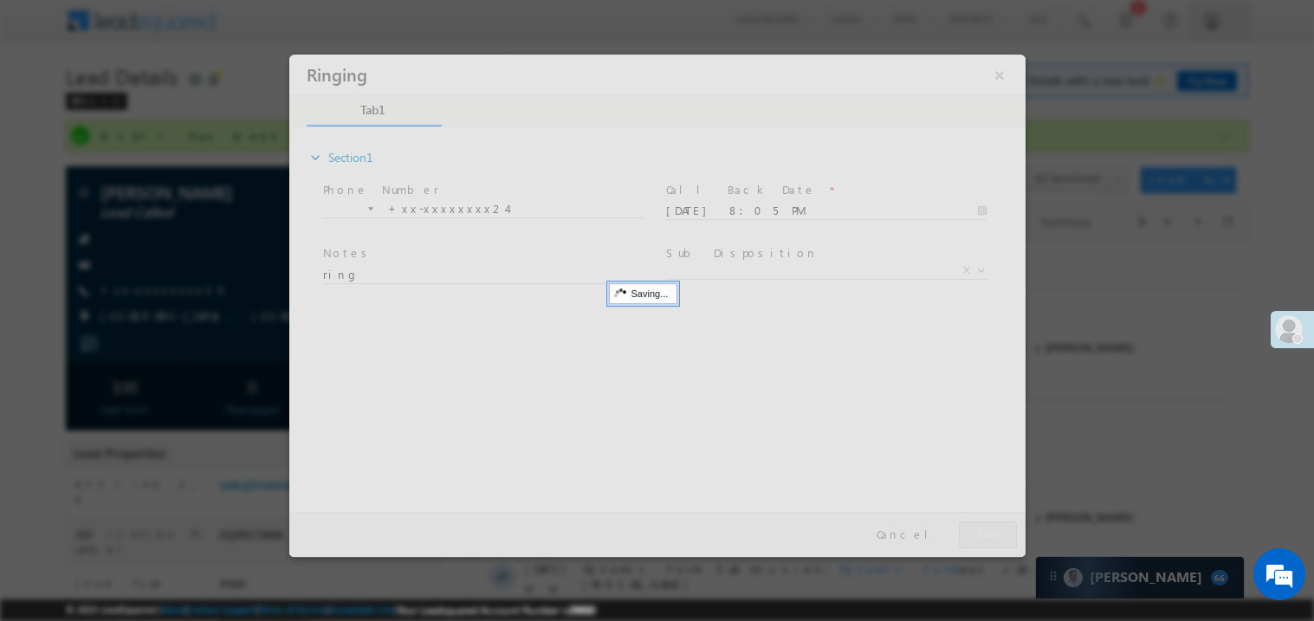
click at [987, 539] on div at bounding box center [656, 305] width 736 height 502
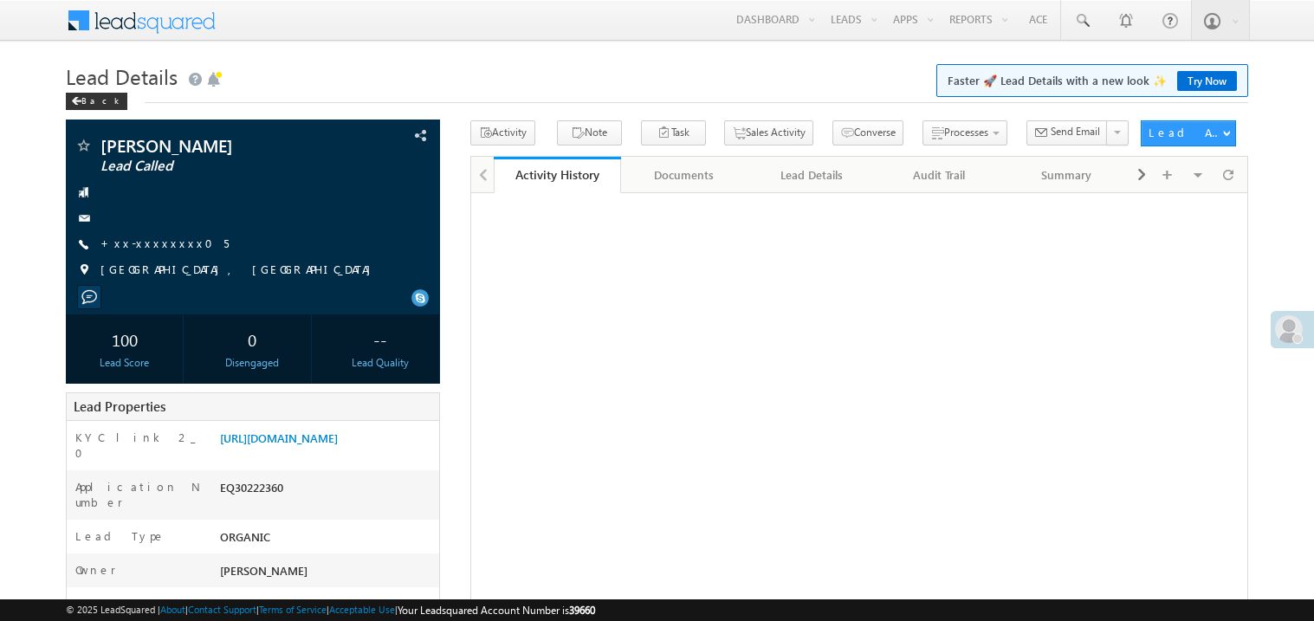
click at [146, 245] on link "+xx-xxxxxxxx05" at bounding box center [164, 243] width 128 height 15
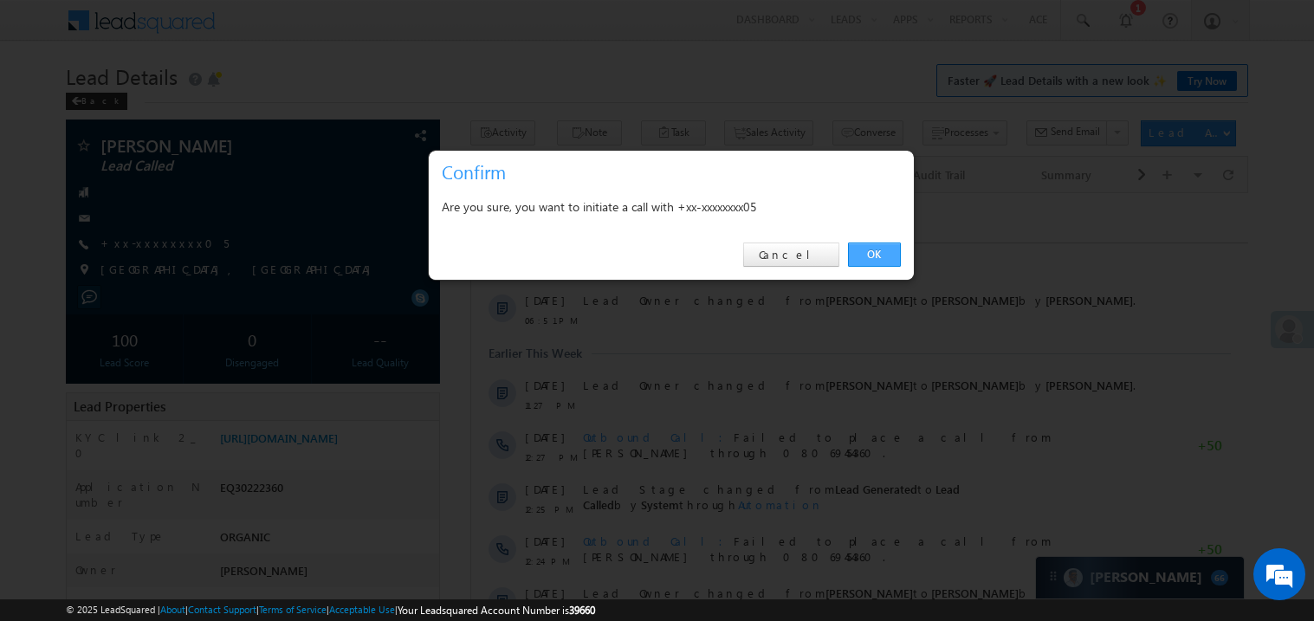
click at [876, 260] on link "OK" at bounding box center [874, 255] width 53 height 24
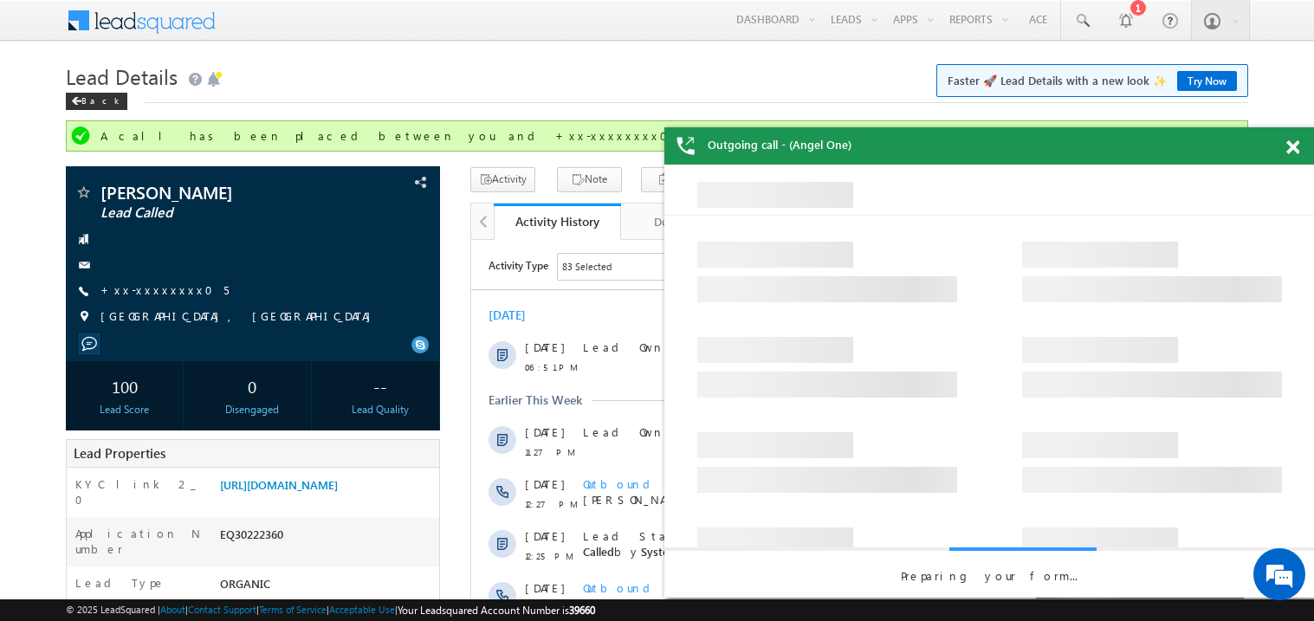
click at [1292, 141] on span at bounding box center [1292, 147] width 13 height 15
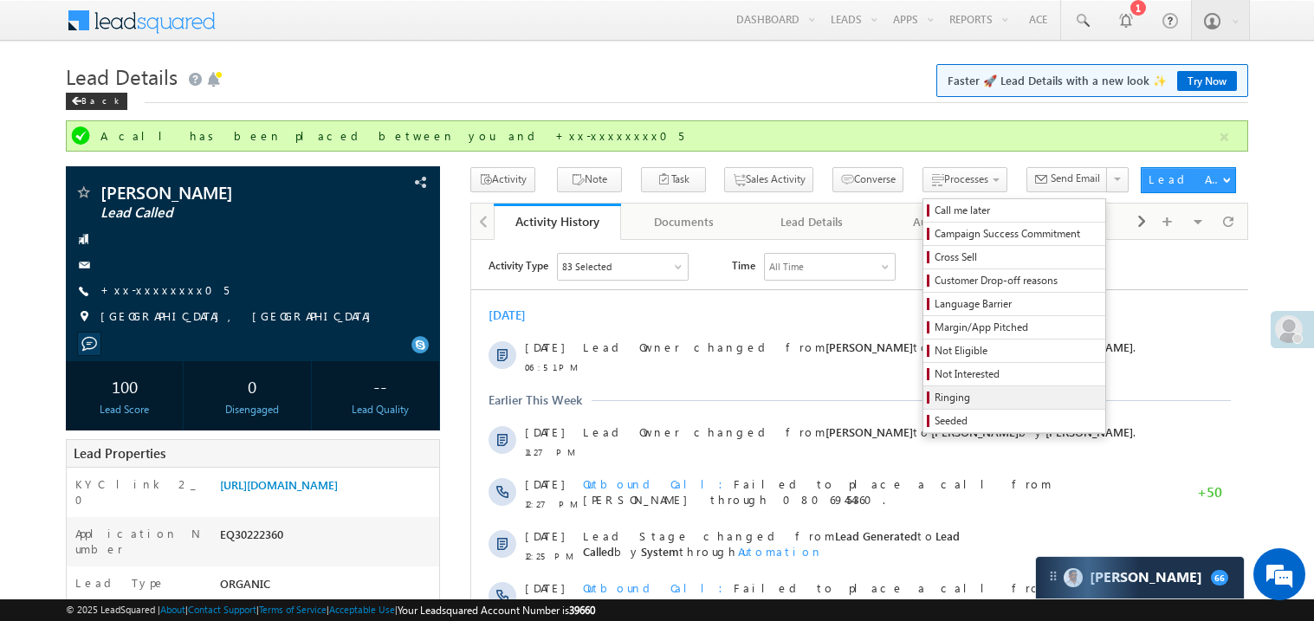
click at [955, 398] on span "Ringing" at bounding box center [1017, 398] width 165 height 16
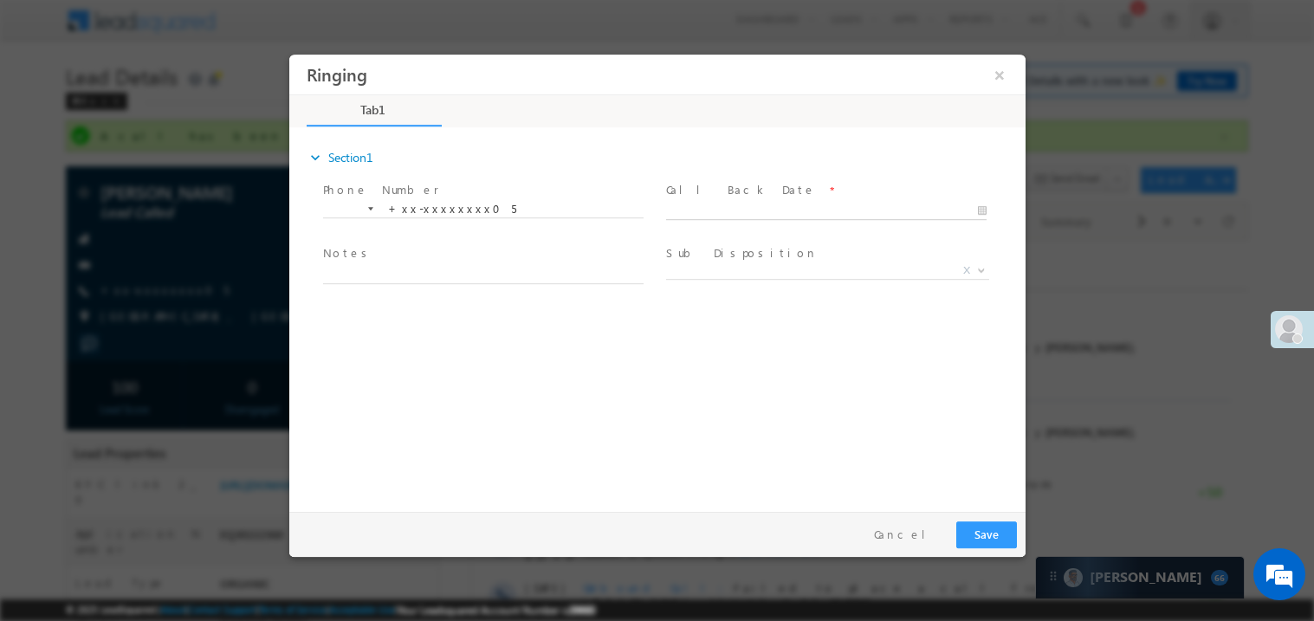
click at [723, 210] on body "Ringing ×" at bounding box center [656, 279] width 736 height 450
type input "10/11/25 8:06 PM"
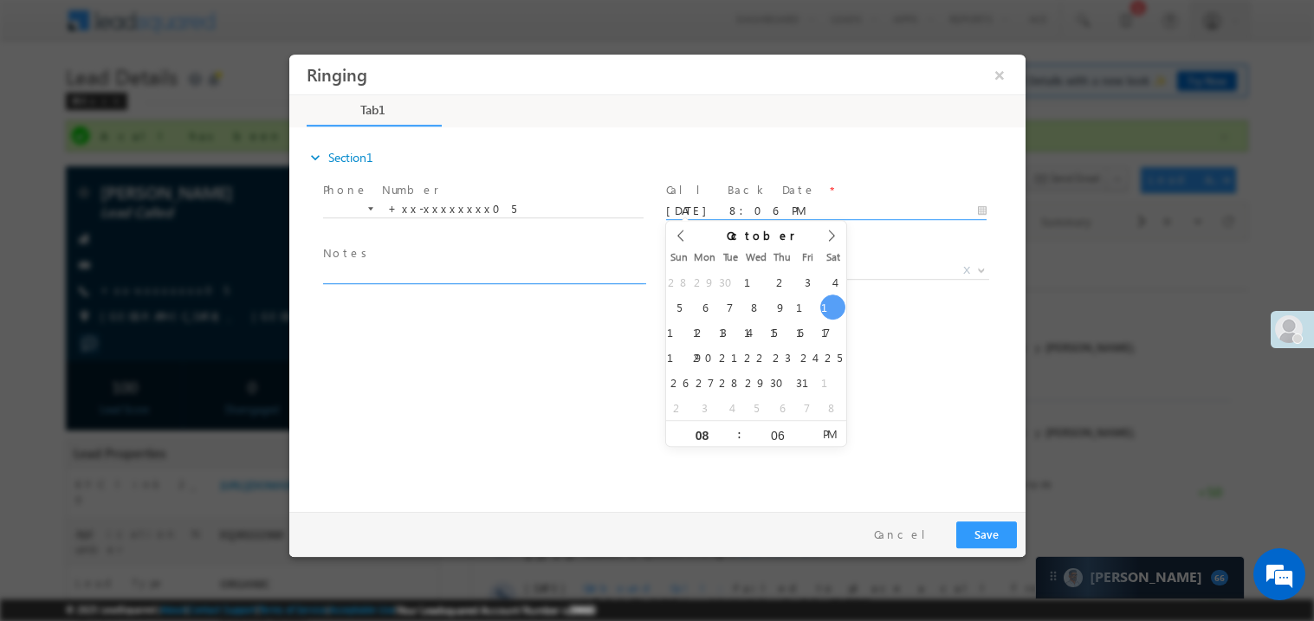
click at [362, 279] on textarea at bounding box center [482, 273] width 321 height 20
type textarea "ring"
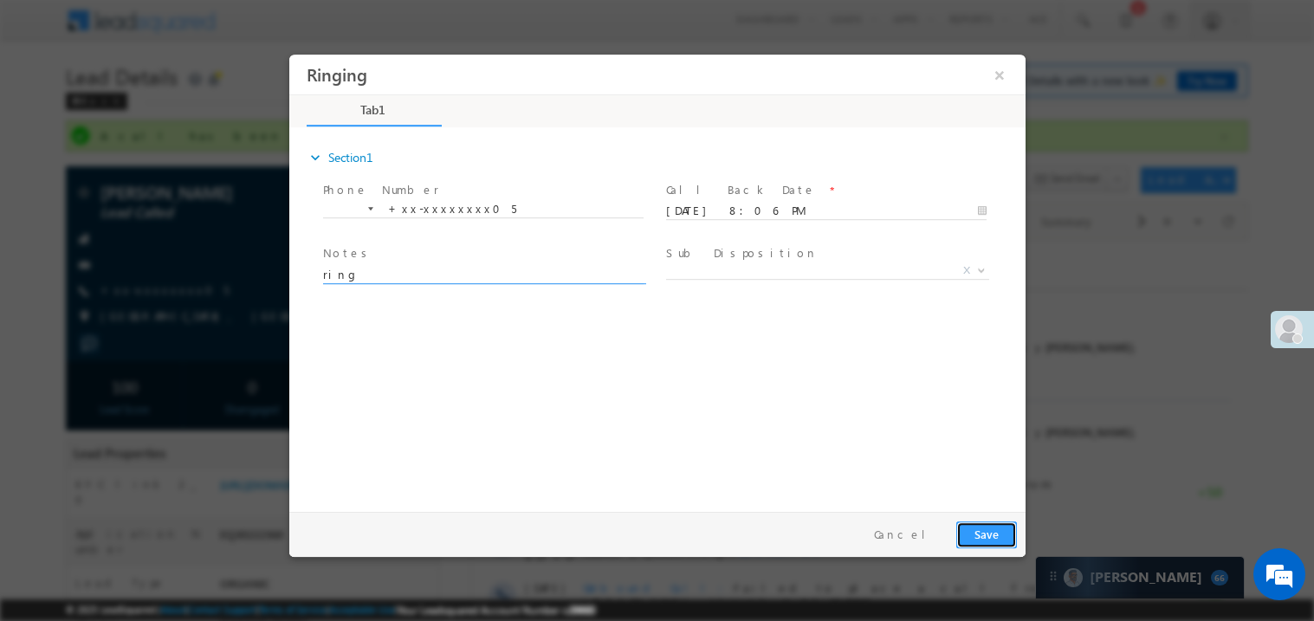
click at [1000, 542] on button "Save" at bounding box center [985, 534] width 61 height 27
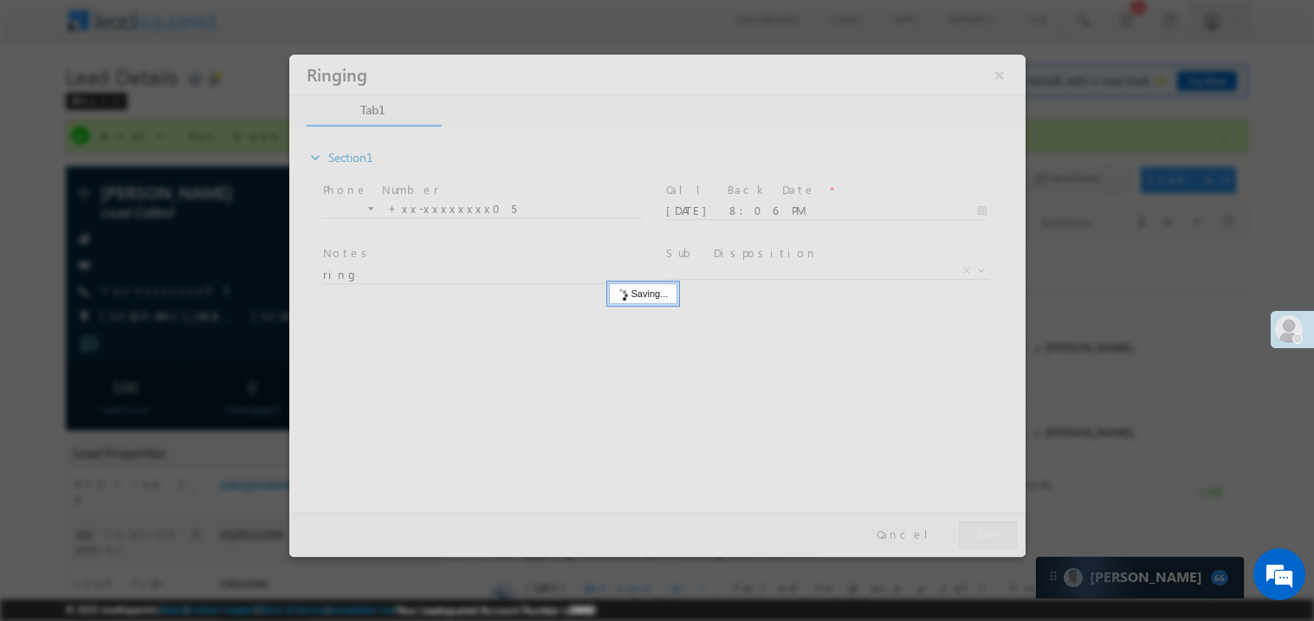
click at [1000, 542] on div at bounding box center [656, 305] width 736 height 502
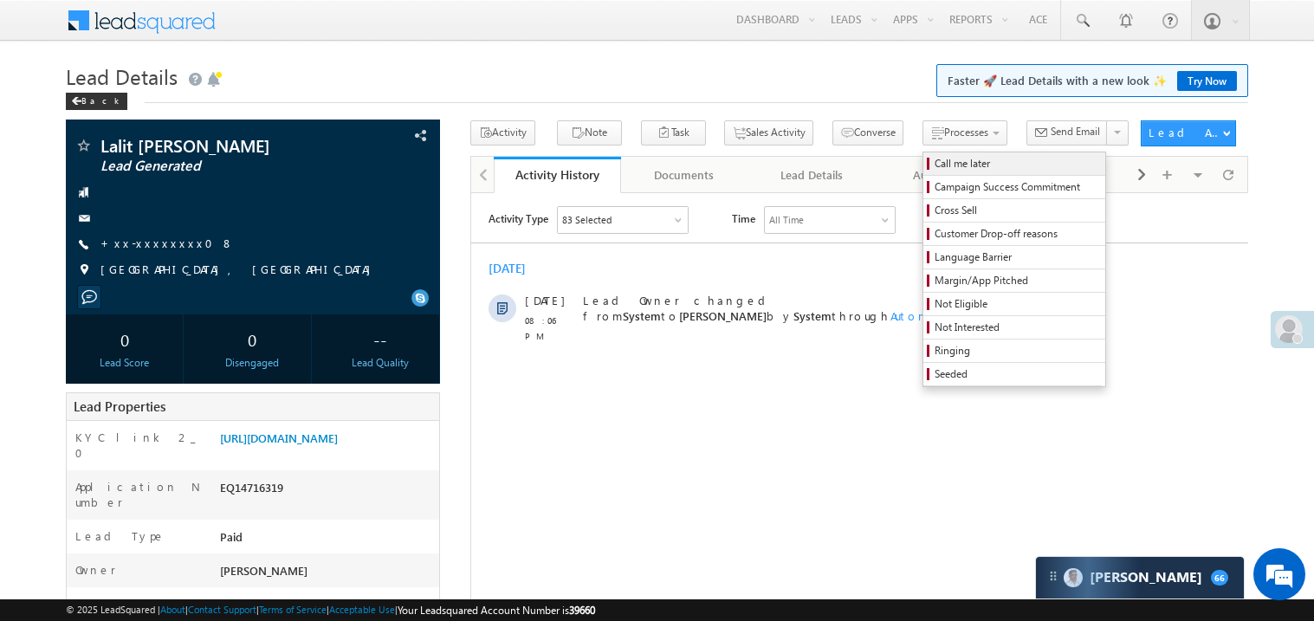
click at [935, 164] on span "Call me later" at bounding box center [1017, 164] width 165 height 16
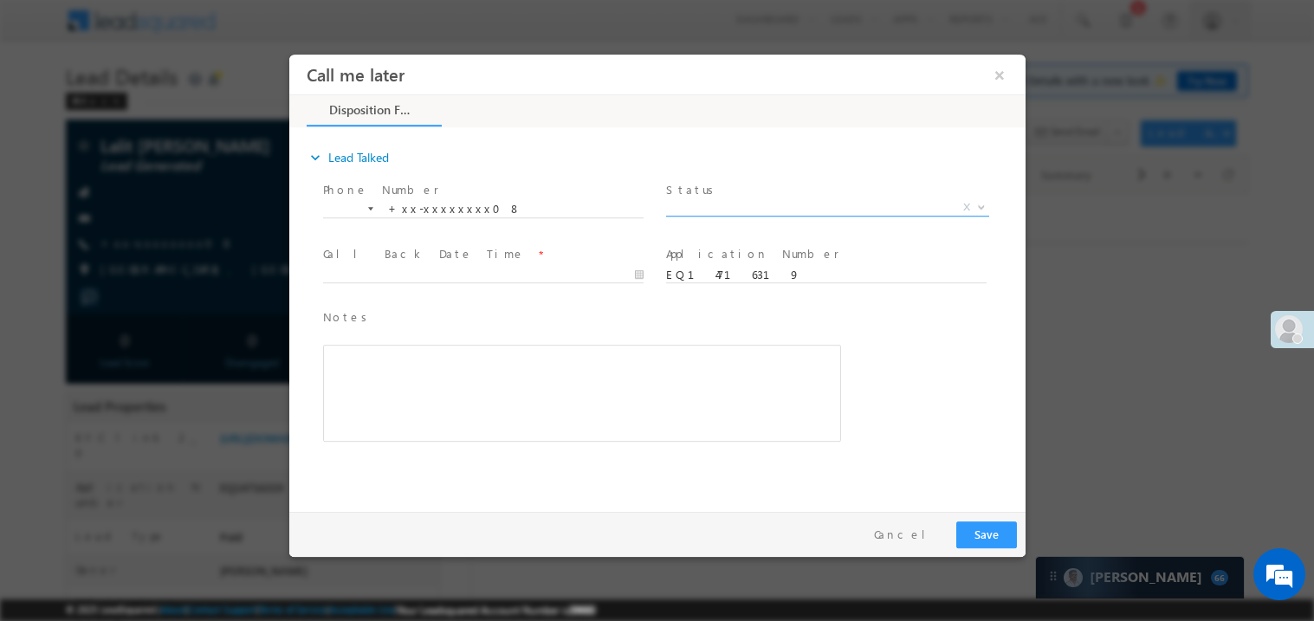
click at [703, 199] on span "X" at bounding box center [826, 206] width 323 height 17
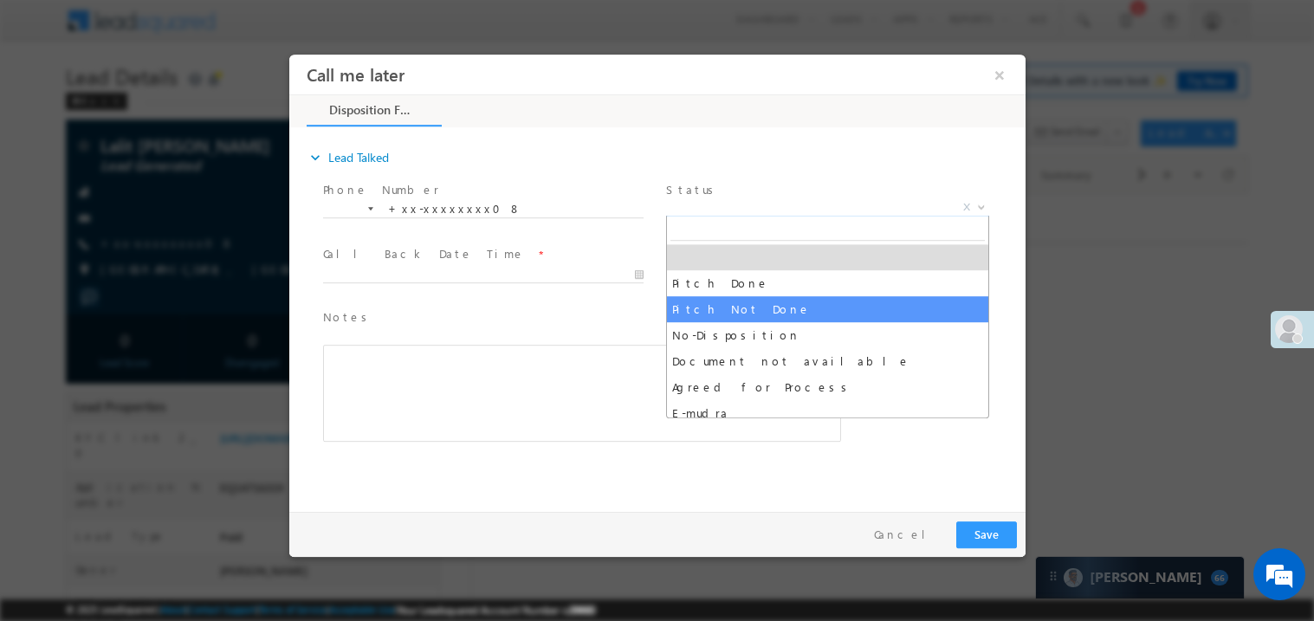
select select "Pitch Not Done"
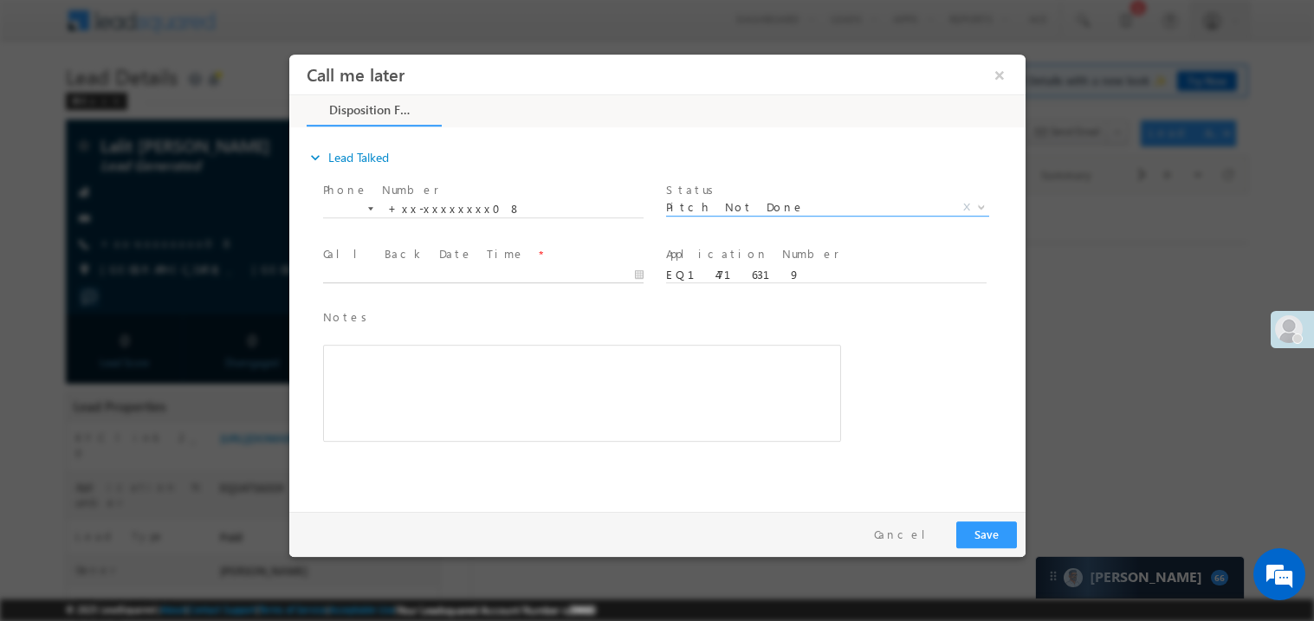
click at [375, 267] on body "Call me later ×" at bounding box center [656, 279] width 736 height 450
type input "10/11/25 8:06 PM"
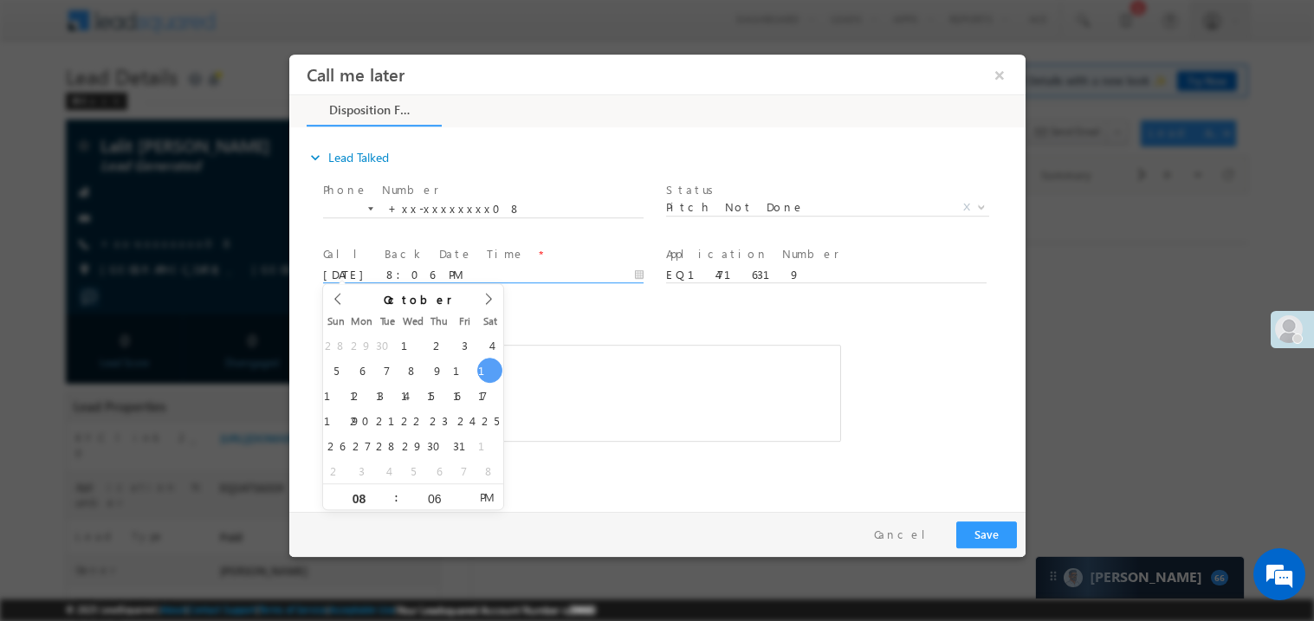
click at [647, 484] on div "expand_more Lead Talked Phone Number *" at bounding box center [661, 316] width 728 height 374
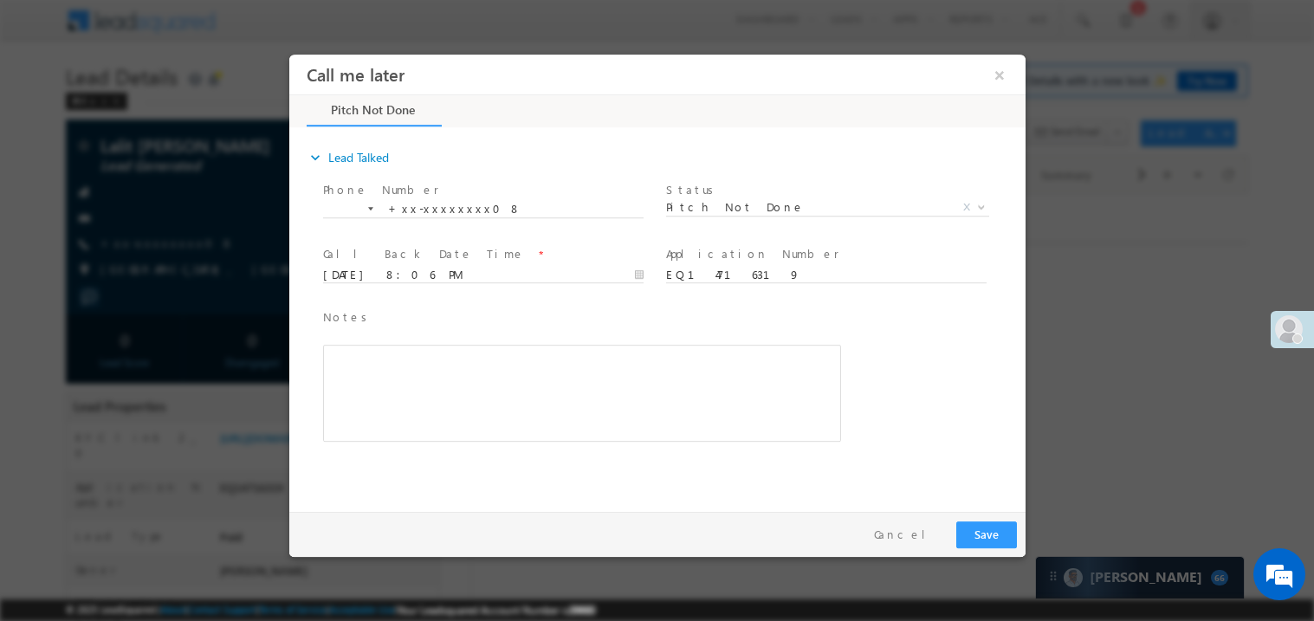
click at [541, 374] on div "Rich Text Editor, 40788eee-0fb2-11ec-a811-0adc8a9d82c2__tab1__section1__Notes__…" at bounding box center [581, 392] width 518 height 97
click at [980, 522] on button "Save" at bounding box center [985, 534] width 61 height 27
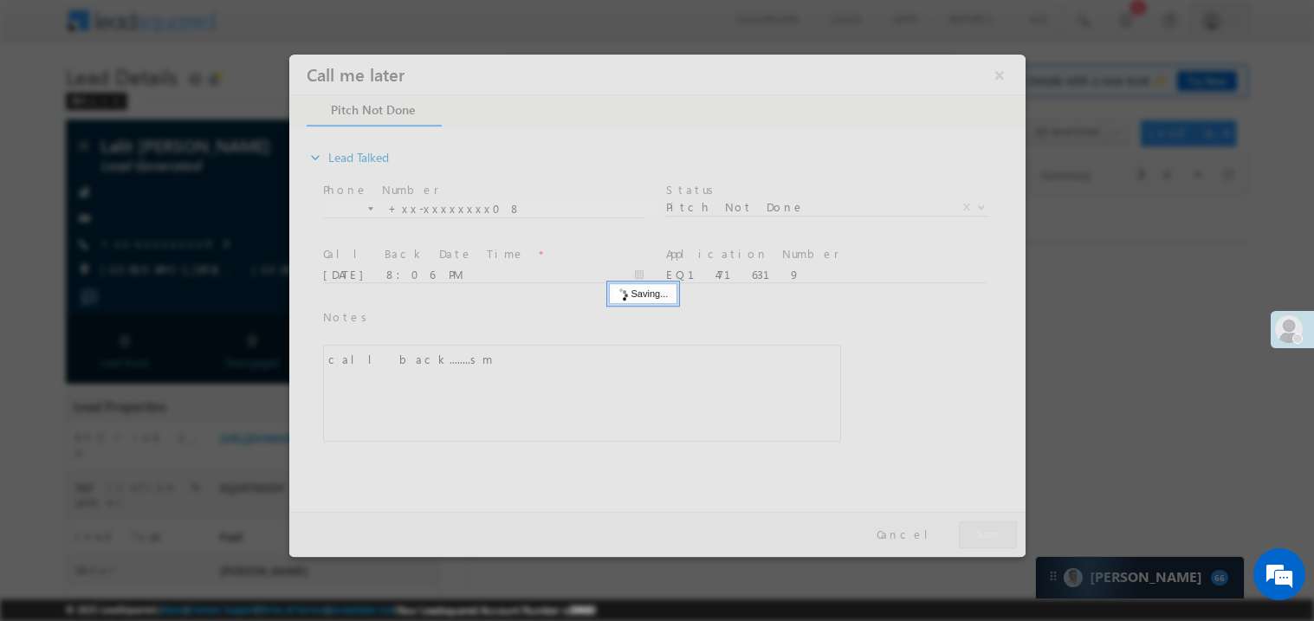
click at [980, 522] on div at bounding box center [656, 305] width 736 height 502
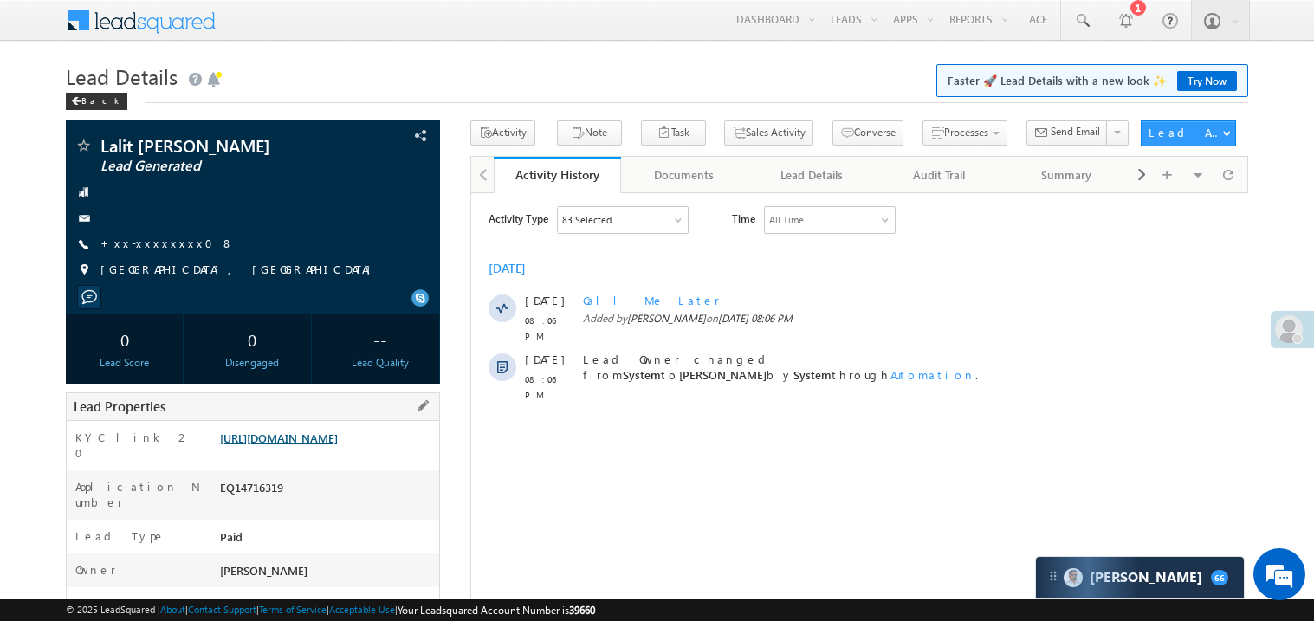
click at [325, 445] on link "https://angelbroking1-pk3em7sa.customui-test.leadsquared.com?leadId=e4c29338-0a…" at bounding box center [279, 438] width 118 height 15
click at [151, 243] on link "+xx-xxxxxxxx08" at bounding box center [166, 243] width 133 height 15
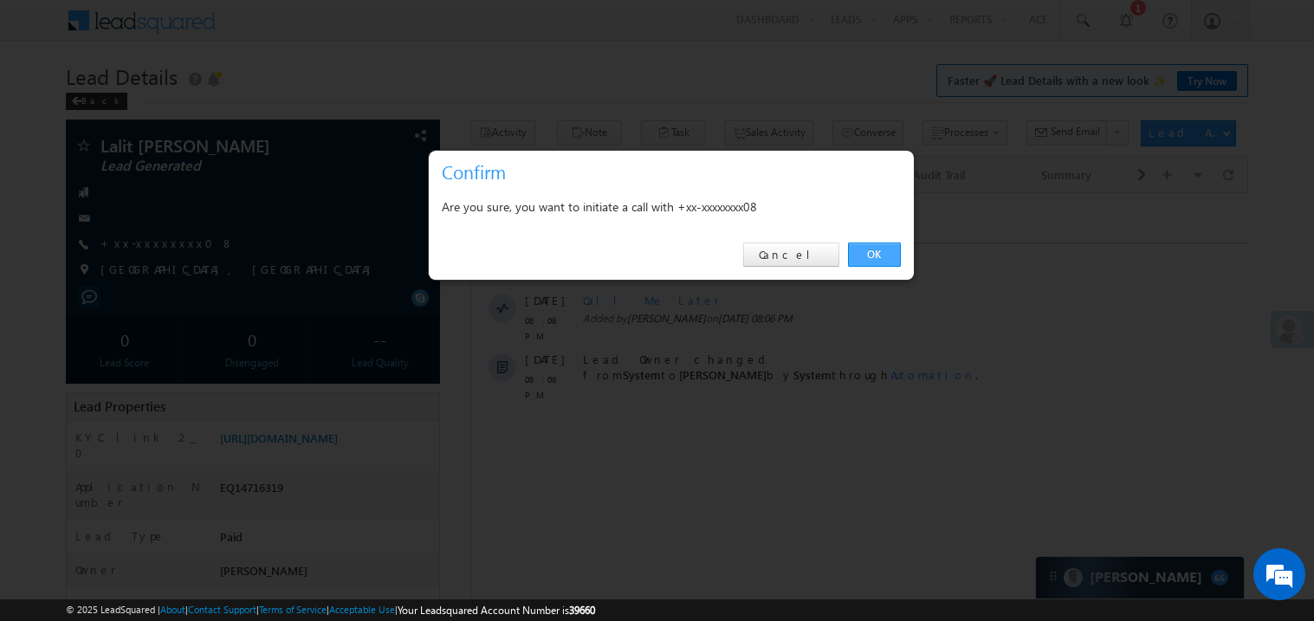
click at [876, 252] on link "OK" at bounding box center [874, 255] width 53 height 24
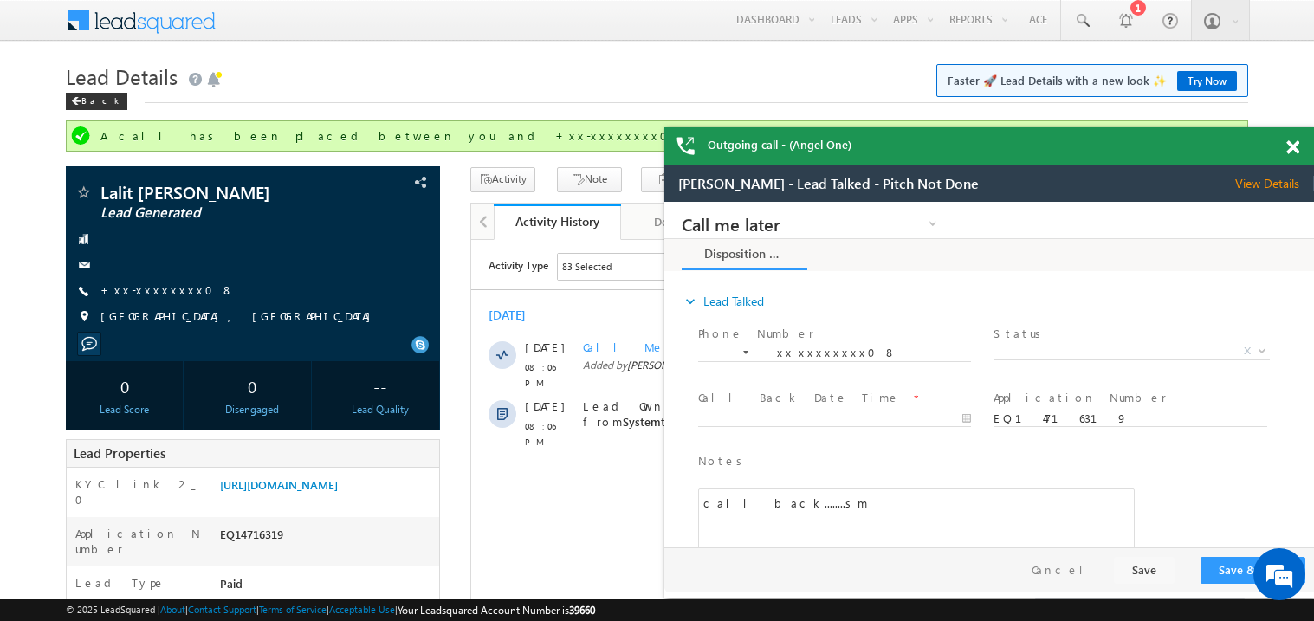
click at [1289, 138] on div "Outgoing call - (Angel One)" at bounding box center [989, 145] width 650 height 37
click at [1292, 142] on span at bounding box center [1292, 147] width 13 height 15
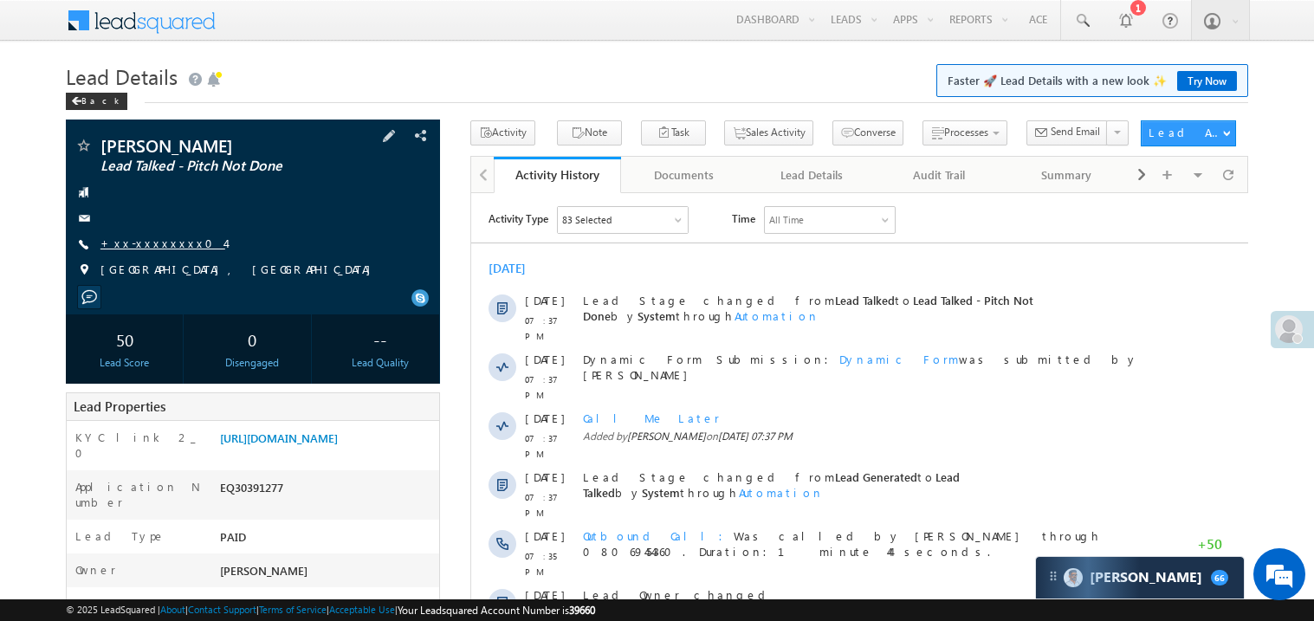
click at [167, 243] on link "+xx-xxxxxxxx04" at bounding box center [162, 243] width 125 height 15
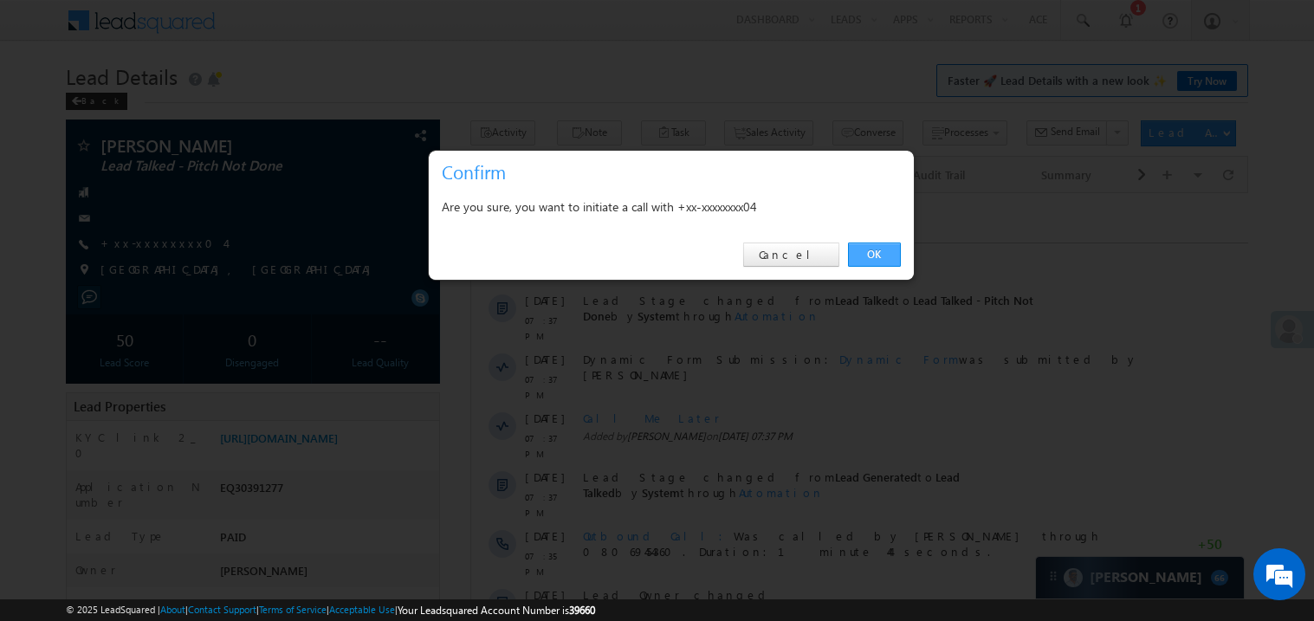
click at [880, 256] on link "OK" at bounding box center [874, 255] width 53 height 24
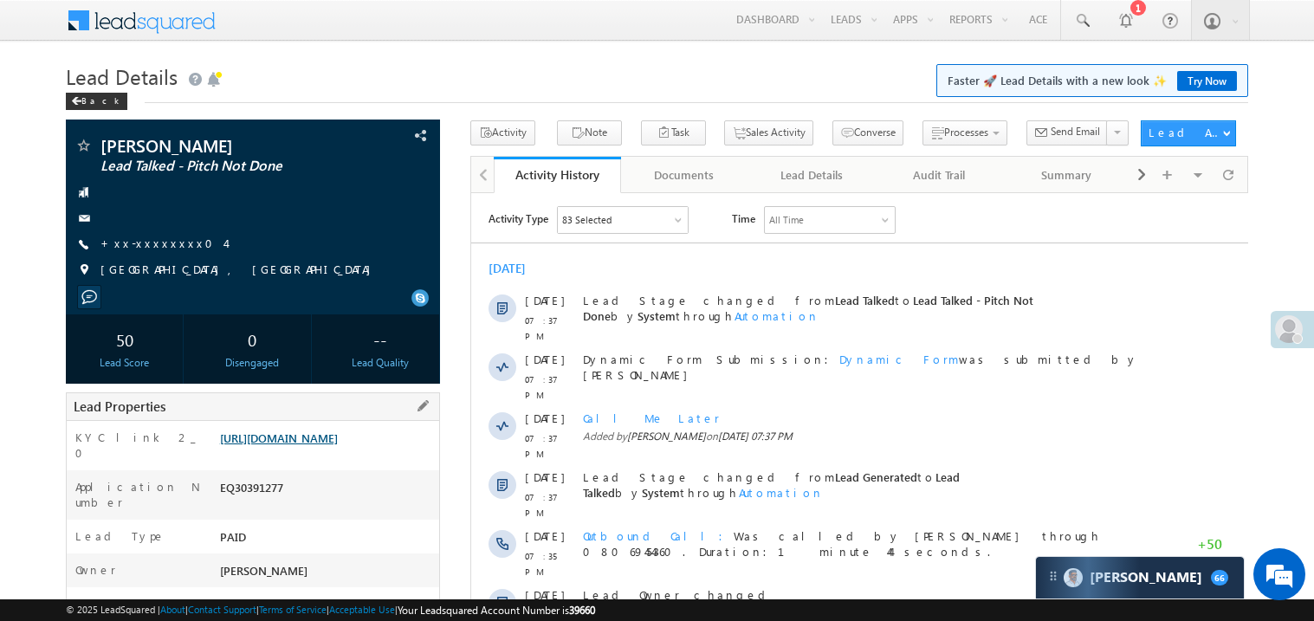
click at [315, 421] on div "Lead Properties" at bounding box center [253, 406] width 374 height 29
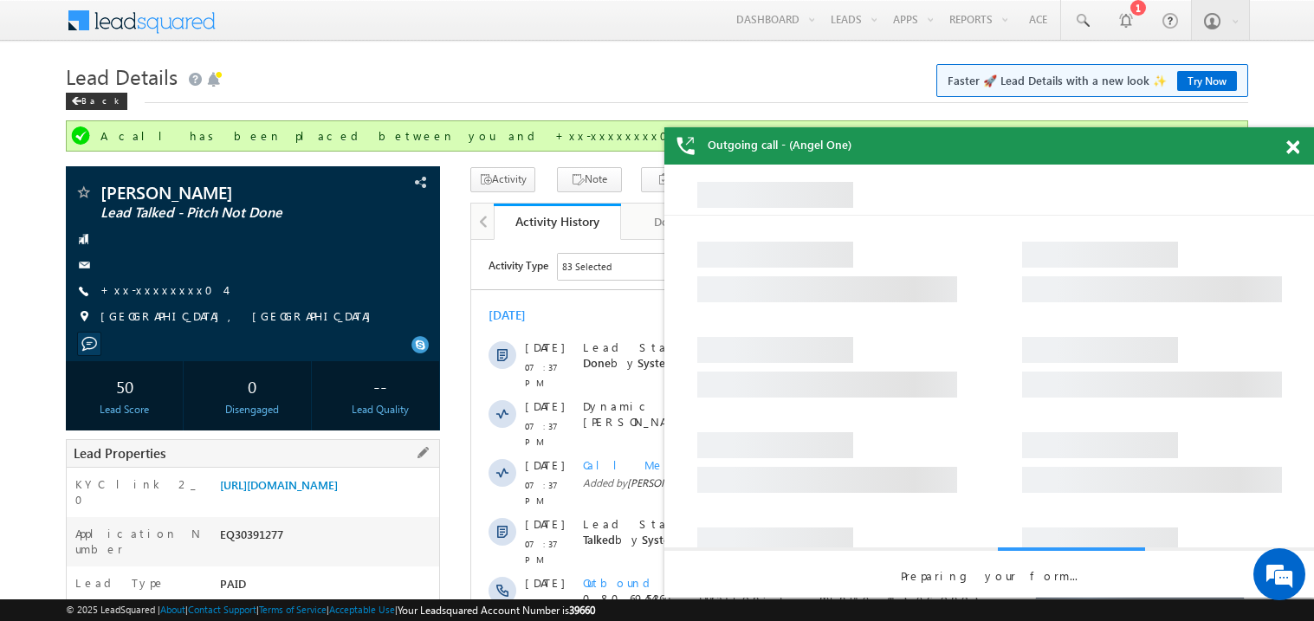
click at [311, 476] on div "[URL][DOMAIN_NAME]" at bounding box center [327, 488] width 223 height 24
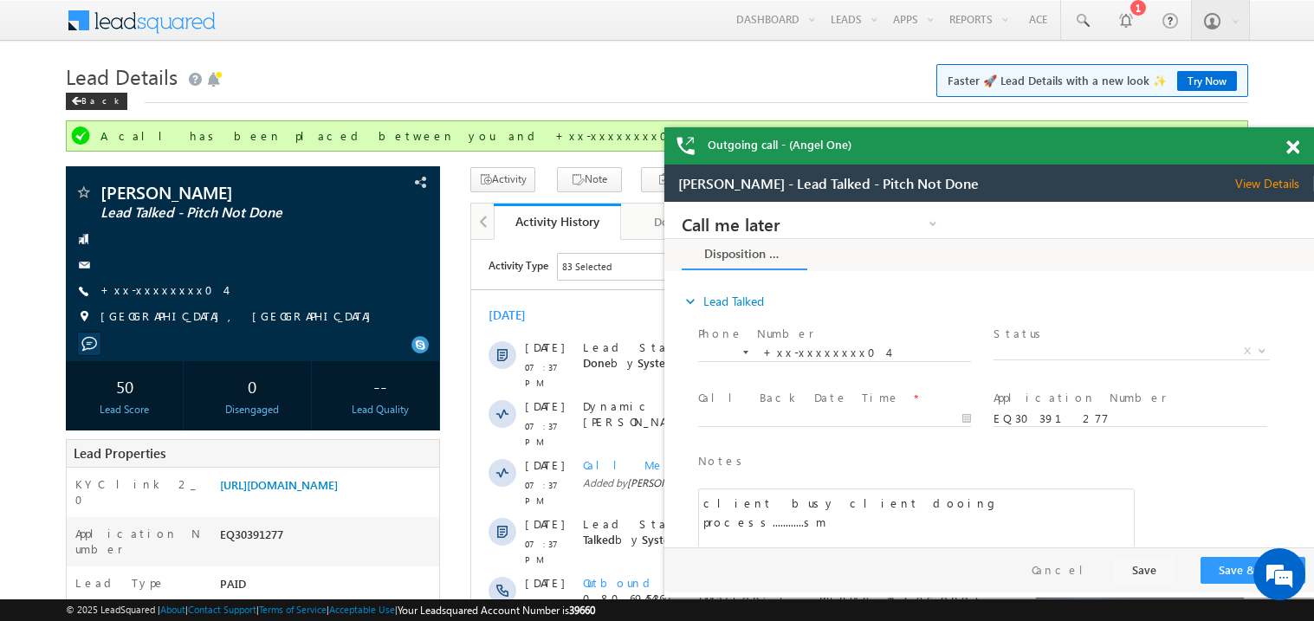
click at [1293, 146] on span at bounding box center [1292, 147] width 13 height 15
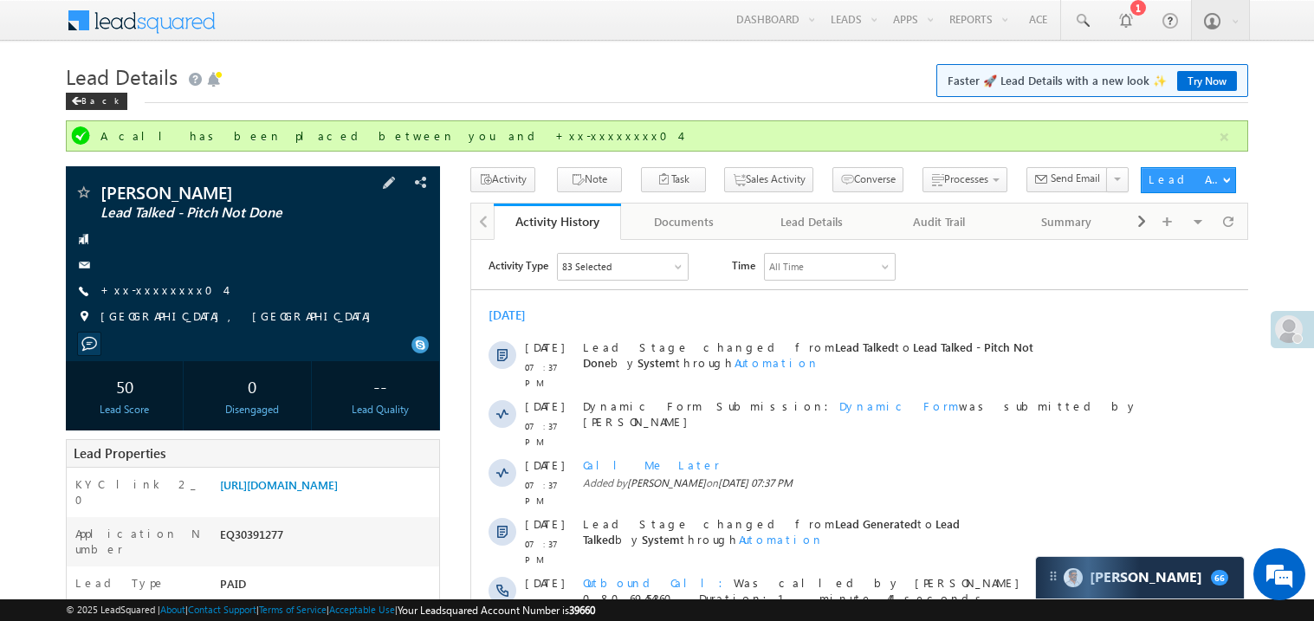
click at [158, 302] on div "[PERSON_NAME] Lead Talked - Pitch Not Done +xx-xxxxxxxx04" at bounding box center [252, 259] width 357 height 151
click at [156, 293] on link "+xx-xxxxxxxx04" at bounding box center [162, 289] width 125 height 15
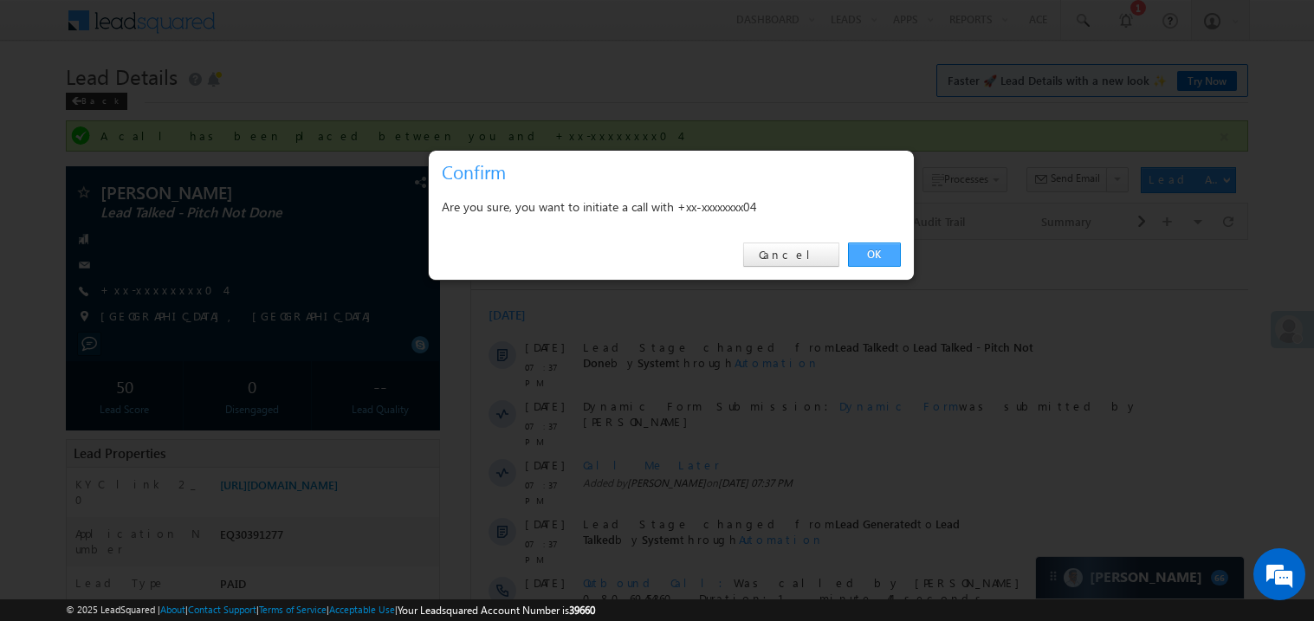
click at [878, 254] on link "OK" at bounding box center [874, 255] width 53 height 24
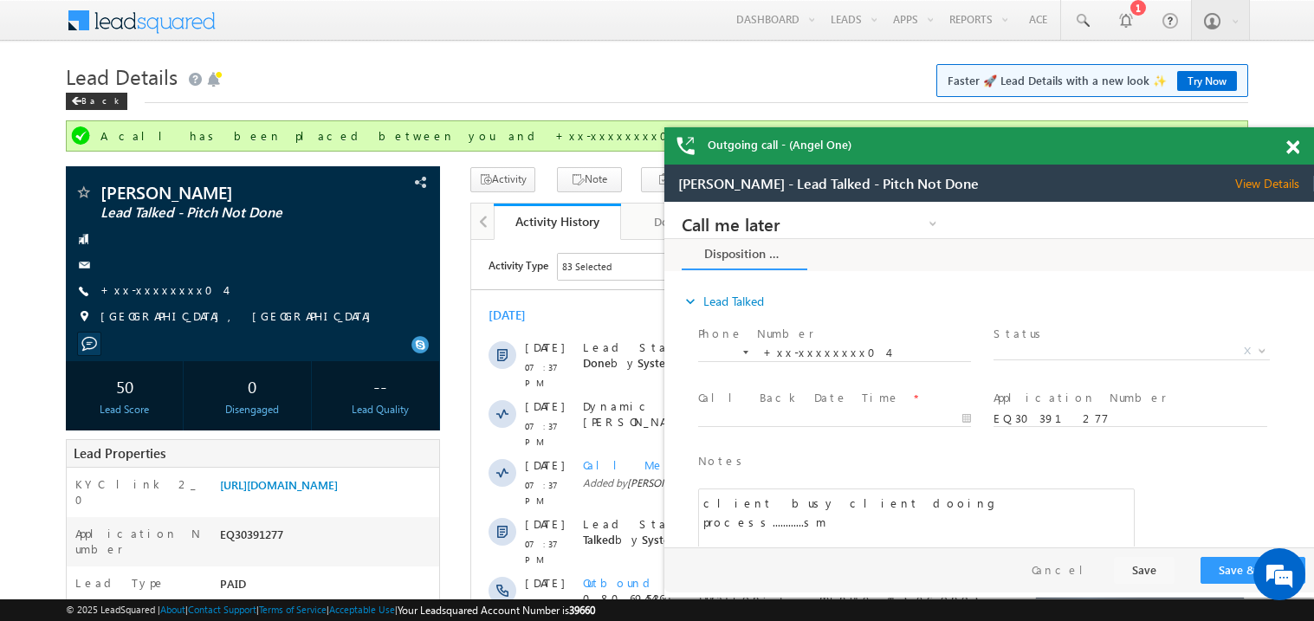
click at [1297, 152] on span at bounding box center [1292, 147] width 13 height 15
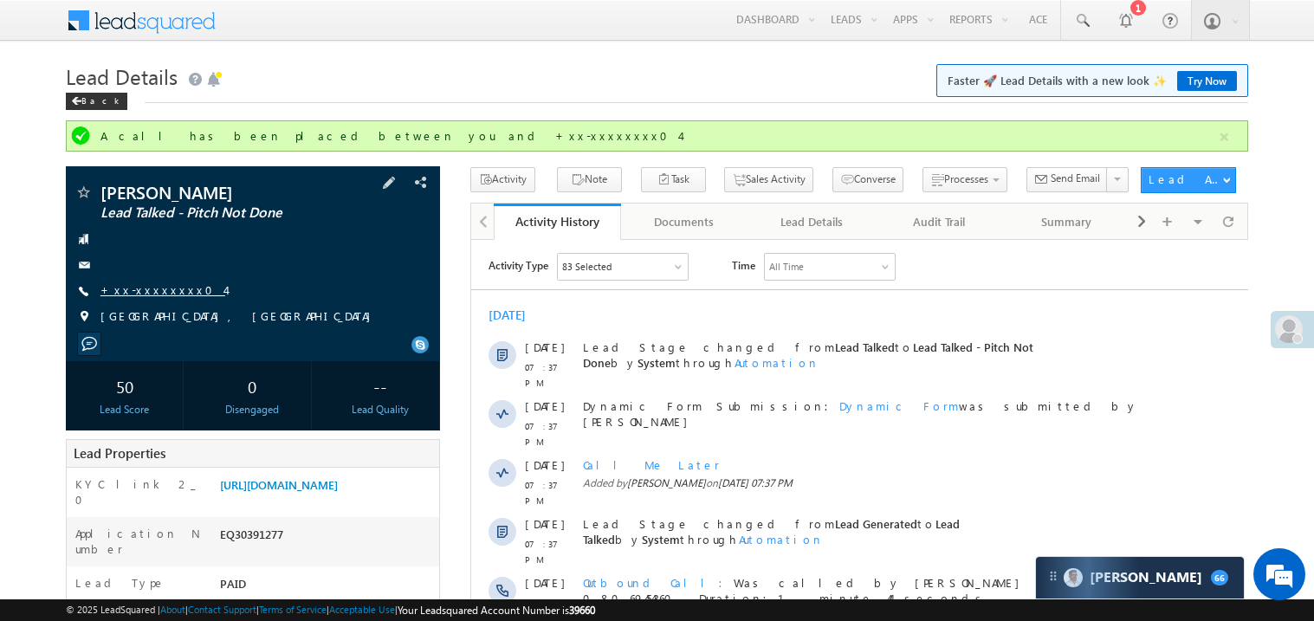
click at [158, 291] on link "+xx-xxxxxxxx04" at bounding box center [162, 289] width 125 height 15
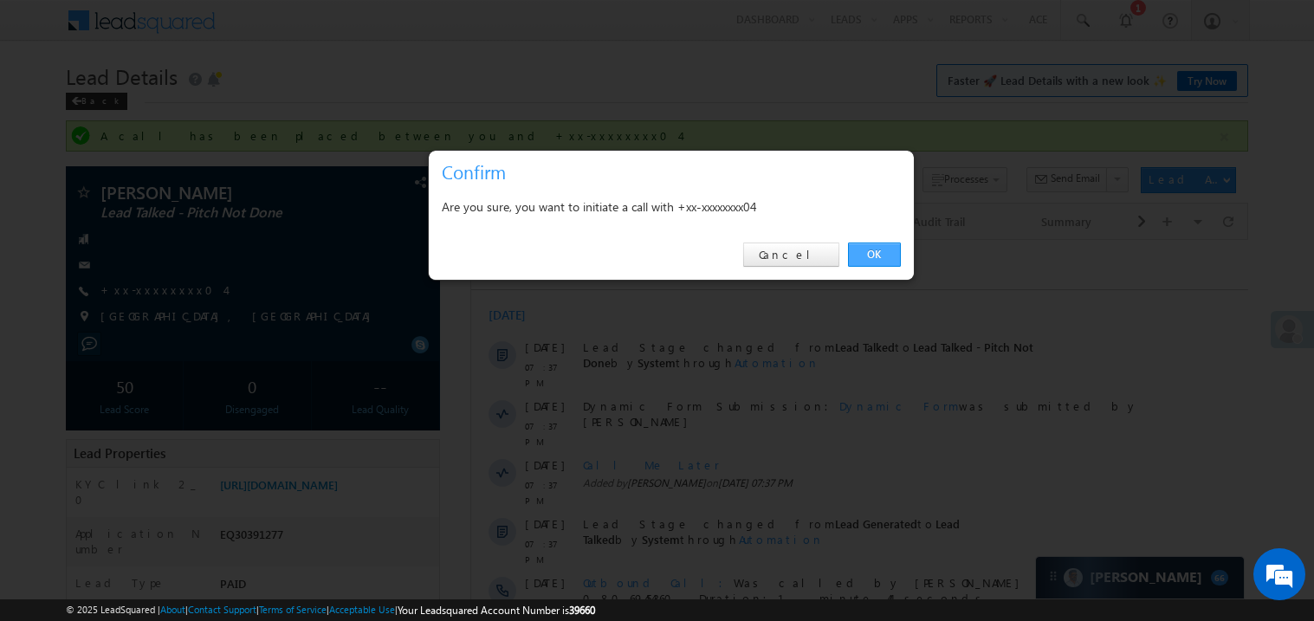
click at [877, 254] on link "OK" at bounding box center [874, 255] width 53 height 24
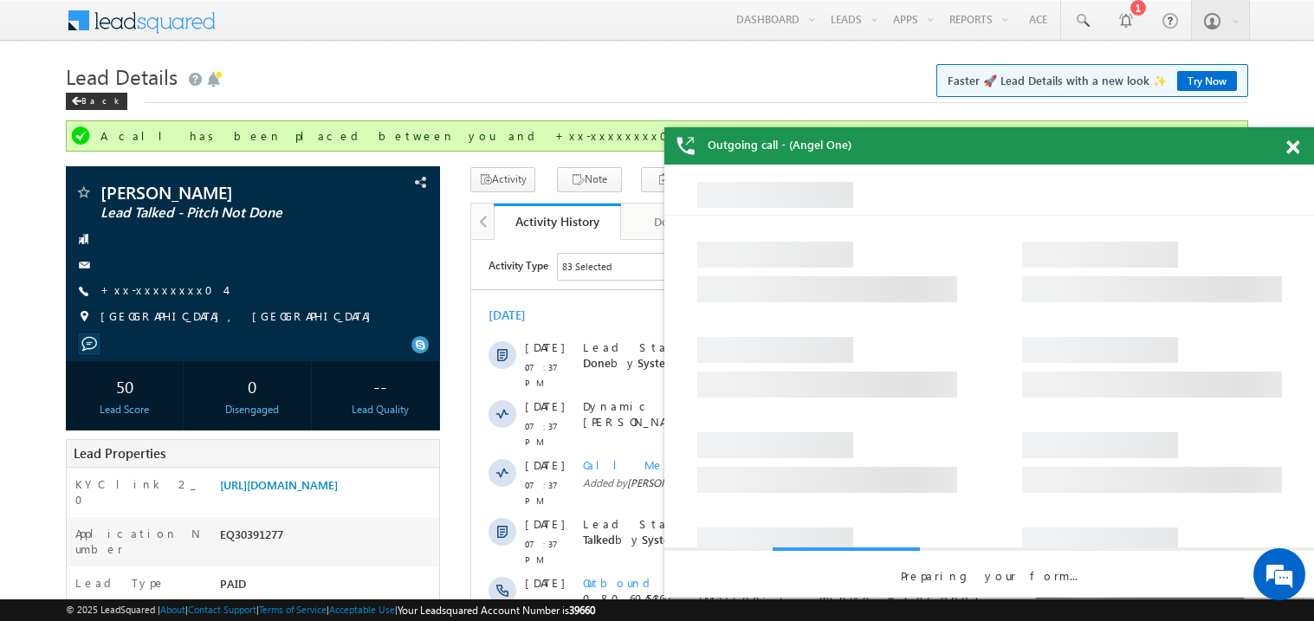
click at [1299, 148] on div at bounding box center [1302, 144] width 23 height 34
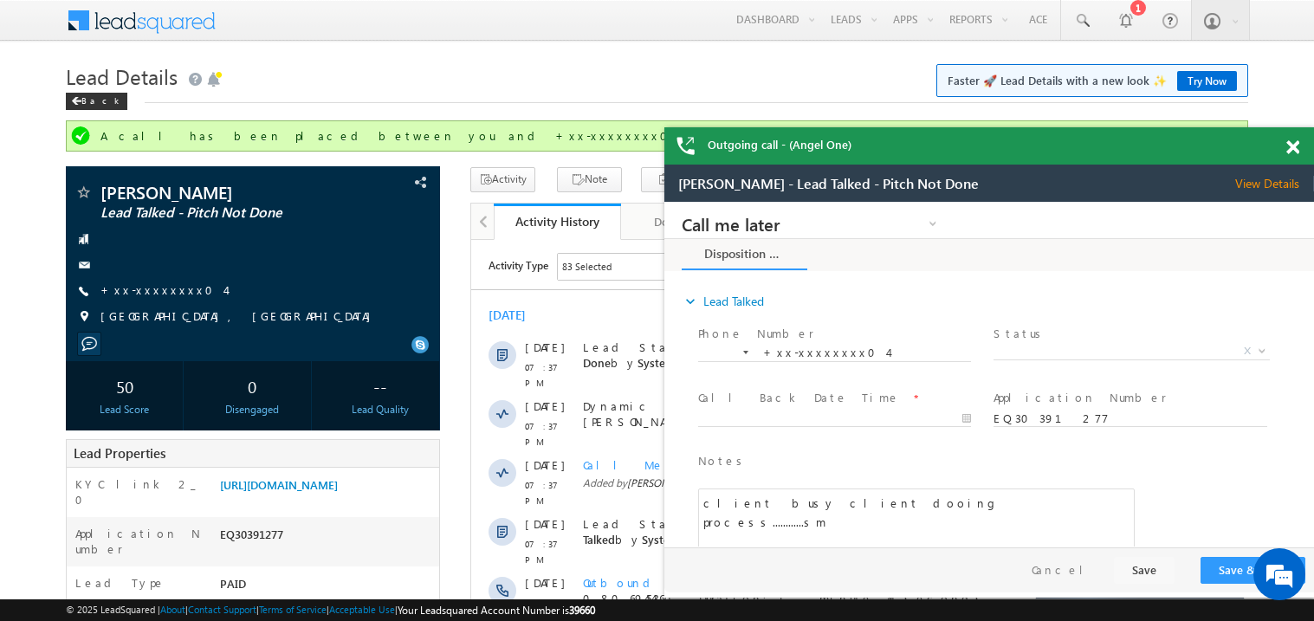
click at [1296, 150] on span at bounding box center [1292, 147] width 13 height 15
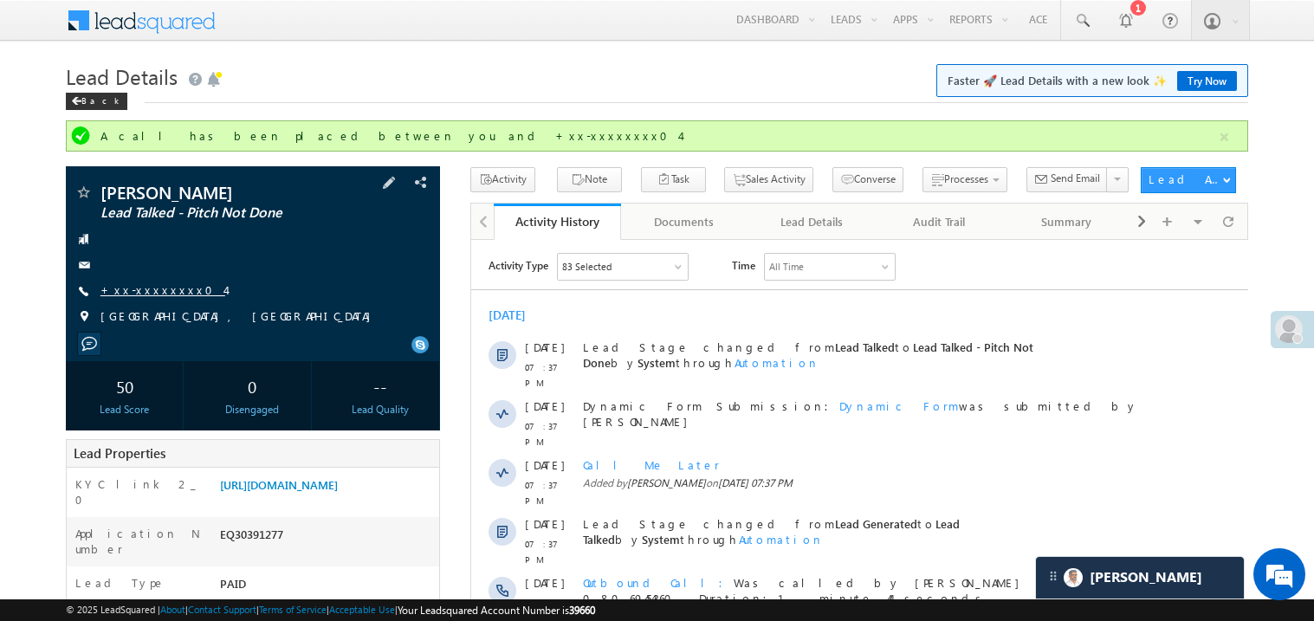
click at [149, 292] on link "+xx-xxxxxxxx04" at bounding box center [162, 289] width 125 height 15
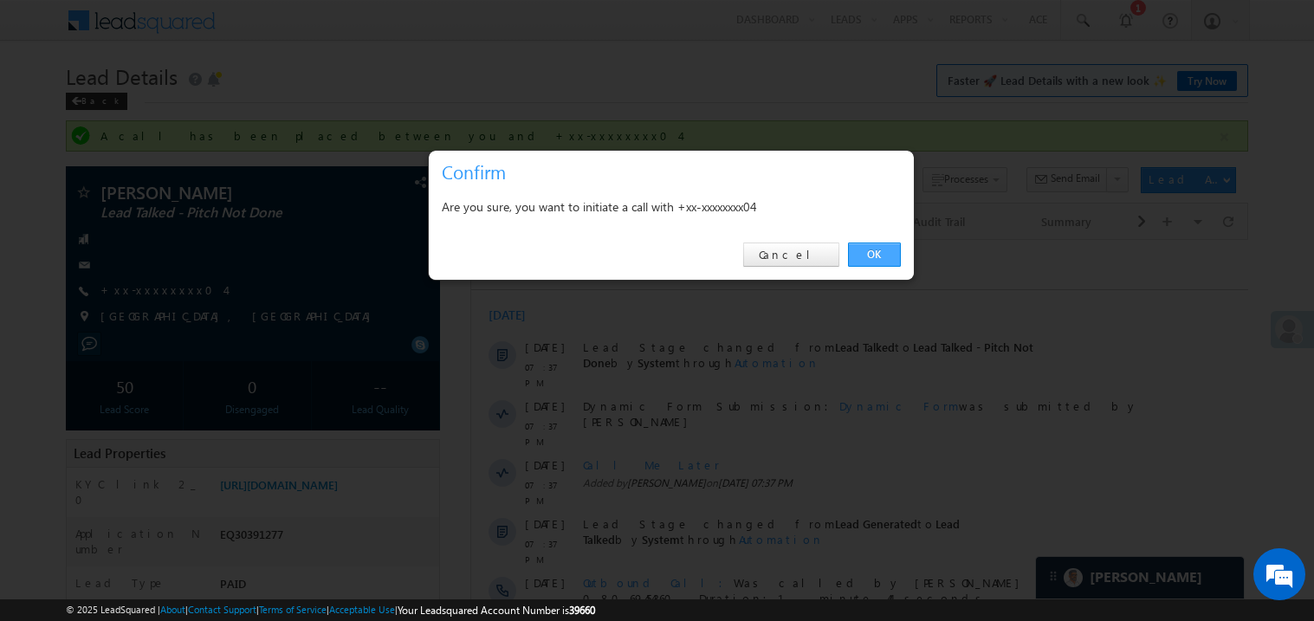
click at [875, 248] on link "OK" at bounding box center [874, 255] width 53 height 24
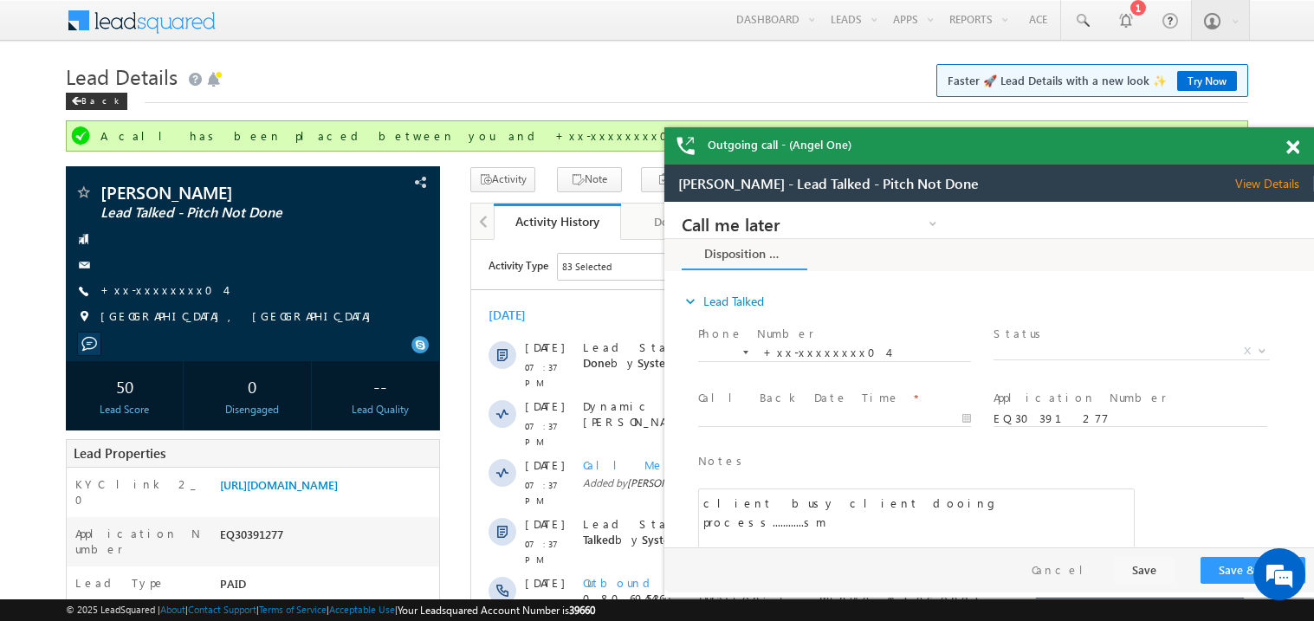
click at [1290, 149] on span at bounding box center [1292, 147] width 13 height 15
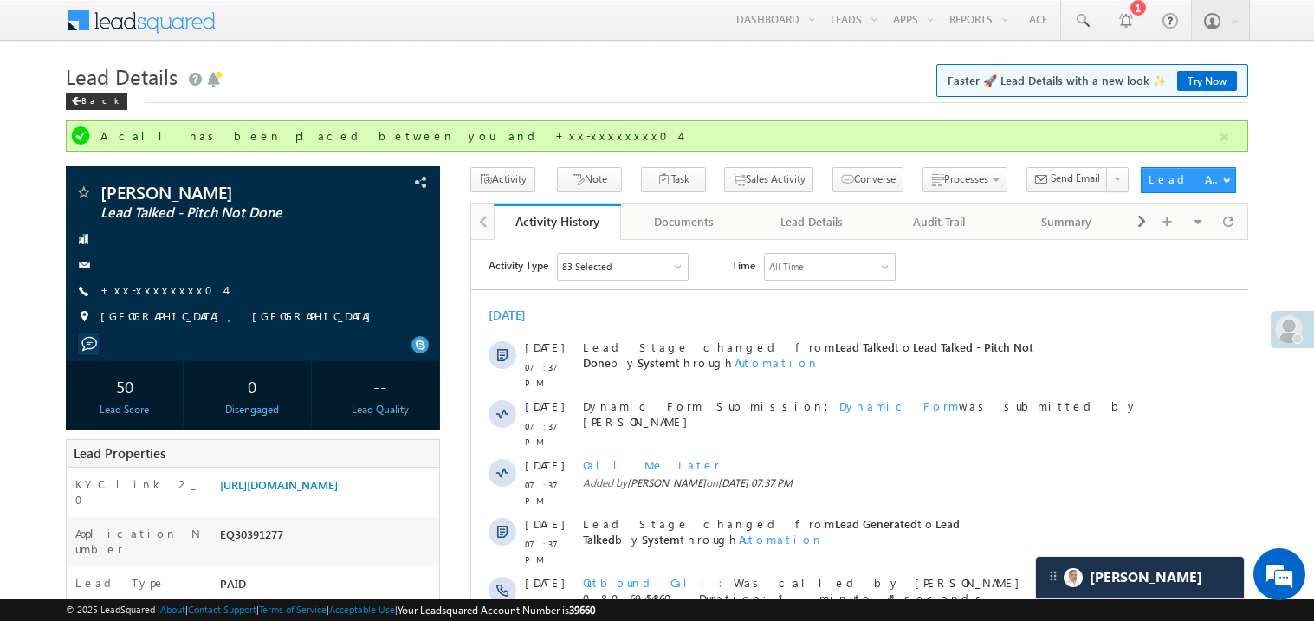
click at [518, 100] on div "Back" at bounding box center [657, 97] width 1182 height 11
click at [149, 296] on link "+xx-xxxxxxxx04" at bounding box center [162, 289] width 125 height 15
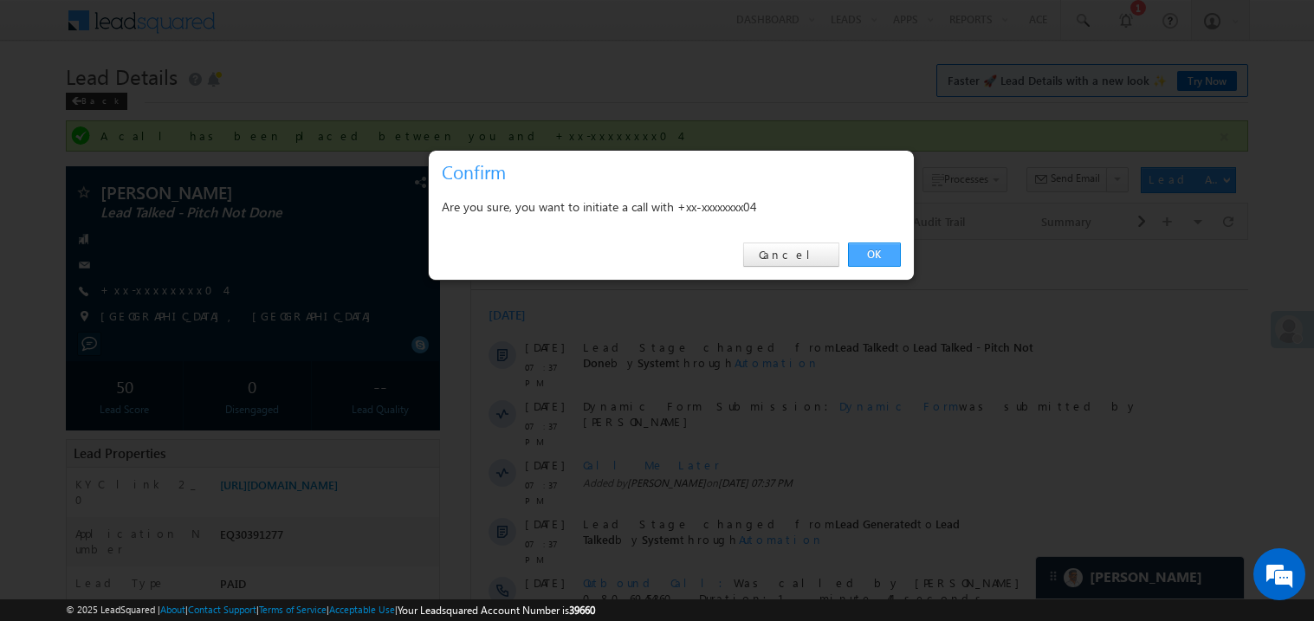
click at [876, 252] on link "OK" at bounding box center [874, 255] width 53 height 24
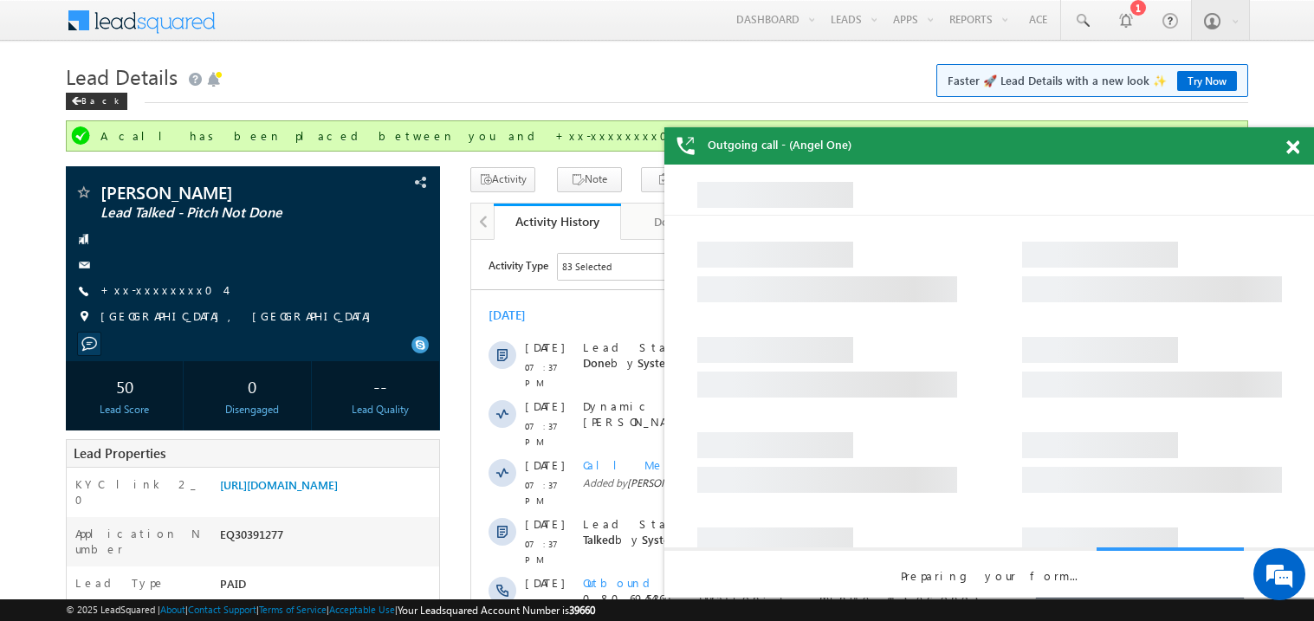
click at [1295, 146] on span at bounding box center [1292, 147] width 13 height 15
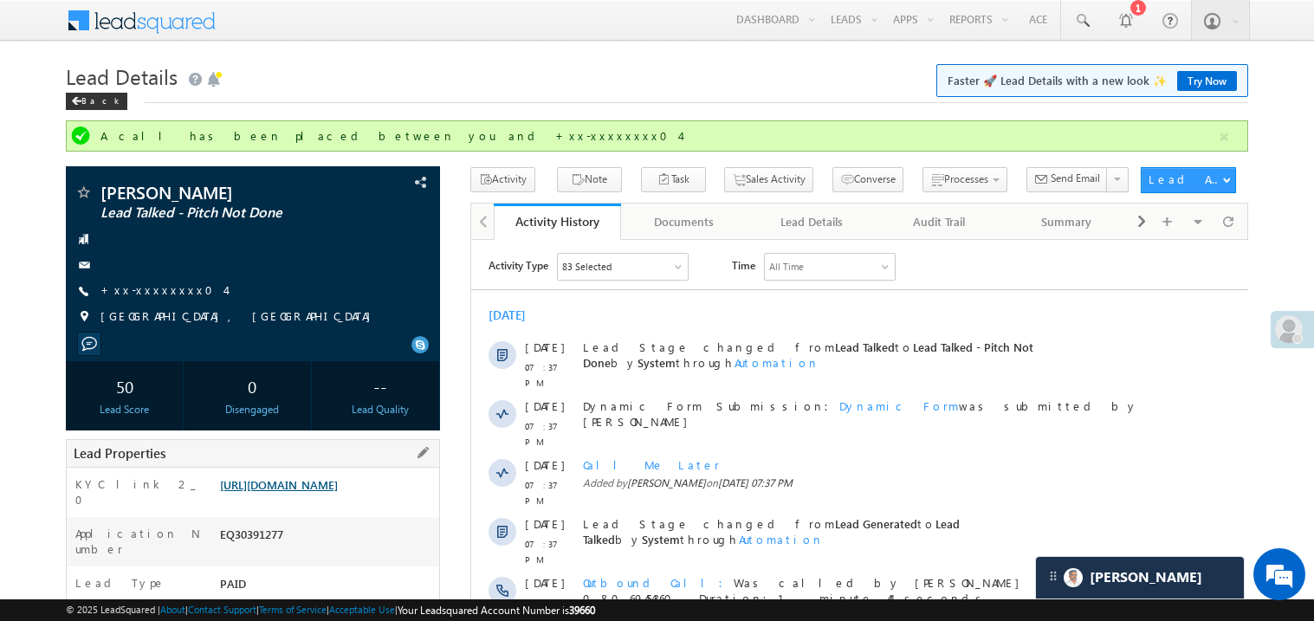
click at [337, 492] on link "https://angelbroking1-pk3em7sa.customui-test.leadsquared.com?leadId=cd5833d7-79…" at bounding box center [279, 484] width 118 height 15
click at [139, 290] on link "+xx-xxxxxxxx04" at bounding box center [162, 289] width 125 height 15
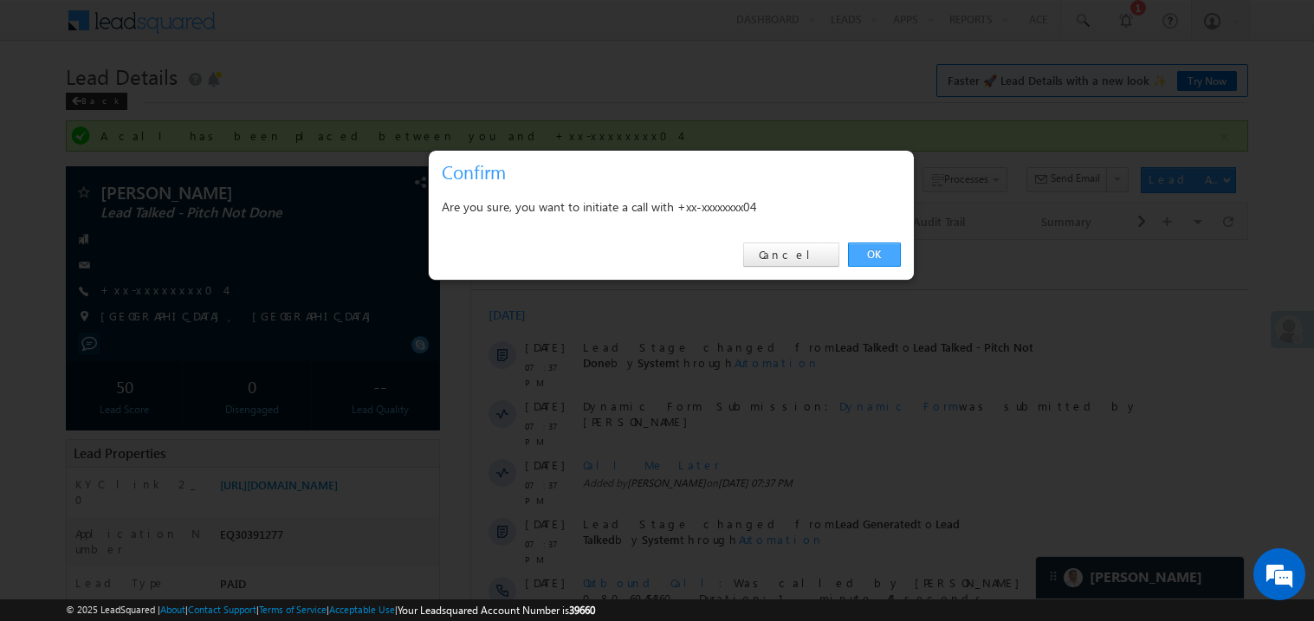
click at [869, 252] on link "OK" at bounding box center [874, 255] width 53 height 24
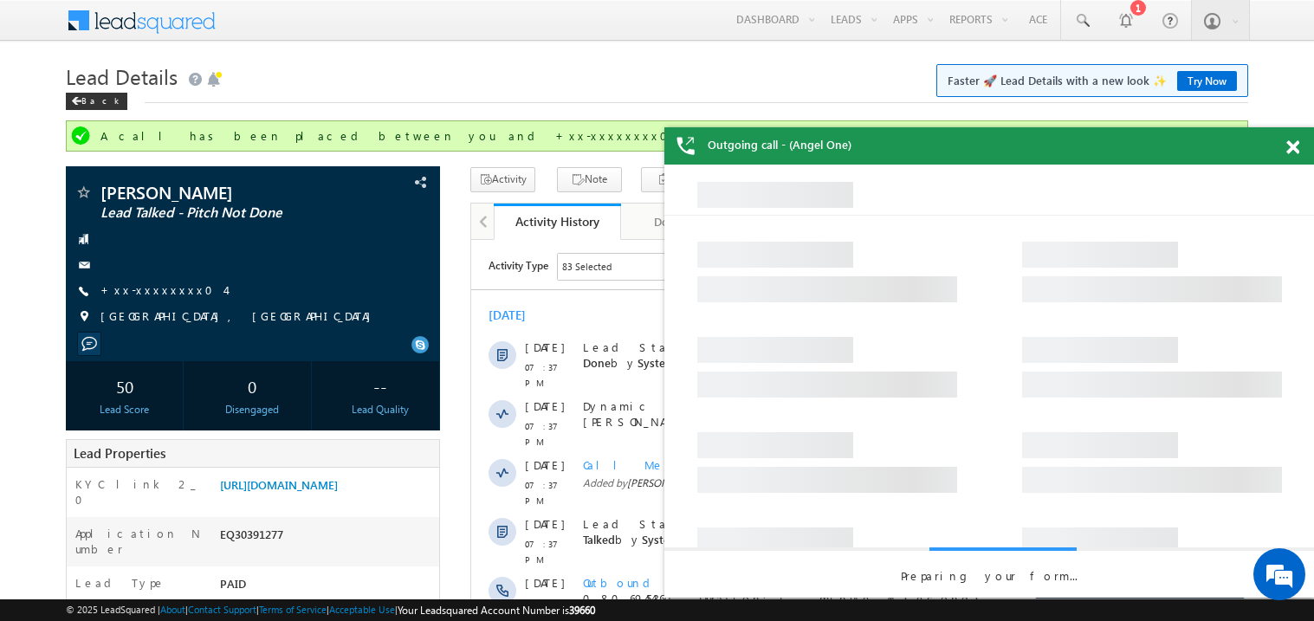
click at [1292, 148] on span at bounding box center [1292, 147] width 13 height 15
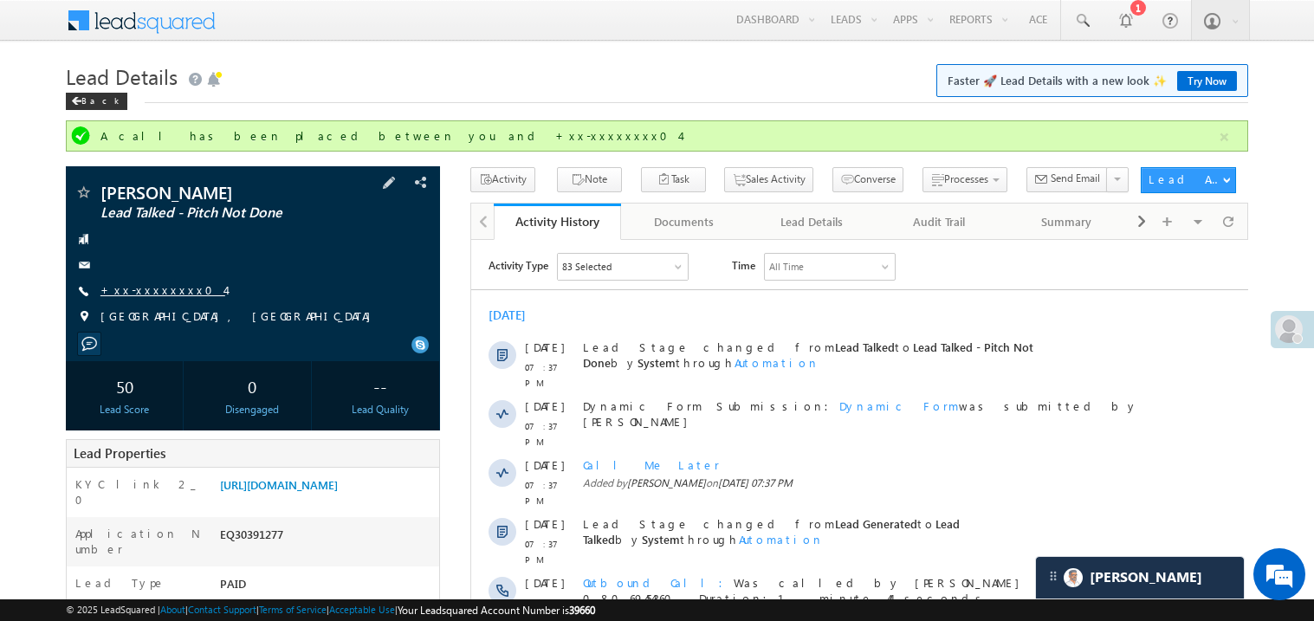
click at [159, 290] on link "+xx-xxxxxxxx04" at bounding box center [162, 289] width 125 height 15
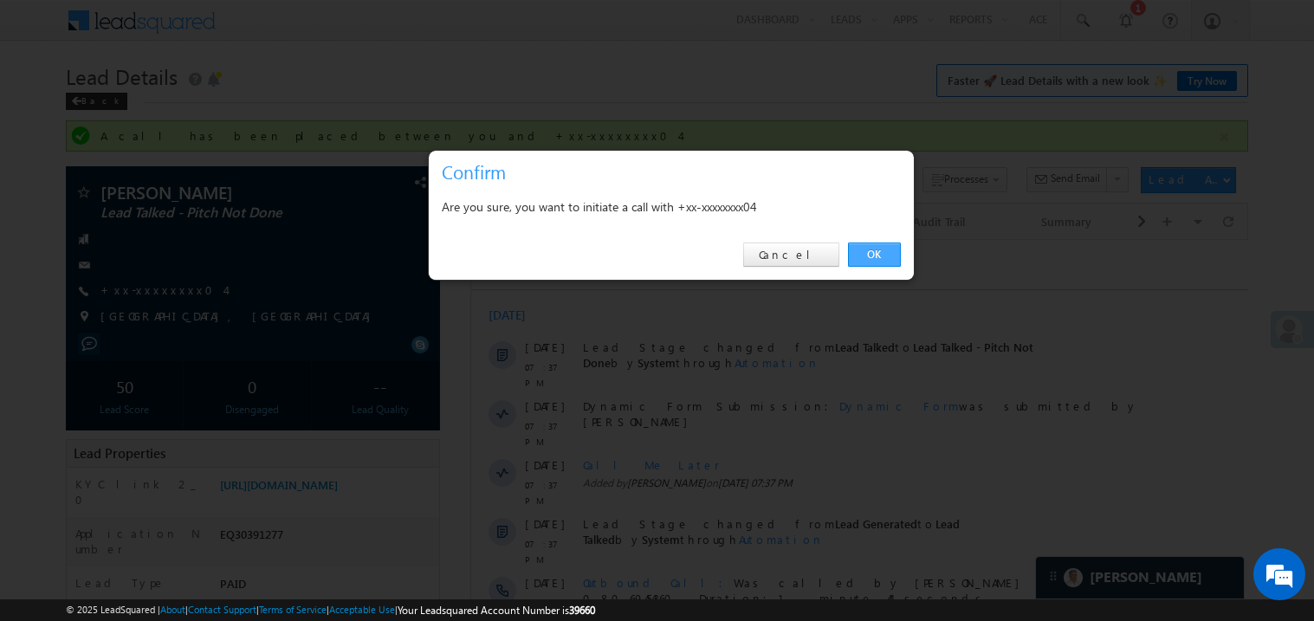
click at [877, 251] on link "OK" at bounding box center [874, 255] width 53 height 24
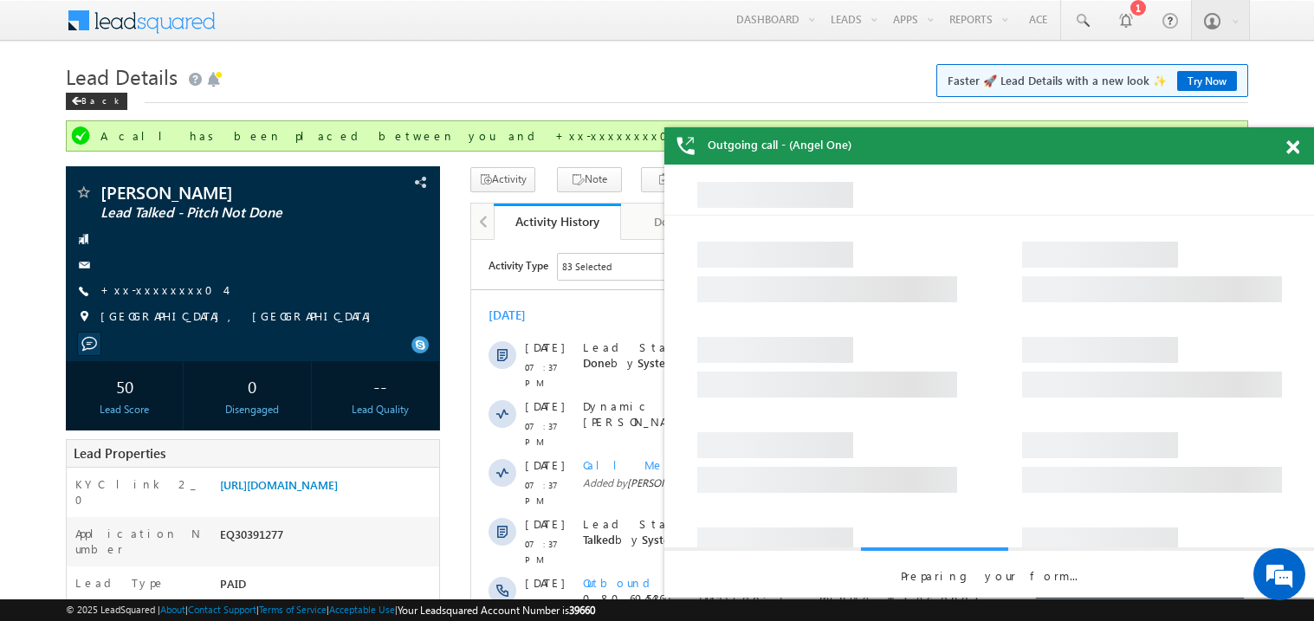
click at [1296, 140] on span at bounding box center [1292, 147] width 13 height 15
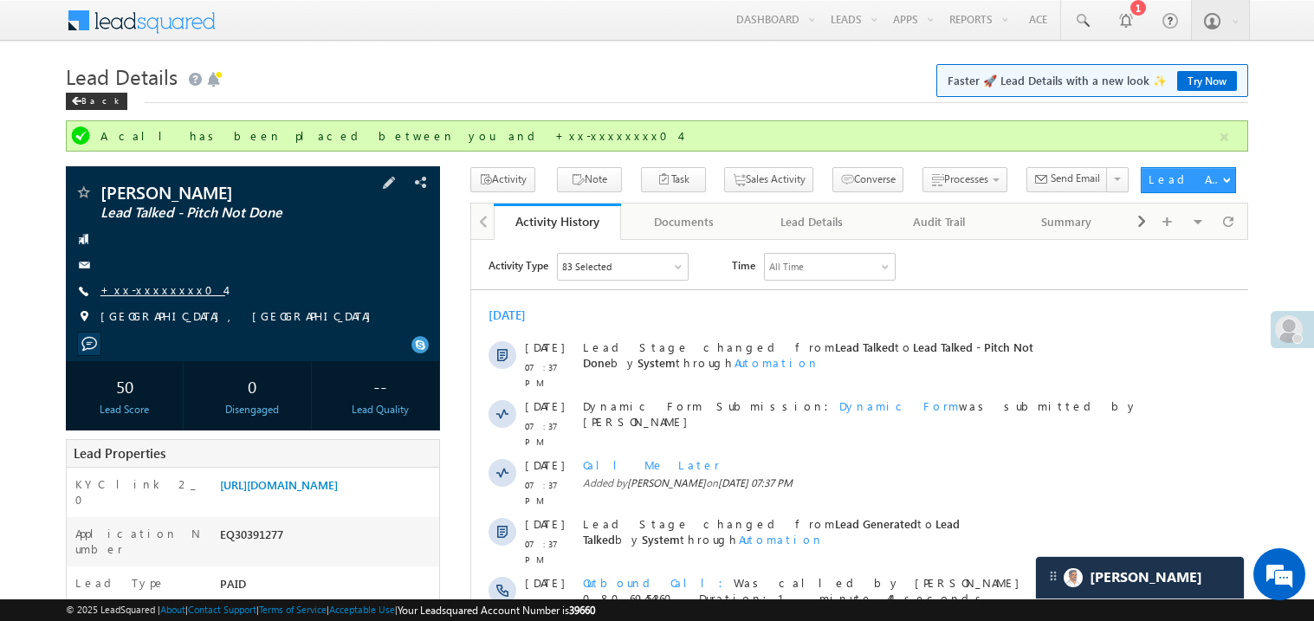
click at [153, 289] on link "+xx-xxxxxxxx04" at bounding box center [162, 289] width 125 height 15
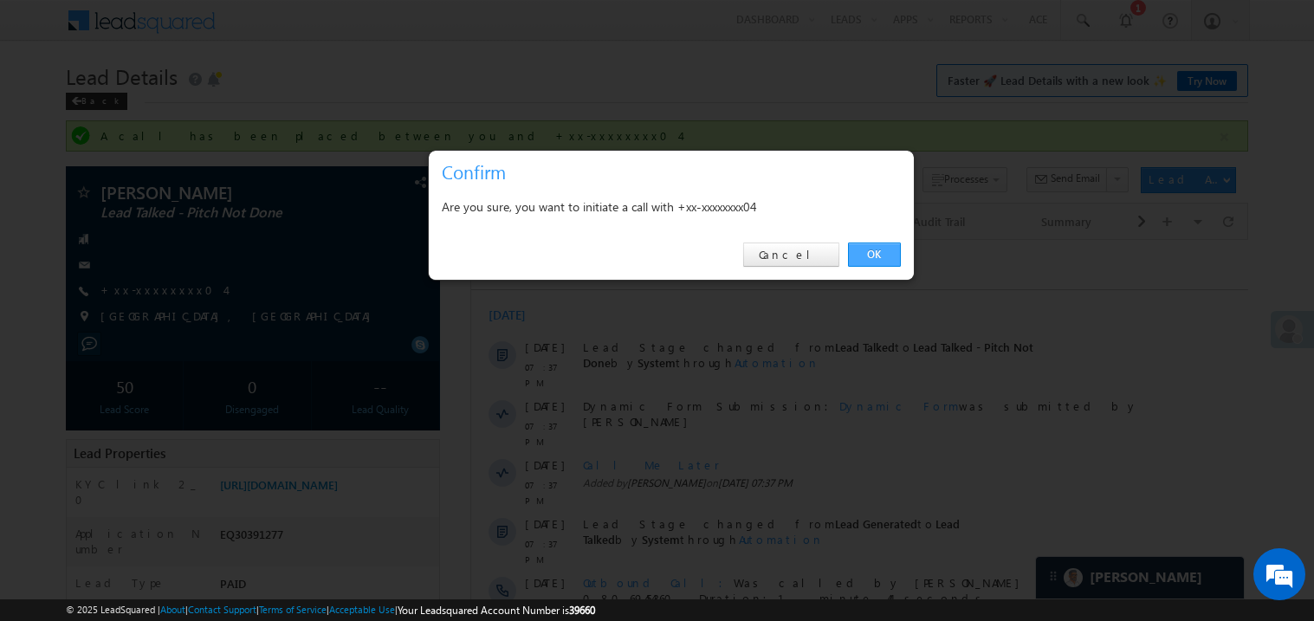
click at [877, 255] on link "OK" at bounding box center [874, 255] width 53 height 24
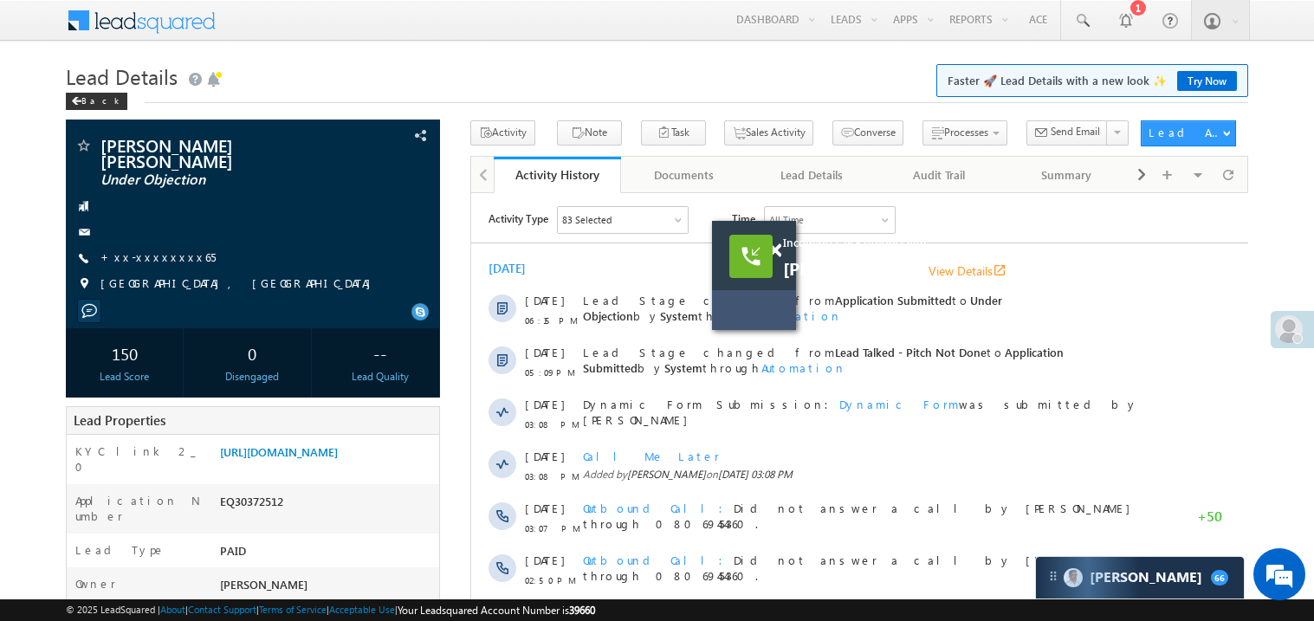
click at [783, 250] on div "Incoming call - (Angel One) [PERSON_NAME] View Details open_in_new" at bounding box center [991, 257] width 416 height 44
